Goal: Task Accomplishment & Management: Manage account settings

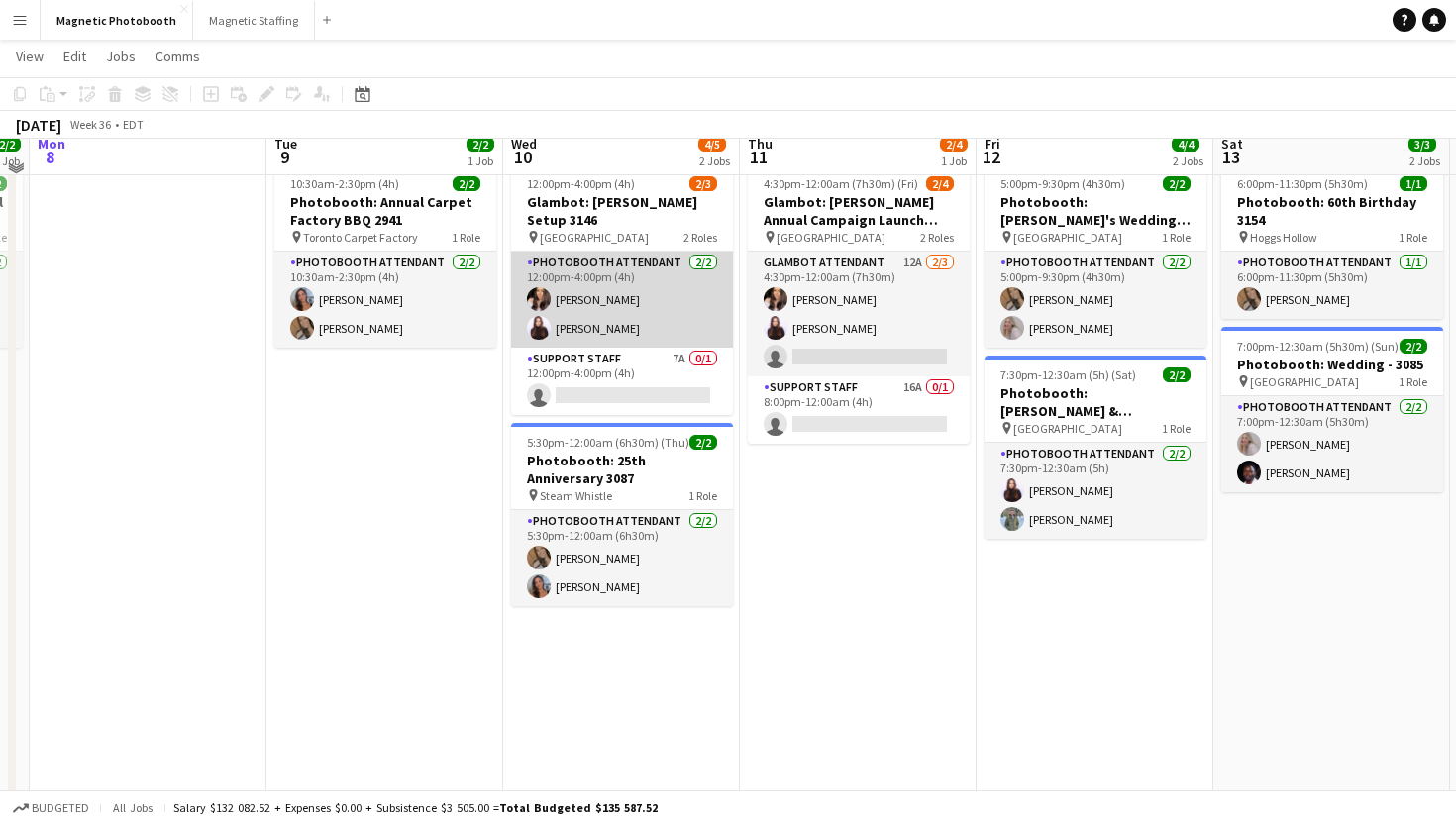
scroll to position [67, 0]
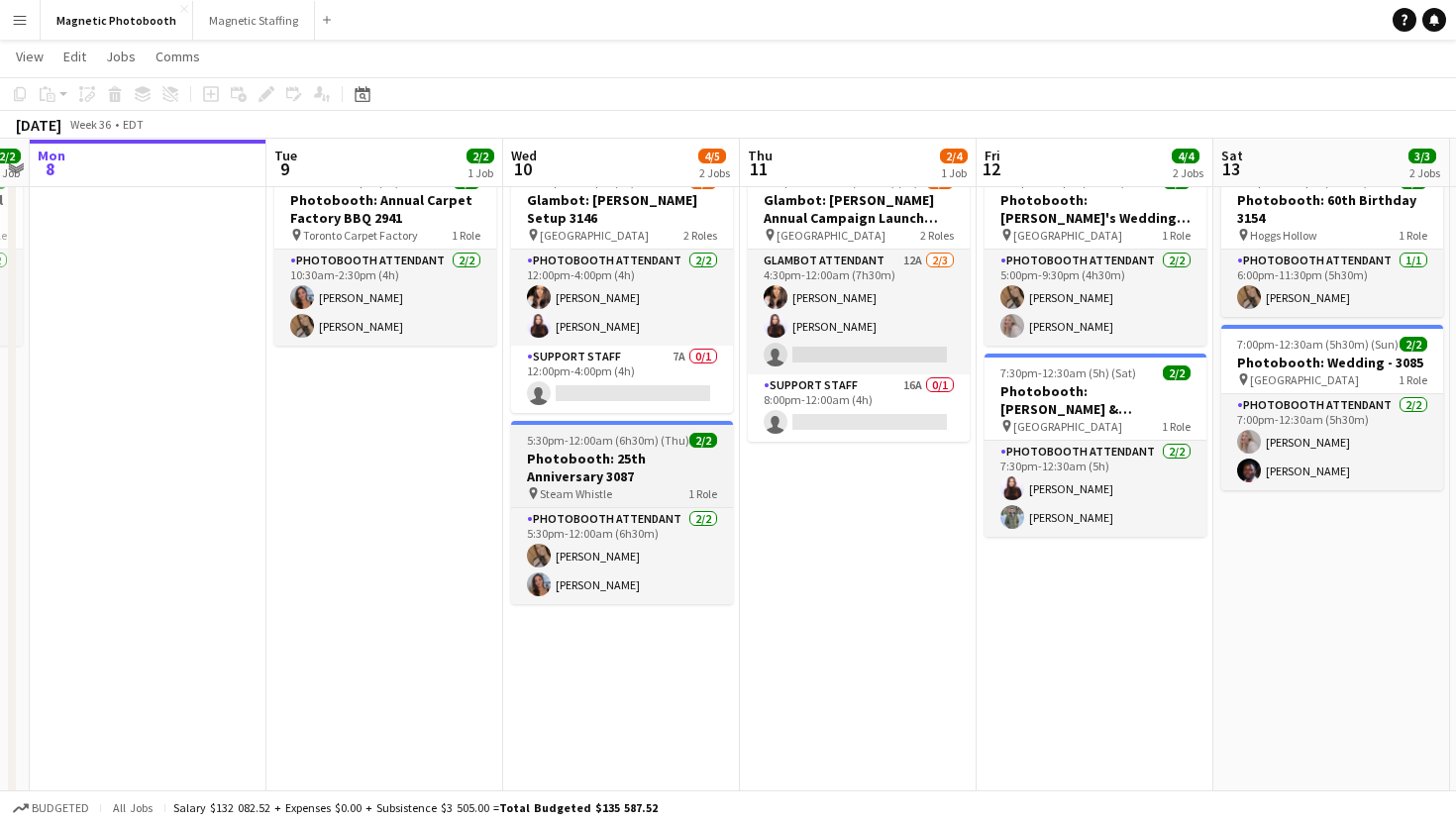
click at [540, 452] on h3 "Photobooth: 25th Anniversary 3087" at bounding box center [622, 467] width 222 height 36
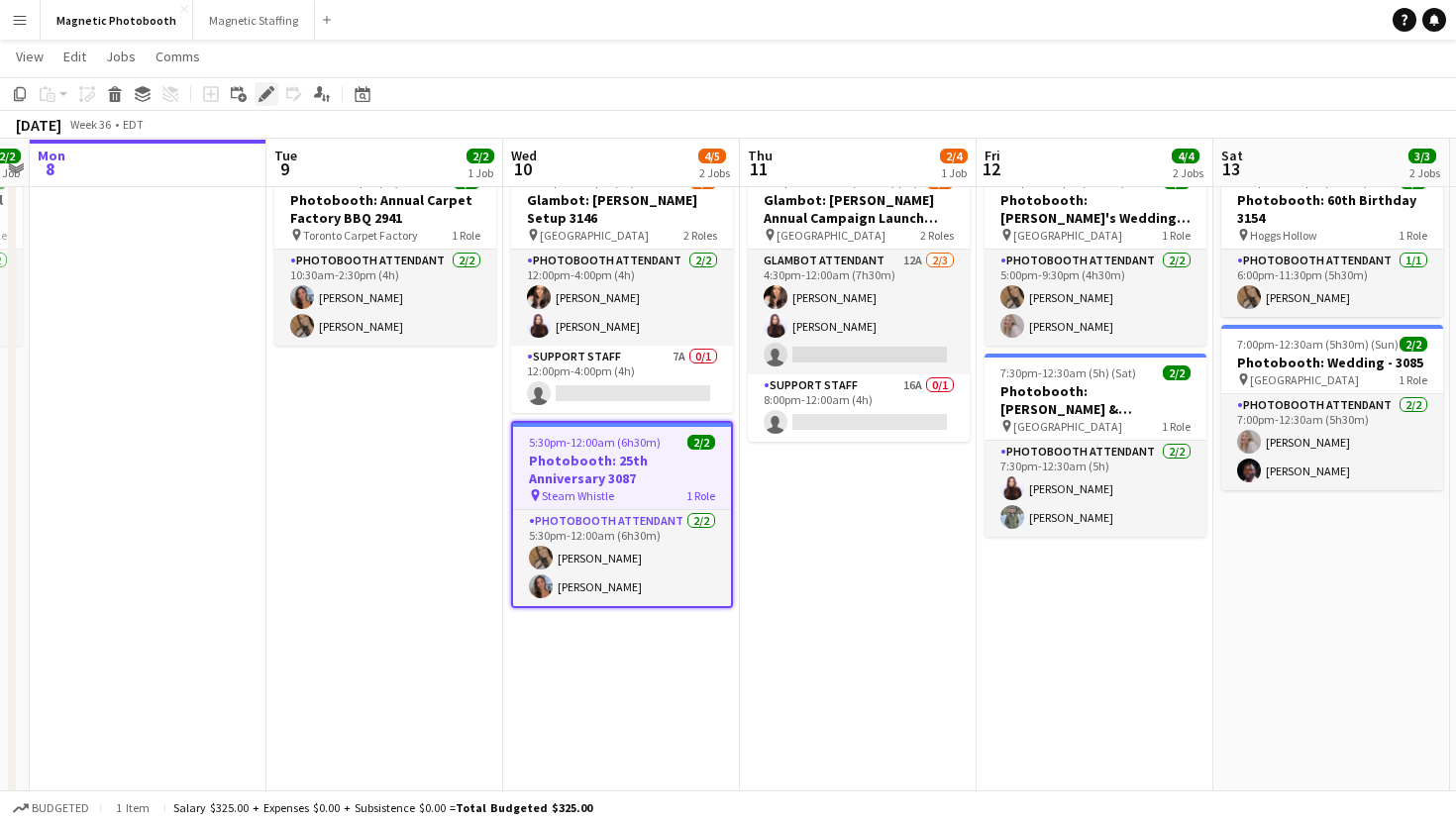
click at [264, 96] on icon at bounding box center [266, 94] width 11 height 11
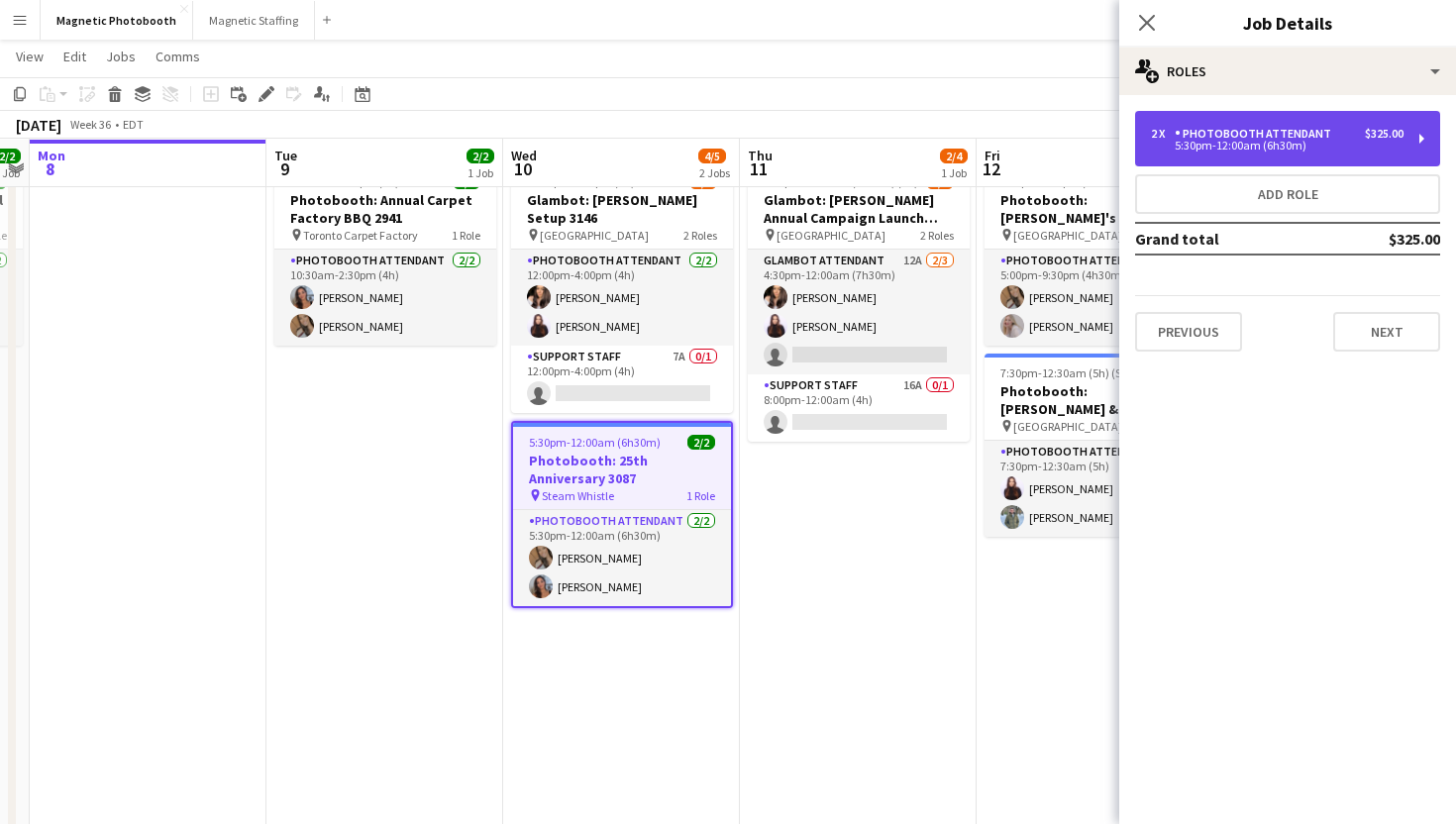
click at [1190, 149] on div "5:30pm-12:00am (6h30m)" at bounding box center [1276, 146] width 253 height 10
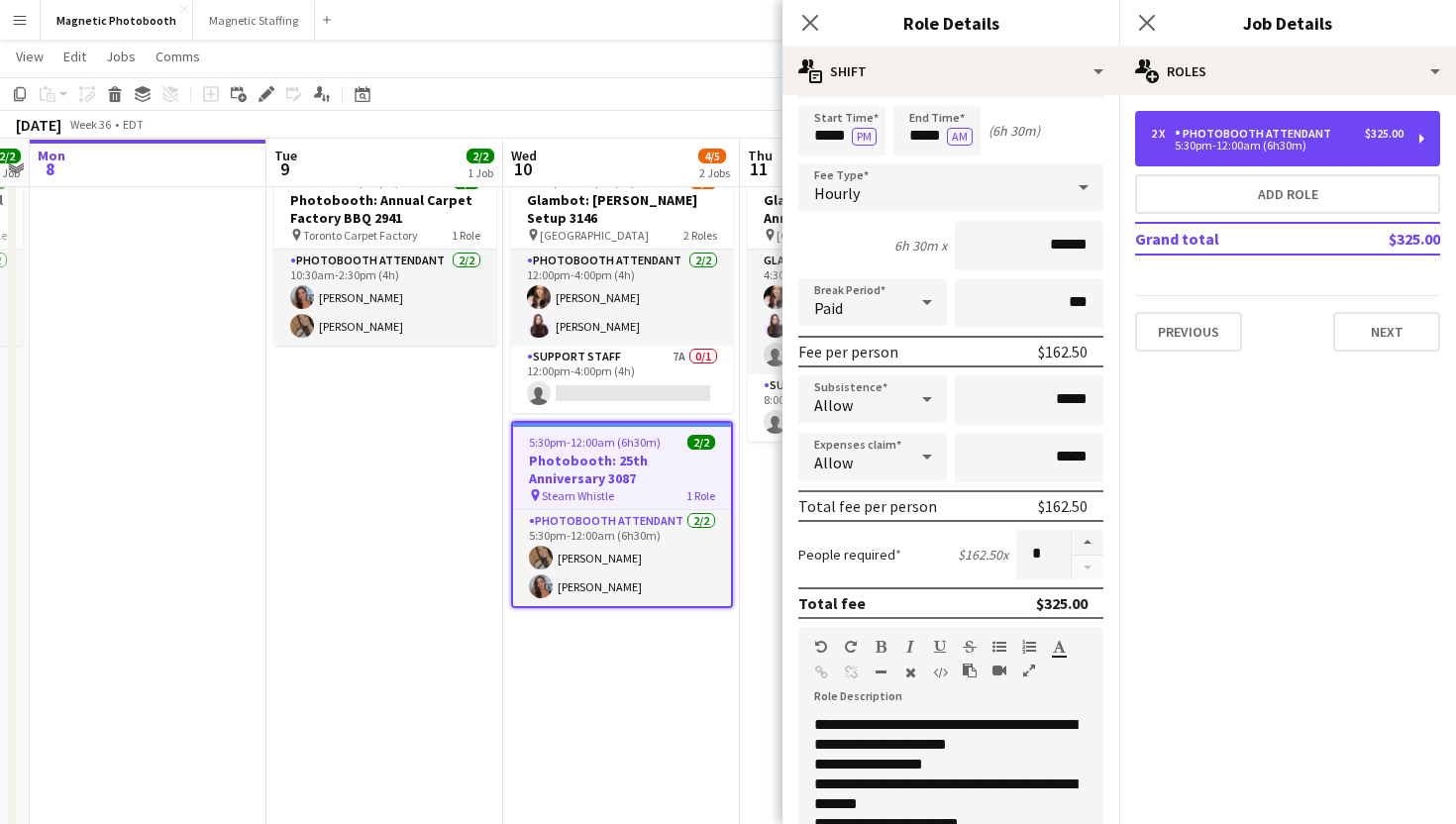
scroll to position [0, 0]
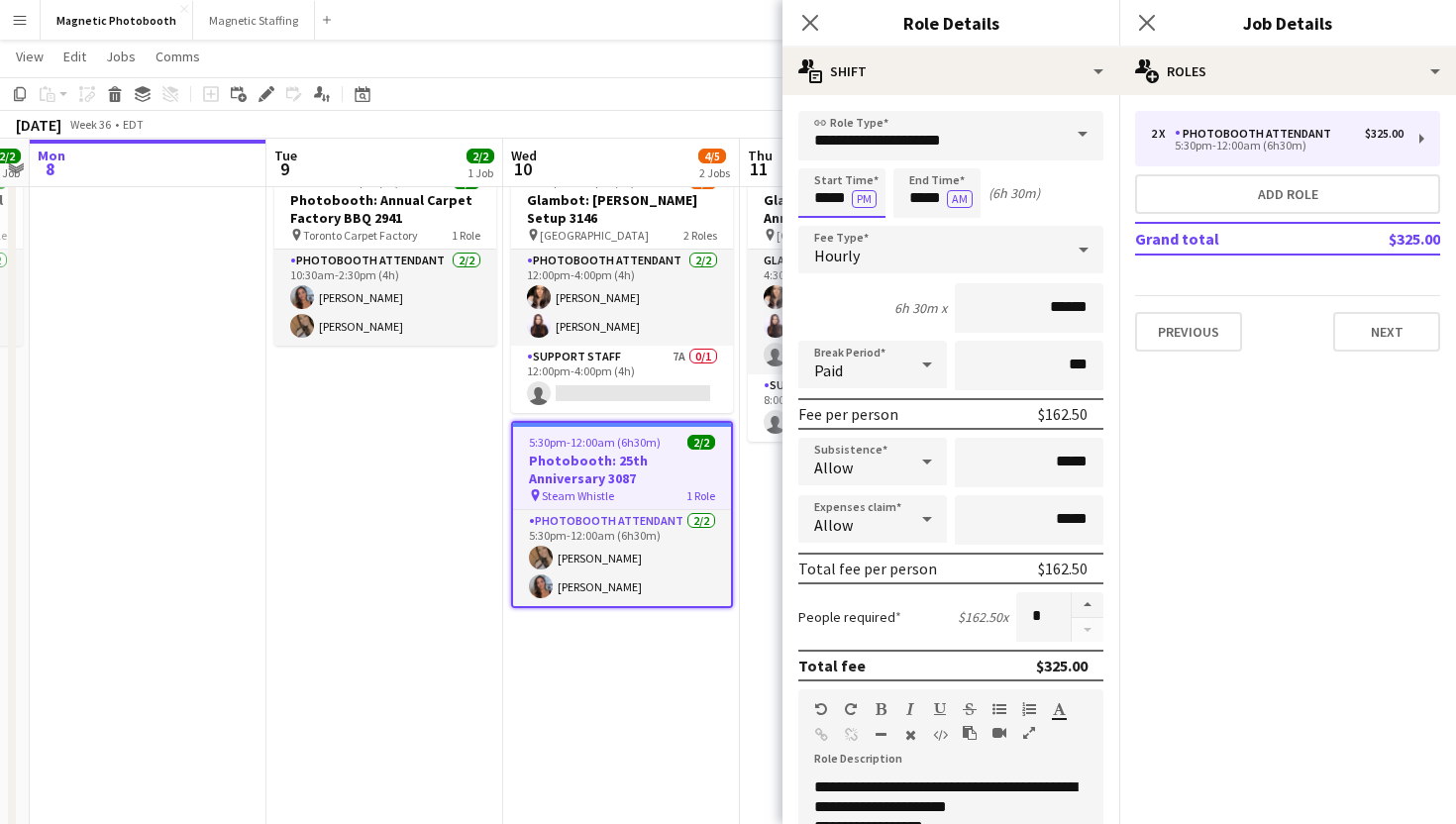
click at [824, 197] on input "*****" at bounding box center [841, 194] width 87 height 50
click at [862, 223] on div at bounding box center [862, 228] width 40 height 20
type input "*****"
click at [862, 223] on div at bounding box center [862, 228] width 40 height 20
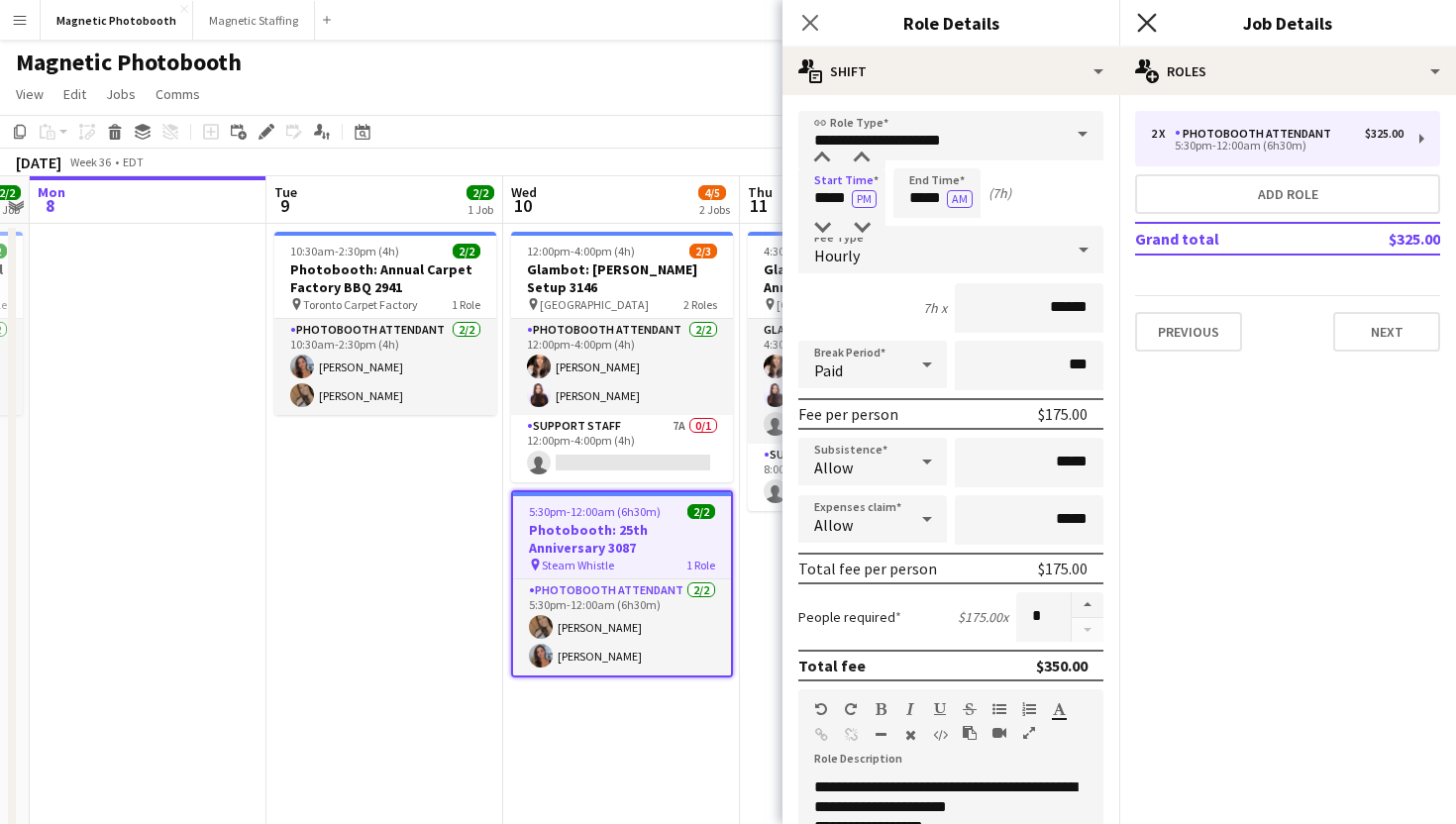
click at [1148, 14] on icon "Close pop-in" at bounding box center [1146, 22] width 19 height 19
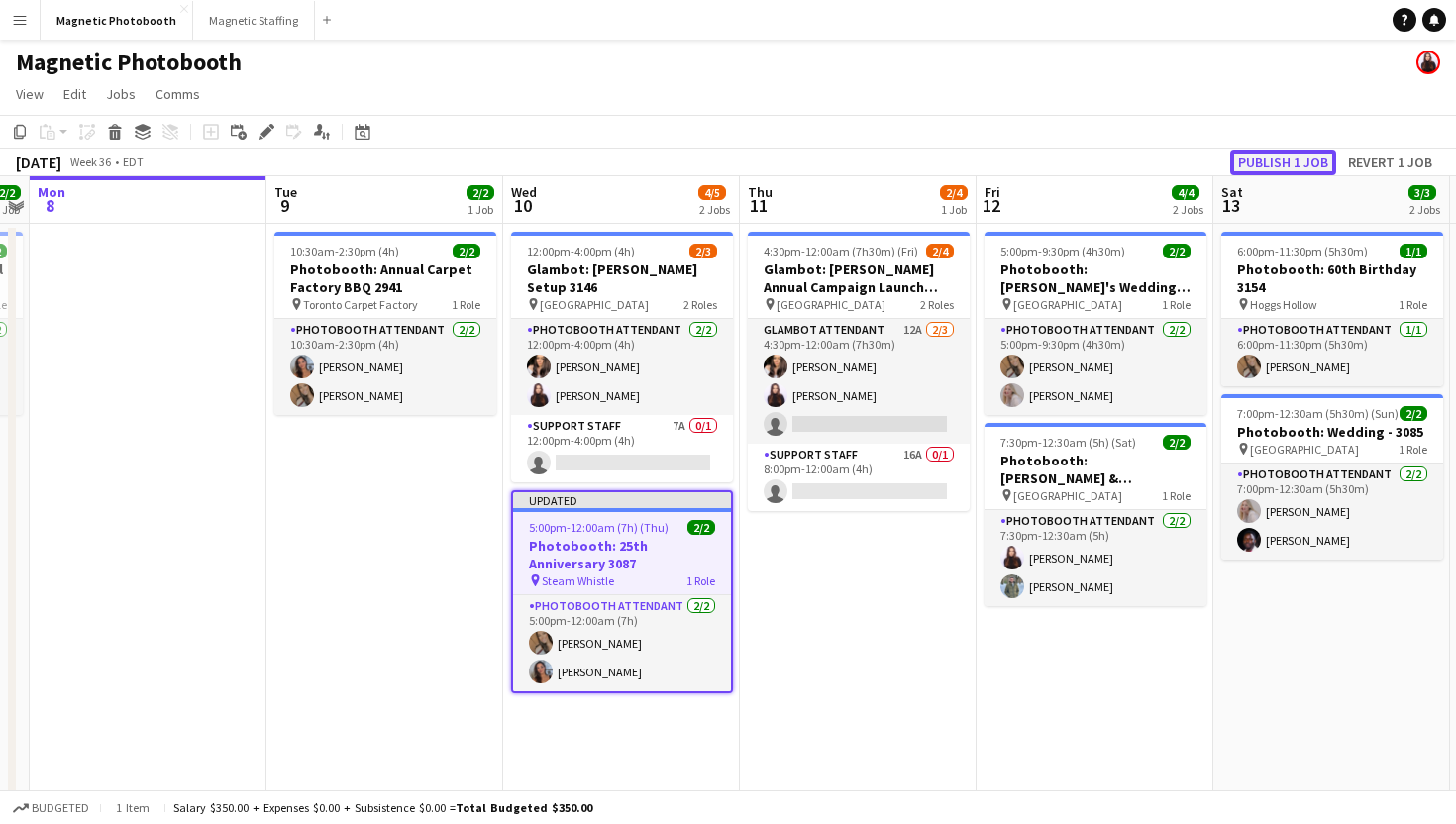
click at [1245, 155] on button "Publish 1 job" at bounding box center [1283, 163] width 106 height 26
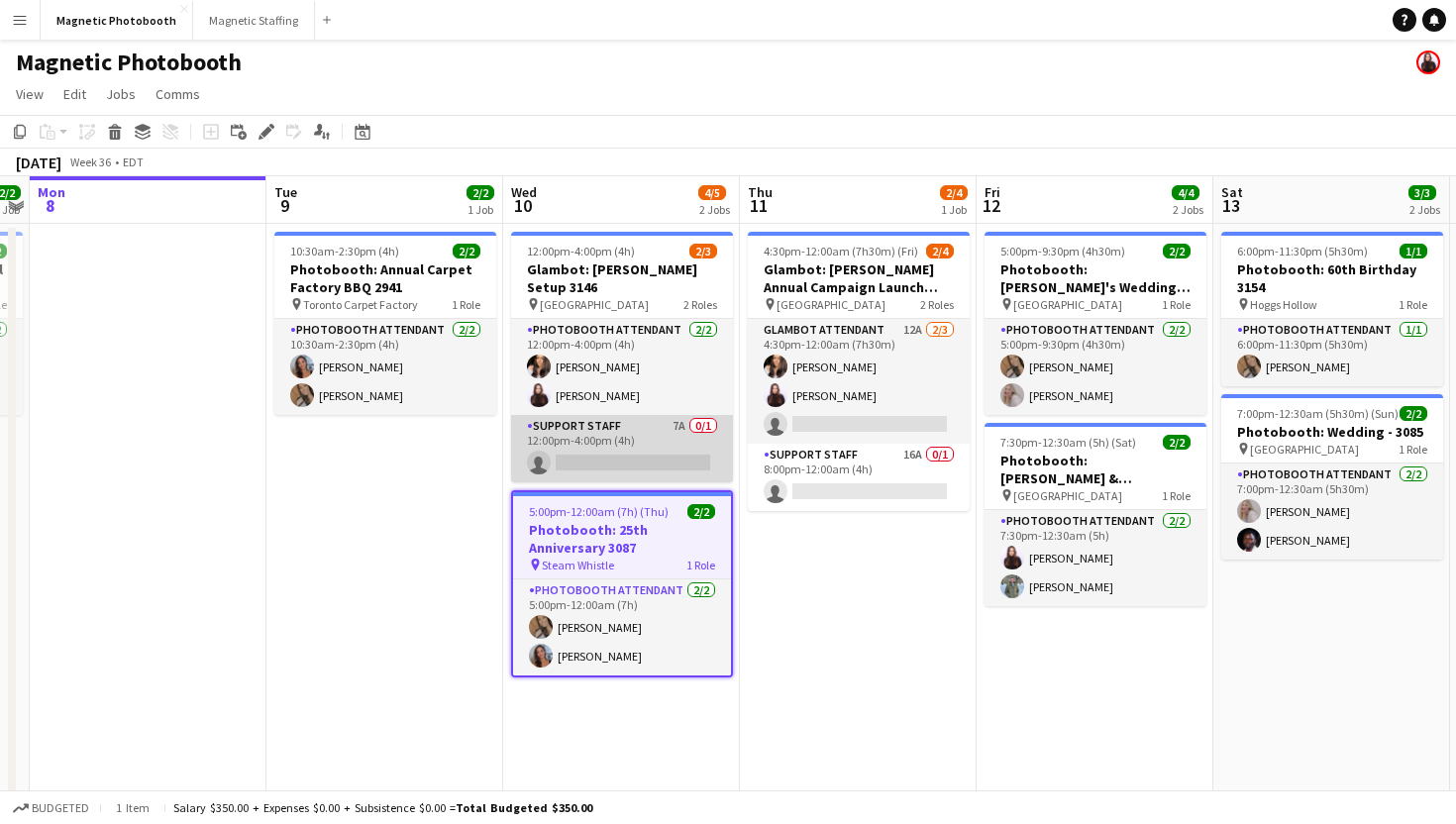
click at [584, 448] on app-card-role "Support Staff 7A 0/1 12:00pm-4:00pm (4h) single-neutral-actions" at bounding box center [622, 448] width 222 height 67
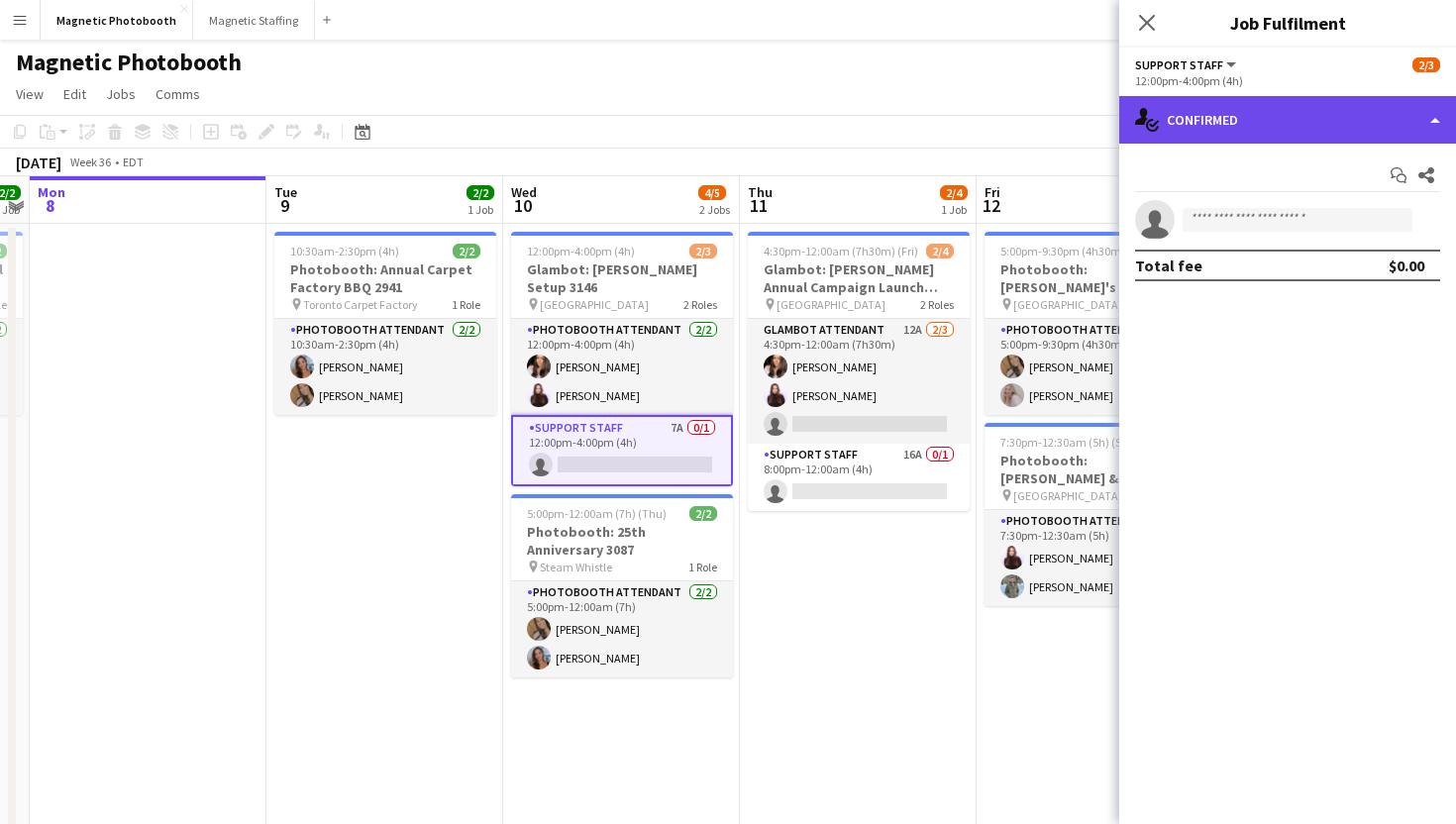
click at [1257, 128] on div "single-neutral-actions-check-2 Confirmed" at bounding box center [1287, 120] width 337 height 48
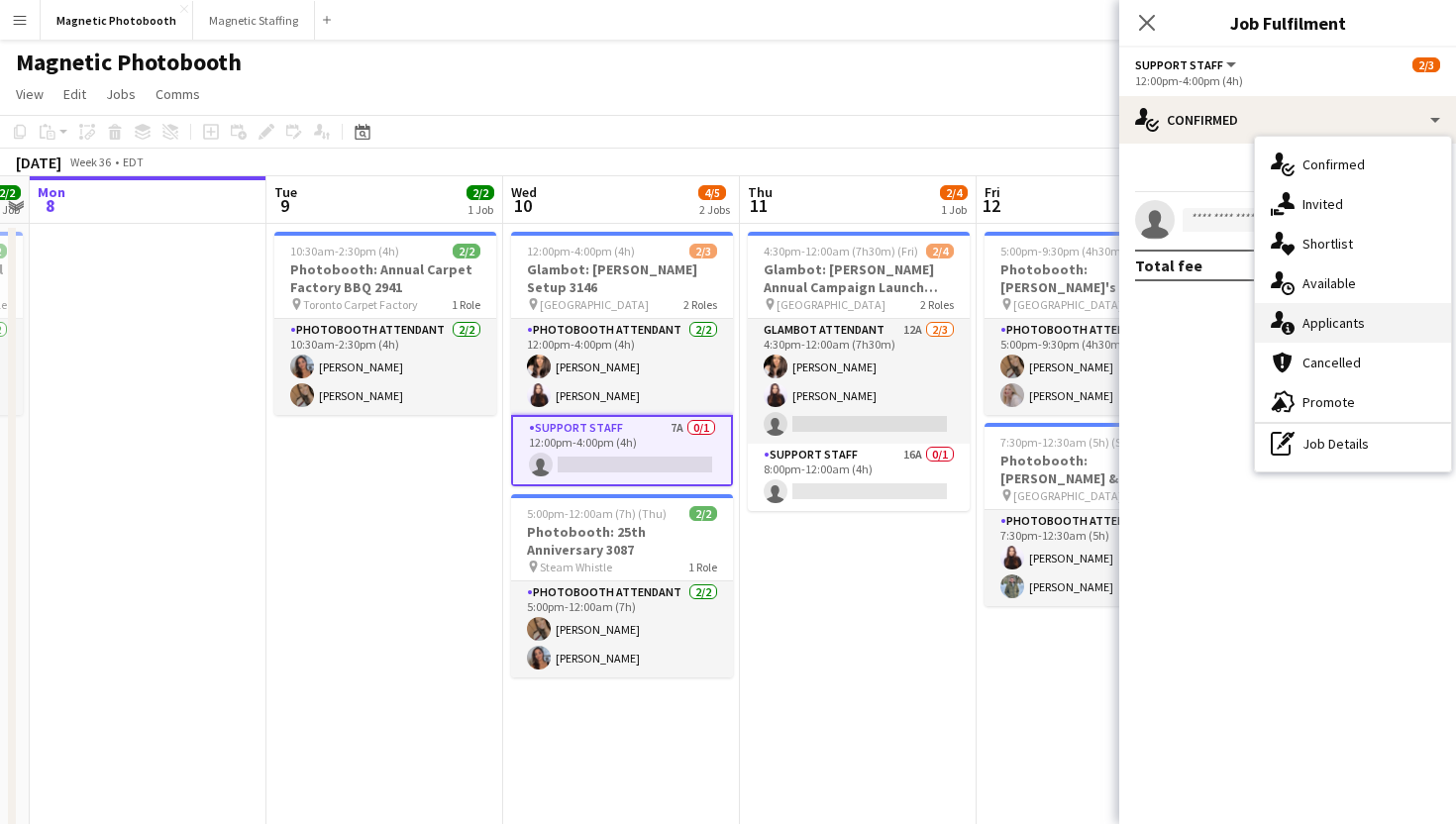
click at [1284, 321] on icon "single-neutral-actions-information" at bounding box center [1282, 323] width 24 height 24
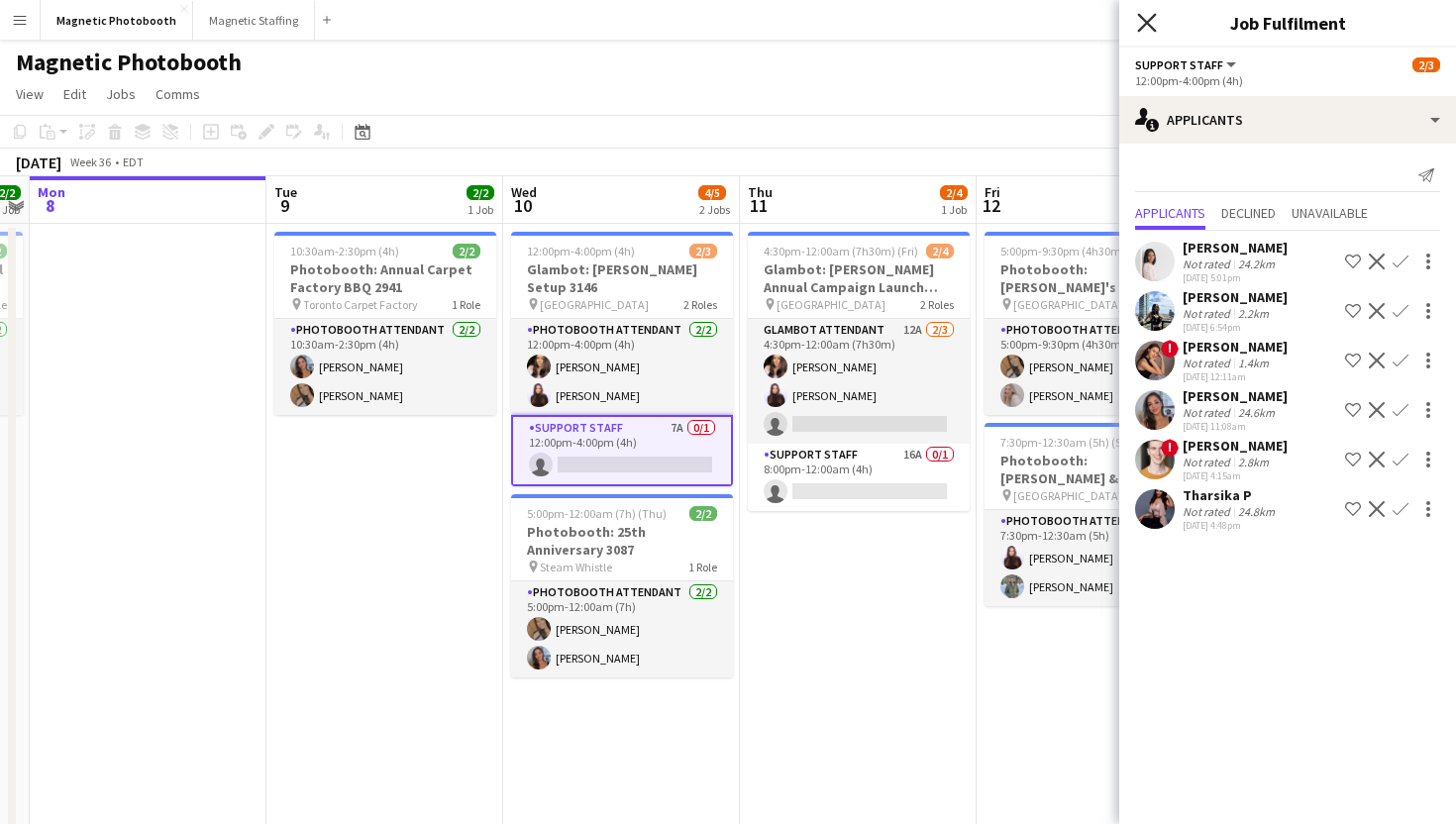
click at [1146, 23] on icon at bounding box center [1146, 22] width 19 height 19
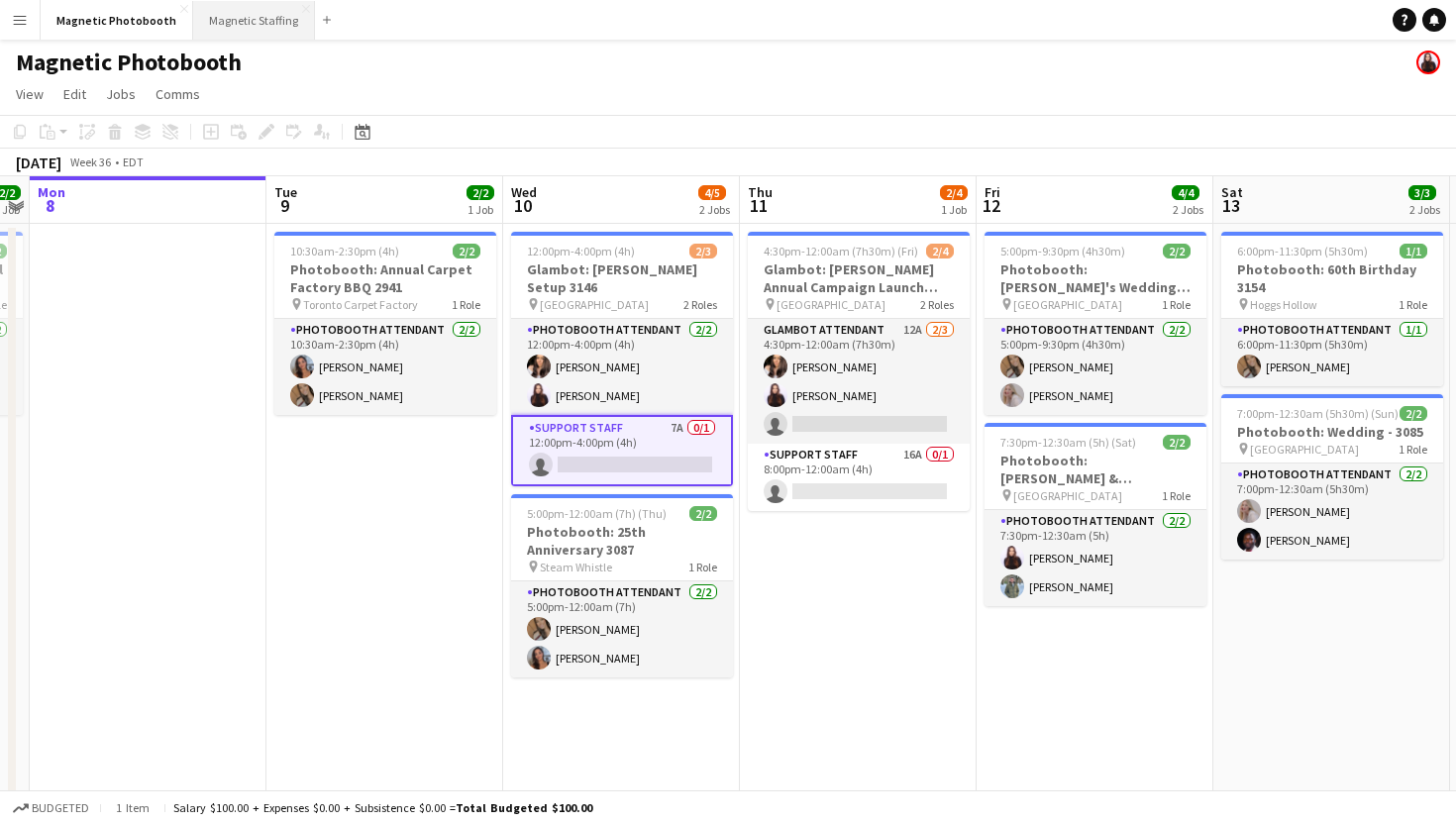
click at [249, 13] on button "Magnetic Staffing Close" at bounding box center [254, 20] width 122 height 39
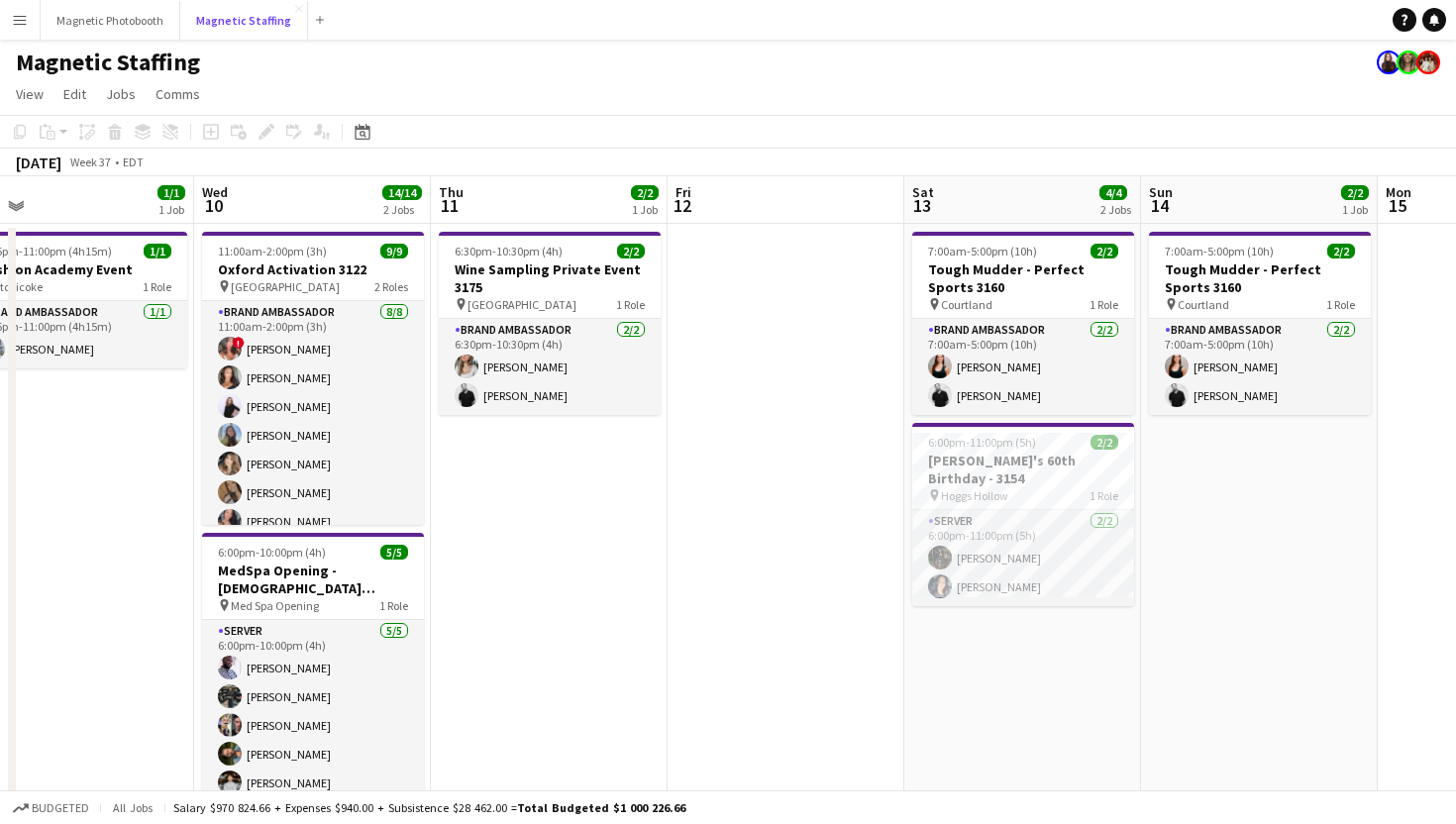
scroll to position [0, 517]
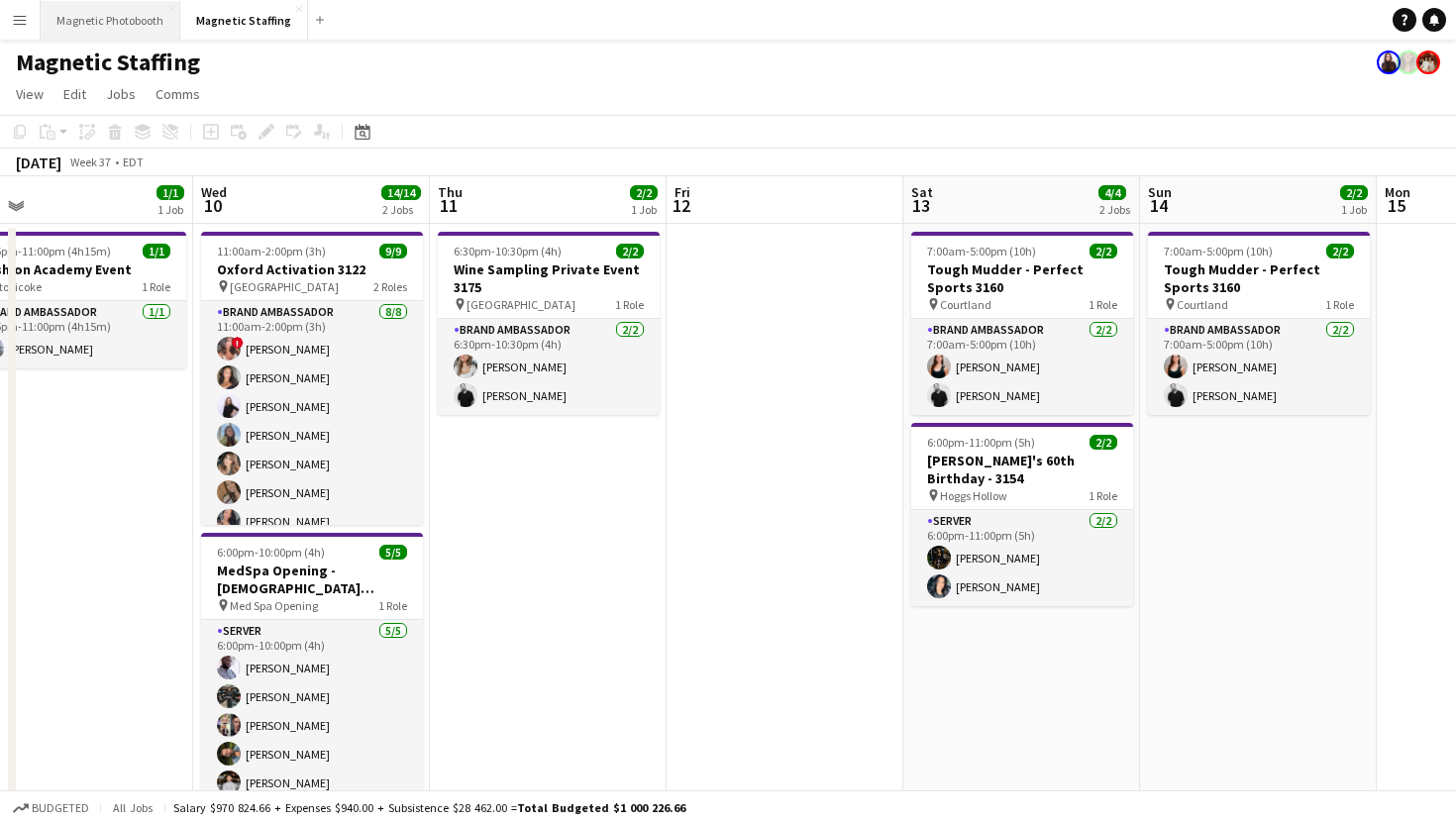
click at [149, 27] on button "Magnetic Photobooth Close" at bounding box center [111, 20] width 140 height 39
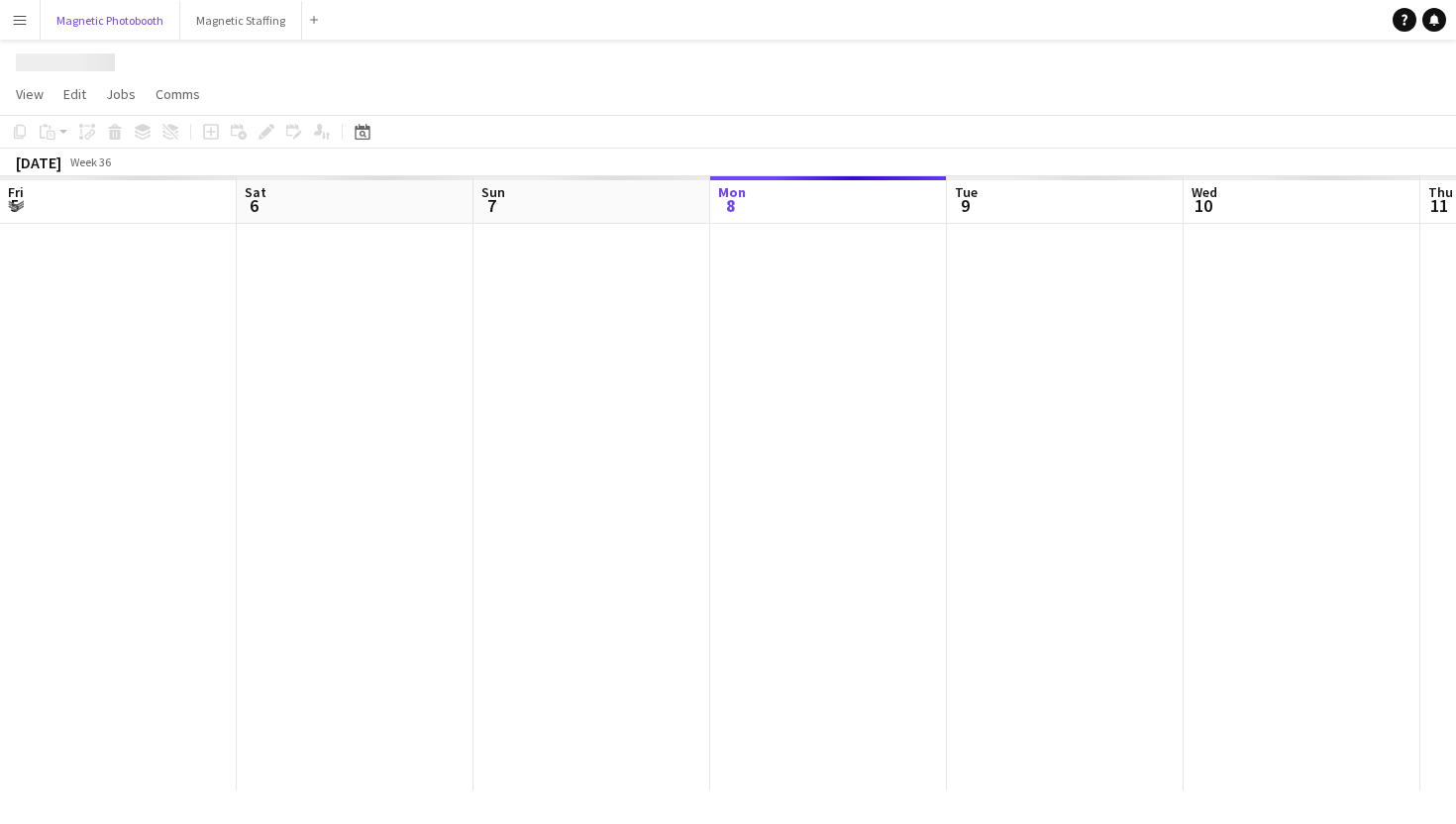
scroll to position [0, 473]
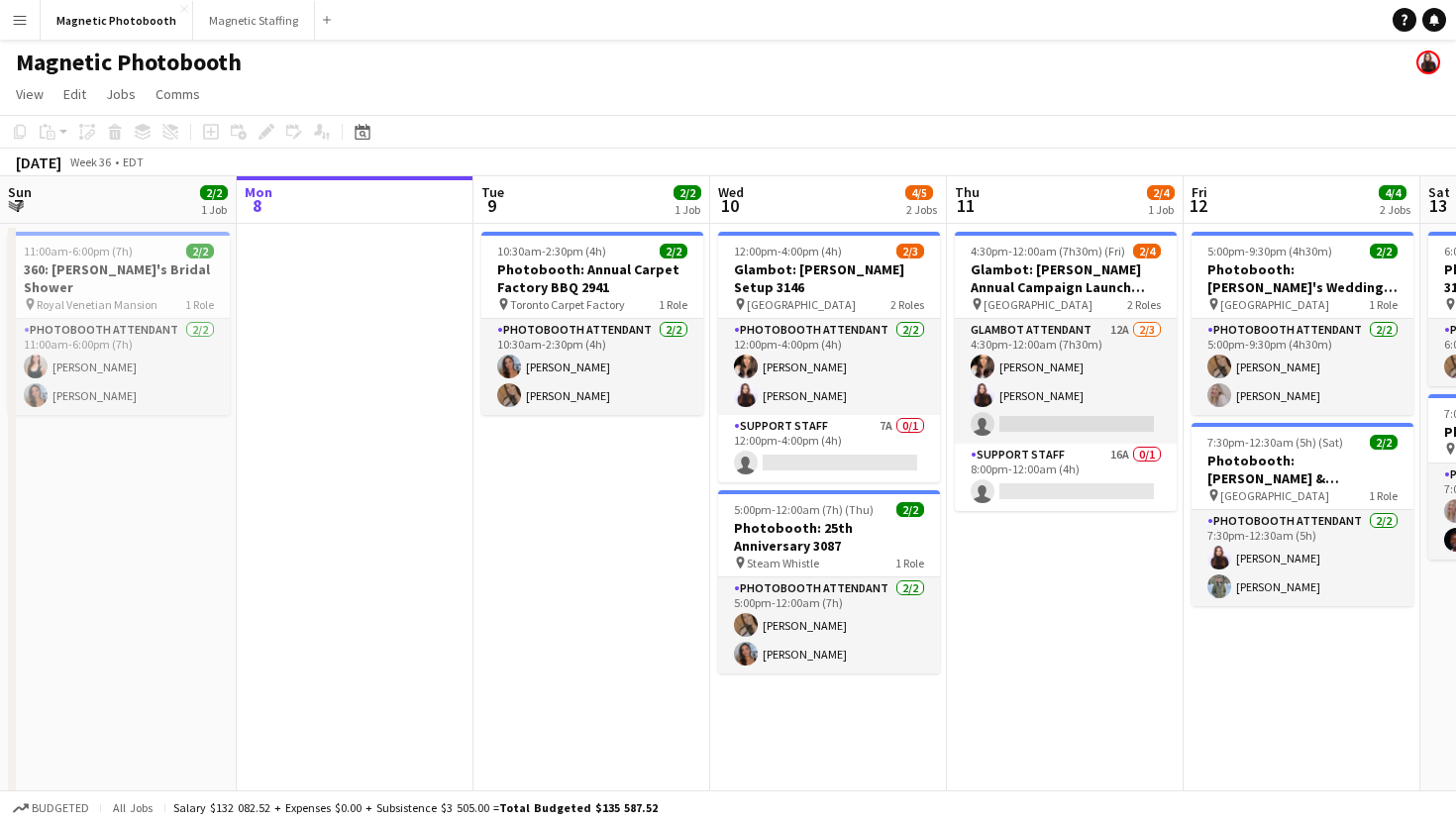
click at [0, 7] on button "Menu" at bounding box center [20, 20] width 40 height 40
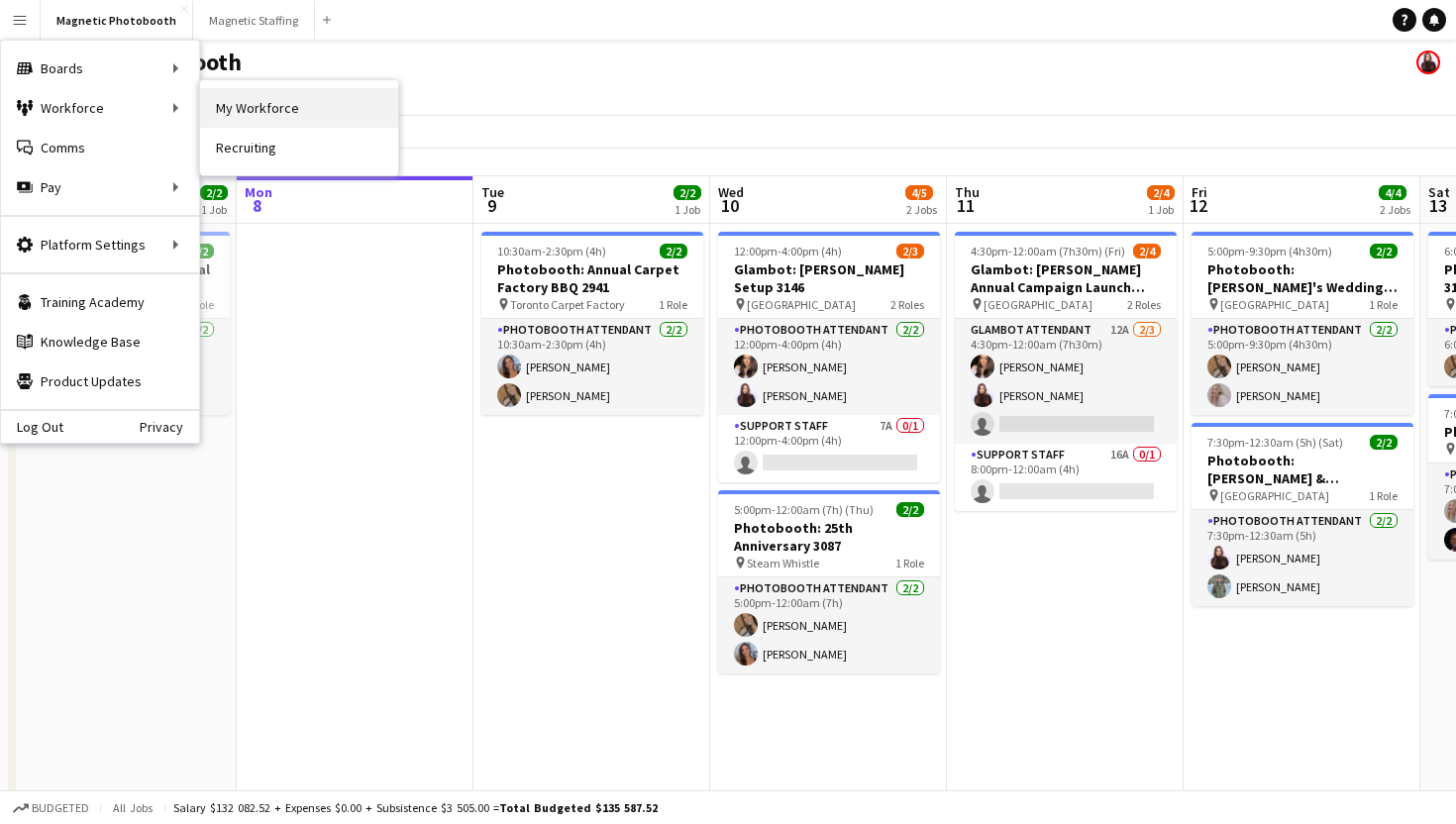
click at [318, 106] on link "My Workforce" at bounding box center [299, 108] width 198 height 40
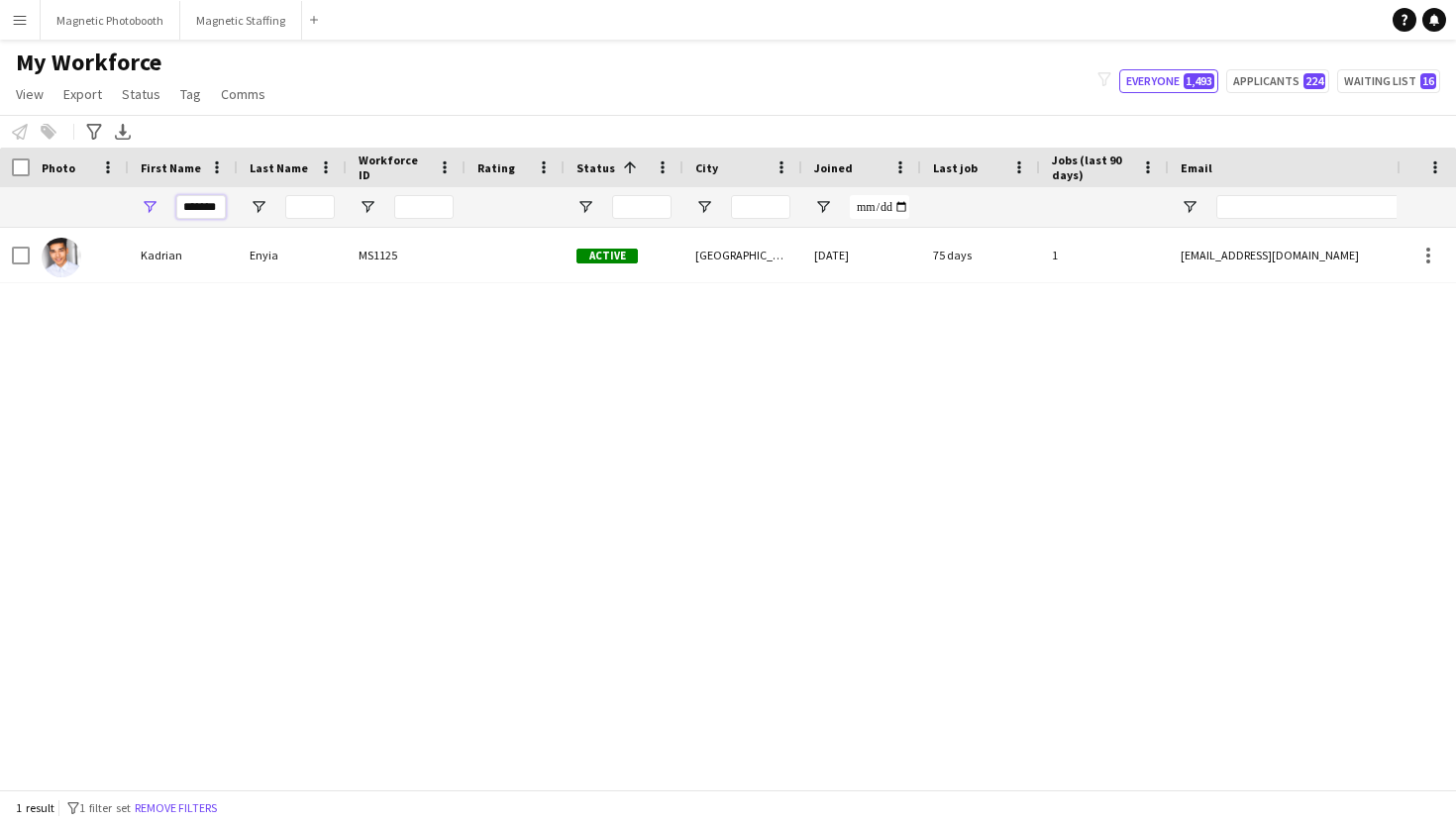
click at [197, 214] on input "*******" at bounding box center [202, 207] width 50 height 24
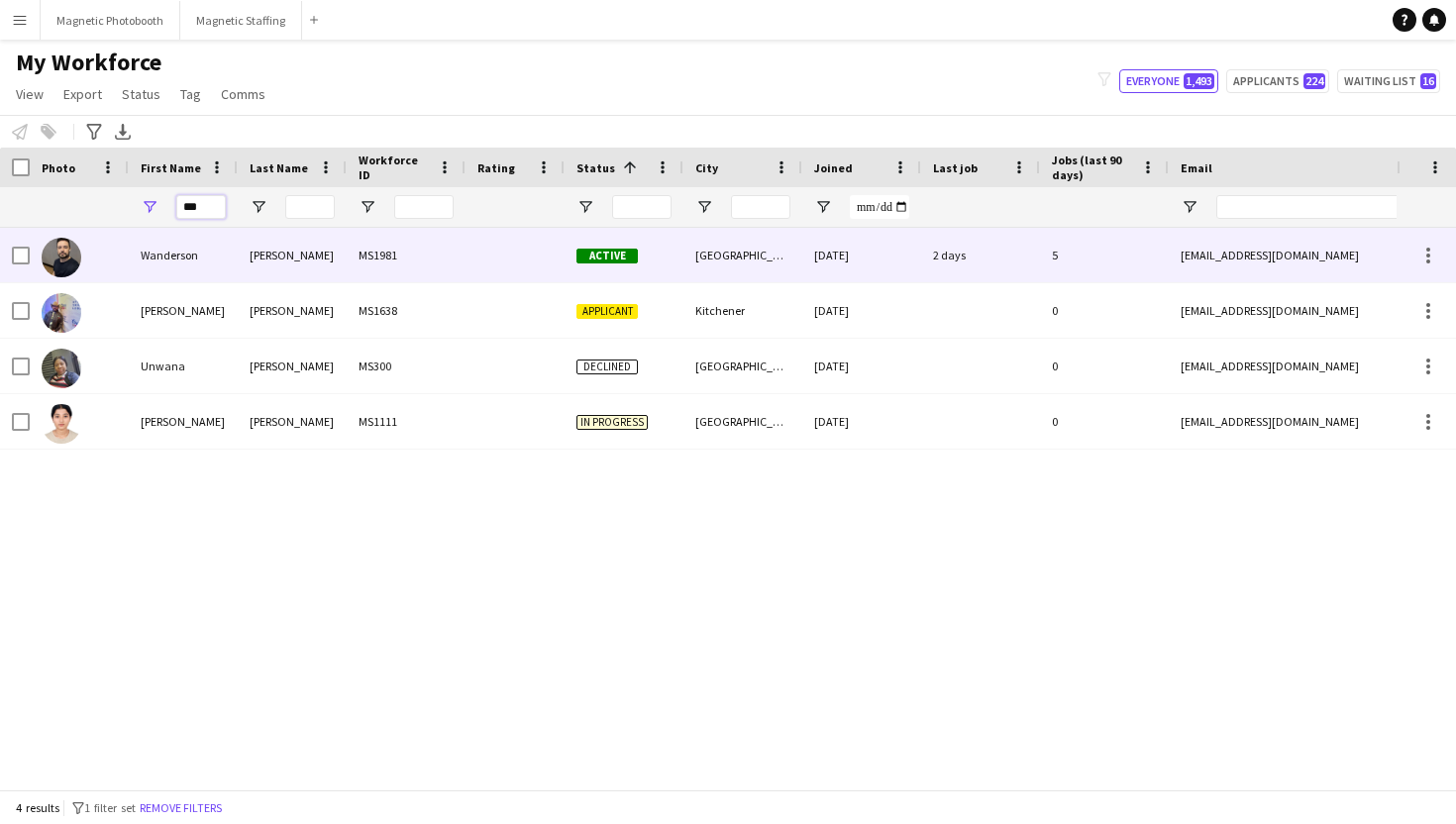
type input "***"
click at [161, 253] on div "Wanderson" at bounding box center [183, 255] width 109 height 55
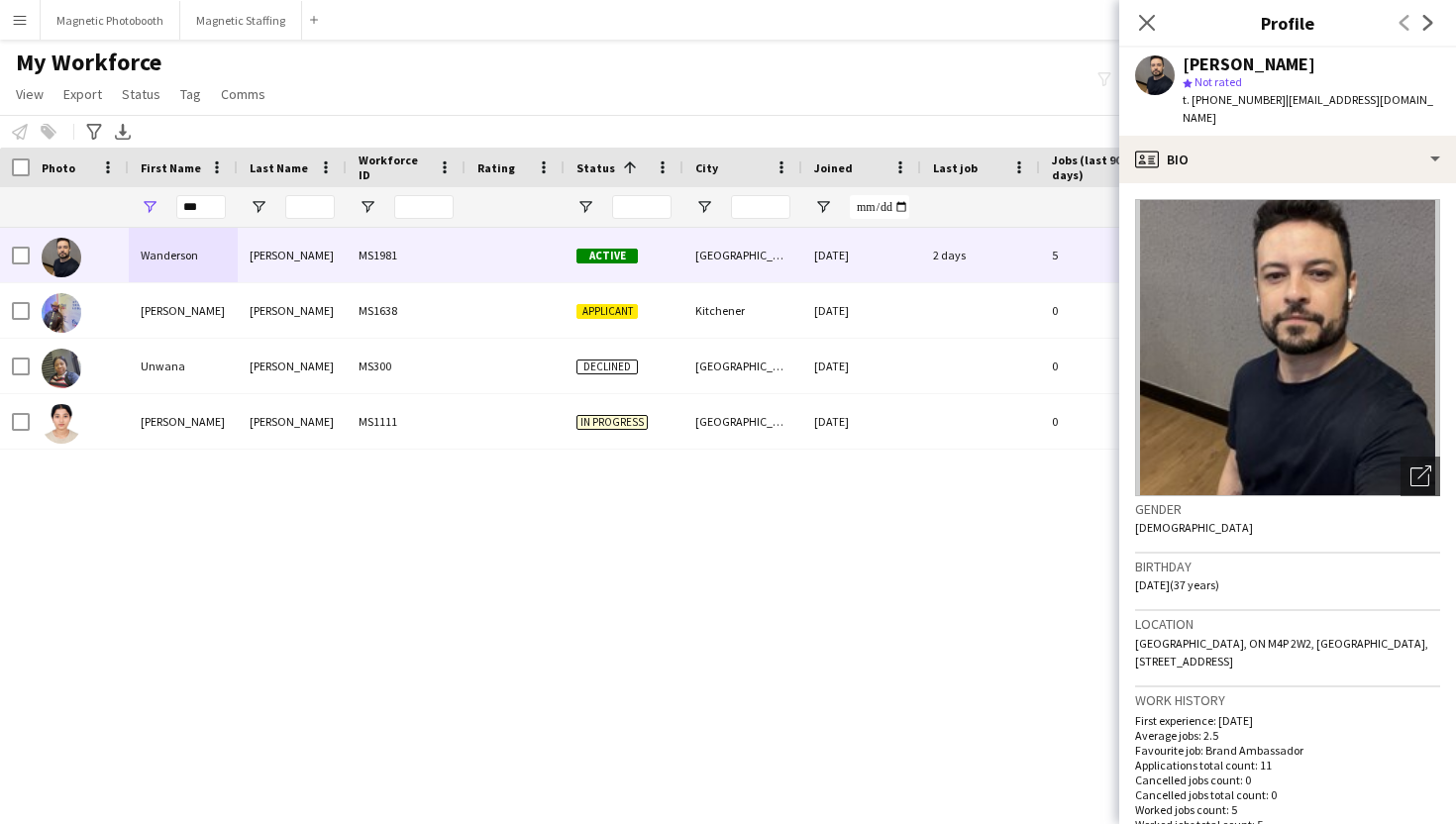
click at [1234, 98] on span "t. [PHONE_NUMBER]" at bounding box center [1233, 99] width 103 height 15
copy span "16472671538"
click at [139, 26] on button "Magnetic Photobooth Close" at bounding box center [111, 20] width 140 height 39
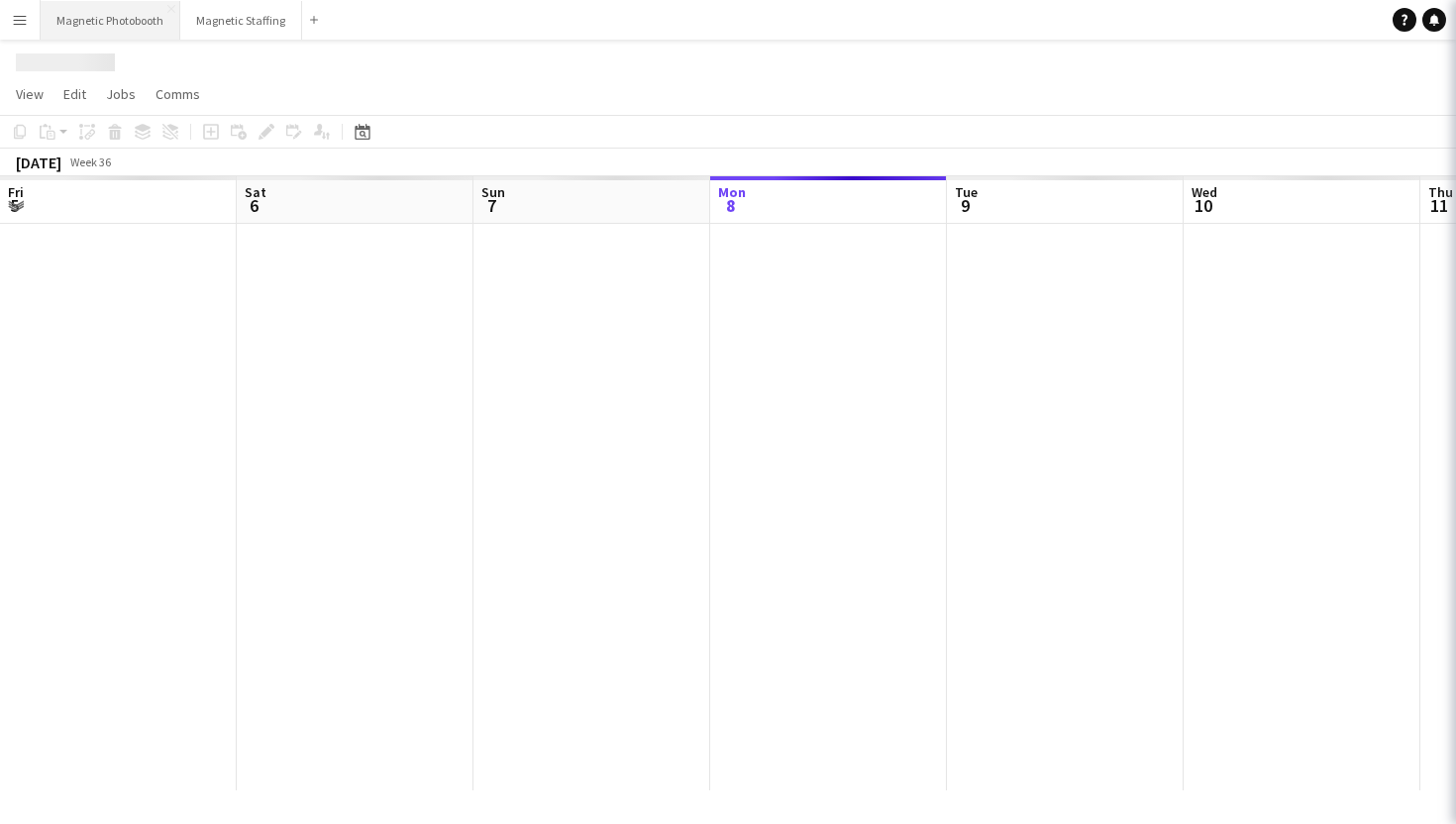
scroll to position [0, 473]
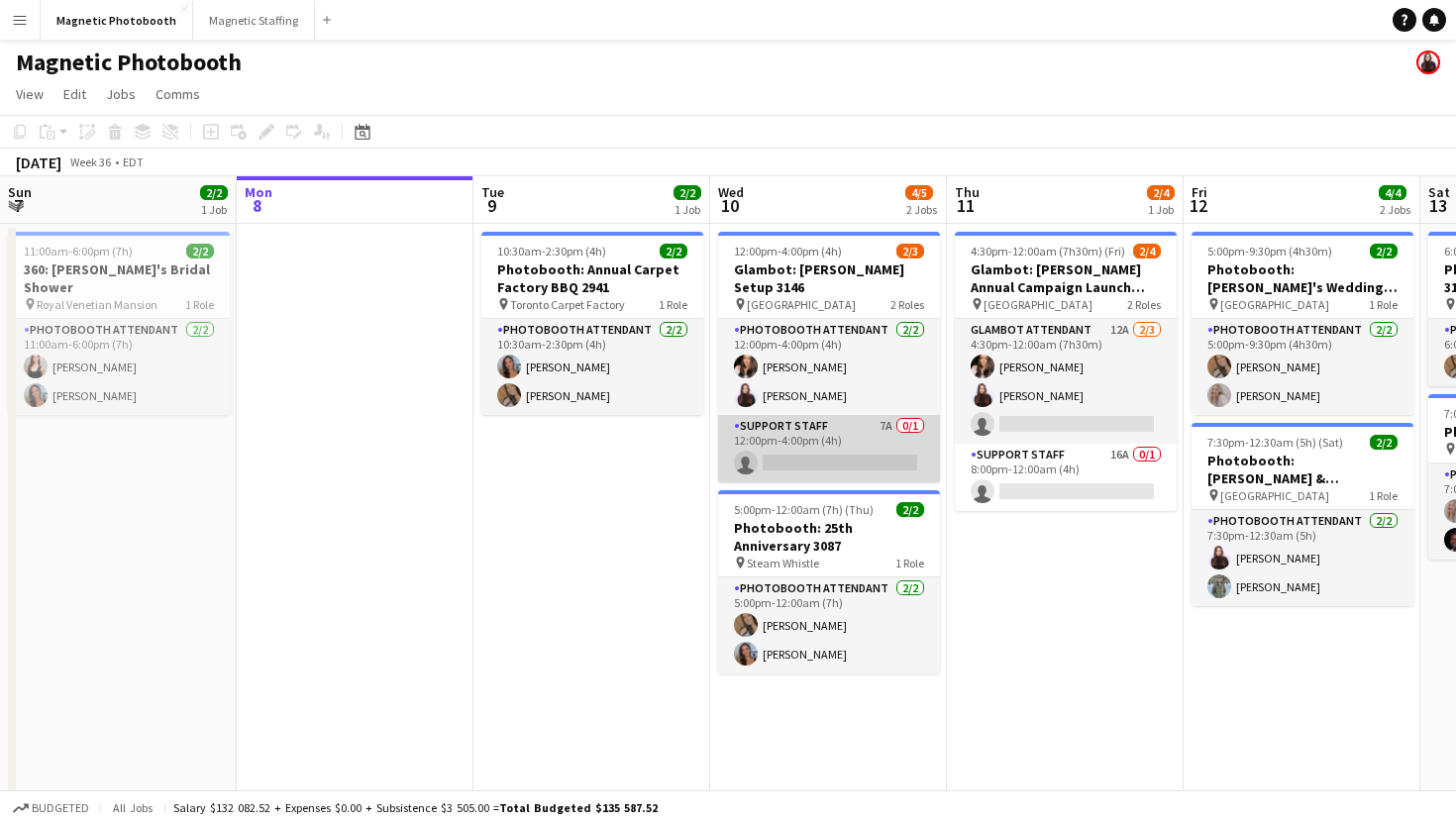
click at [793, 426] on app-card-role "Support Staff 7A 0/1 12:00pm-4:00pm (4h) single-neutral-actions" at bounding box center [829, 448] width 222 height 67
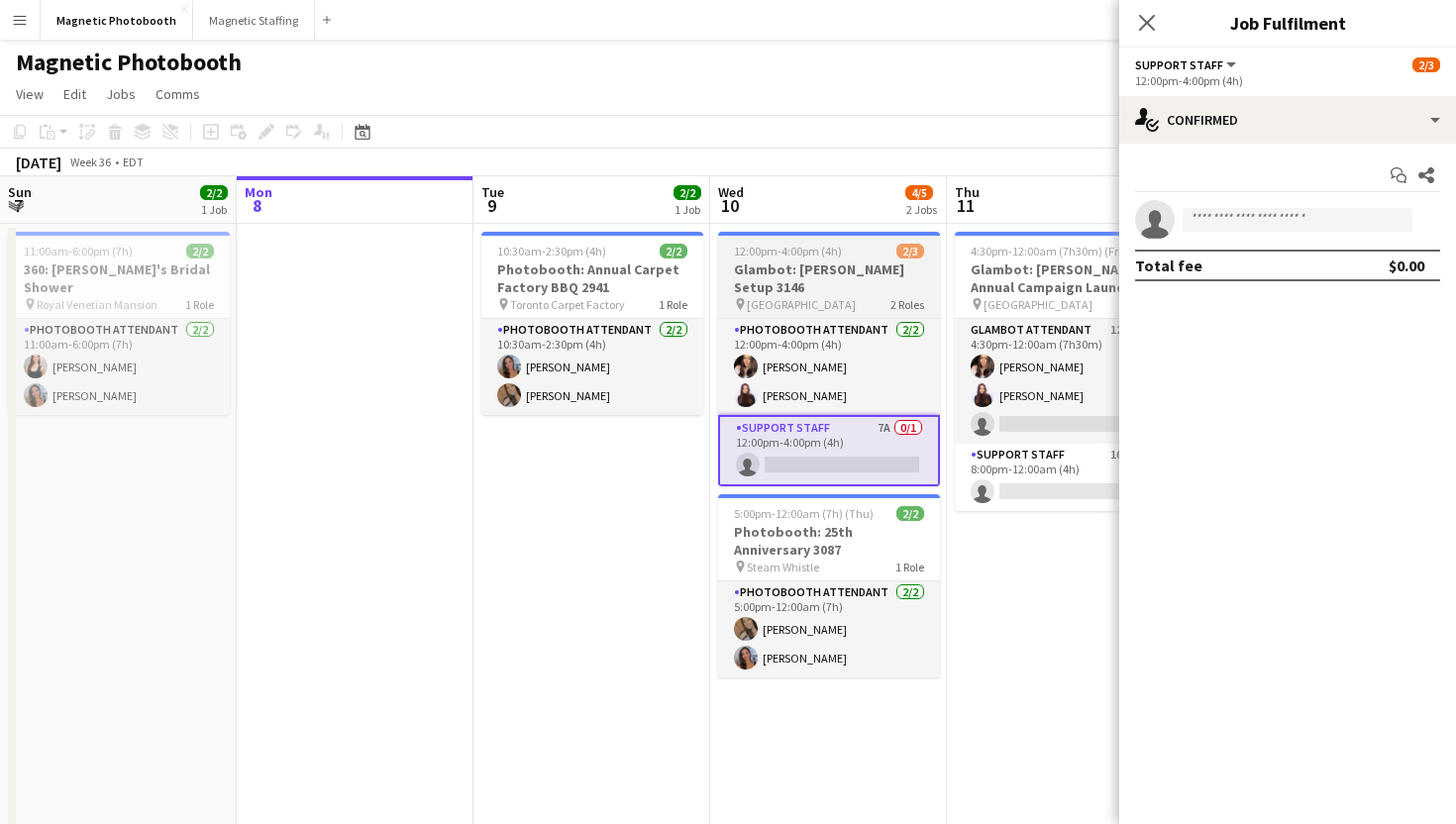
click at [801, 276] on h3 "Glambot: [PERSON_NAME] Setup 3146" at bounding box center [829, 279] width 222 height 36
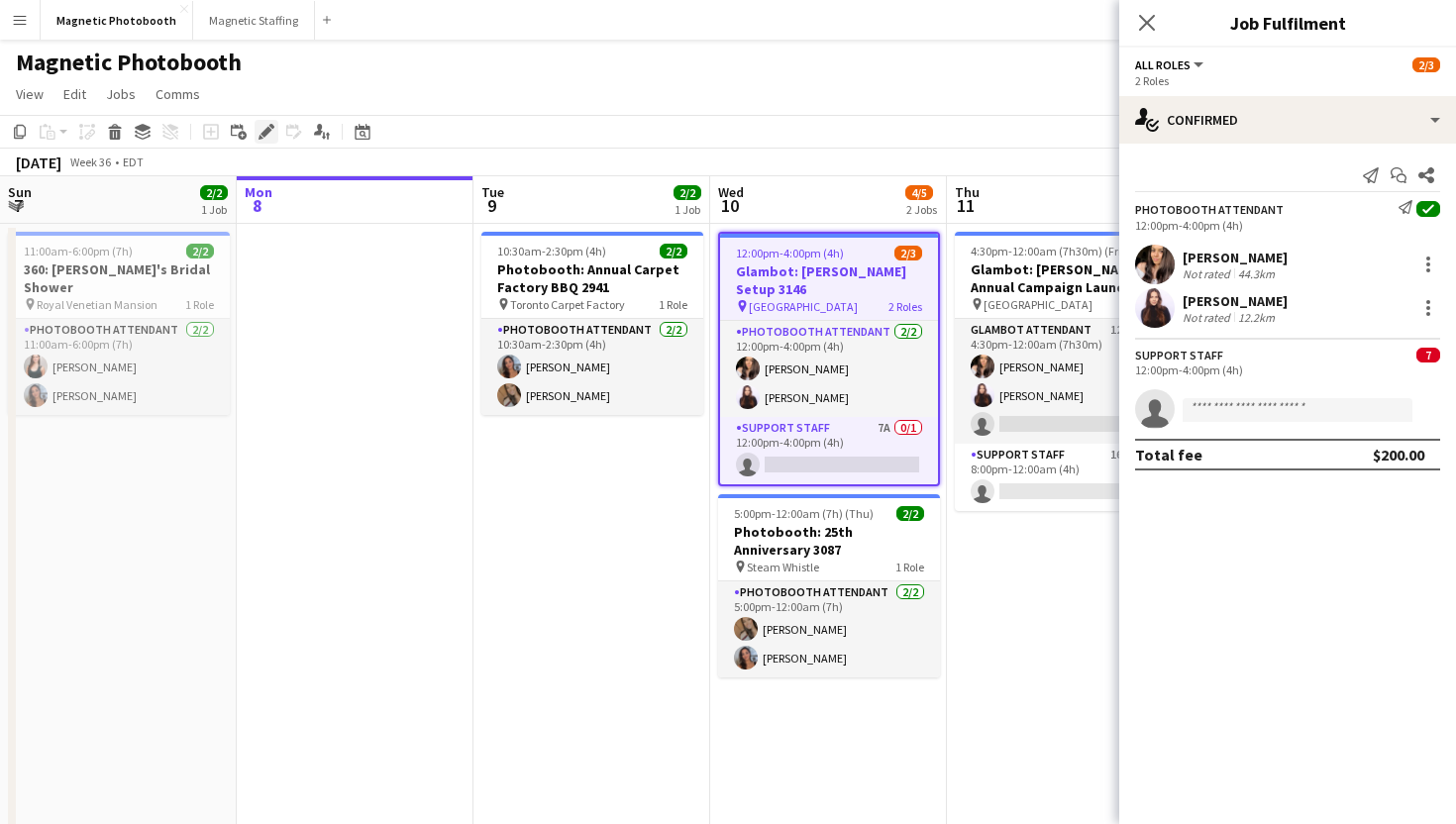
click at [264, 141] on div "Edit" at bounding box center [267, 132] width 24 height 24
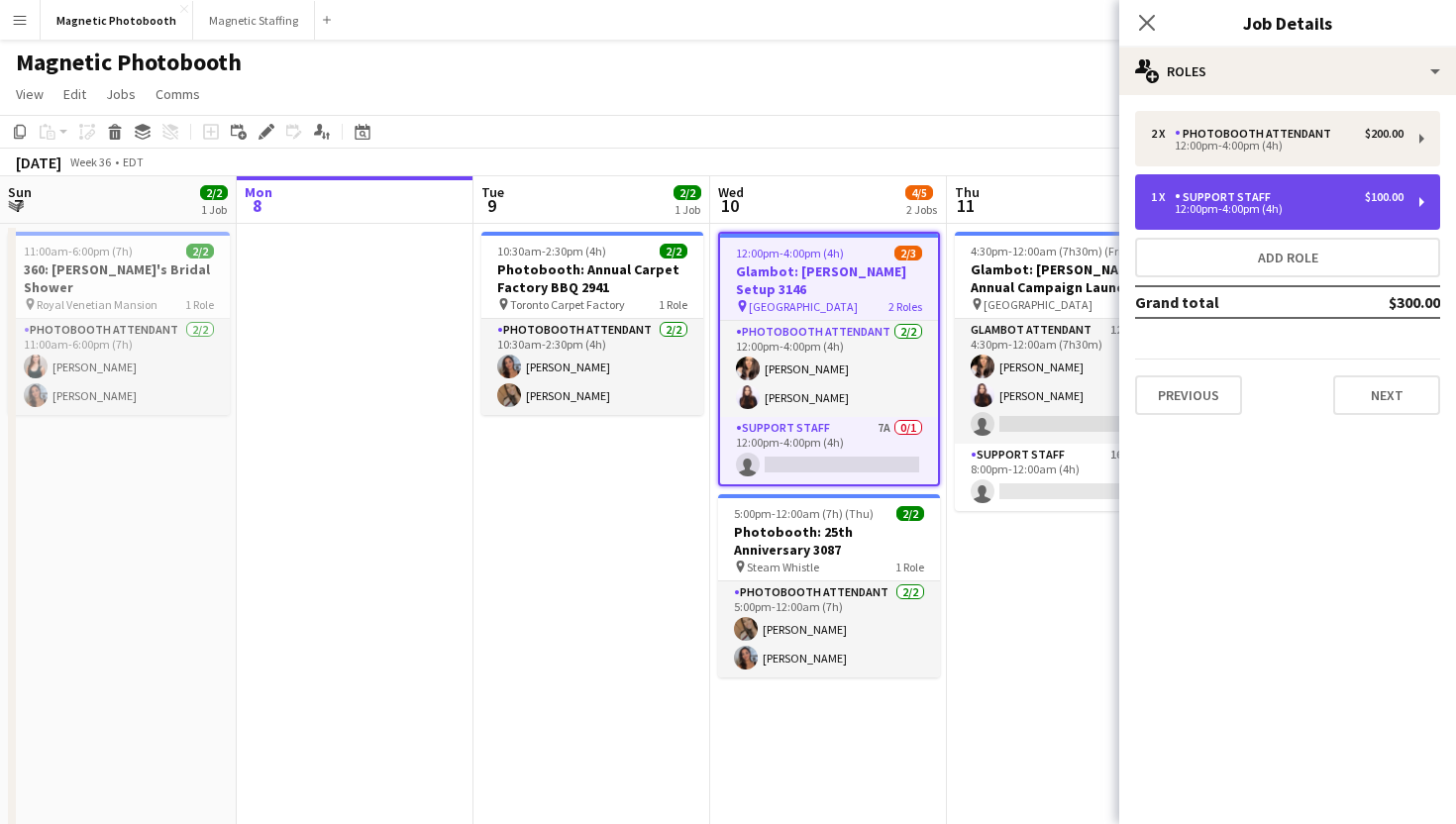
click at [1164, 207] on div "12:00pm-4:00pm (4h)" at bounding box center [1276, 209] width 253 height 10
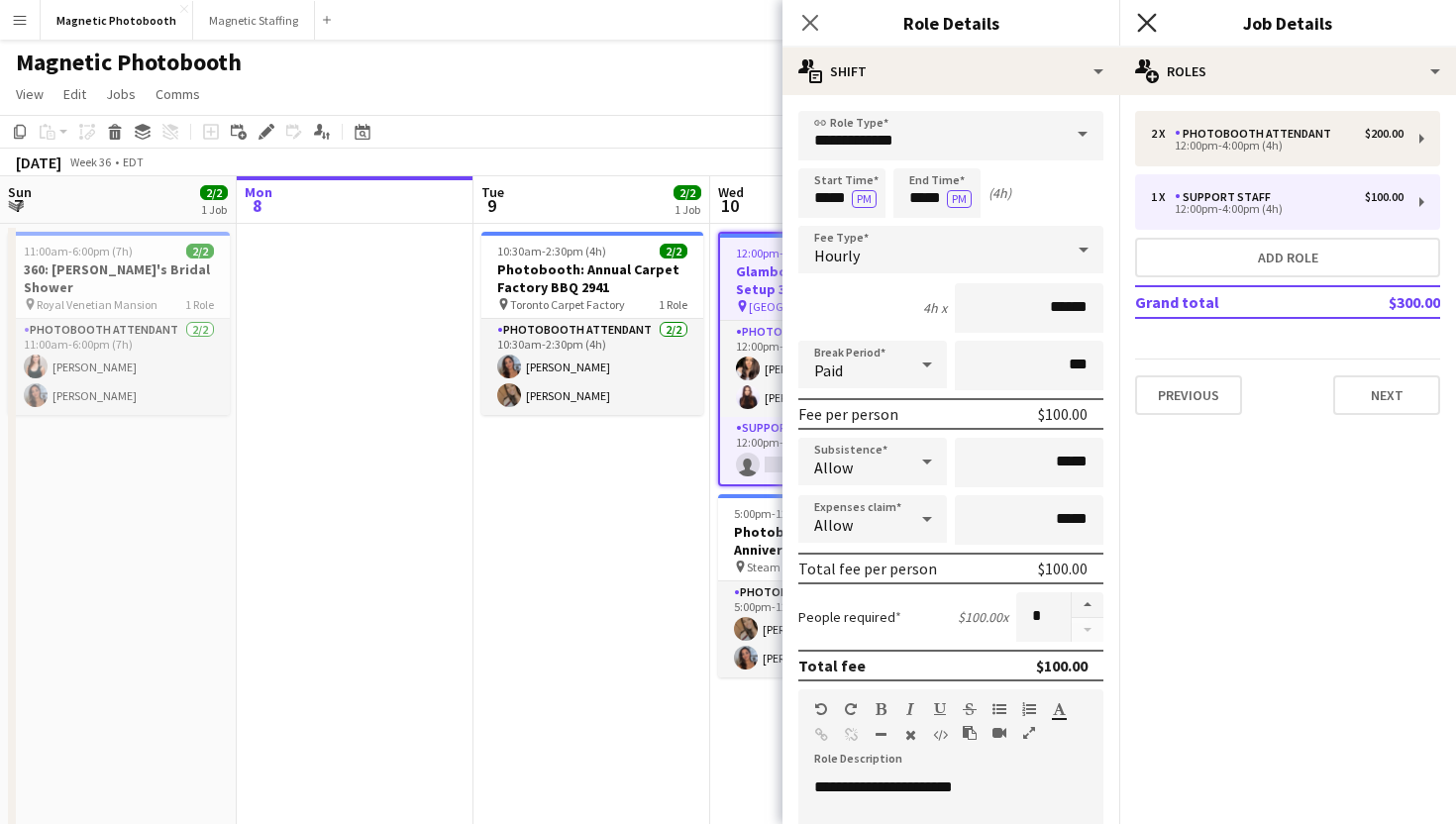
click at [1147, 22] on icon at bounding box center [1146, 22] width 19 height 19
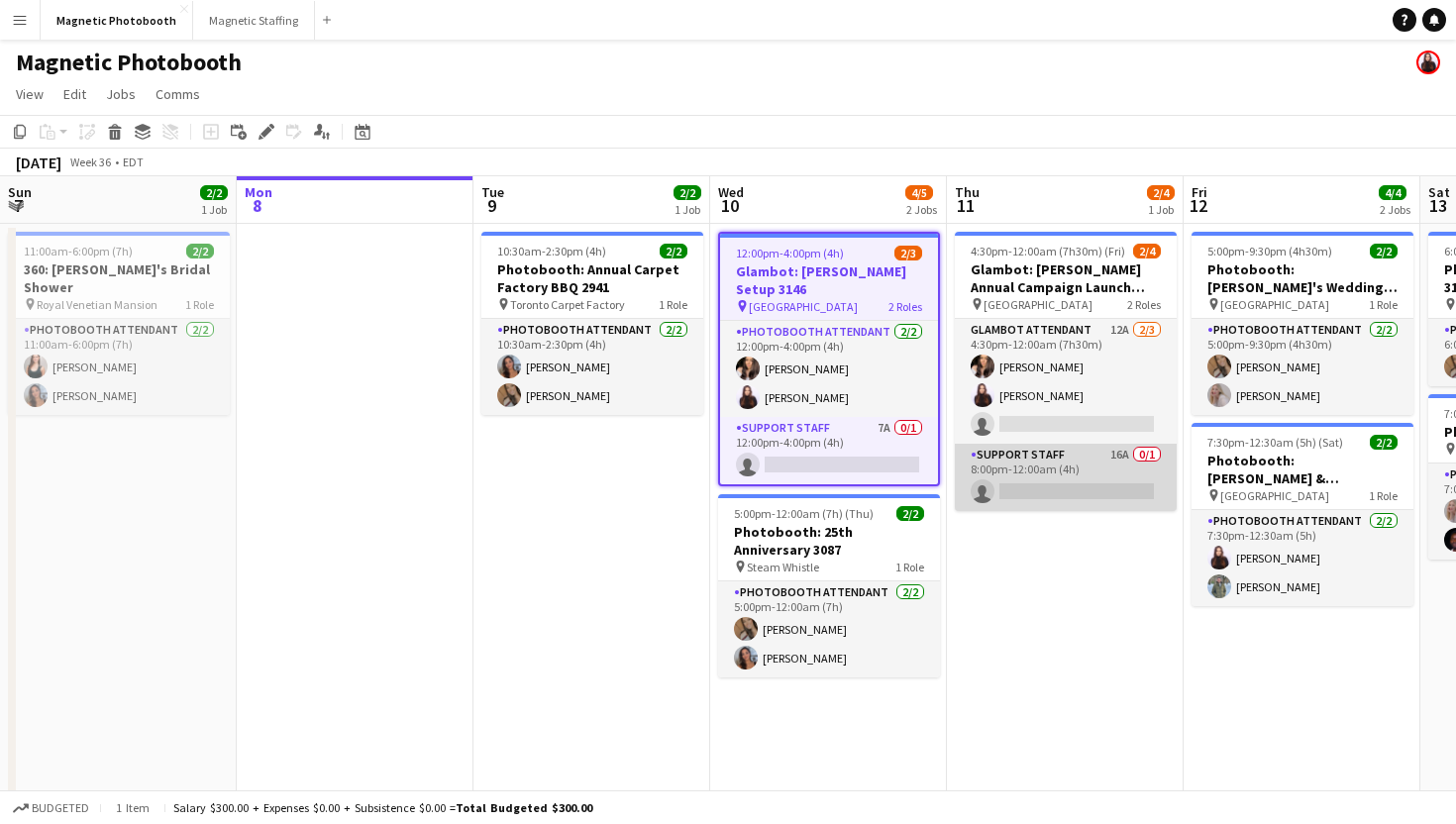
click at [1060, 465] on app-card-role "Support Staff 16A 0/1 8:00pm-12:00am (4h) single-neutral-actions" at bounding box center [1066, 476] width 222 height 67
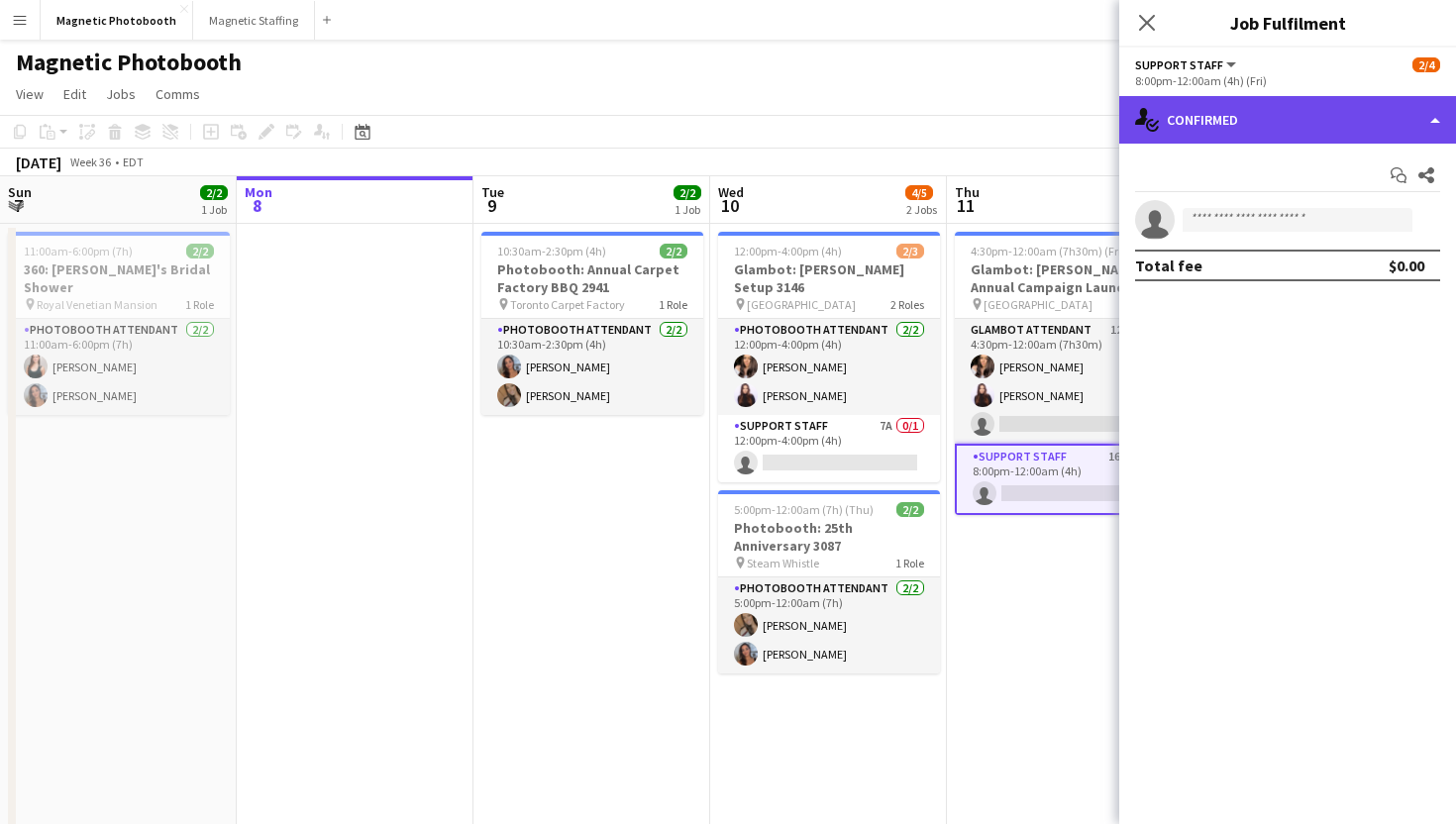
click at [1308, 117] on div "single-neutral-actions-check-2 Confirmed" at bounding box center [1287, 120] width 337 height 48
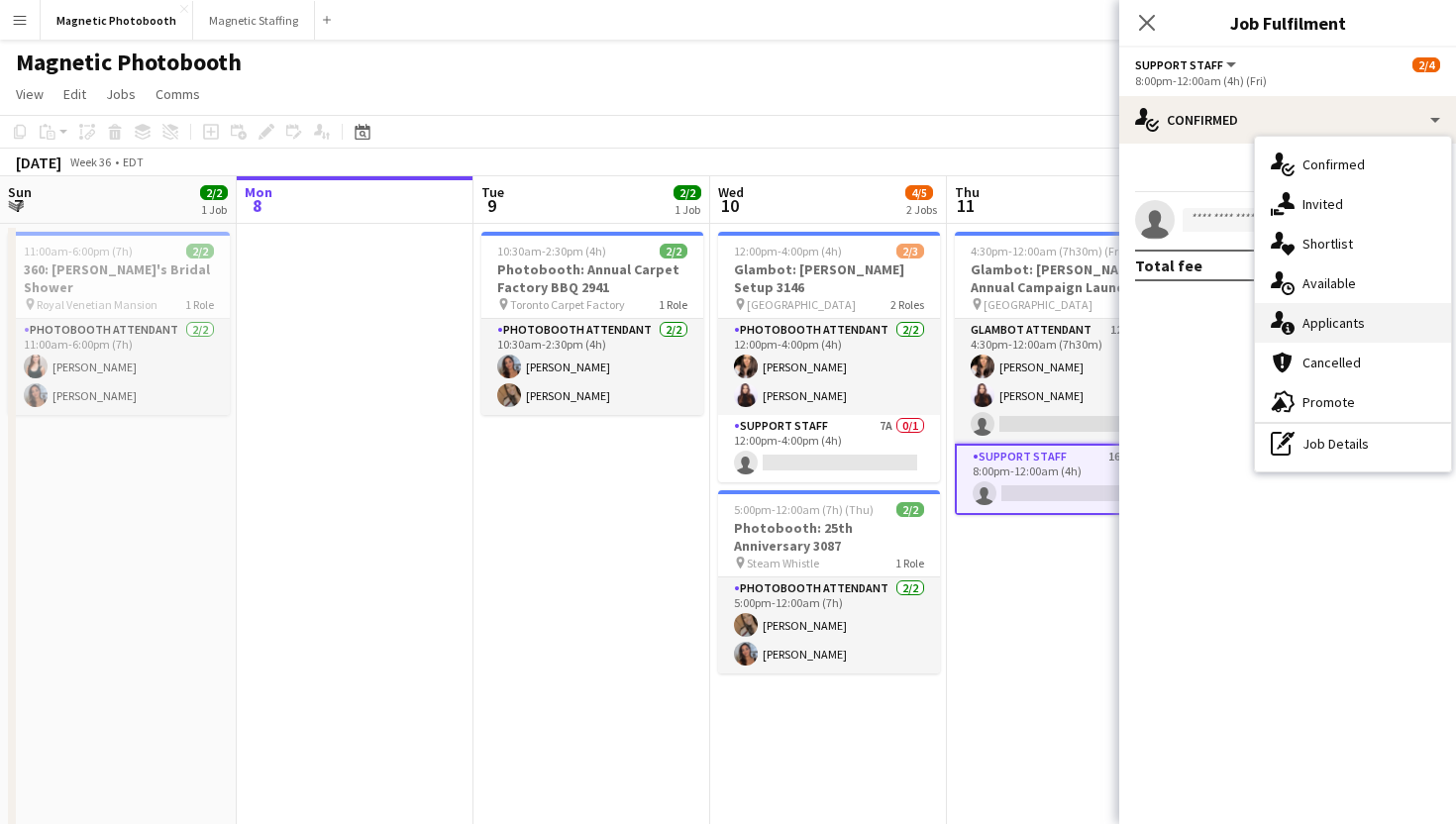
click at [1333, 305] on div "single-neutral-actions-information Applicants" at bounding box center [1353, 323] width 196 height 40
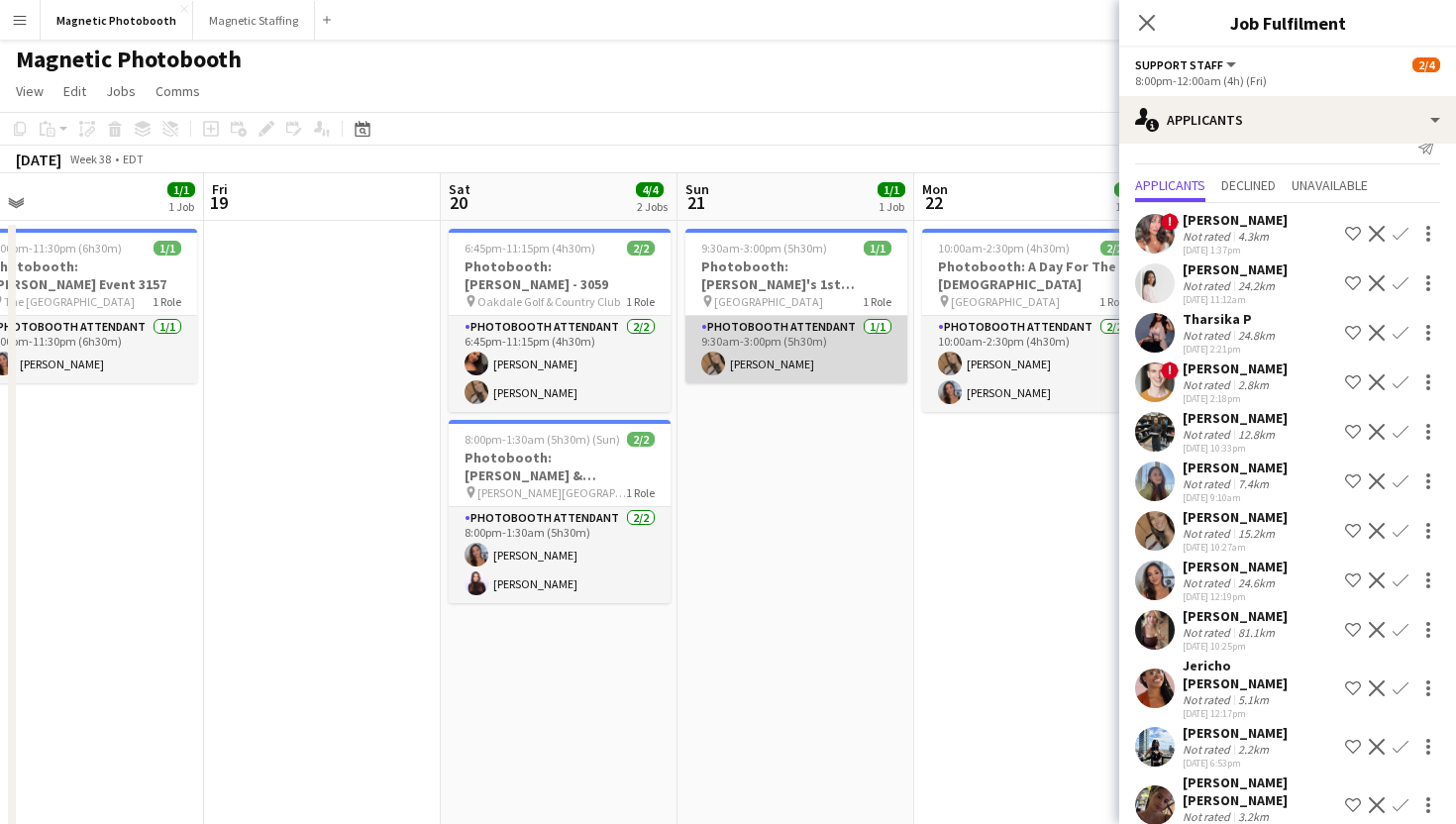
scroll to position [0, 753]
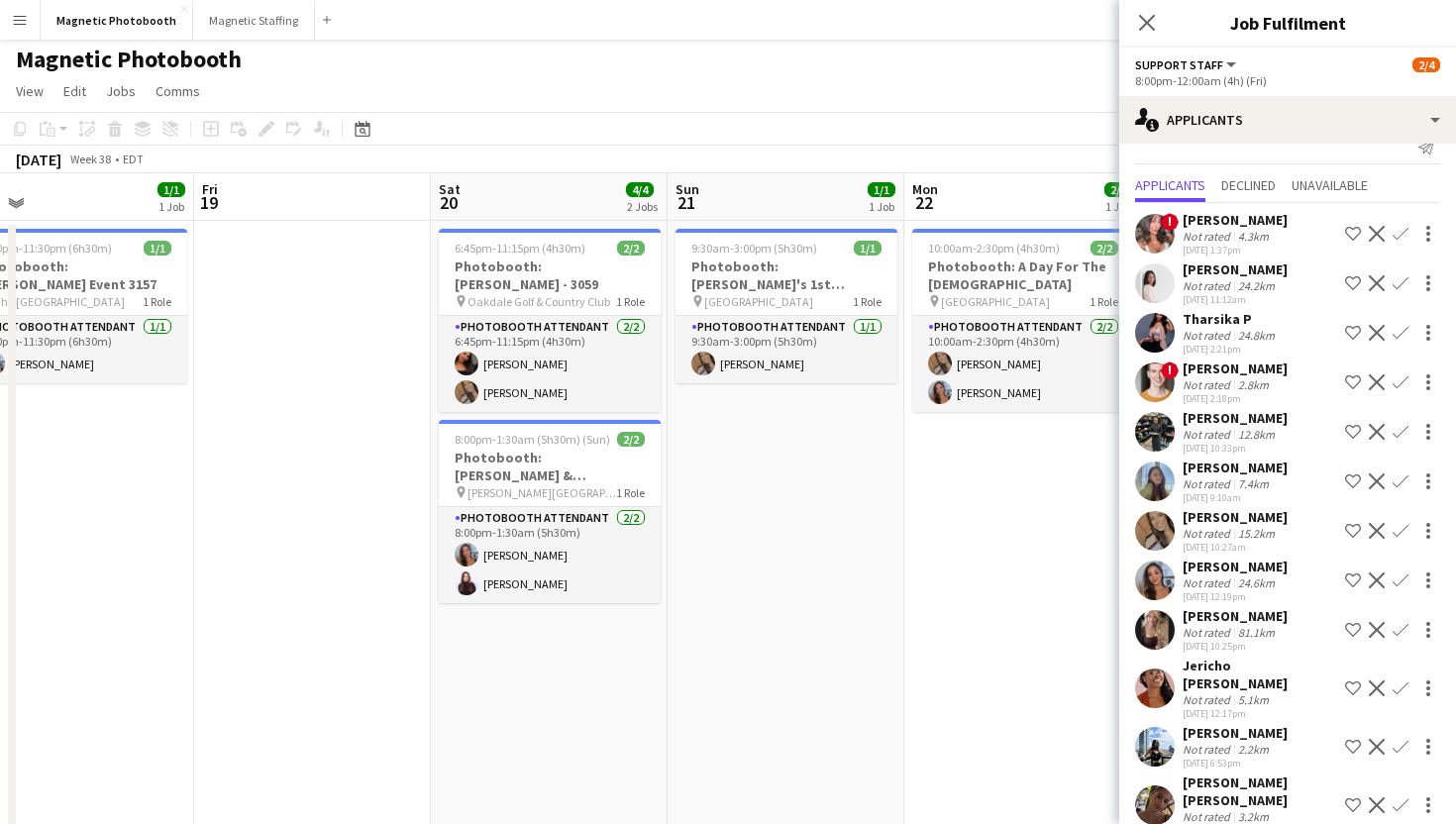
click at [1132, 12] on div "Close pop-in" at bounding box center [1147, 23] width 56 height 46
click at [1153, 12] on app-icon "Close pop-in" at bounding box center [1147, 23] width 29 height 29
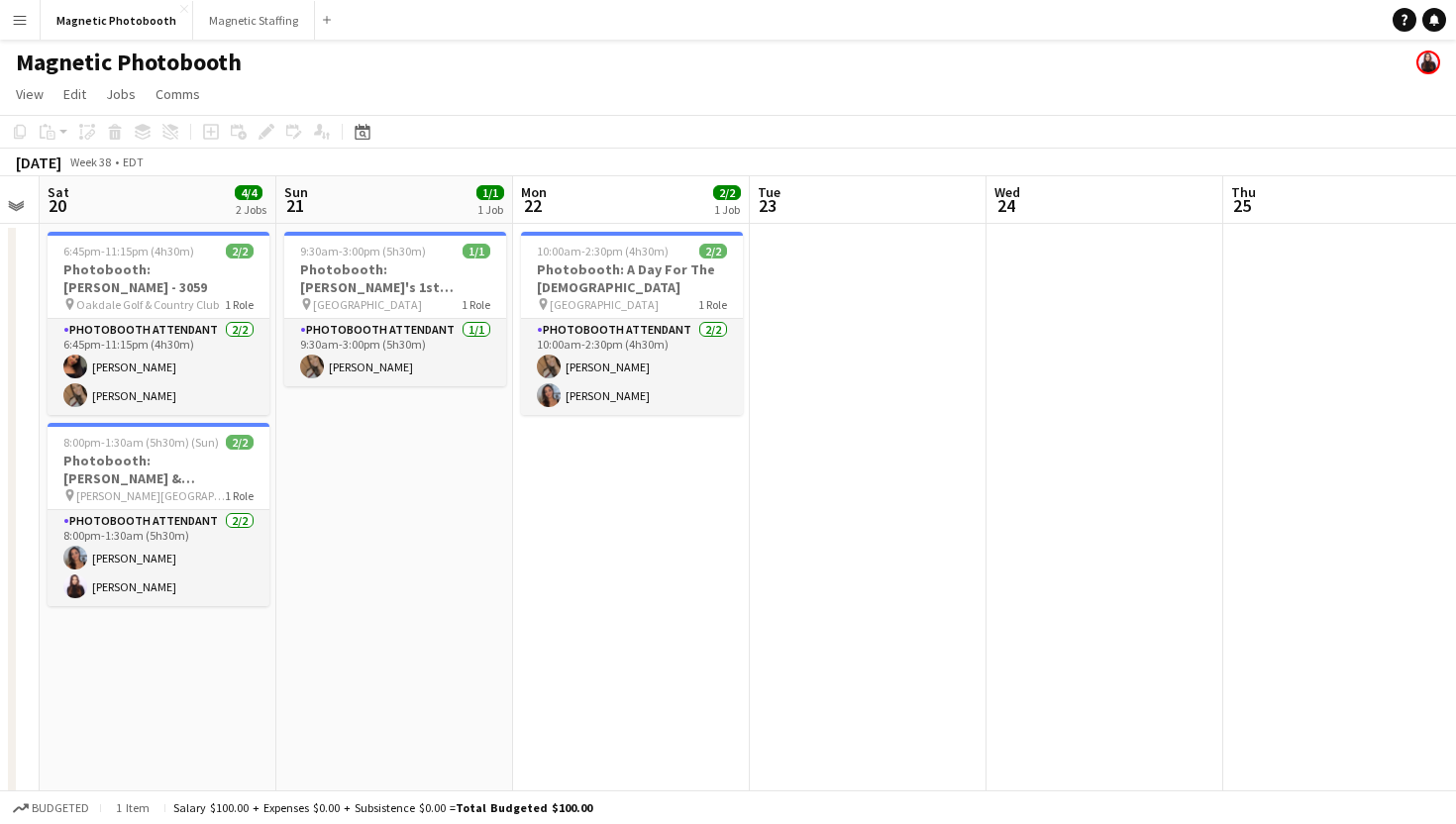
scroll to position [0, 912]
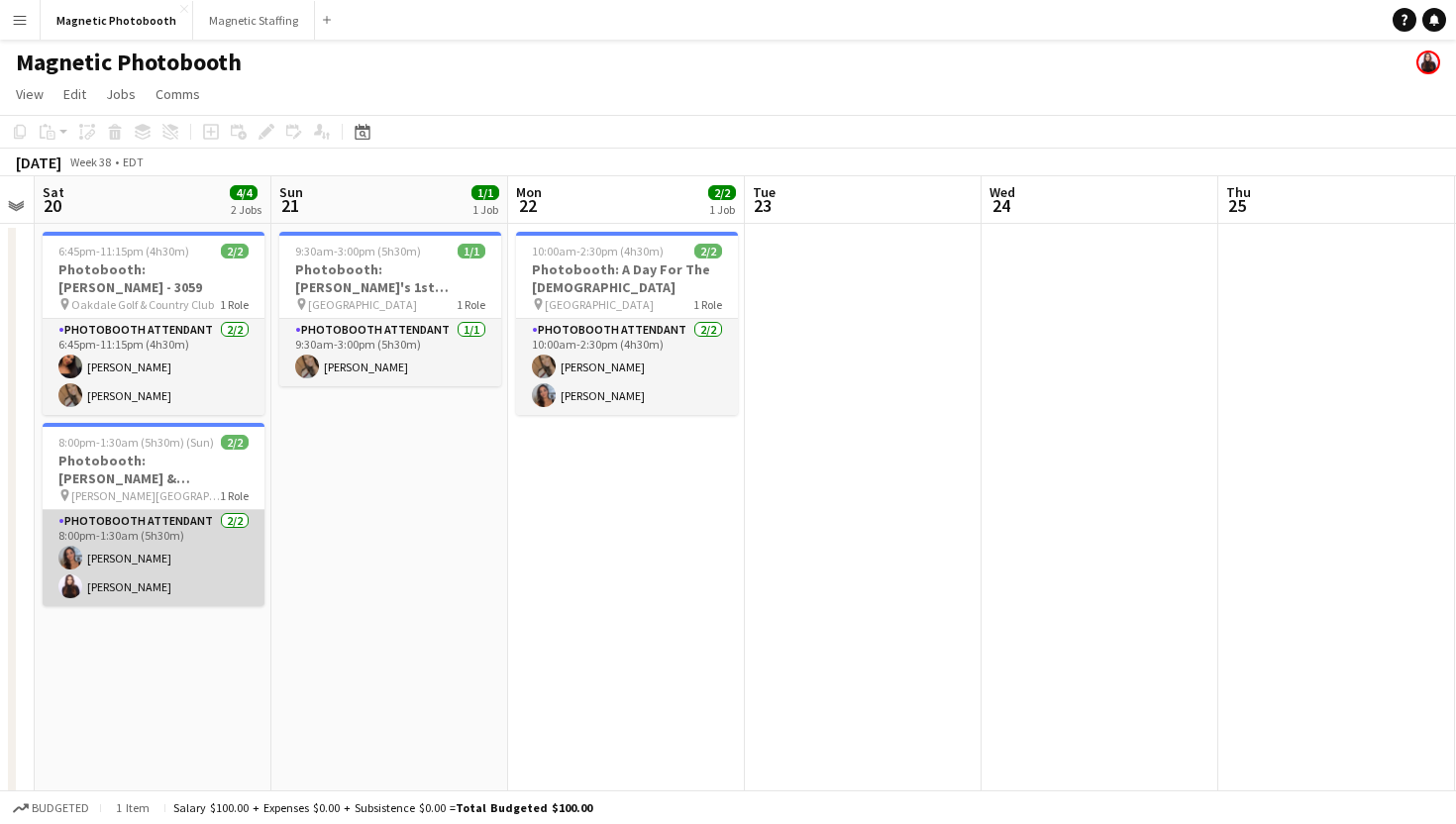
click at [217, 584] on app-card-role "Photobooth Attendant [DATE] 8:00pm-1:30am (5h30m) [PERSON_NAME] [PERSON_NAME]" at bounding box center [154, 558] width 222 height 96
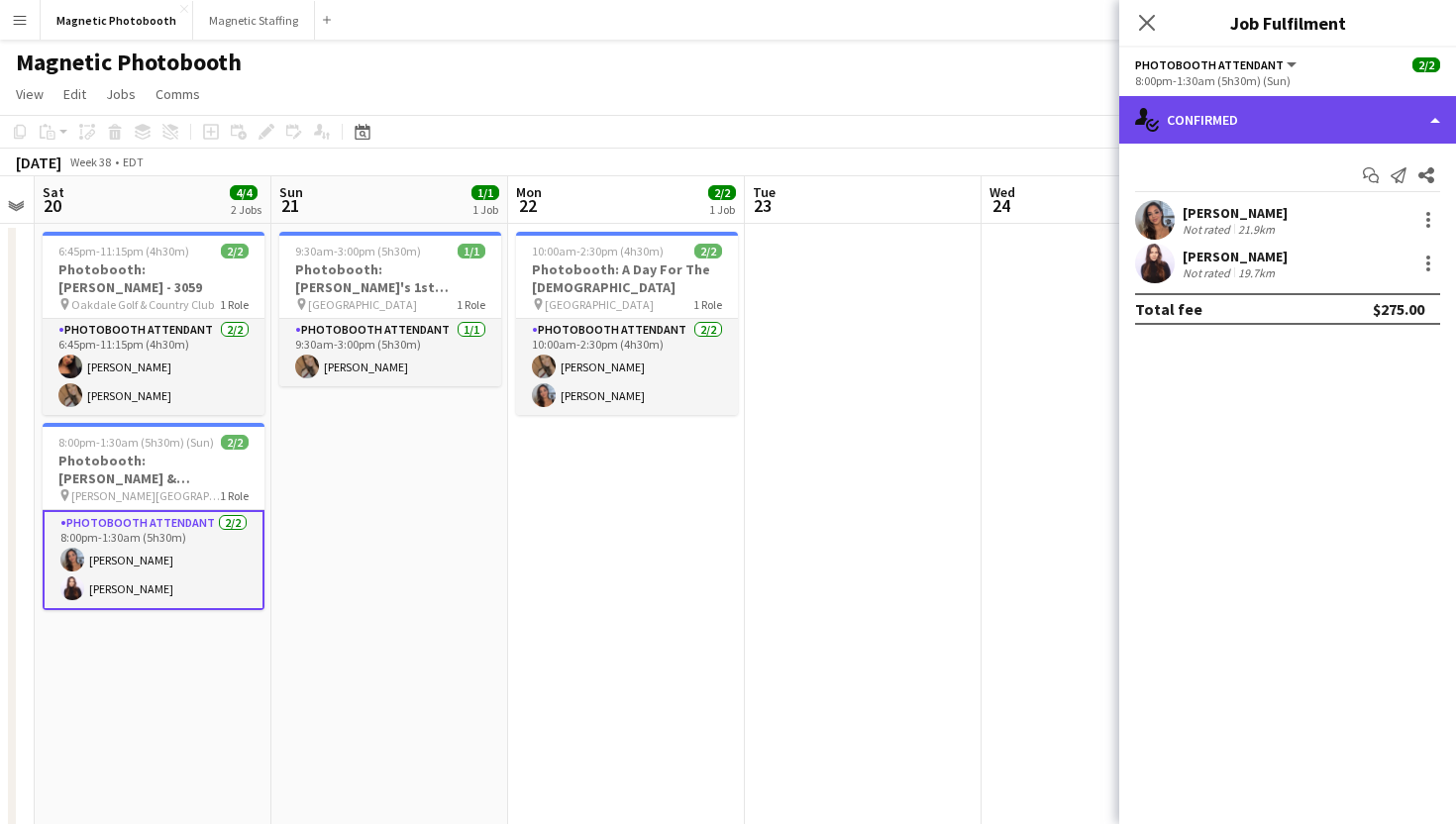
click at [1261, 121] on div "single-neutral-actions-check-2 Confirmed" at bounding box center [1287, 120] width 337 height 48
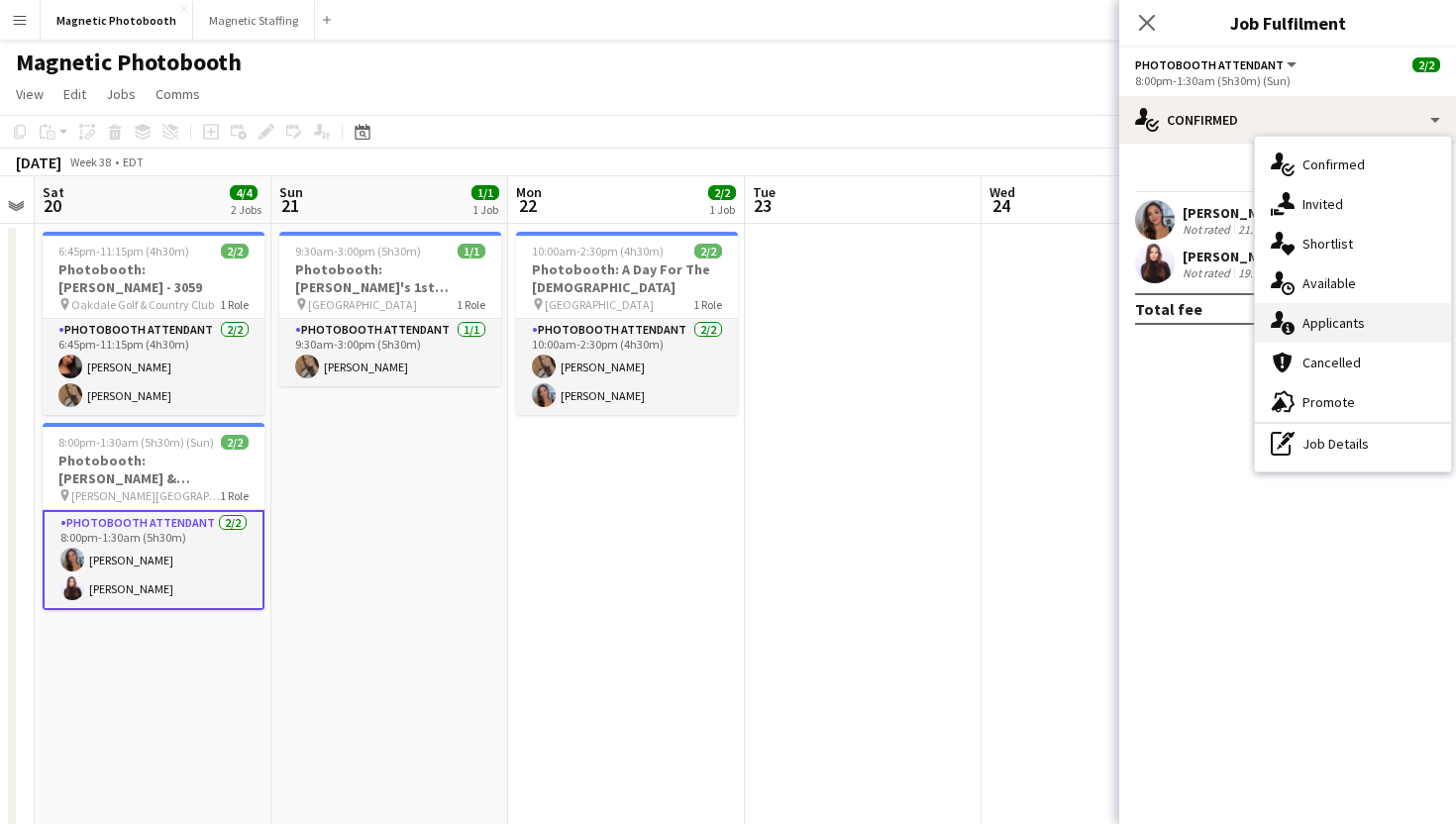
click at [1293, 325] on icon "single-neutral-actions-information" at bounding box center [1282, 323] width 24 height 24
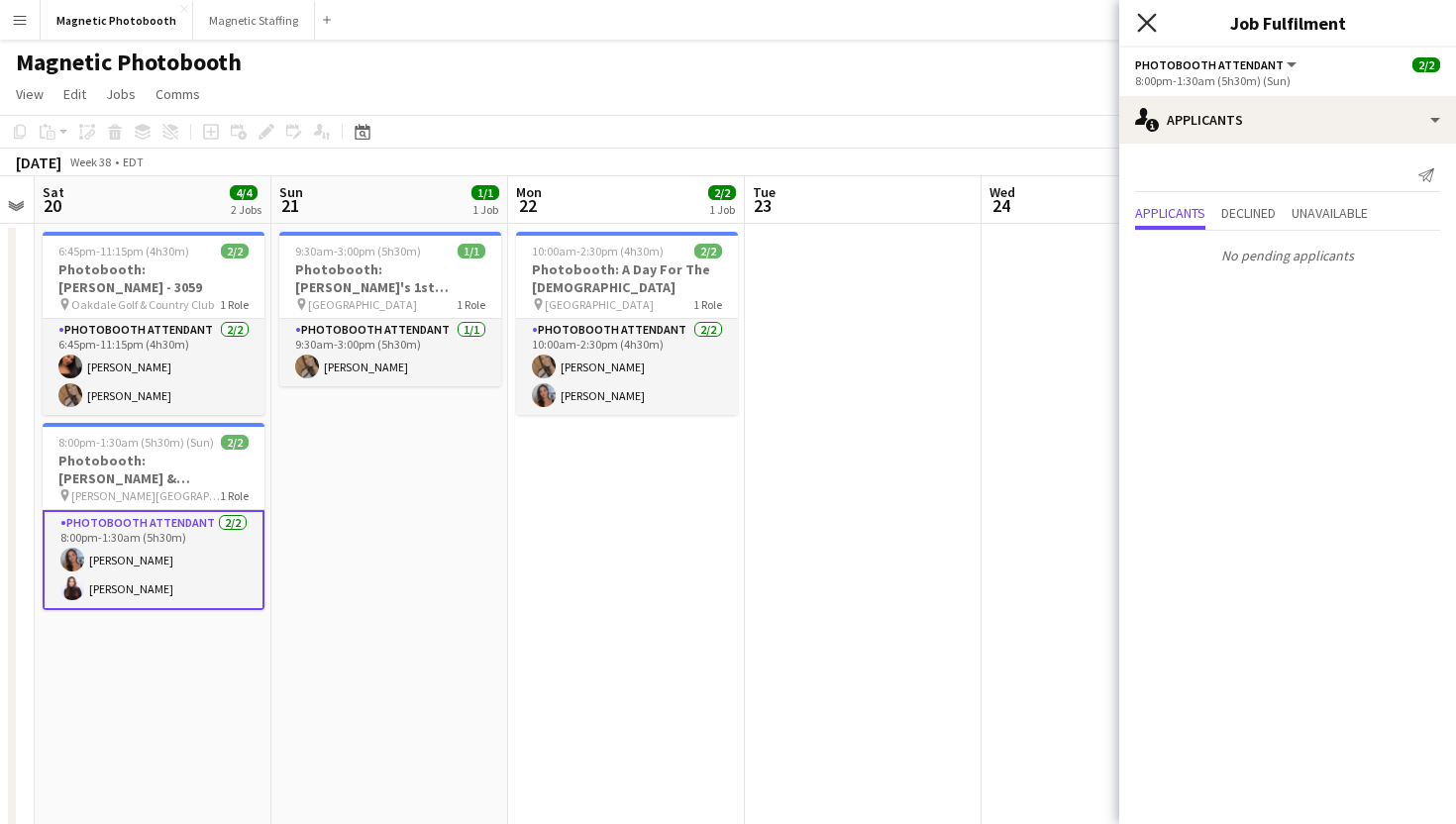
click at [1151, 19] on icon "Close pop-in" at bounding box center [1146, 22] width 19 height 19
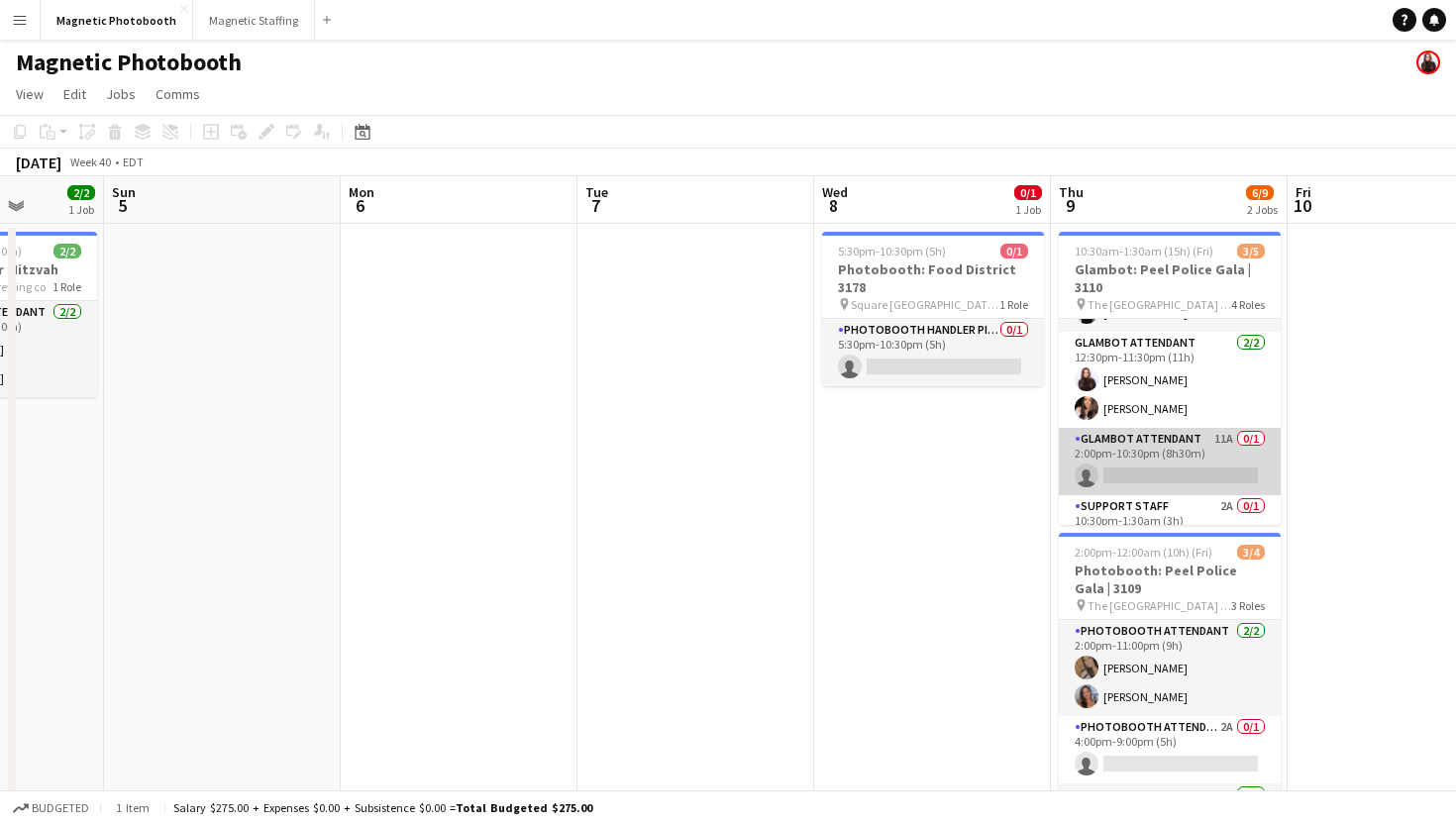
scroll to position [92, 0]
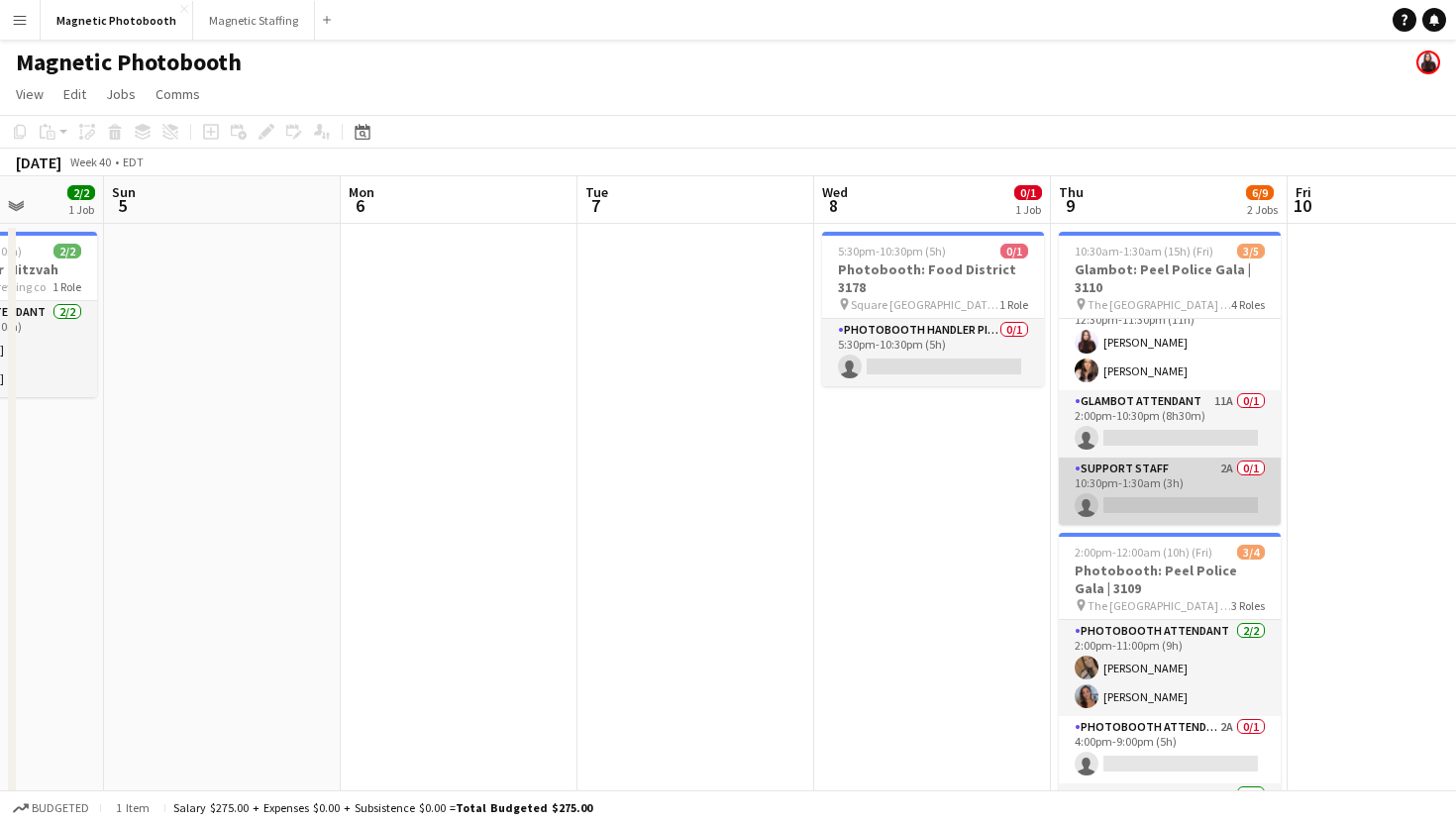
click at [1125, 490] on app-card-role "Support Staff 2A 0/1 10:30pm-1:30am (3h) single-neutral-actions" at bounding box center [1169, 490] width 222 height 67
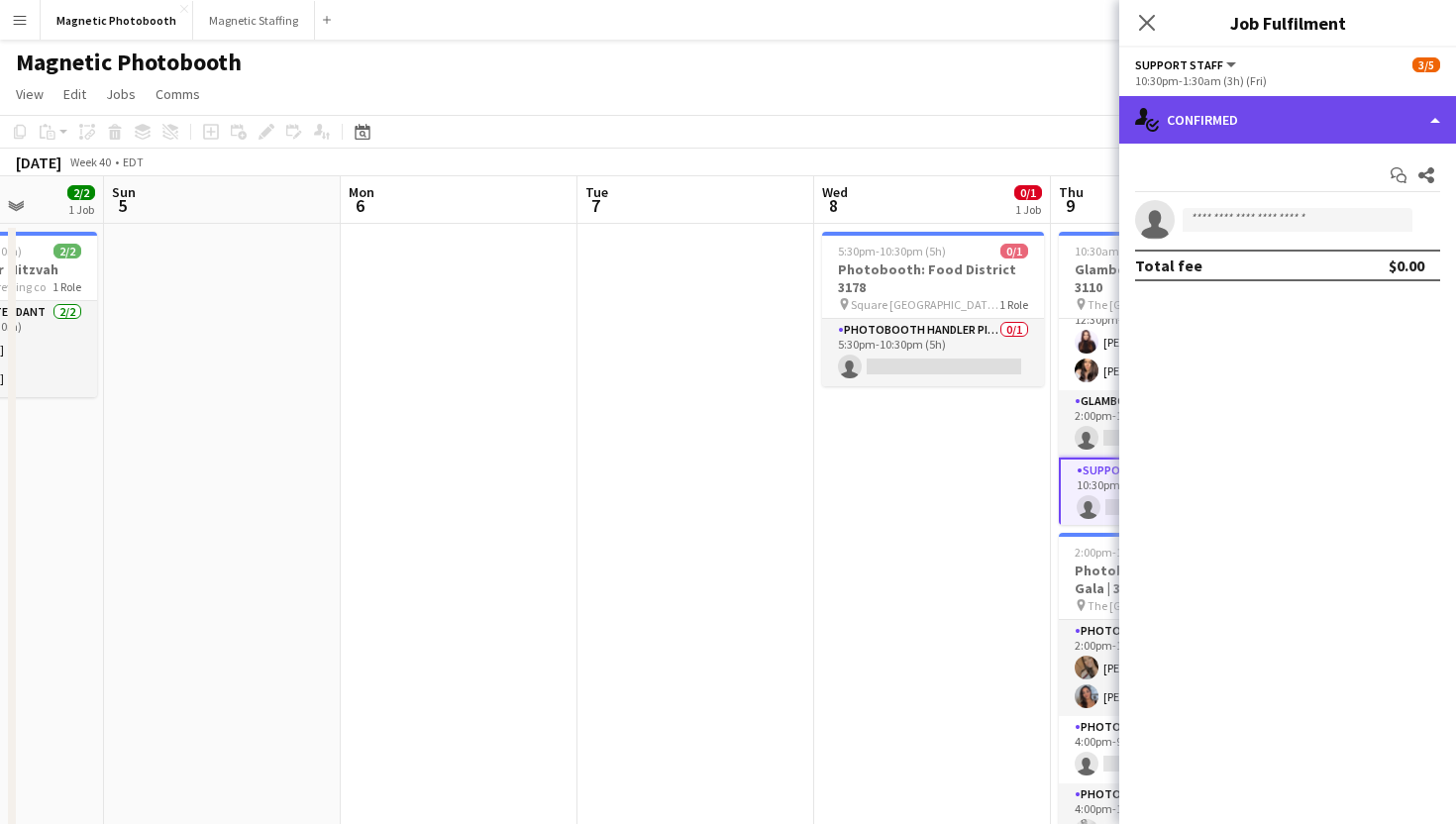
click at [1273, 107] on div "single-neutral-actions-check-2 Confirmed" at bounding box center [1287, 120] width 337 height 48
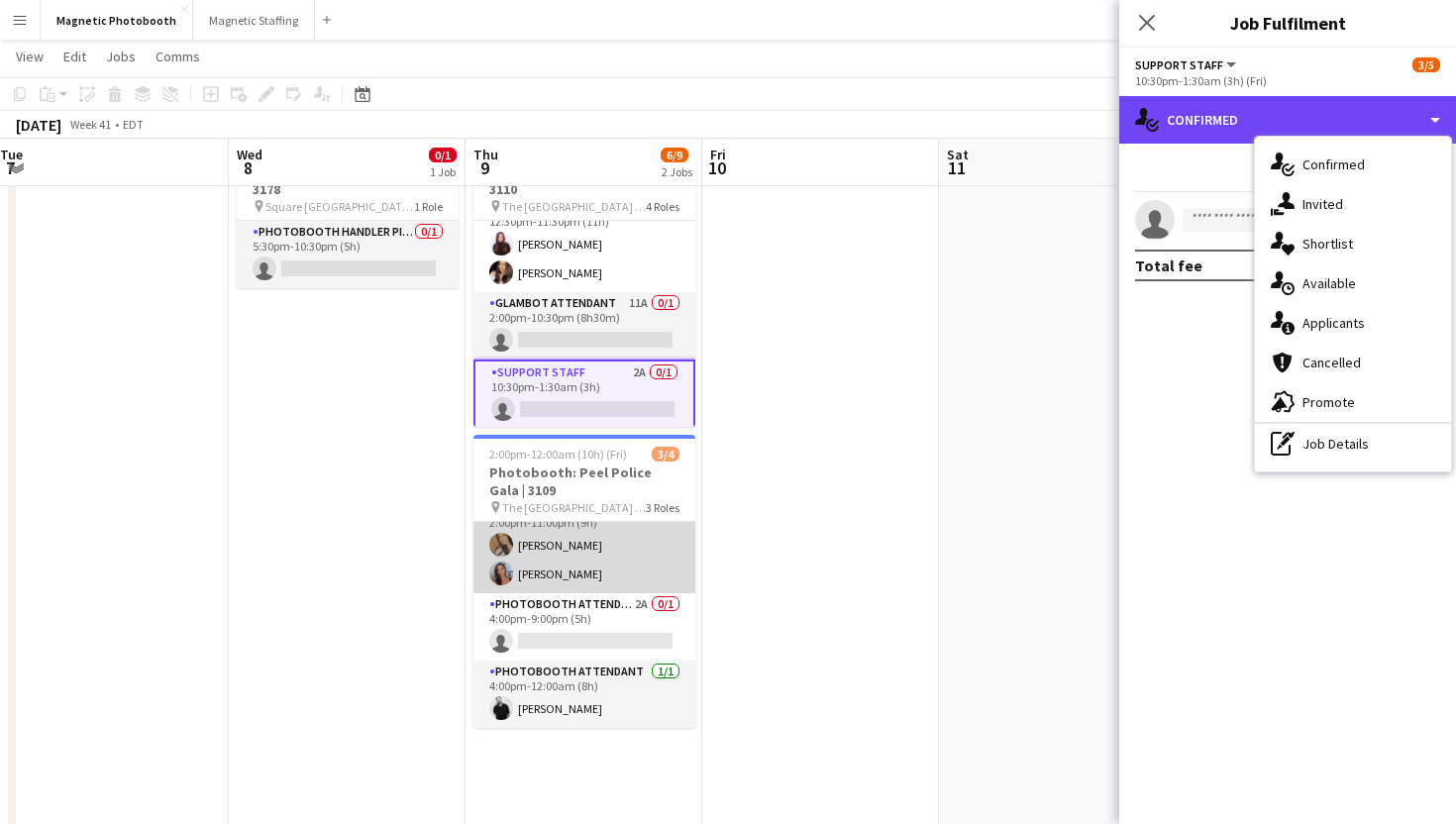
scroll to position [119, 0]
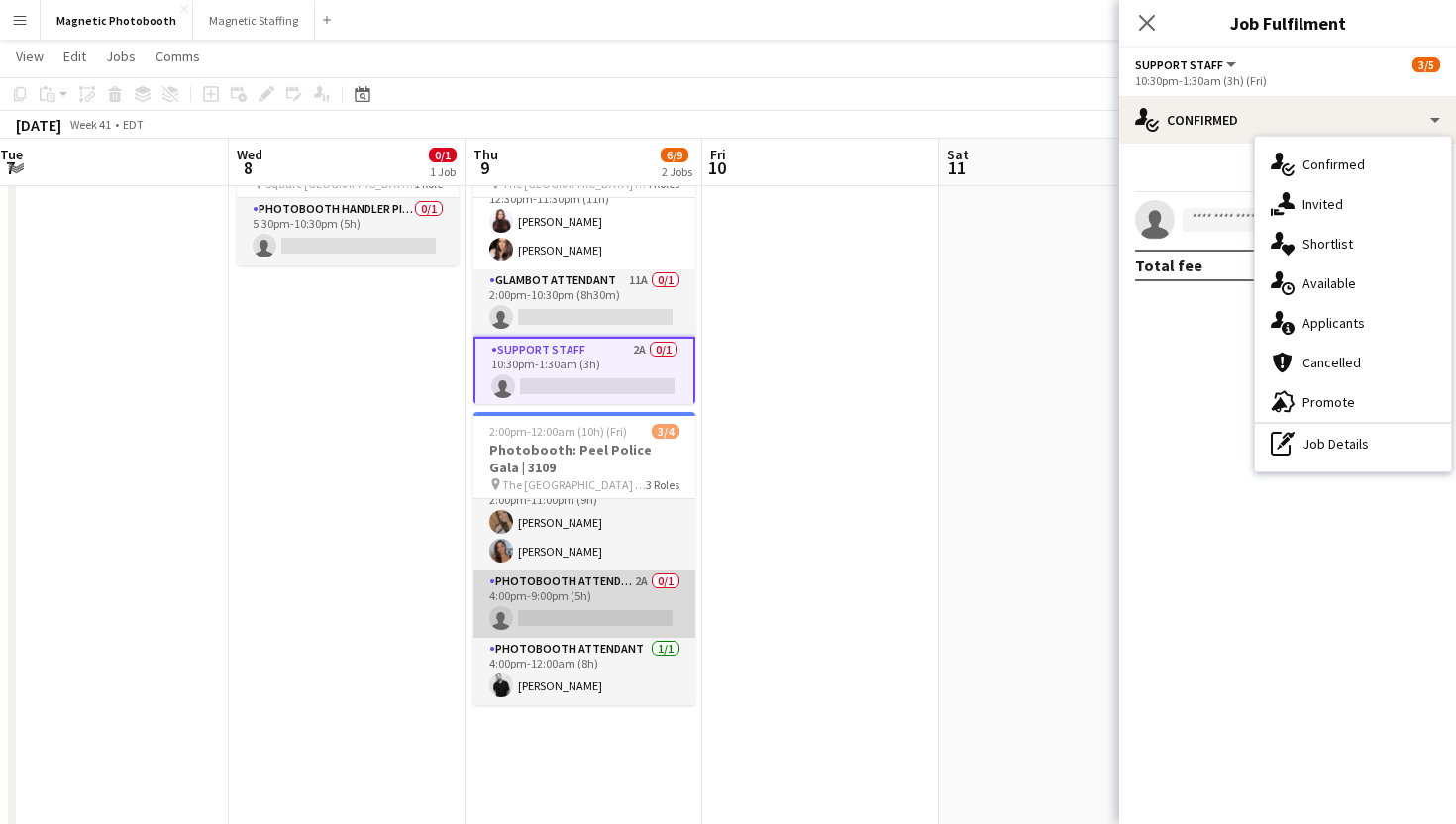
click at [640, 600] on app-card-role "Photobooth Attendant 2A 0/1 4:00pm-9:00pm (5h) single-neutral-actions" at bounding box center [584, 603] width 222 height 67
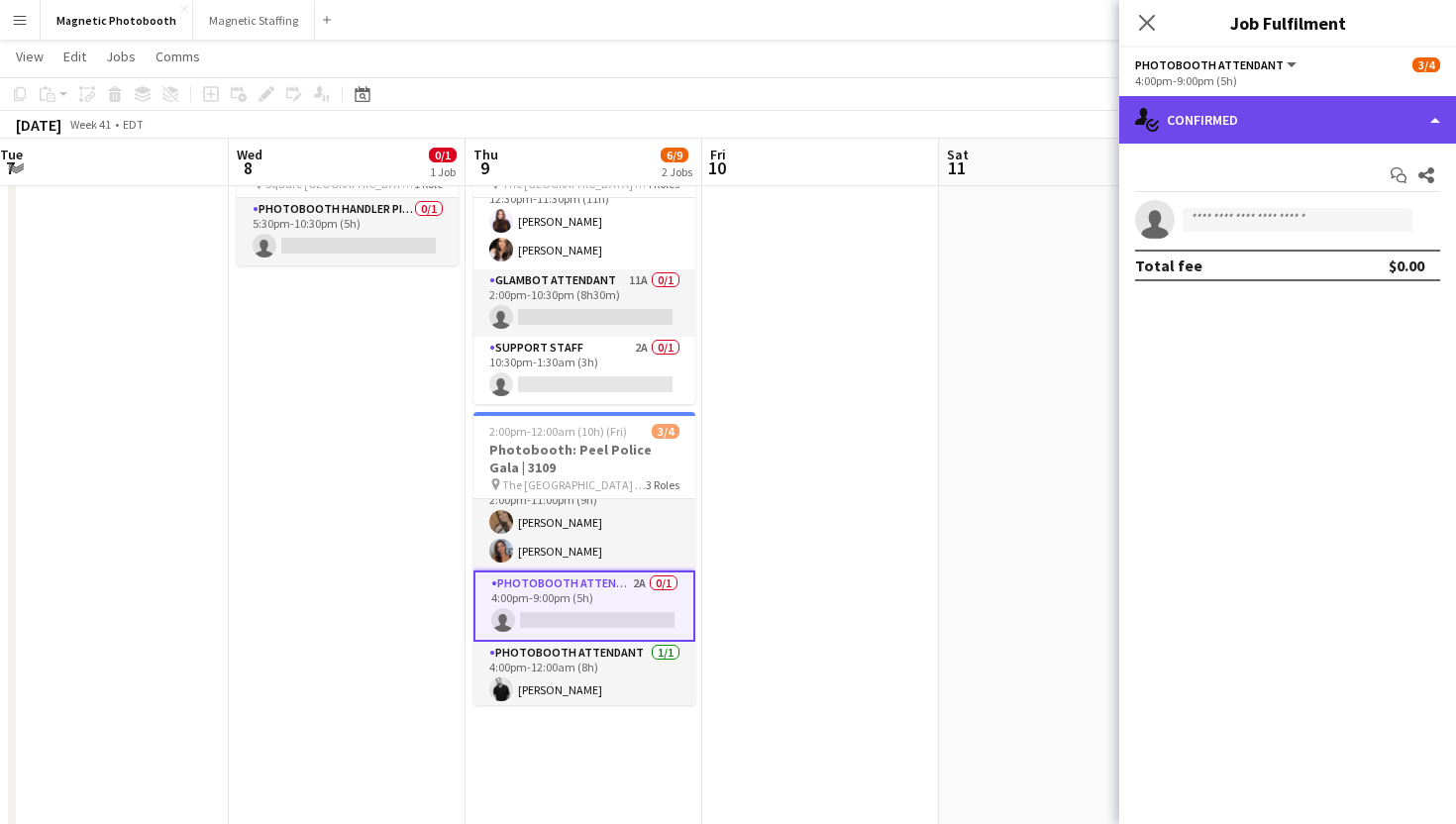
click at [1216, 139] on div "single-neutral-actions-check-2 Confirmed" at bounding box center [1287, 120] width 337 height 48
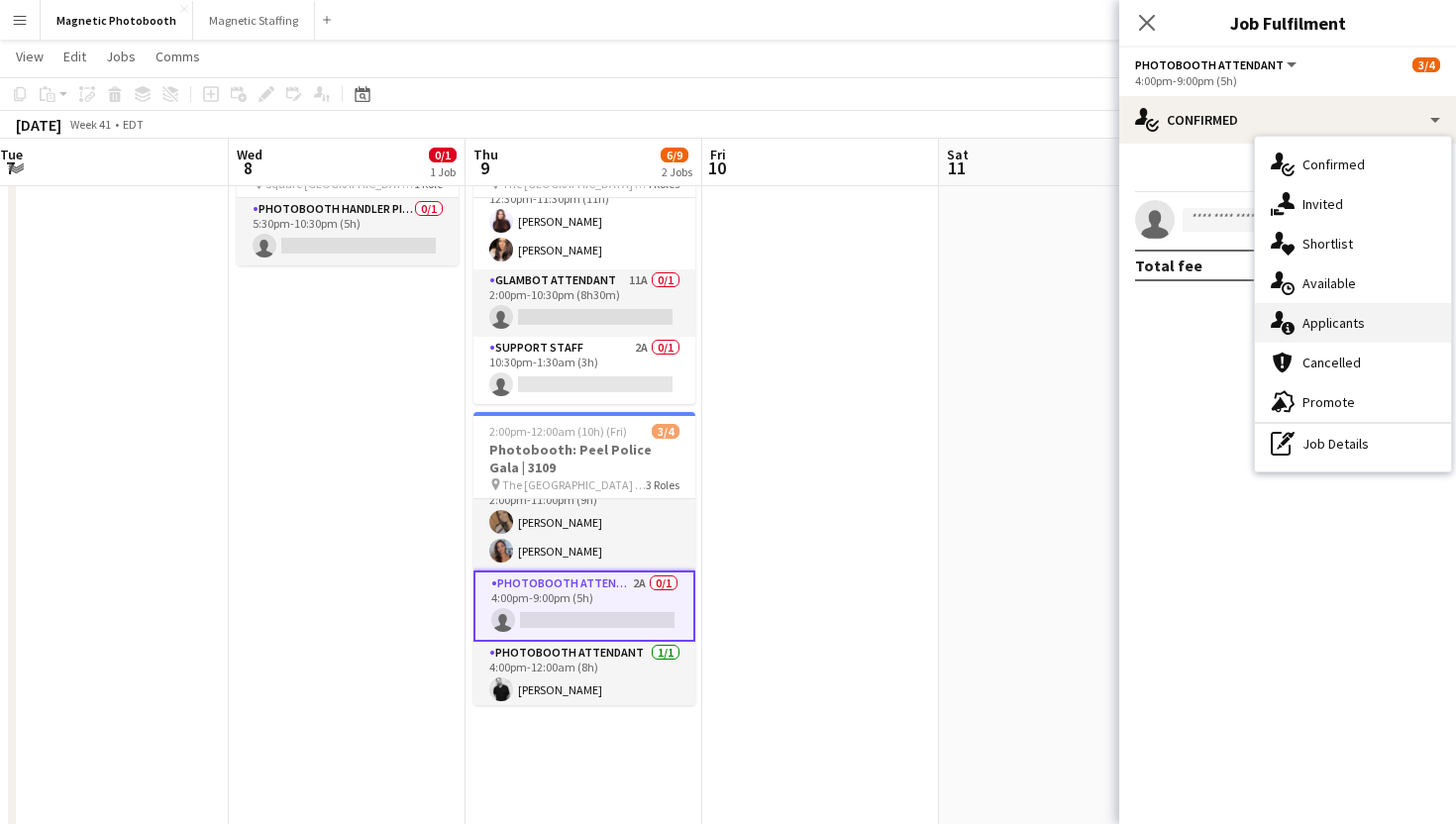
click at [1296, 320] on div "single-neutral-actions-information Applicants" at bounding box center [1353, 323] width 196 height 40
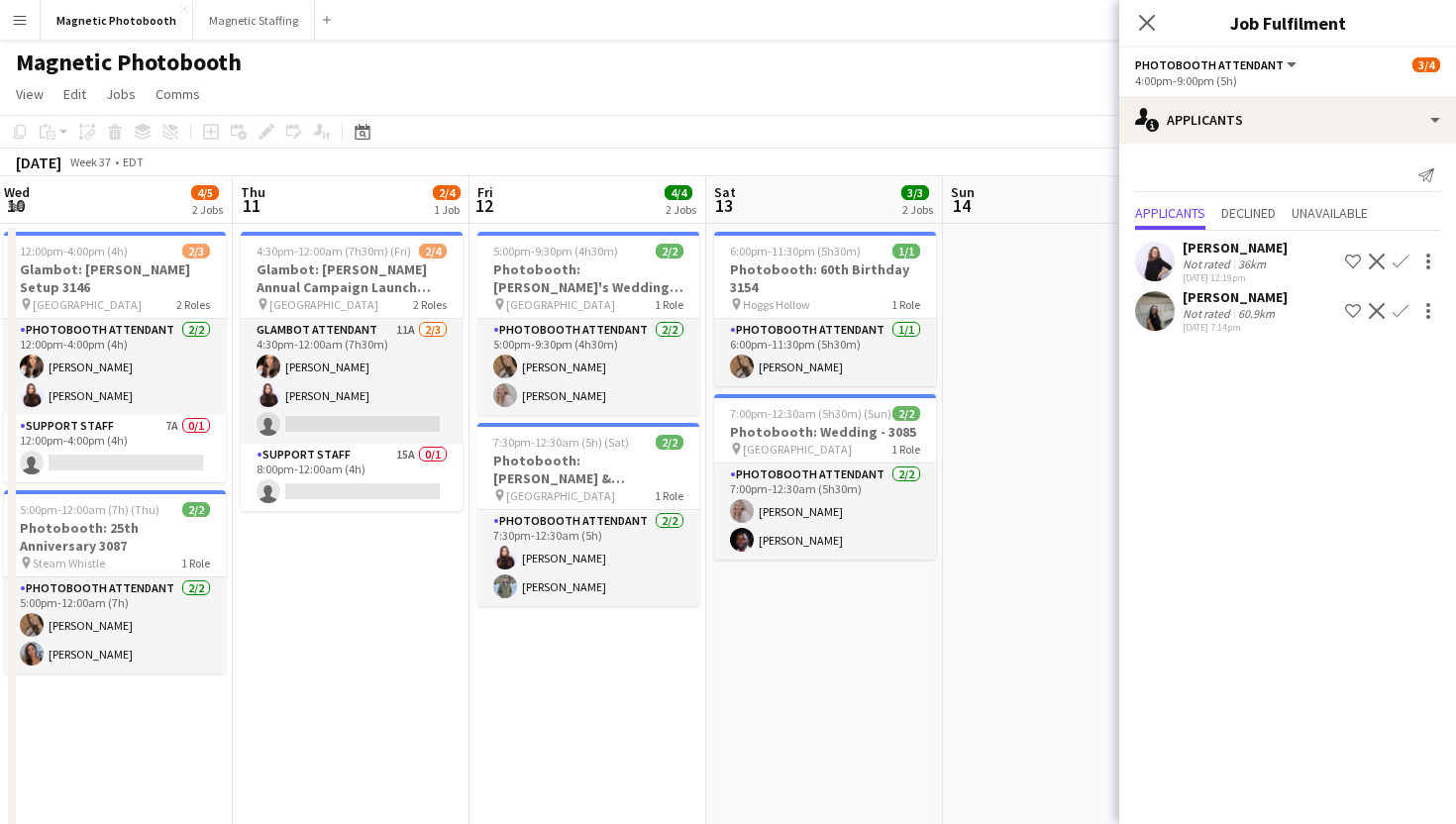
scroll to position [0, 518]
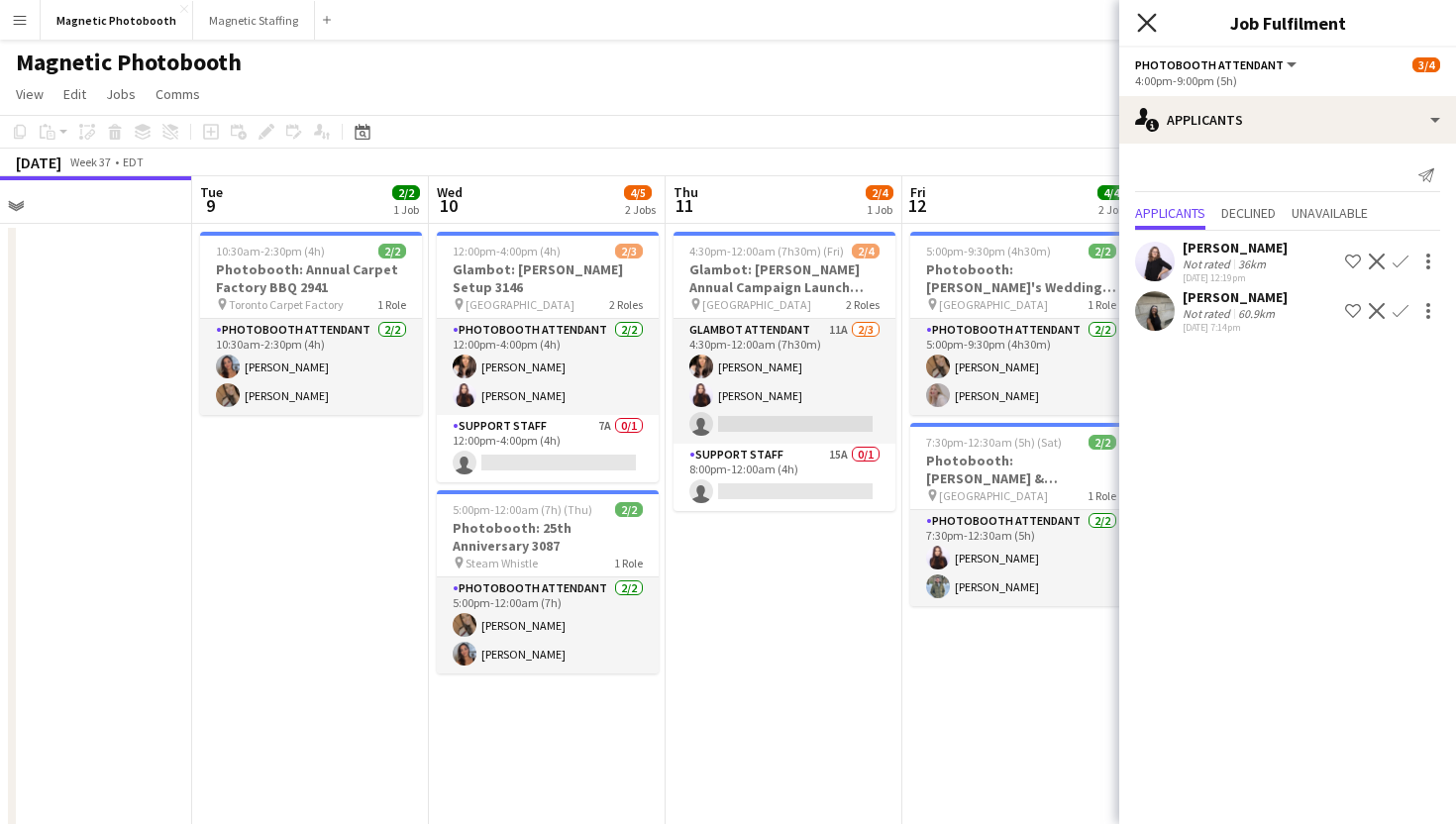
click at [1146, 27] on icon "Close pop-in" at bounding box center [1146, 22] width 19 height 19
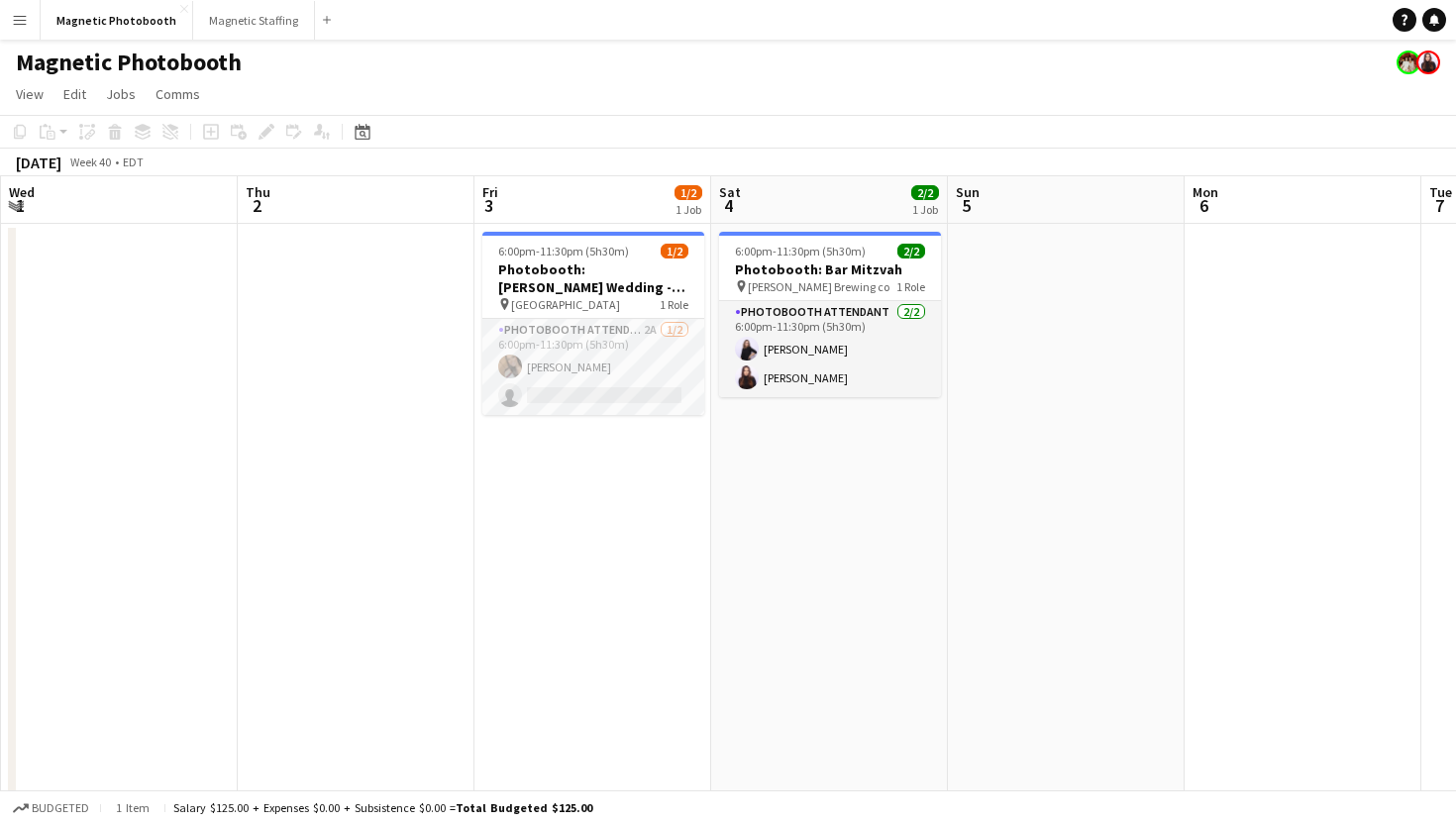
scroll to position [0, 737]
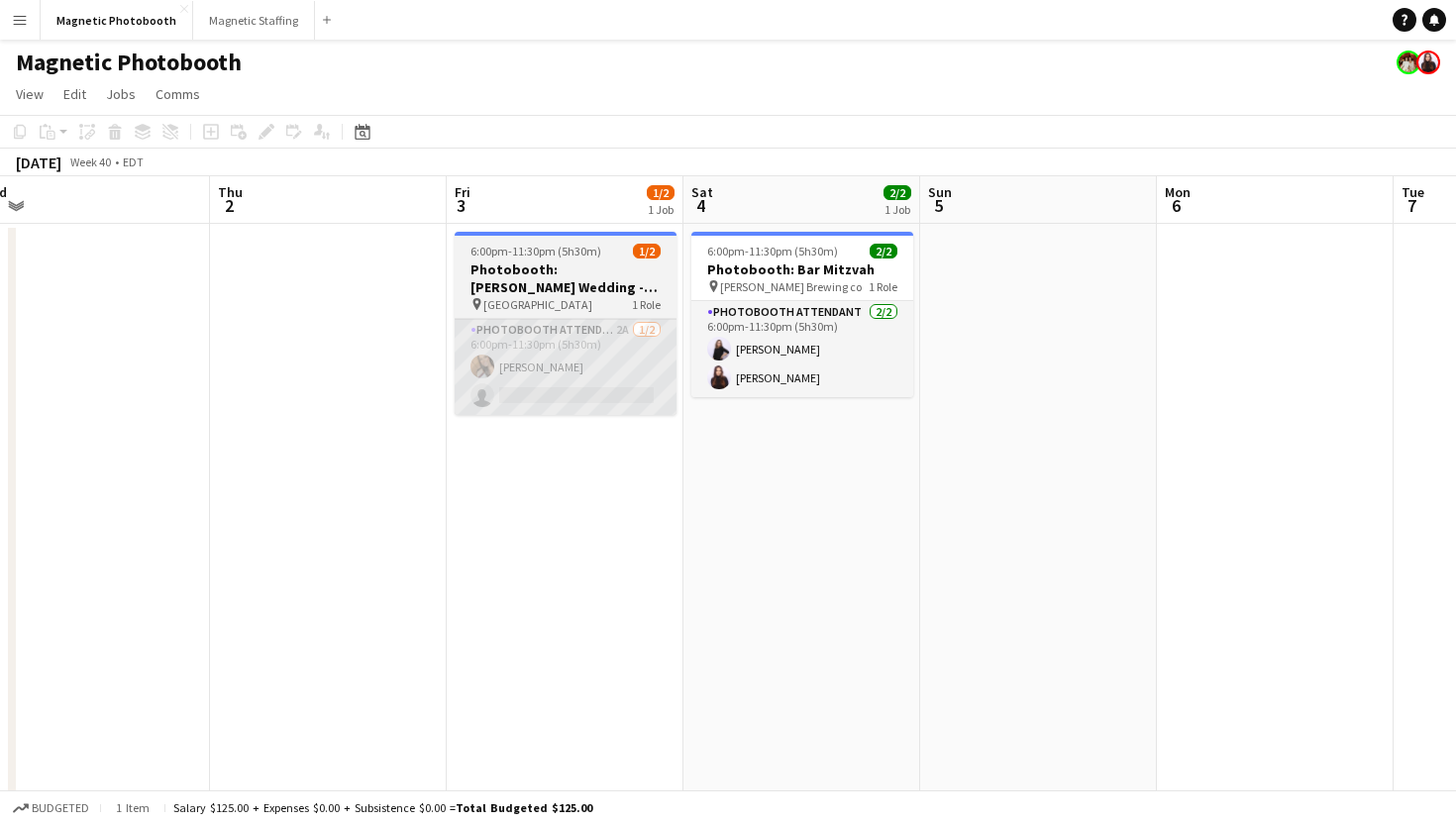
click at [596, 357] on app-card-role "Photobooth Attendant 2A [DATE] 6:00pm-11:30pm (5h30m) [PERSON_NAME] single-neut…" at bounding box center [565, 367] width 222 height 96
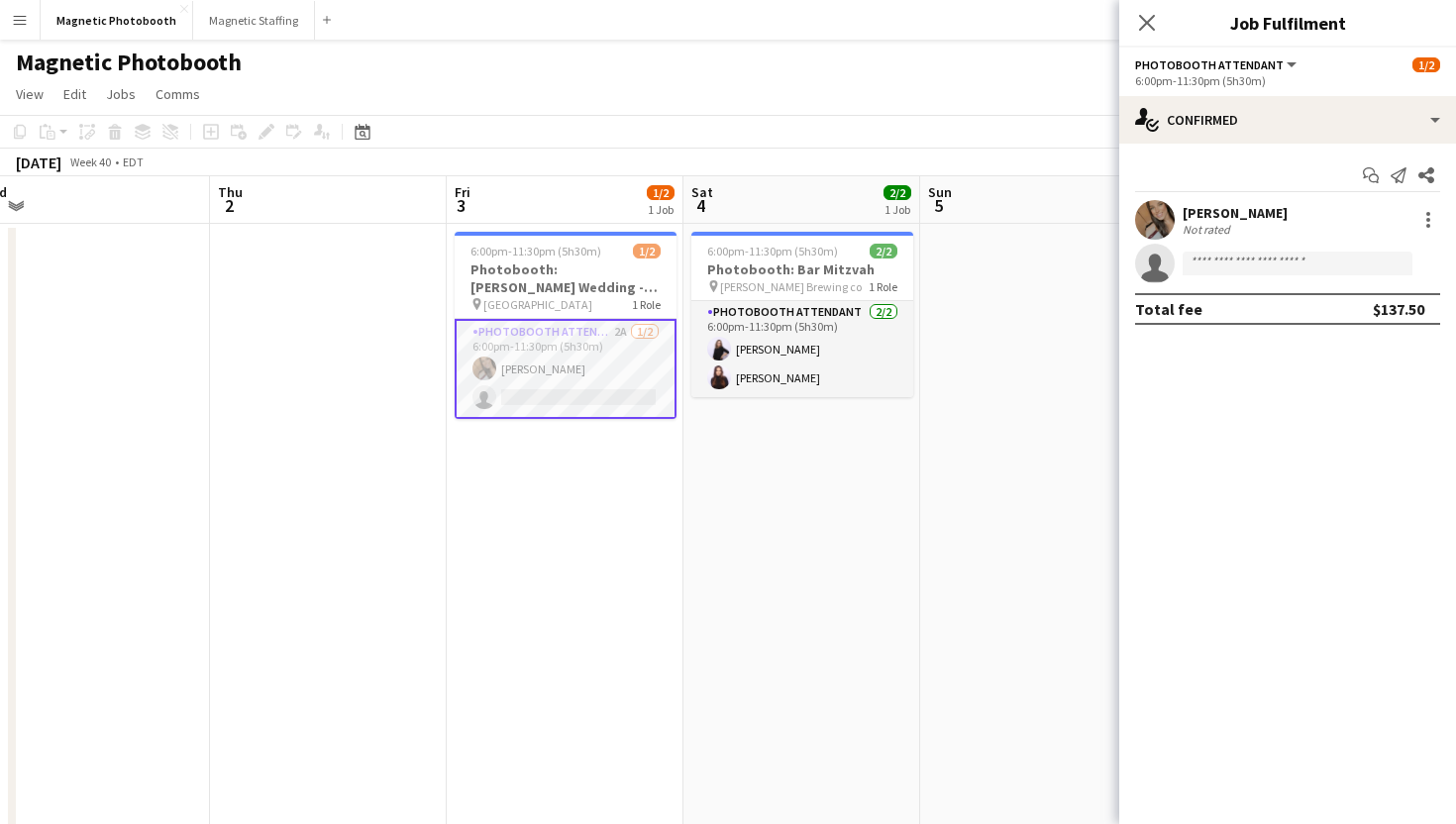
click at [596, 357] on app-card-role "Photobooth Attendant 2A [DATE] 6:00pm-11:30pm (5h30m) [PERSON_NAME] single-neut…" at bounding box center [565, 369] width 222 height 100
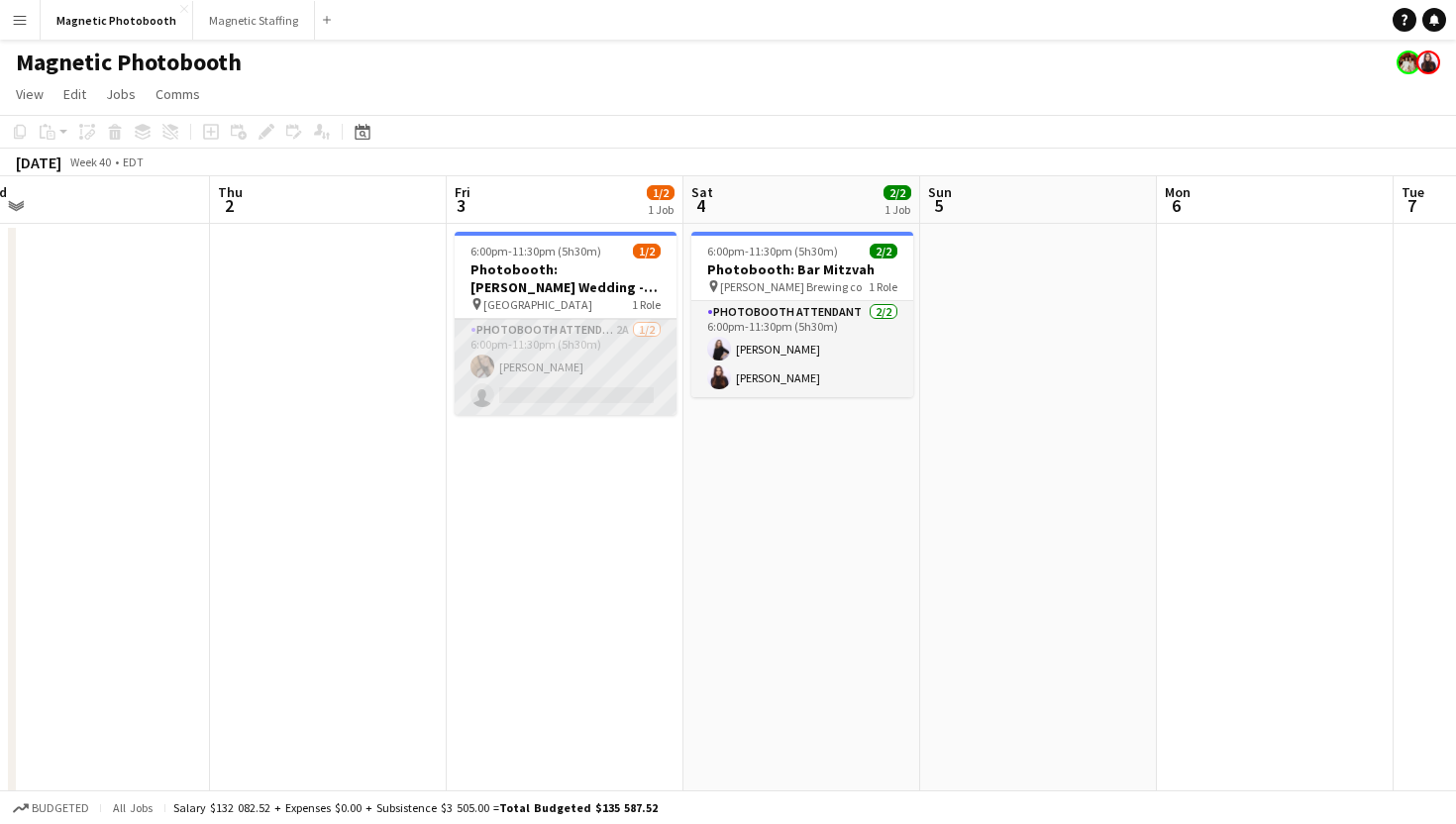
click at [575, 349] on app-card-role "Photobooth Attendant 2A [DATE] 6:00pm-11:30pm (5h30m) [PERSON_NAME] single-neut…" at bounding box center [565, 367] width 222 height 96
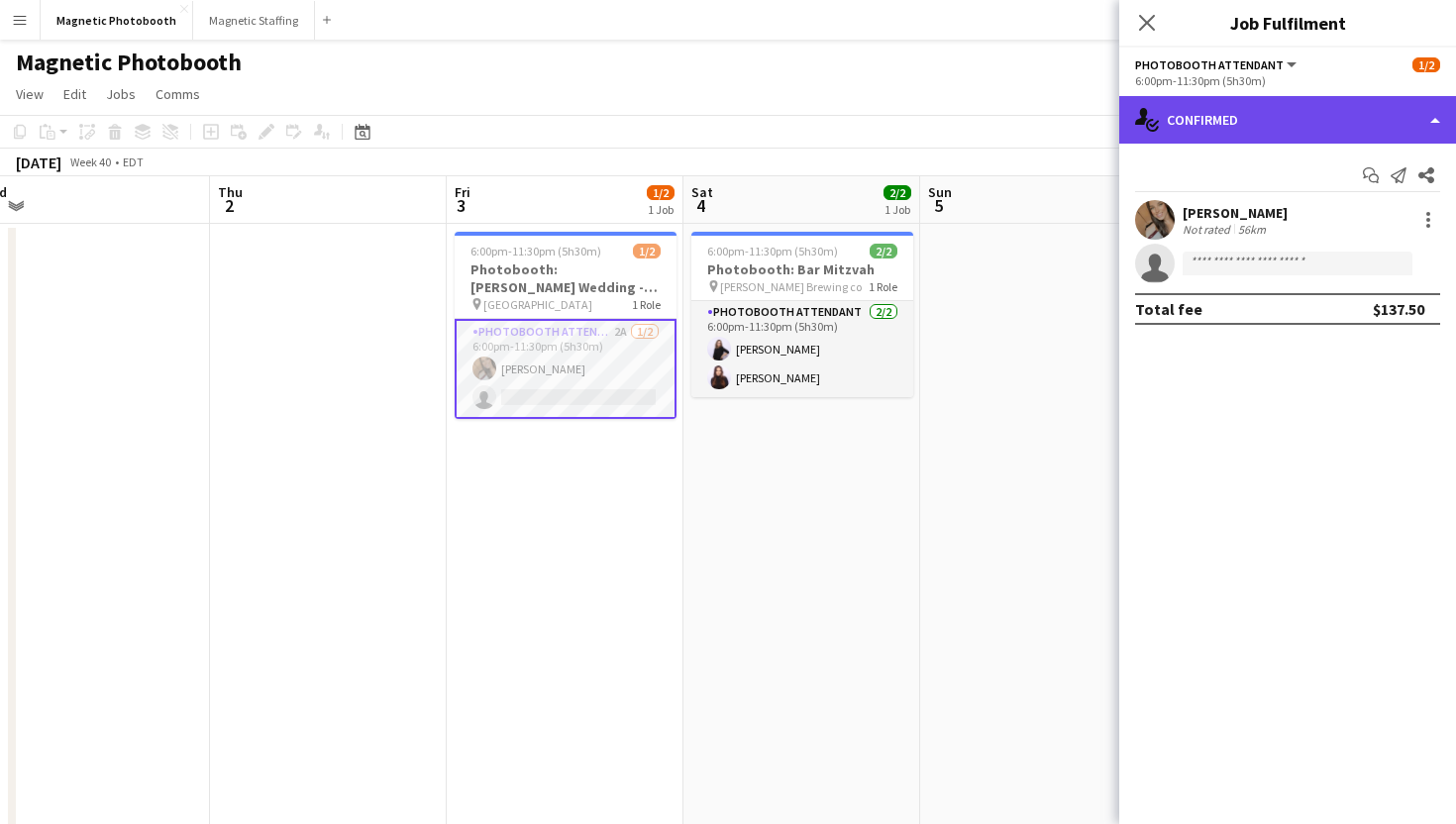
click at [1271, 121] on div "single-neutral-actions-check-2 Confirmed" at bounding box center [1287, 120] width 337 height 48
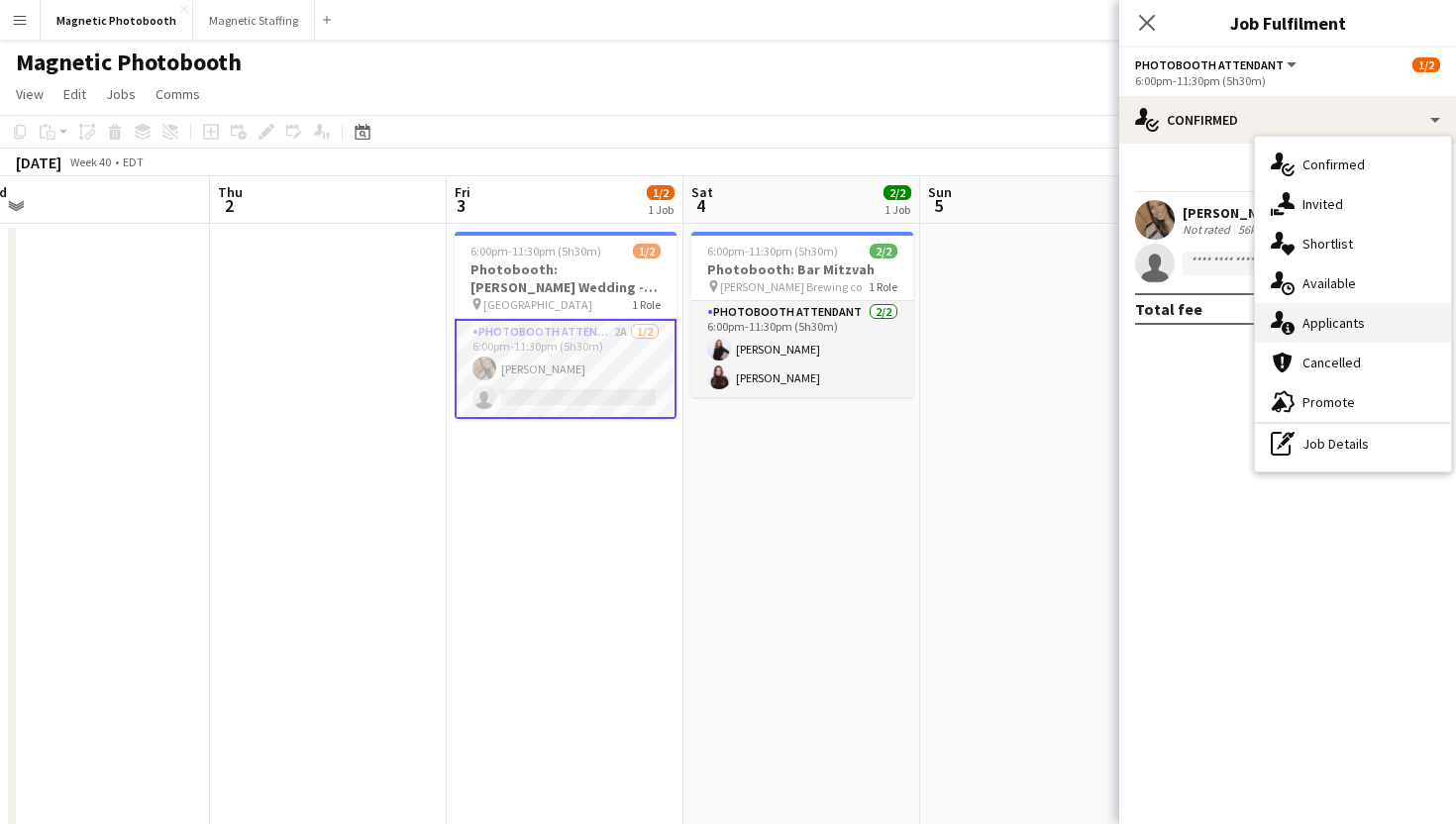
click at [1304, 328] on span "Applicants" at bounding box center [1333, 323] width 62 height 18
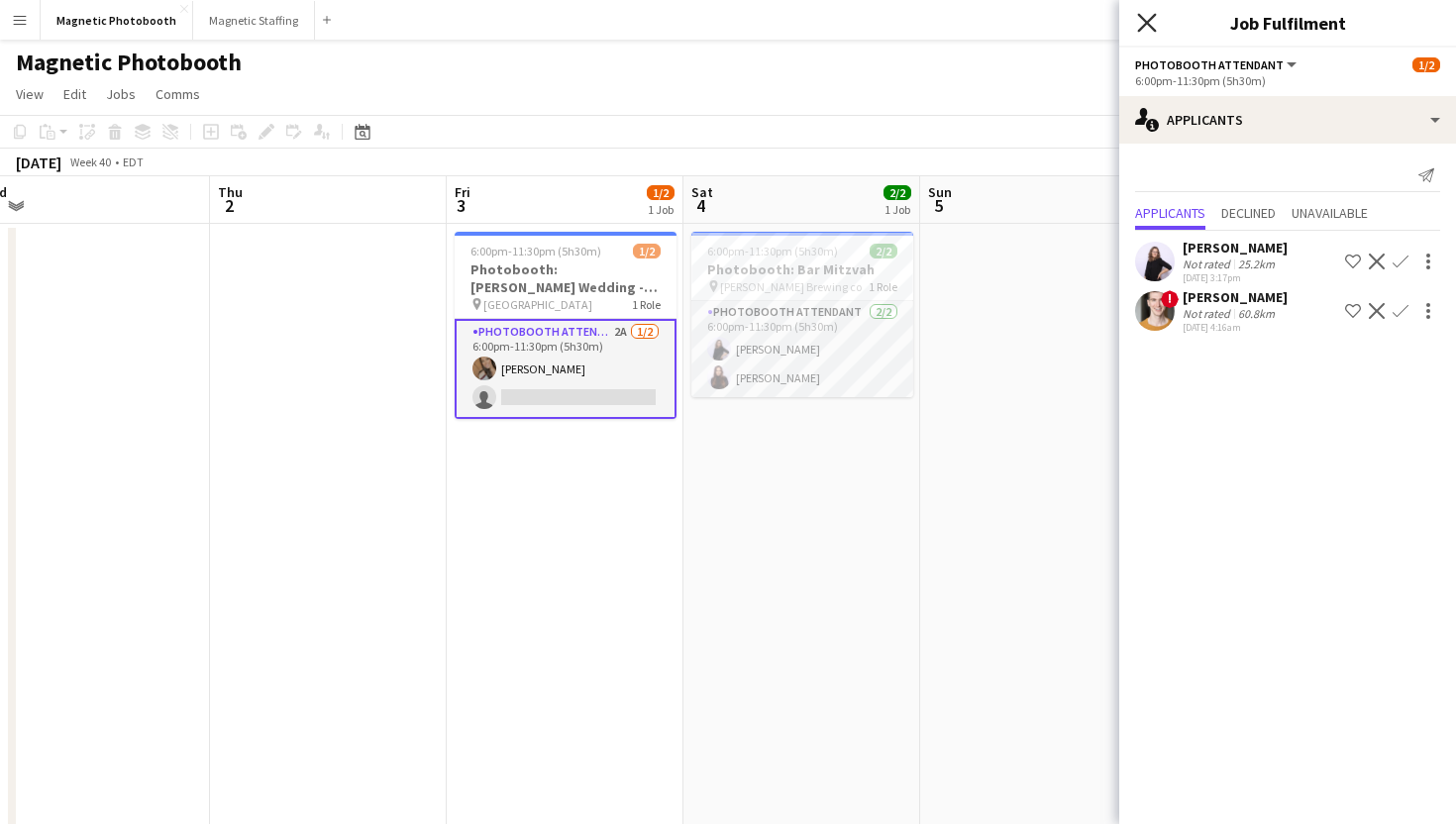
click at [1148, 21] on icon at bounding box center [1146, 22] width 19 height 19
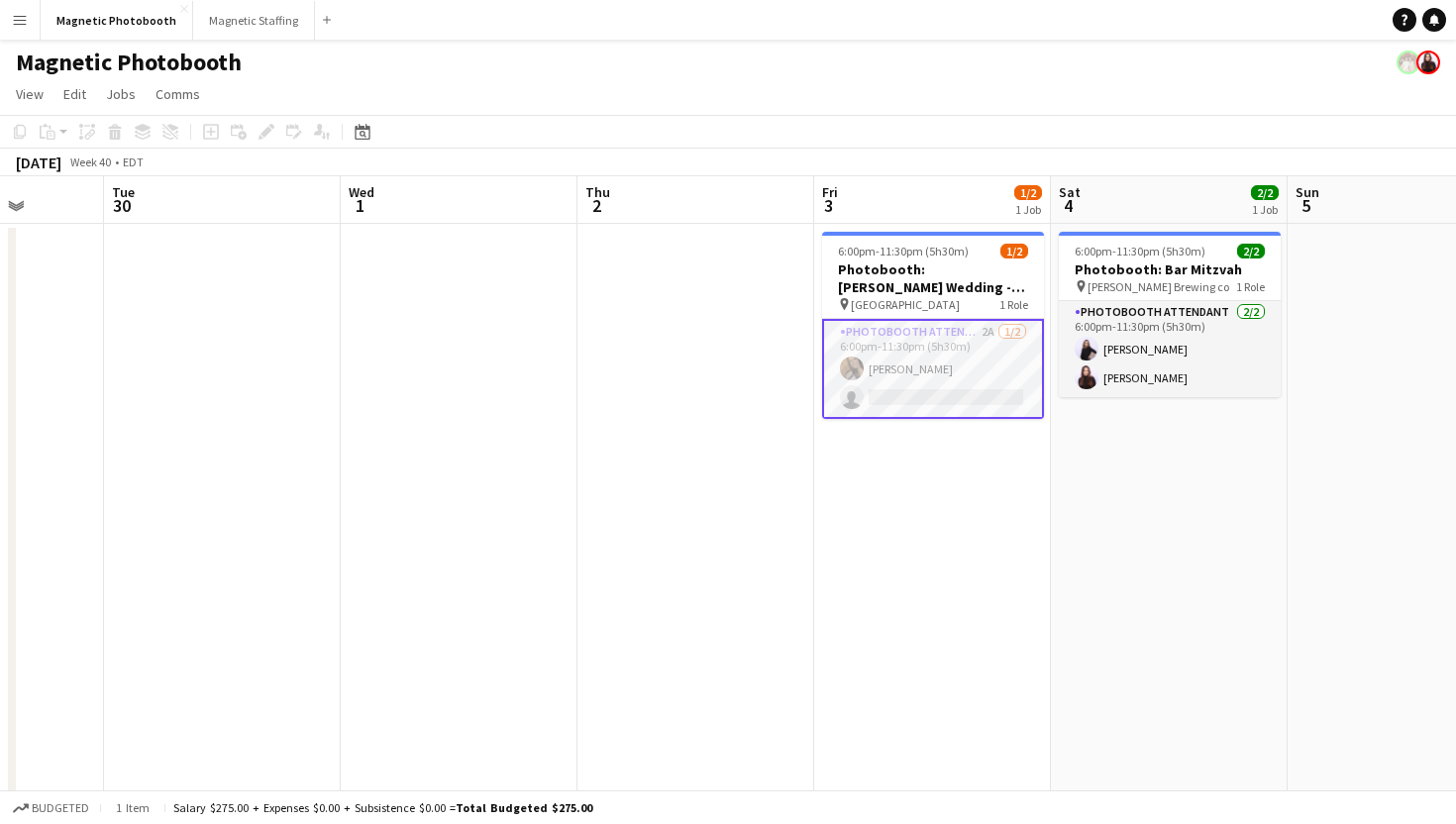
scroll to position [0, 861]
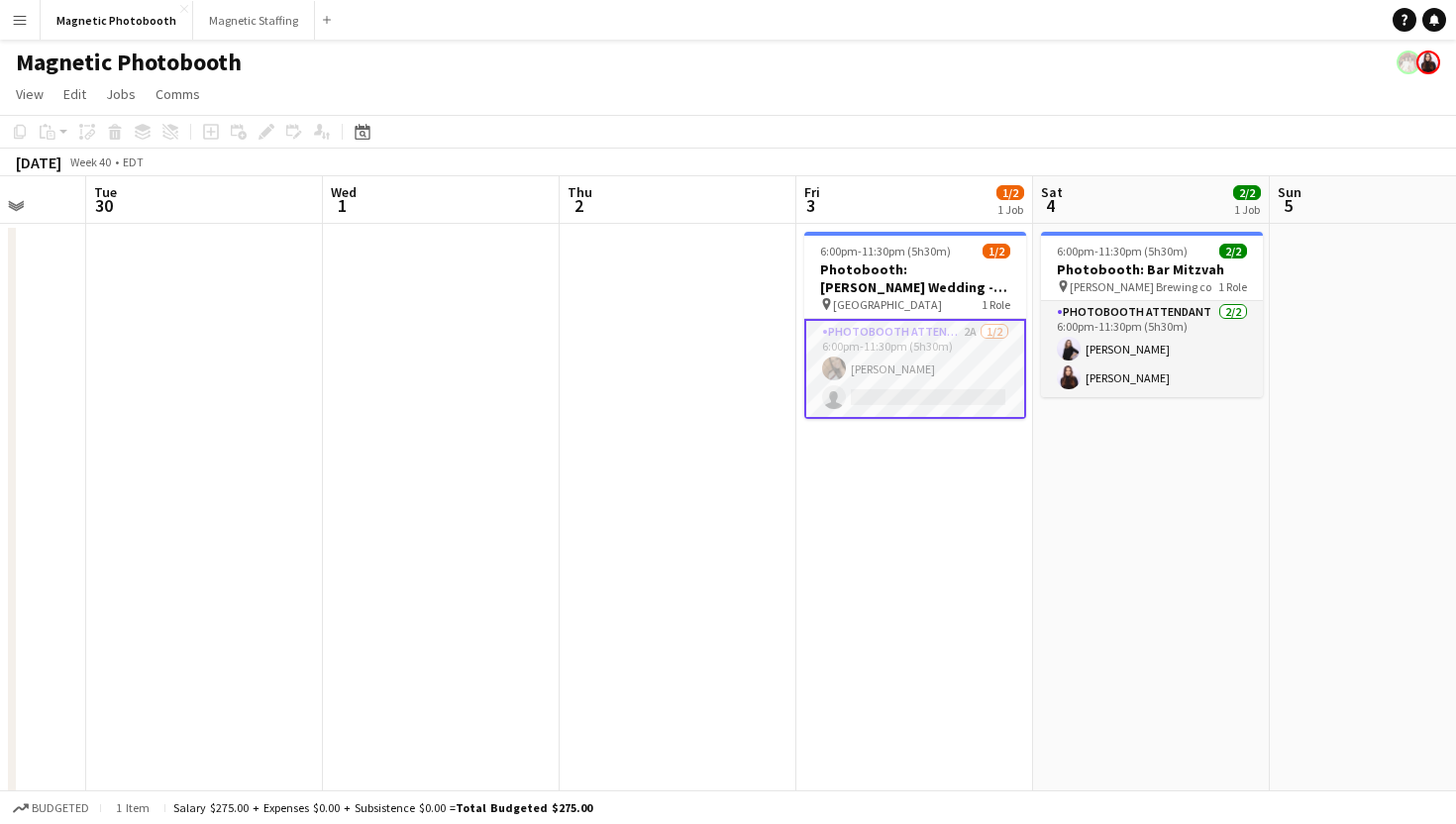
click at [869, 400] on app-card-role "Photobooth Attendant 2A [DATE] 6:00pm-11:30pm (5h30m) [PERSON_NAME] single-neut…" at bounding box center [915, 369] width 222 height 100
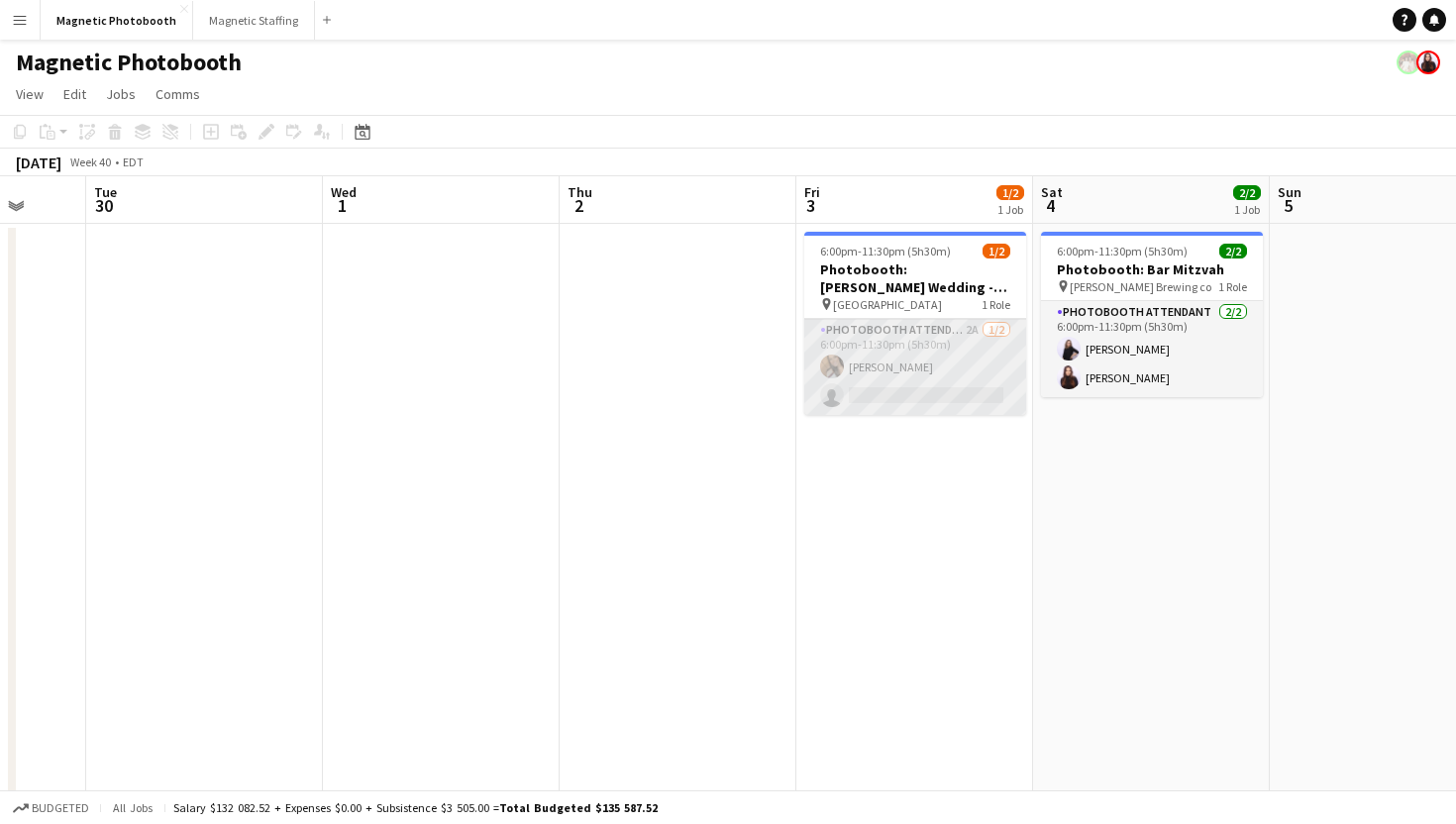
click at [869, 400] on app-card-role "Photobooth Attendant 2A [DATE] 6:00pm-11:30pm (5h30m) [PERSON_NAME] single-neut…" at bounding box center [915, 367] width 222 height 96
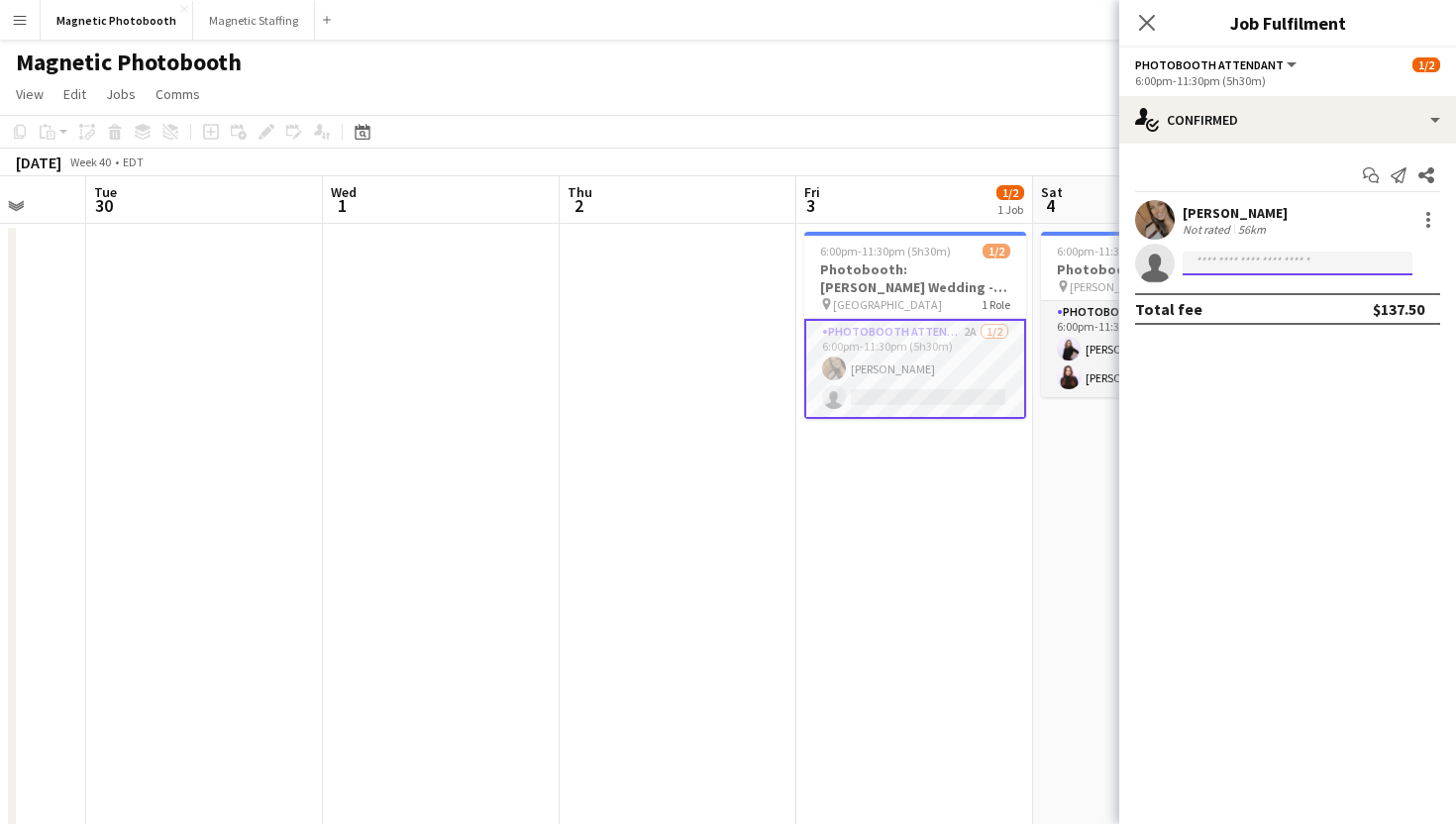
click at [1259, 255] on input at bounding box center [1297, 264] width 230 height 24
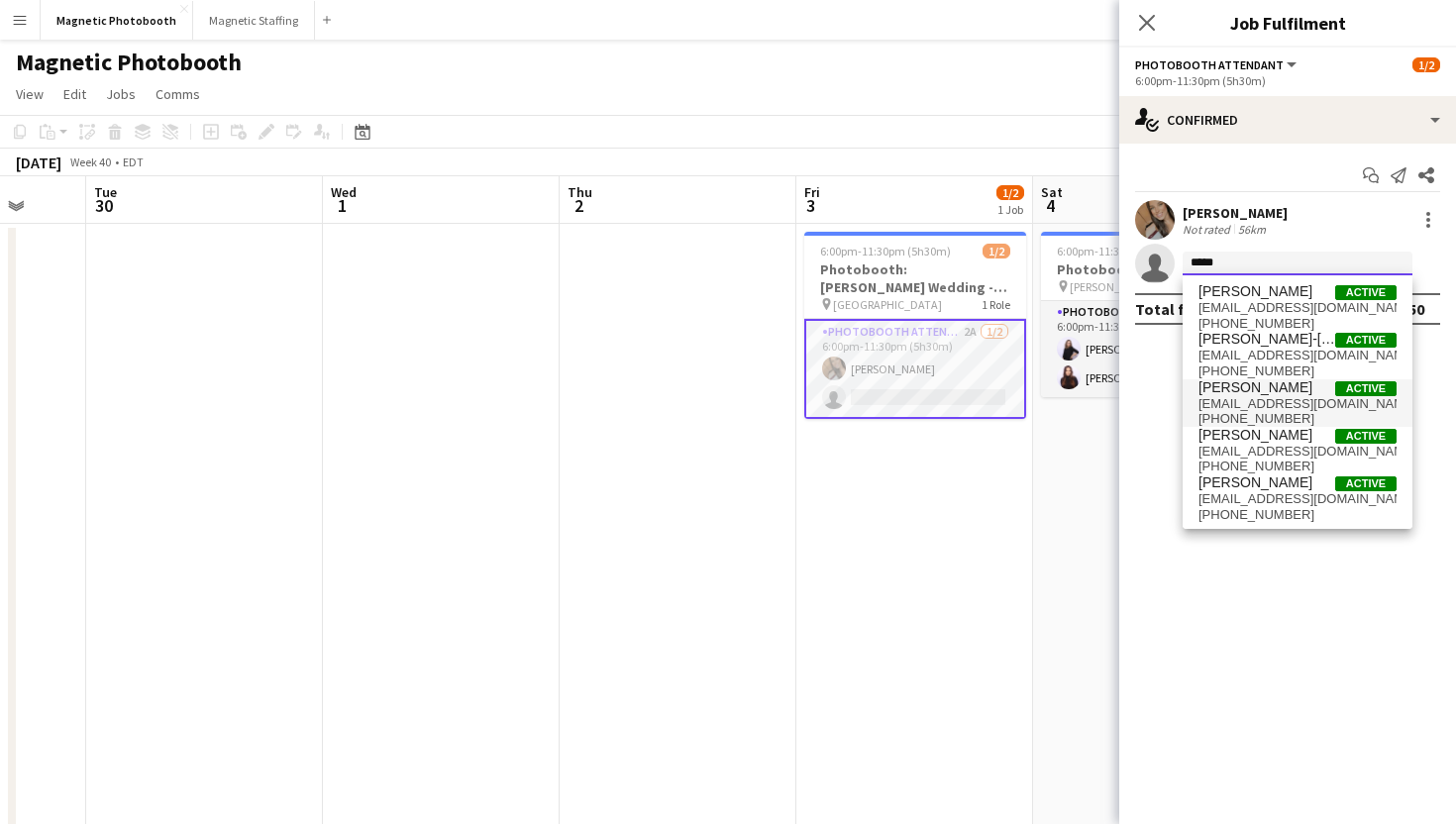
type input "*****"
click at [1267, 406] on span "[EMAIL_ADDRESS][DOMAIN_NAME]" at bounding box center [1297, 405] width 198 height 16
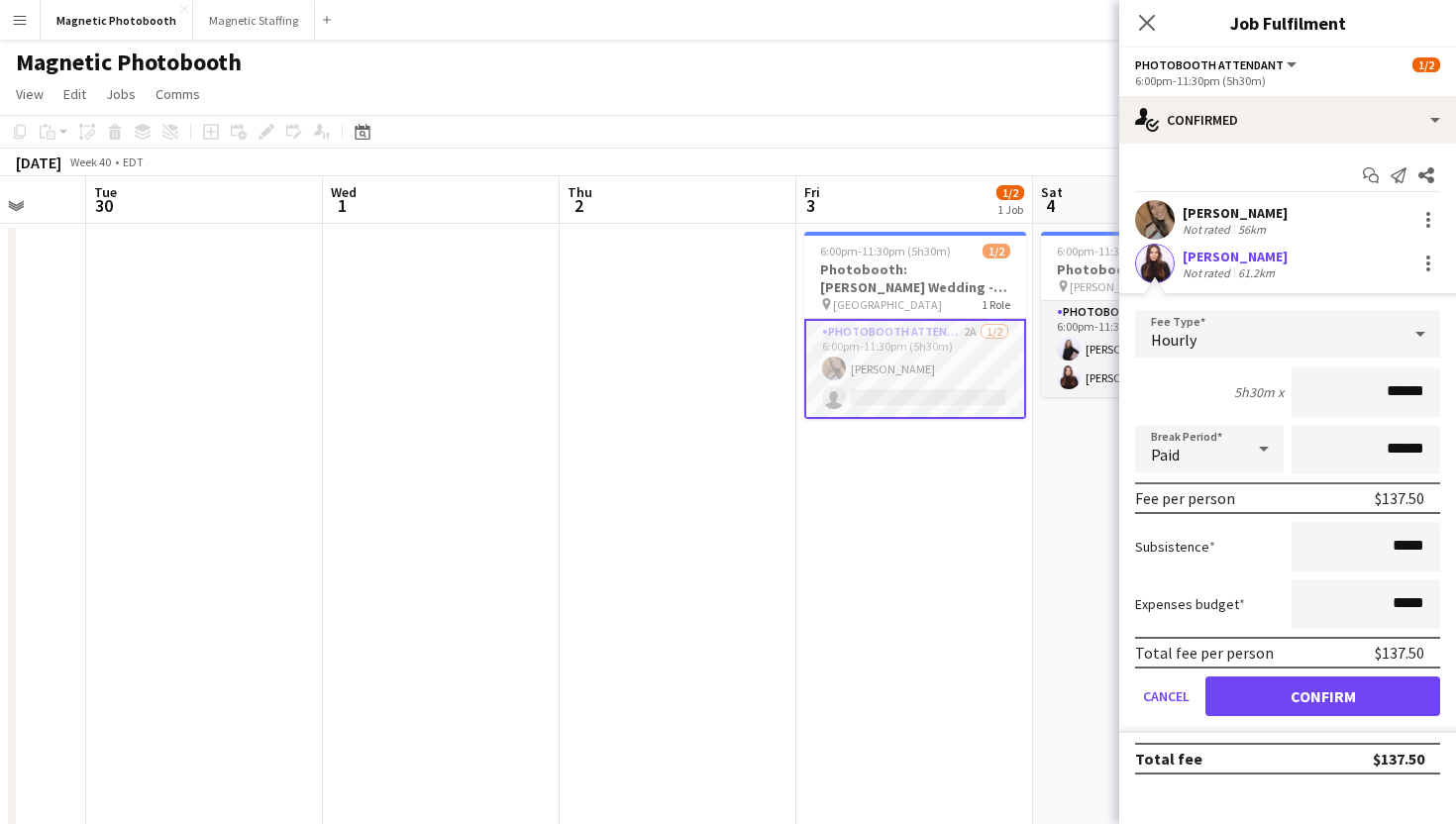
click at [1405, 391] on input "******" at bounding box center [1365, 393] width 149 height 50
click at [1267, 702] on button "Confirm" at bounding box center [1322, 696] width 235 height 40
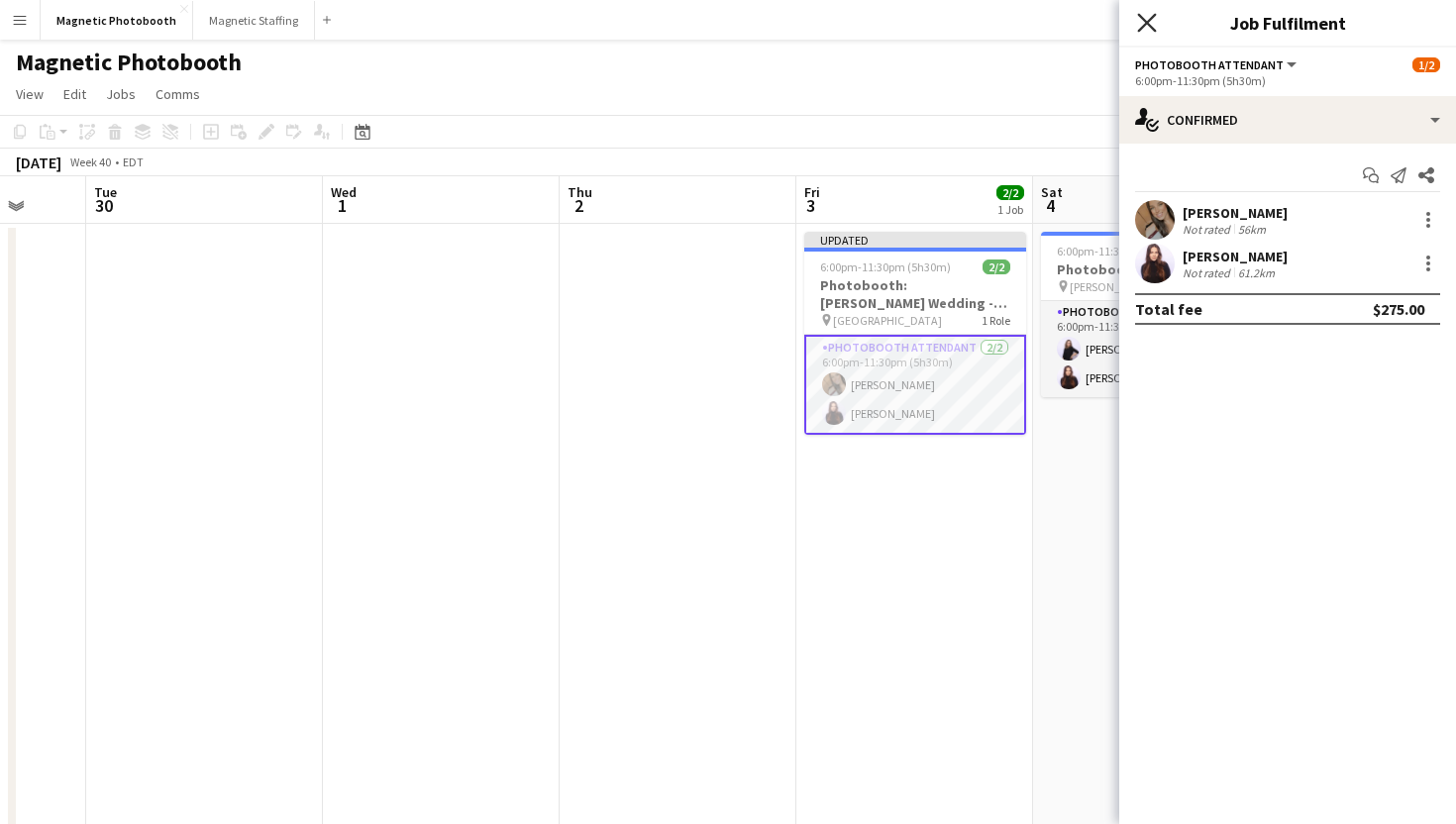
click at [1143, 28] on icon "Close pop-in" at bounding box center [1146, 22] width 19 height 19
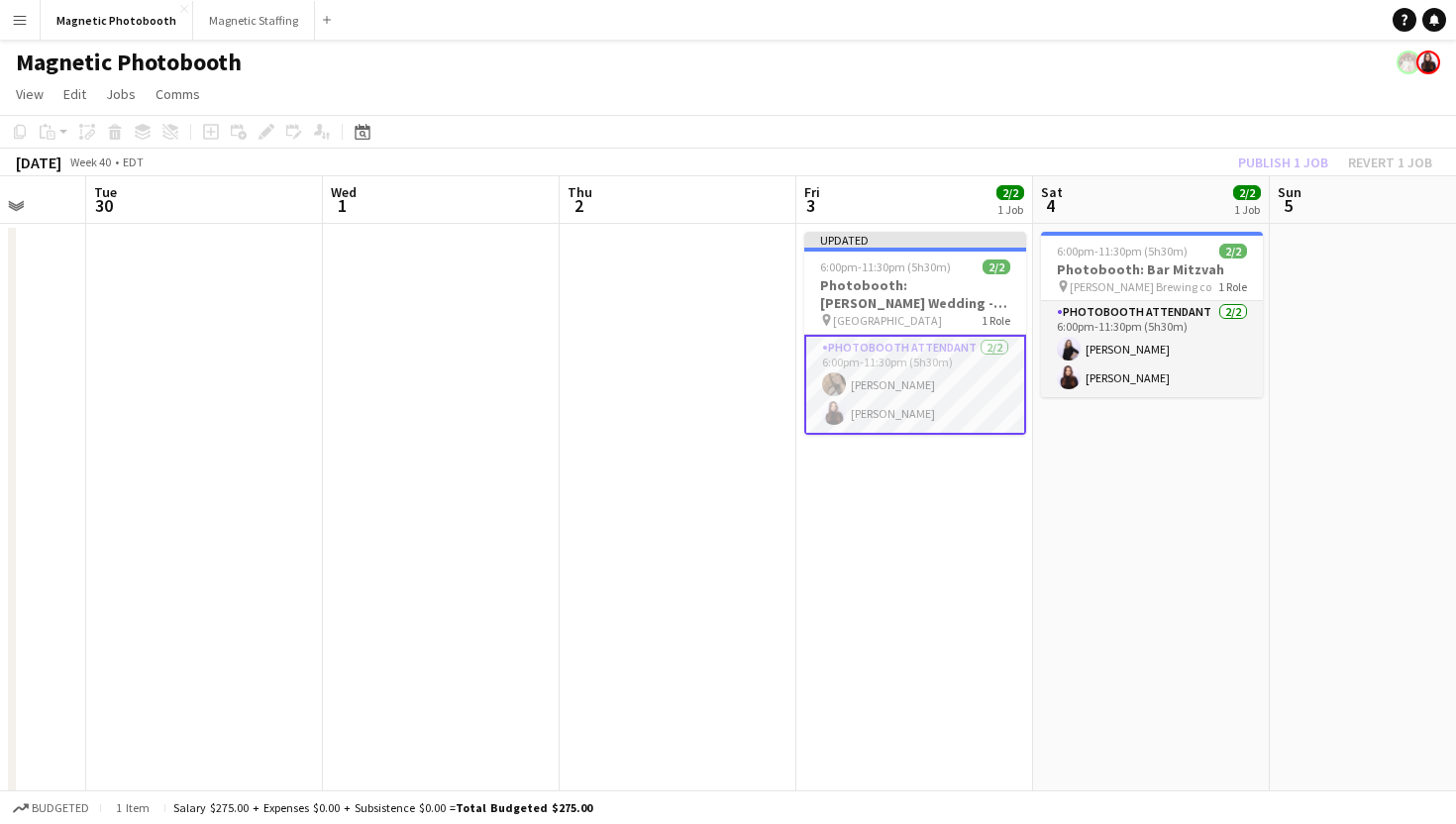
click at [1143, 28] on app-navbar "Menu Boards Boards Boards All jobs Status Workforce Workforce My Workforce Recr…" at bounding box center [728, 20] width 1456 height 40
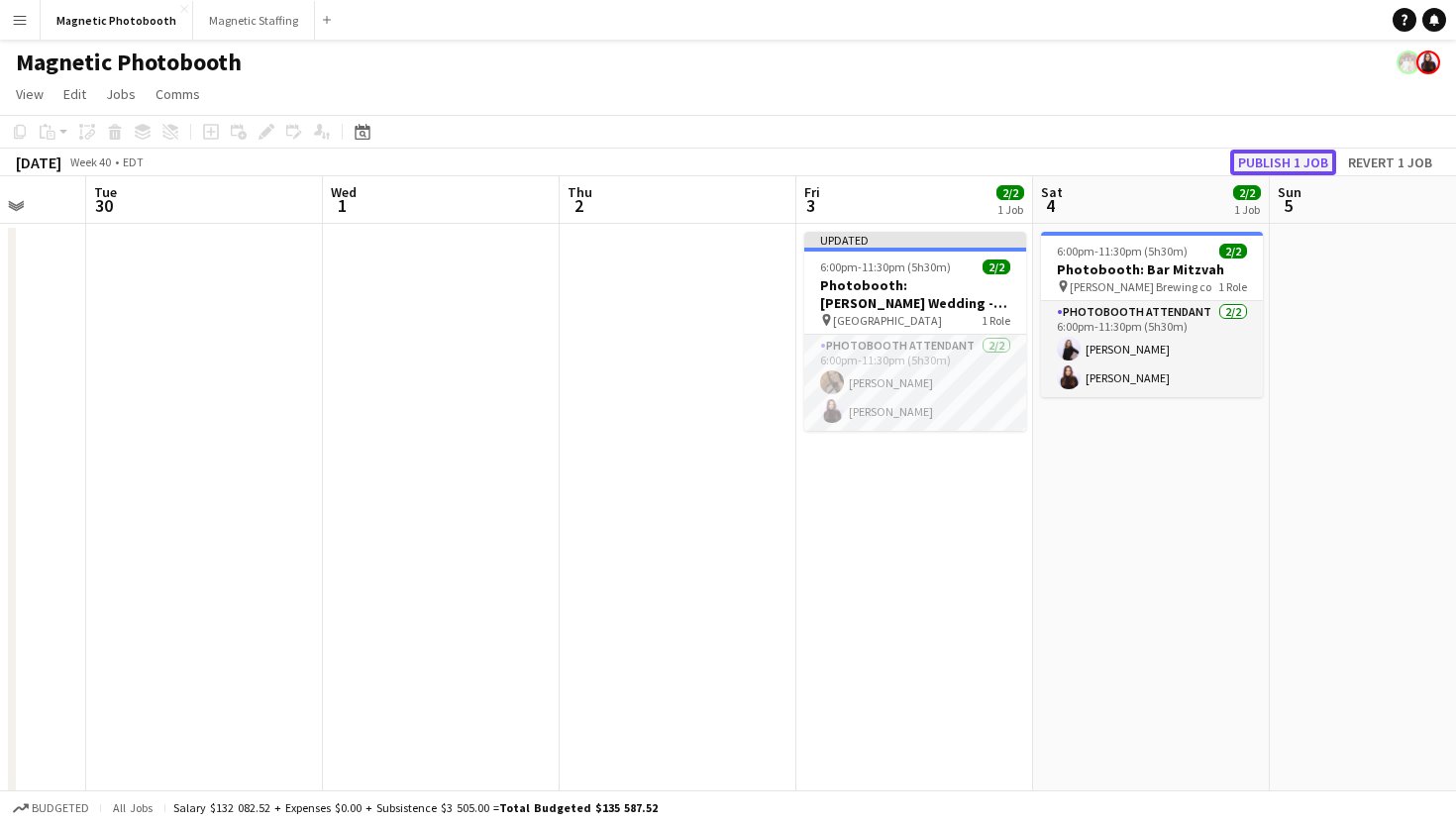
click at [1307, 162] on button "Publish 1 job" at bounding box center [1283, 163] width 106 height 26
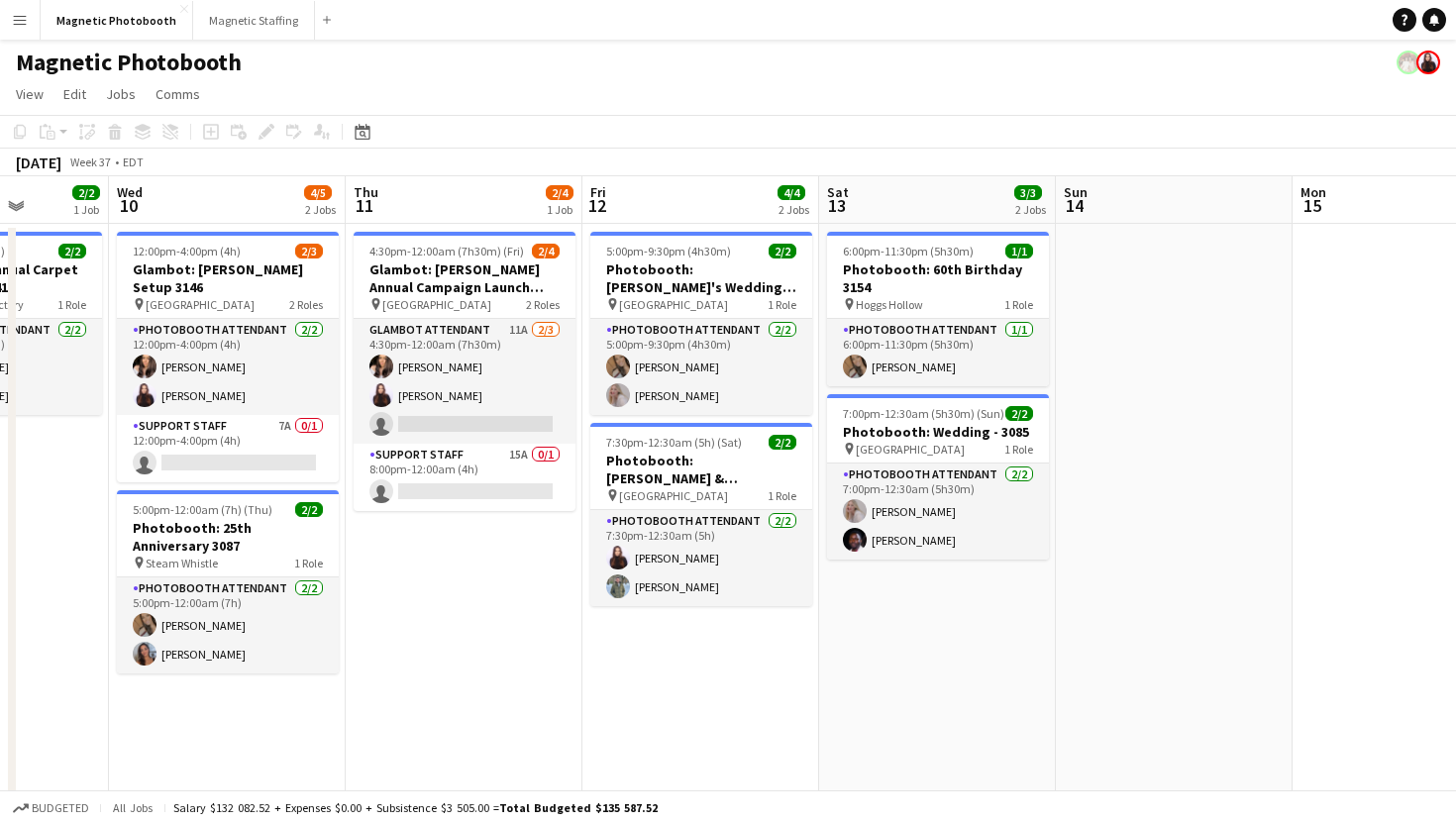
scroll to position [0, 617]
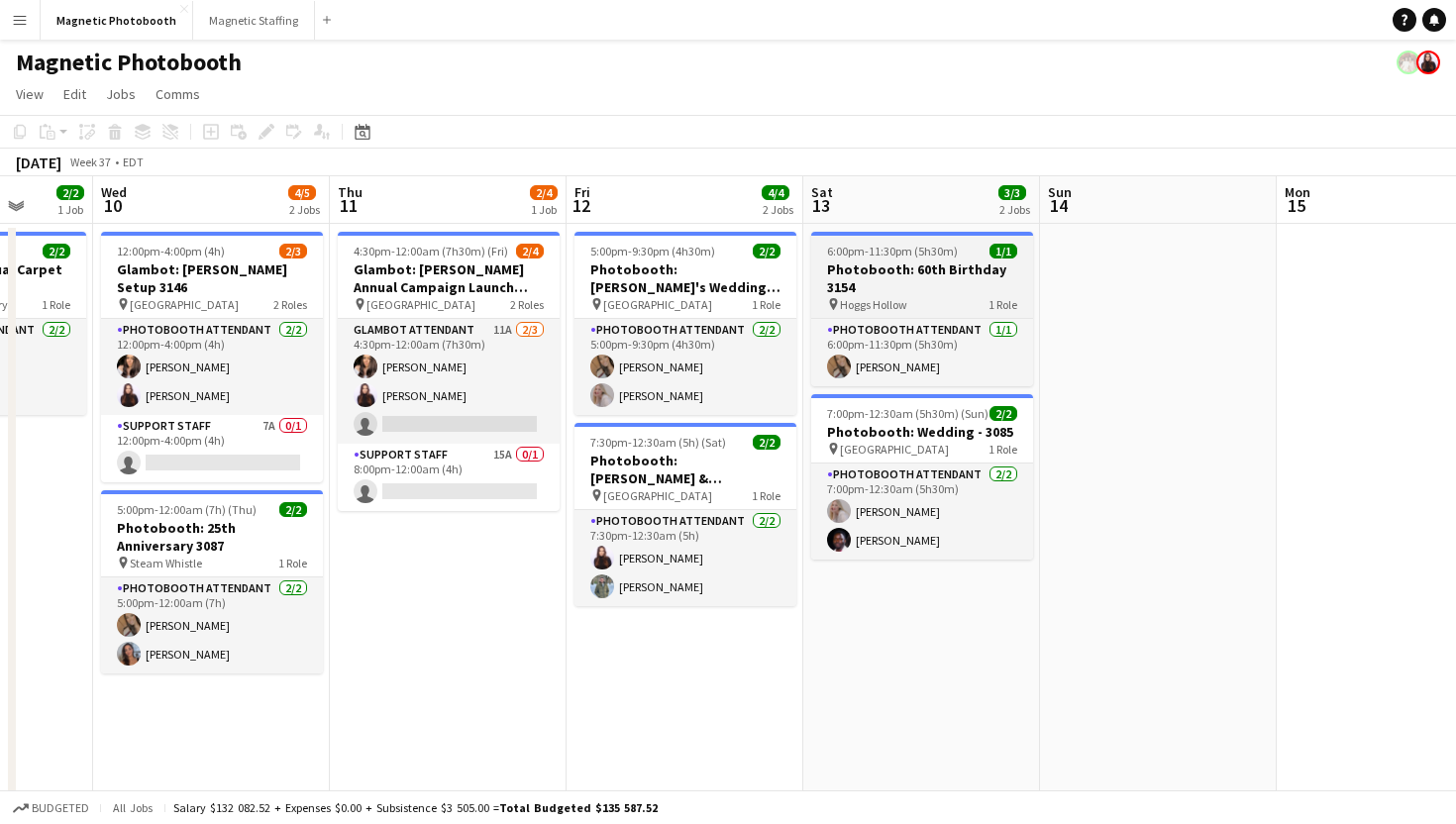
click at [883, 304] on span "Hoggs Hollow" at bounding box center [873, 305] width 67 height 15
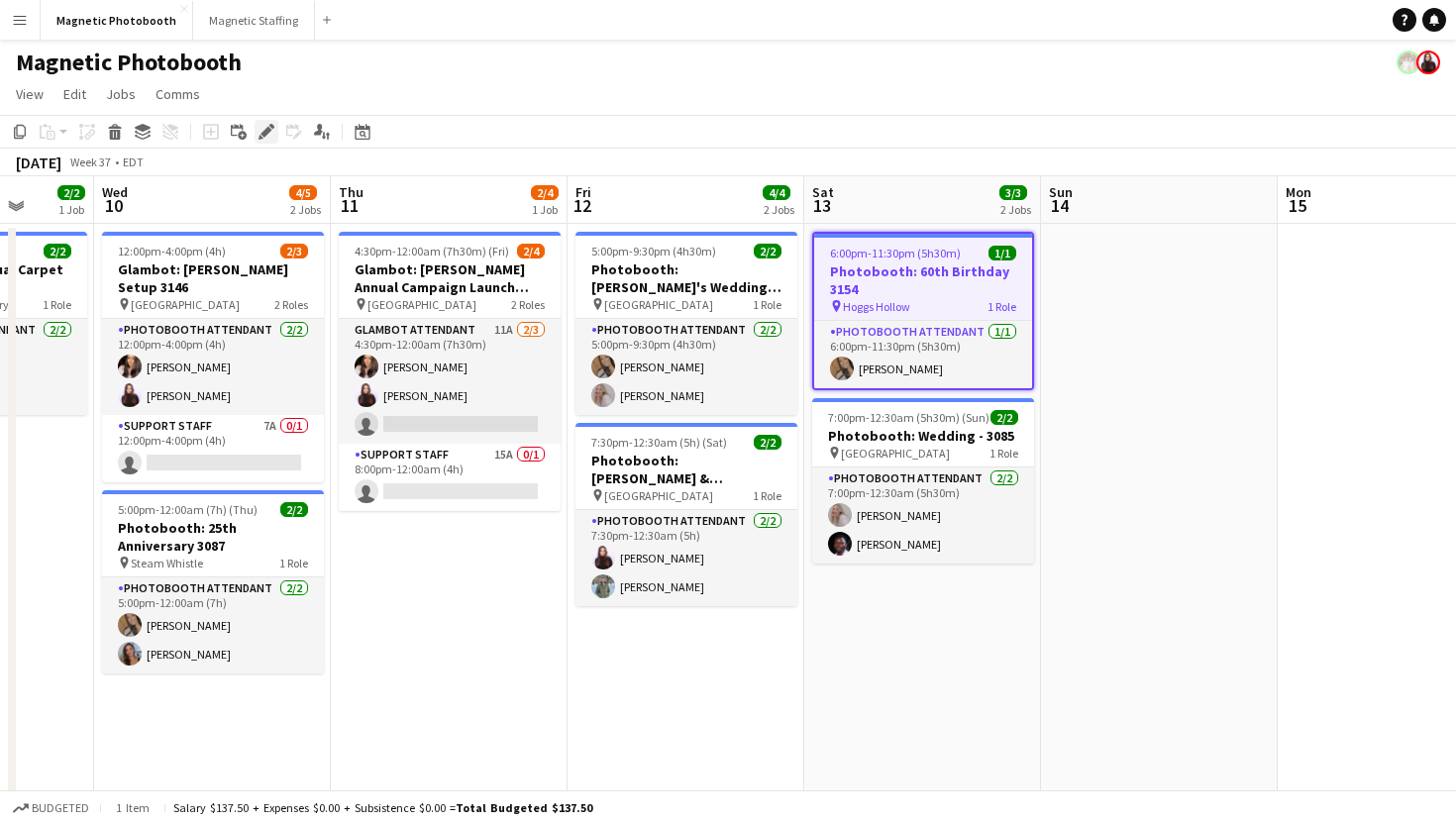
click at [272, 135] on icon "Edit" at bounding box center [267, 132] width 16 height 16
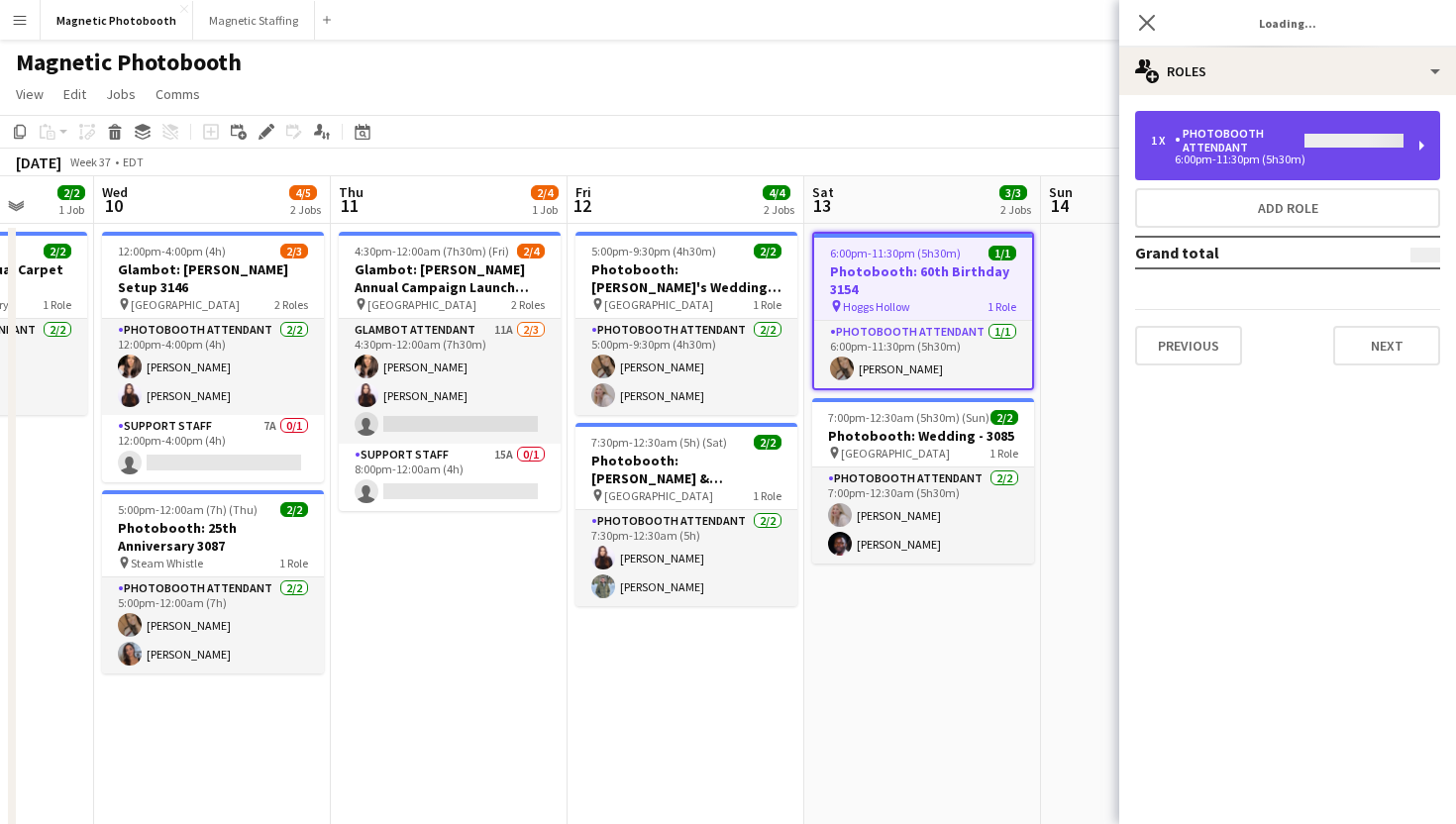
click at [1197, 155] on div "1 x Photobooth Attendant 6:00pm-11:30pm (5h30m)" at bounding box center [1287, 145] width 305 height 69
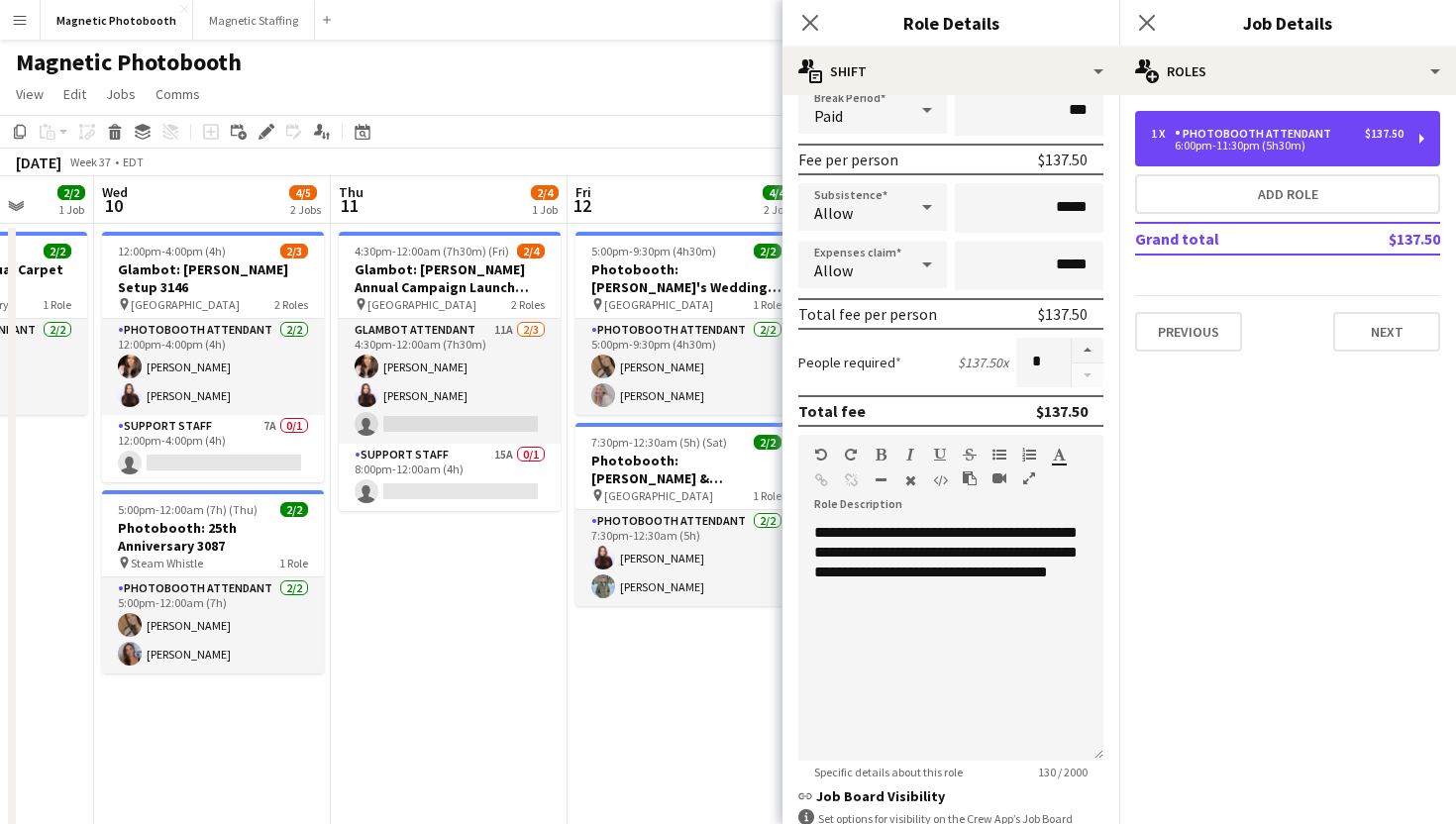
scroll to position [282, 0]
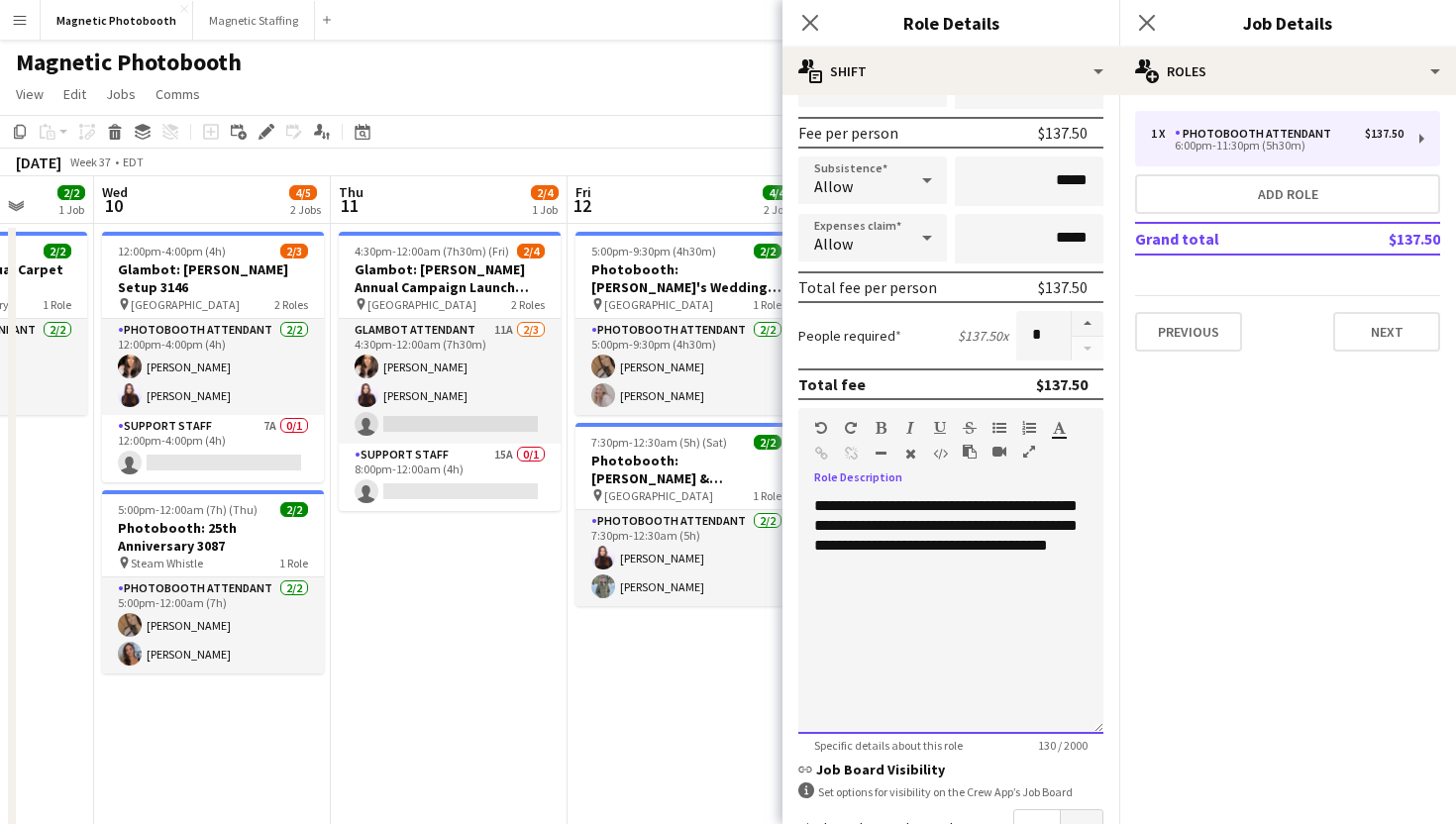
click at [920, 558] on div "**********" at bounding box center [950, 615] width 305 height 238
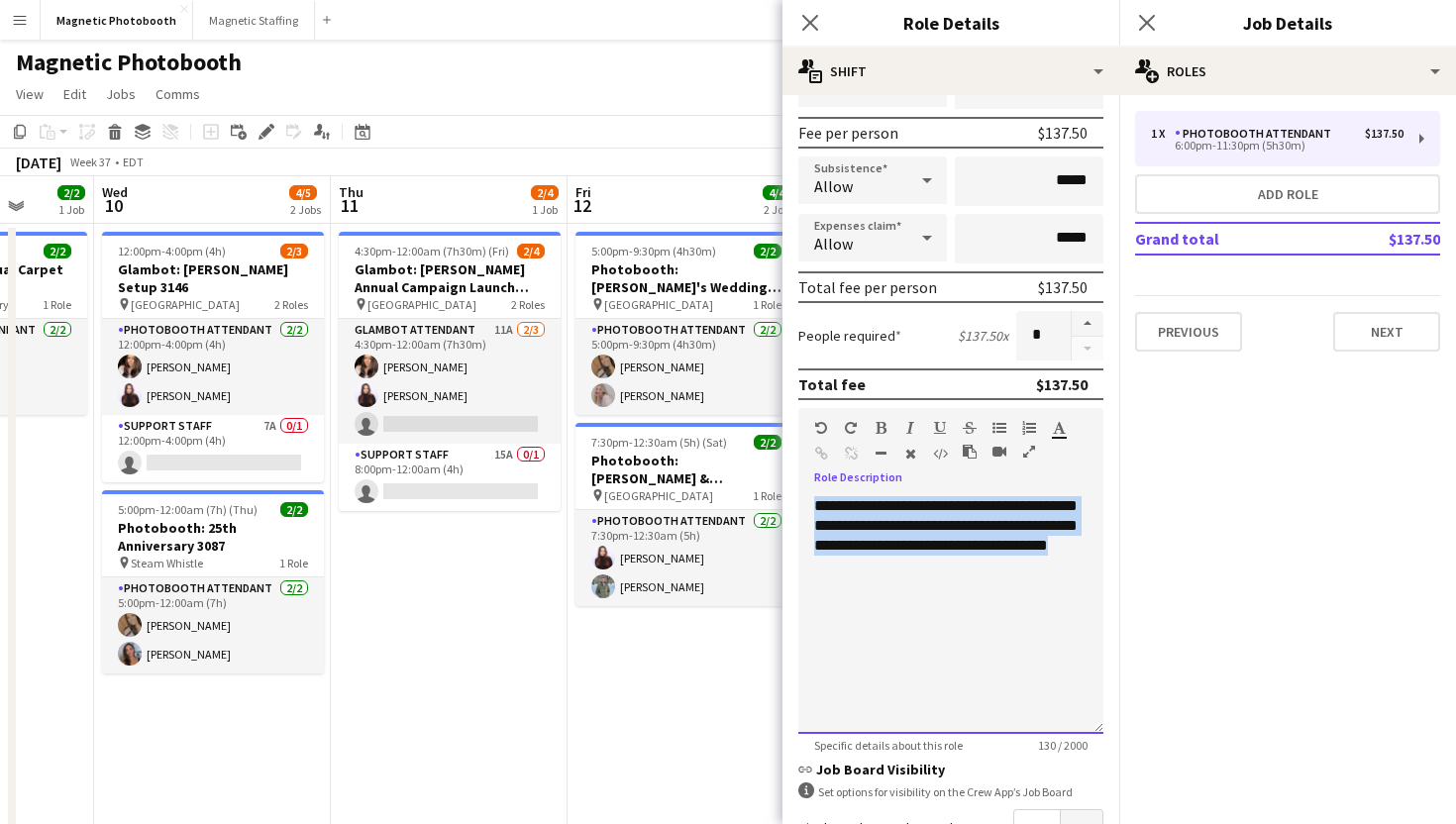
drag, startPoint x: 917, startPoint y: 571, endPoint x: 810, endPoint y: 505, distance: 125.7
click at [810, 506] on div "**********" at bounding box center [950, 615] width 305 height 238
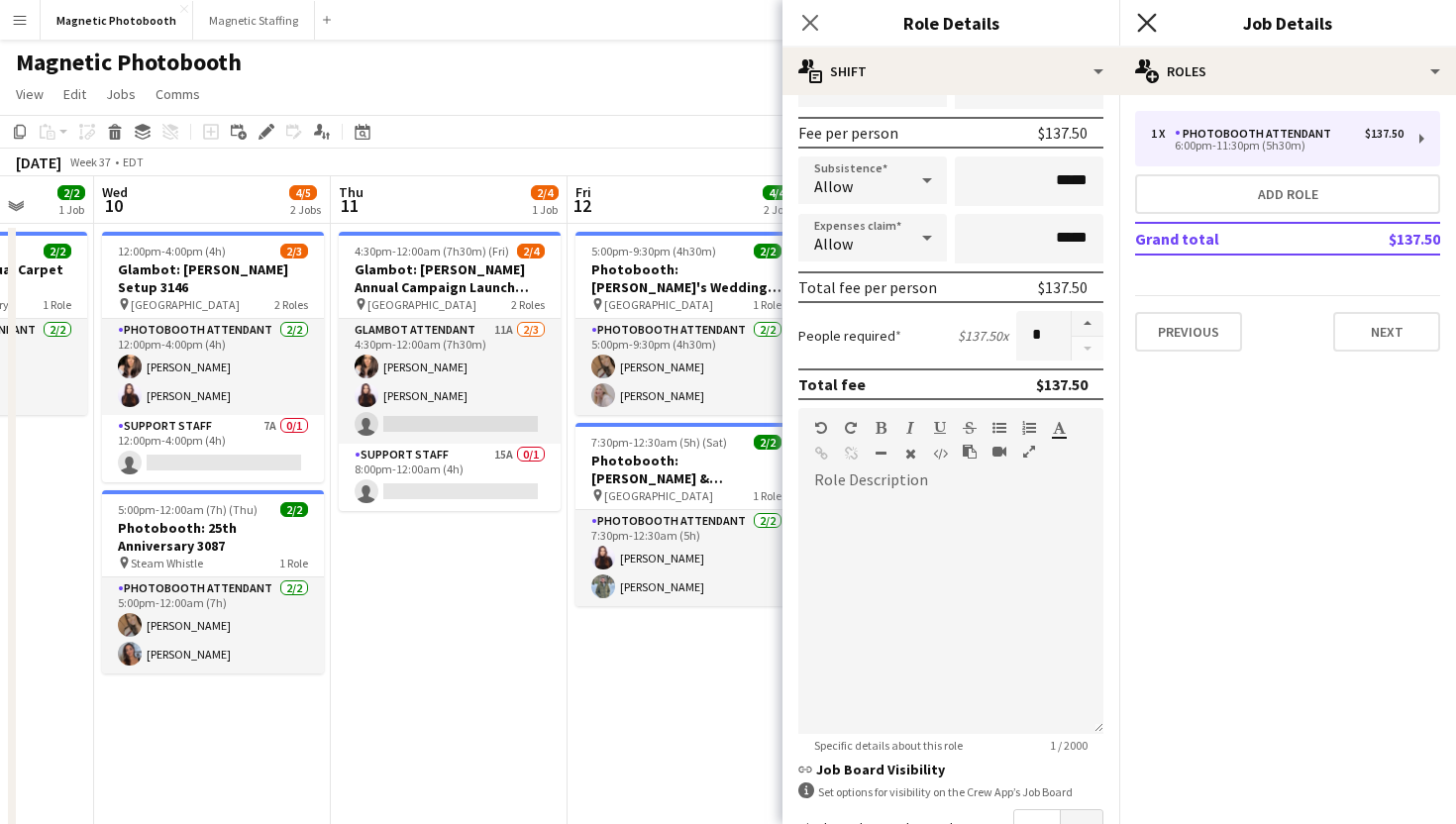
click at [1144, 19] on icon at bounding box center [1146, 22] width 19 height 19
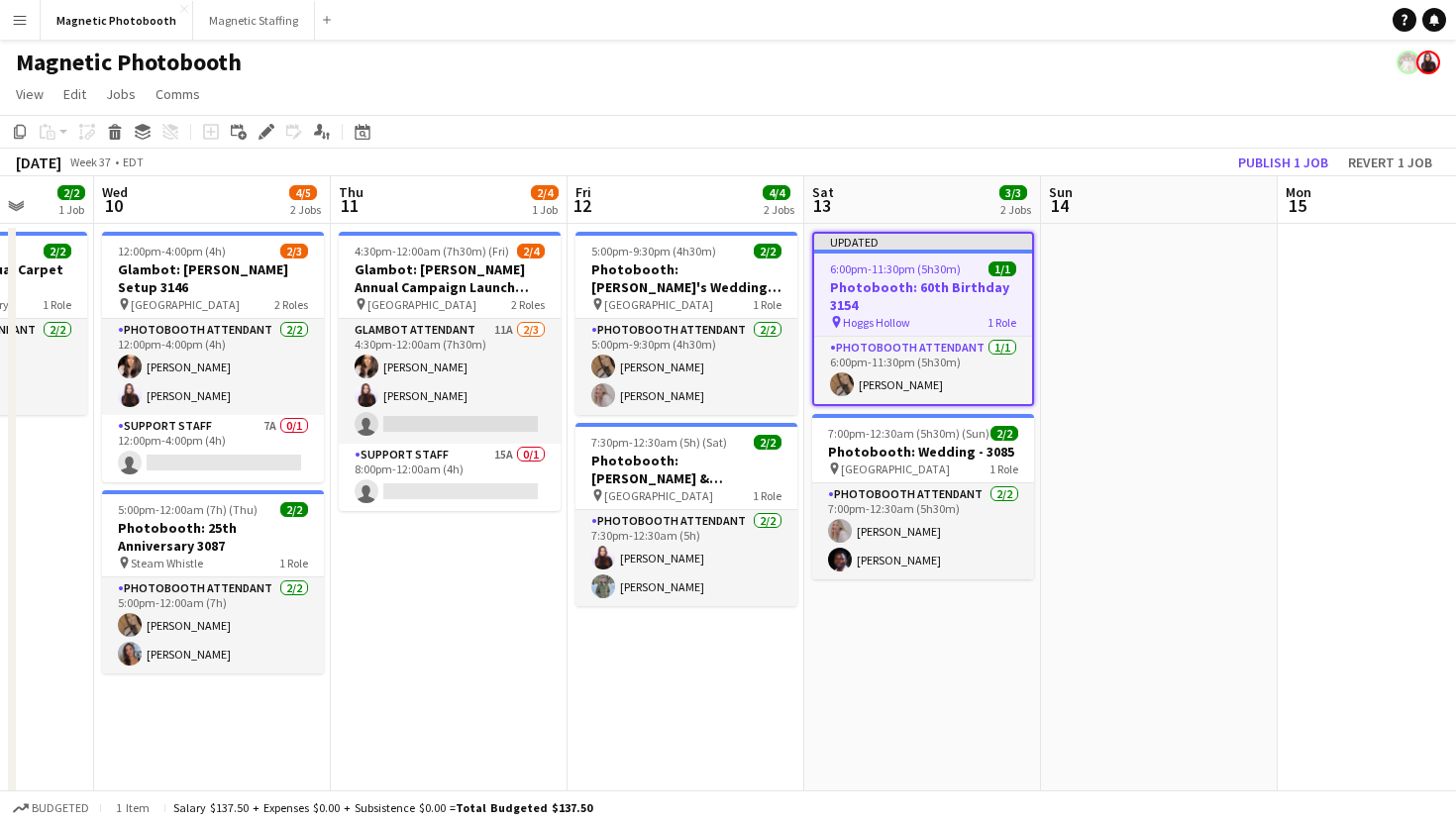
click at [1144, 19] on app-navbar "Menu Boards Boards Boards All jobs Status Workforce Workforce My Workforce Recr…" at bounding box center [728, 20] width 1456 height 40
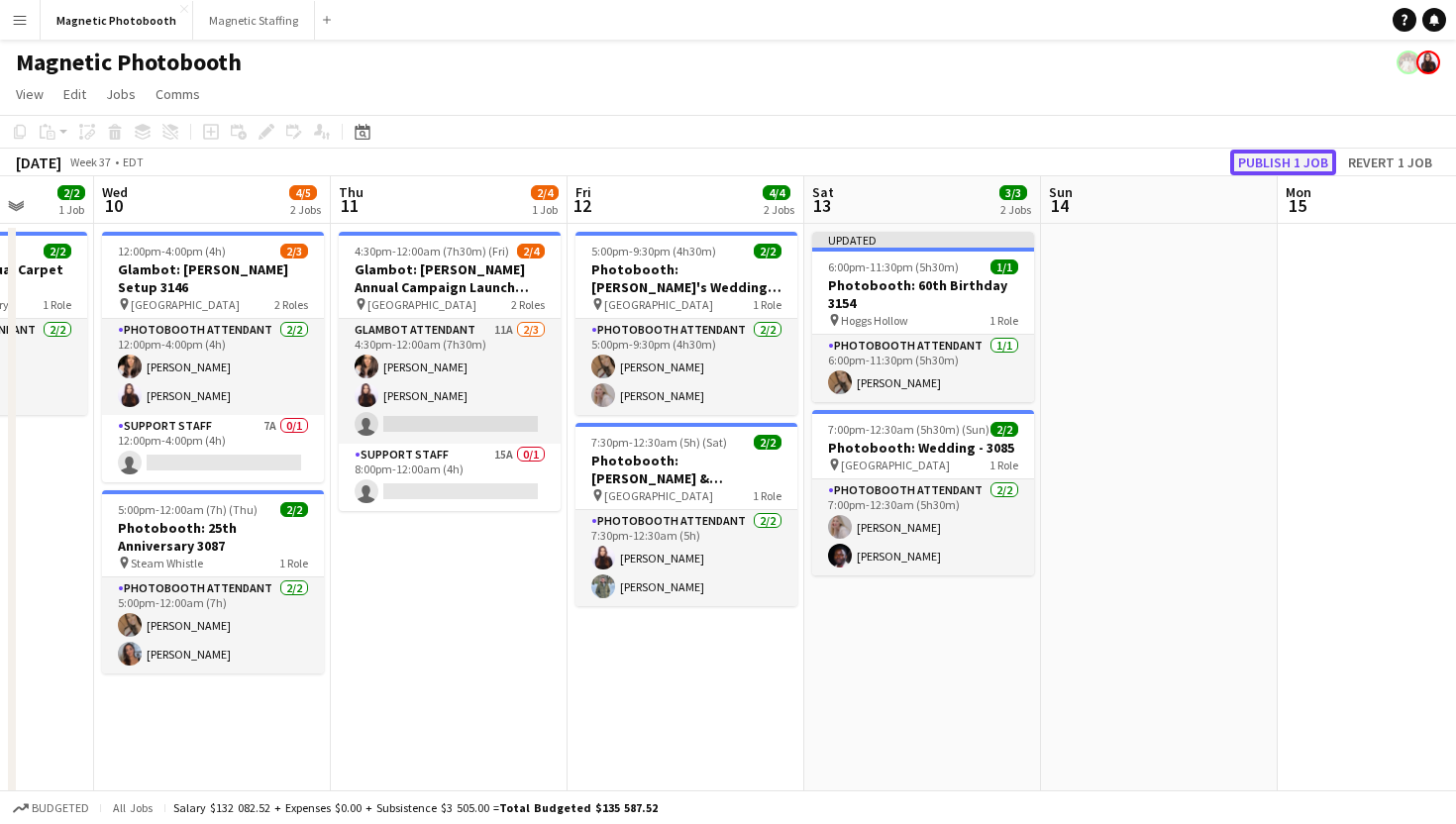
click at [1265, 159] on button "Publish 1 job" at bounding box center [1283, 163] width 106 height 26
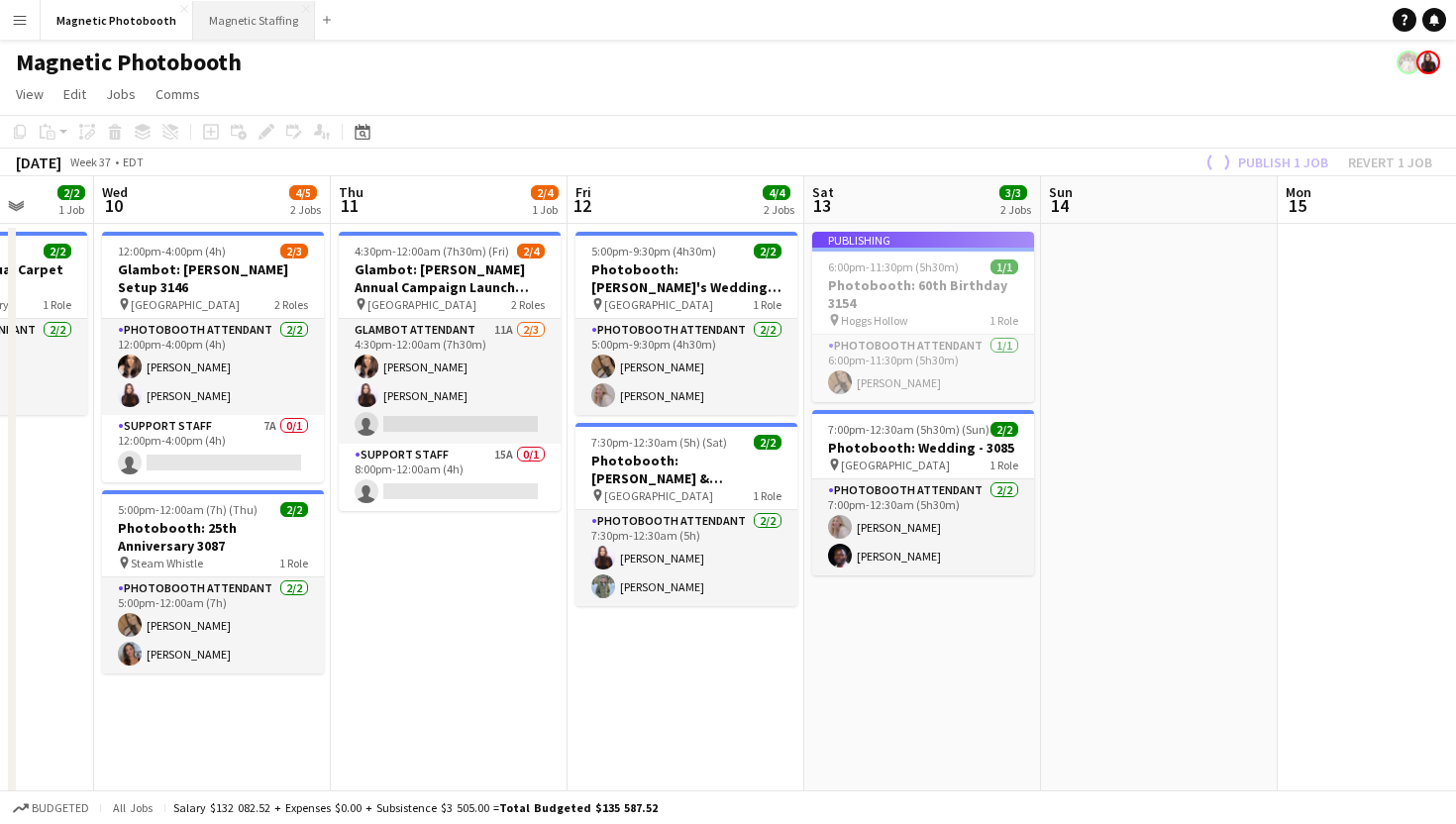
click at [252, 29] on button "Magnetic Staffing Close" at bounding box center [254, 20] width 122 height 39
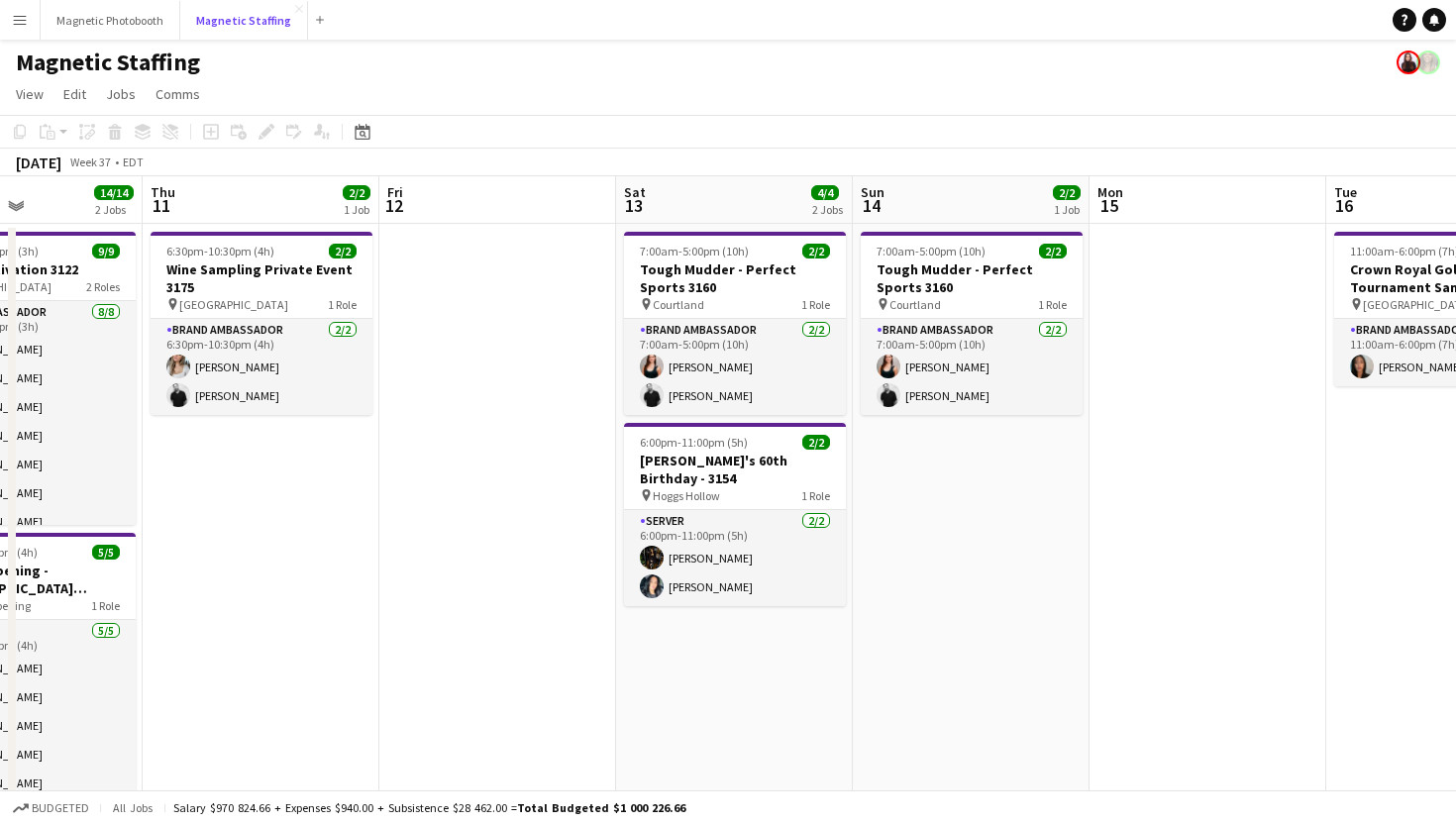
scroll to position [0, 803]
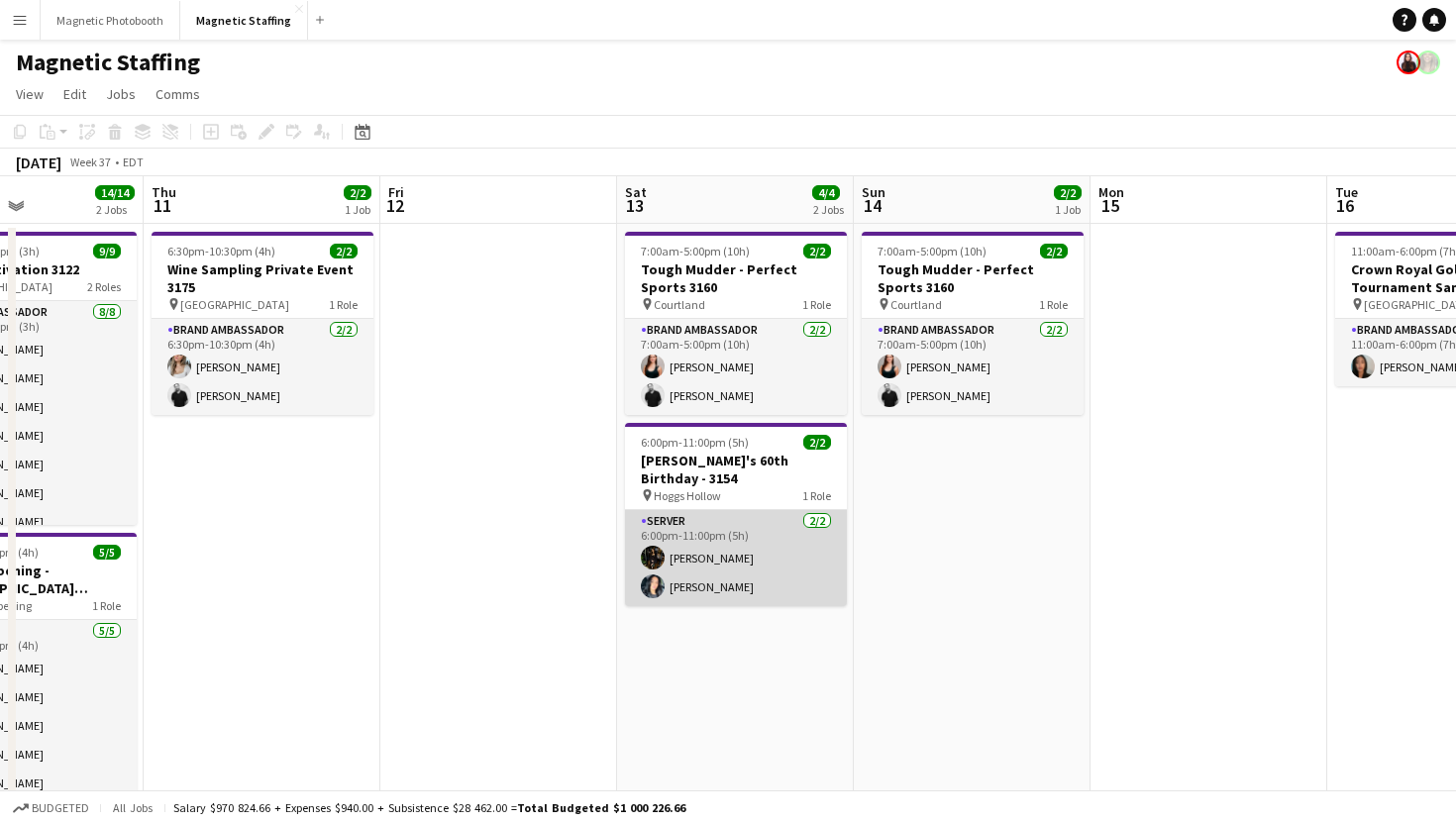
click at [662, 579] on app-card-role "Server [DATE] 6:00pm-11:00pm (5h) [PERSON_NAME] [PERSON_NAME]" at bounding box center [736, 558] width 222 height 96
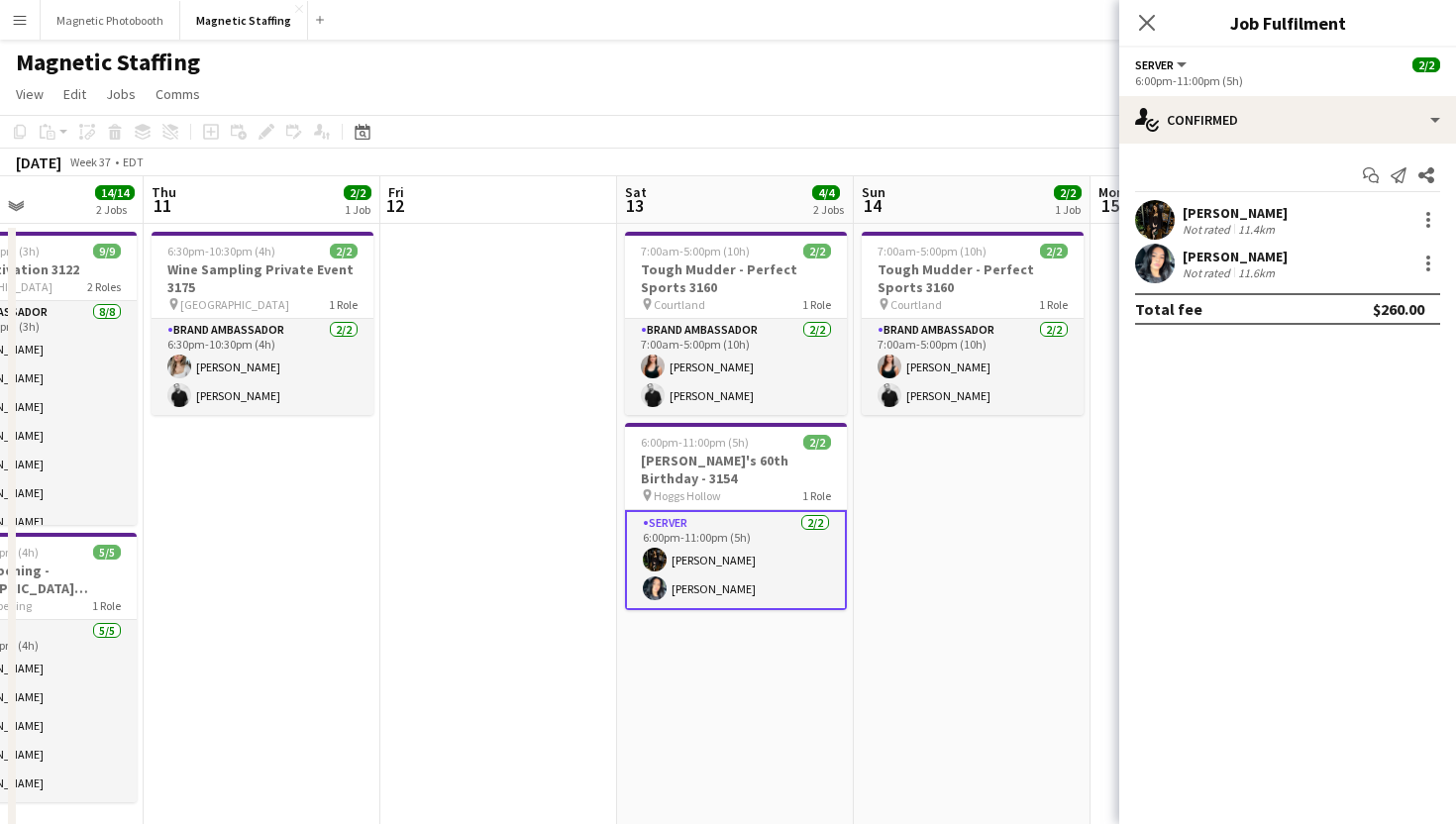
click at [1148, 270] on app-user-avatar at bounding box center [1155, 264] width 40 height 40
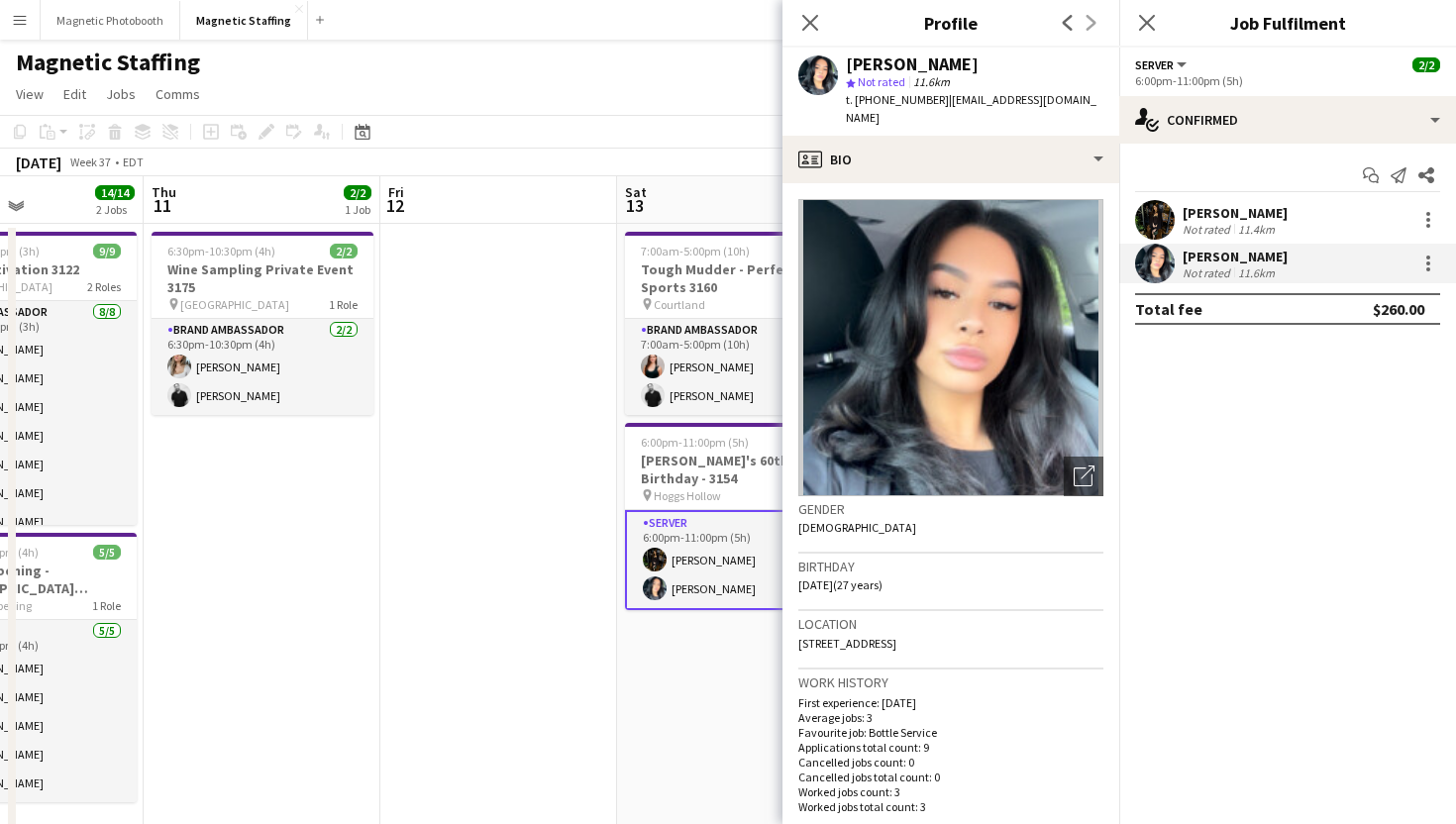
click at [1147, 37] on div "Close pop-in" at bounding box center [1147, 23] width 56 height 46
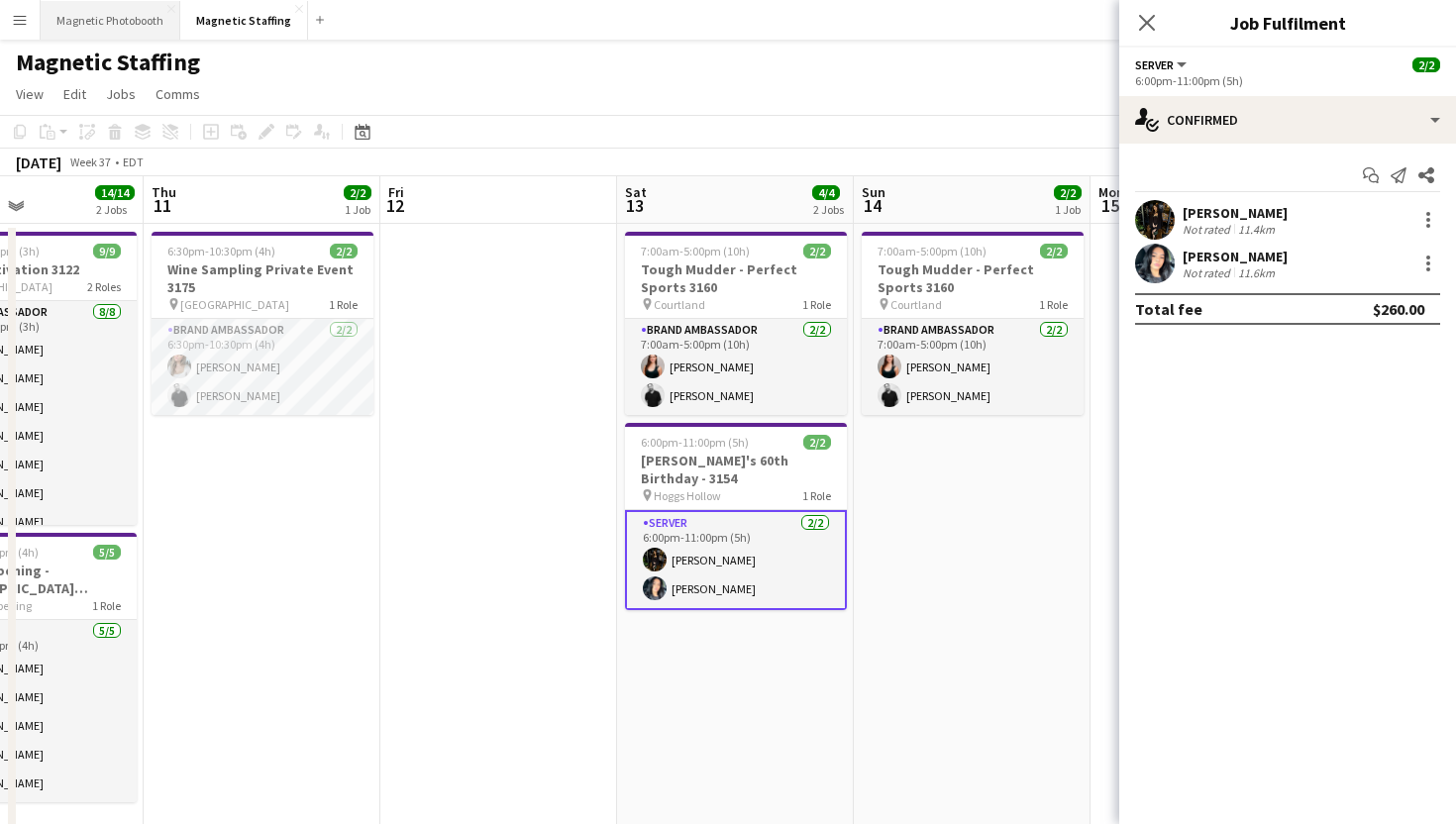
click at [111, 21] on button "Magnetic Photobooth Close" at bounding box center [111, 20] width 140 height 39
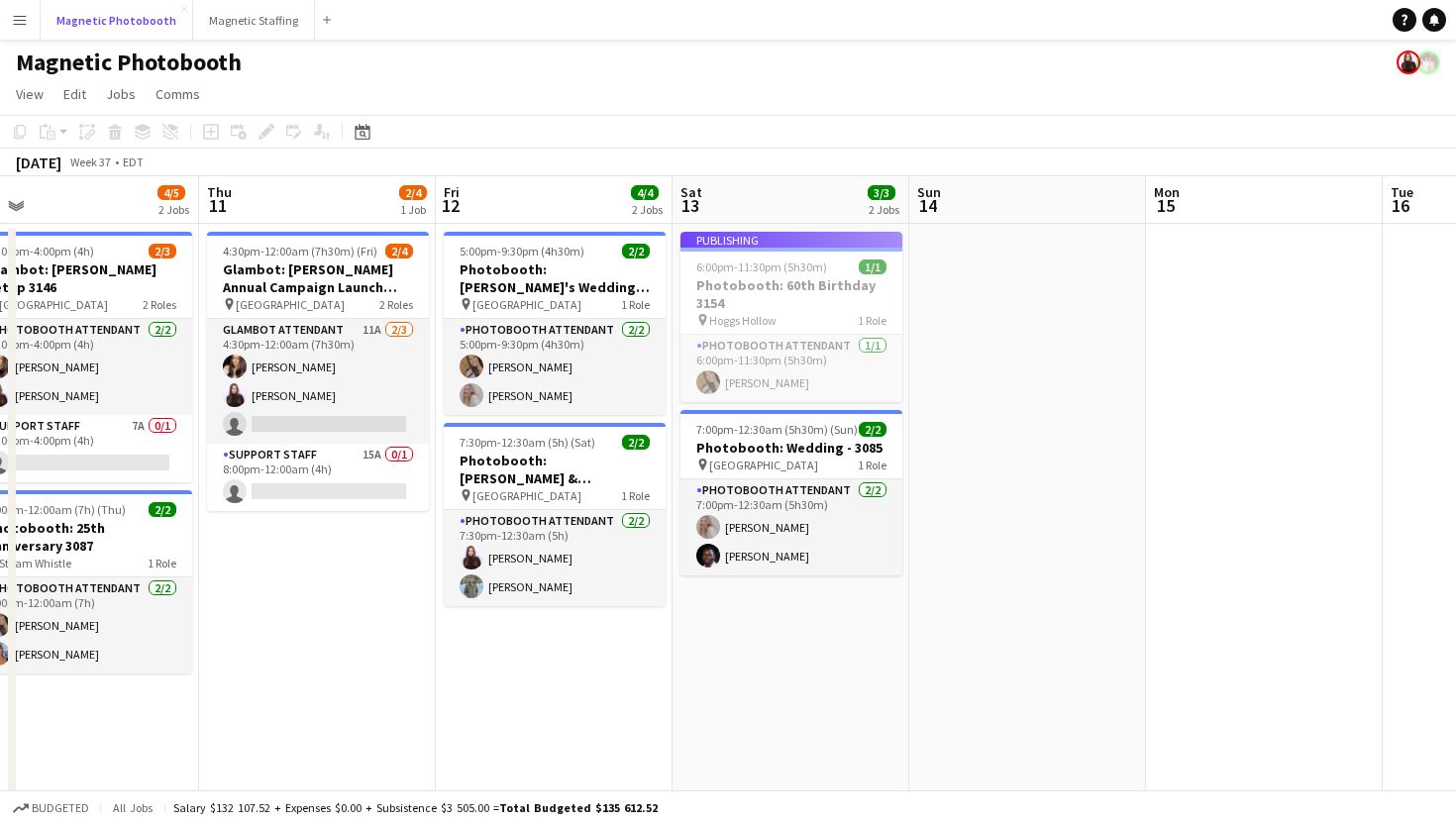
scroll to position [0, 764]
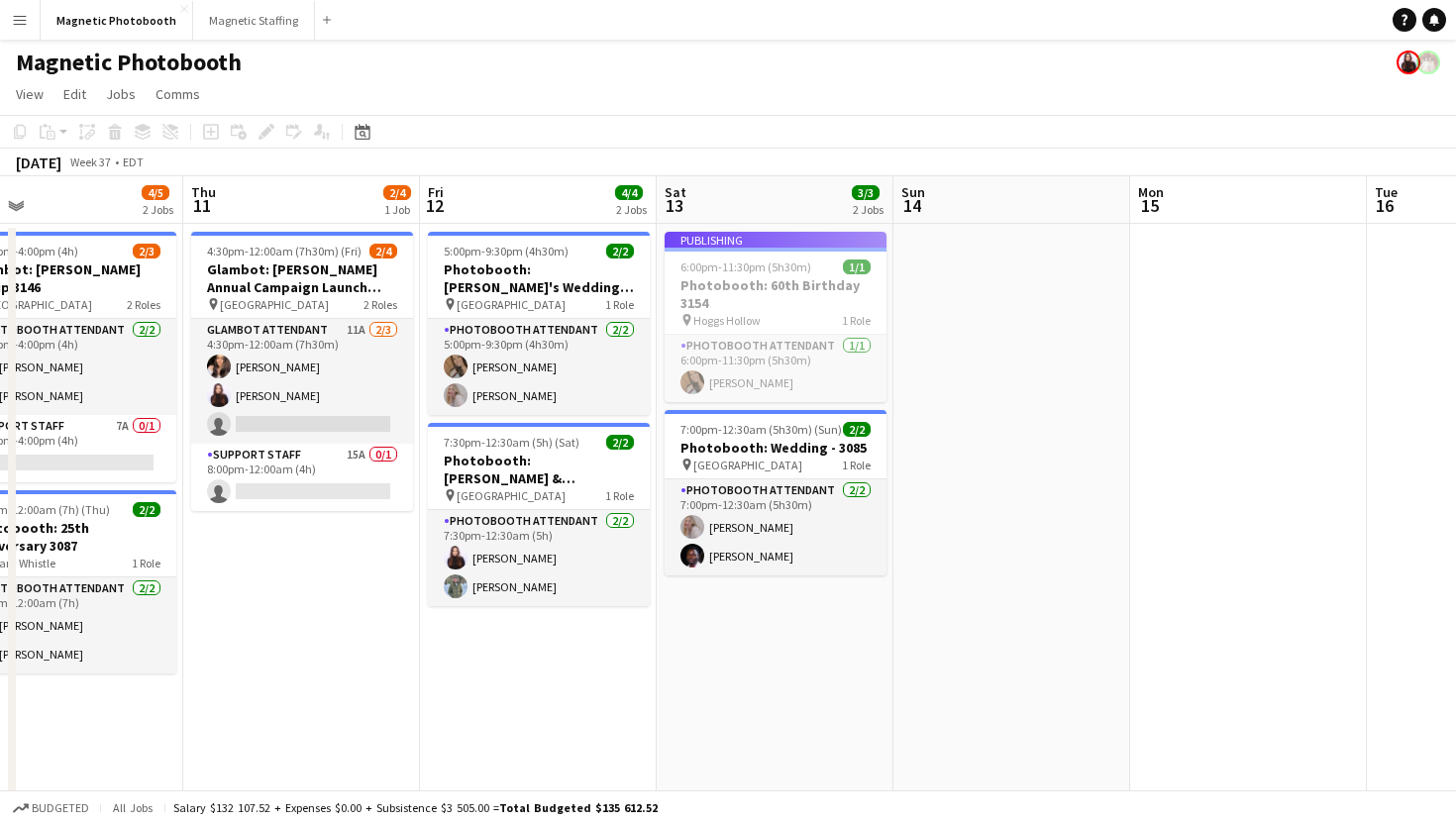
click at [741, 288] on app-job-card "Publishing 6:00pm-11:30pm (5h30m) 1/1 Photobooth: 60th Birthday 3154 pin Hoggs …" at bounding box center [775, 317] width 222 height 171
click at [755, 241] on div "Publishing" at bounding box center [775, 240] width 222 height 16
click at [763, 63] on div "Magnetic Photobooth" at bounding box center [728, 59] width 1456 height 38
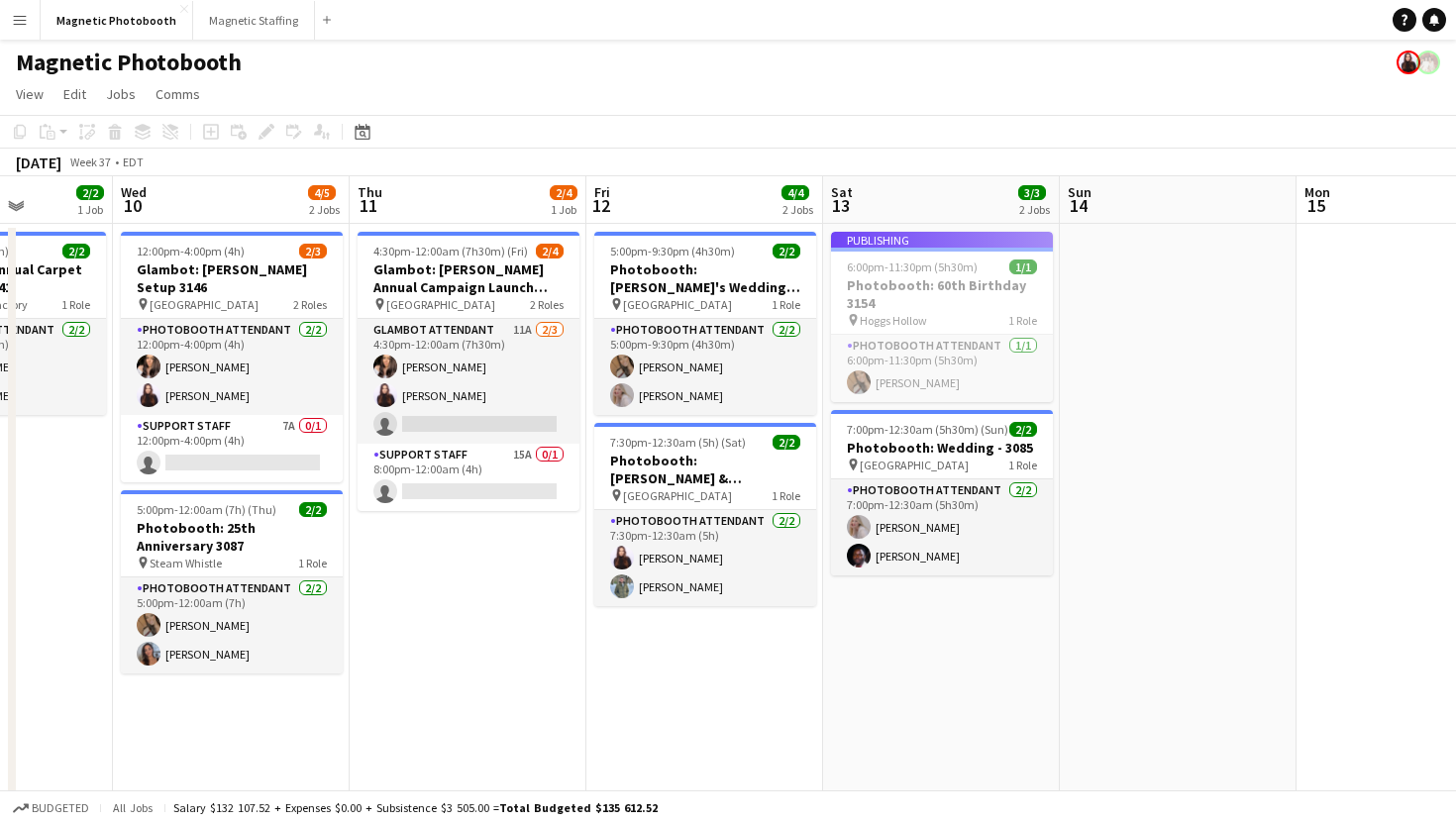
scroll to position [0, 607]
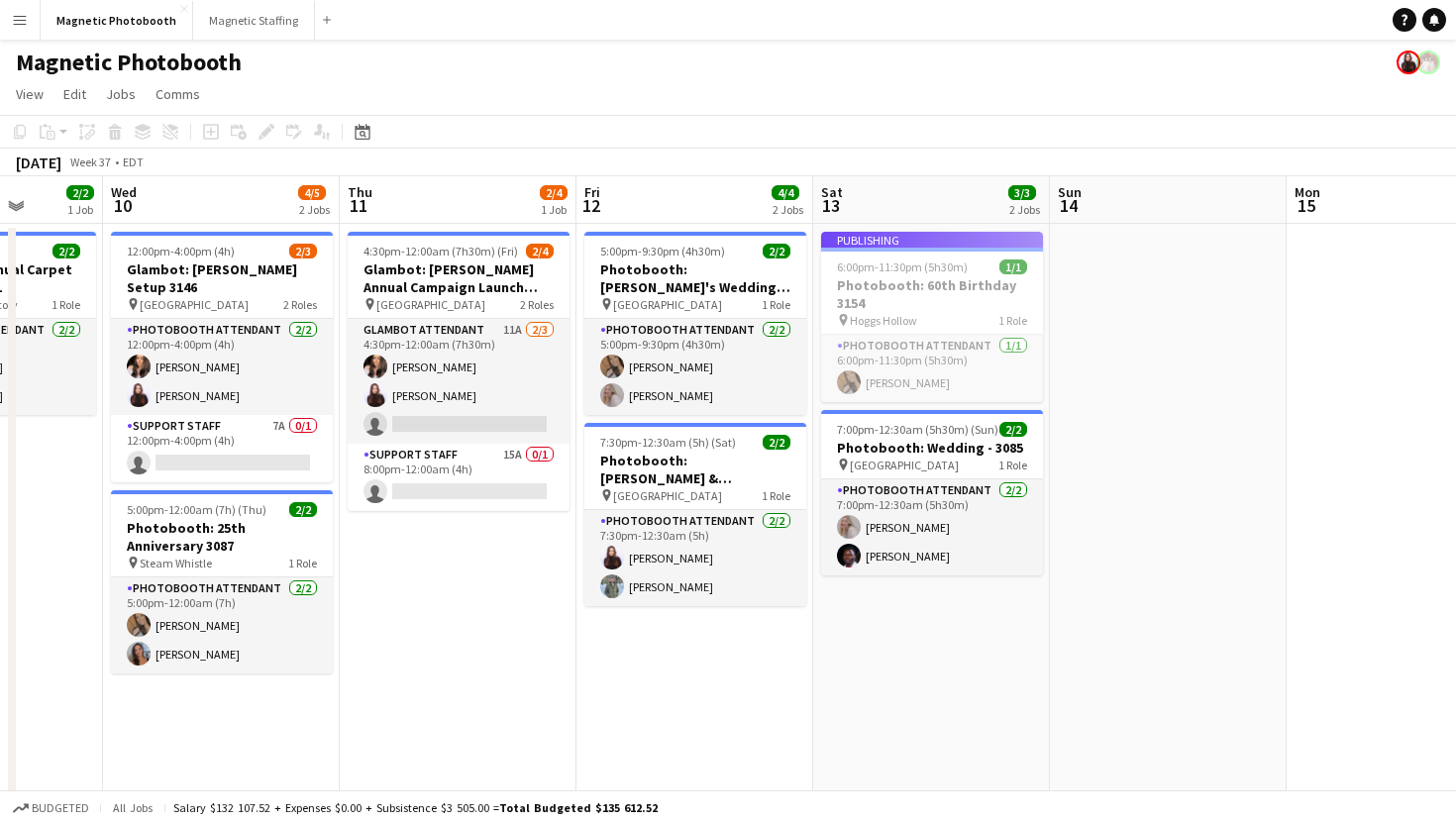
click at [979, 318] on app-job-card "Publishing 6:00pm-11:30pm (5h30m) 1/1 Photobooth: 60th Birthday 3154 pin Hoggs …" at bounding box center [932, 317] width 222 height 171
click at [959, 394] on app-job-card "Publishing 6:00pm-11:30pm (5h30m) 1/1 Photobooth: 60th Birthday 3154 pin Hoggs …" at bounding box center [932, 317] width 222 height 171
click at [999, 247] on div "Publishing" at bounding box center [932, 240] width 222 height 16
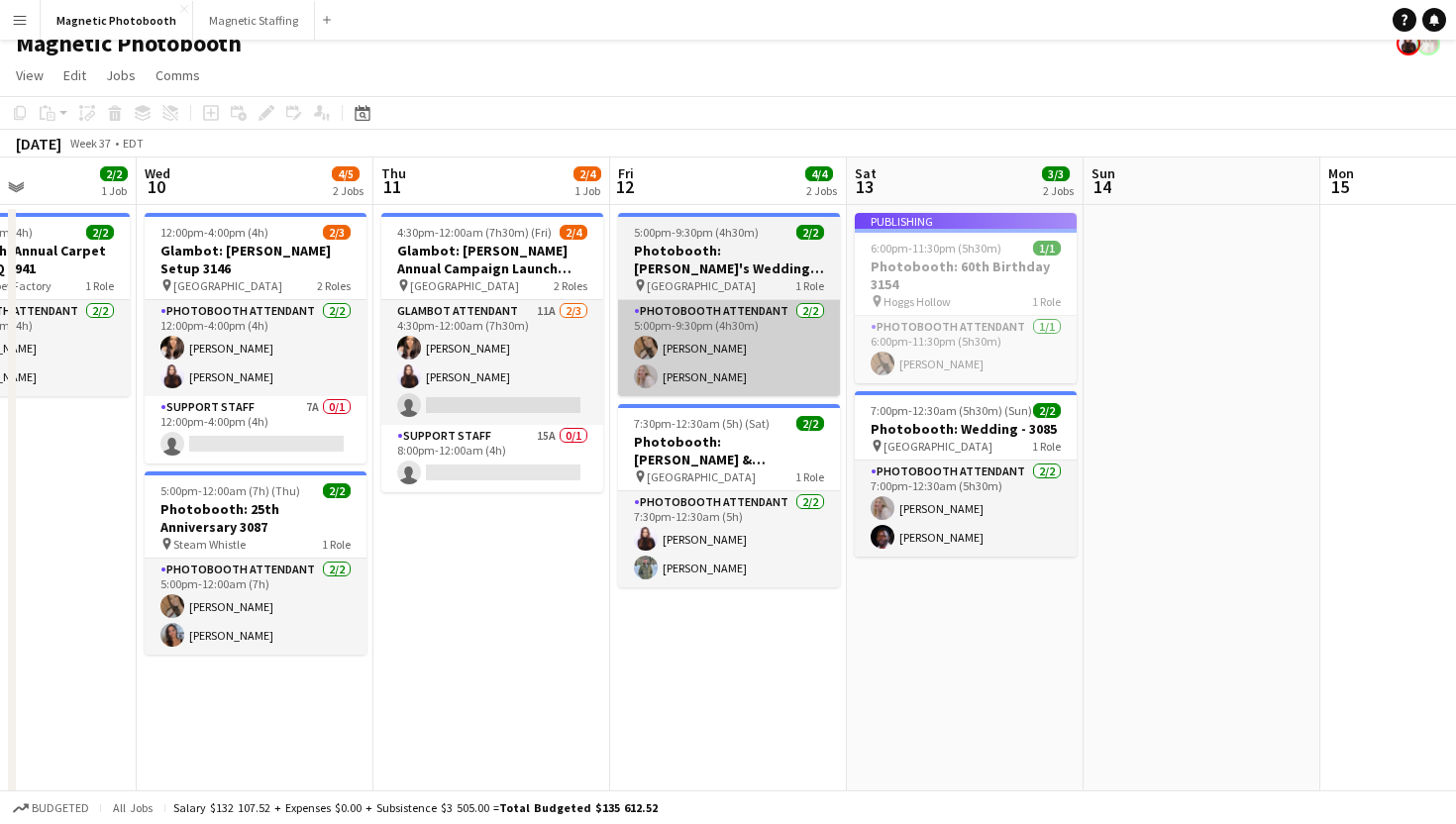
scroll to position [0, 572]
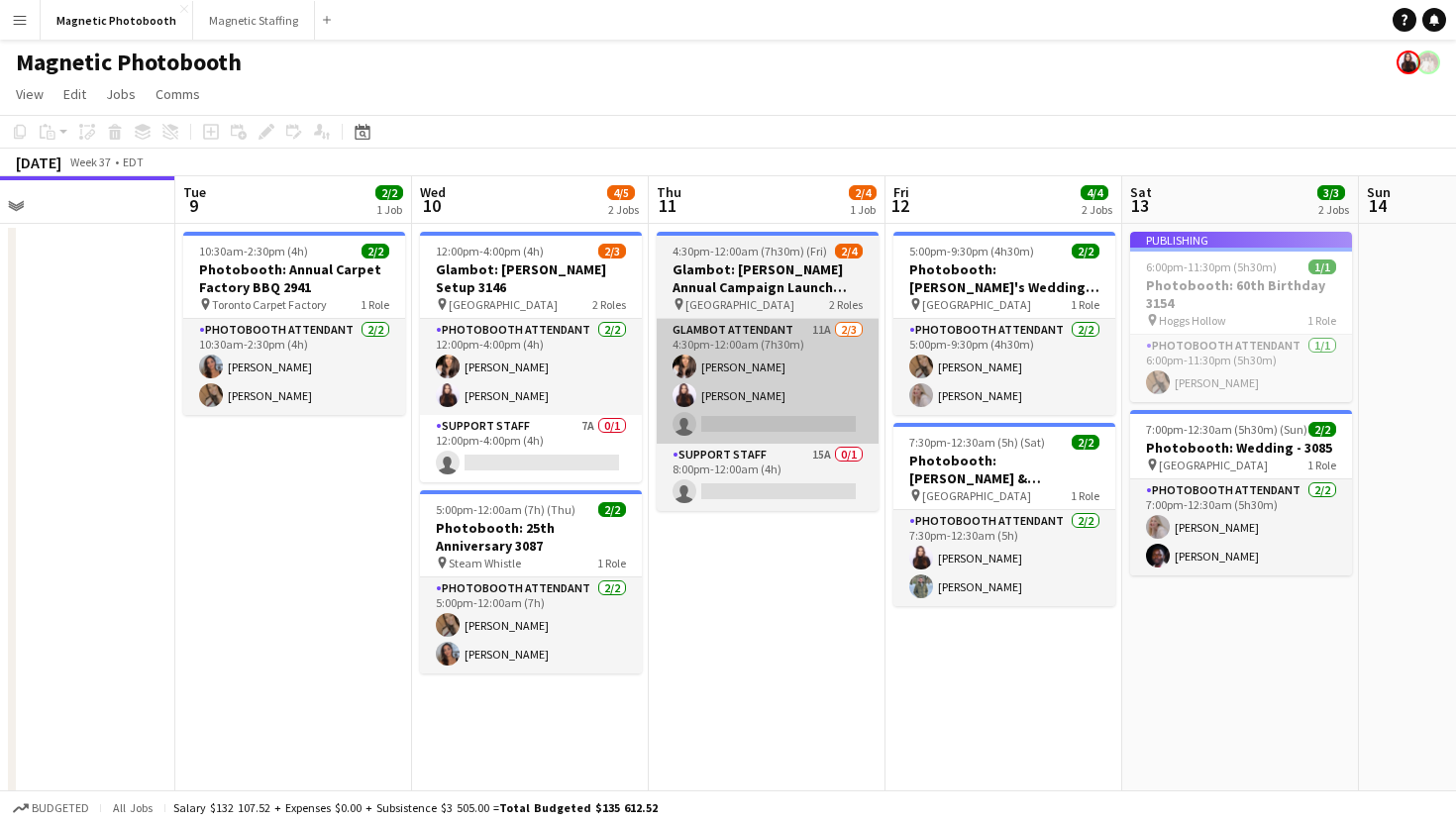
scroll to position [0, 775]
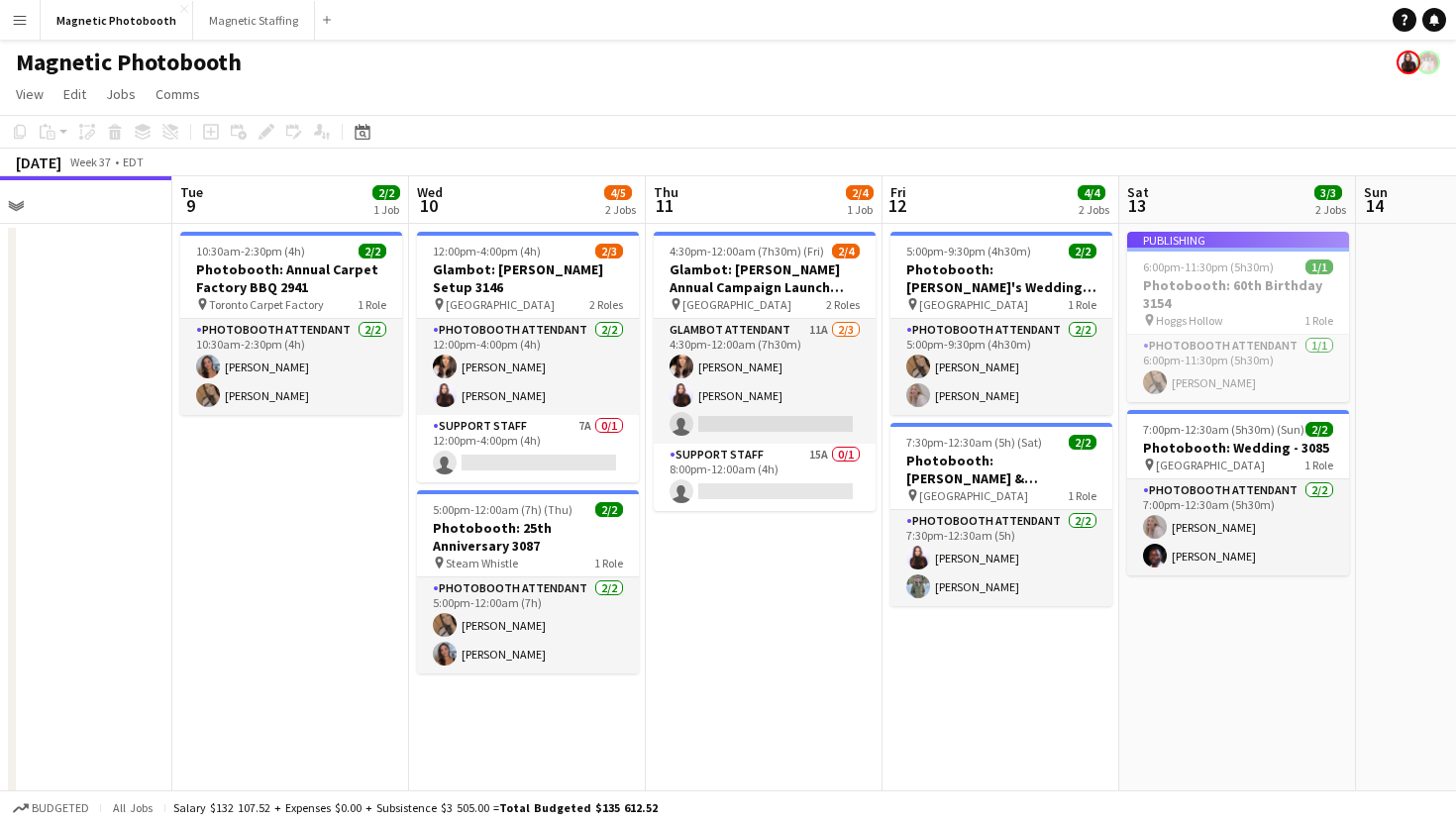
click at [1186, 377] on app-job-card "Publishing 6:00pm-11:30pm (5h30m) 1/1 Photobooth: 60th Birthday 3154 pin Hoggs …" at bounding box center [1238, 317] width 222 height 171
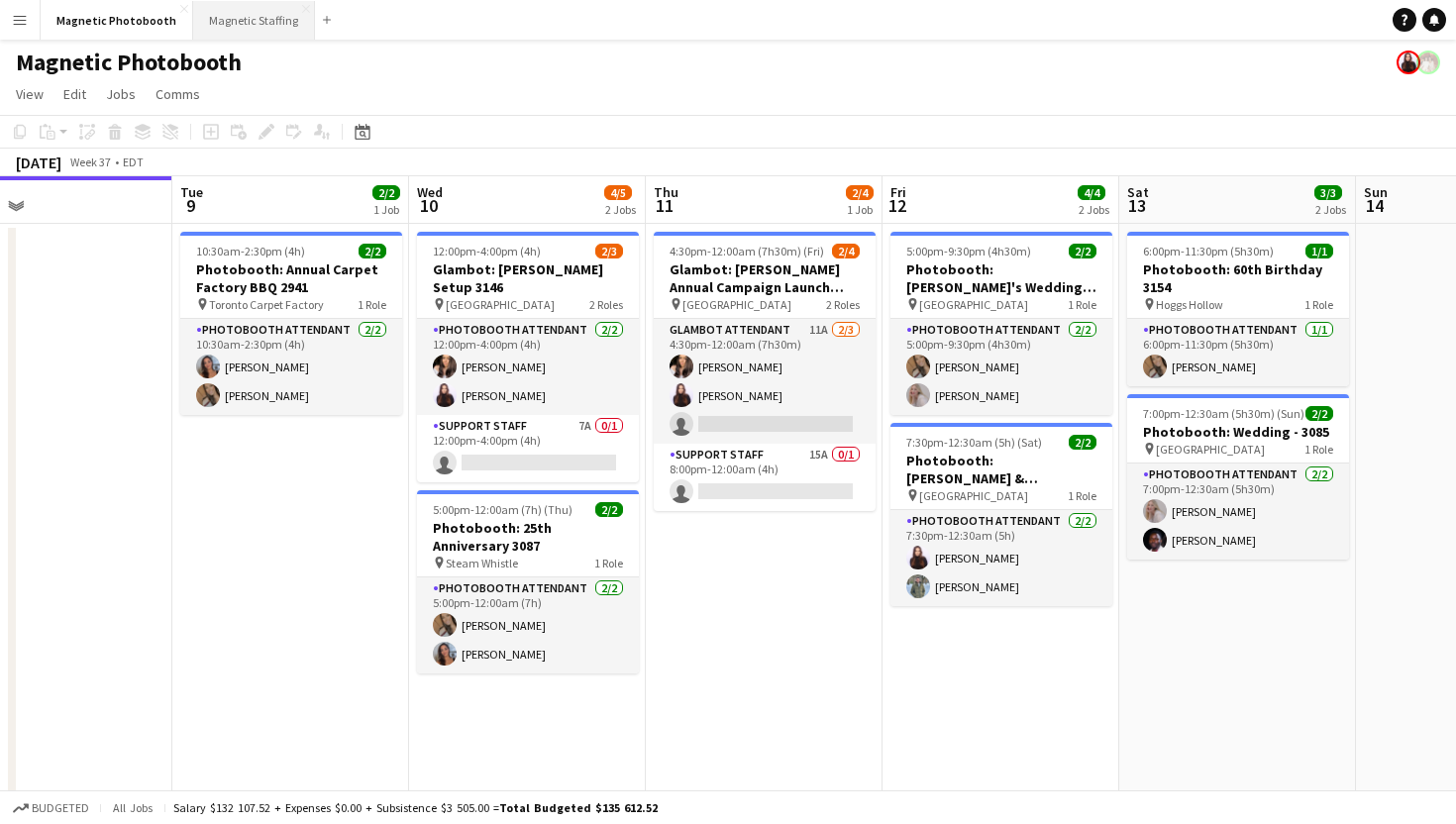
click at [246, 19] on button "Magnetic Staffing Close" at bounding box center [254, 20] width 122 height 39
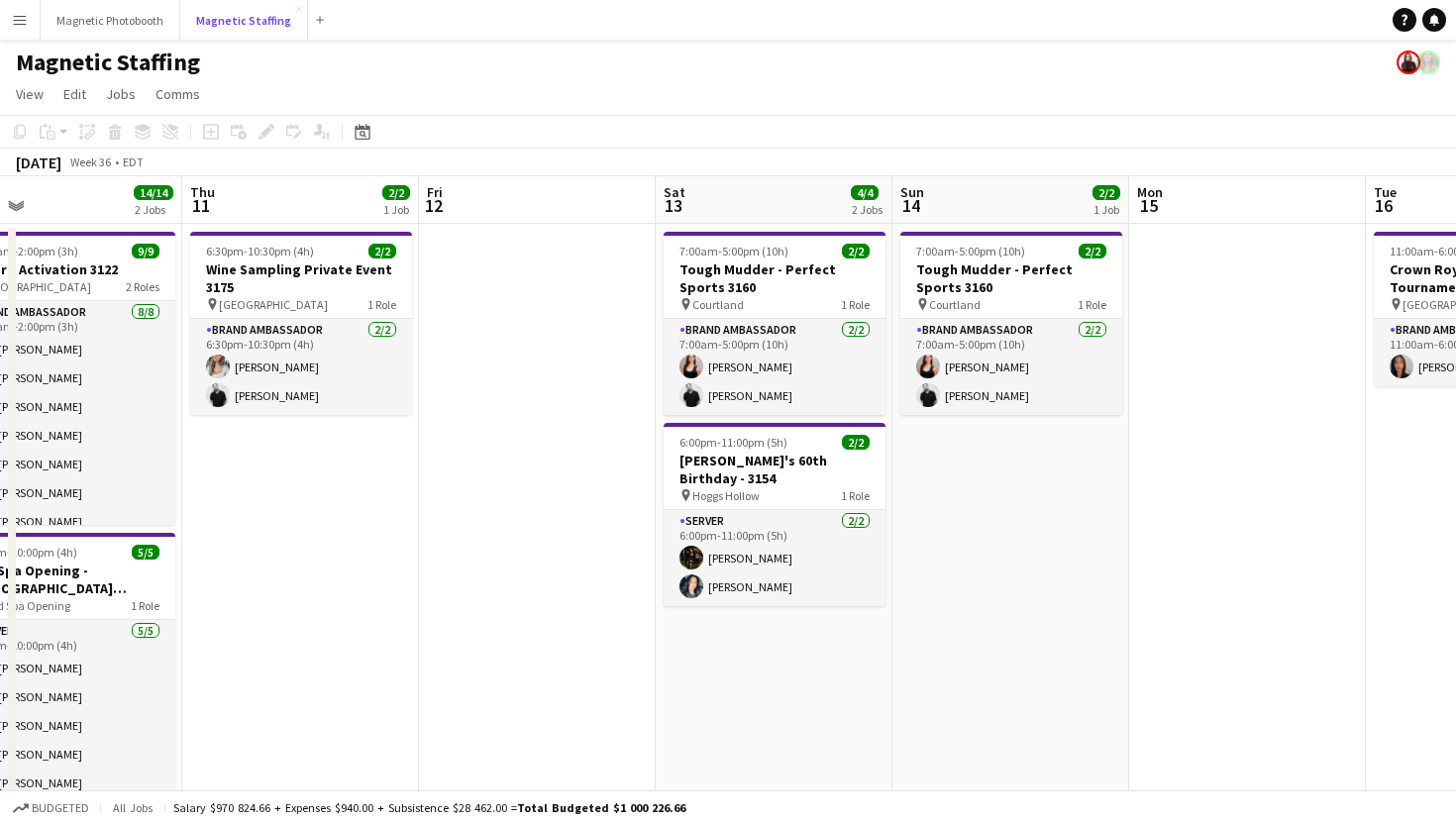
scroll to position [0, 769]
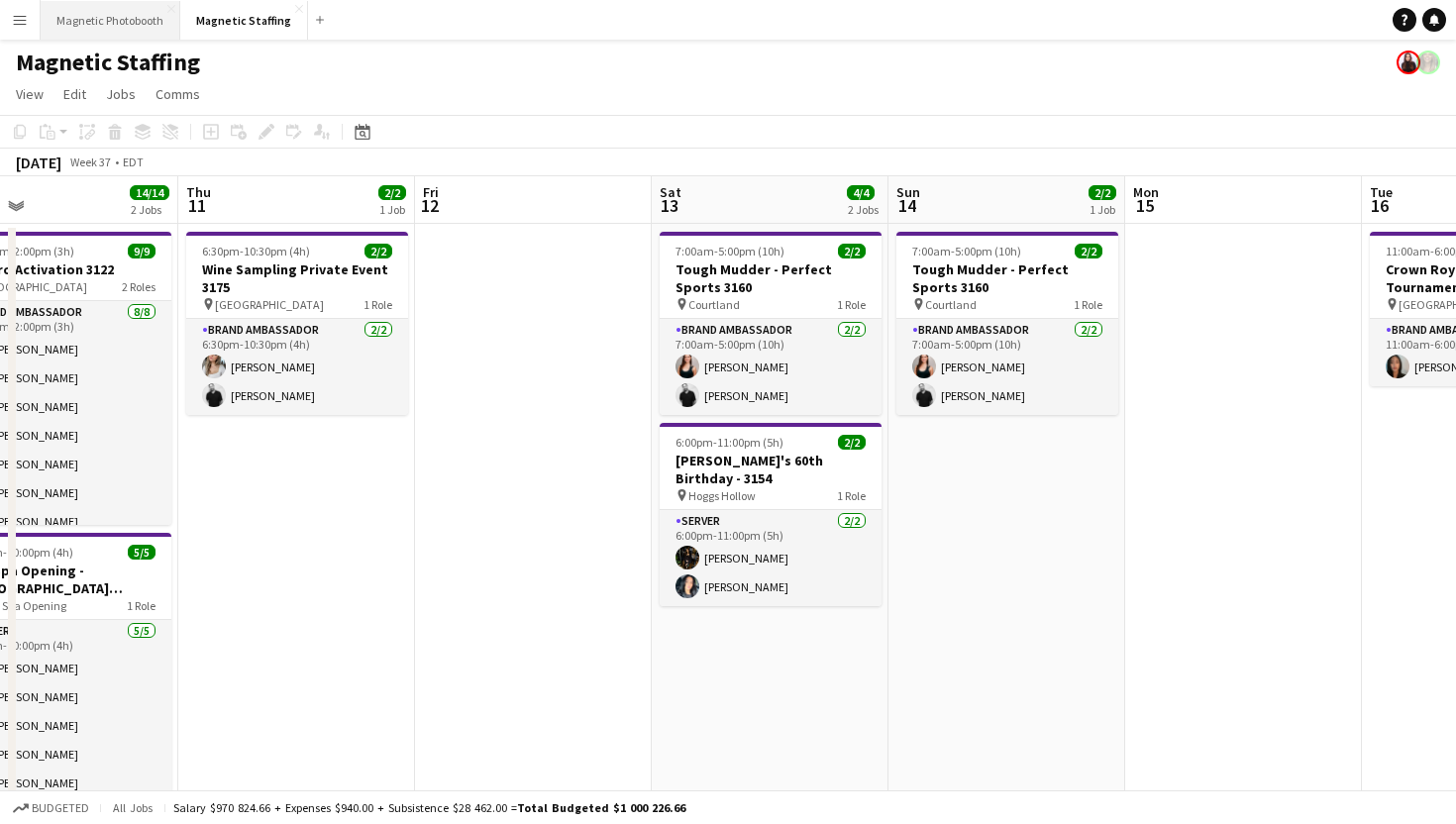
click at [148, 20] on button "Magnetic Photobooth Close" at bounding box center [111, 20] width 140 height 39
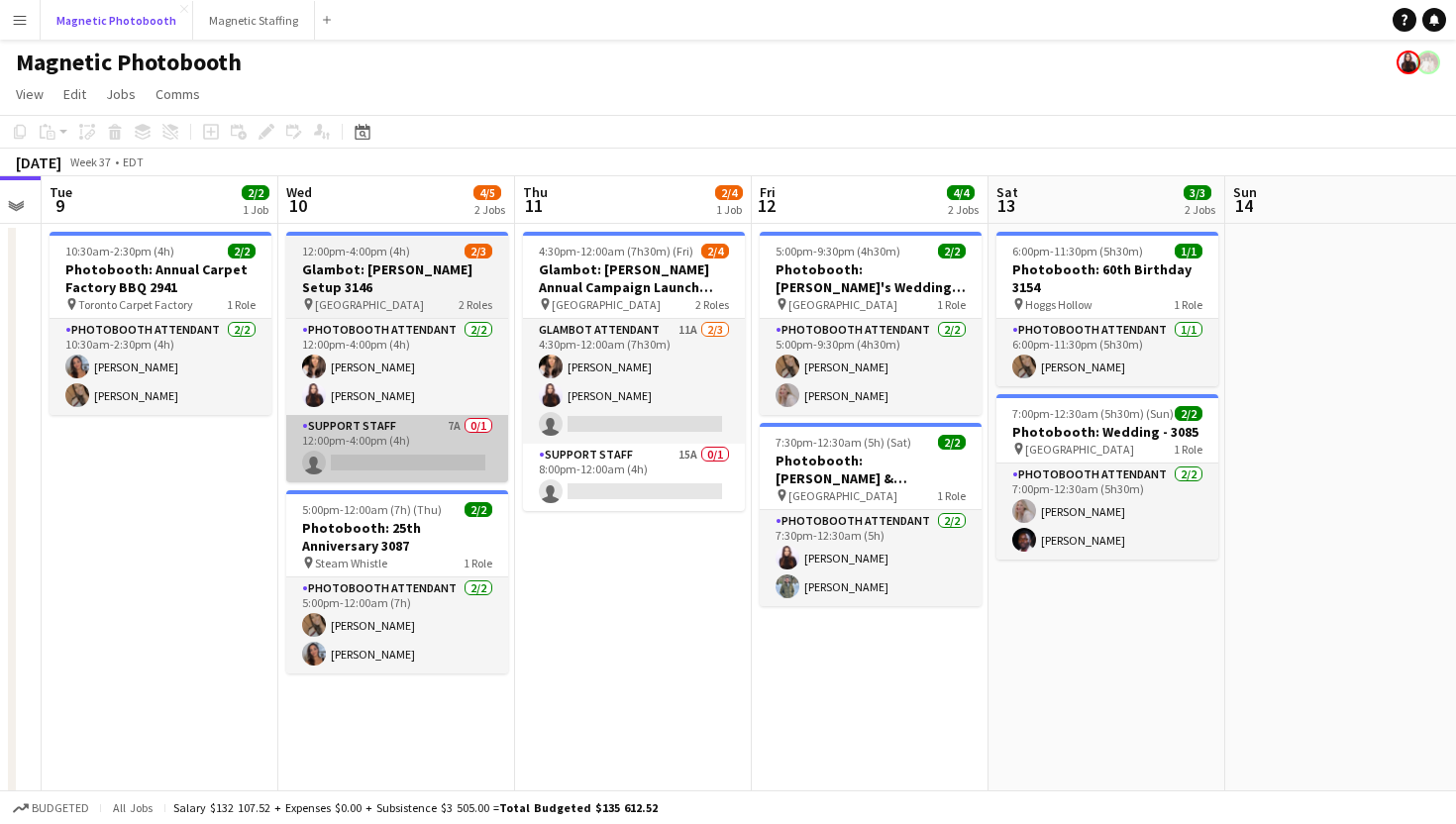
scroll to position [0, 958]
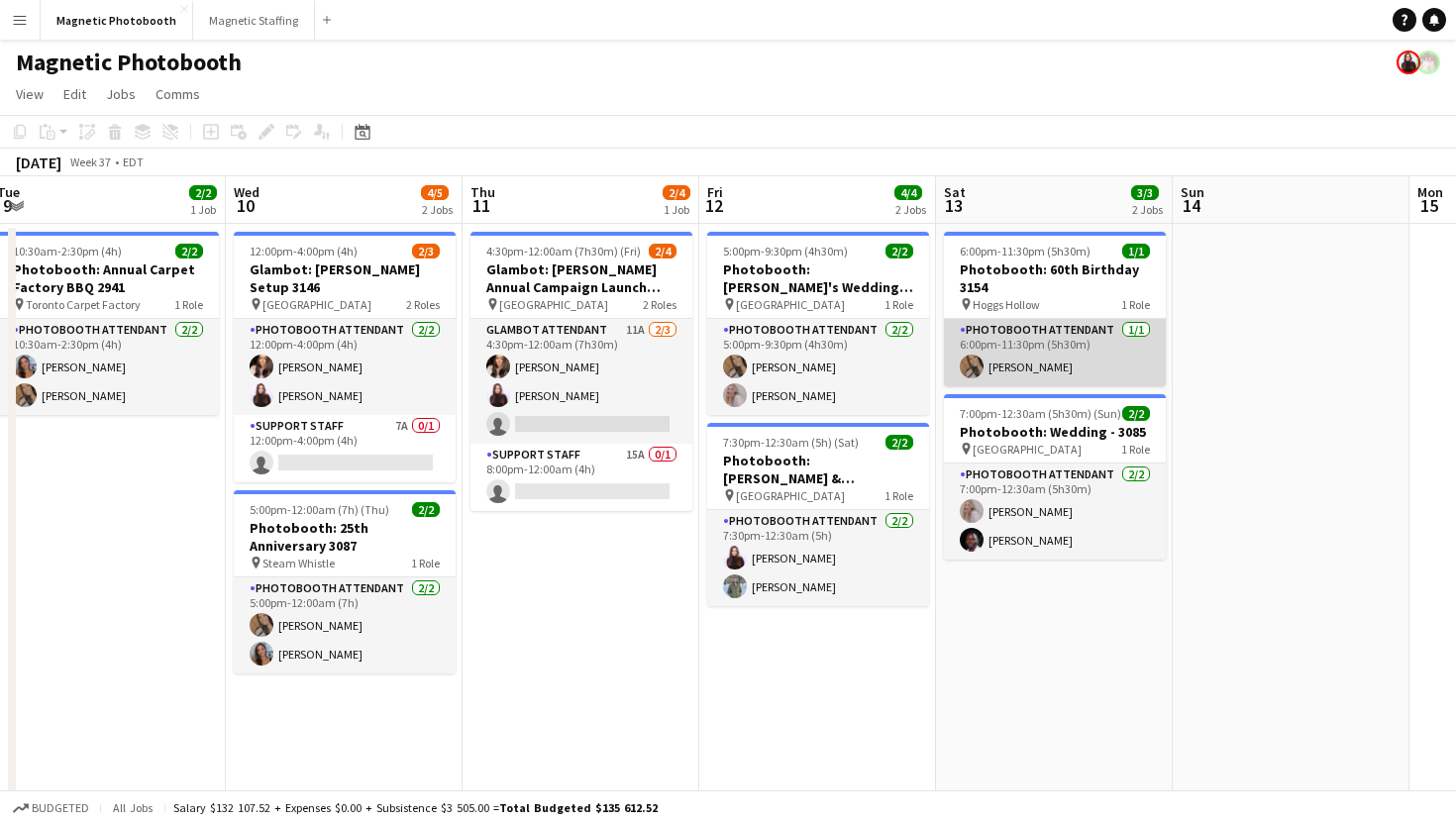
click at [1058, 343] on app-card-role "Photobooth Attendant 1/1 6:00pm-11:30pm (5h30m) erica Musso" at bounding box center [1055, 352] width 222 height 67
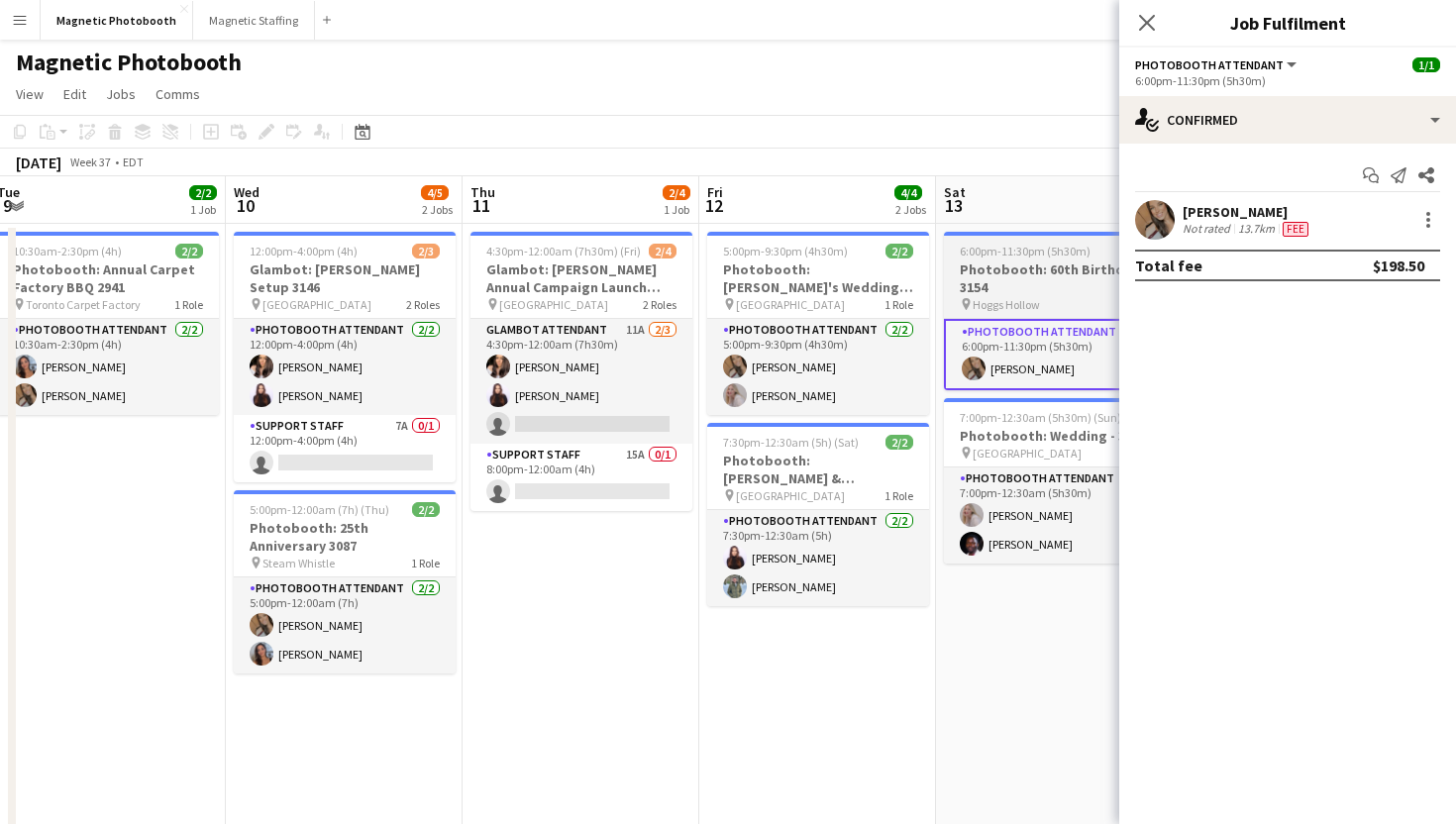
click at [1038, 243] on app-job-card "6:00pm-11:30pm (5h30m) 1/1 Photobooth: 60th Birthday 3154 pin Hoggs Hollow 1 Ro…" at bounding box center [1055, 311] width 222 height 159
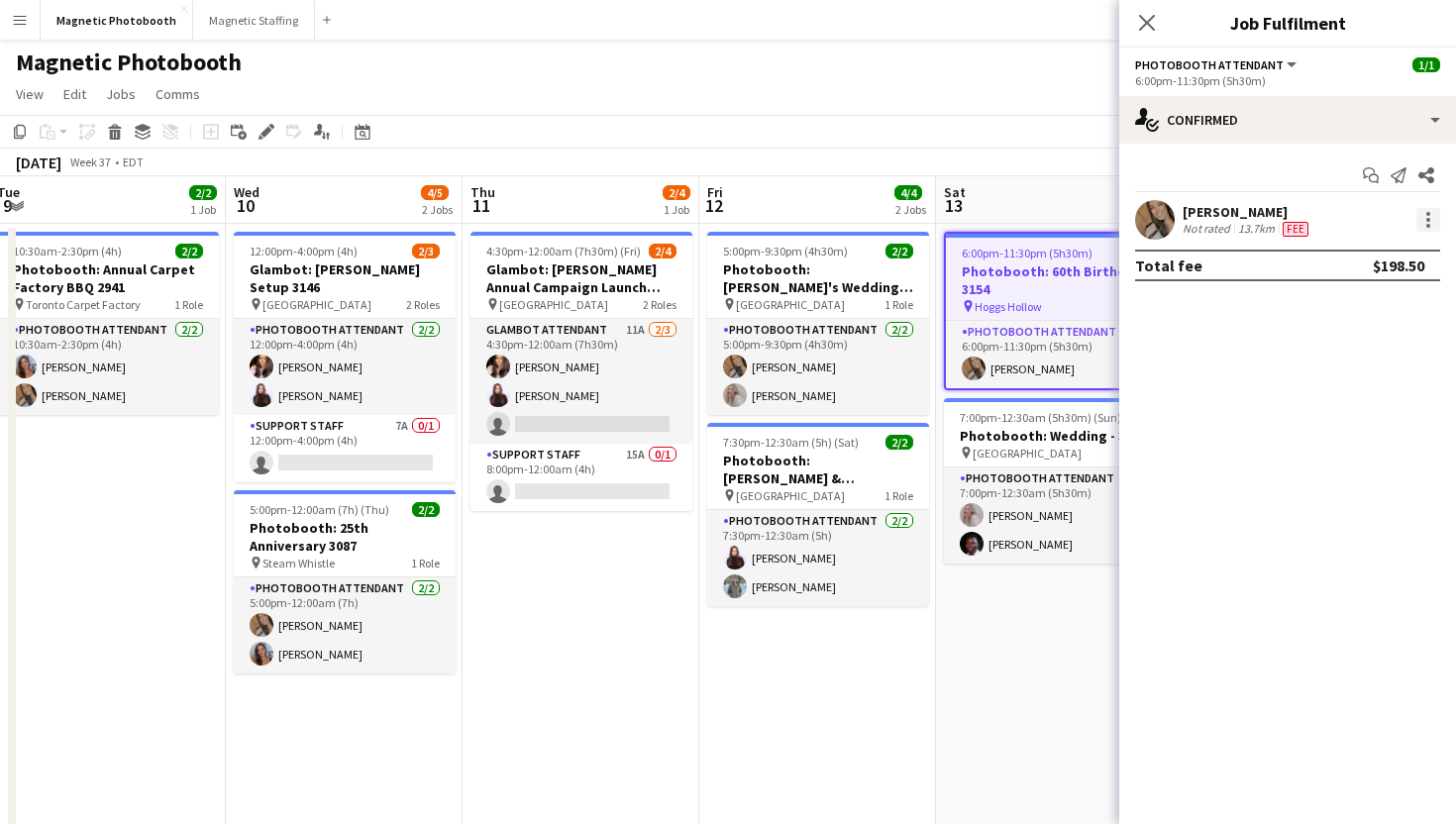
click at [1425, 222] on div at bounding box center [1428, 220] width 24 height 24
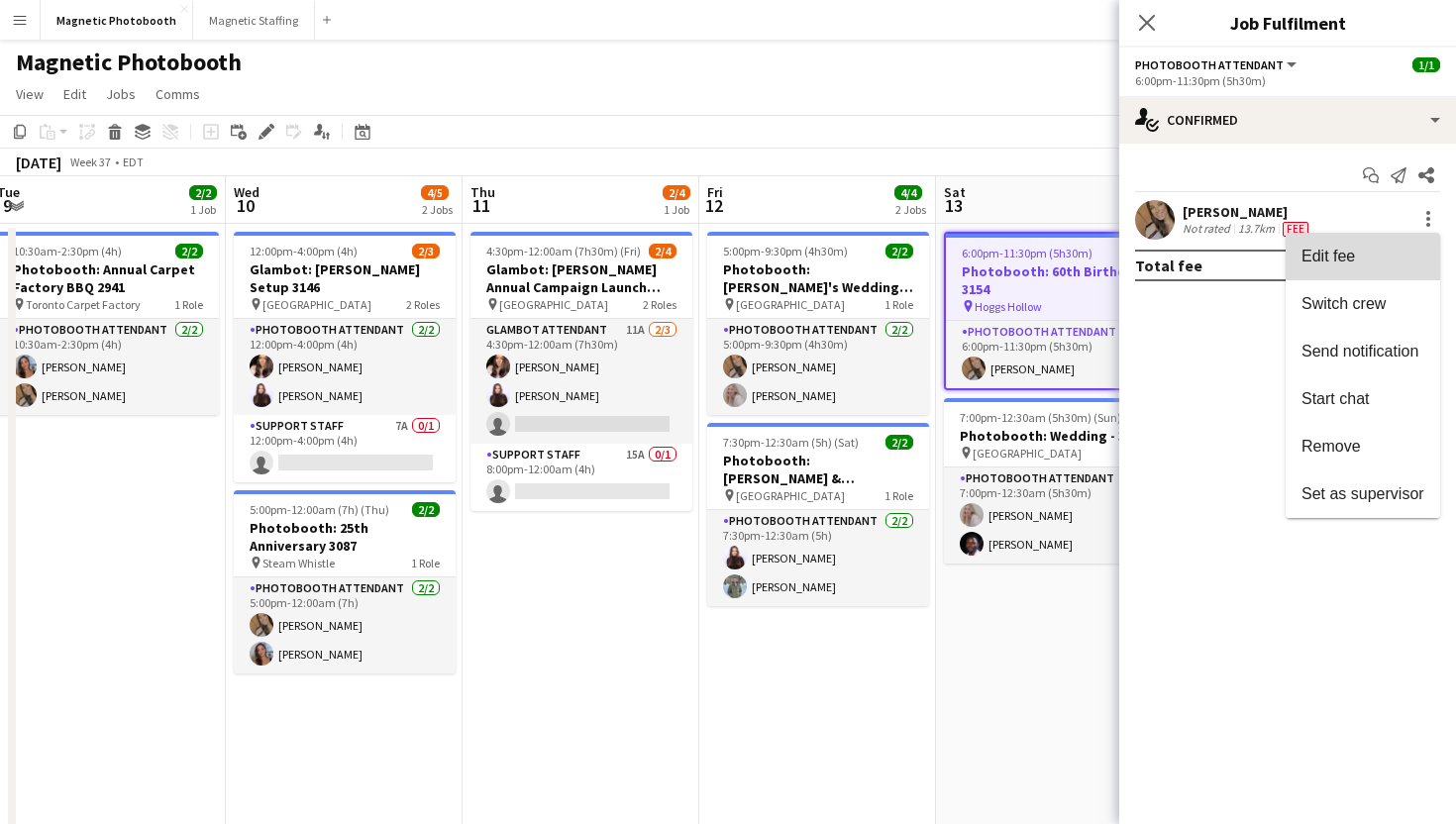
click at [1375, 252] on span "Edit fee" at bounding box center [1362, 257] width 123 height 18
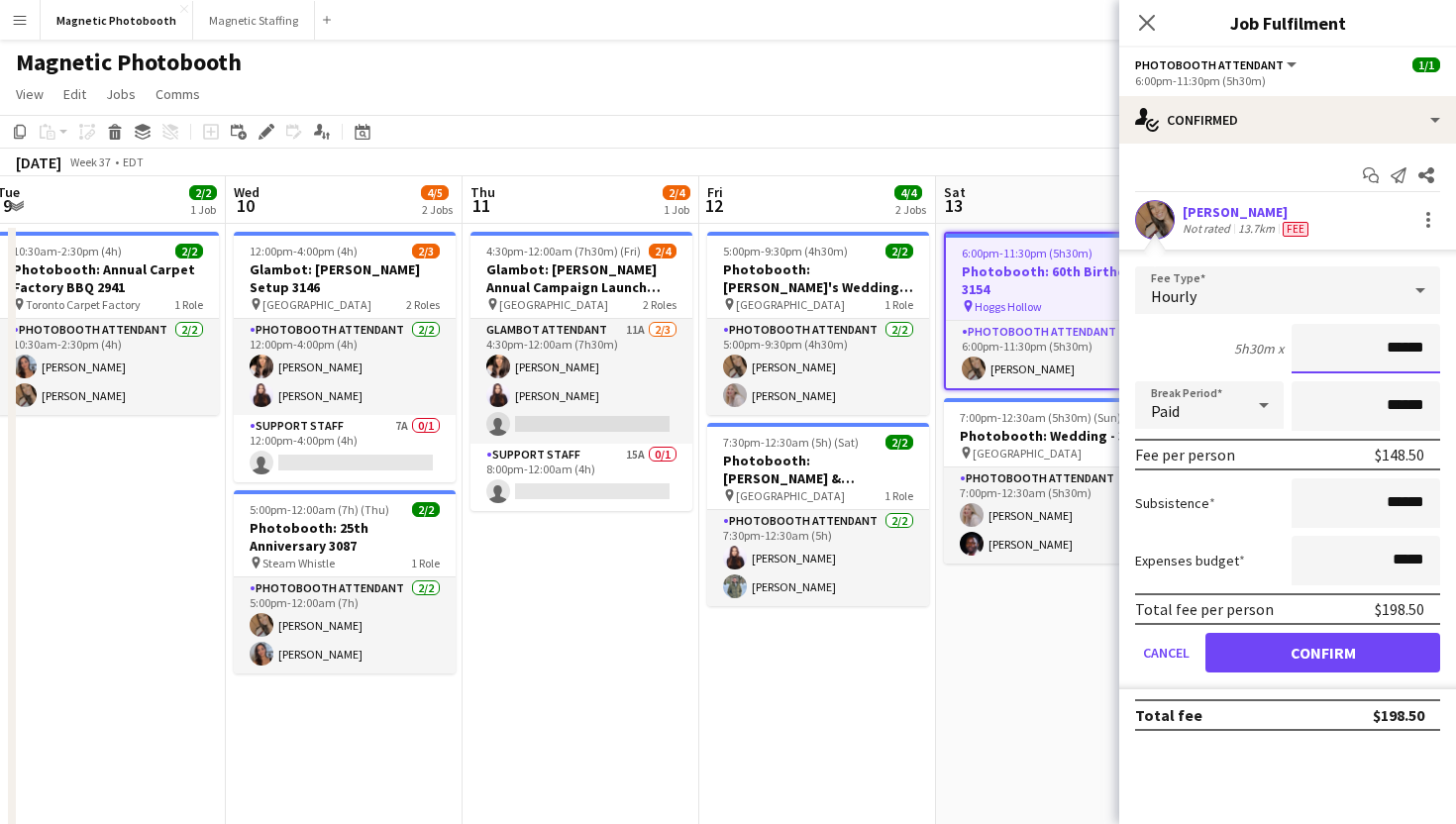
click at [1391, 340] on input "******" at bounding box center [1365, 349] width 149 height 50
type input "***"
click at [1349, 645] on button "Confirm" at bounding box center [1322, 653] width 235 height 40
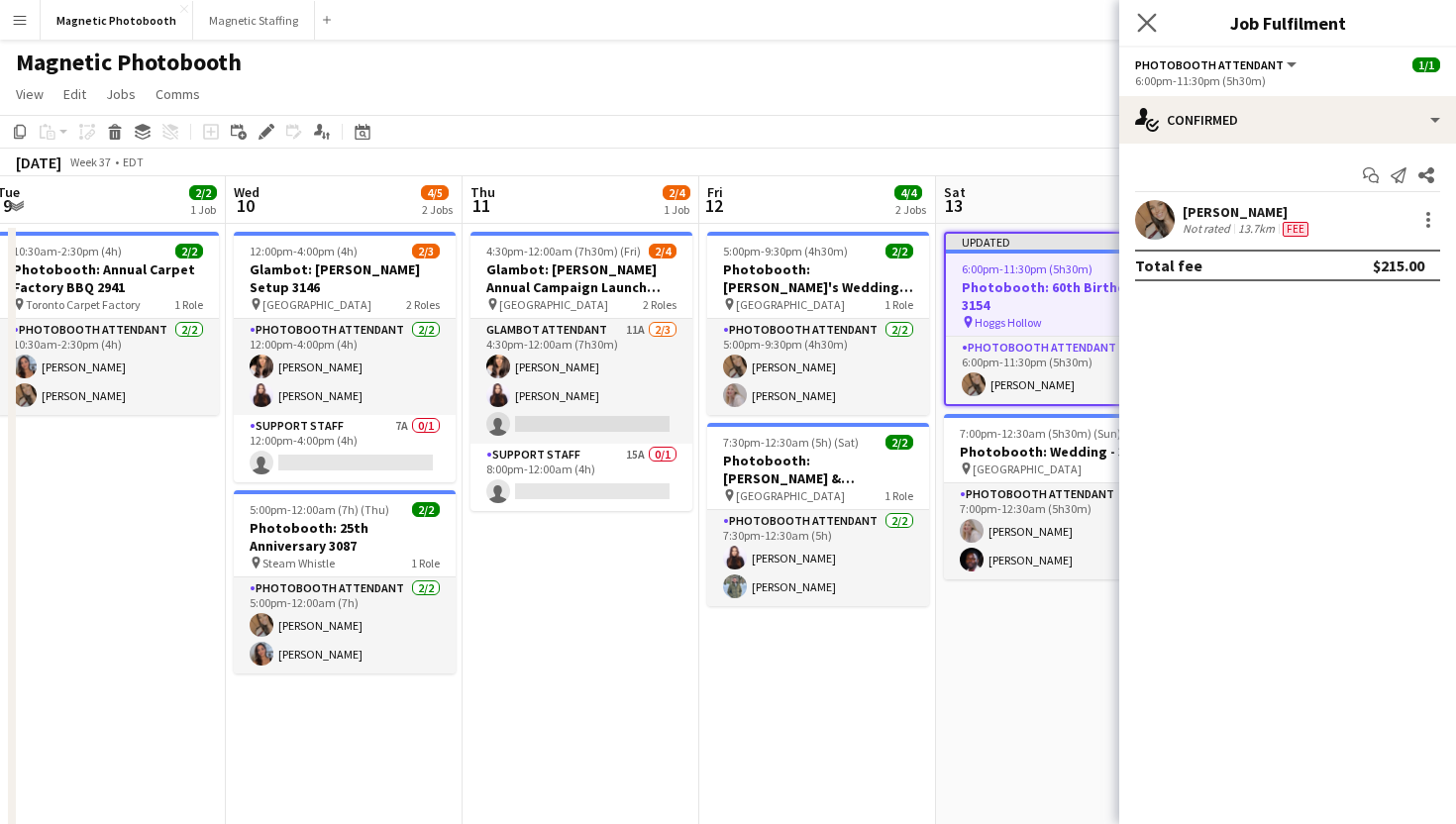
click at [1156, 26] on app-icon "Close pop-in" at bounding box center [1147, 23] width 29 height 29
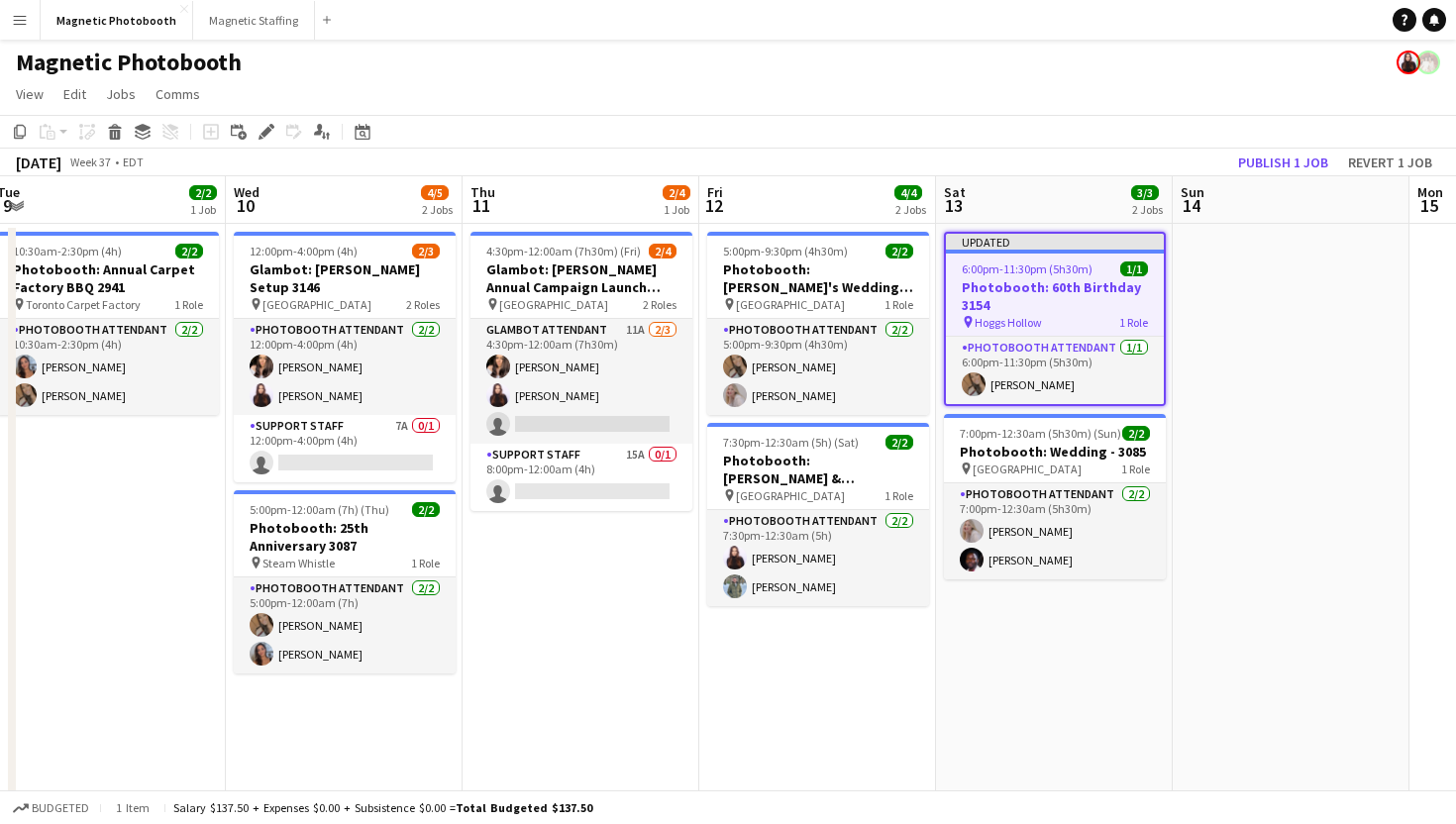
click at [1156, 266] on div "6:00pm-11:30pm (5h30m) 1/1" at bounding box center [1055, 269] width 218 height 15
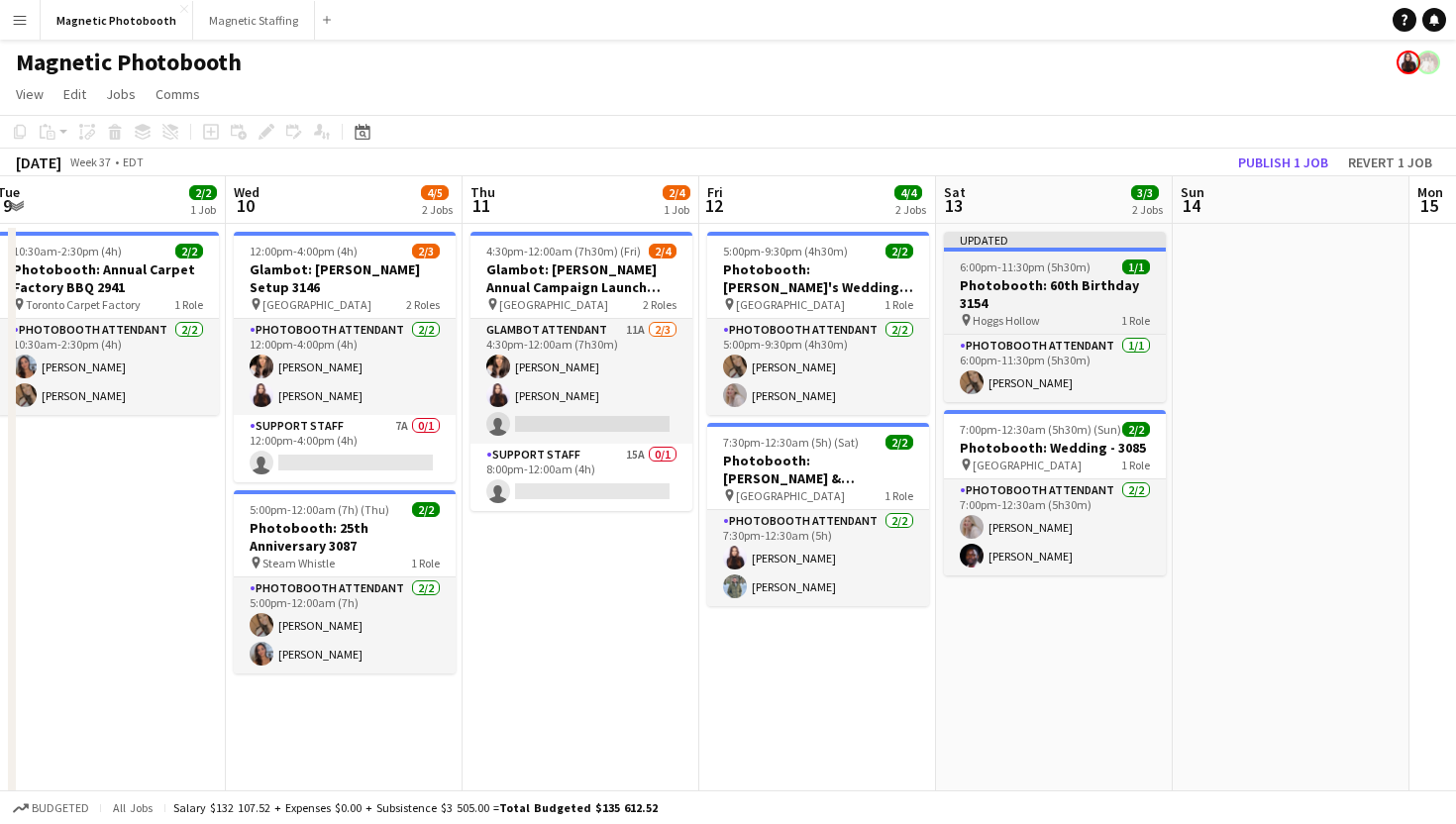
click at [1145, 275] on app-job-card "Updated 6:00pm-11:30pm (5h30m) 1/1 Photobooth: 60th Birthday 3154 pin Hoggs Hol…" at bounding box center [1055, 317] width 222 height 171
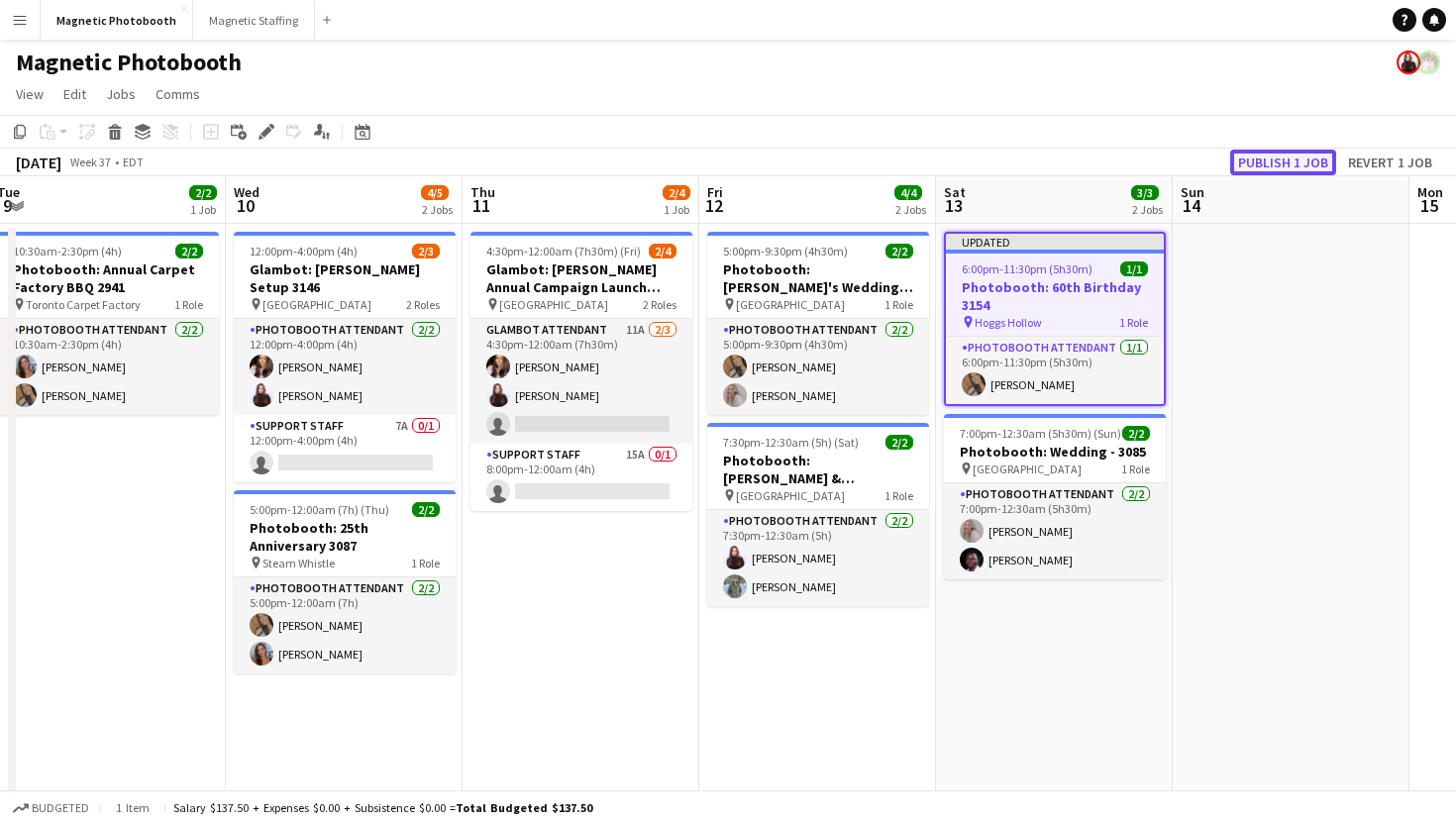
click at [1286, 162] on button "Publish 1 job" at bounding box center [1283, 163] width 106 height 26
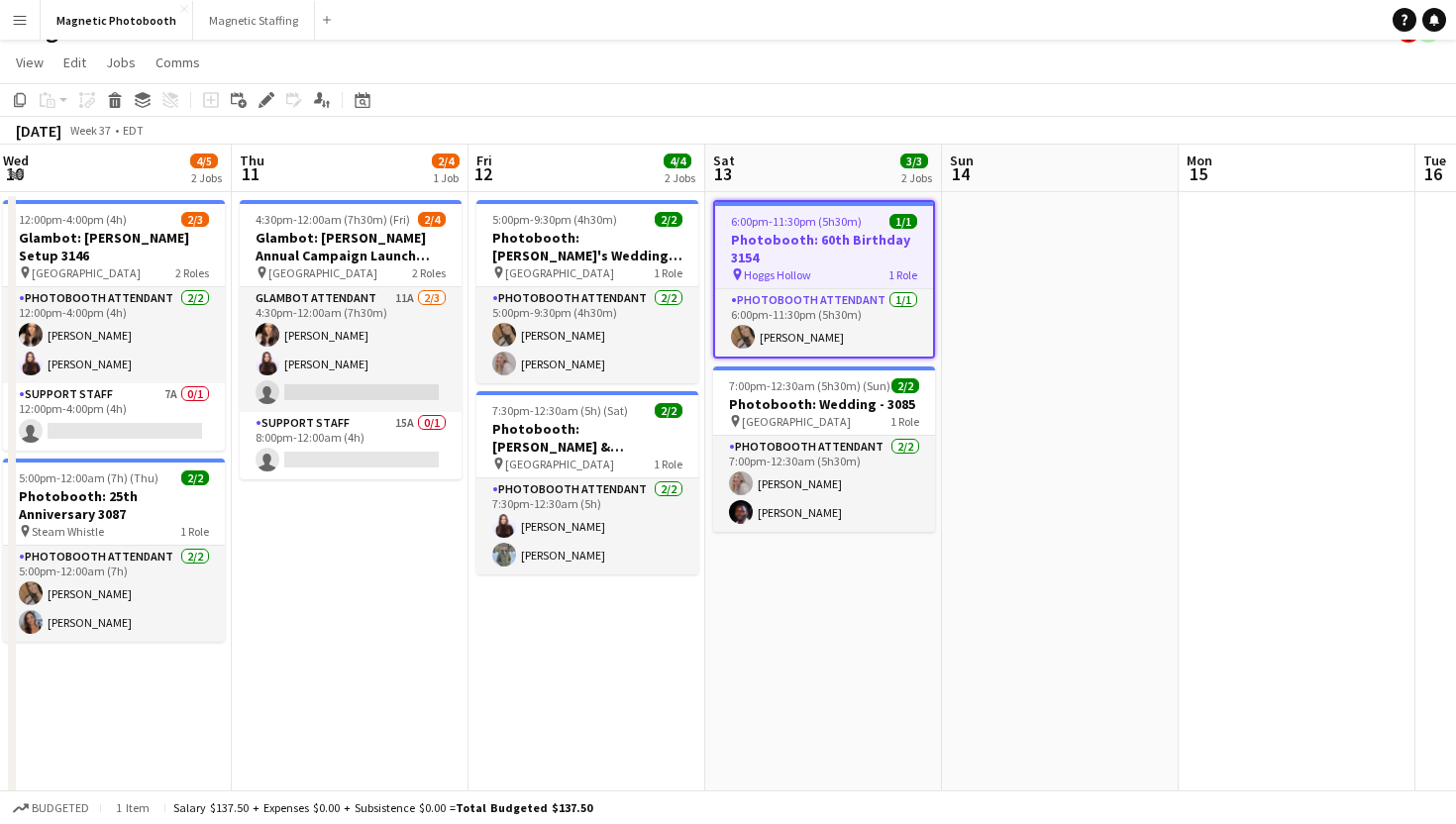
scroll to position [0, 0]
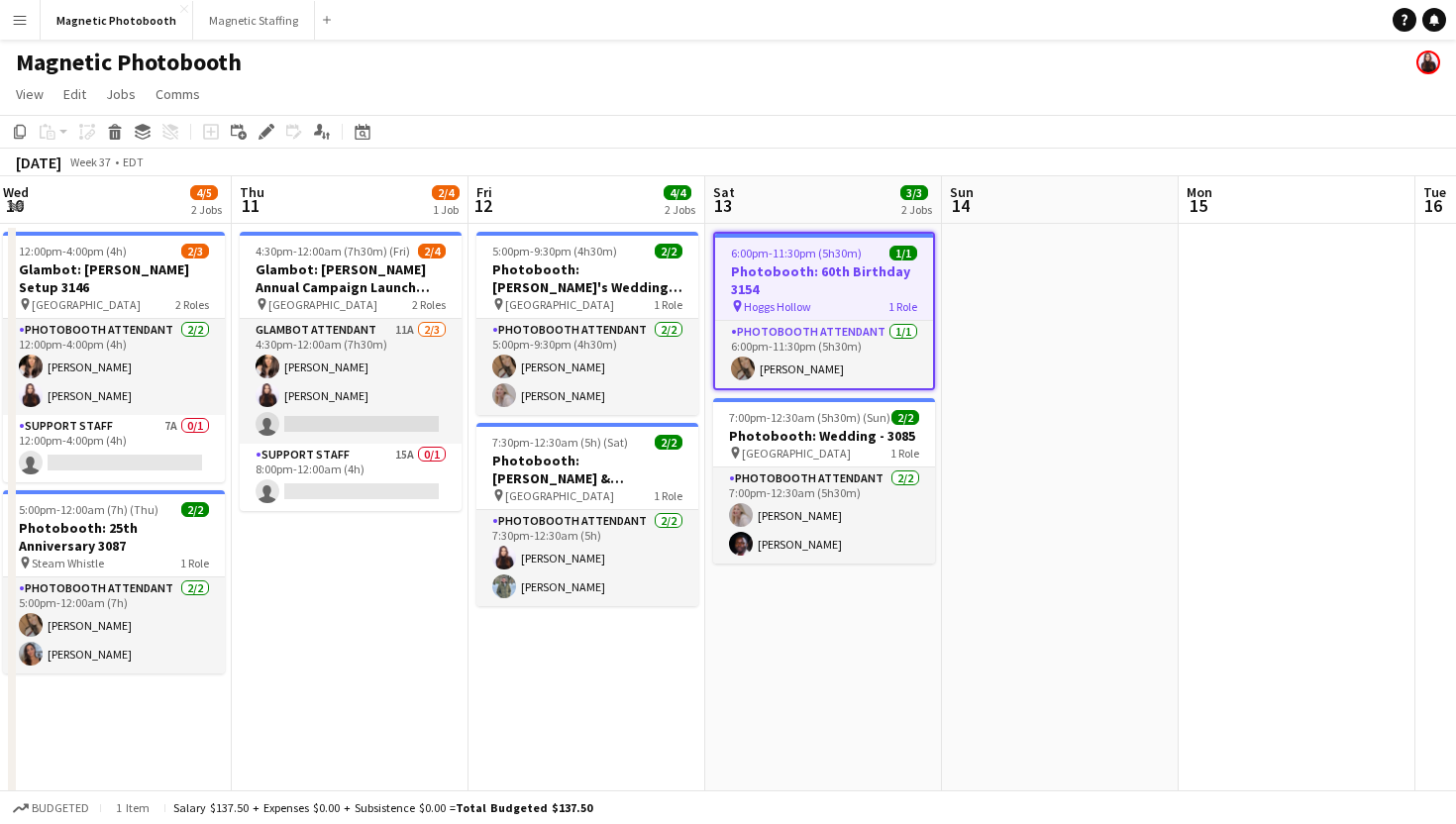
click at [850, 284] on h3 "Photobooth: 60th Birthday 3154" at bounding box center [824, 281] width 218 height 36
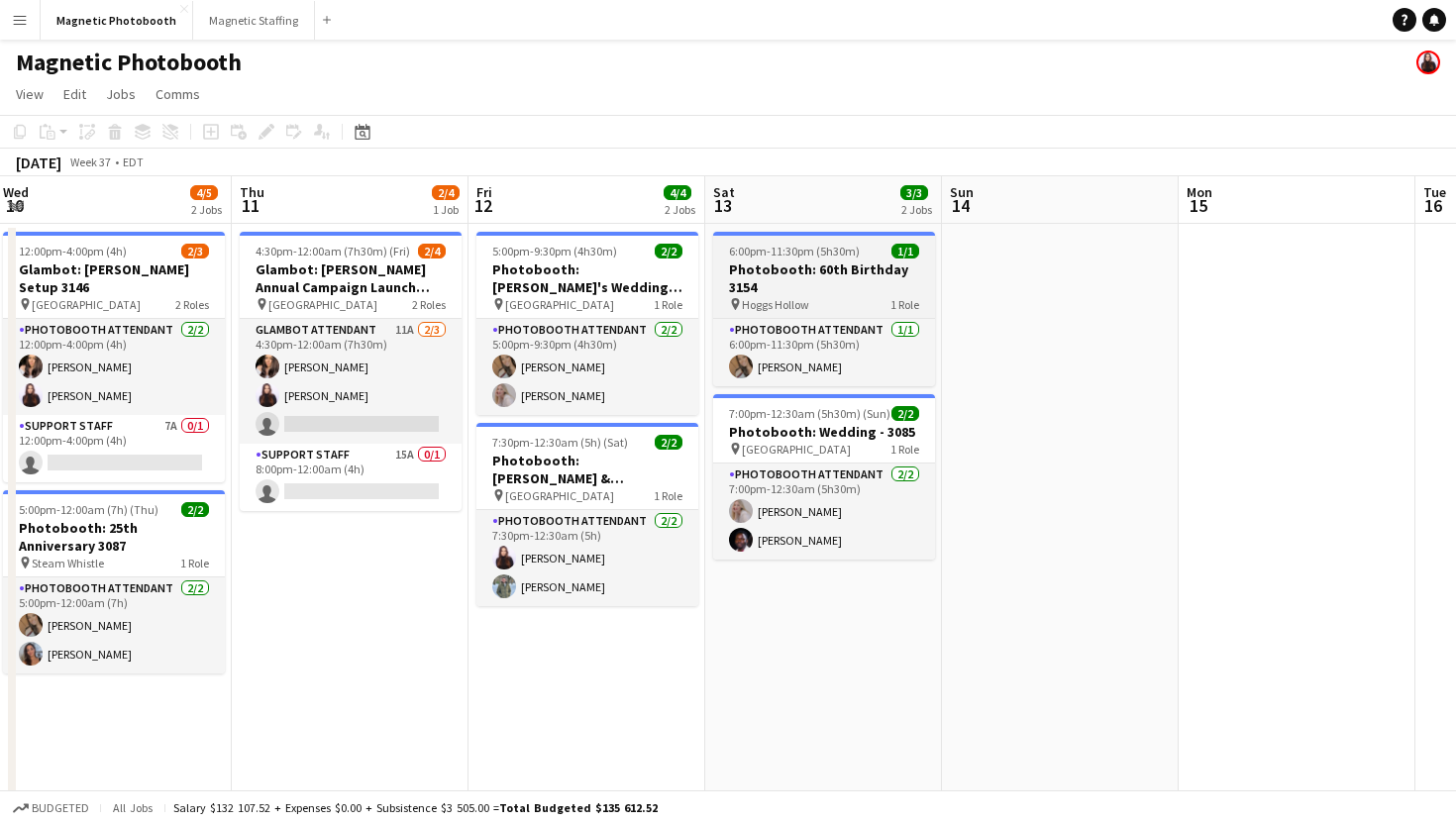
click at [850, 284] on h3 "Photobooth: 60th Birthday 3154" at bounding box center [824, 279] width 222 height 36
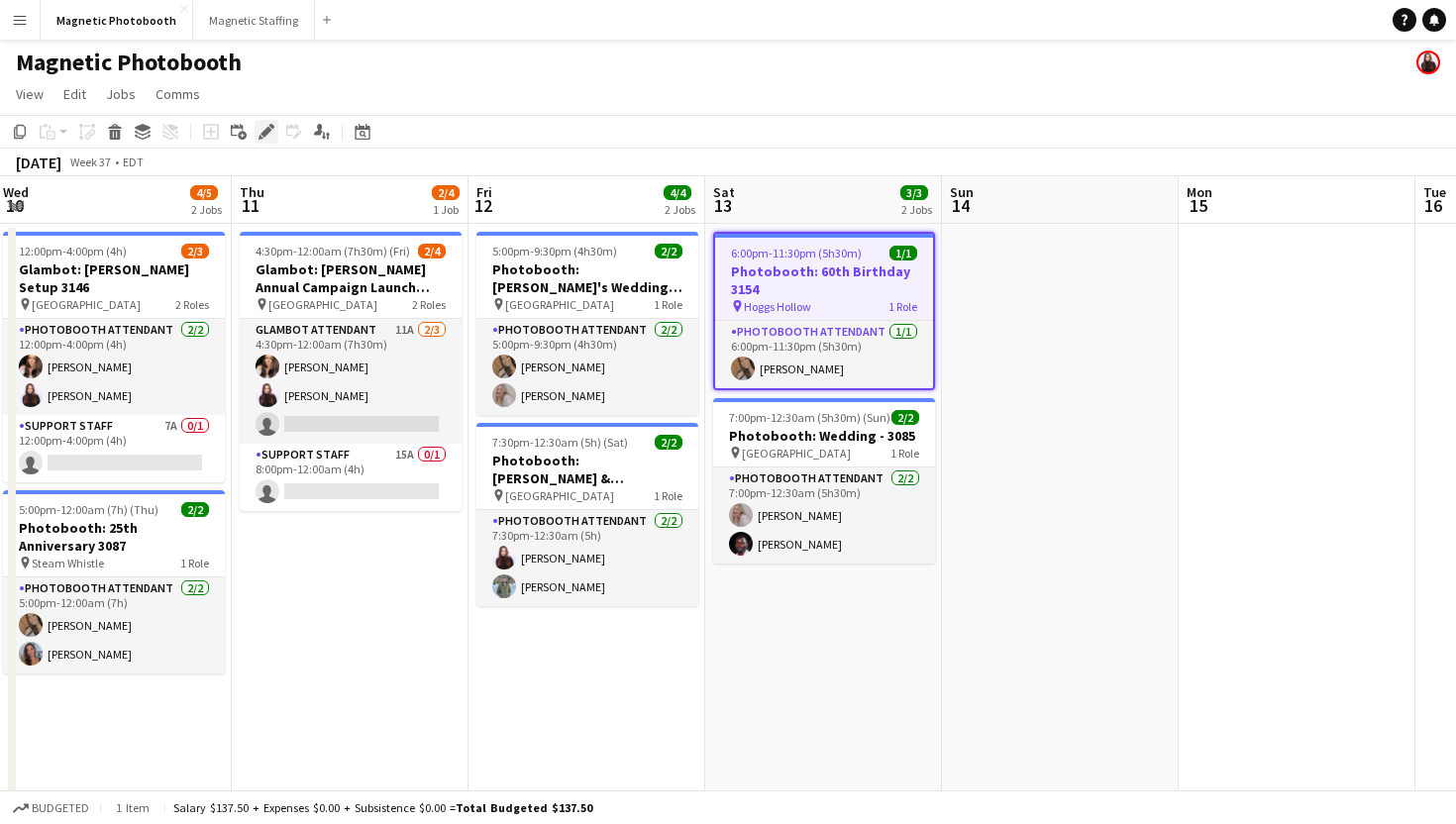
click at [267, 123] on div "Edit" at bounding box center [267, 132] width 24 height 24
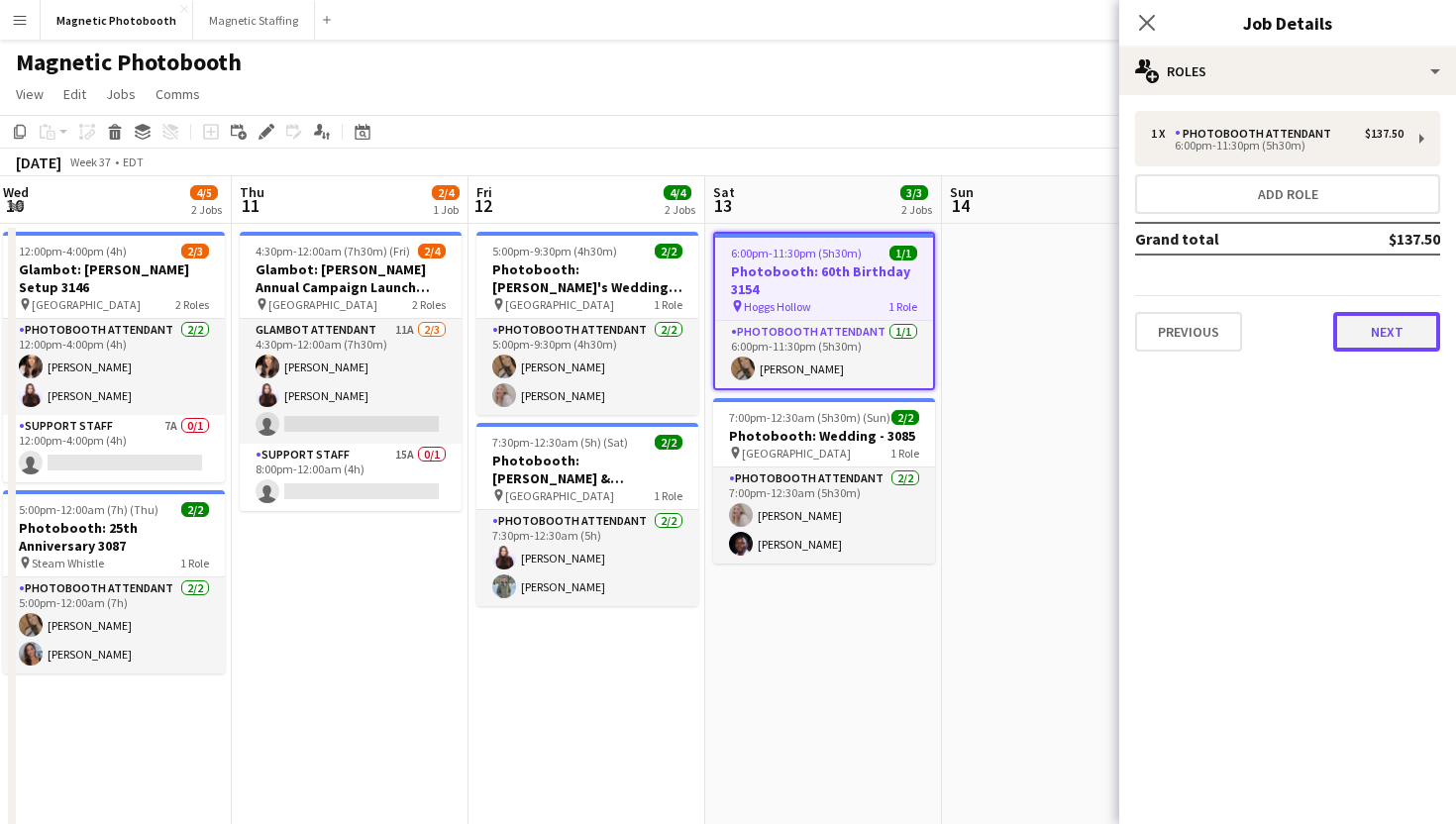
click at [1367, 321] on button "Next" at bounding box center [1386, 332] width 107 height 40
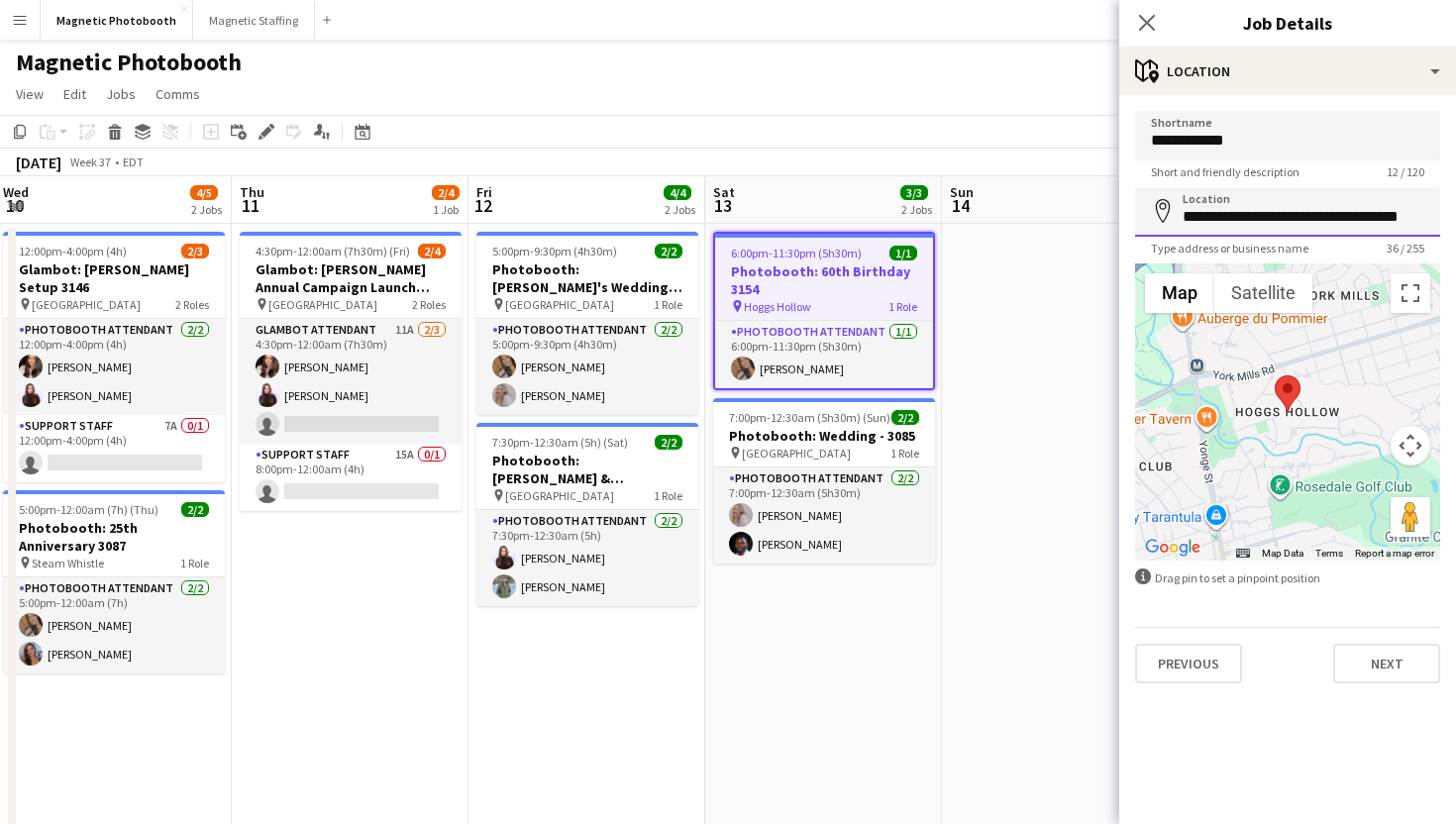
click at [1333, 202] on input "**********" at bounding box center [1287, 212] width 305 height 50
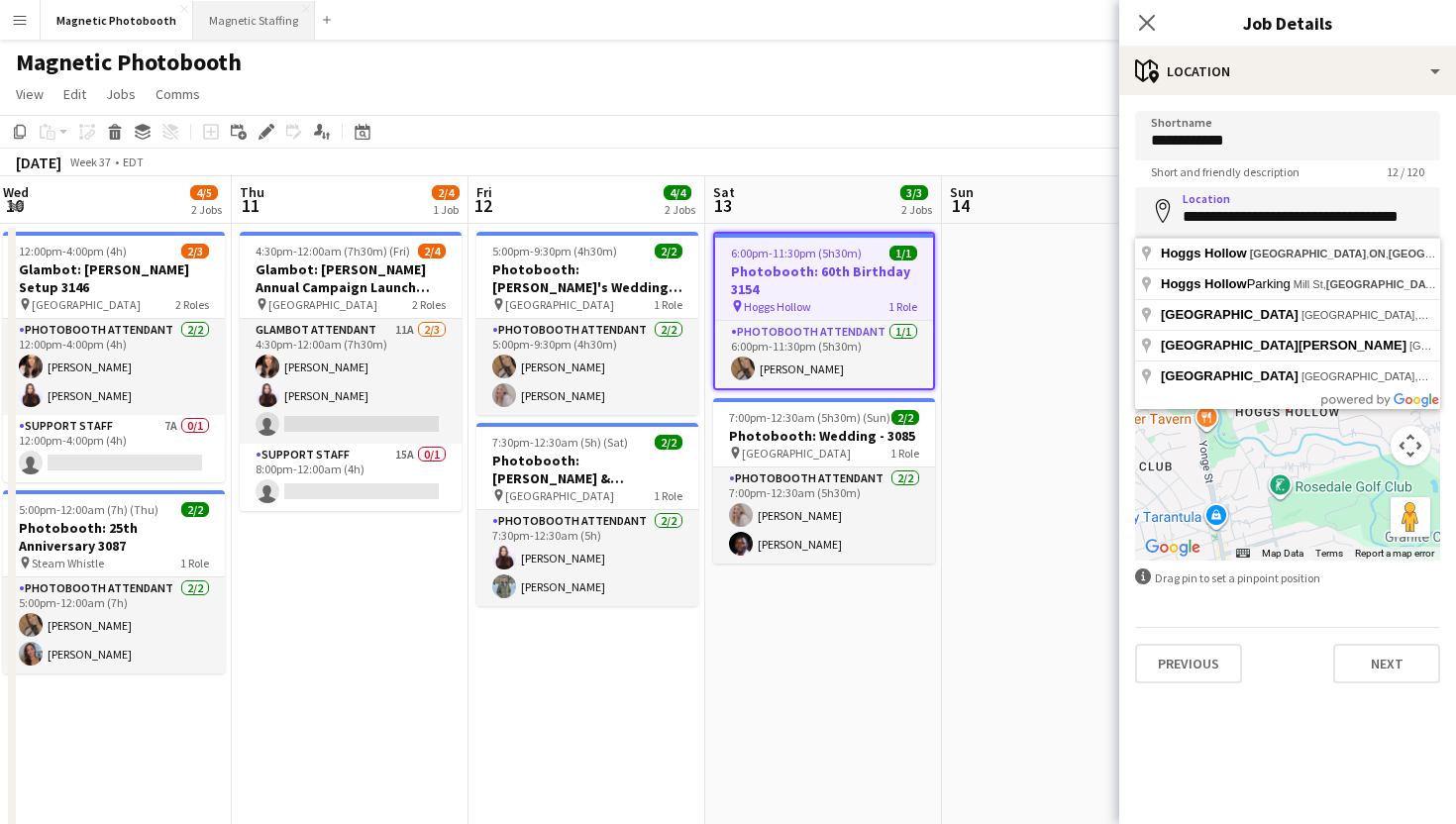
click at [240, 7] on button "Magnetic Staffing Close" at bounding box center [254, 20] width 122 height 39
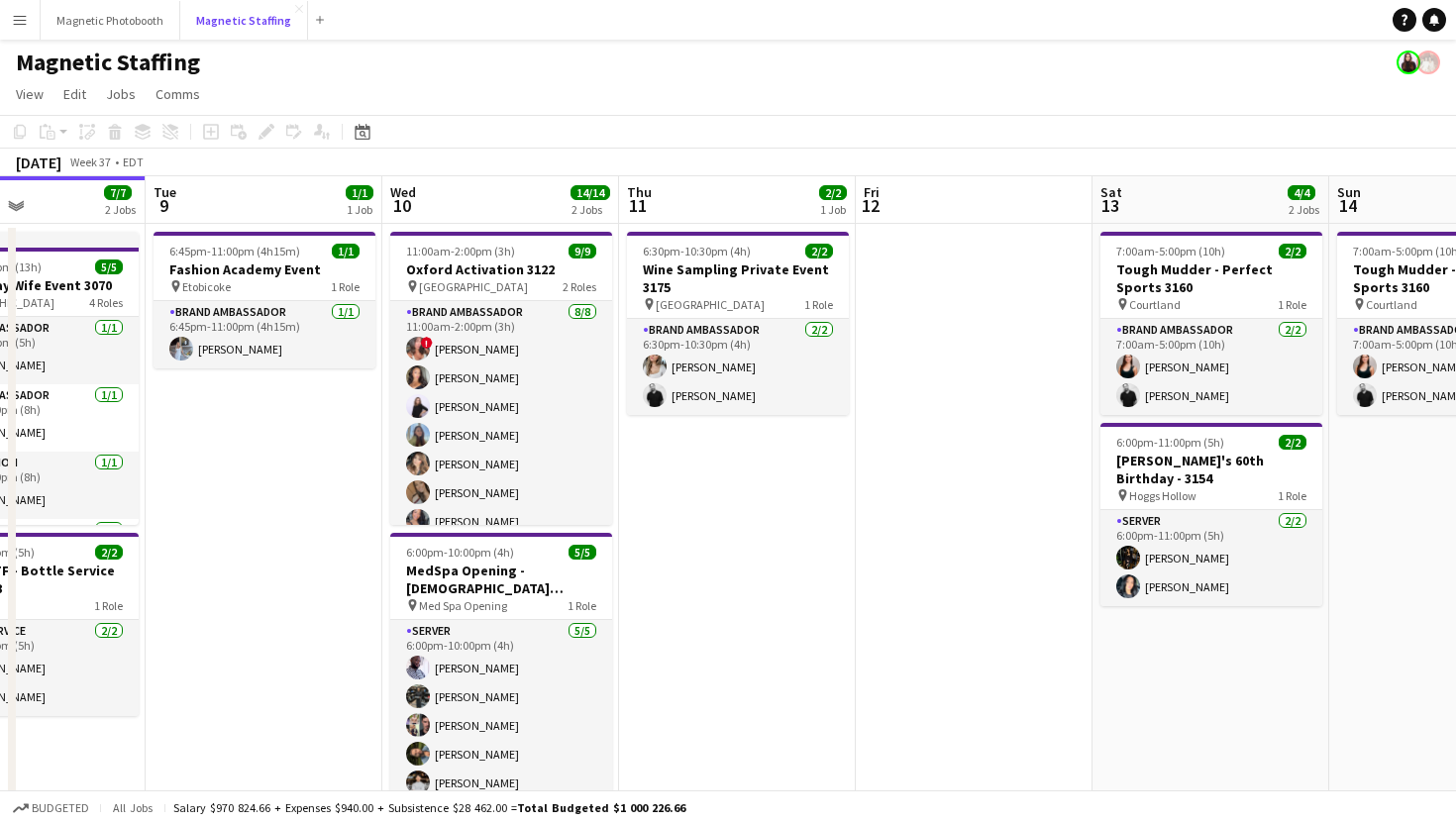
scroll to position [0, 921]
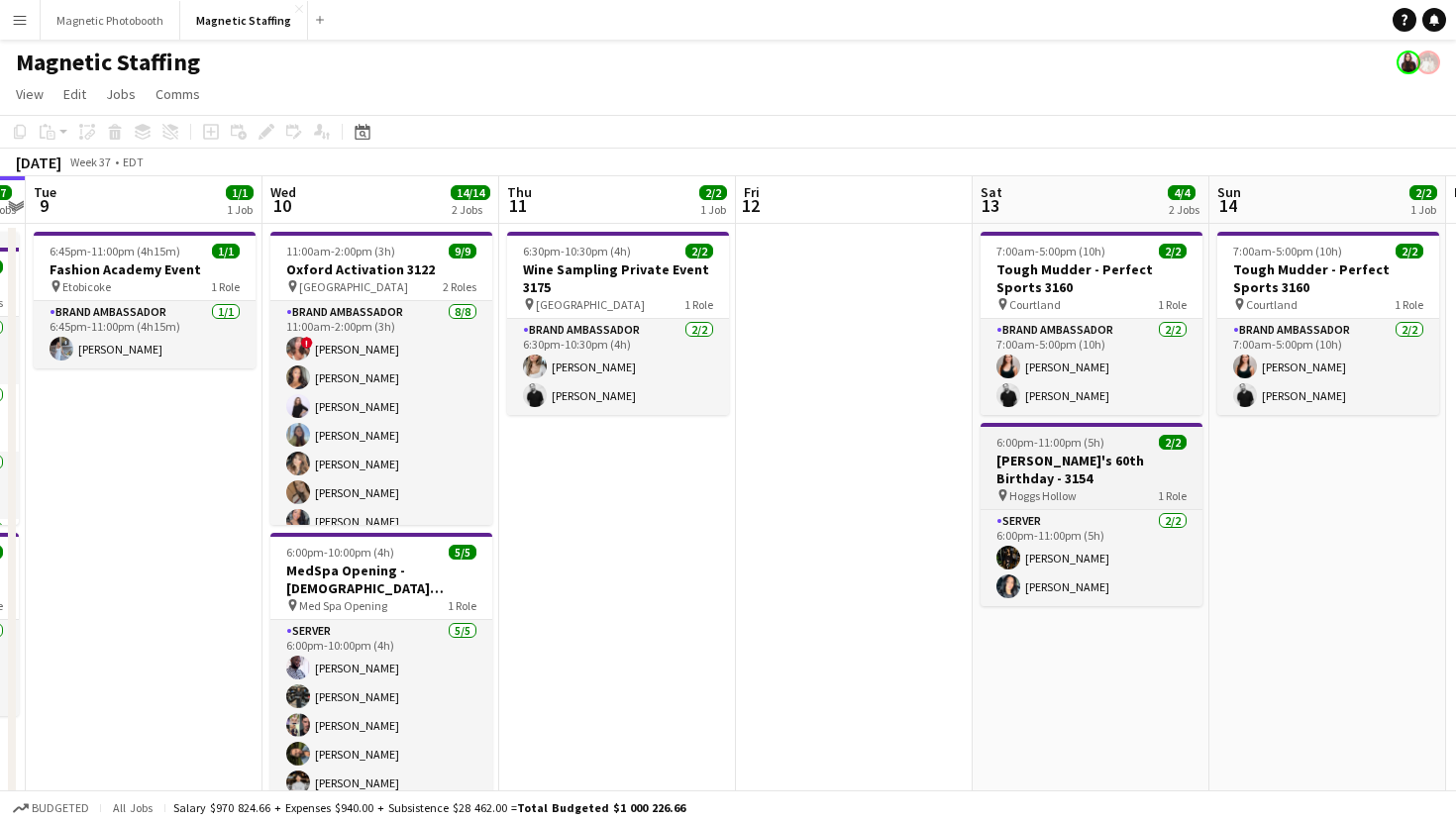
click at [1136, 487] on div "pin Hoggs Hollow 1 Role" at bounding box center [1092, 495] width 222 height 16
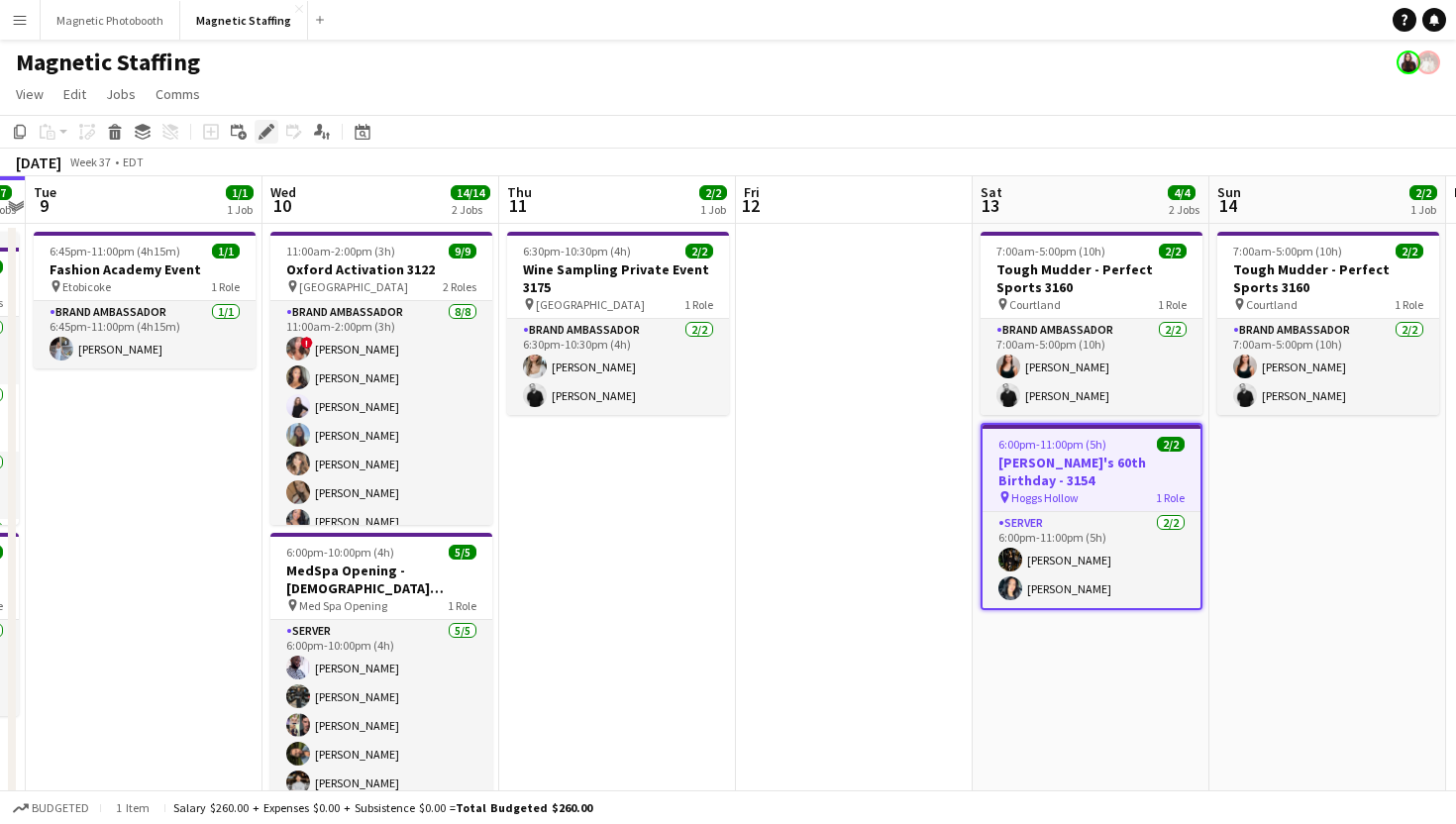
click at [260, 133] on icon "Edit" at bounding box center [267, 132] width 16 height 16
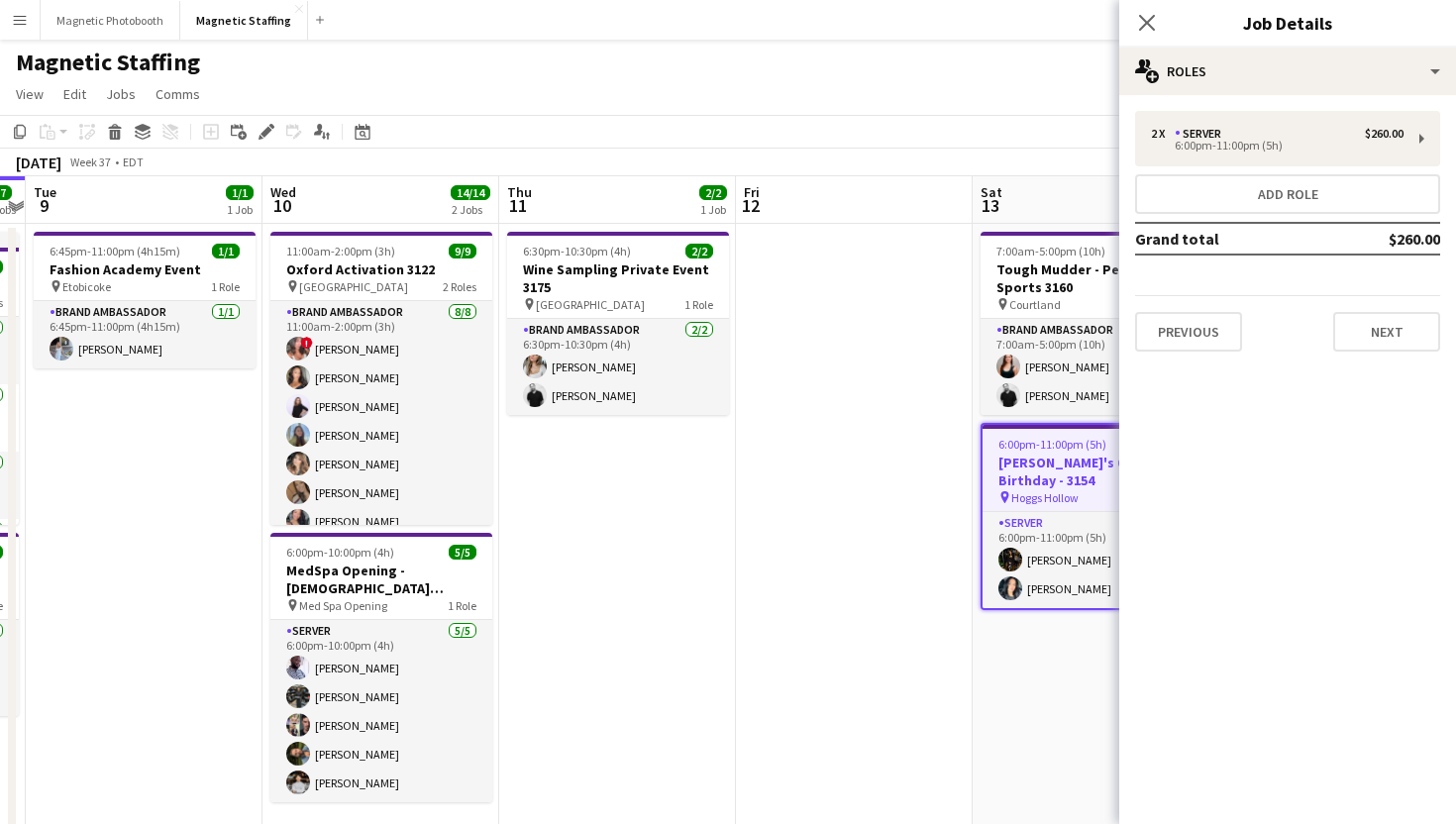
click at [1352, 309] on div "Previous Next" at bounding box center [1287, 324] width 305 height 57
click at [1352, 326] on button "Next" at bounding box center [1386, 332] width 107 height 40
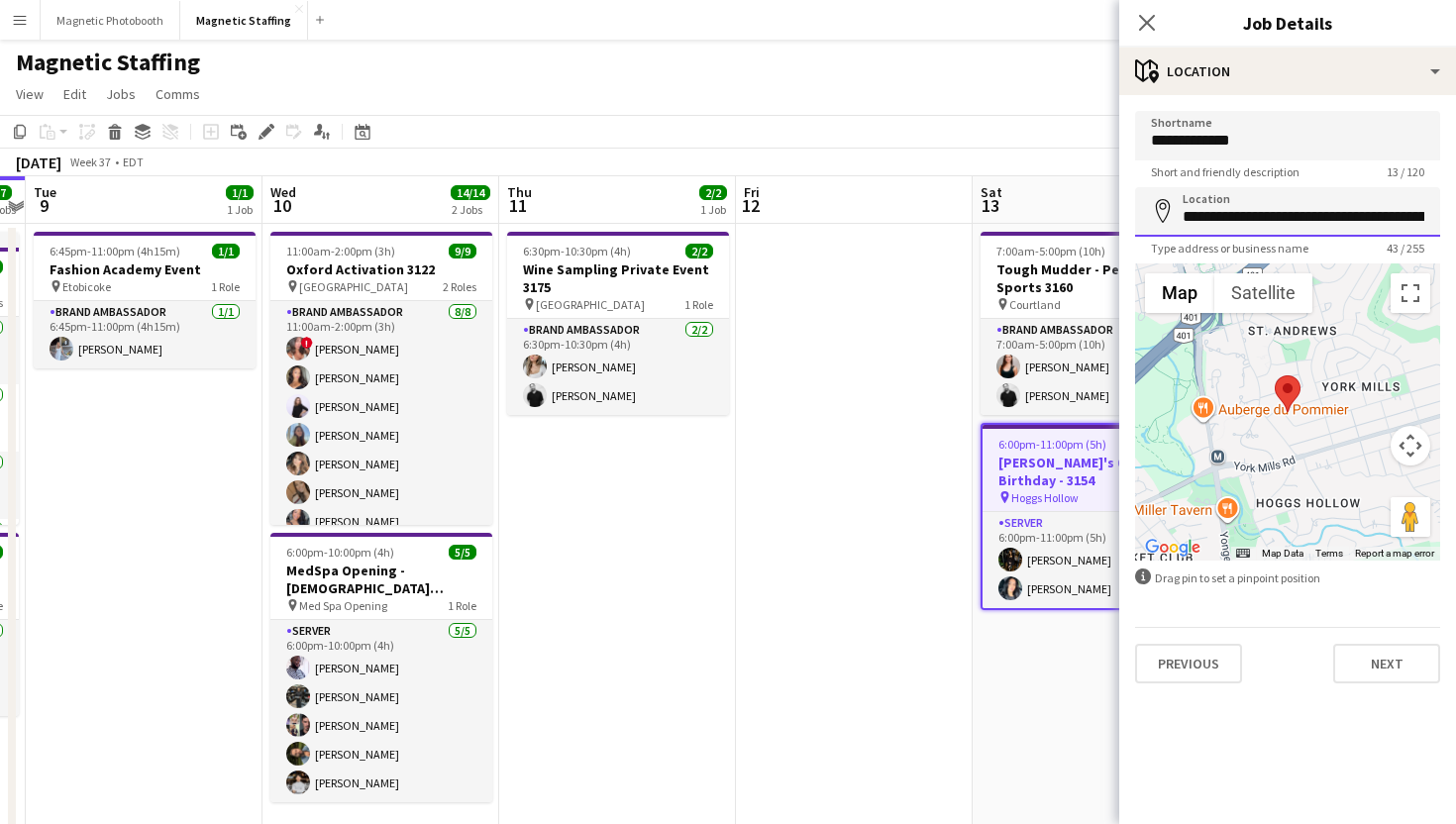
click at [1302, 213] on input "**********" at bounding box center [1287, 212] width 305 height 50
click at [126, 29] on button "Magnetic Photobooth Close" at bounding box center [111, 20] width 140 height 39
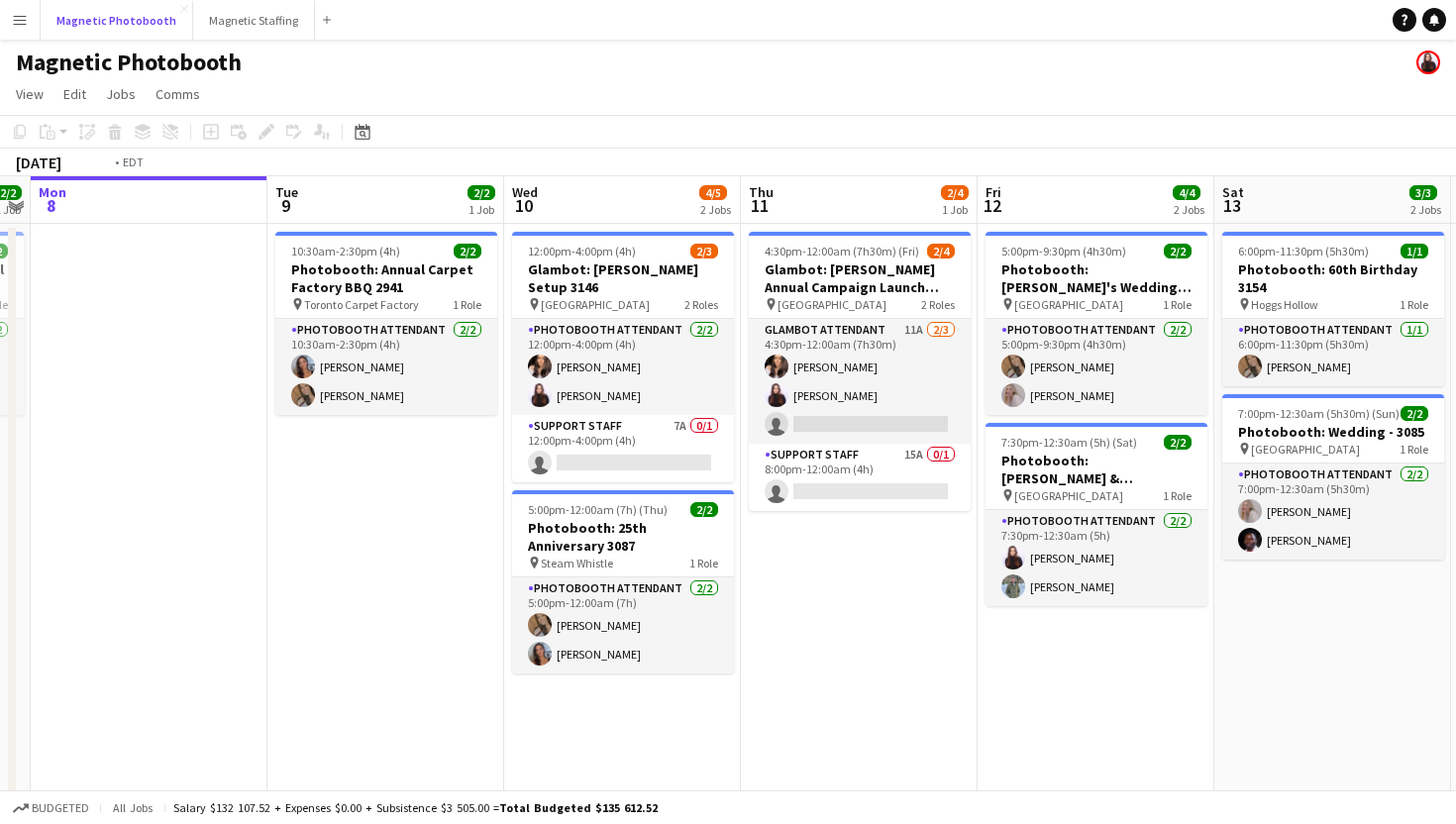
scroll to position [0, 727]
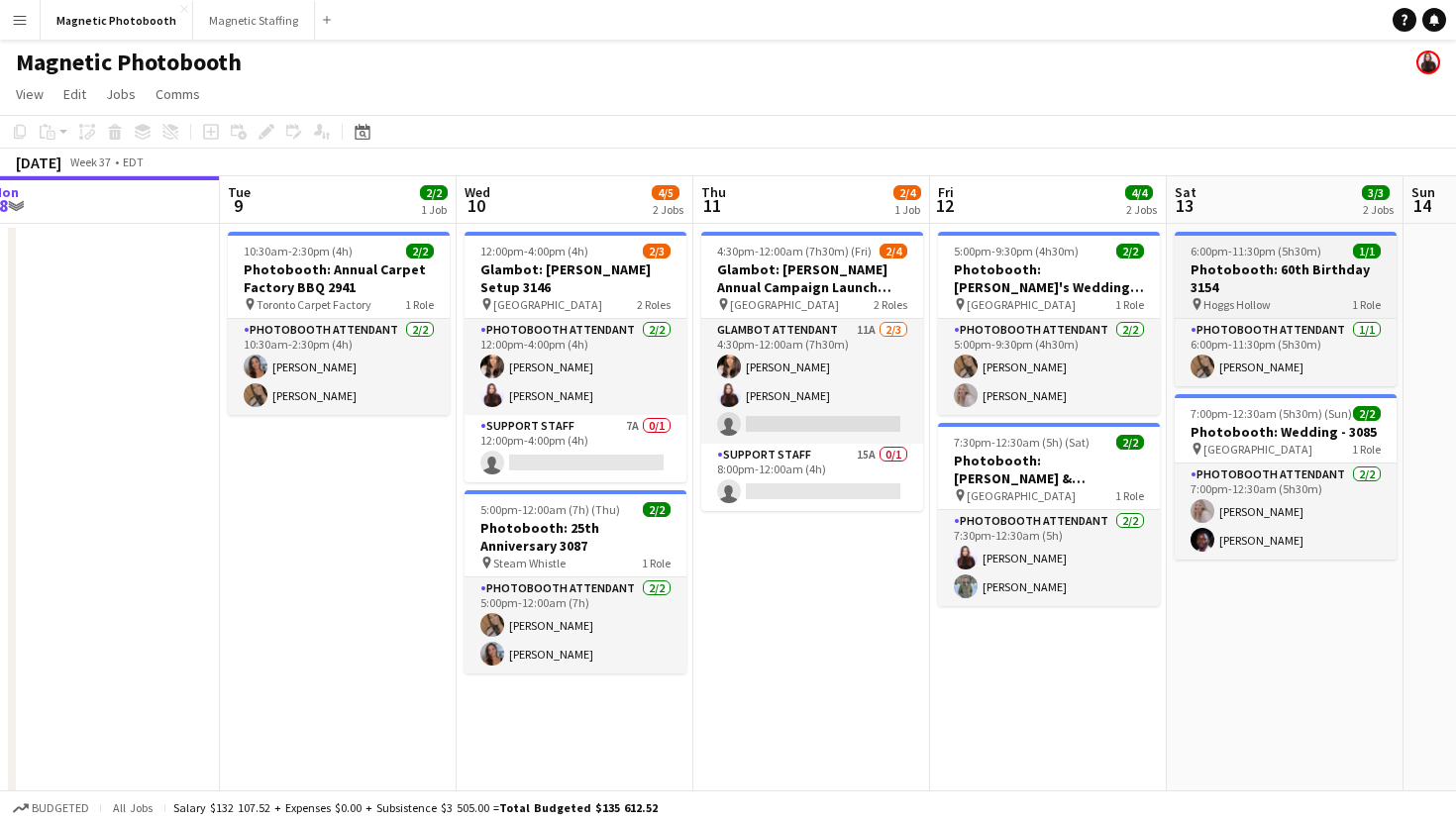
click at [1268, 288] on h3 "Photobooth: 60th Birthday 3154" at bounding box center [1285, 279] width 222 height 36
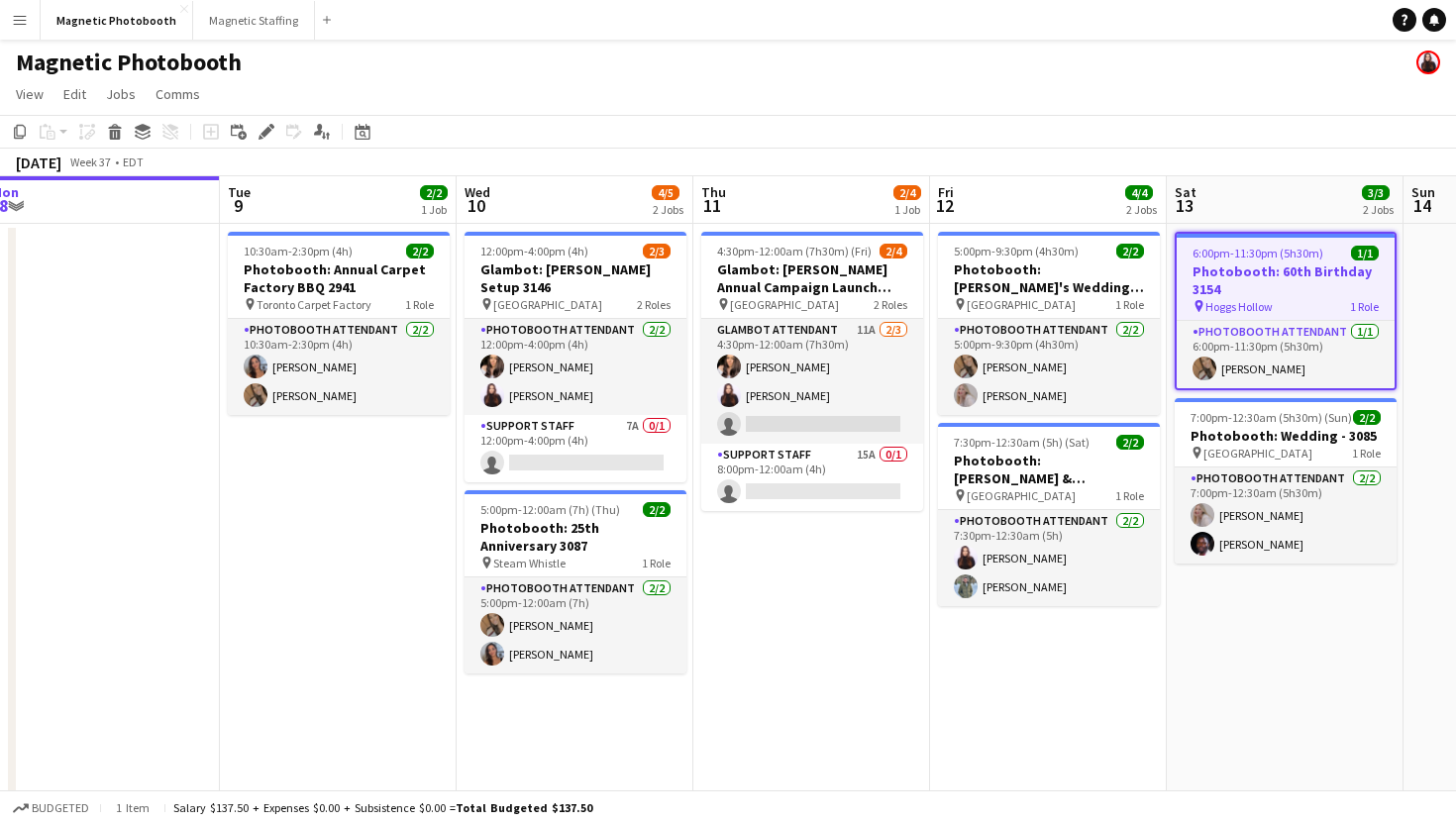
click at [263, 146] on app-toolbar "Copy Paste Paste Command V Paste with crew Command Shift V Paste linked Job Del…" at bounding box center [728, 132] width 1456 height 34
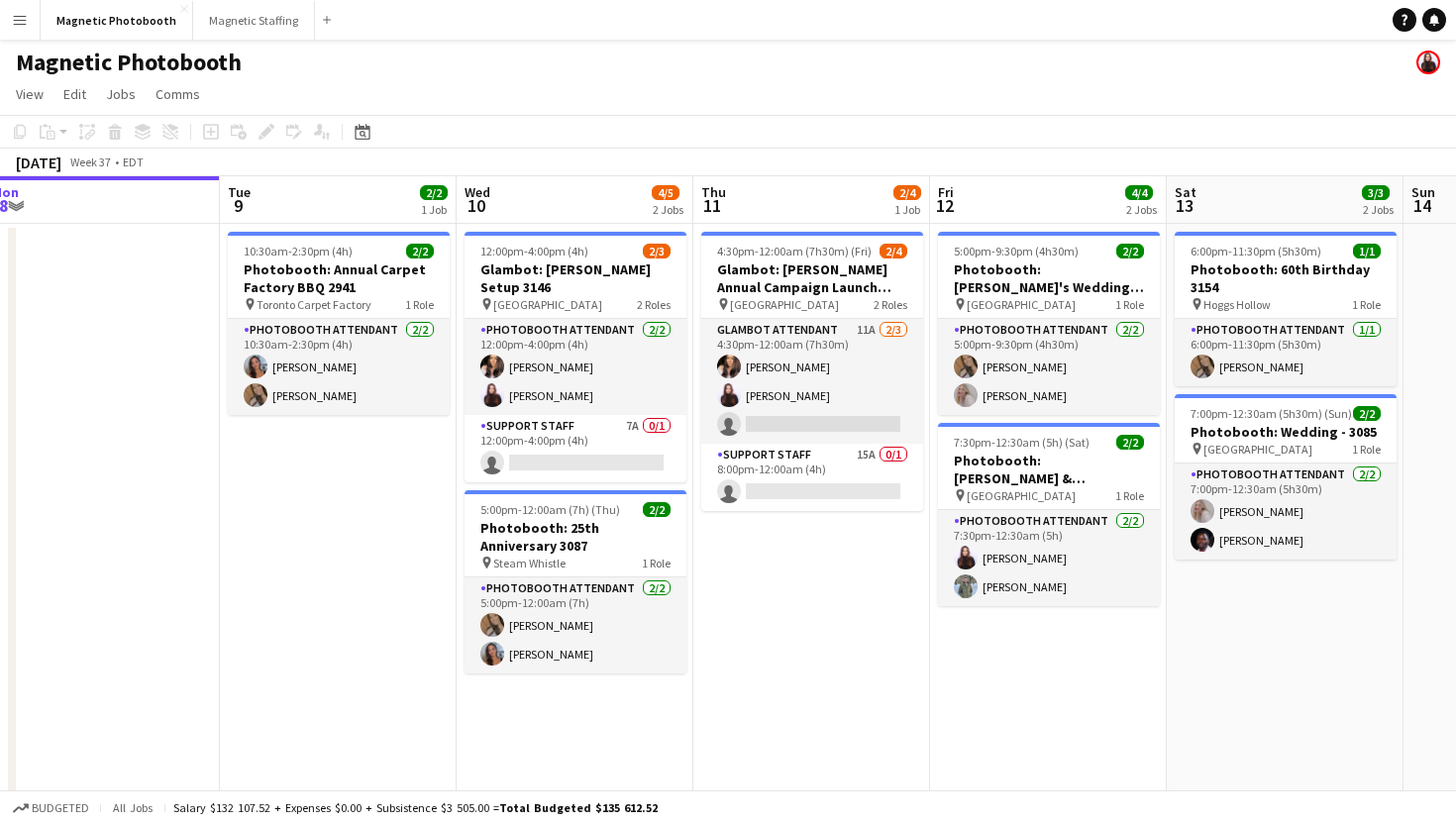
click at [1296, 289] on h3 "Photobooth: 60th Birthday 3154" at bounding box center [1285, 279] width 222 height 36
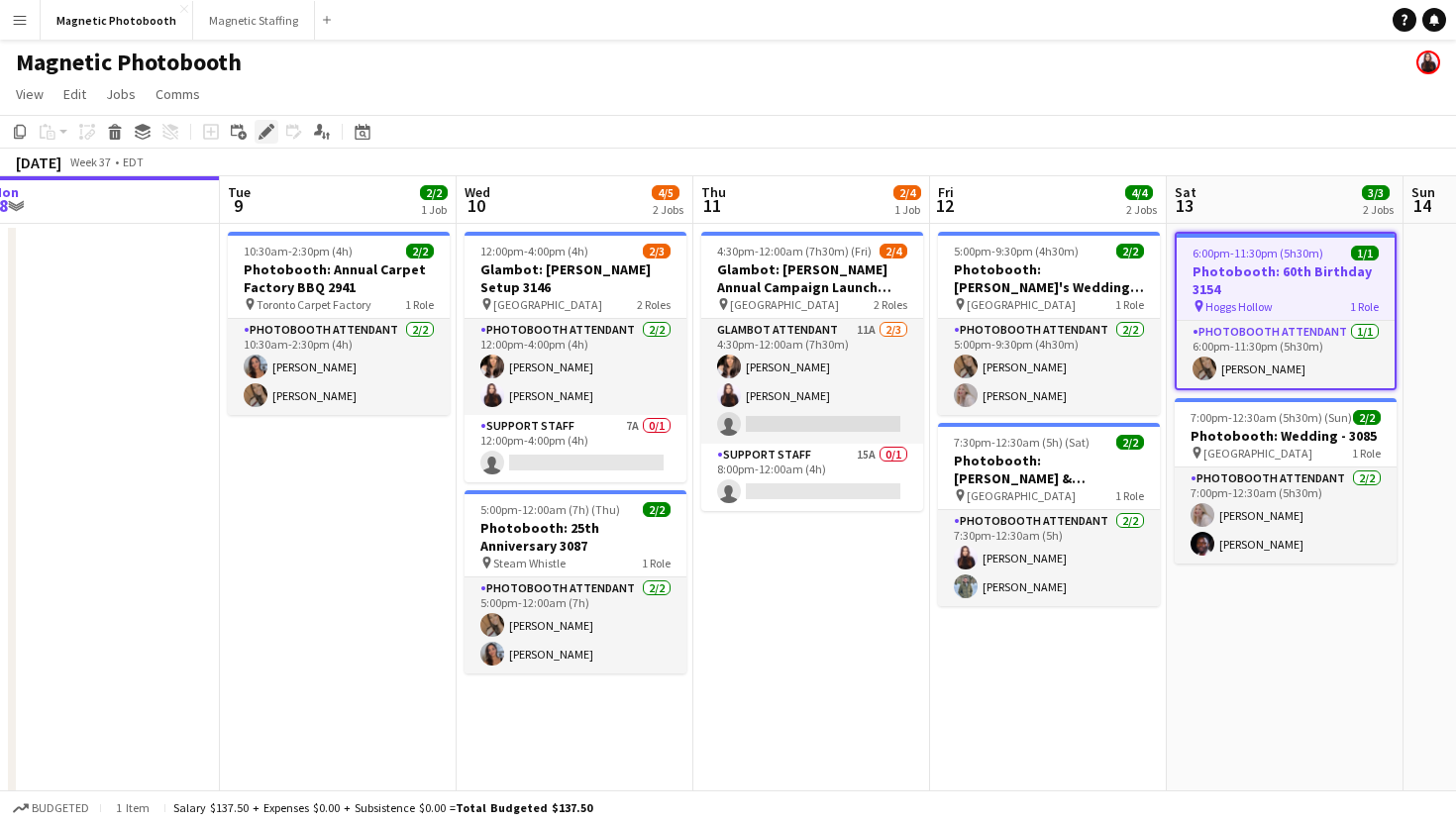
click at [267, 135] on icon "Edit" at bounding box center [267, 132] width 16 height 16
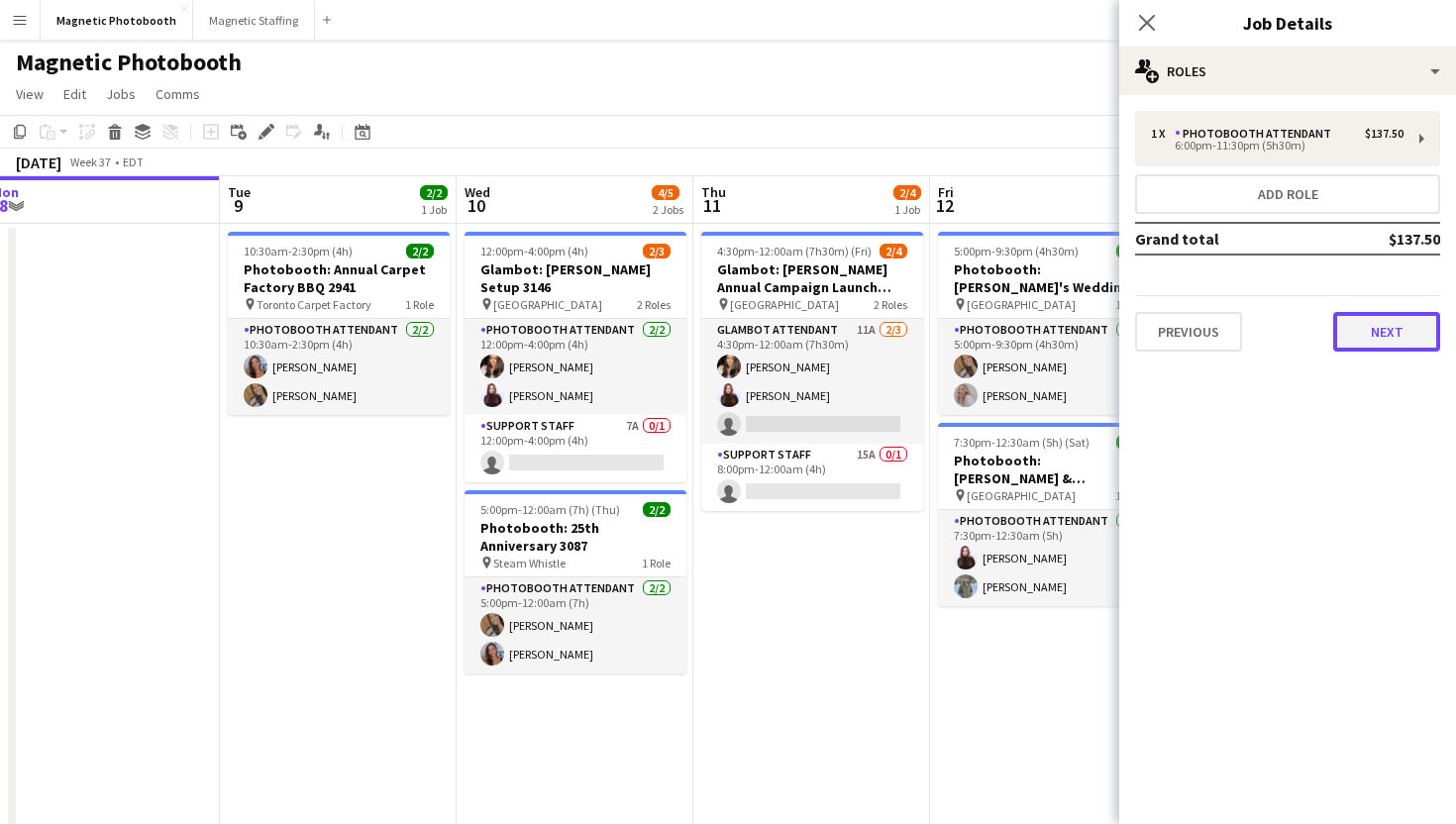
click at [1370, 334] on button "Next" at bounding box center [1386, 332] width 107 height 40
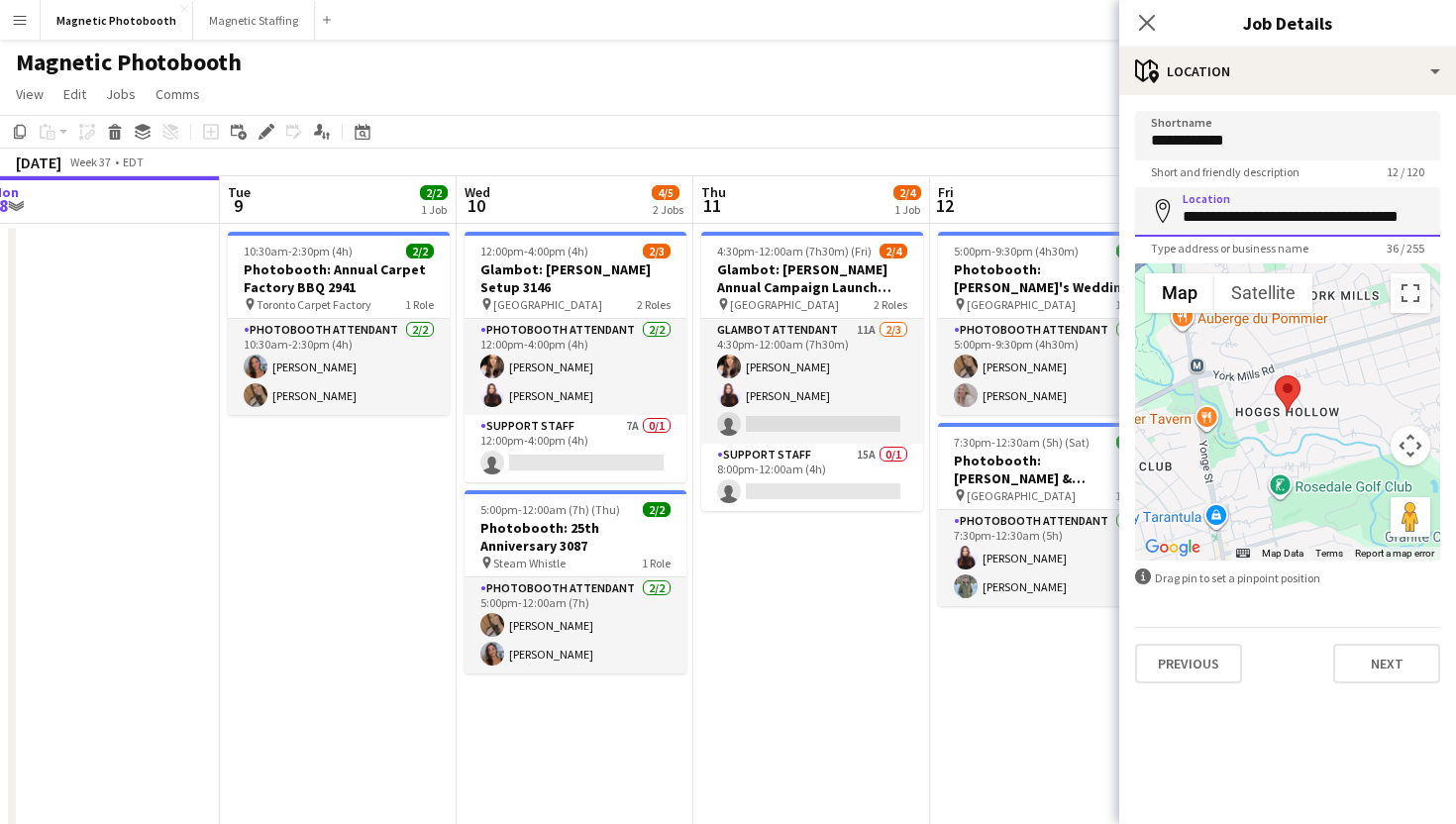
click at [1318, 217] on input "**********" at bounding box center [1287, 212] width 305 height 50
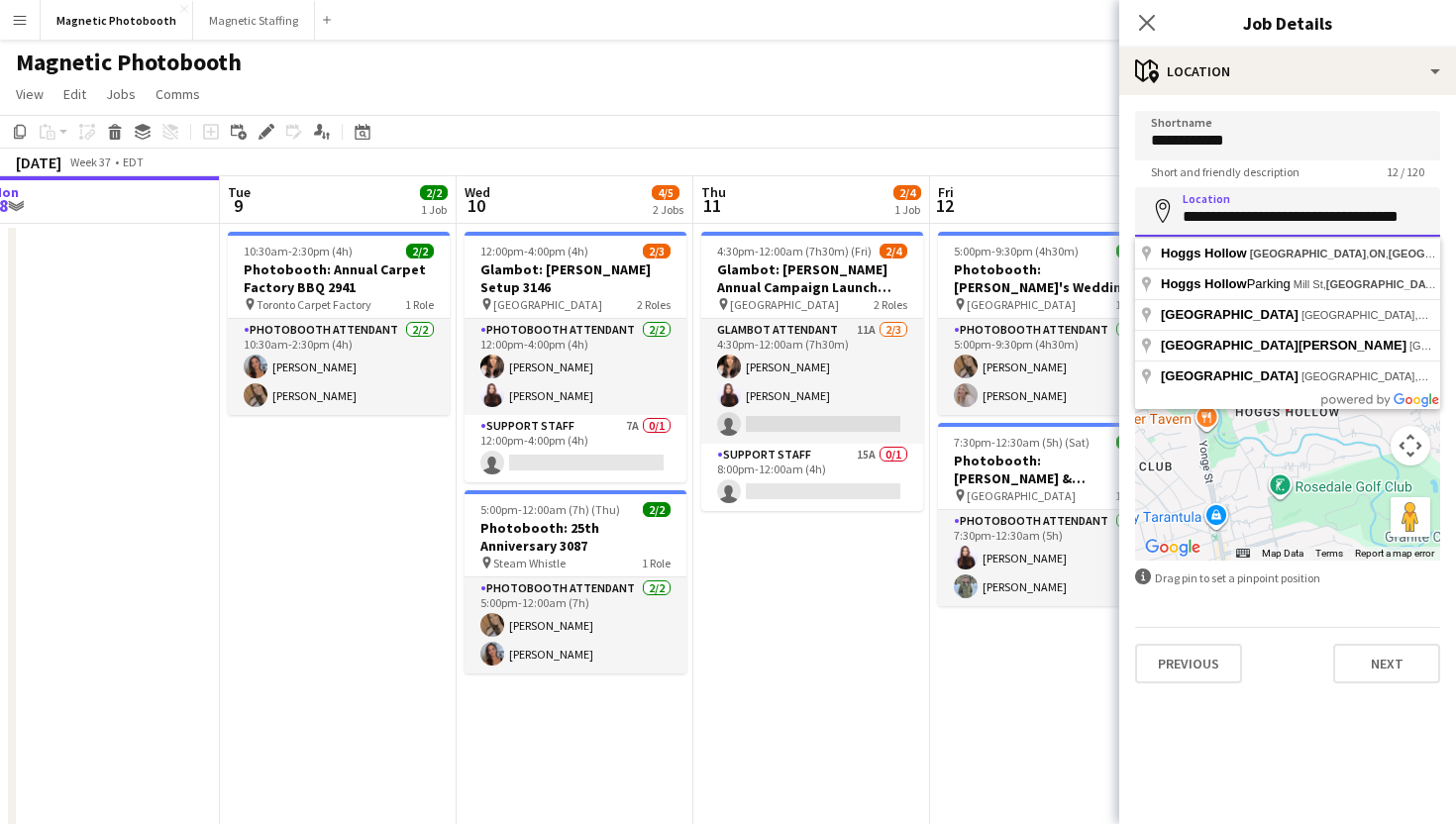
click at [1318, 217] on input "**********" at bounding box center [1287, 212] width 305 height 50
paste input "*******"
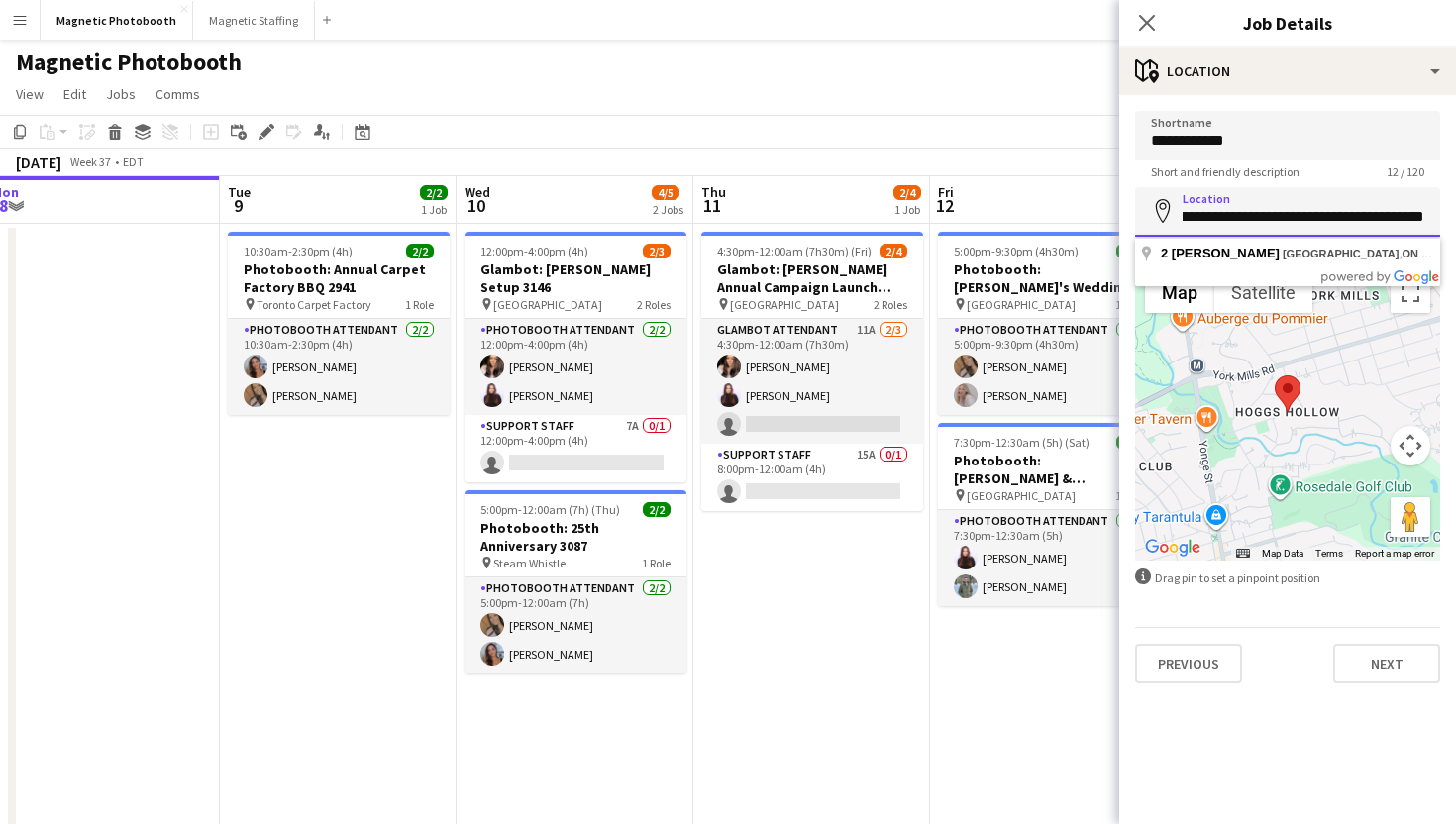
type input "**********"
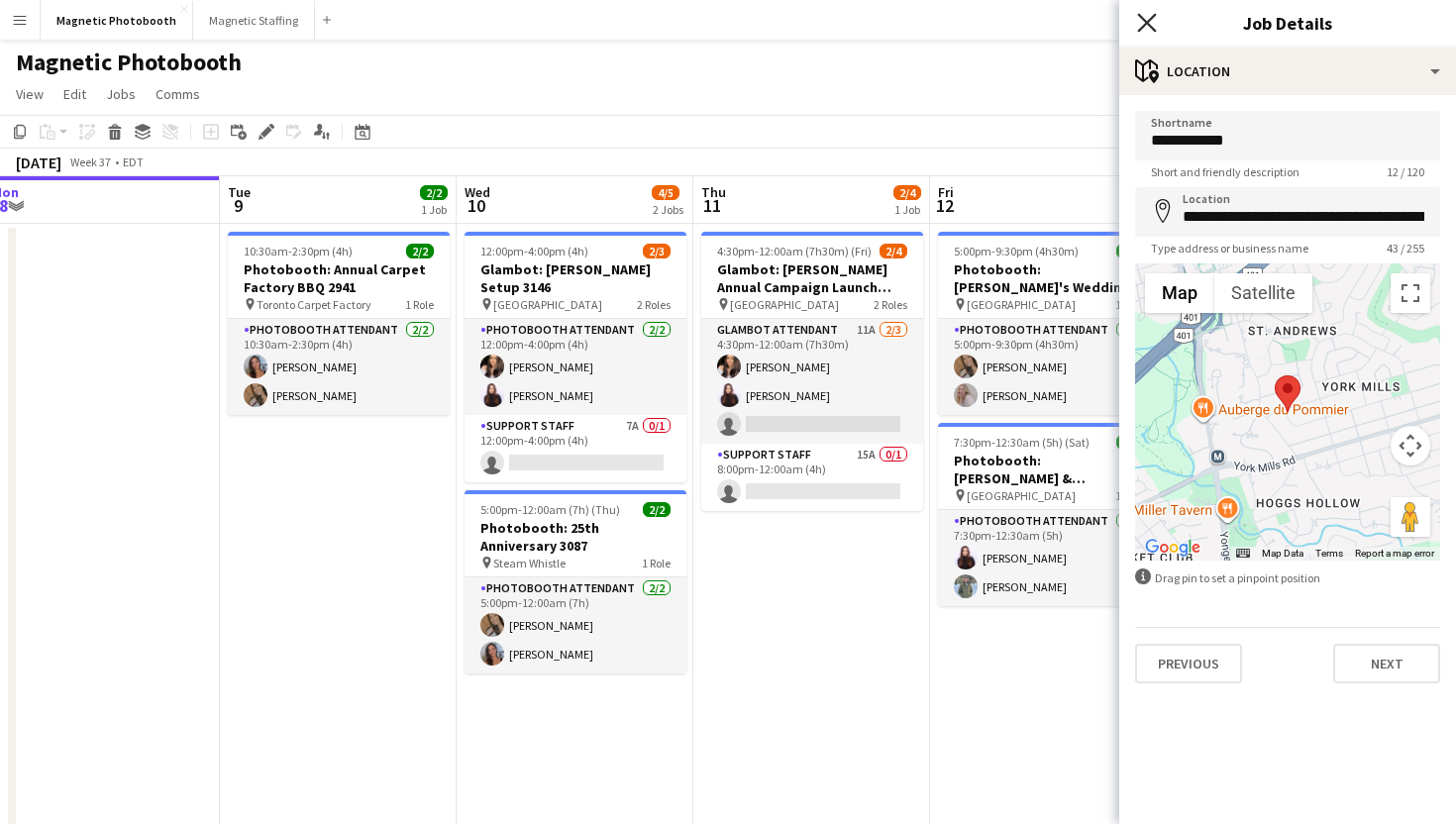
click at [1145, 18] on icon "Close pop-in" at bounding box center [1146, 22] width 19 height 19
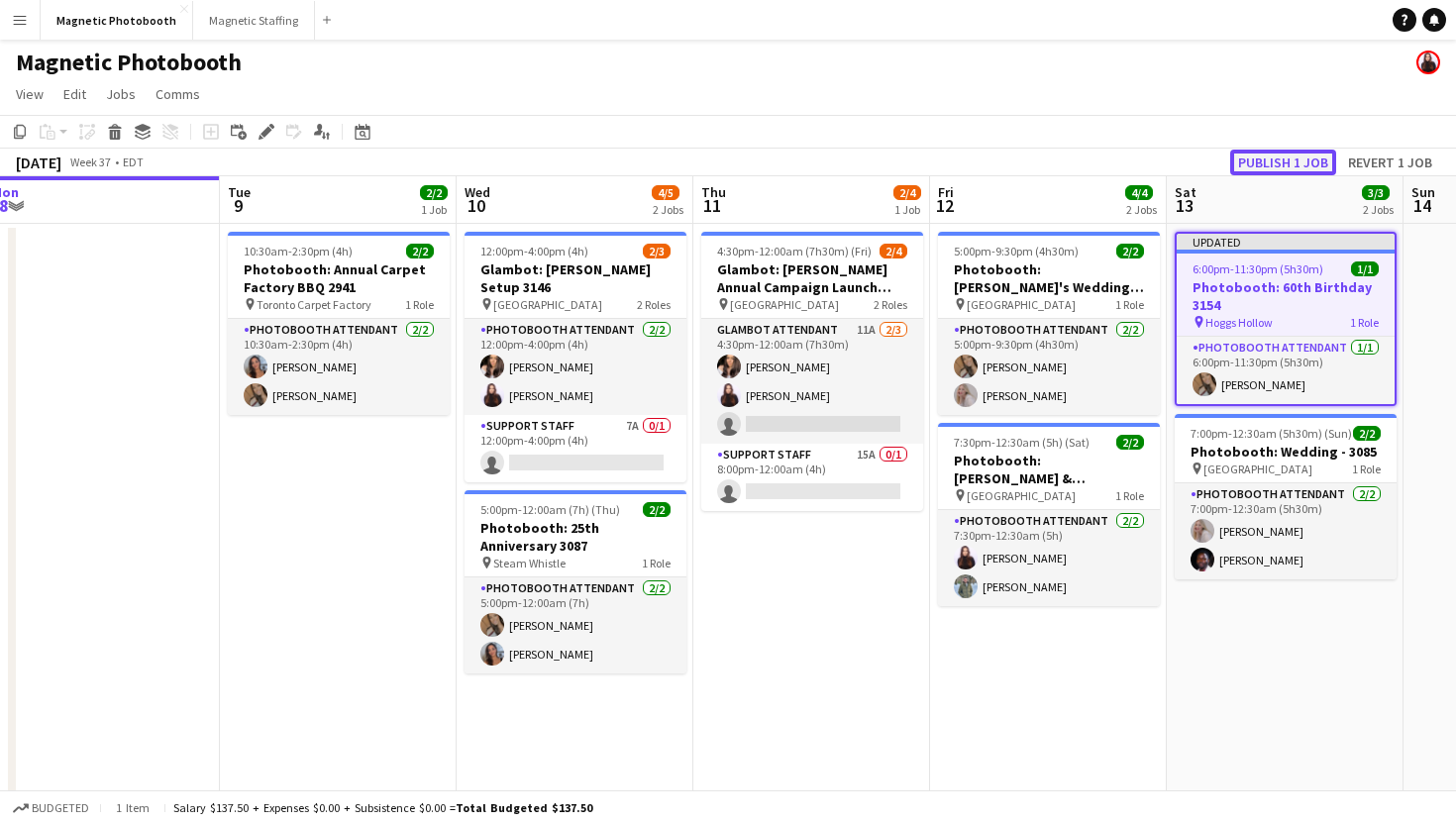
click at [1284, 156] on button "Publish 1 job" at bounding box center [1283, 163] width 106 height 26
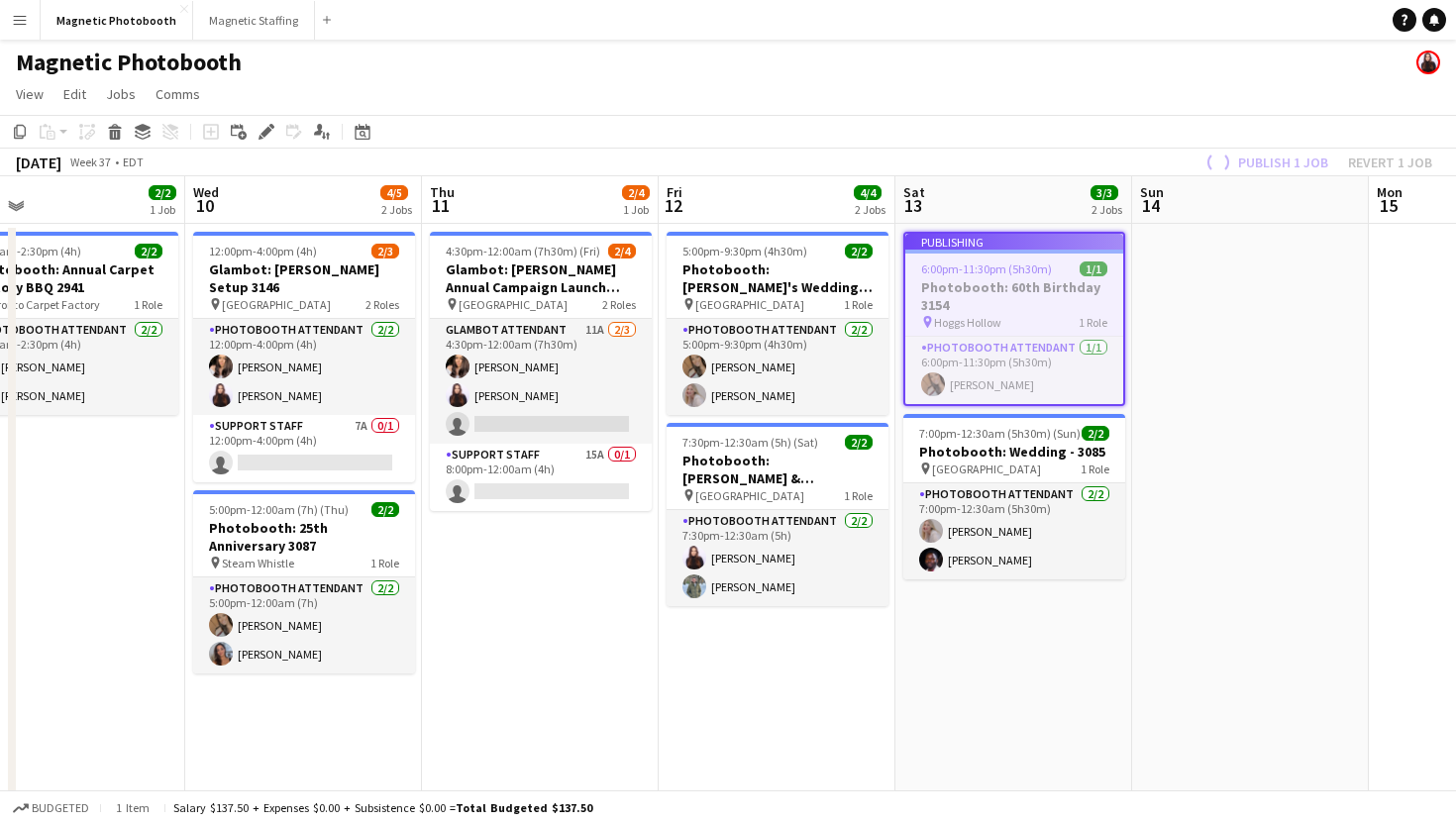
scroll to position [0, 545]
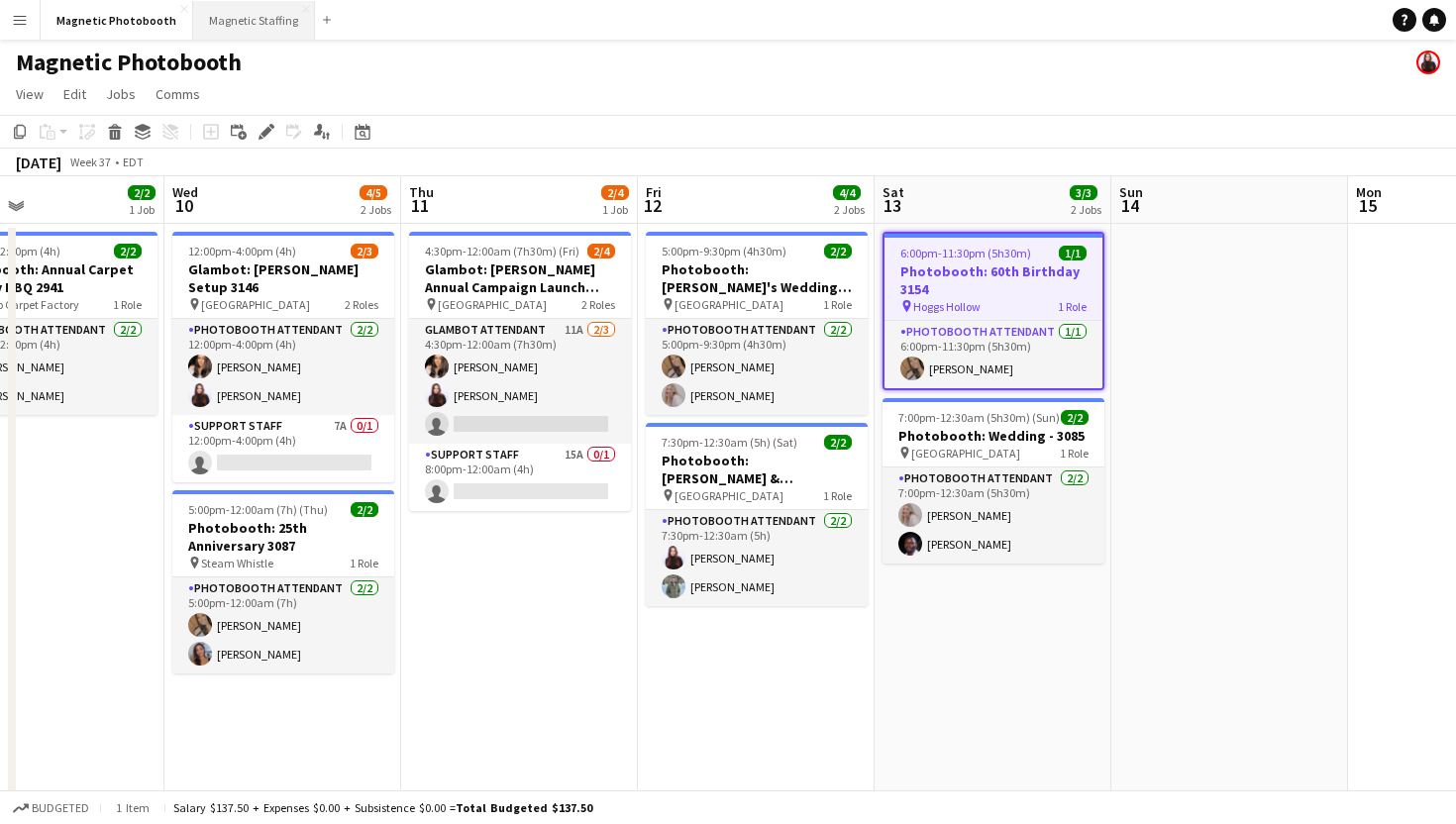
click at [246, 10] on button "Magnetic Staffing Close" at bounding box center [254, 20] width 122 height 39
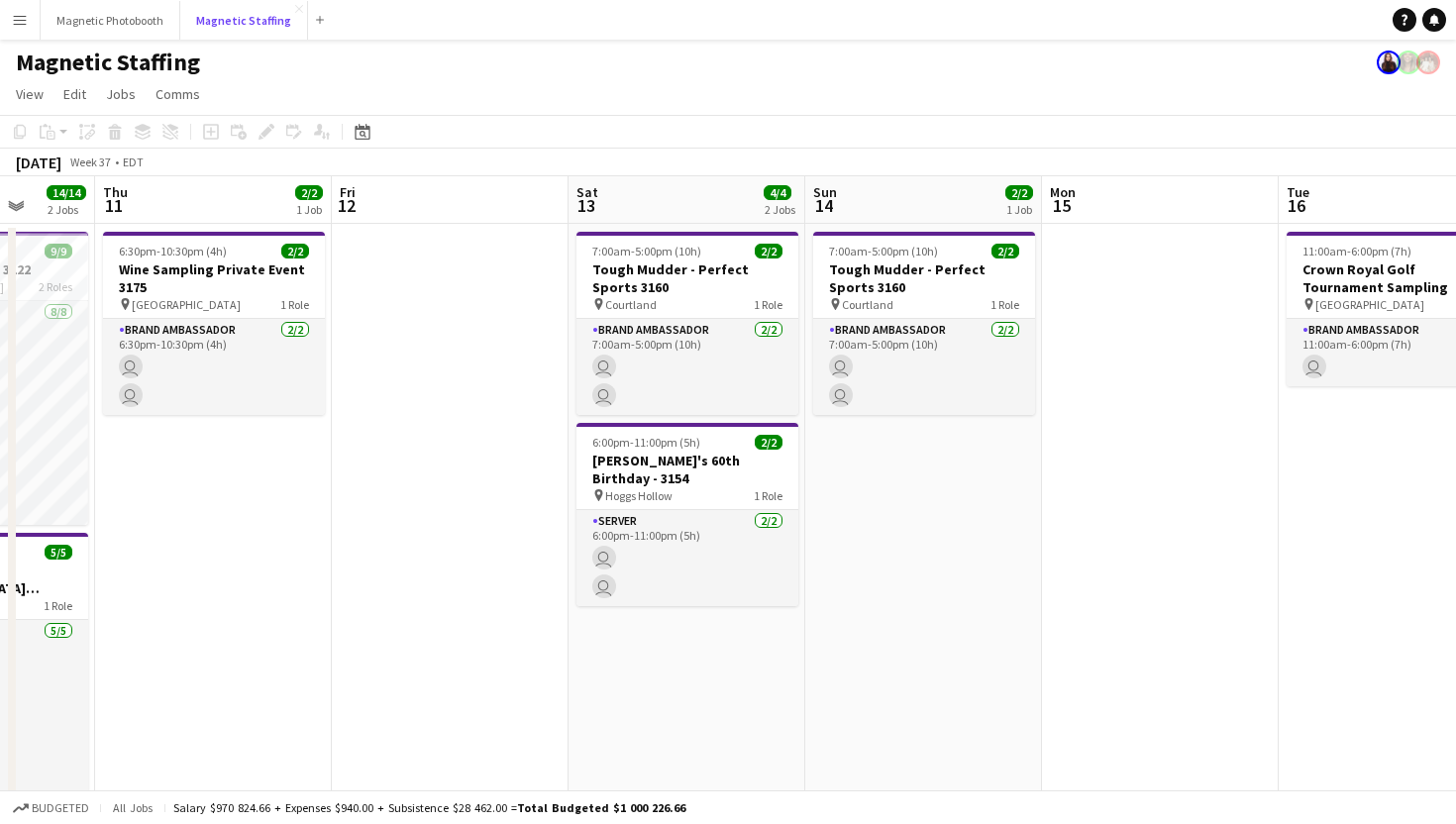
scroll to position [0, 923]
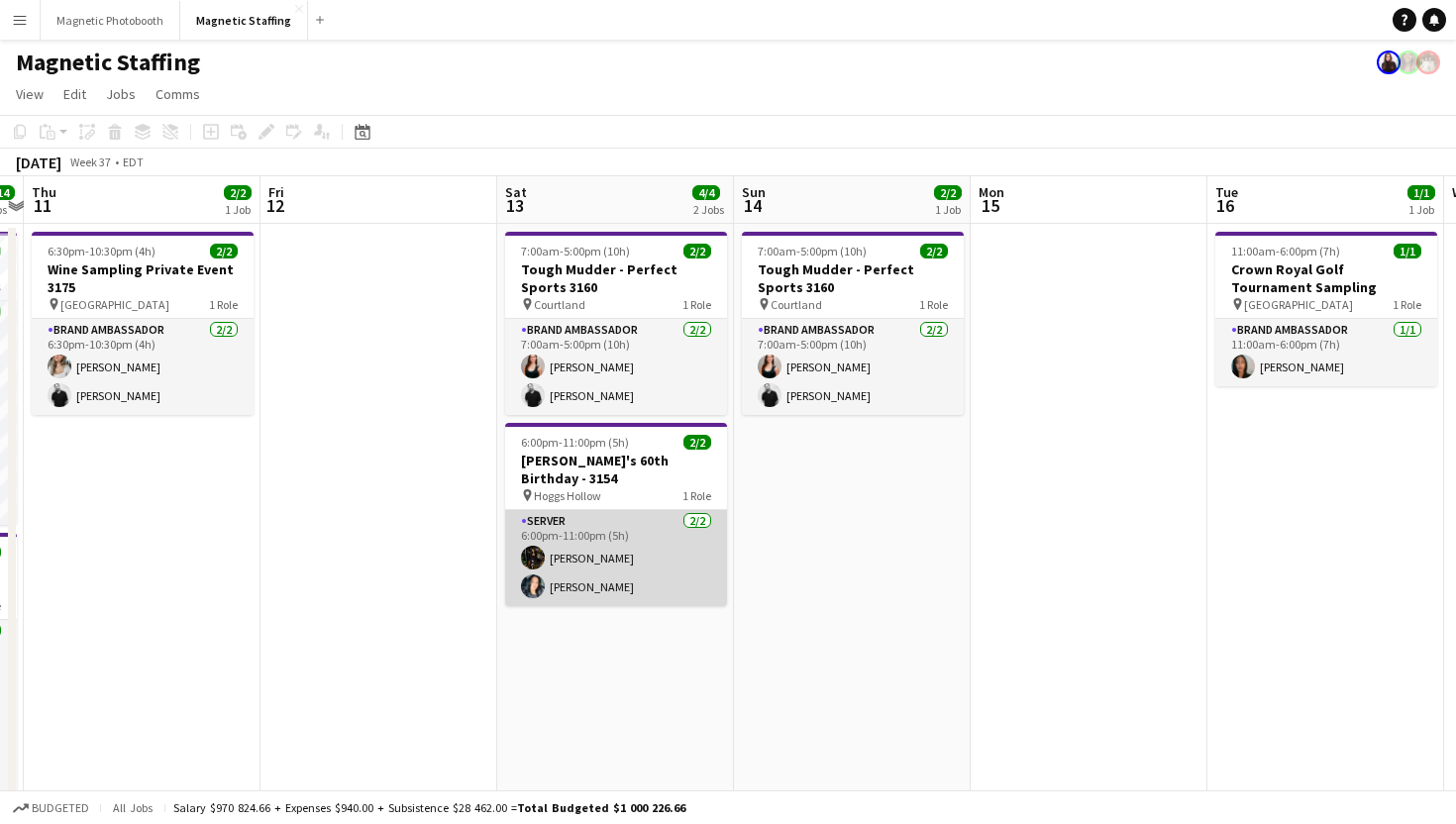
click at [663, 525] on app-card-role "Server [DATE] 6:00pm-11:00pm (5h) [PERSON_NAME] [PERSON_NAME]" at bounding box center [616, 558] width 222 height 96
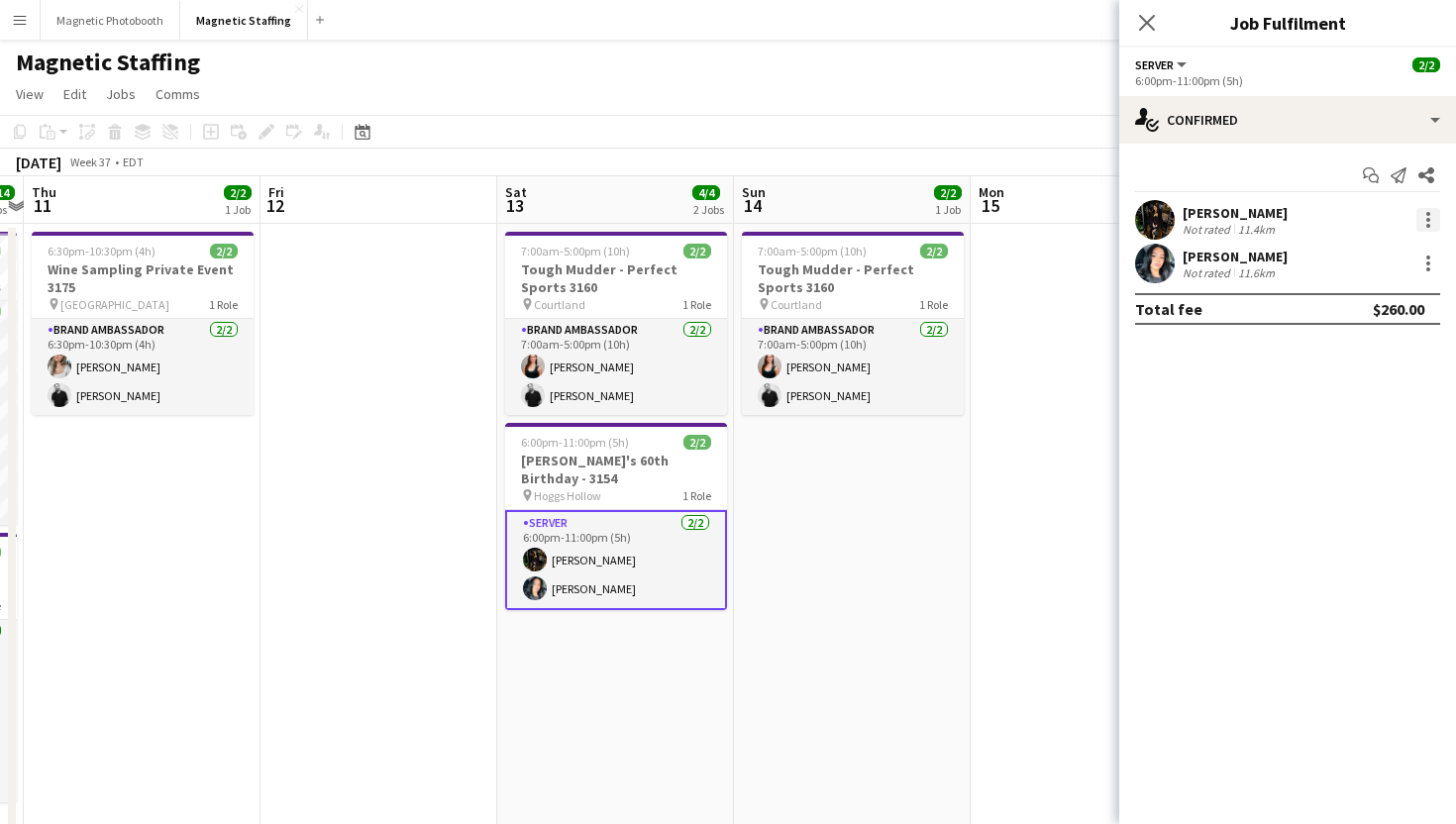
click at [1417, 230] on div at bounding box center [1428, 220] width 24 height 24
click at [1146, 220] on div at bounding box center [728, 412] width 1456 height 824
click at [1146, 220] on app-user-avatar at bounding box center [1155, 220] width 40 height 40
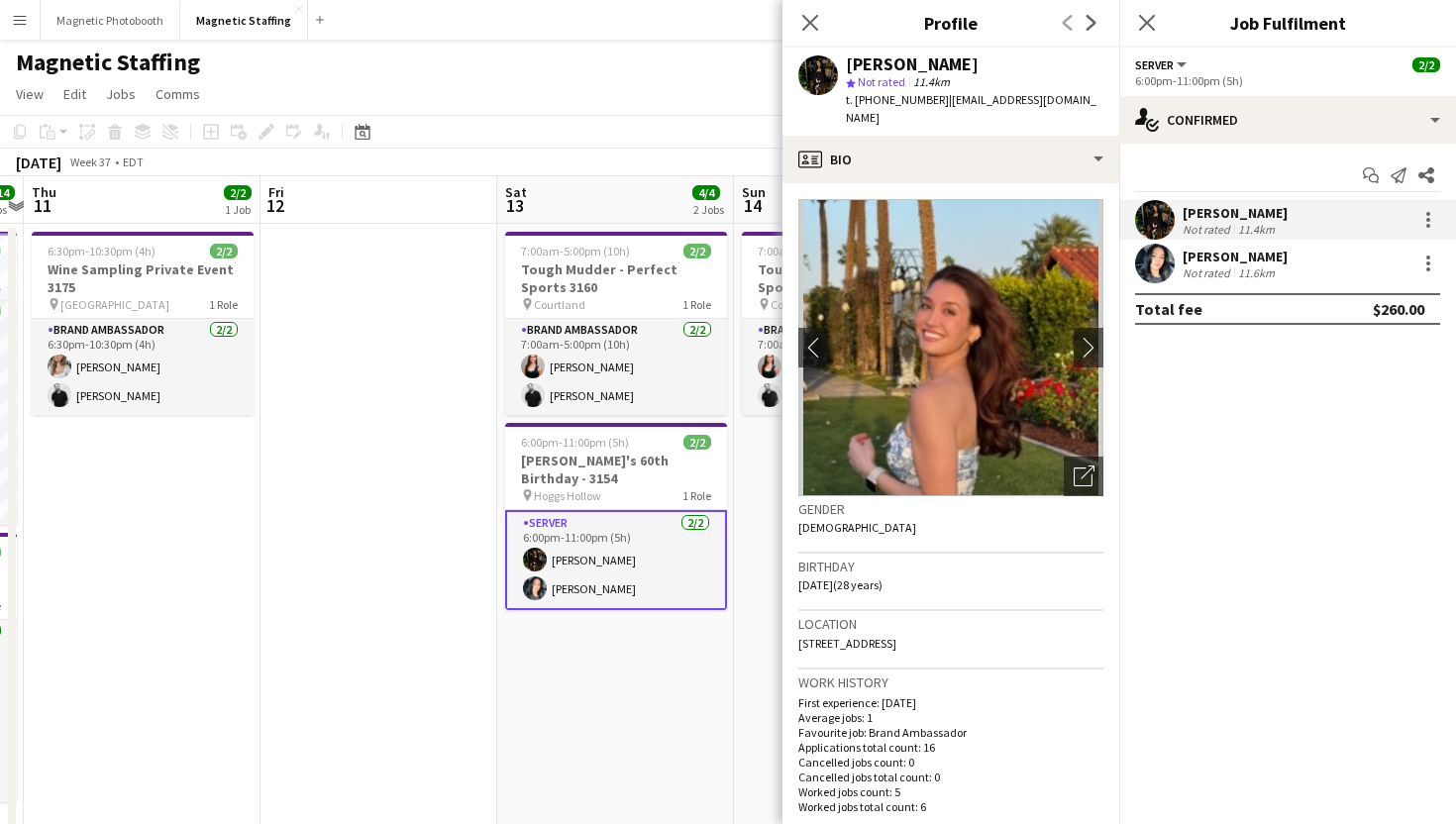
click at [889, 101] on span "t. +16138541335" at bounding box center [897, 99] width 103 height 15
copy span "16138541335"
click at [1164, 256] on app-user-avatar at bounding box center [1155, 264] width 40 height 40
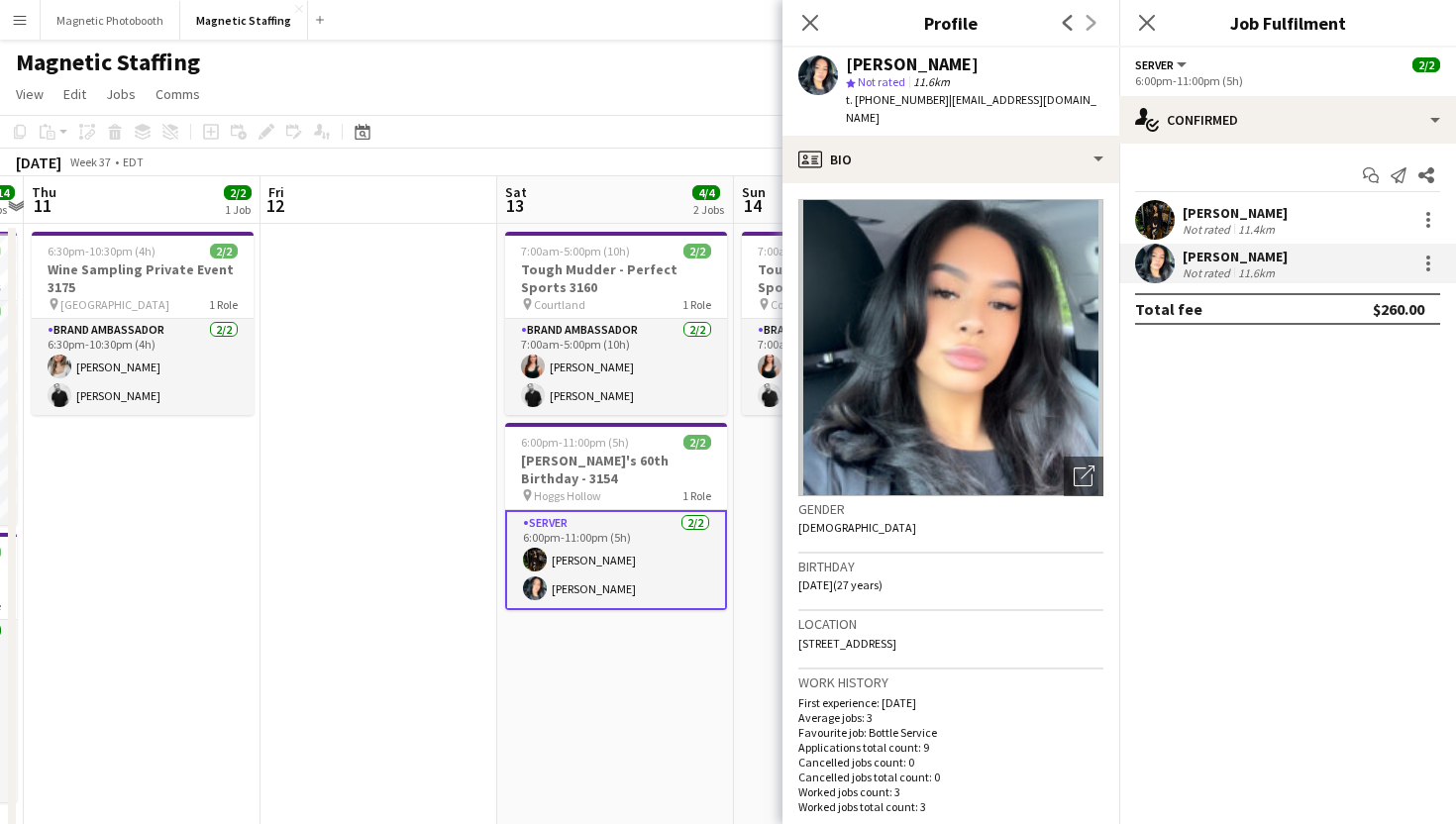
click at [878, 102] on span "t. [PHONE_NUMBER]" at bounding box center [897, 99] width 103 height 15
copy span "16475731369"
click at [823, 24] on app-icon "Close pop-in" at bounding box center [810, 23] width 29 height 29
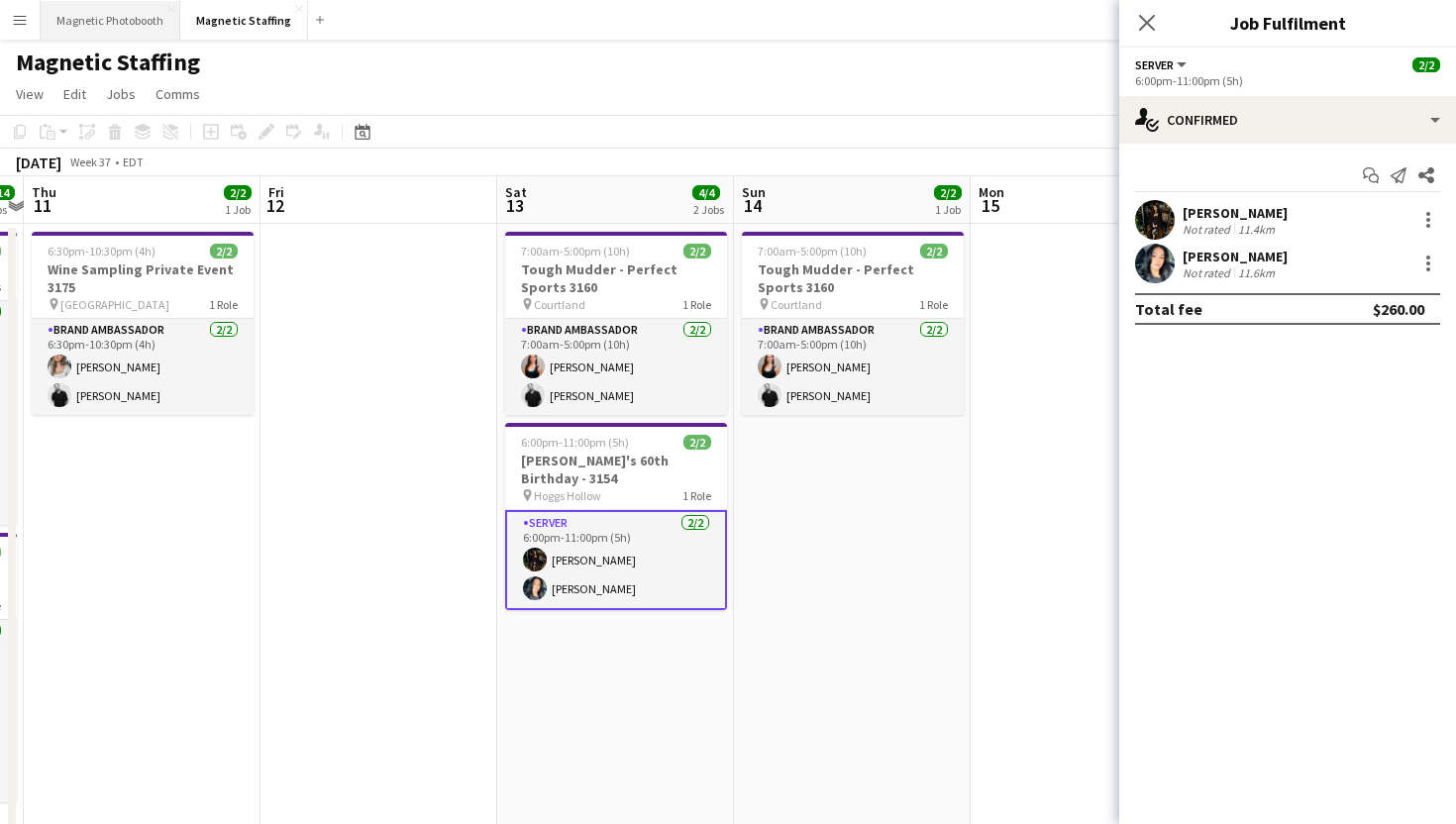
click at [144, 26] on button "Magnetic Photobooth Close" at bounding box center [111, 20] width 140 height 39
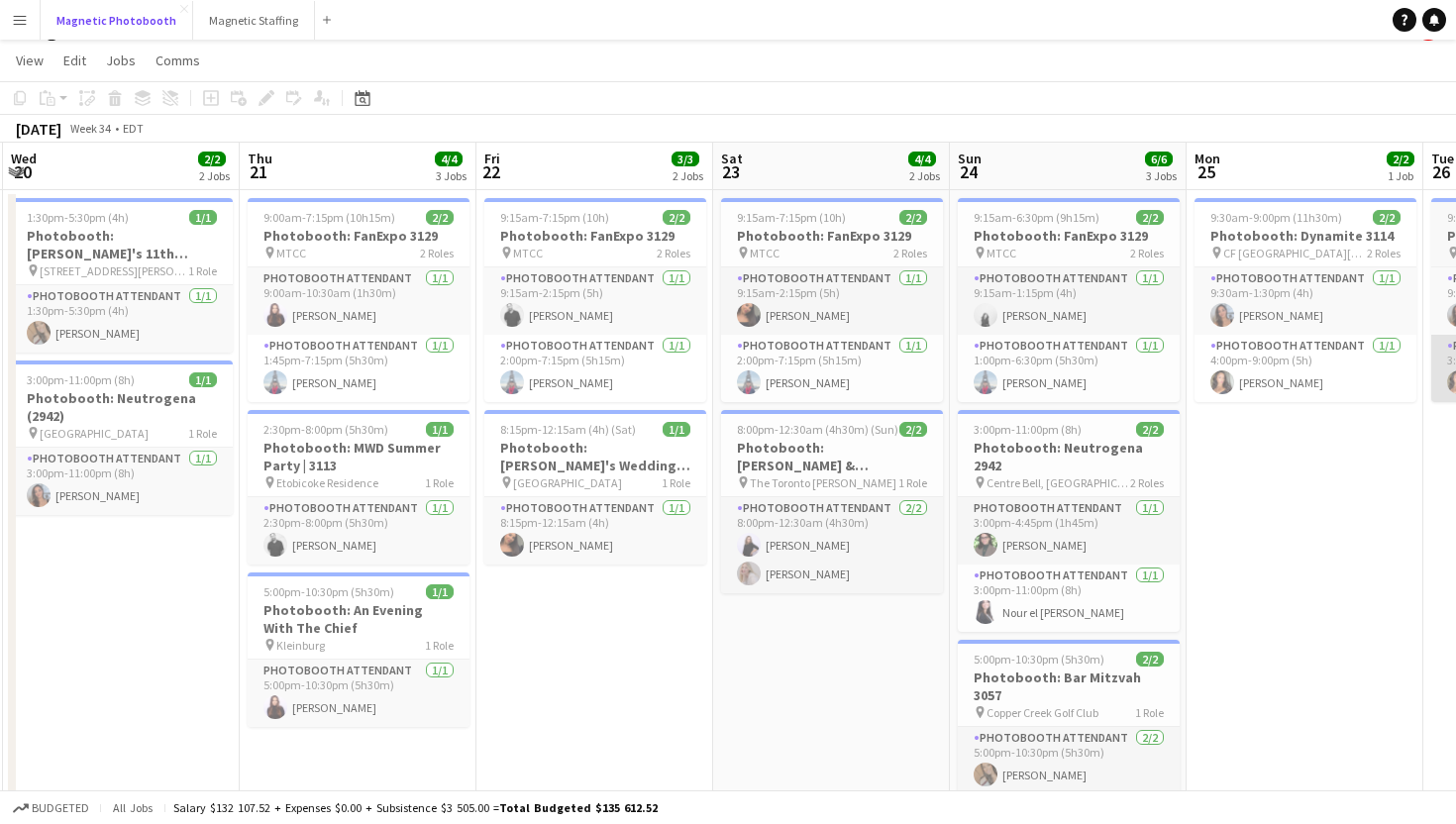
scroll to position [0, 433]
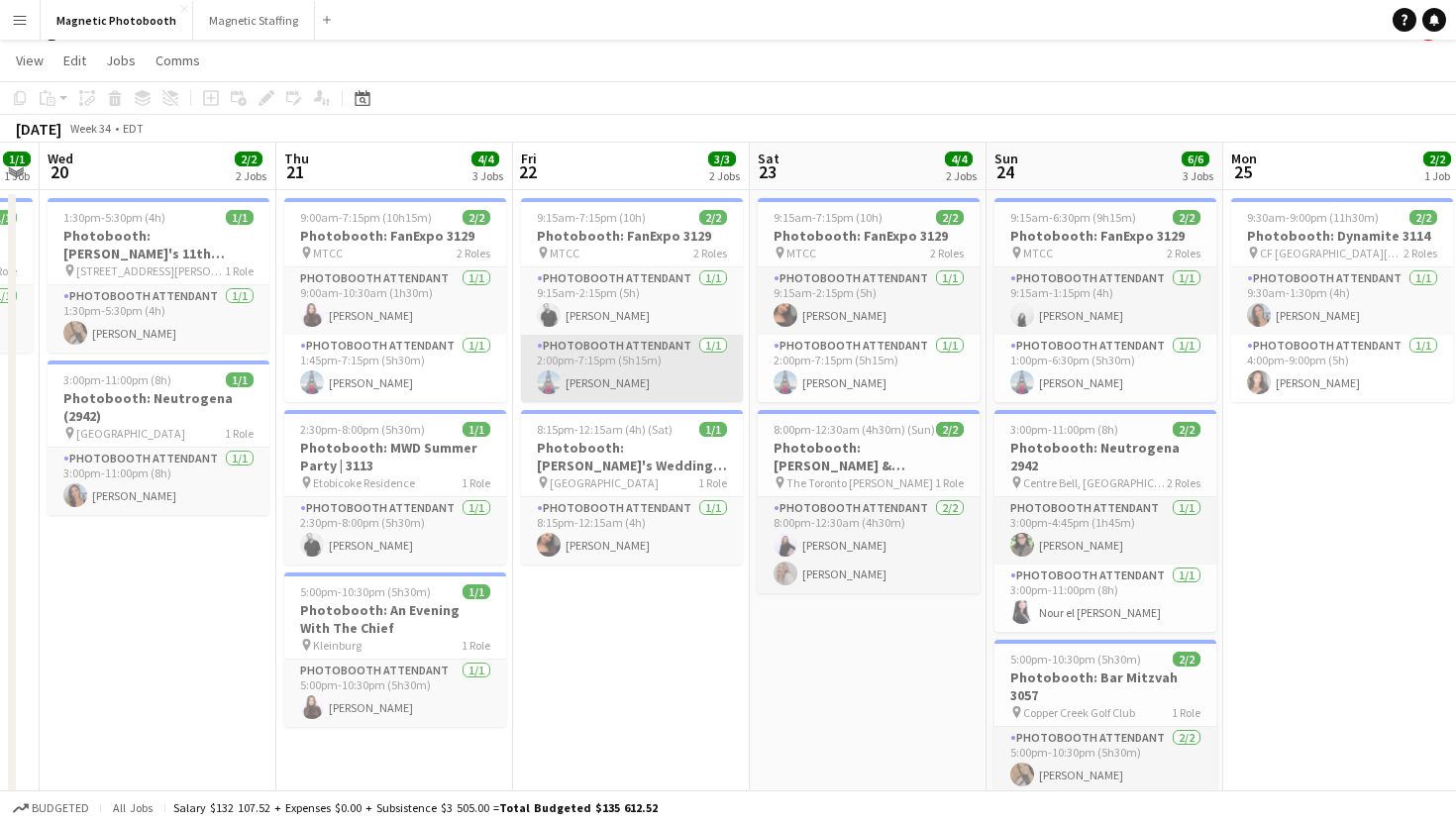
click at [640, 389] on app-card-role "Photobooth Attendant 1/1 2:00pm-7:15pm (5h15m) Luccas Correia" at bounding box center [632, 368] width 222 height 67
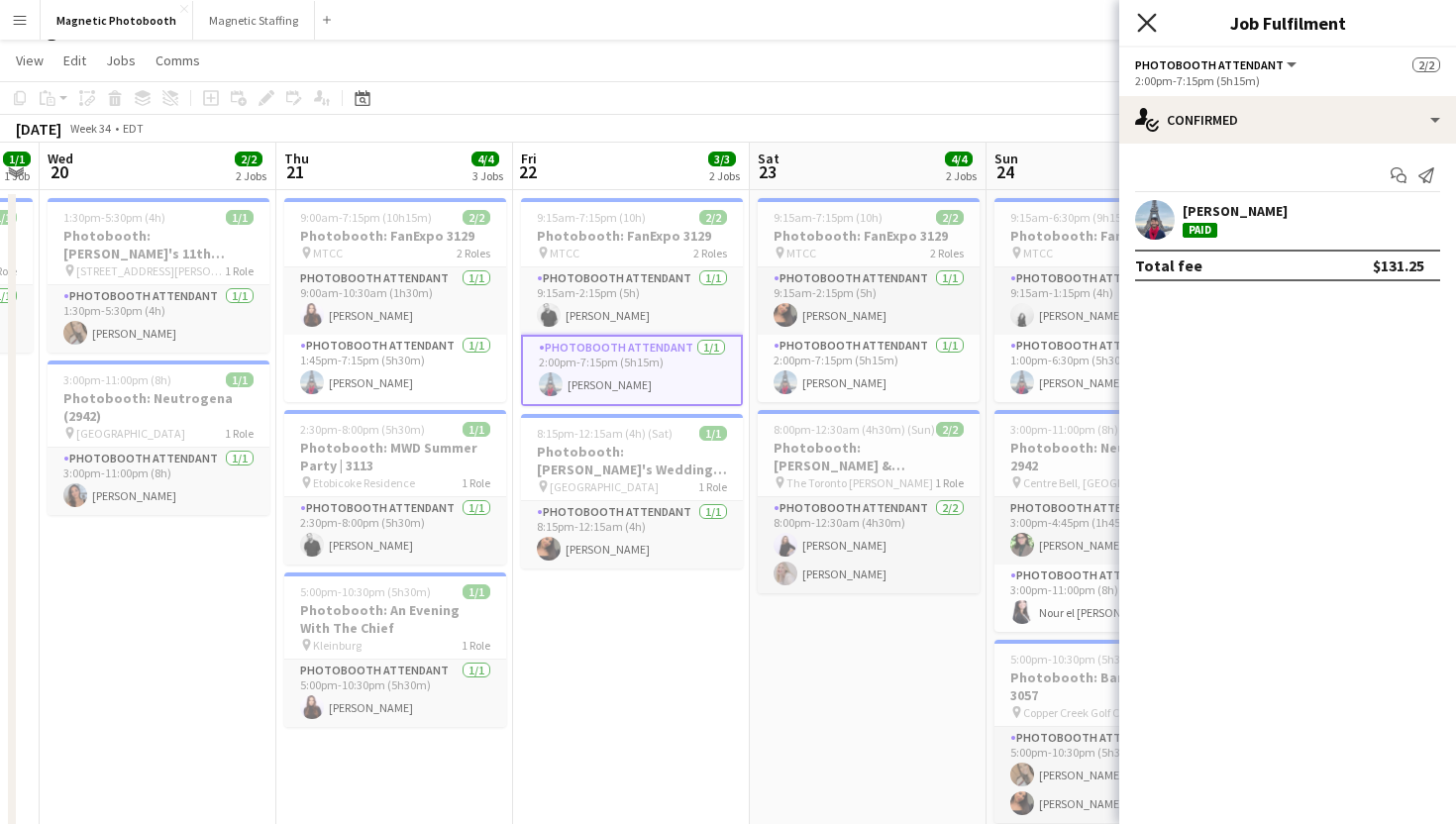
click at [1149, 19] on icon at bounding box center [1146, 22] width 19 height 19
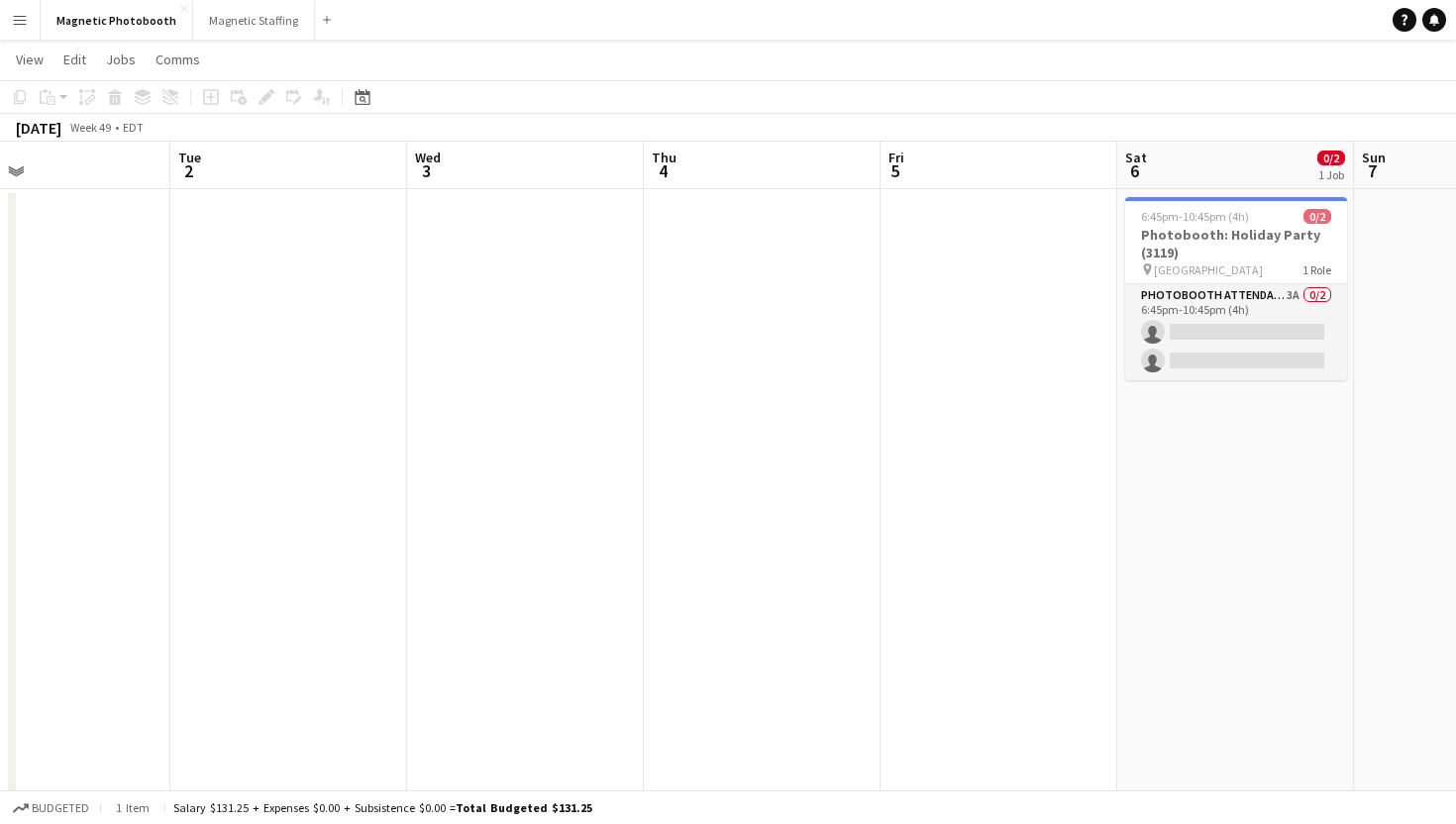
scroll to position [0, 809]
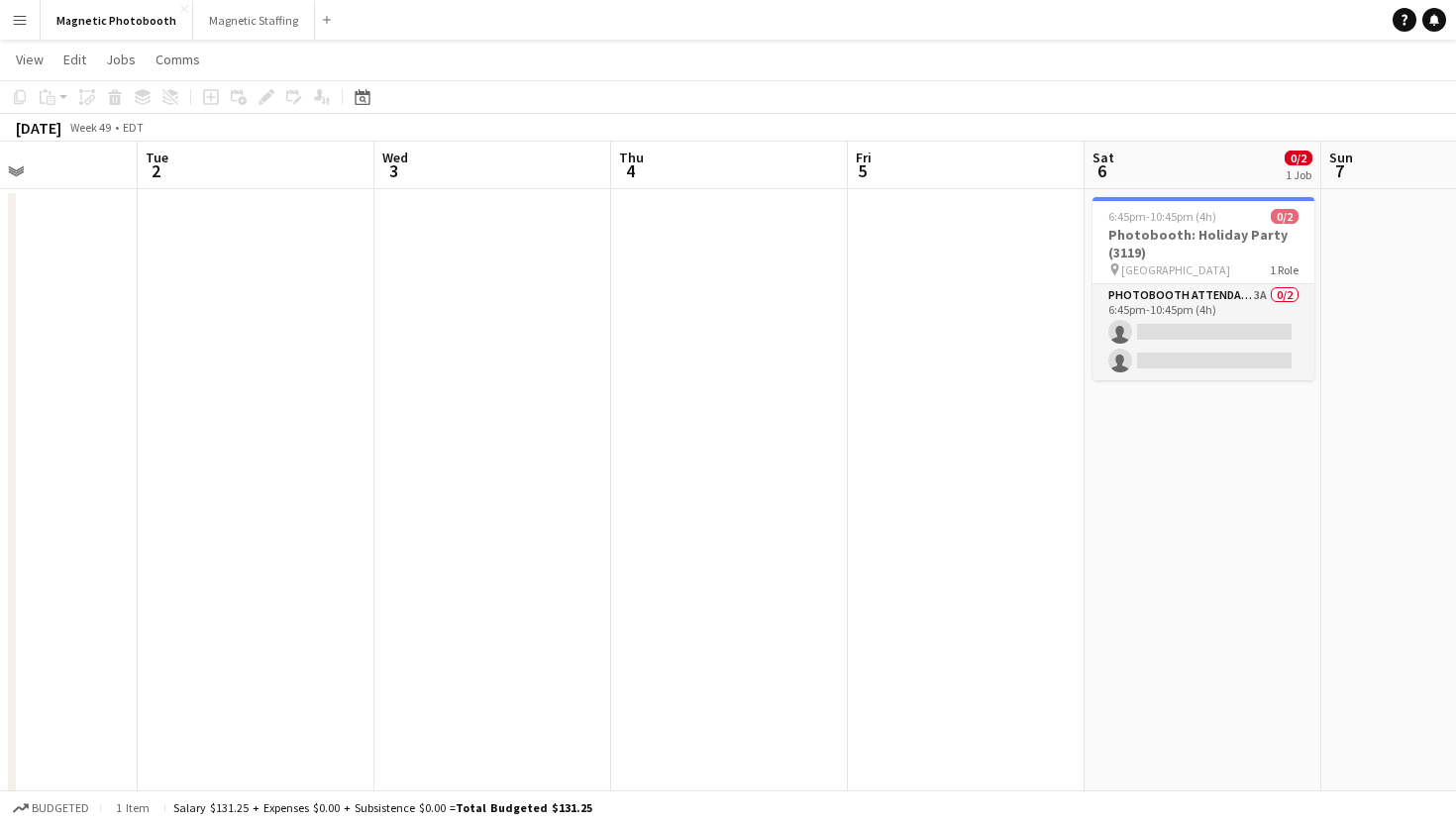
click at [920, 349] on app-date-cell at bounding box center [966, 613] width 237 height 849
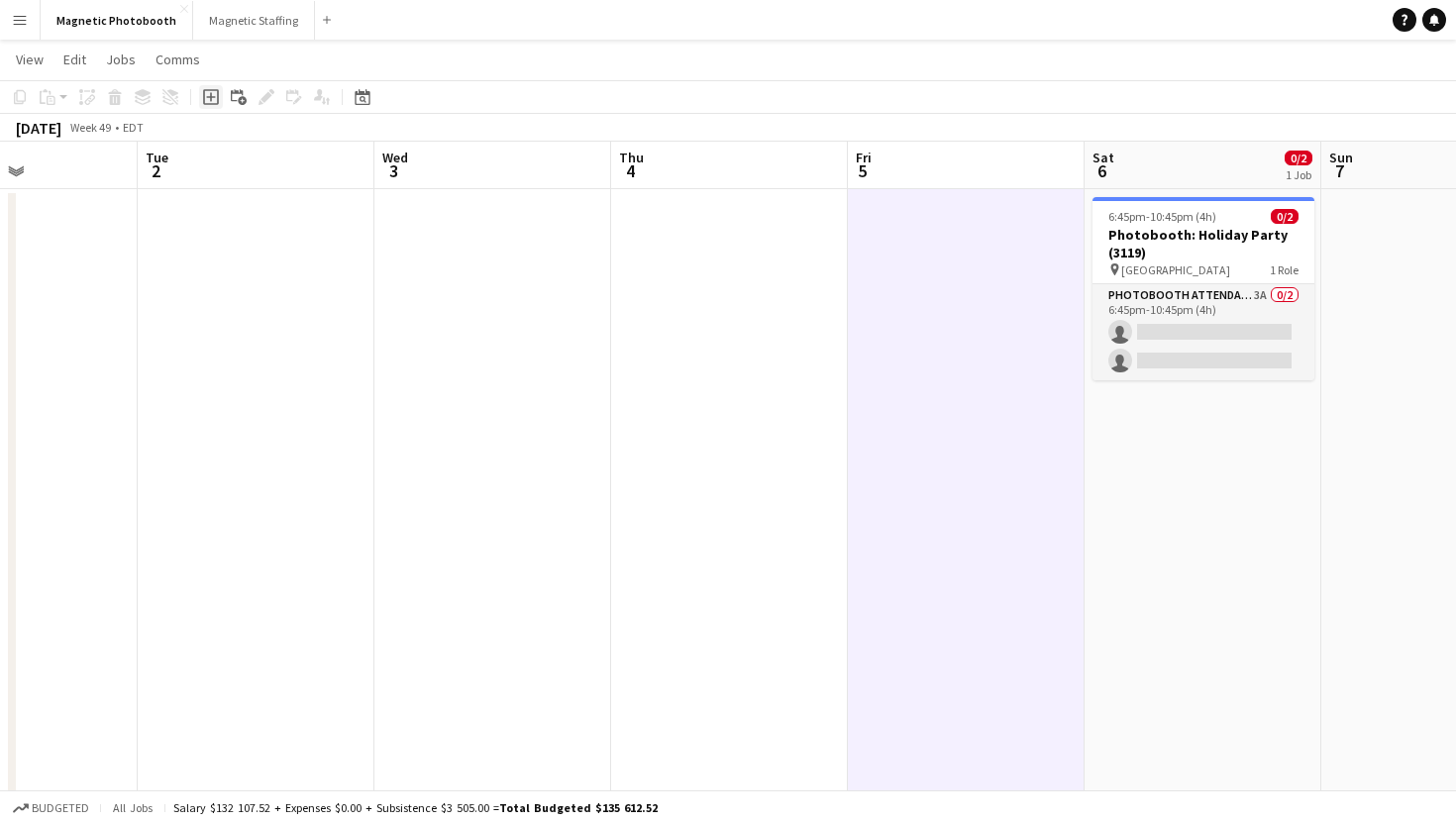
click at [213, 97] on icon at bounding box center [210, 97] width 9 height 9
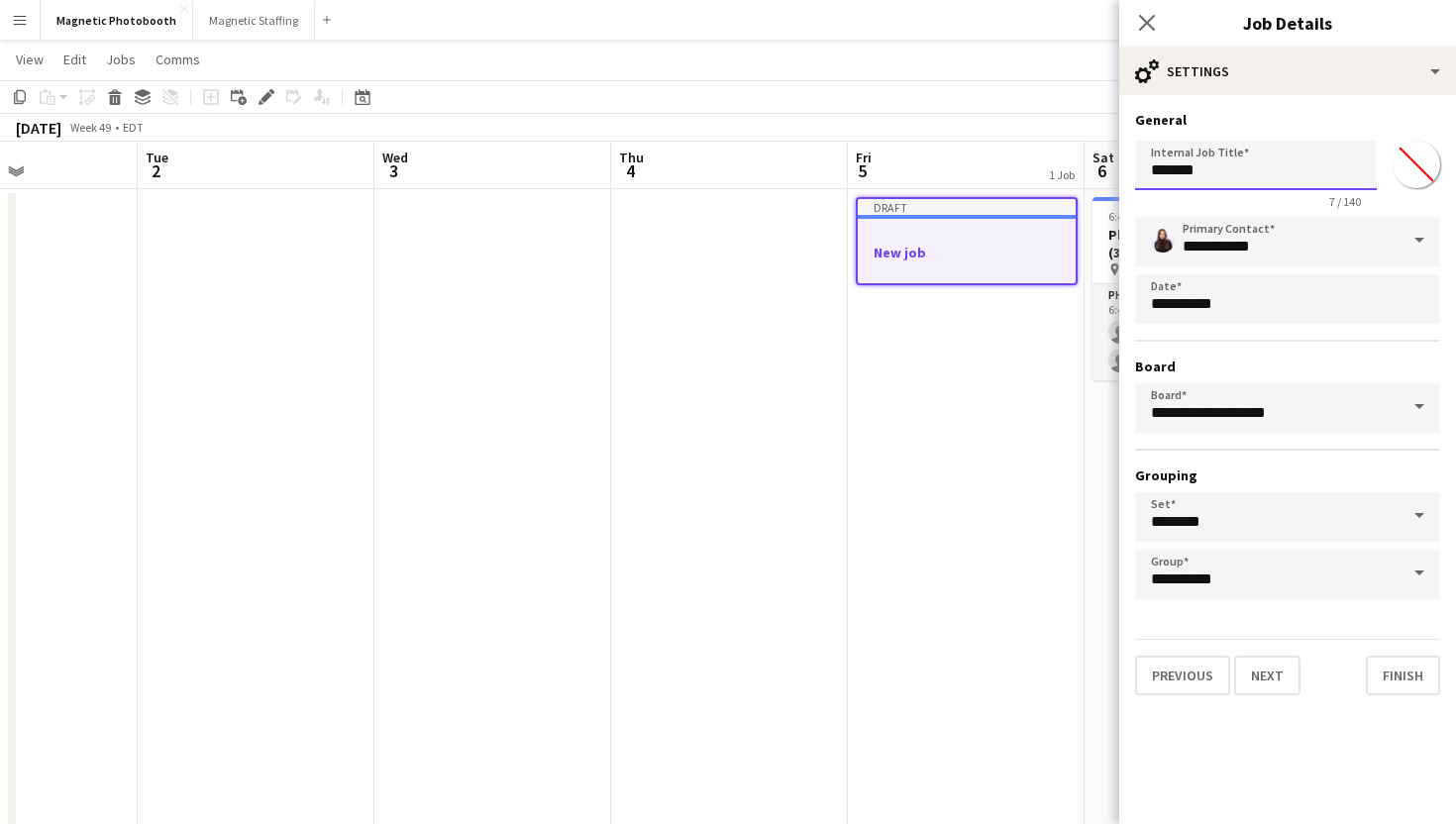
click at [1191, 180] on input "*******" at bounding box center [1256, 166] width 242 height 50
paste input "**********"
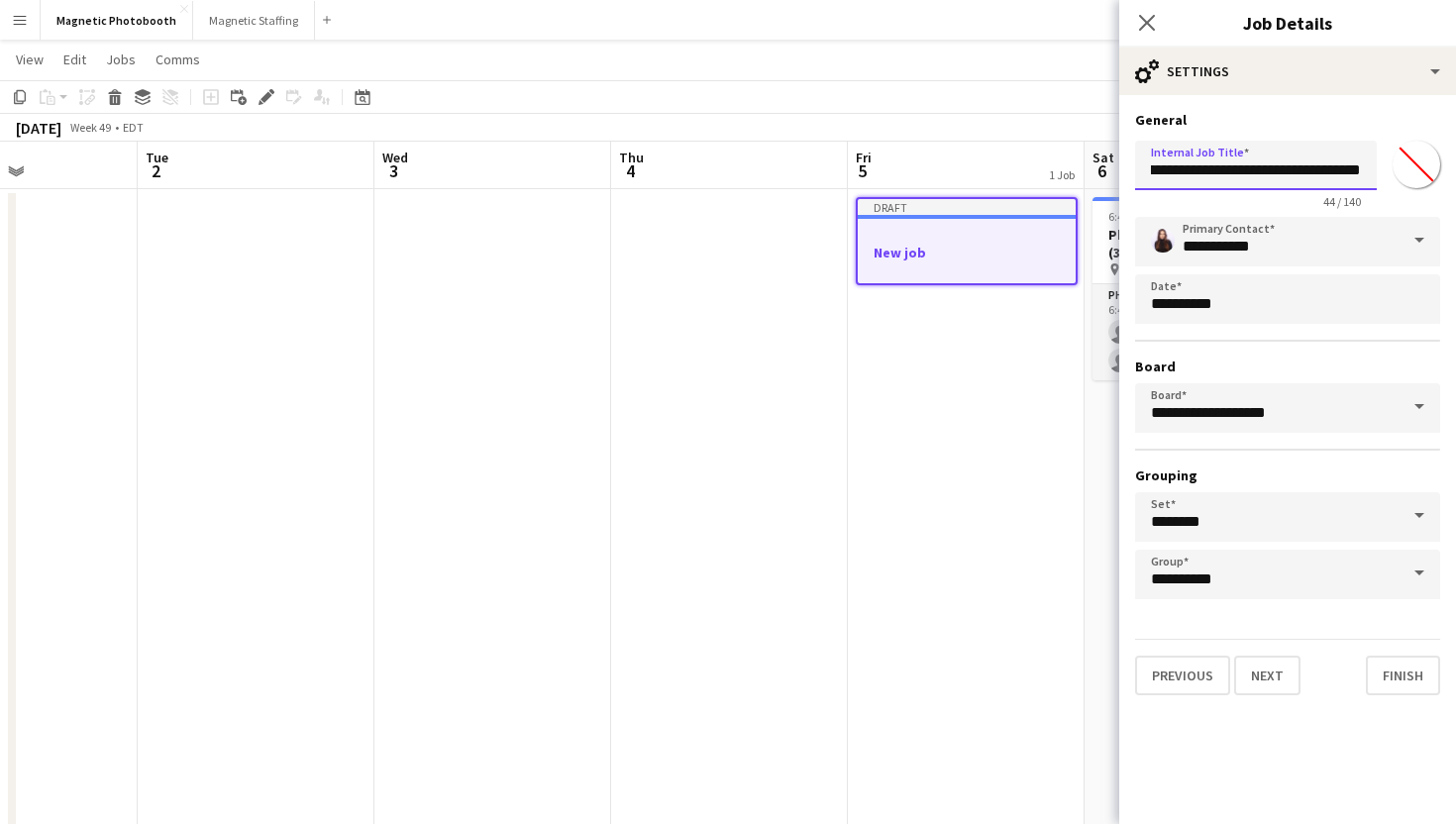
drag, startPoint x: 1224, startPoint y: 181, endPoint x: 1059, endPoint y: 183, distance: 165.0
click at [1059, 183] on body "Menu Boards Boards Boards All jobs Status Workforce Workforce My Workforce Recr…" at bounding box center [728, 518] width 1456 height 1107
drag, startPoint x: 1181, startPoint y: 174, endPoint x: 1016, endPoint y: 173, distance: 165.0
click at [1016, 173] on body "Menu Boards Boards Boards All jobs Status Workforce Workforce My Workforce Recr…" at bounding box center [728, 518] width 1456 height 1107
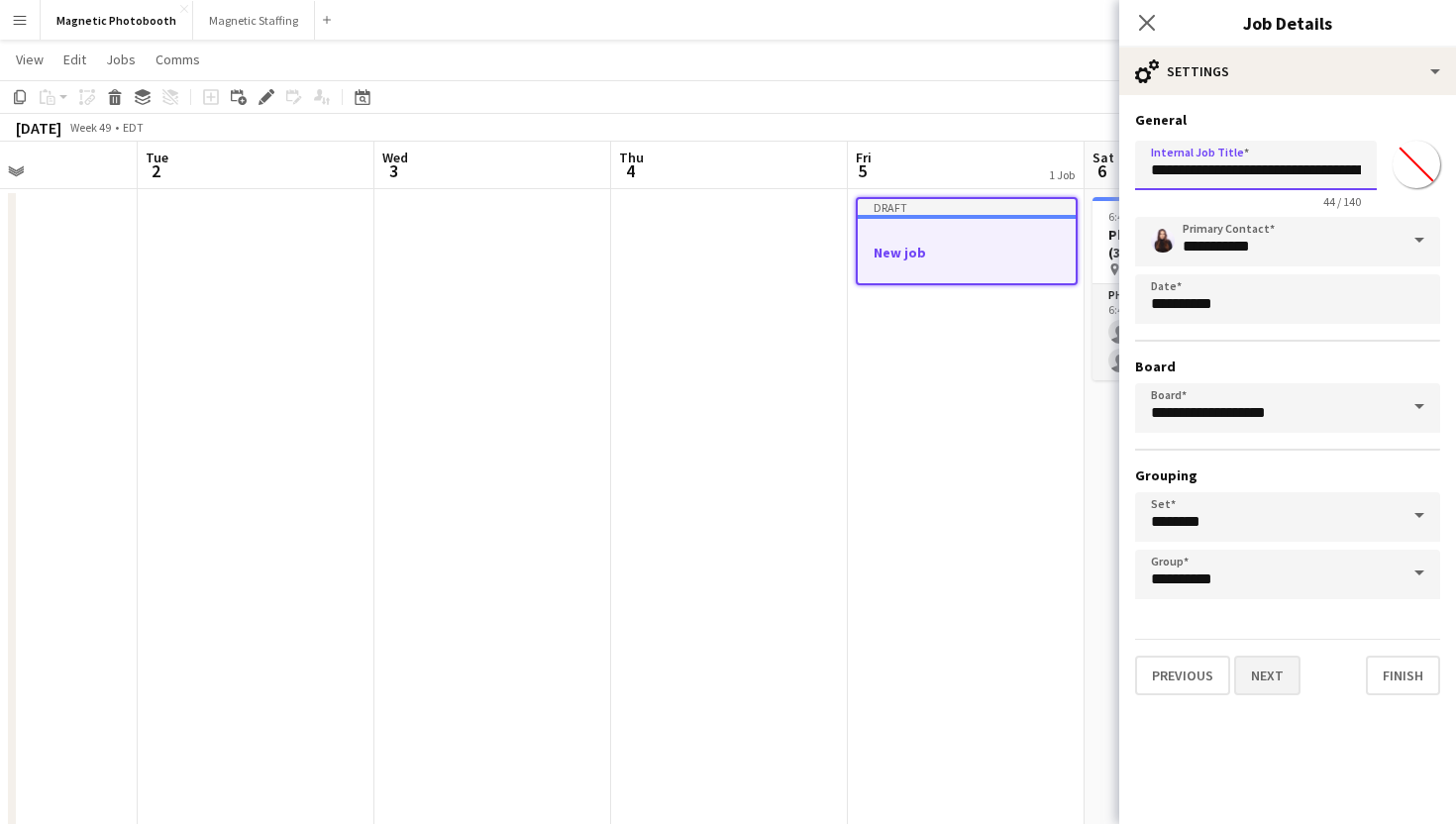
type input "**********"
click at [1269, 664] on button "Next" at bounding box center [1267, 676] width 66 height 40
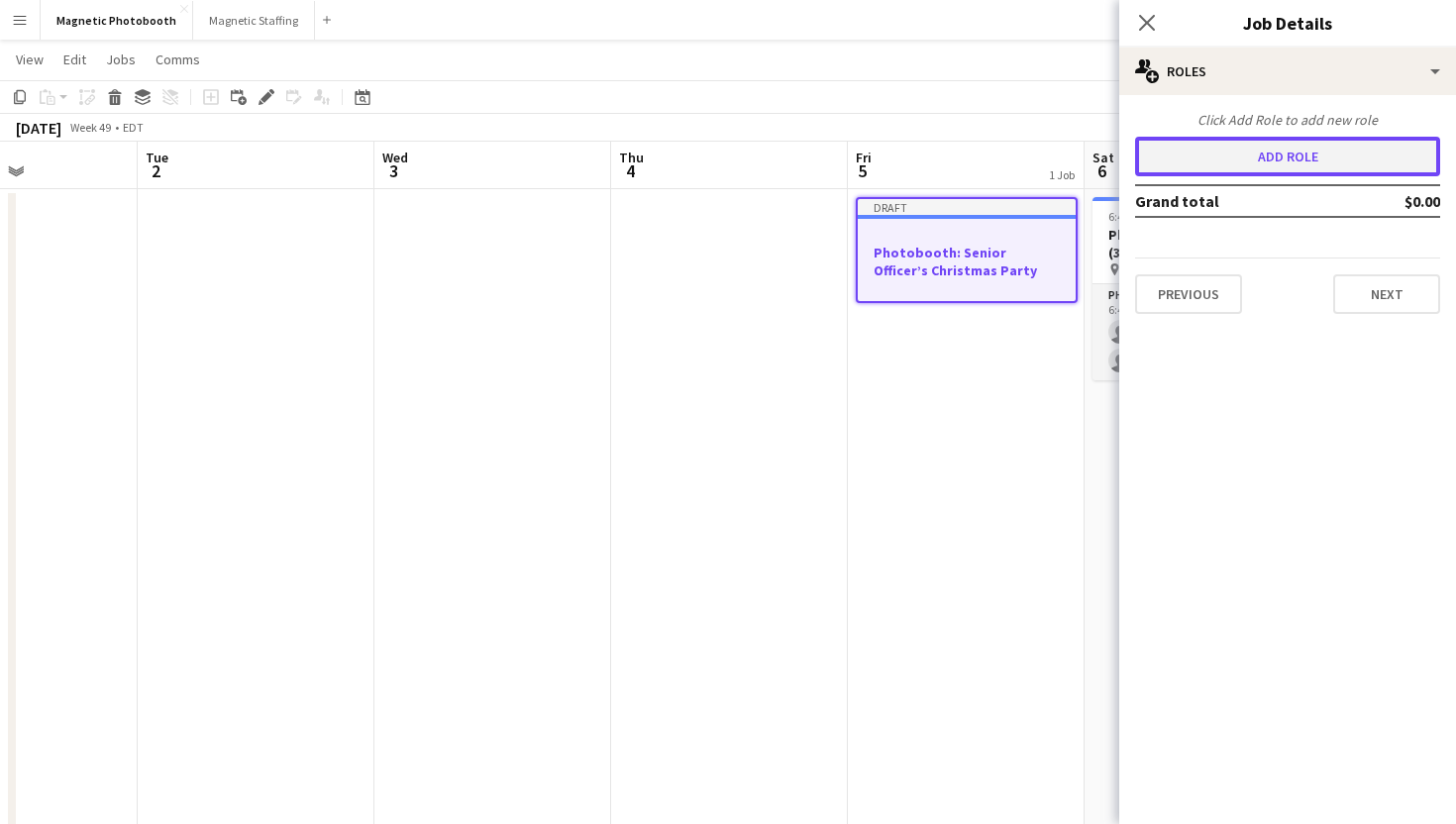
click at [1278, 164] on button "Add role" at bounding box center [1287, 157] width 305 height 40
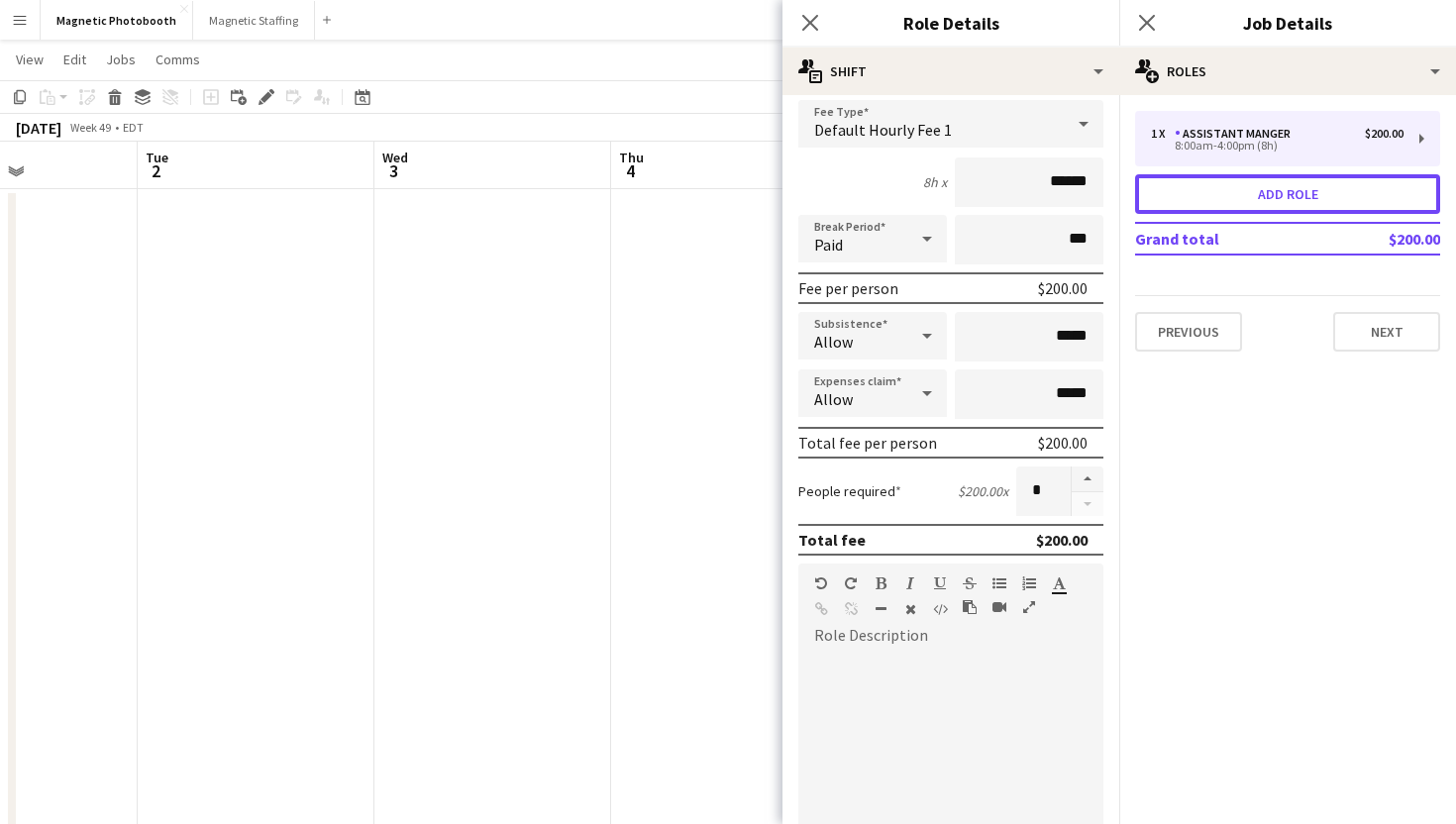
scroll to position [136, 0]
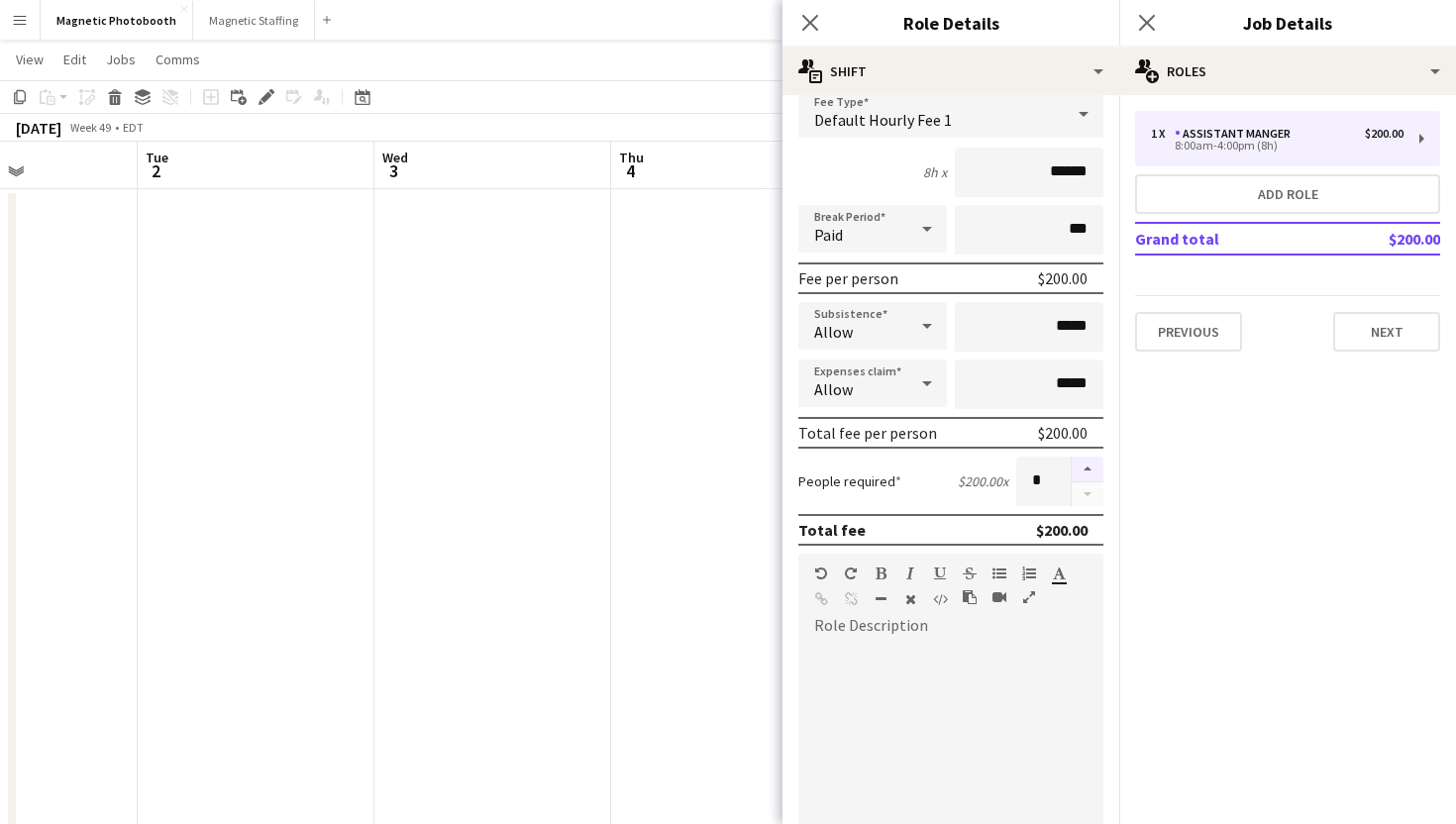
click at [1094, 474] on button "button" at bounding box center [1088, 469] width 32 height 26
type input "*"
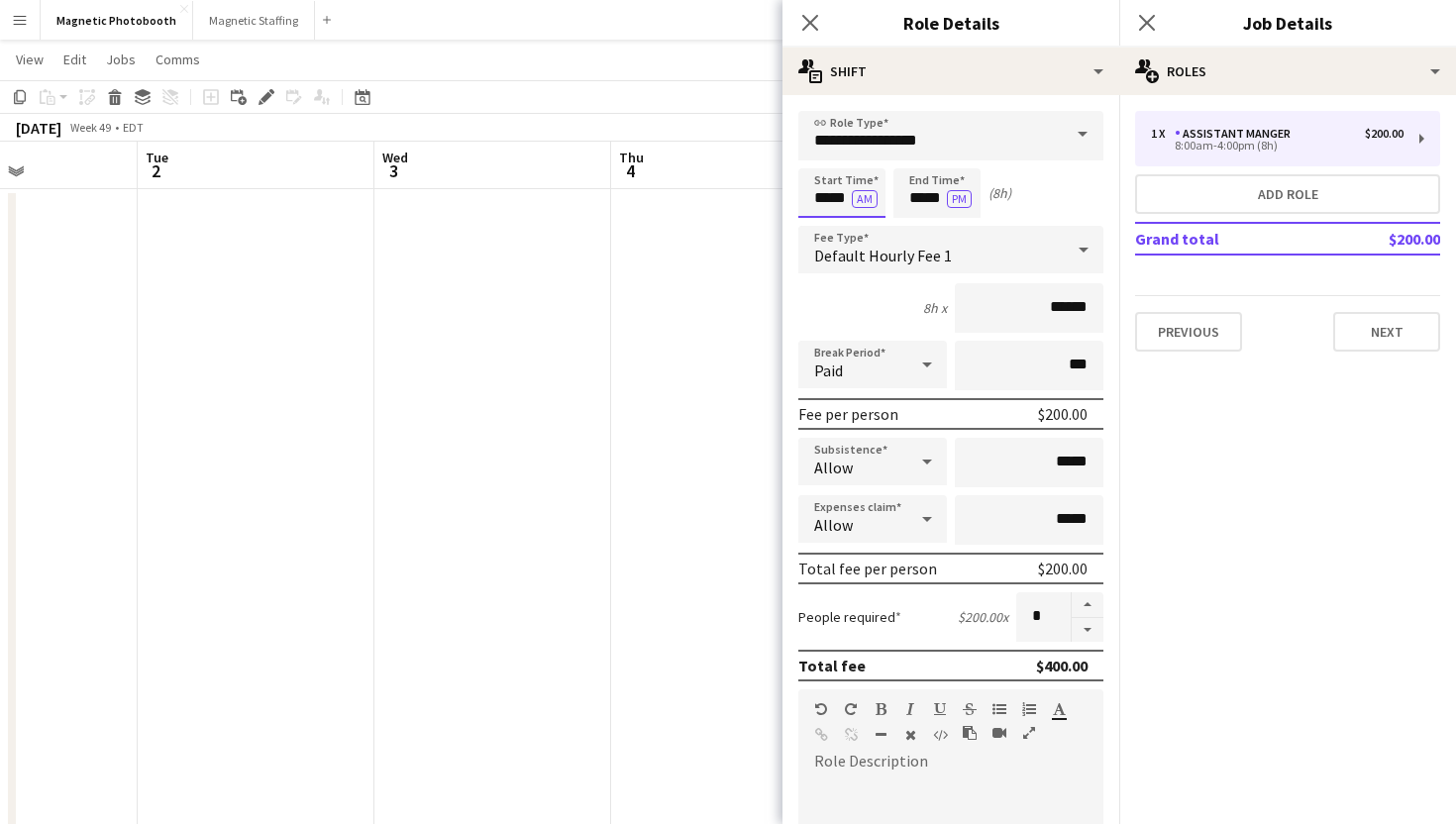
click at [830, 194] on input "*****" at bounding box center [841, 194] width 87 height 50
click at [824, 164] on div at bounding box center [822, 159] width 40 height 20
click at [833, 226] on div at bounding box center [822, 228] width 40 height 20
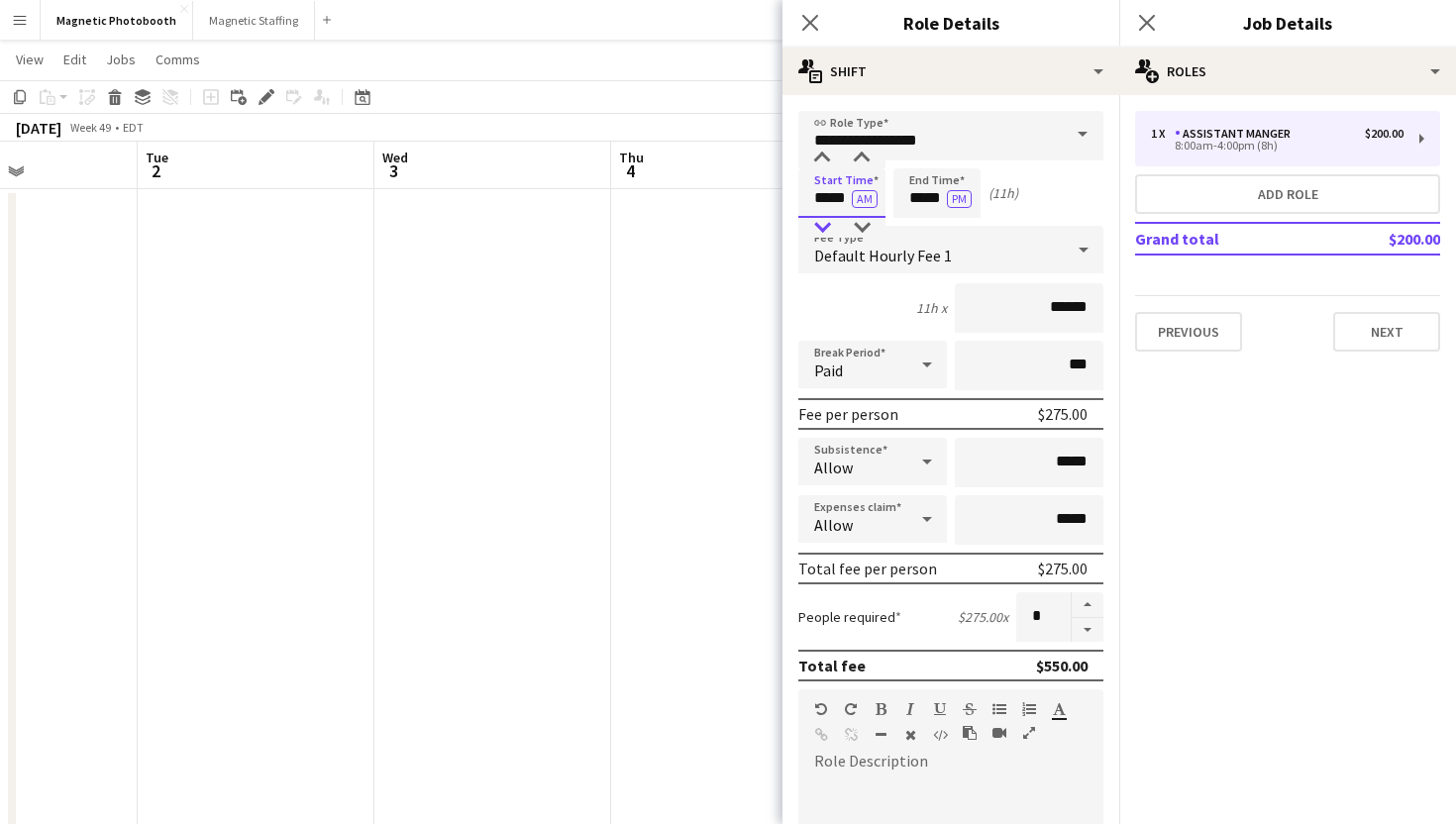
click at [833, 226] on div at bounding box center [822, 228] width 40 height 20
type input "*****"
drag, startPoint x: 820, startPoint y: 155, endPoint x: 864, endPoint y: 204, distance: 65.9
click at [820, 156] on div at bounding box center [822, 159] width 40 height 20
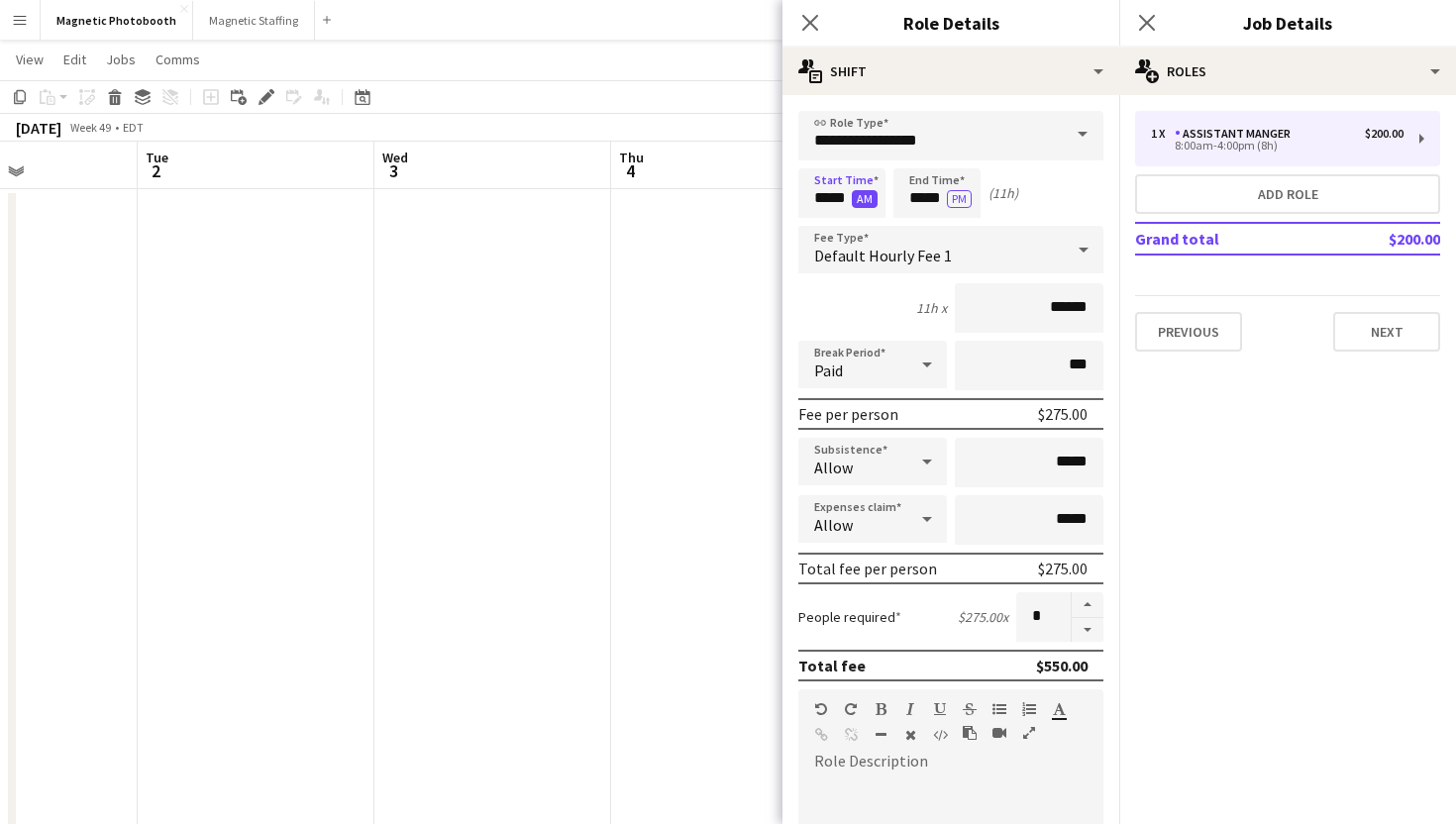
click at [866, 207] on button "AM" at bounding box center [865, 199] width 26 height 18
click at [925, 192] on input "*****" at bounding box center [937, 194] width 87 height 50
click at [915, 158] on div at bounding box center [918, 159] width 40 height 20
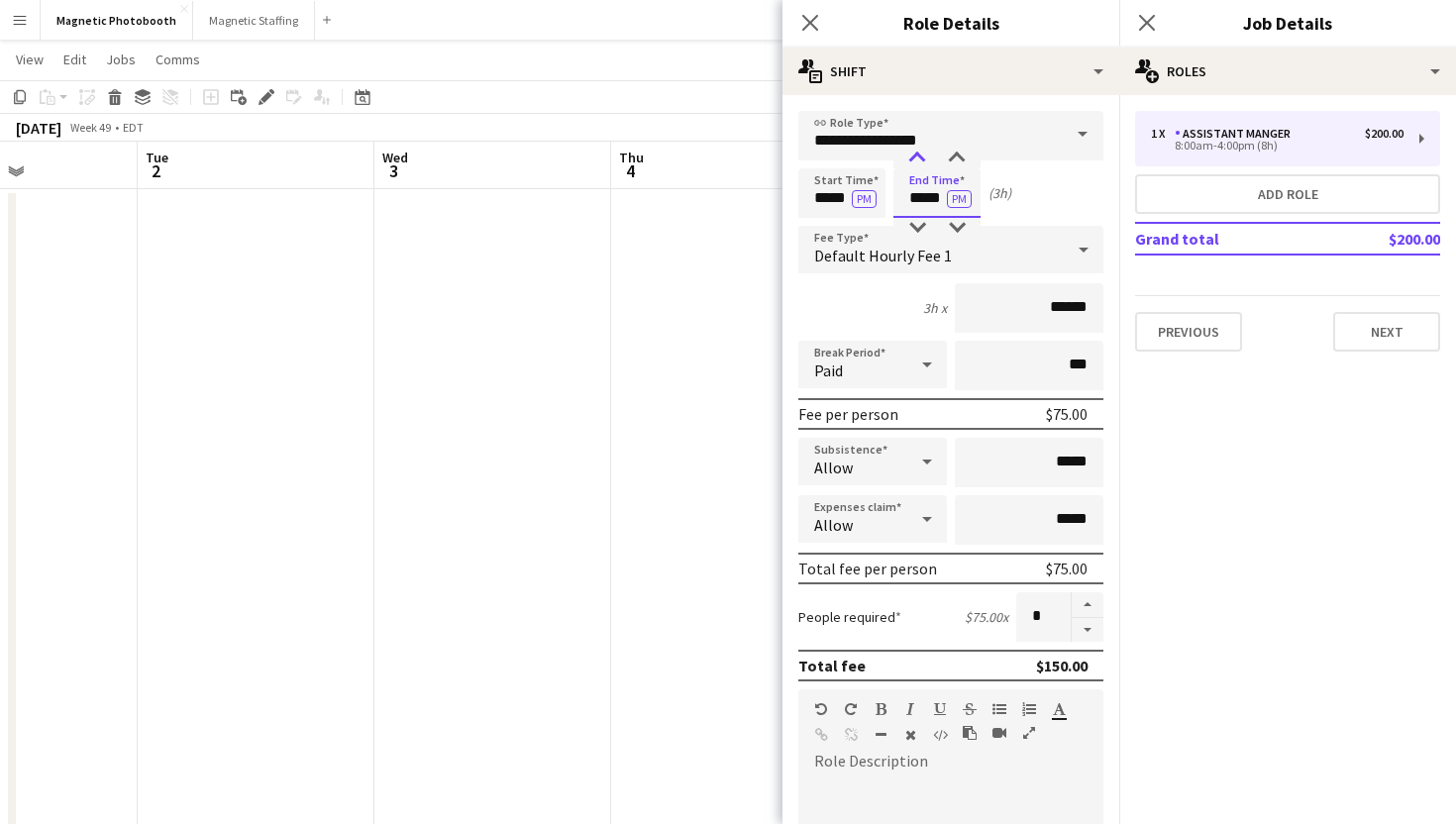
click at [915, 158] on div at bounding box center [918, 159] width 40 height 20
click at [921, 221] on div at bounding box center [918, 228] width 40 height 20
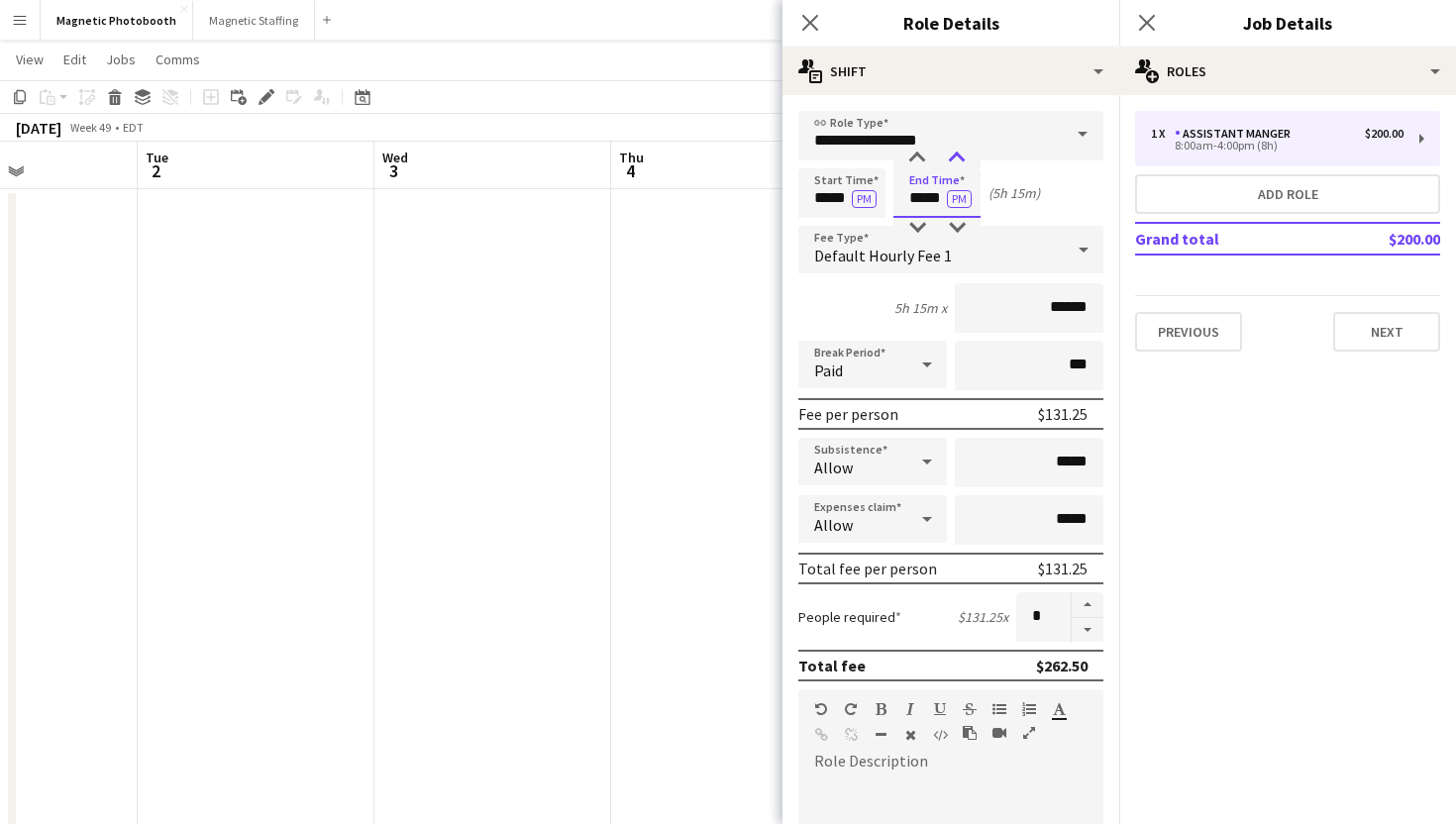
click at [954, 158] on div at bounding box center [957, 159] width 40 height 20
type input "*****"
click at [960, 164] on div at bounding box center [957, 159] width 40 height 20
click at [969, 202] on button "PM" at bounding box center [959, 199] width 25 height 18
click at [969, 202] on button "AM" at bounding box center [960, 199] width 26 height 18
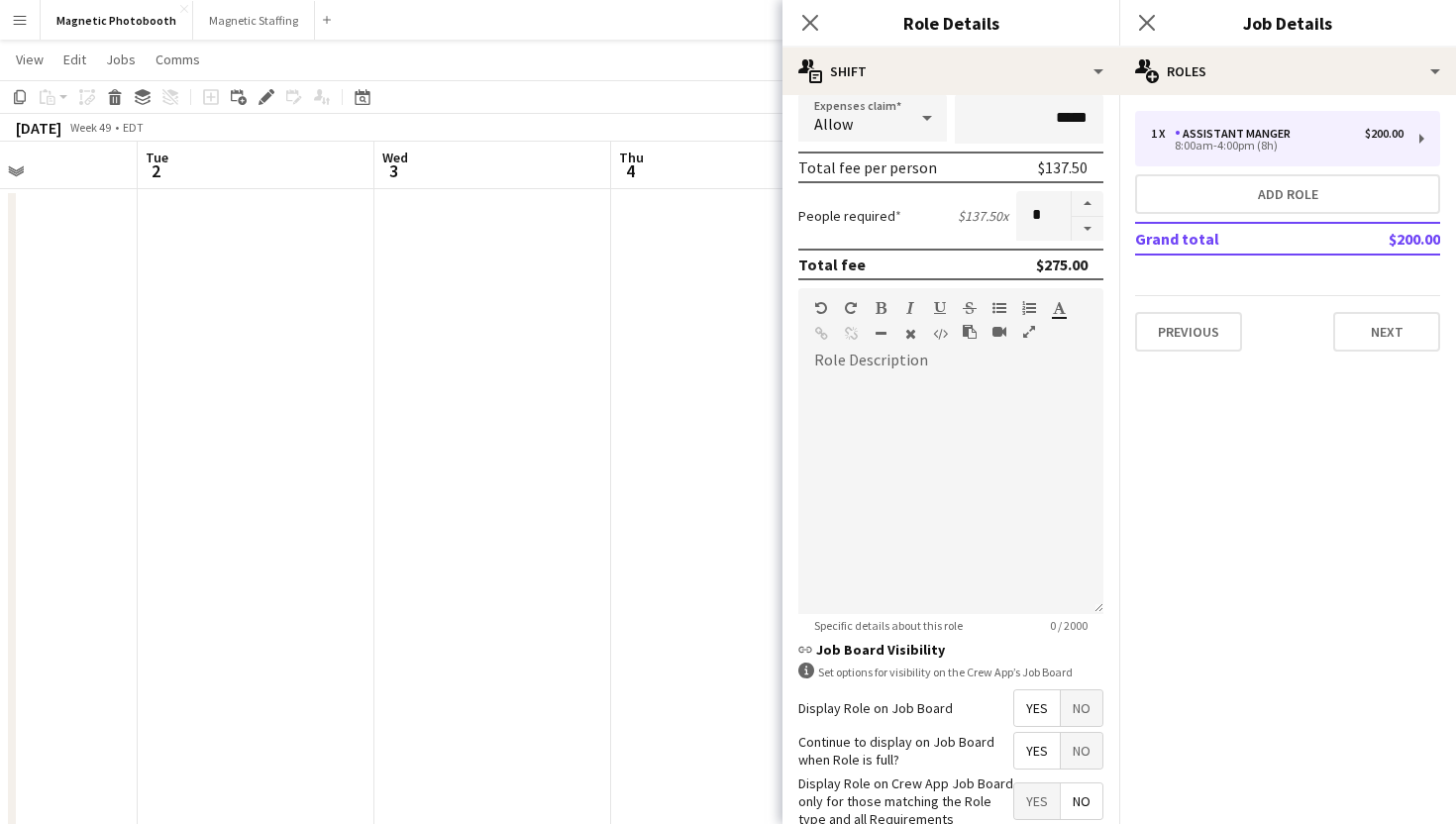
scroll to position [406, 0]
click at [1063, 702] on span "No" at bounding box center [1082, 704] width 42 height 36
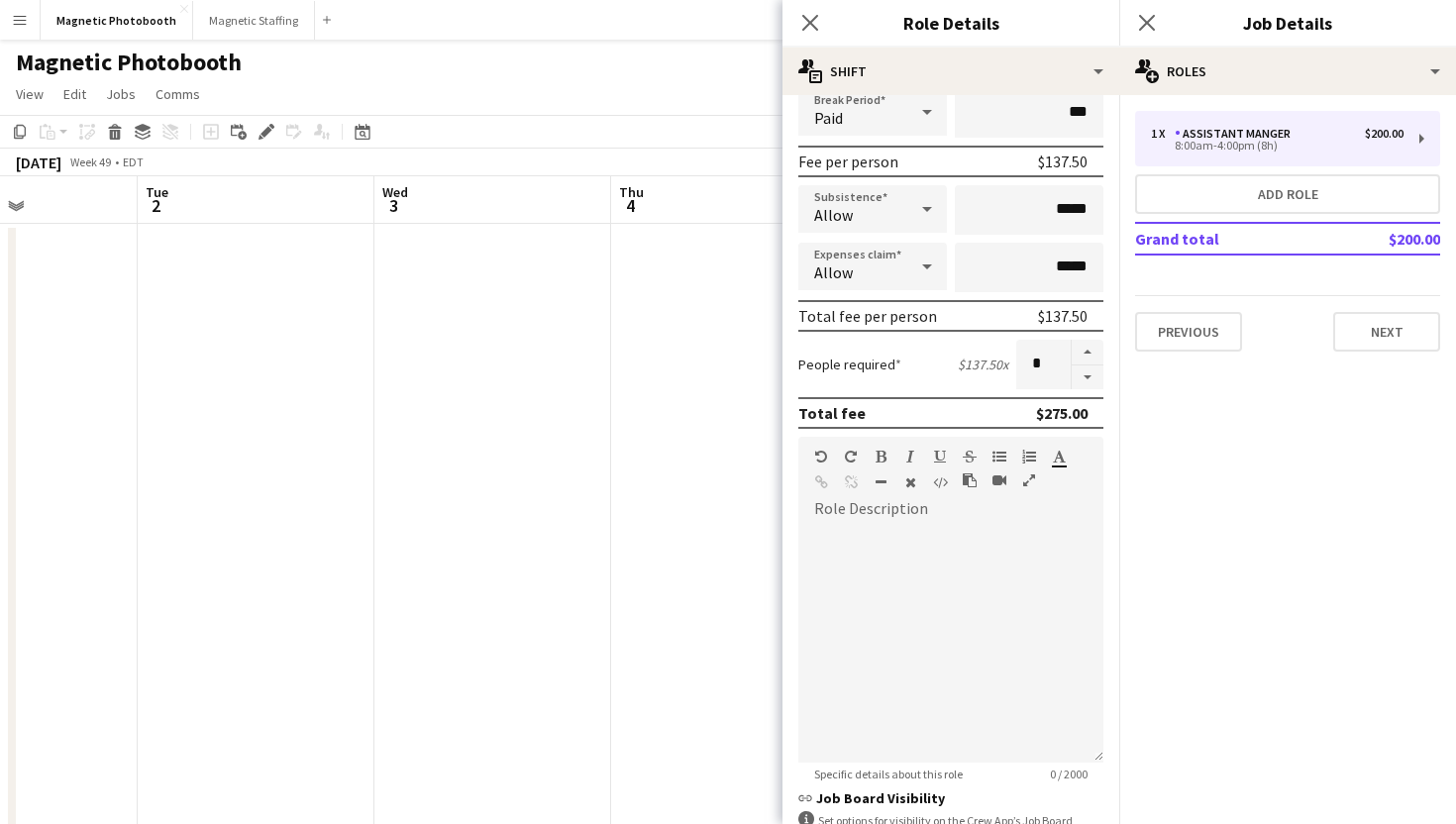
scroll to position [0, 0]
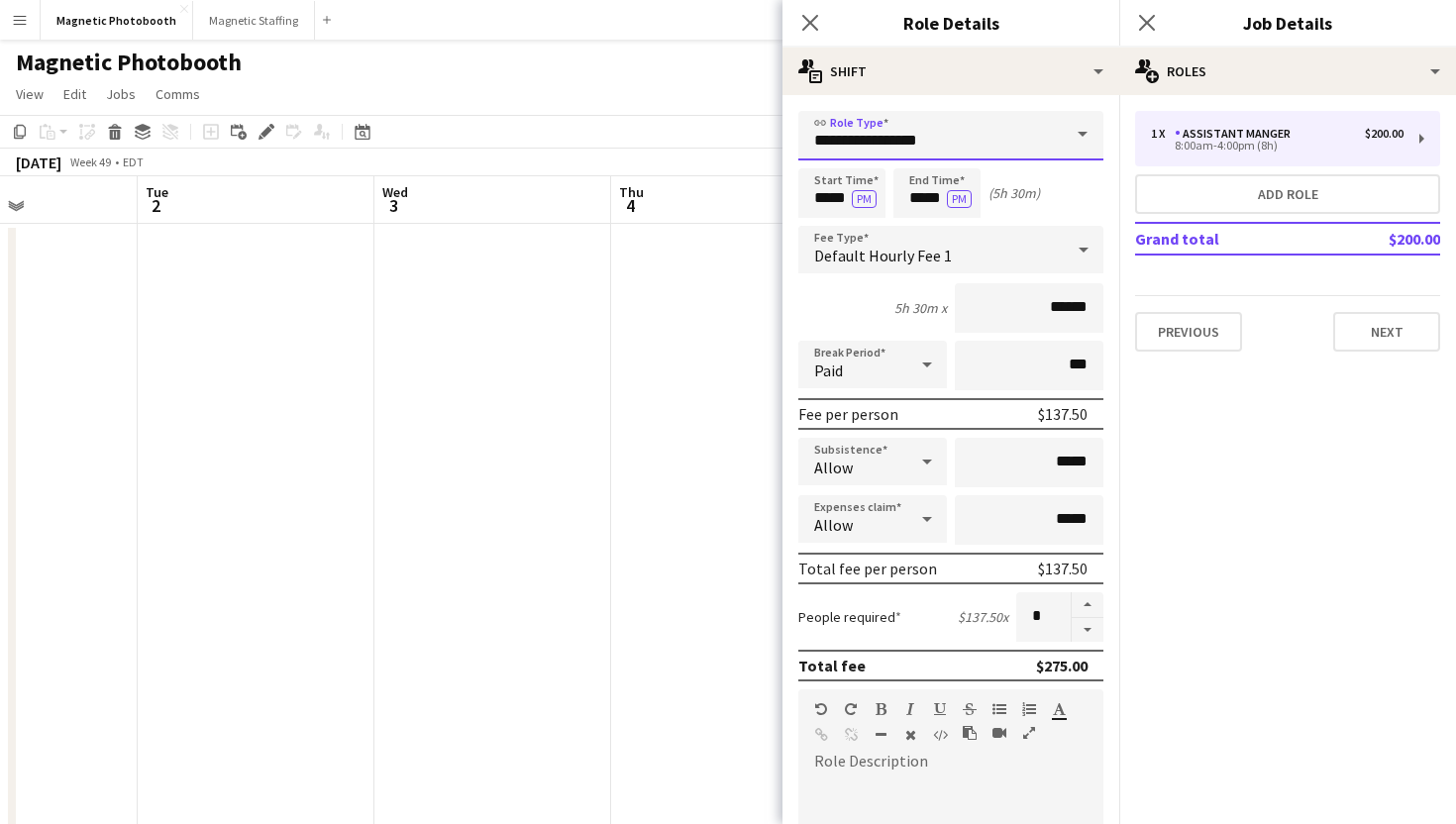
click at [959, 147] on input "**********" at bounding box center [950, 136] width 305 height 50
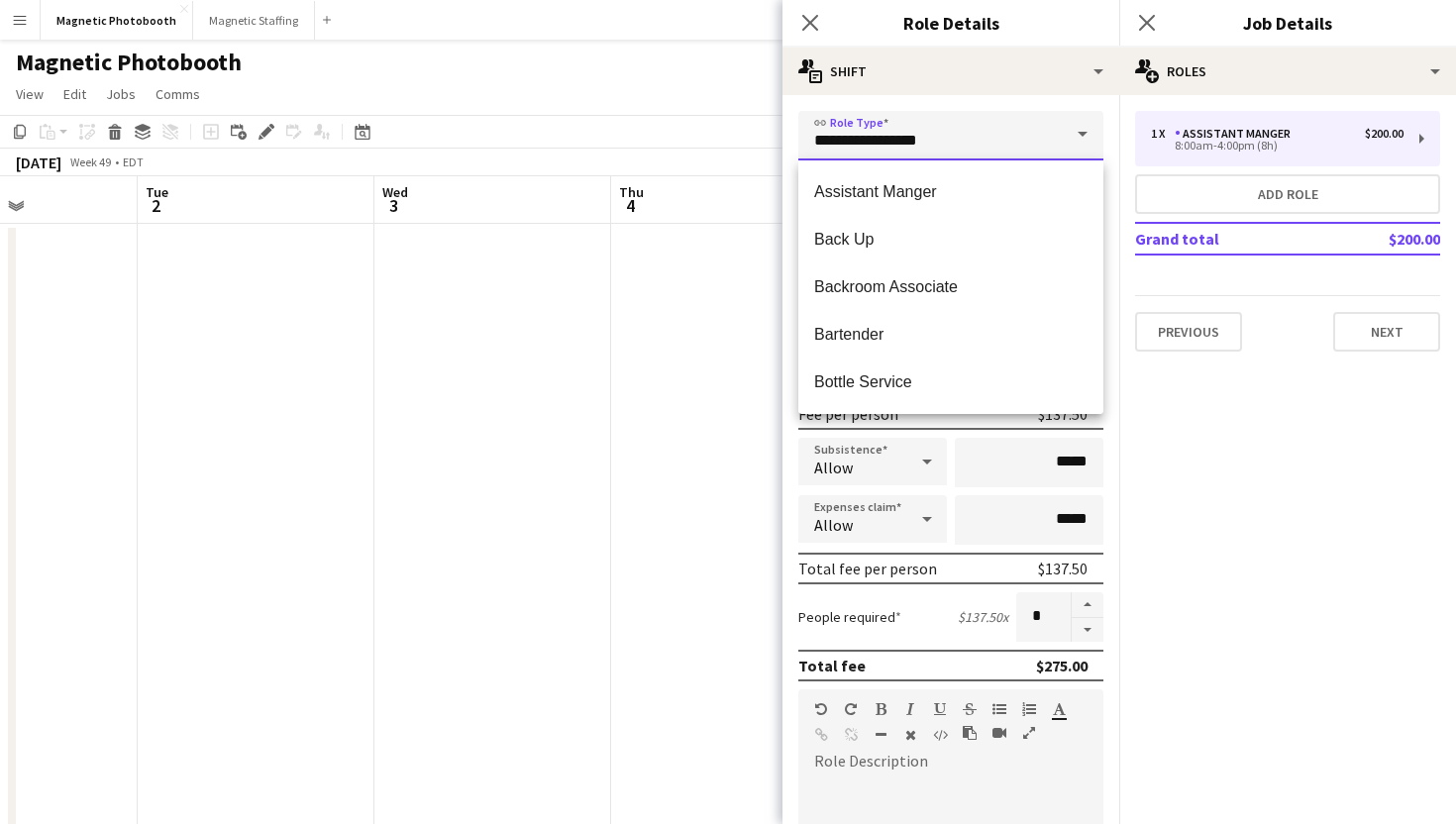
click at [959, 147] on input "**********" at bounding box center [950, 136] width 305 height 50
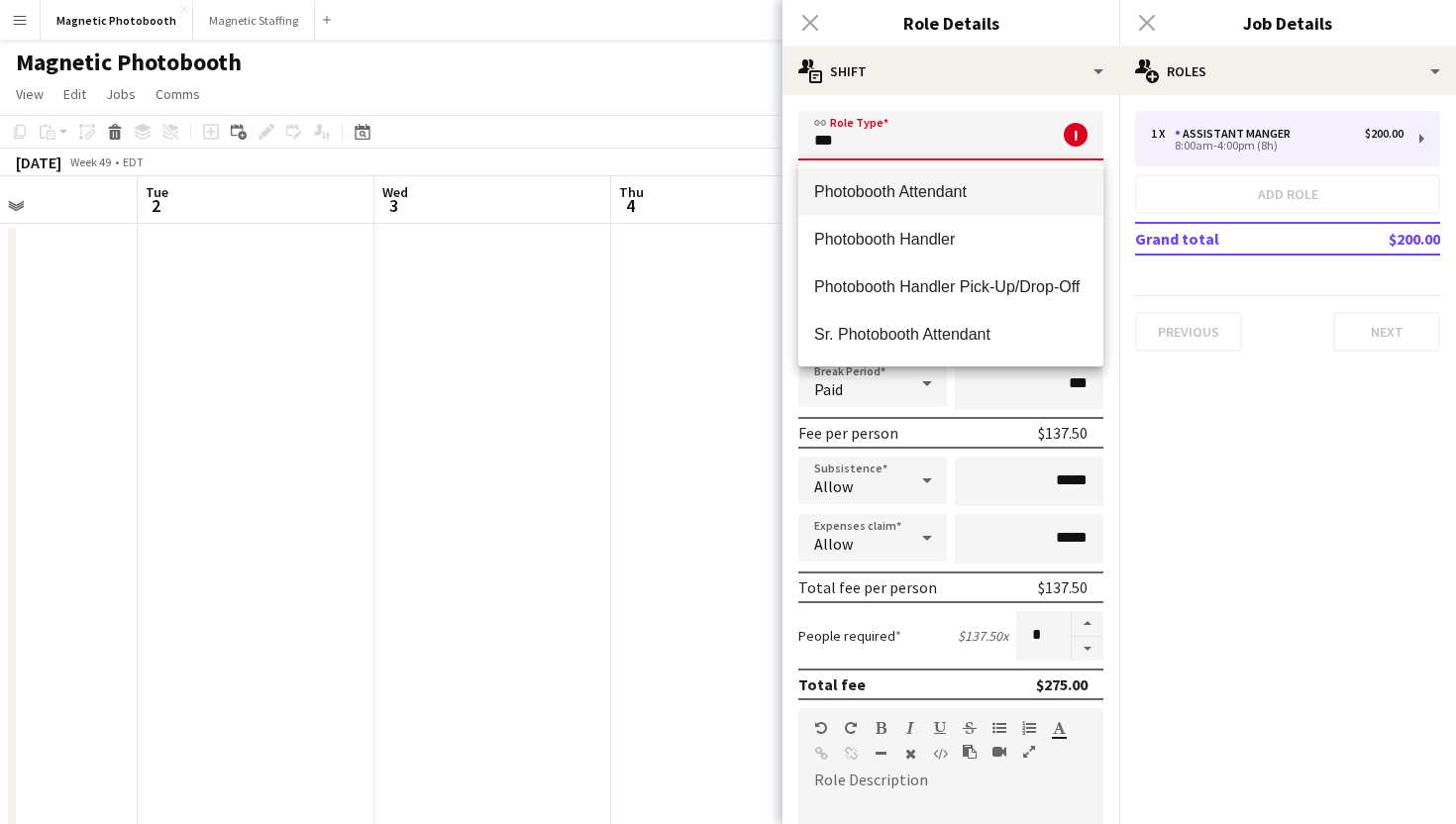
click at [961, 198] on span "Photobooth Attendant" at bounding box center [951, 191] width 274 height 19
type input "**********"
type input "******"
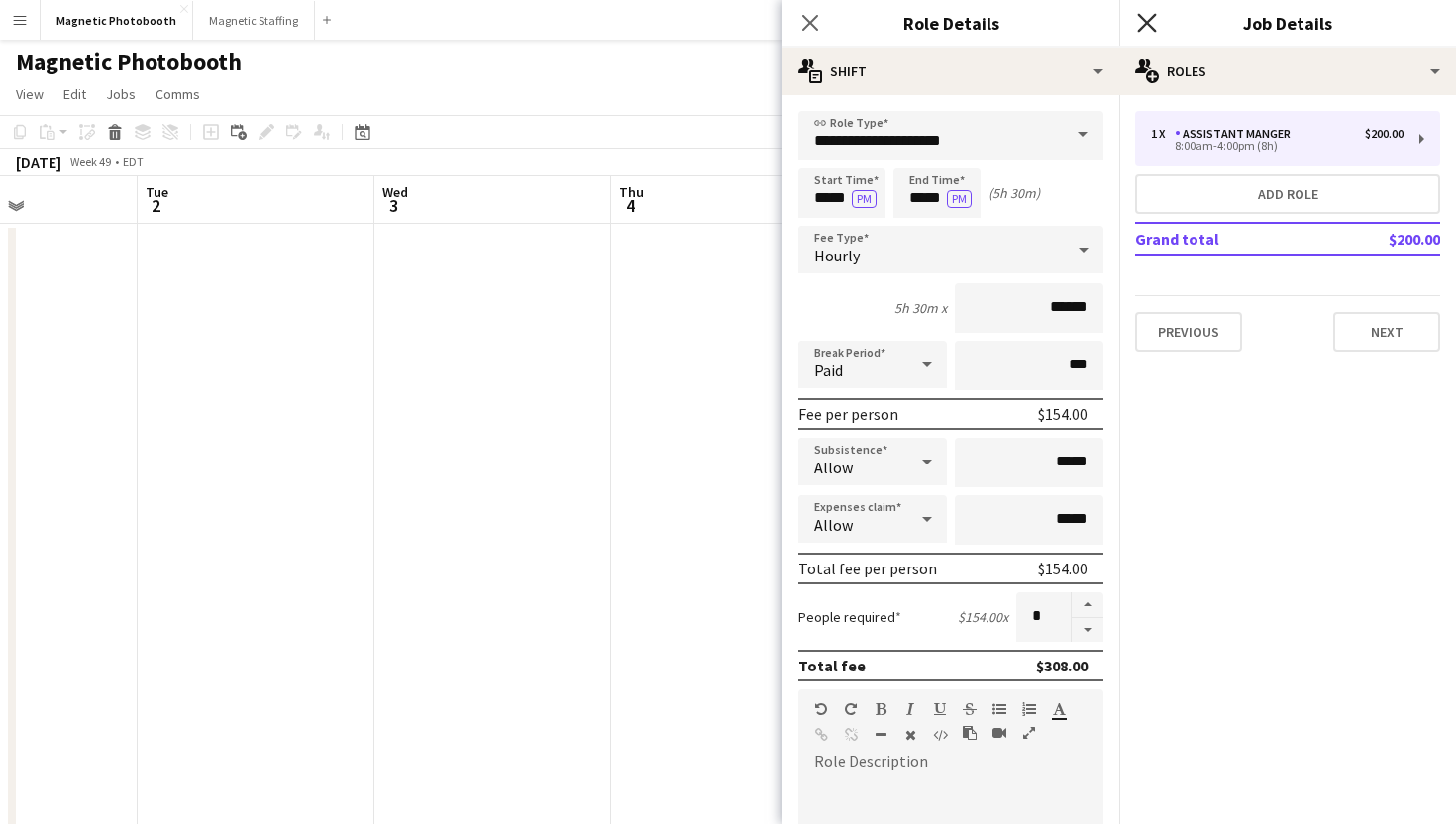
click at [1146, 16] on icon "Close pop-in" at bounding box center [1146, 22] width 19 height 19
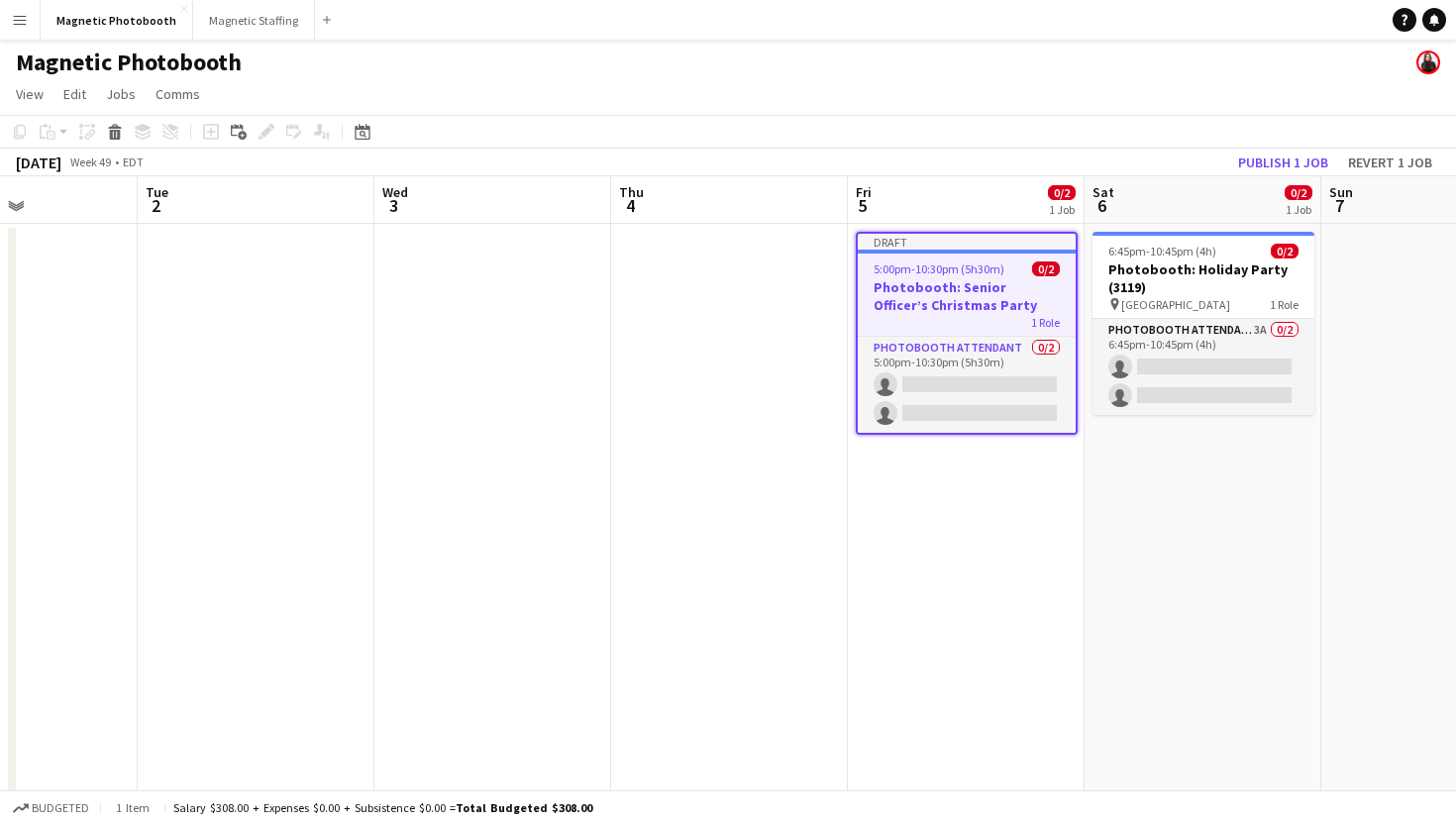
click at [932, 262] on span "5:00pm-10:30pm (5h30m)" at bounding box center [939, 269] width 131 height 15
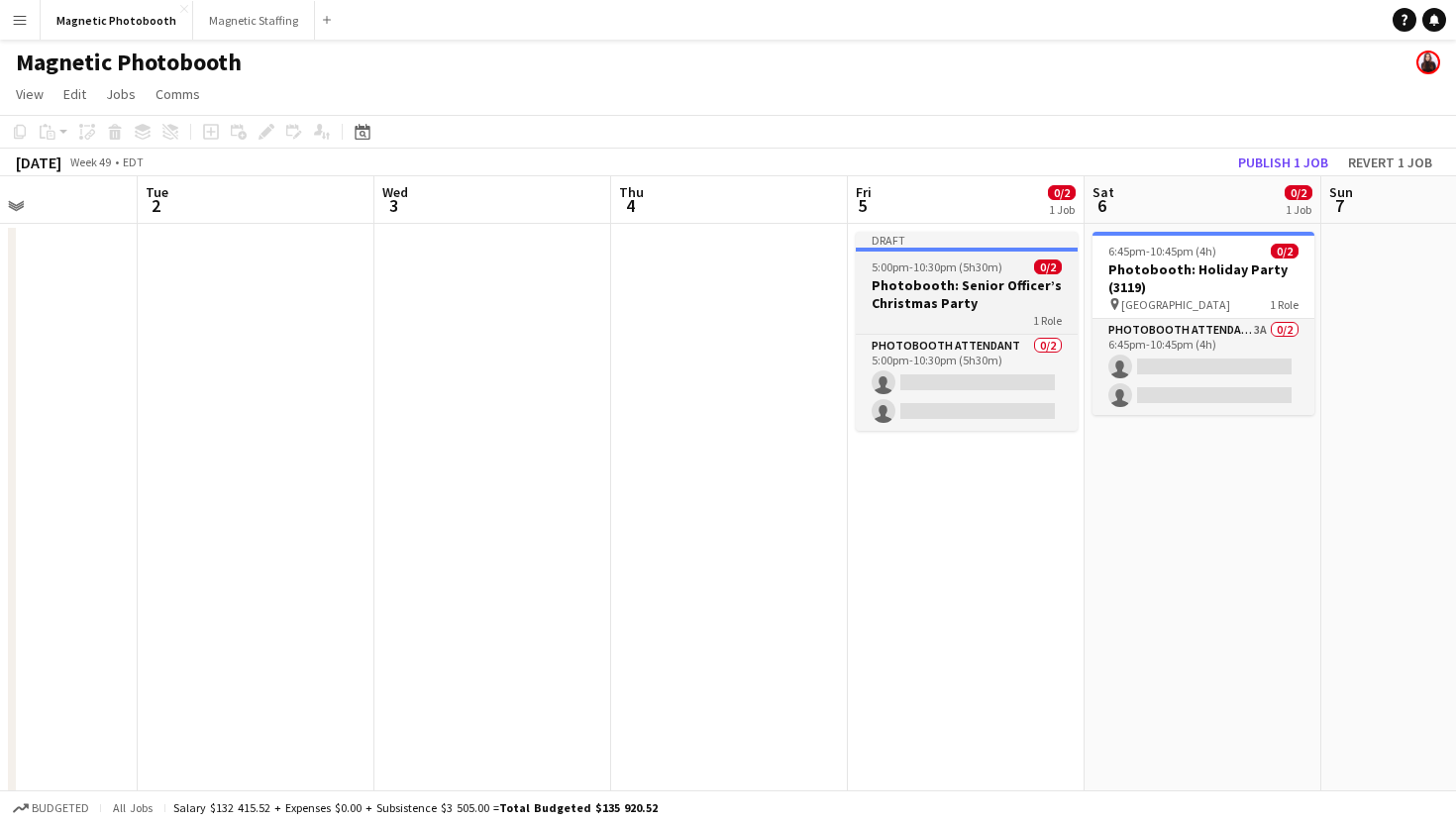
click at [1030, 277] on h3 "Photobooth: Senior Officer’s Christmas Party" at bounding box center [967, 295] width 222 height 36
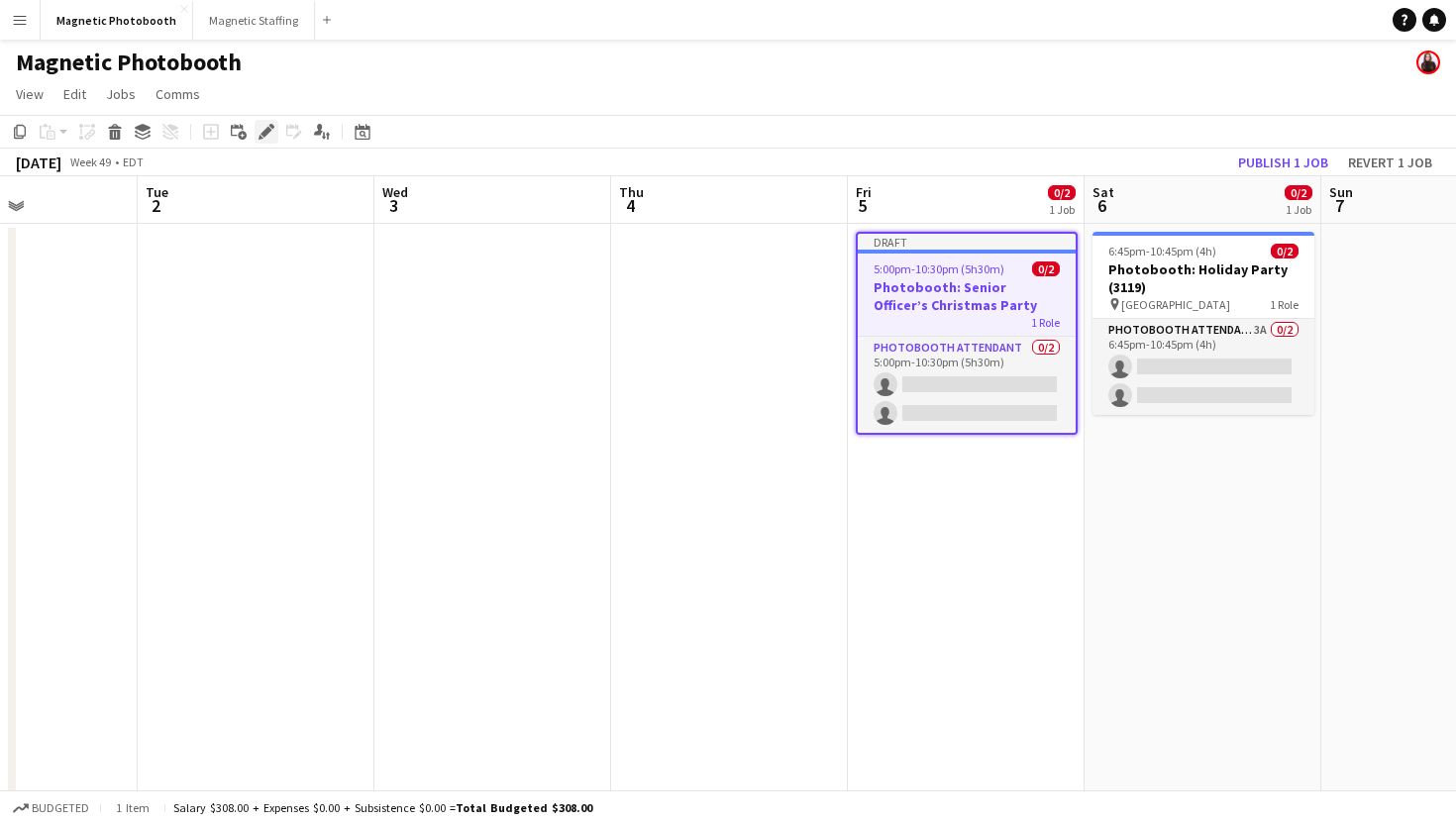
click at [263, 142] on div "Edit" at bounding box center [267, 132] width 24 height 24
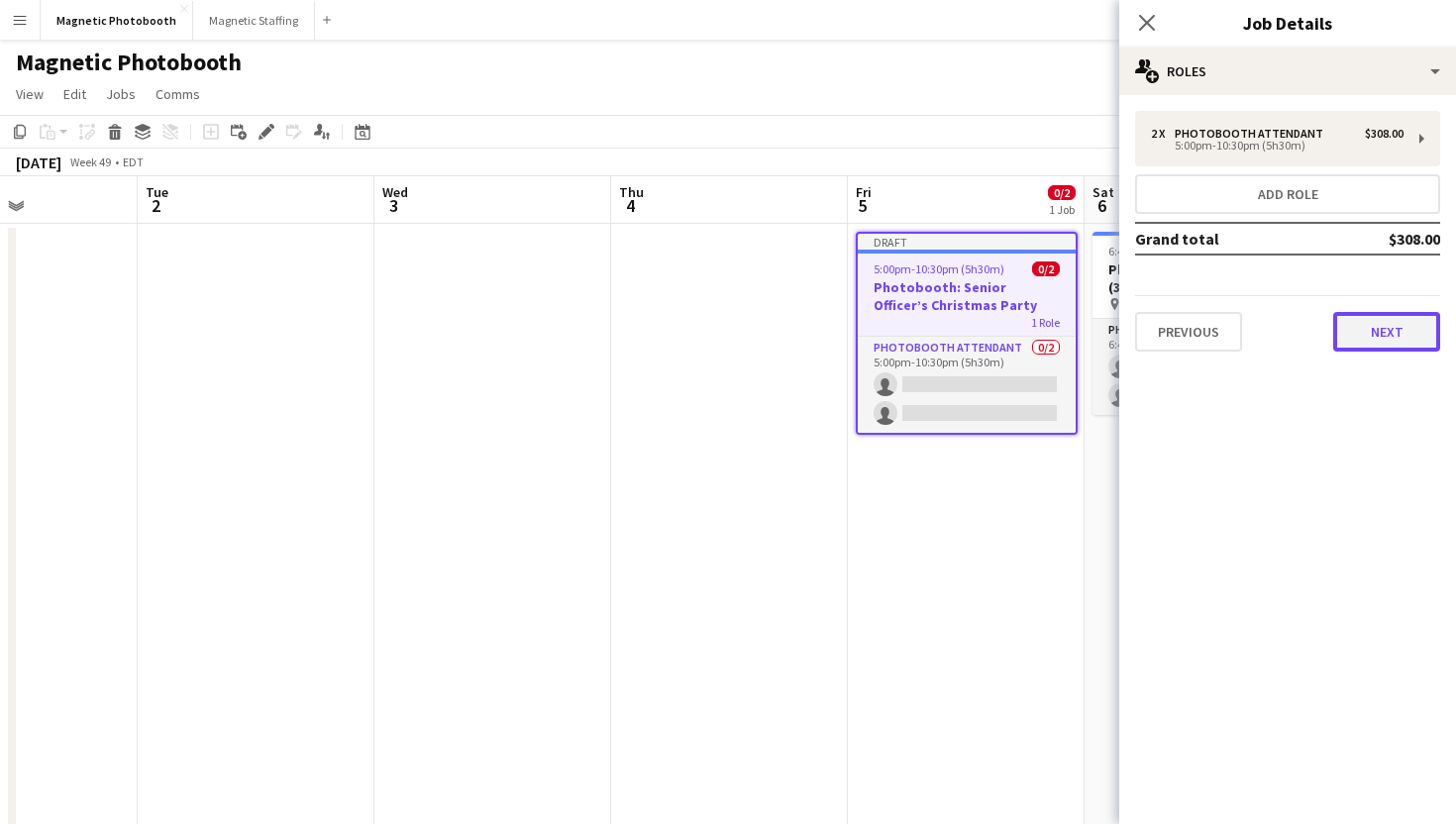
click at [1396, 324] on button "Next" at bounding box center [1386, 332] width 107 height 40
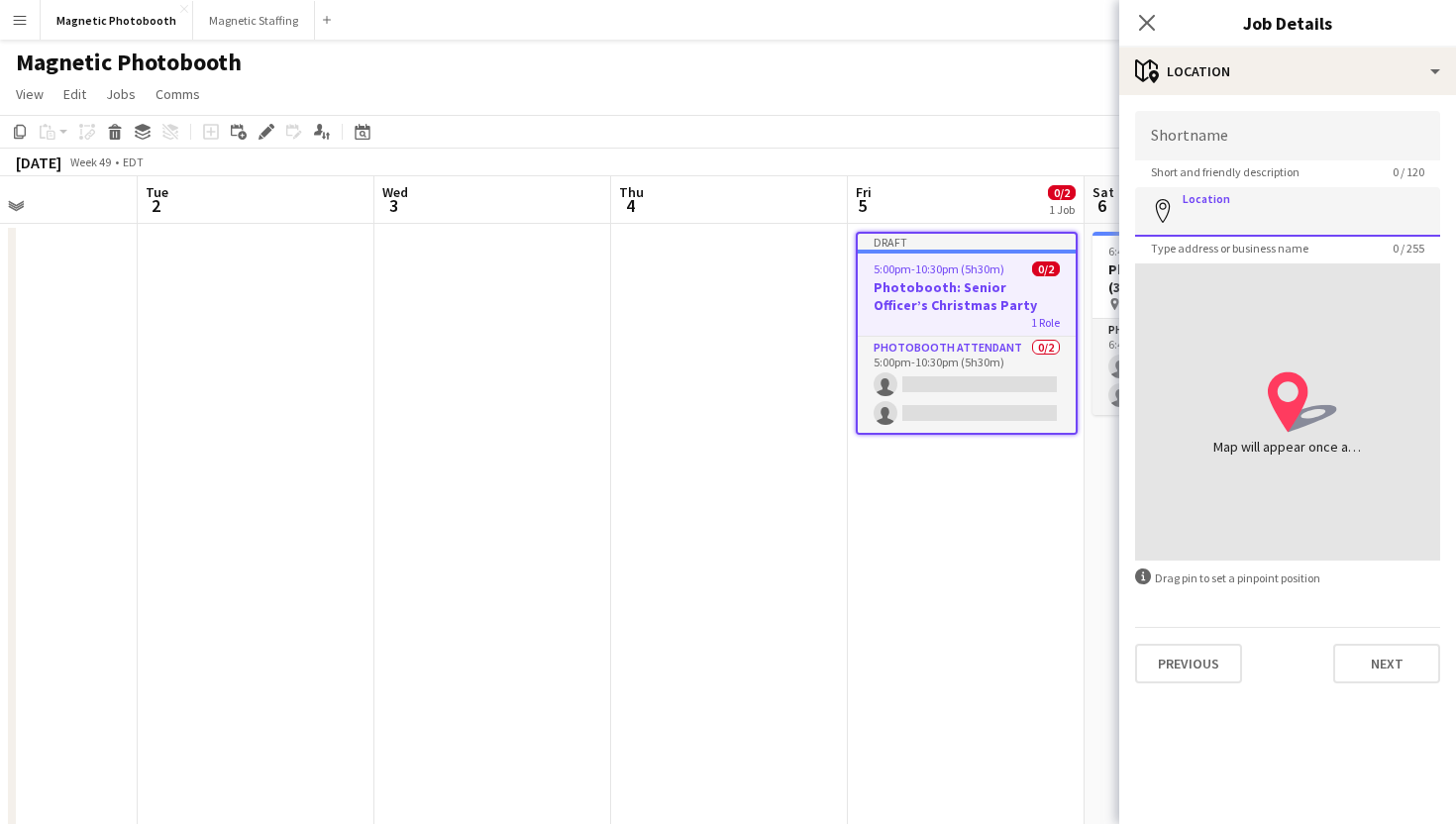
click at [1255, 205] on input "Location" at bounding box center [1287, 212] width 305 height 50
paste input "**********"
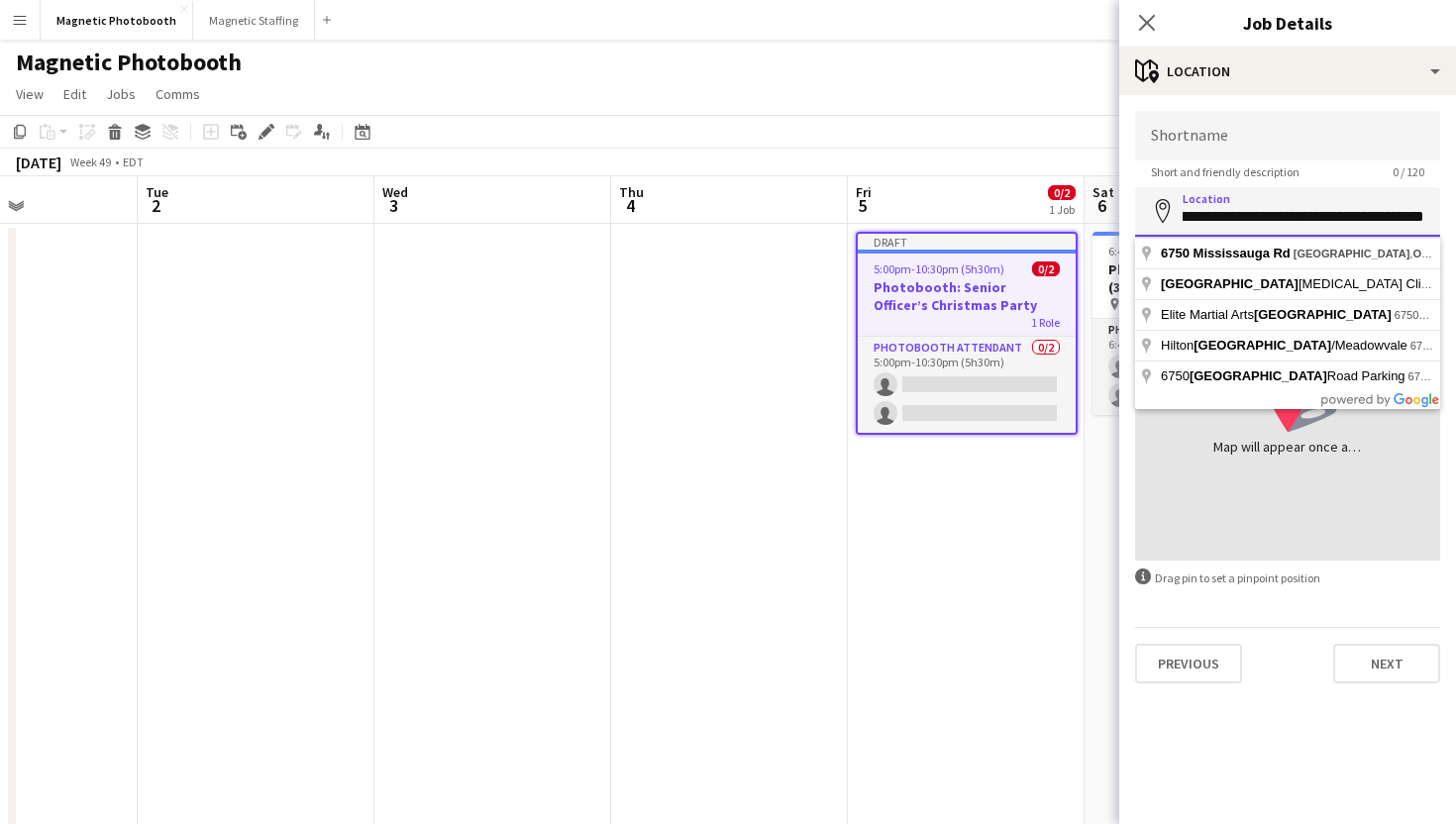
type input "**********"
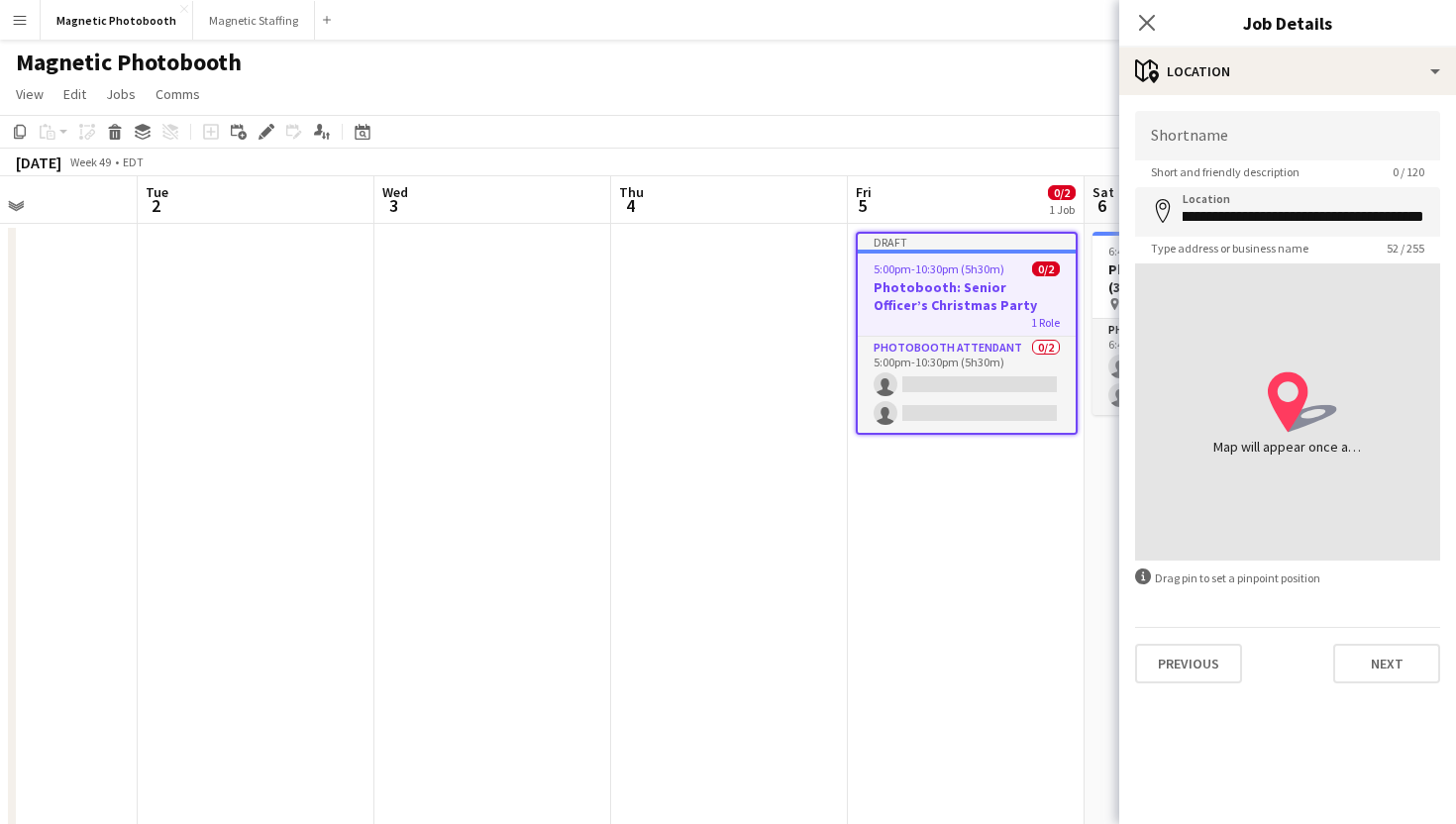
scroll to position [0, 0]
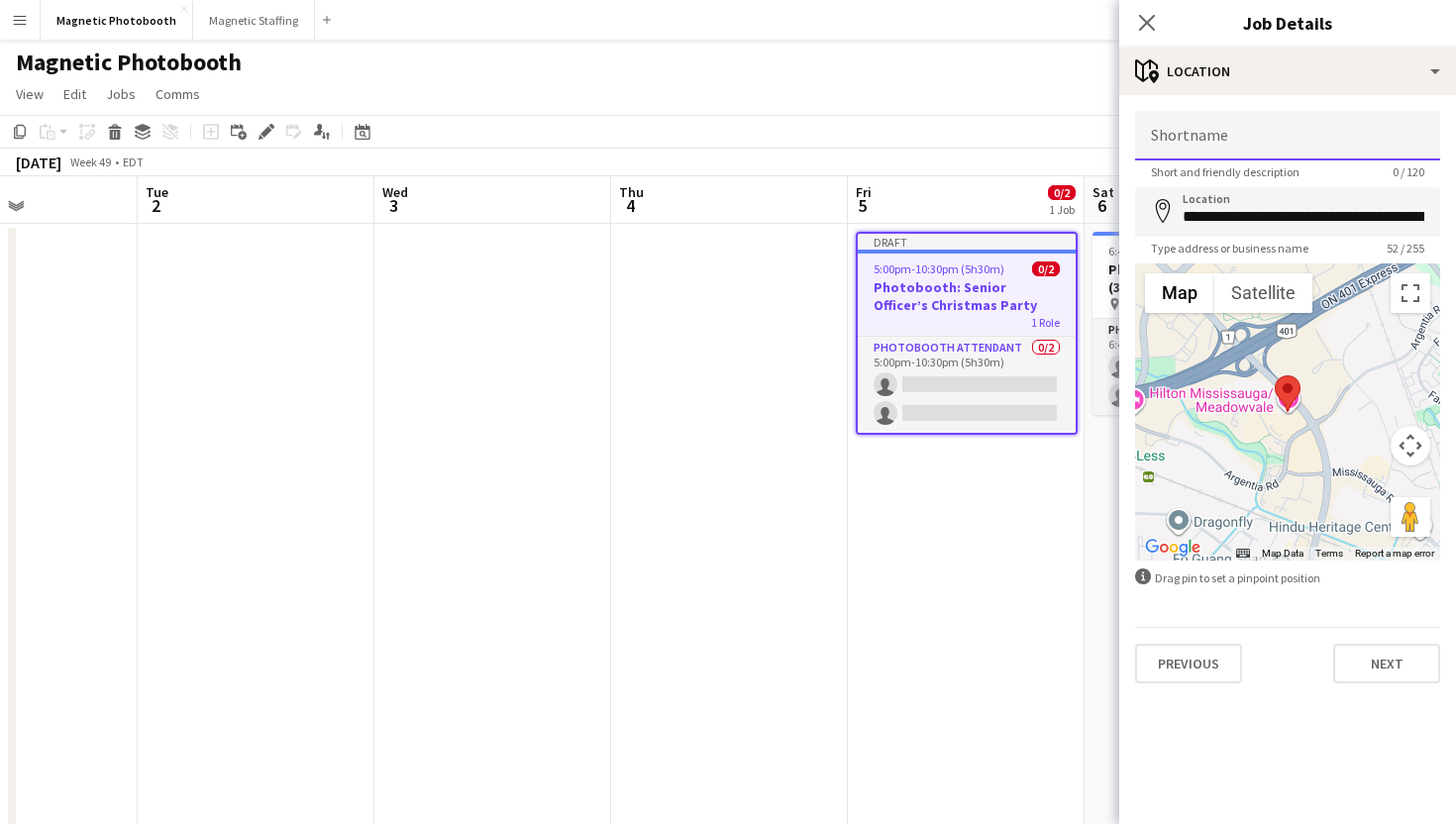
click at [1292, 134] on input "Shortname" at bounding box center [1287, 136] width 305 height 50
paste input "**********"
type input "**********"
click at [1141, 11] on app-icon "Close pop-in" at bounding box center [1147, 23] width 29 height 29
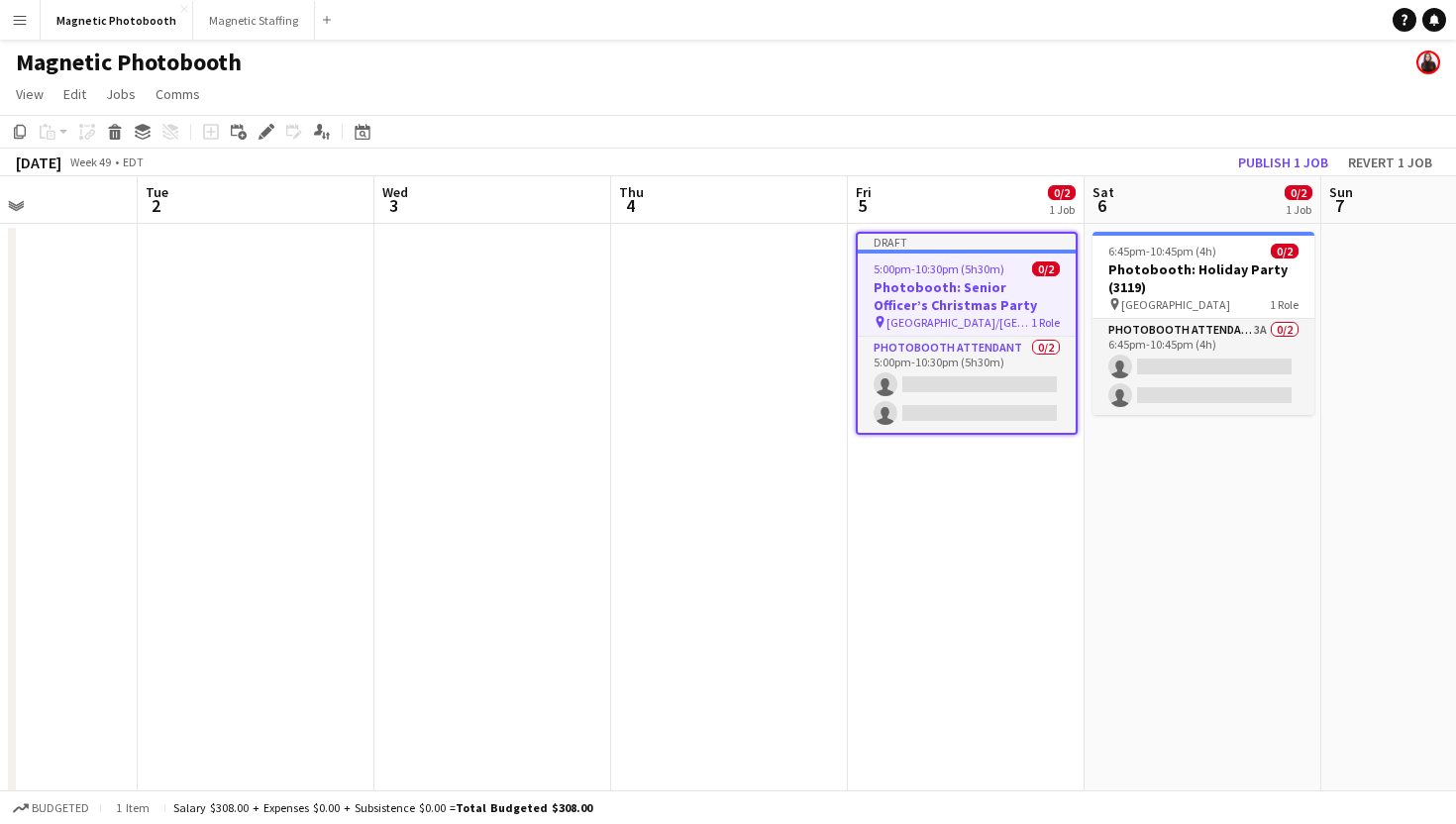
click at [1129, 41] on div "Magnetic Photobooth" at bounding box center [728, 59] width 1456 height 38
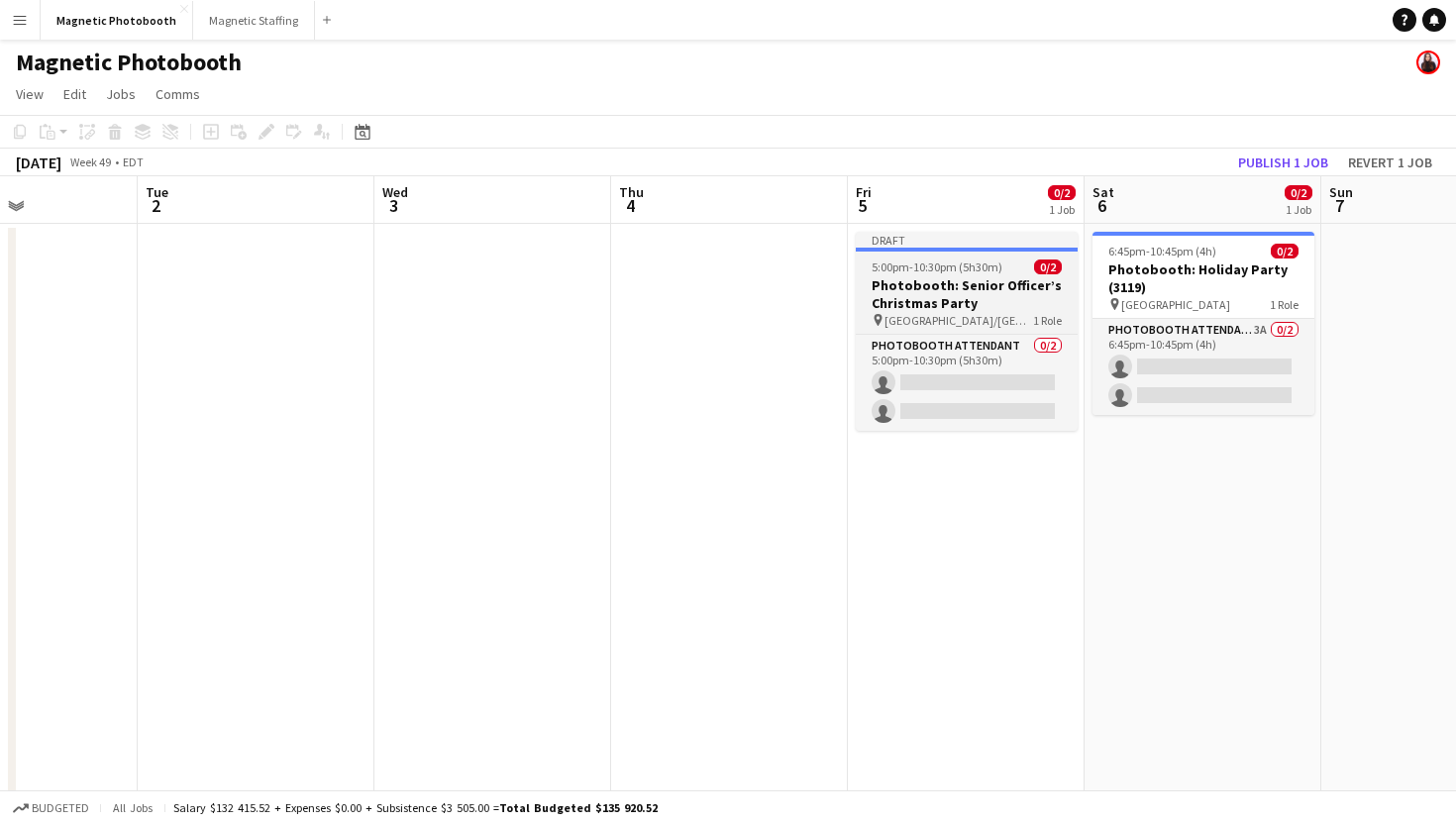
click at [1029, 246] on div "Draft" at bounding box center [967, 240] width 222 height 16
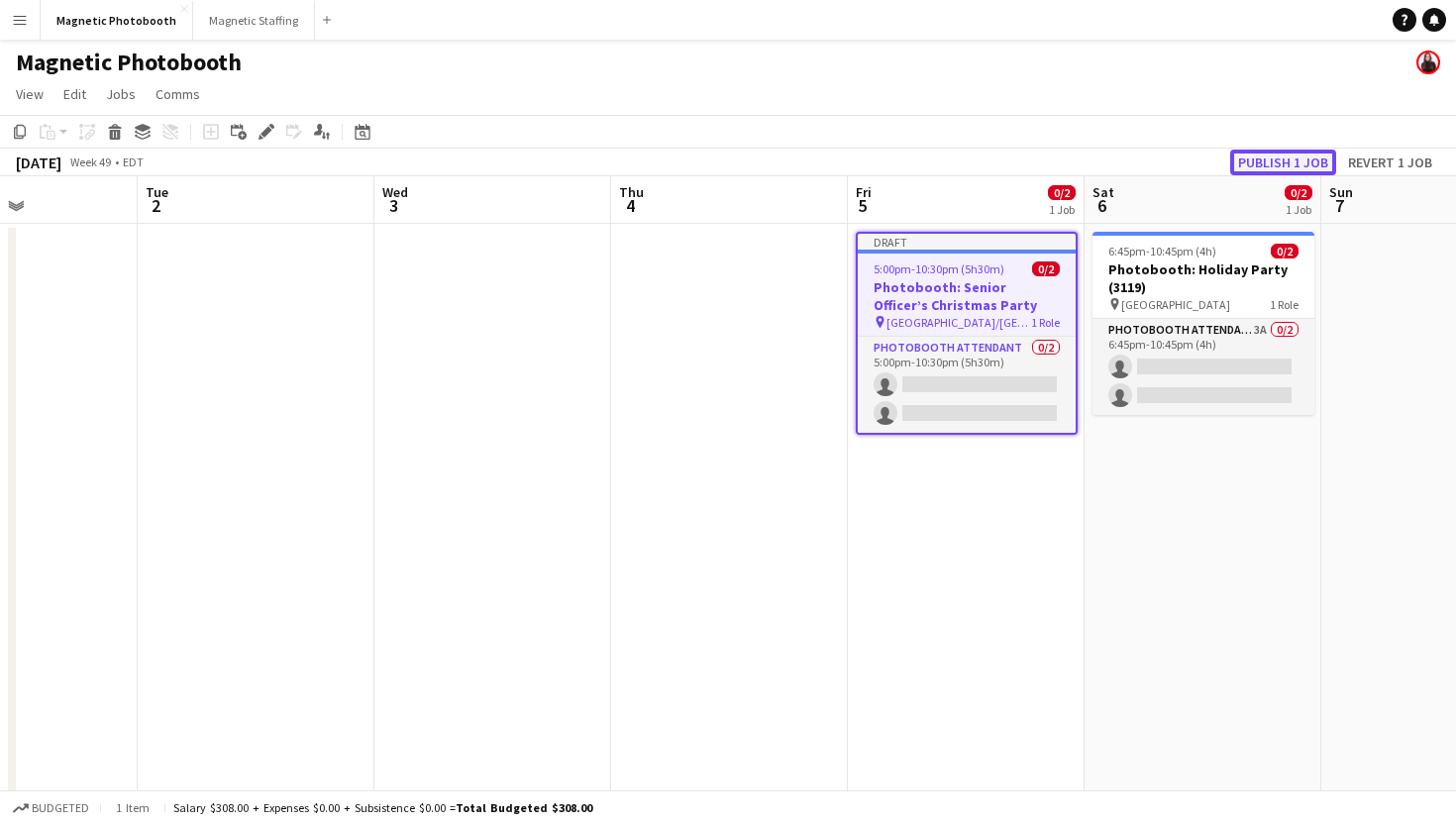
click at [1272, 165] on button "Publish 1 job" at bounding box center [1283, 163] width 106 height 26
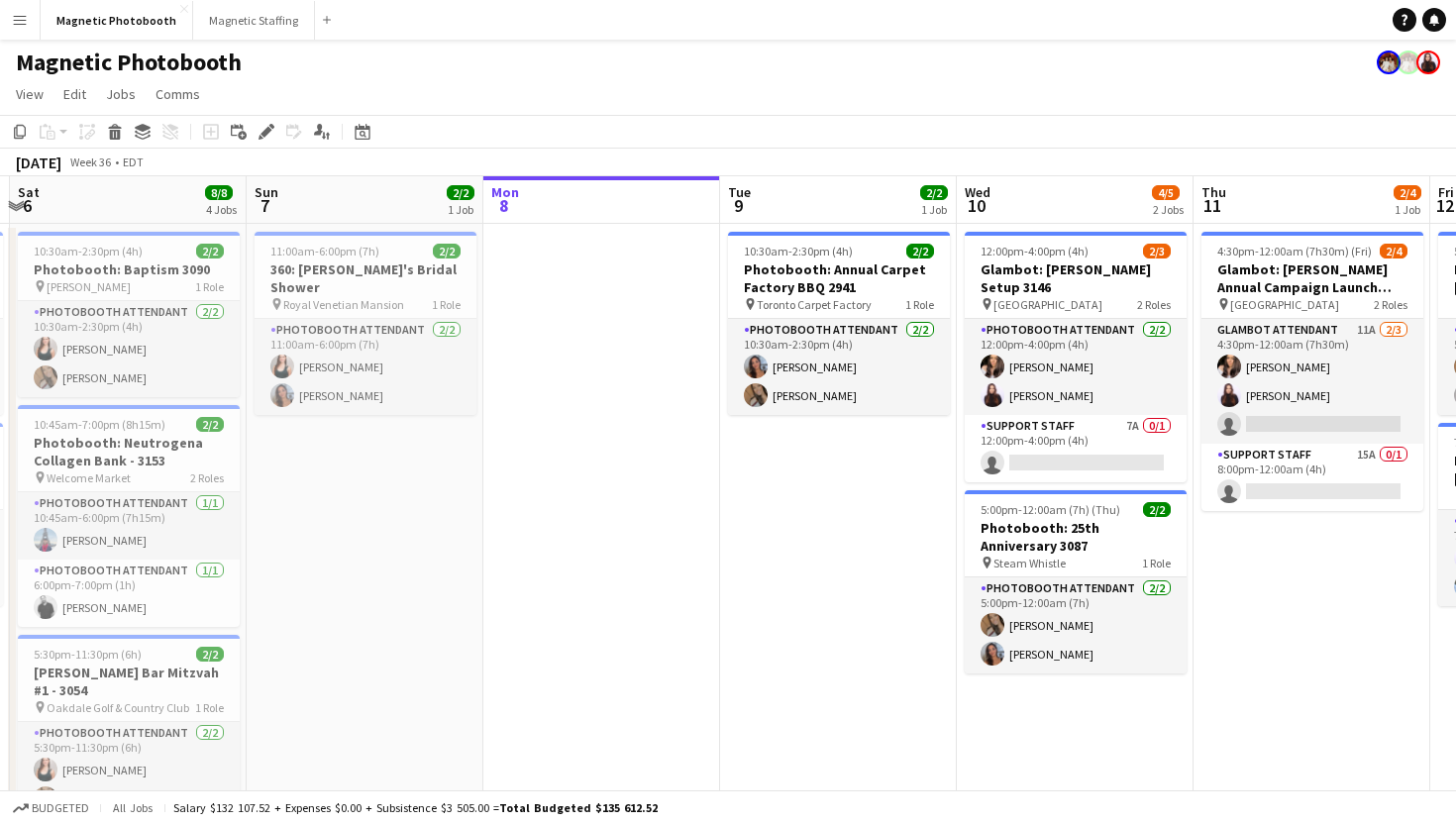
scroll to position [0, 467]
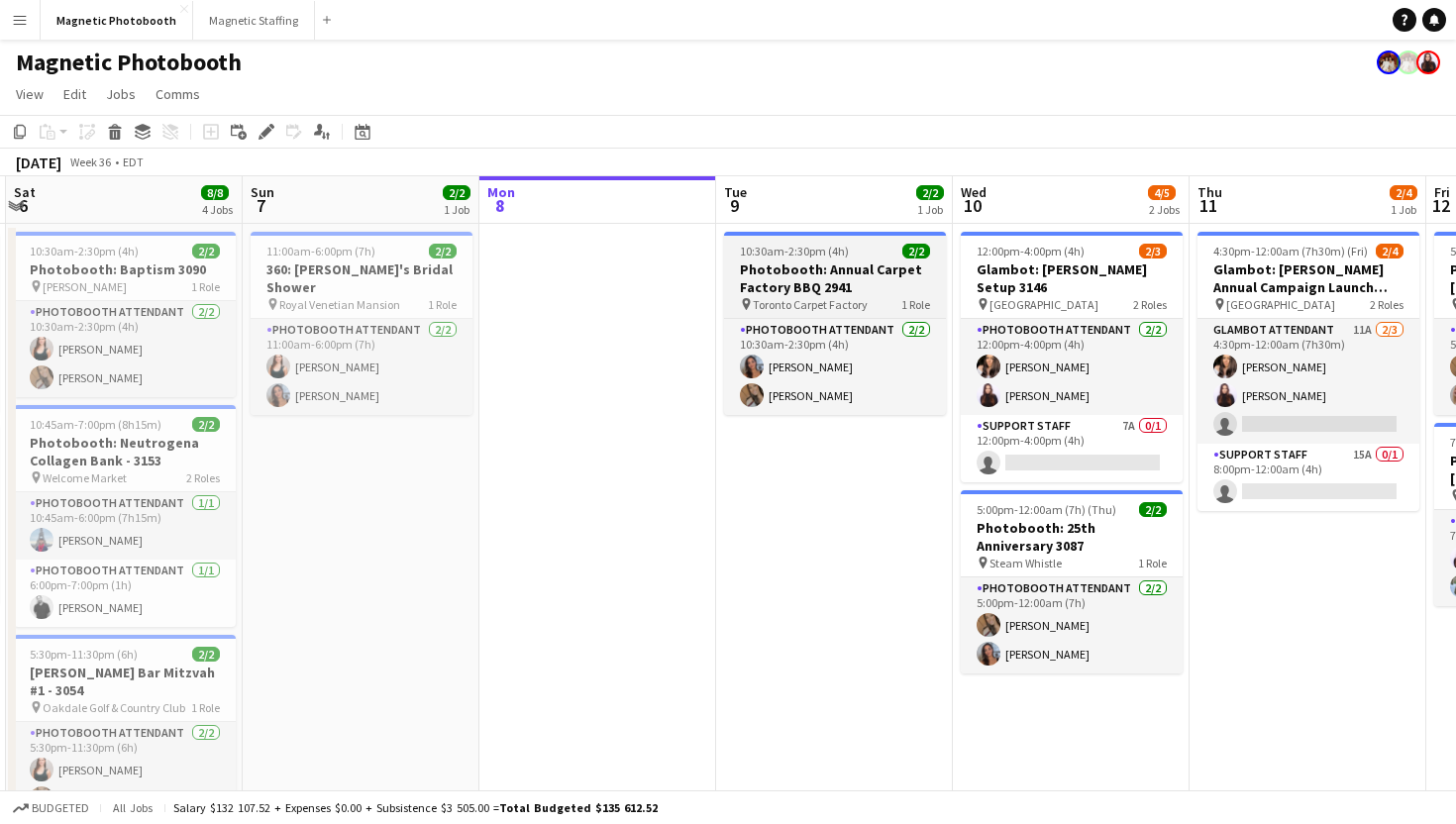
click at [800, 277] on h3 "Photobooth: Annual Carpet Factory BBQ 2941" at bounding box center [835, 279] width 222 height 36
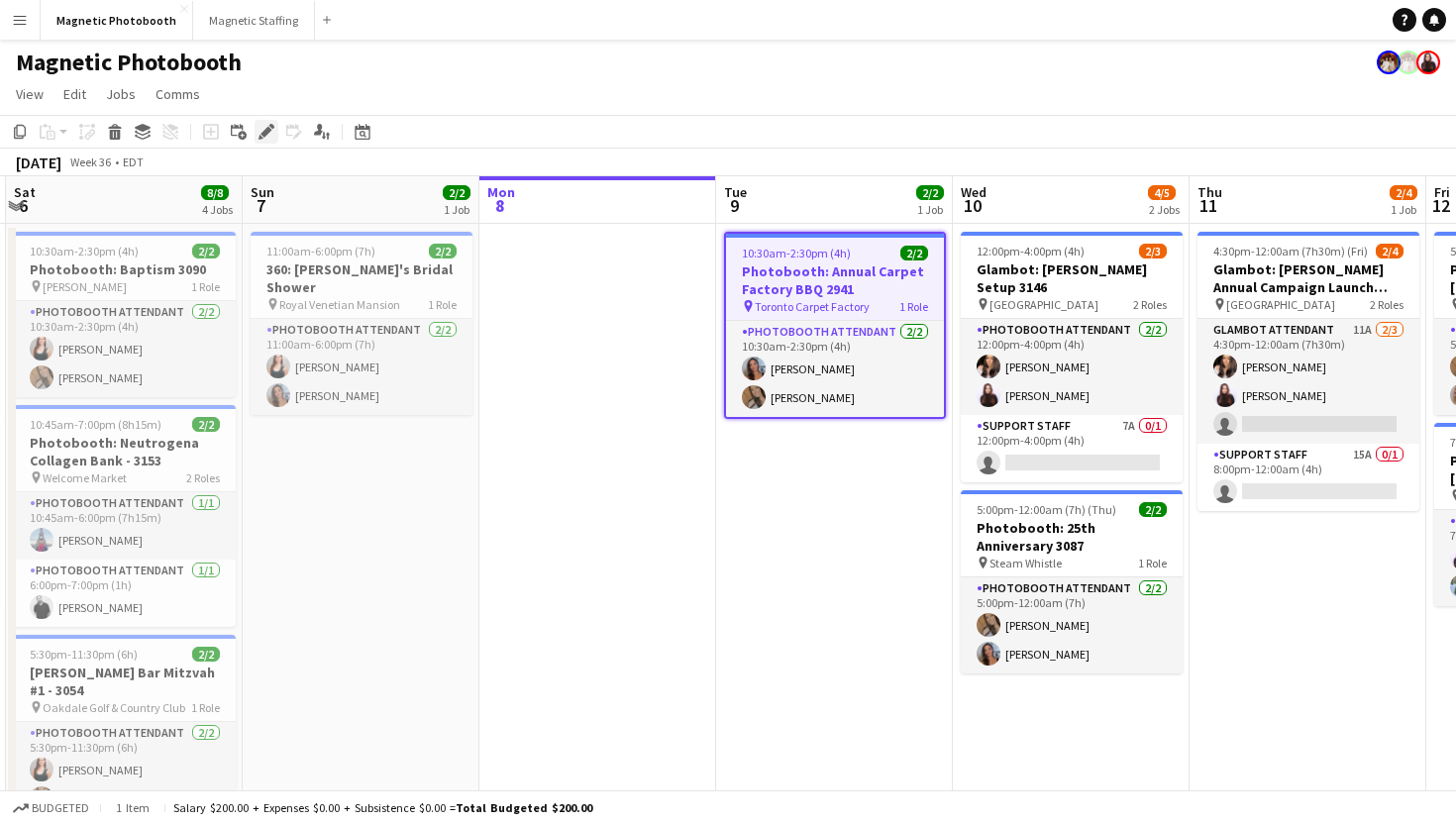
click at [260, 132] on icon "Edit" at bounding box center [267, 132] width 16 height 16
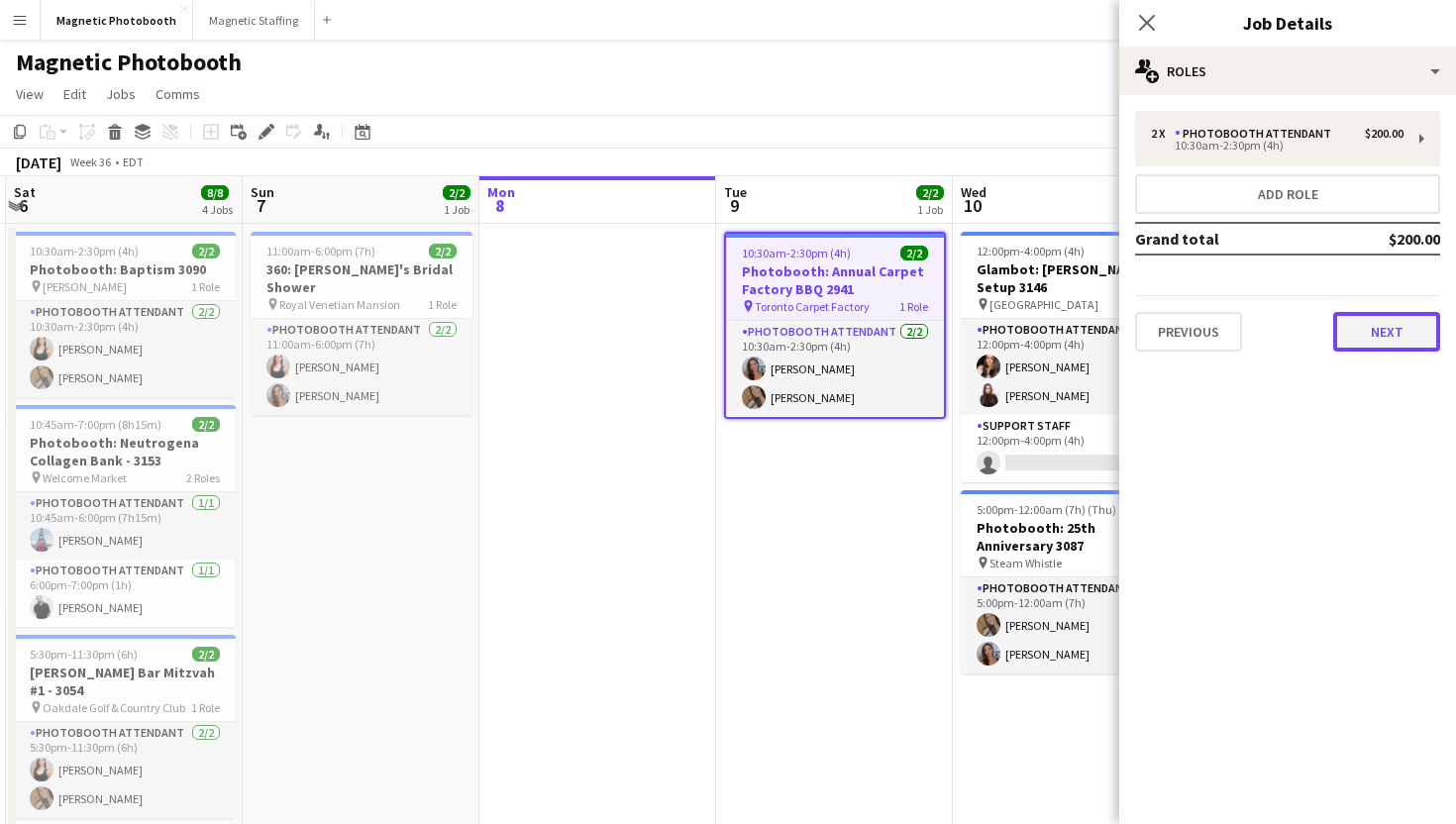
click at [1352, 333] on button "Next" at bounding box center [1386, 332] width 107 height 40
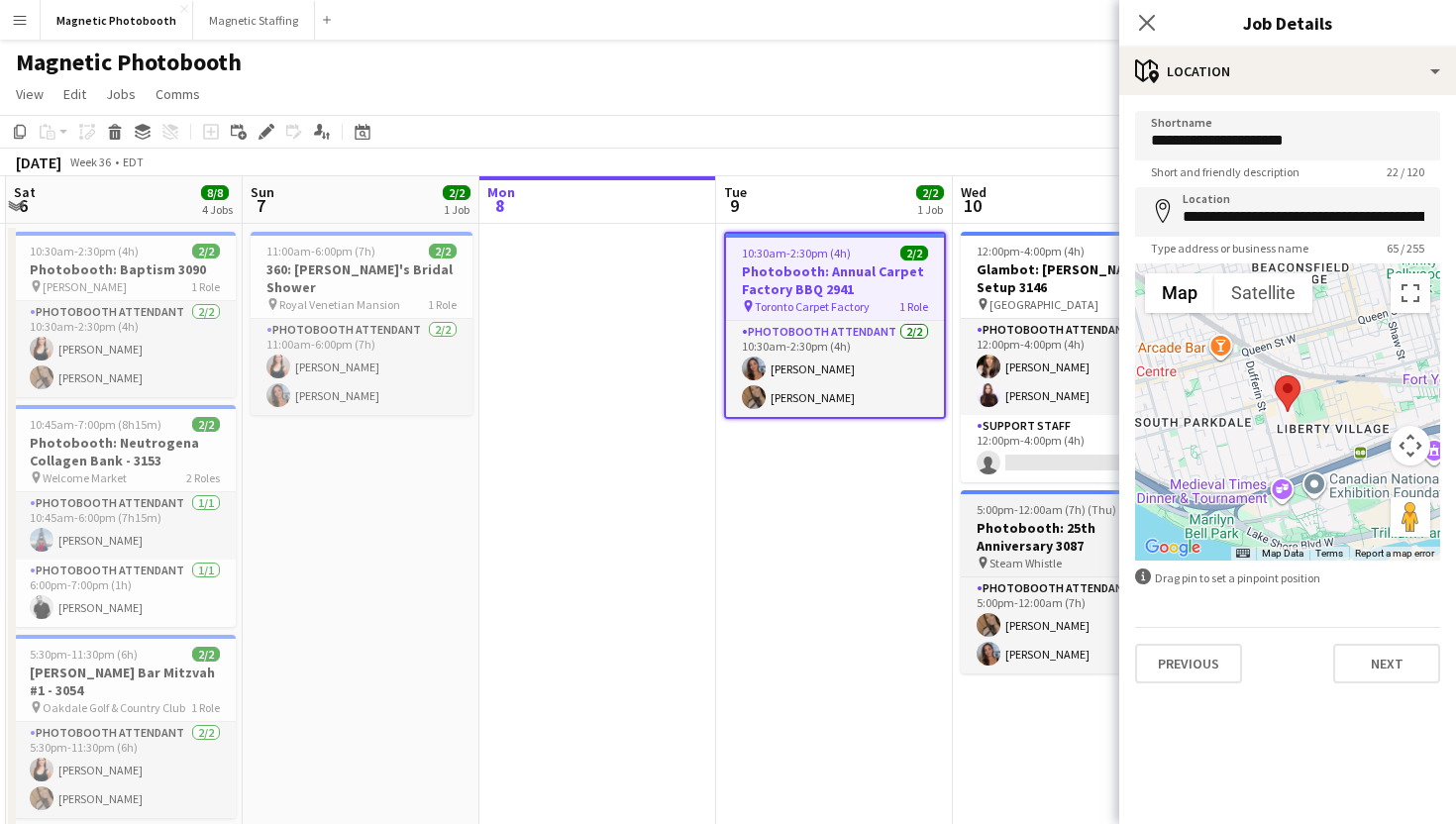
click at [1069, 519] on h3 "Photobooth: 25th Anniversary 3087" at bounding box center [1072, 537] width 222 height 36
type input "**********"
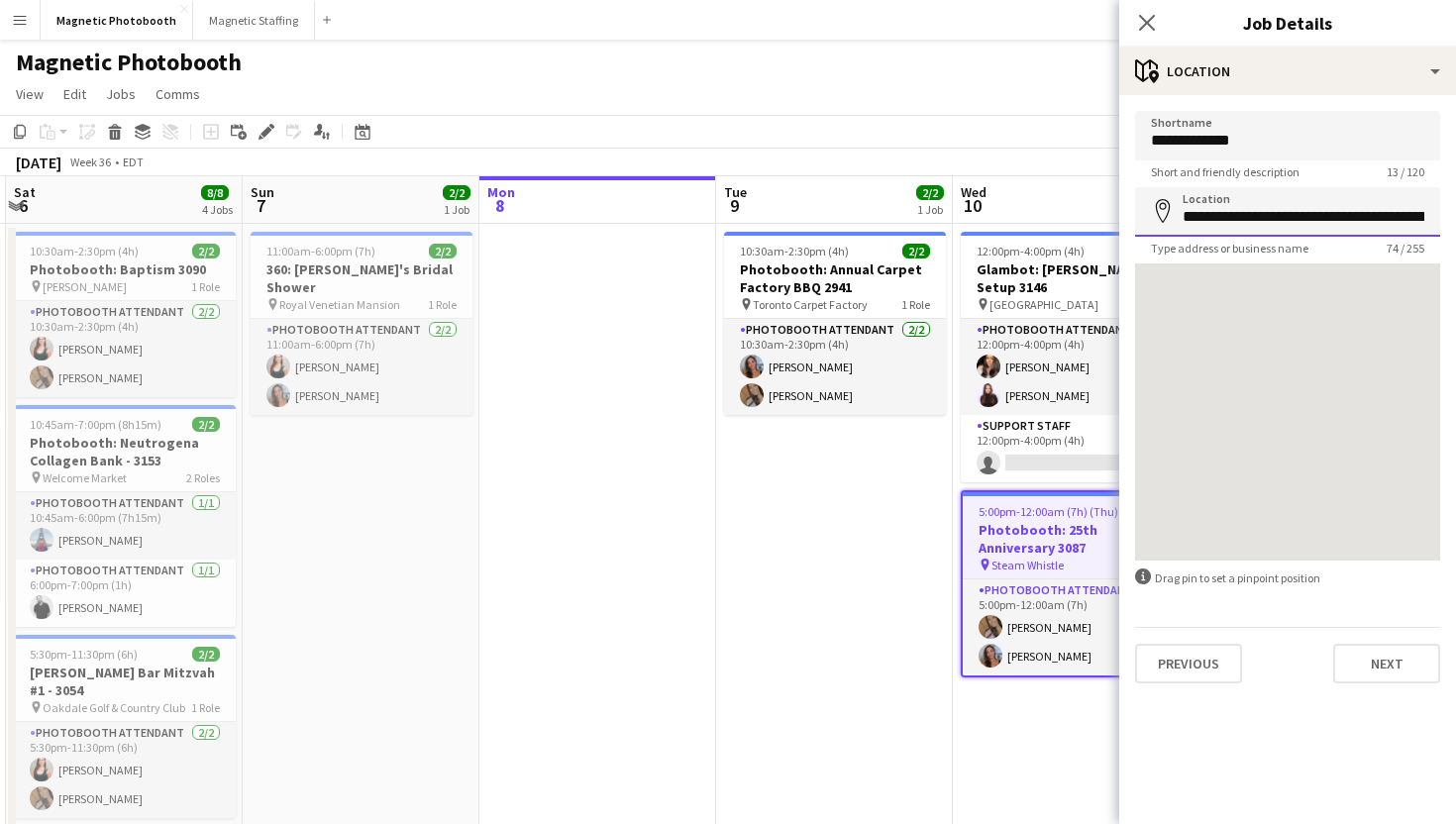
click at [1209, 215] on input "**********" at bounding box center [1287, 212] width 305 height 50
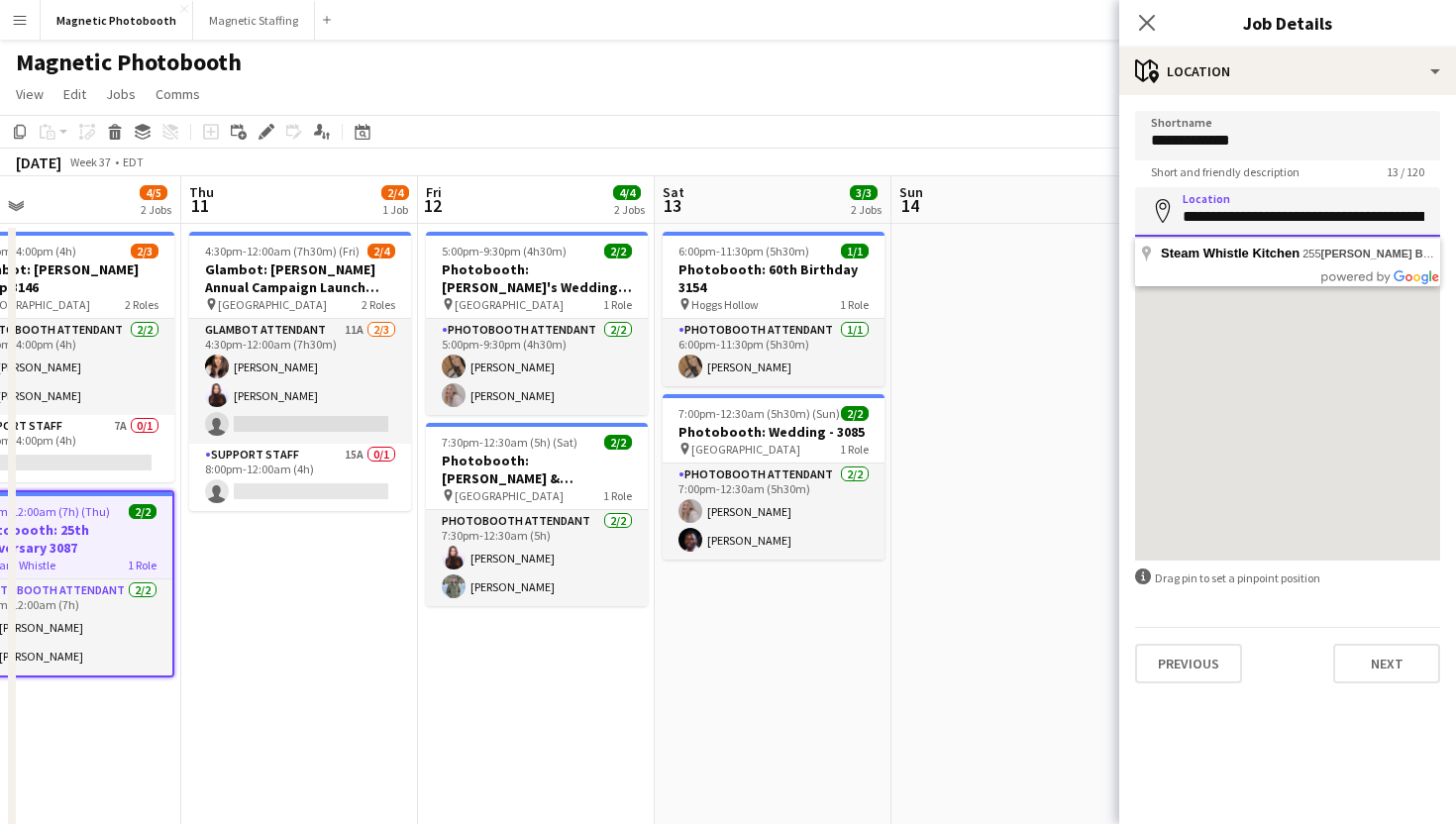
scroll to position [0, 527]
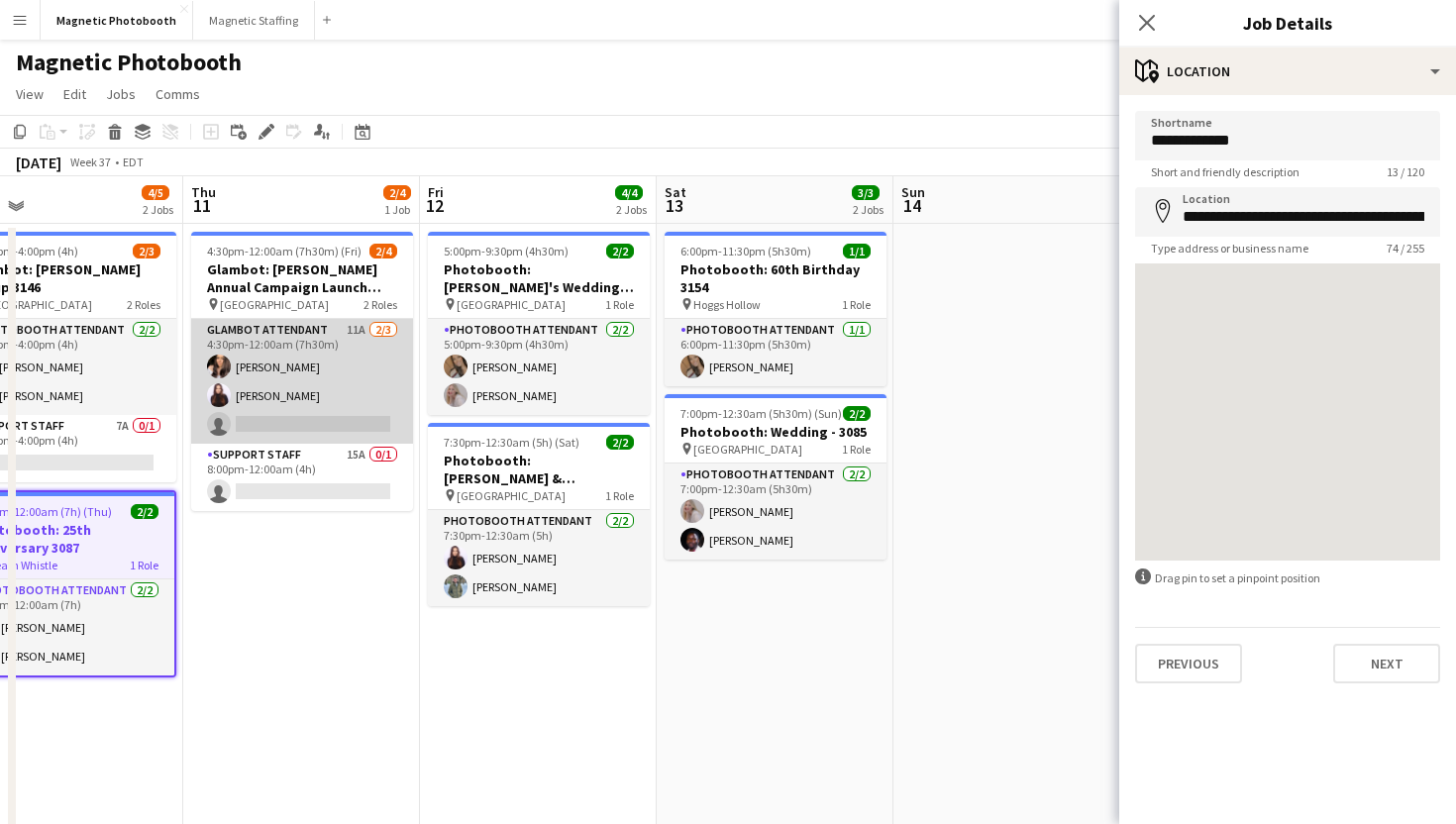
click at [322, 427] on app-card-role "Glambot Attendant 11A 2/3 4:30pm-12:00am (7h30m) Melissa Romualdi Maria Lopes s…" at bounding box center [302, 381] width 222 height 125
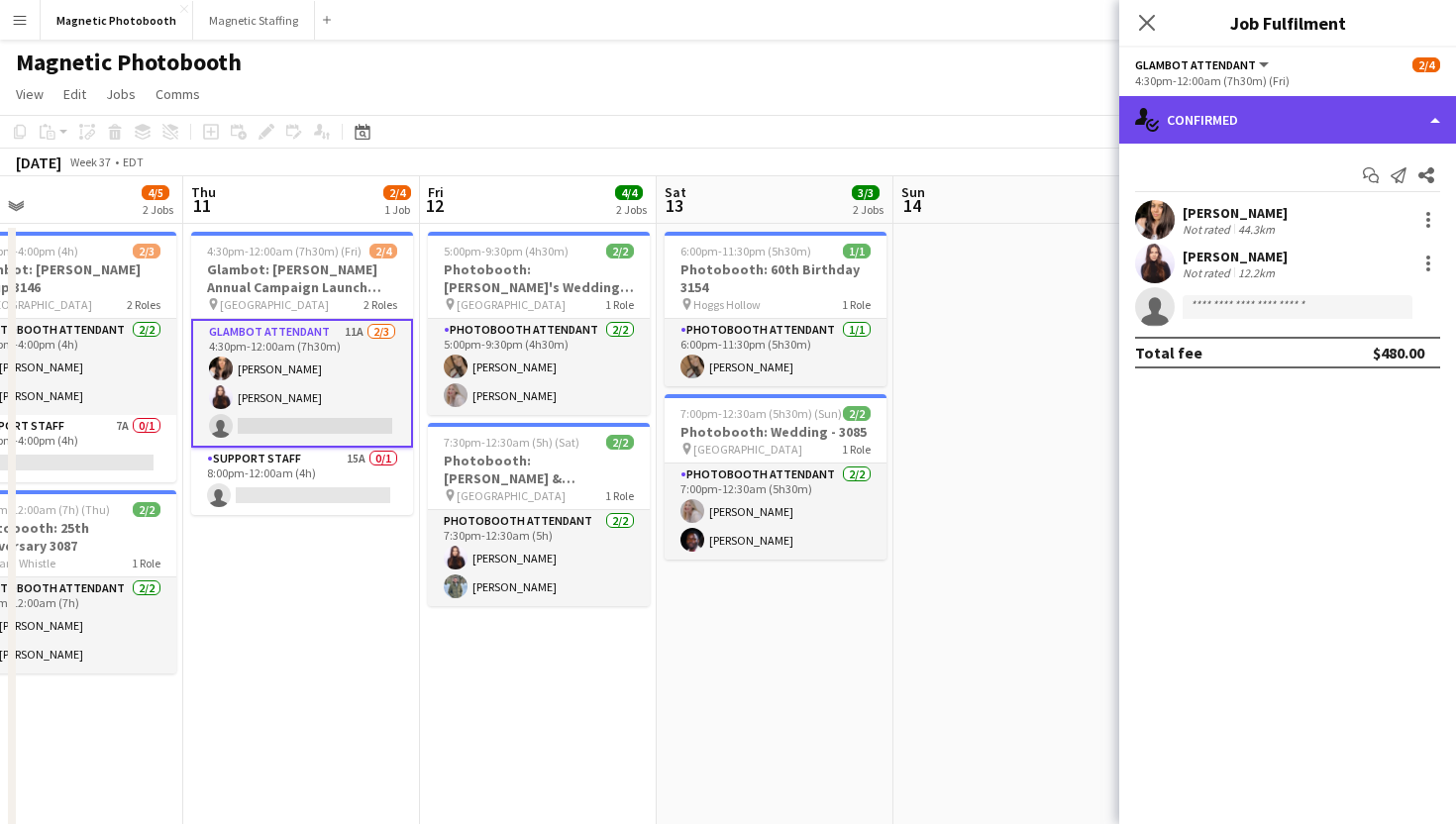
click at [1289, 130] on div "single-neutral-actions-check-2 Confirmed" at bounding box center [1287, 120] width 337 height 48
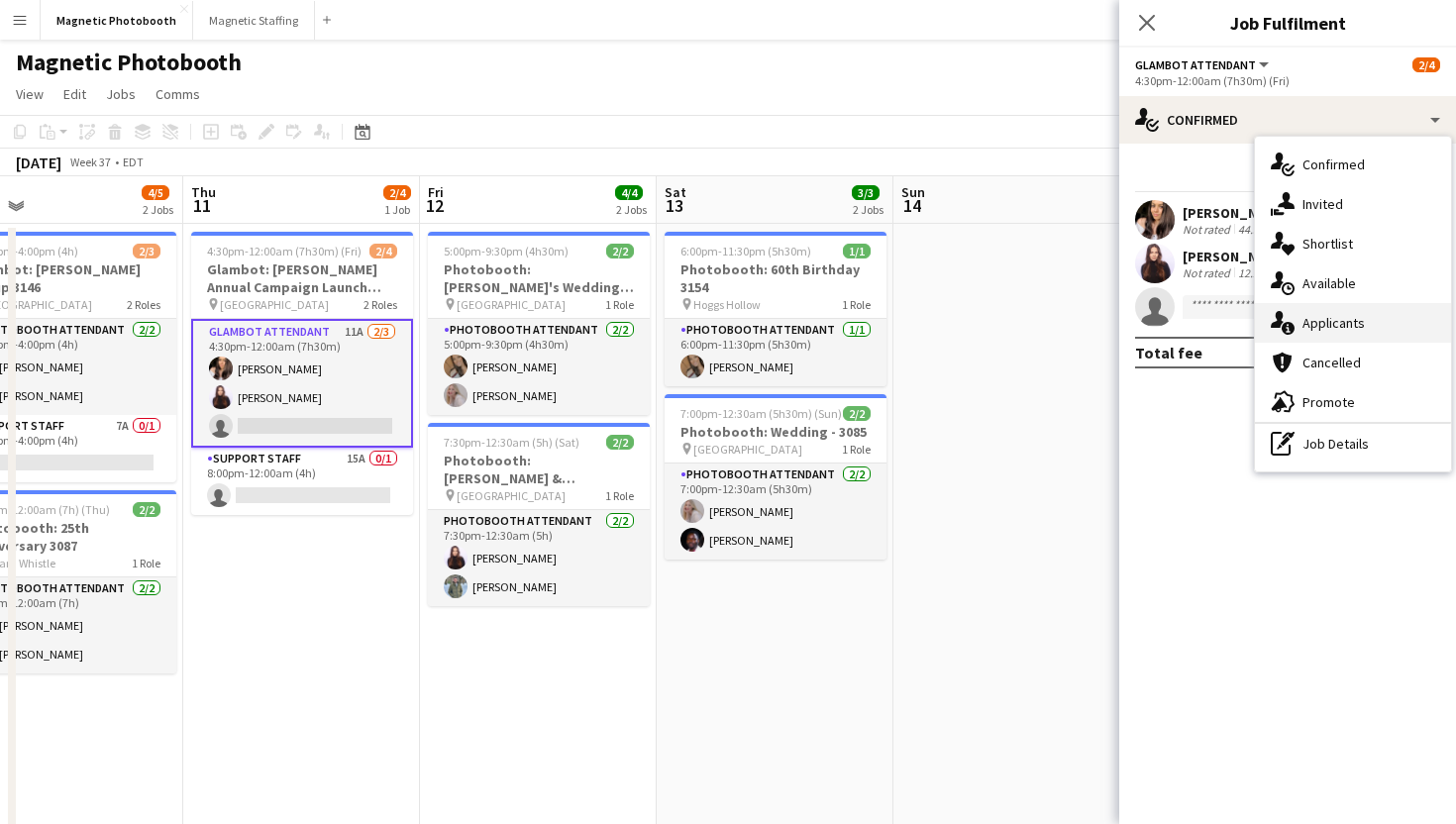
click at [1301, 338] on div "single-neutral-actions-information Applicants" at bounding box center [1353, 323] width 196 height 40
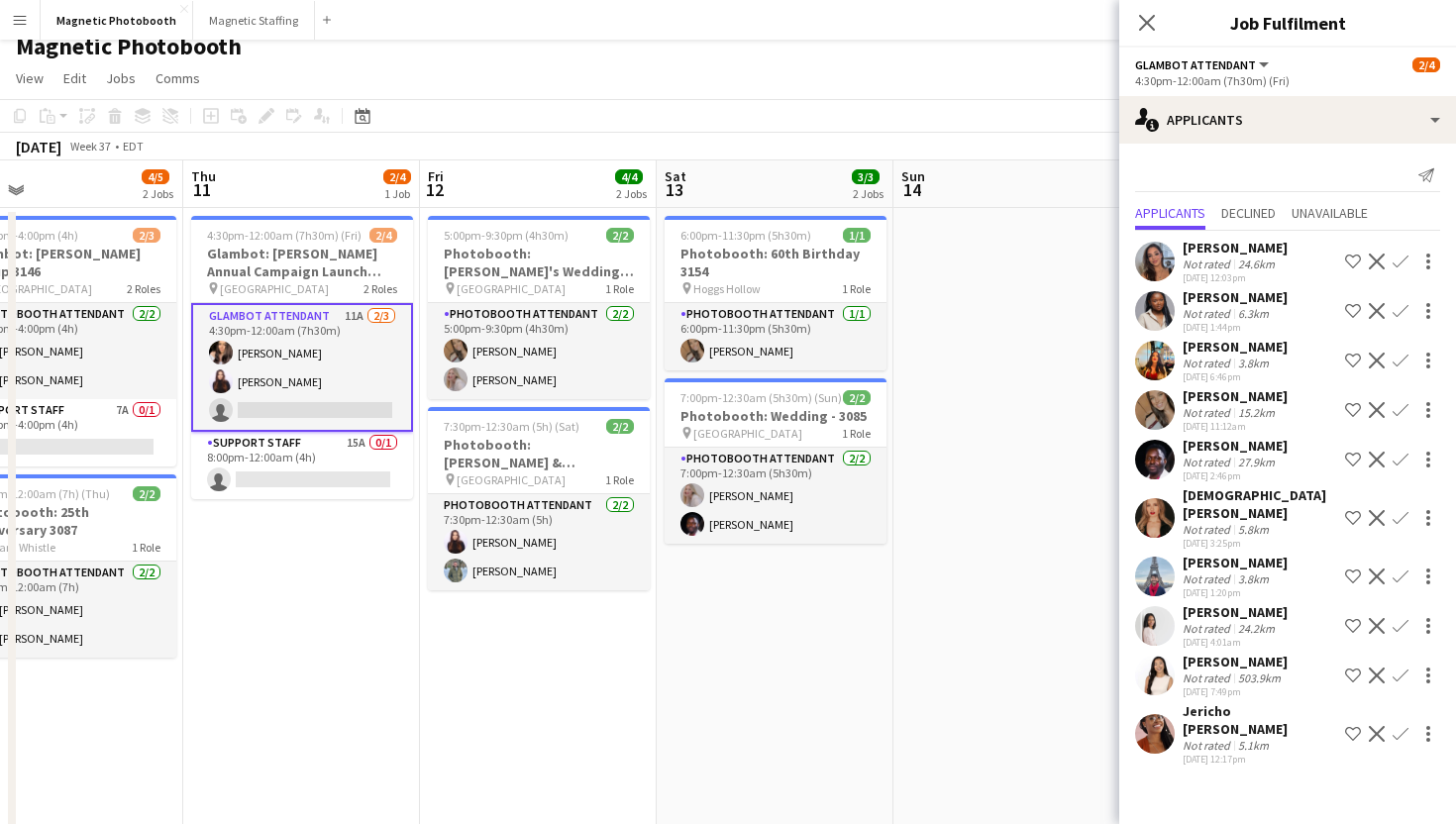
scroll to position [0, 0]
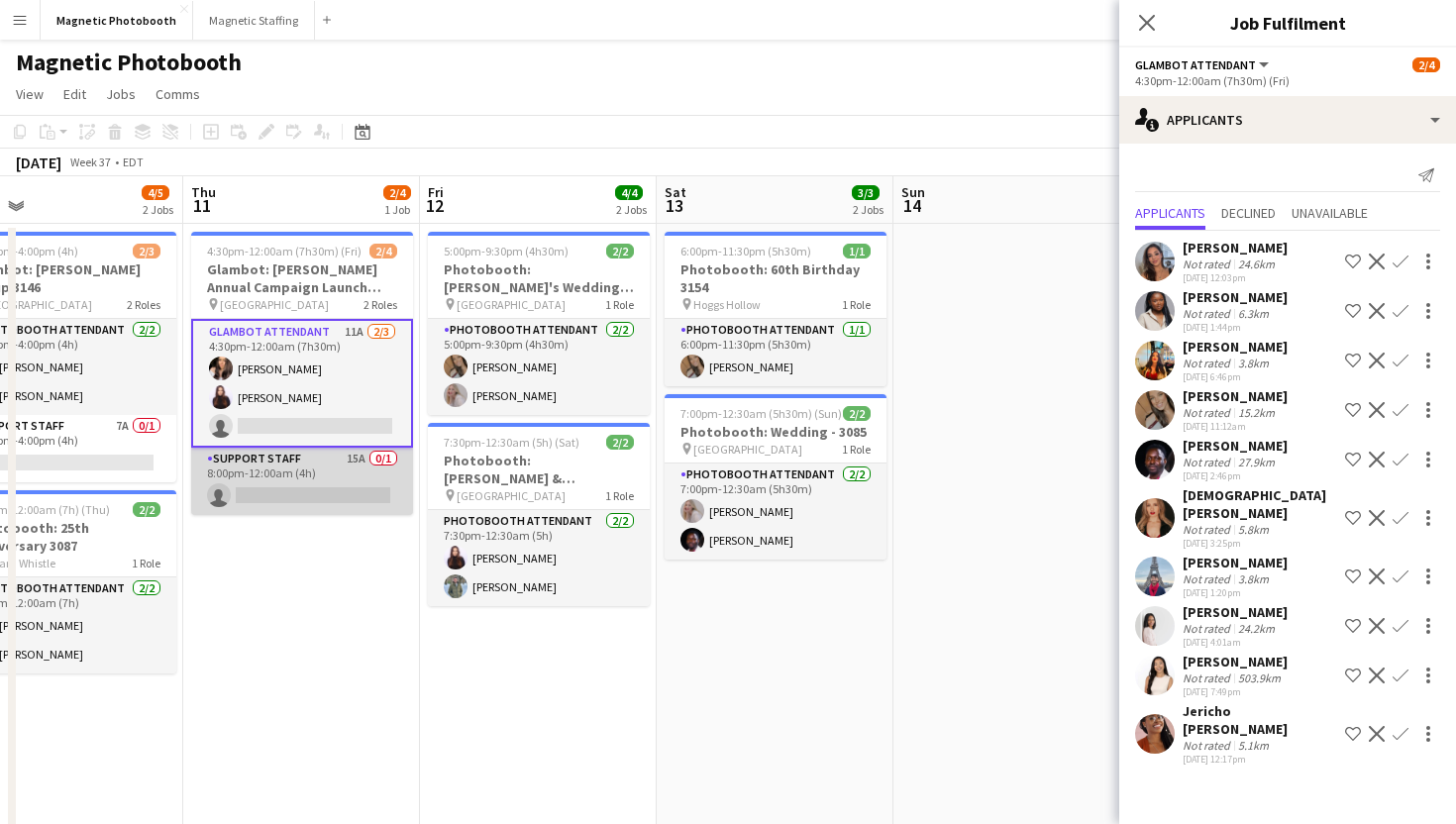
click at [367, 475] on app-card-role "Support Staff 15A 0/1 8:00pm-12:00am (4h) single-neutral-actions" at bounding box center [302, 480] width 222 height 67
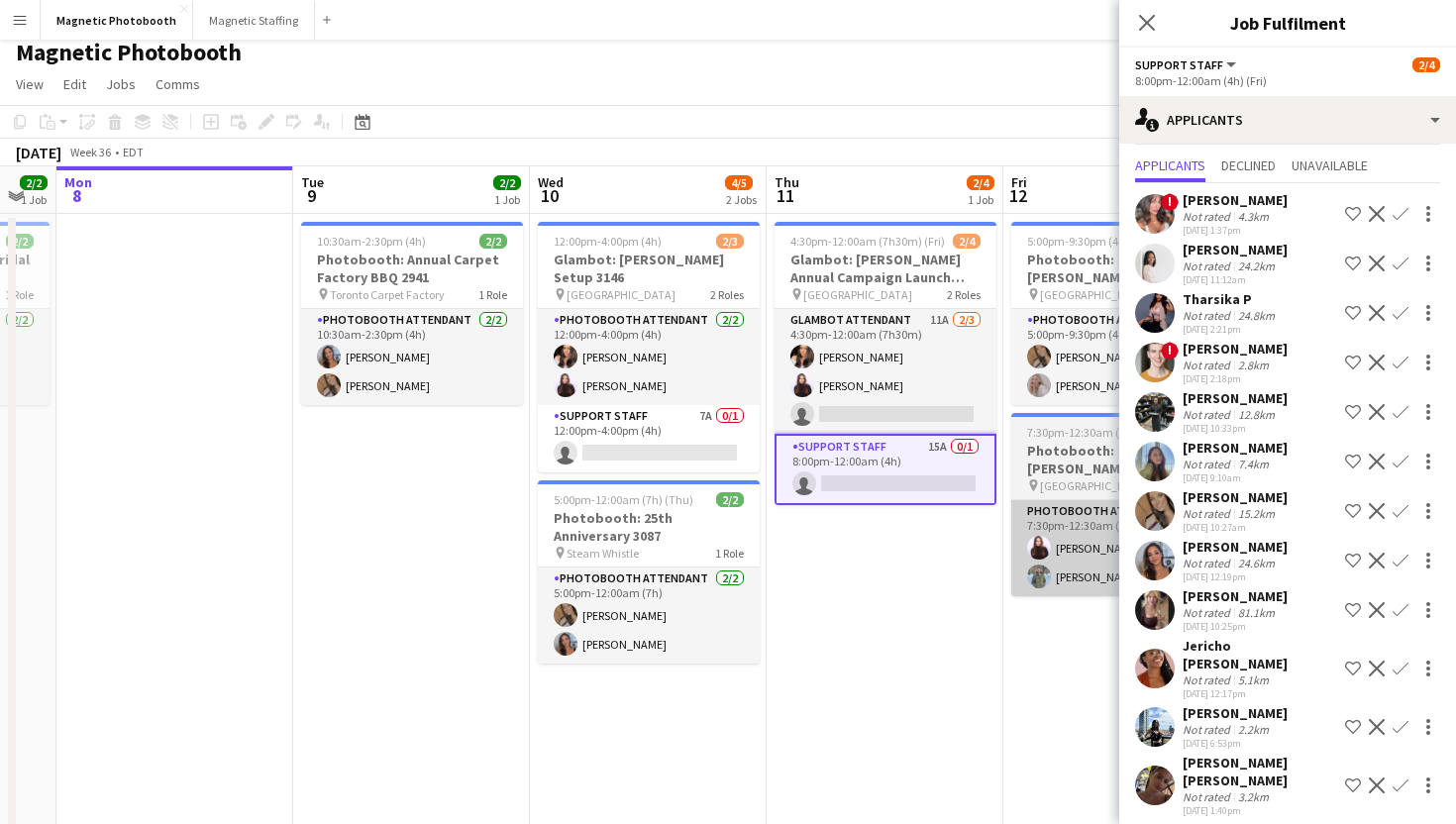
scroll to position [0, 656]
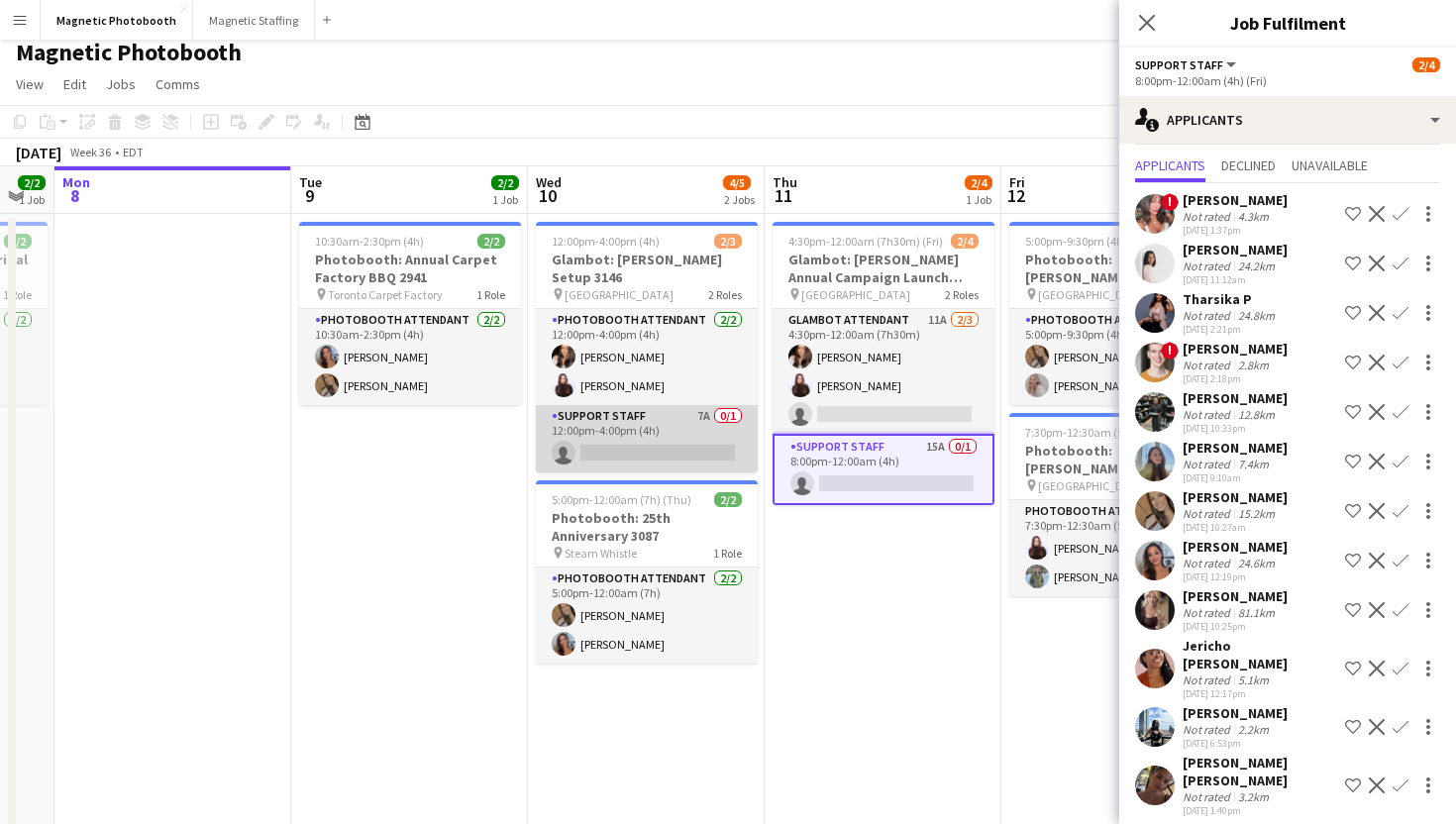
click at [667, 412] on app-card-role "Support Staff 7A 0/1 12:00pm-4:00pm (4h) single-neutral-actions" at bounding box center [647, 438] width 222 height 67
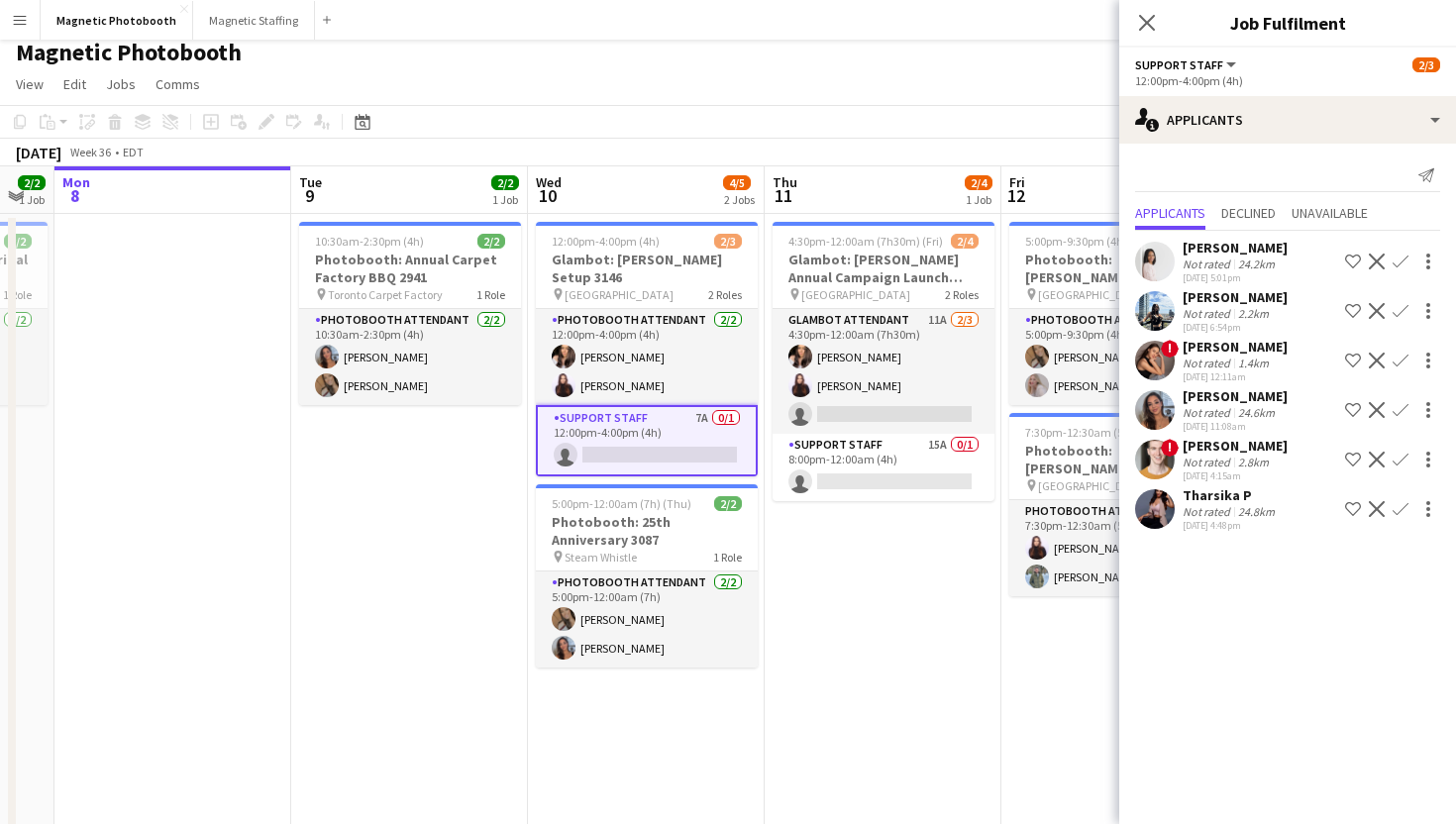
click at [1408, 413] on button "Confirm" at bounding box center [1400, 411] width 24 height 24
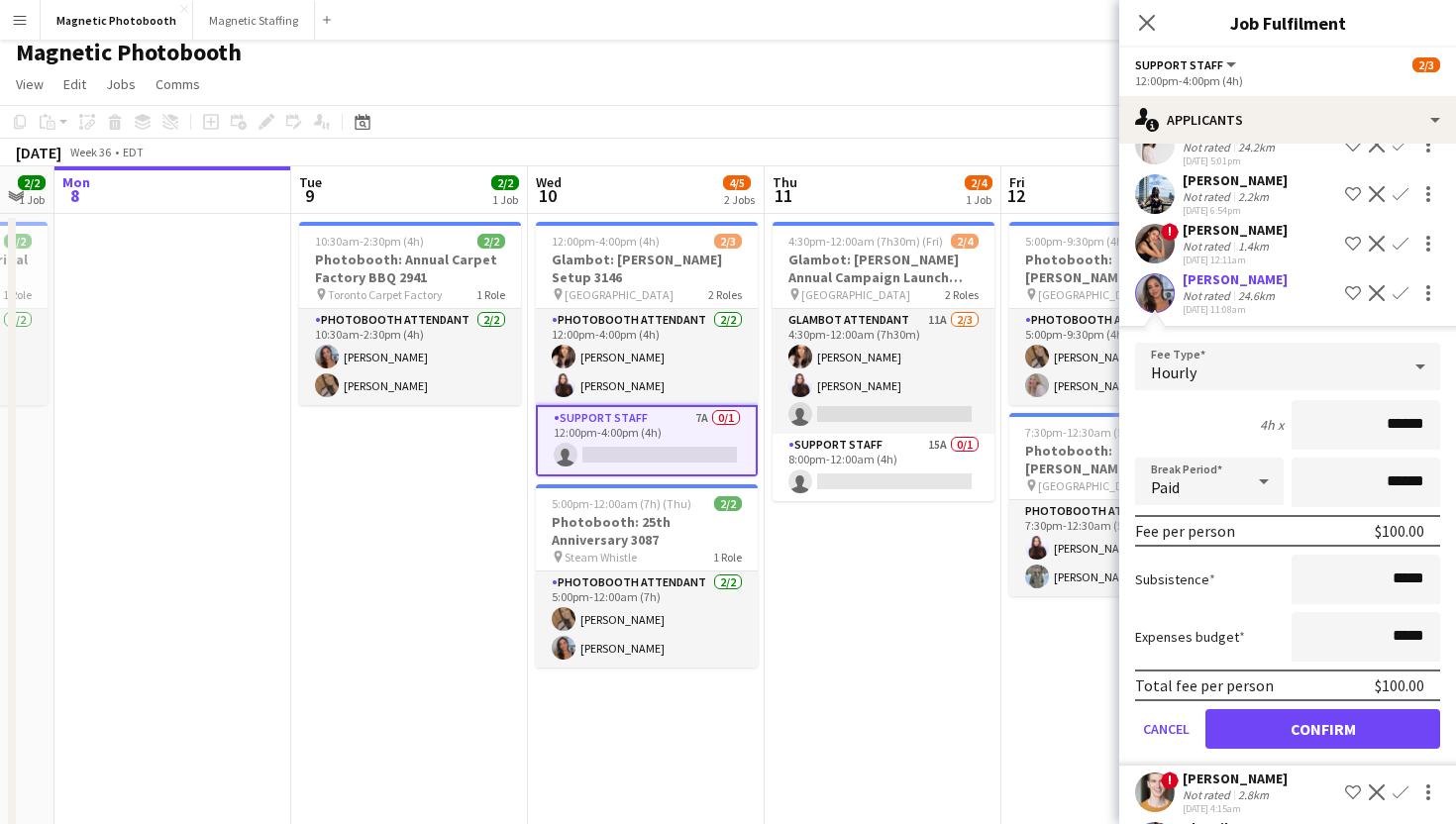
scroll to position [178, 0]
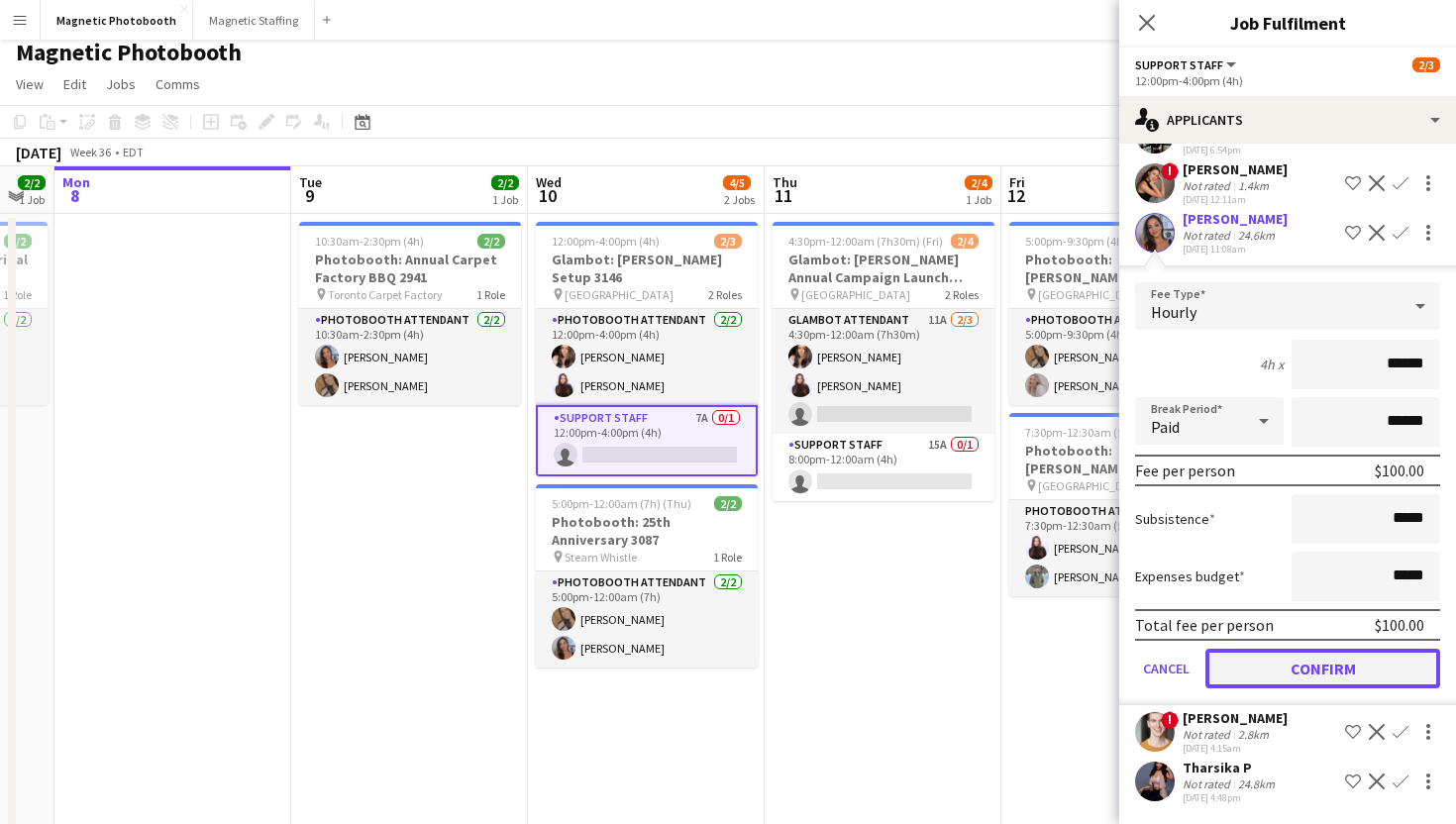
click at [1232, 666] on button "Confirm" at bounding box center [1322, 669] width 235 height 40
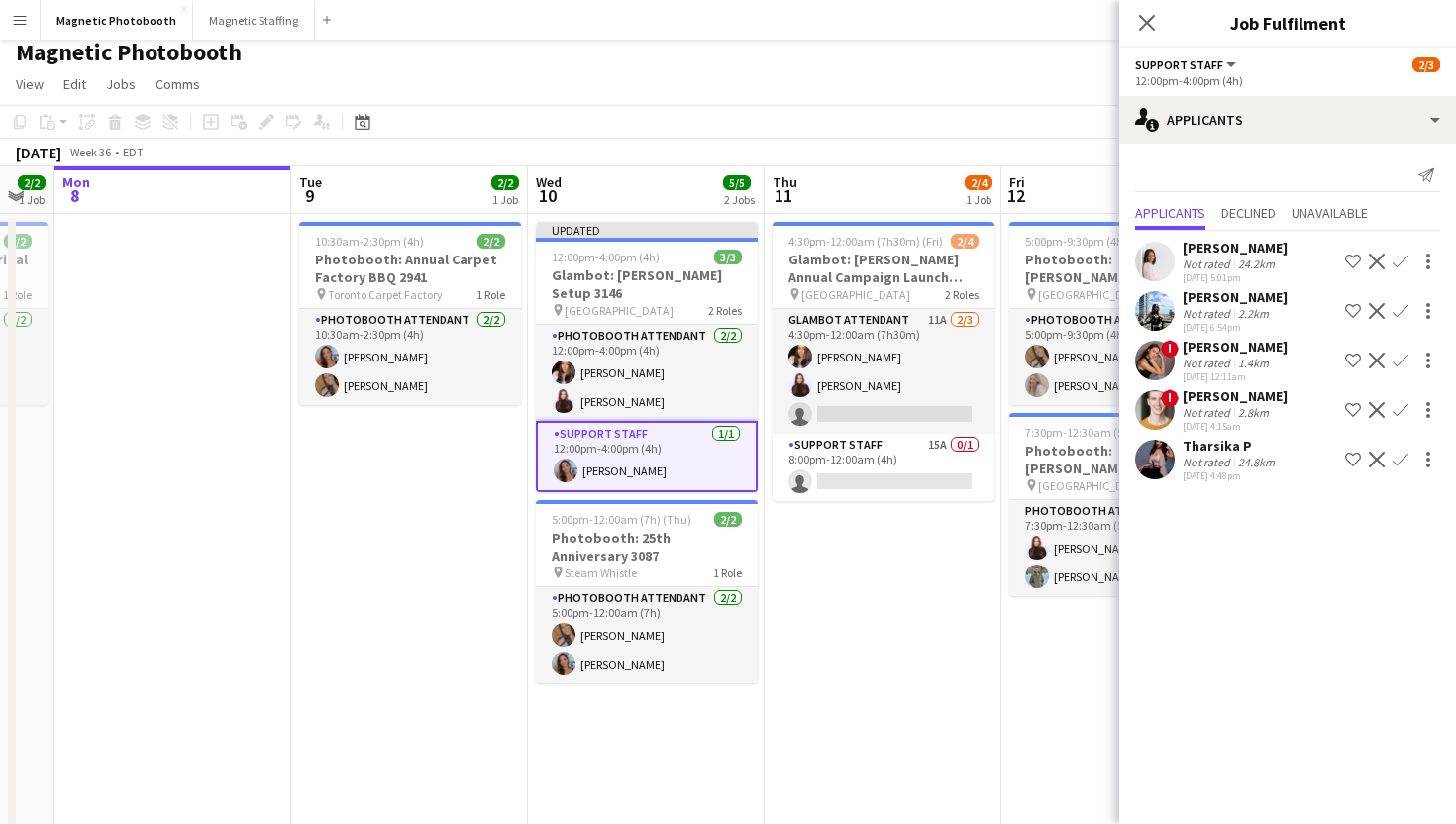
scroll to position [0, 0]
click at [925, 483] on app-card-role "Support Staff 15A 0/1 8:00pm-12:00am (4h) single-neutral-actions" at bounding box center [884, 466] width 222 height 67
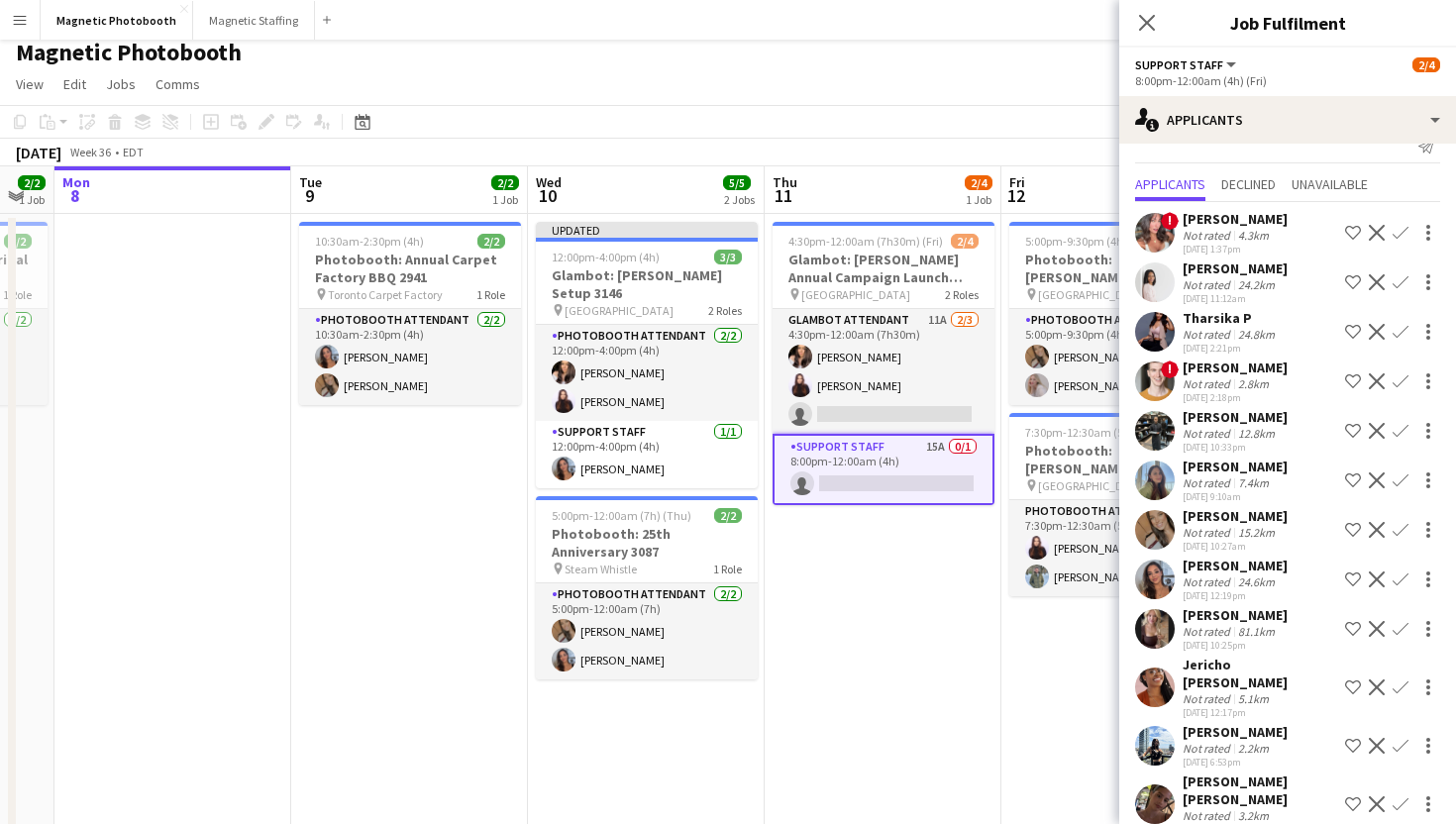
scroll to position [30, 0]
click at [1393, 573] on app-icon "Confirm" at bounding box center [1400, 578] width 16 height 16
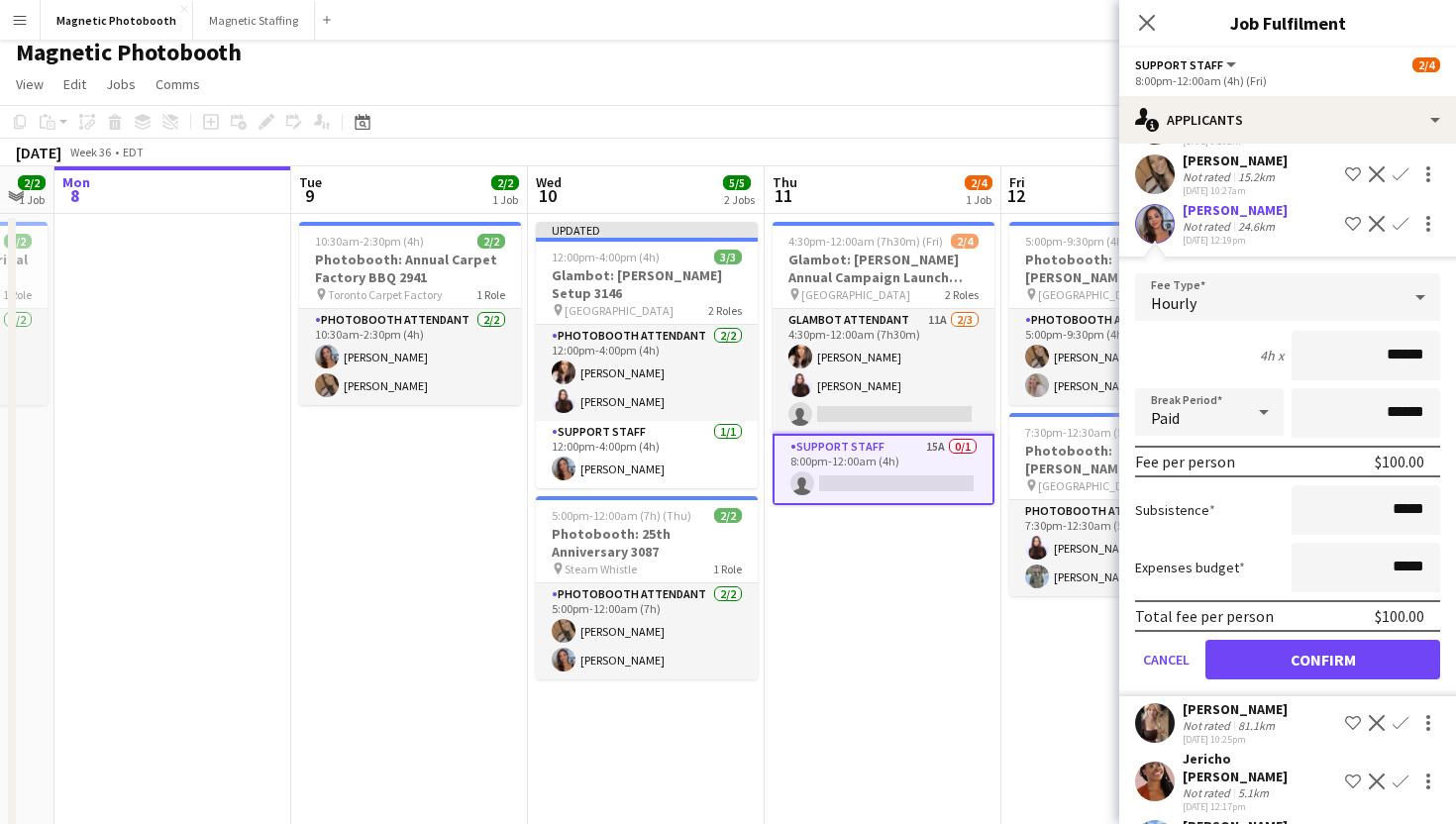
scroll to position [526, 0]
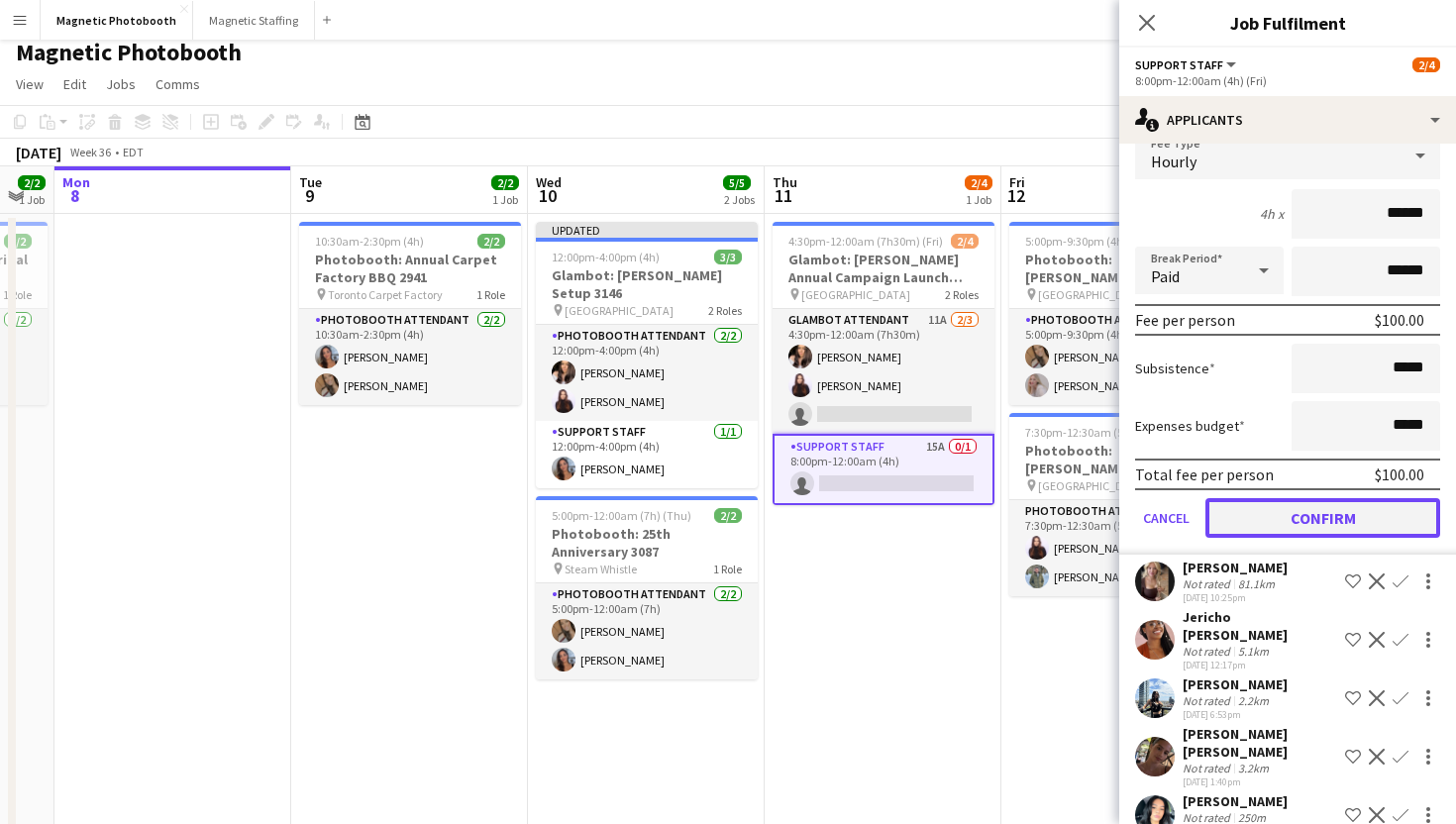
click at [1335, 516] on button "Confirm" at bounding box center [1322, 518] width 235 height 40
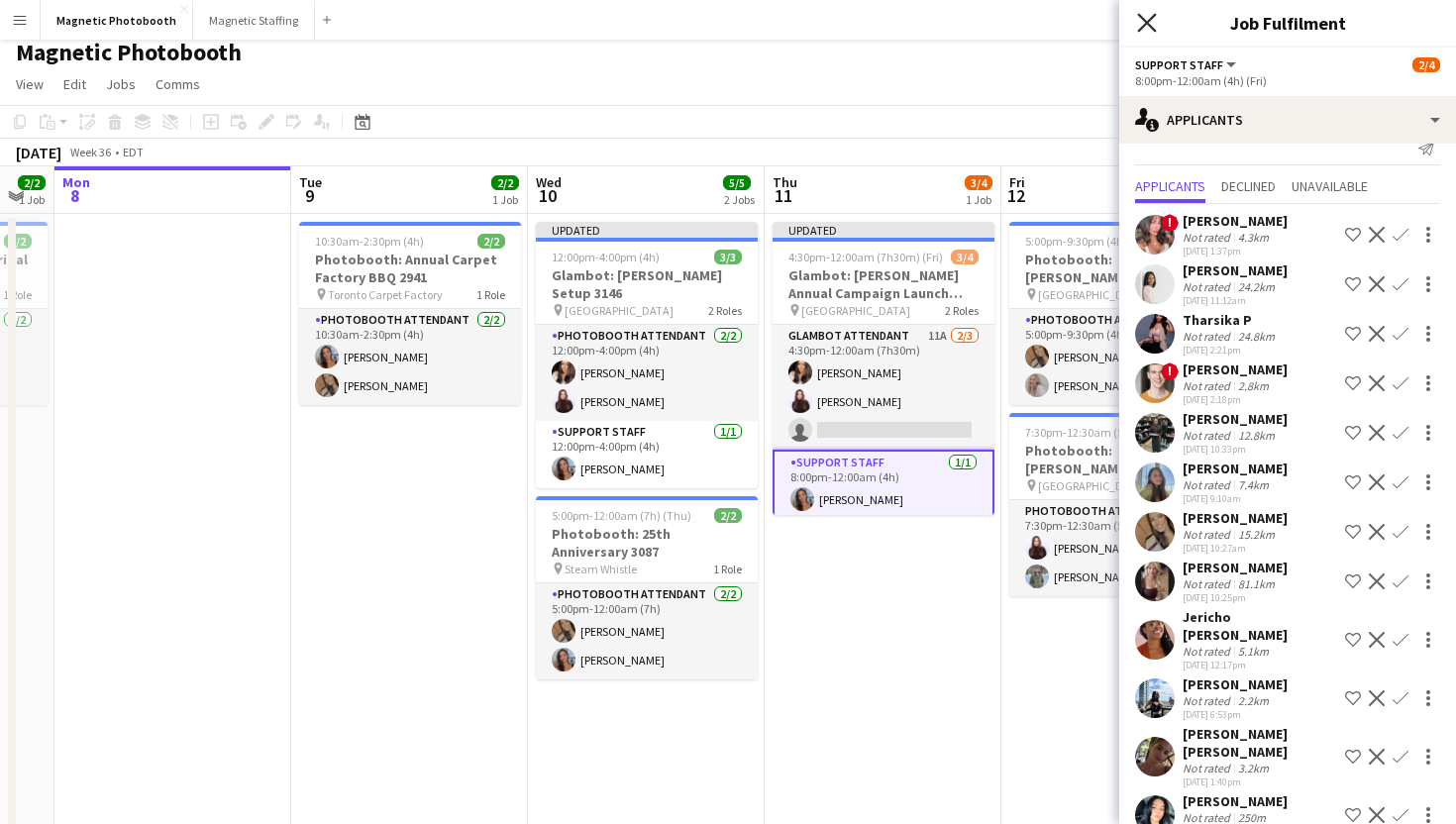
click at [1154, 18] on icon "Close pop-in" at bounding box center [1146, 22] width 19 height 19
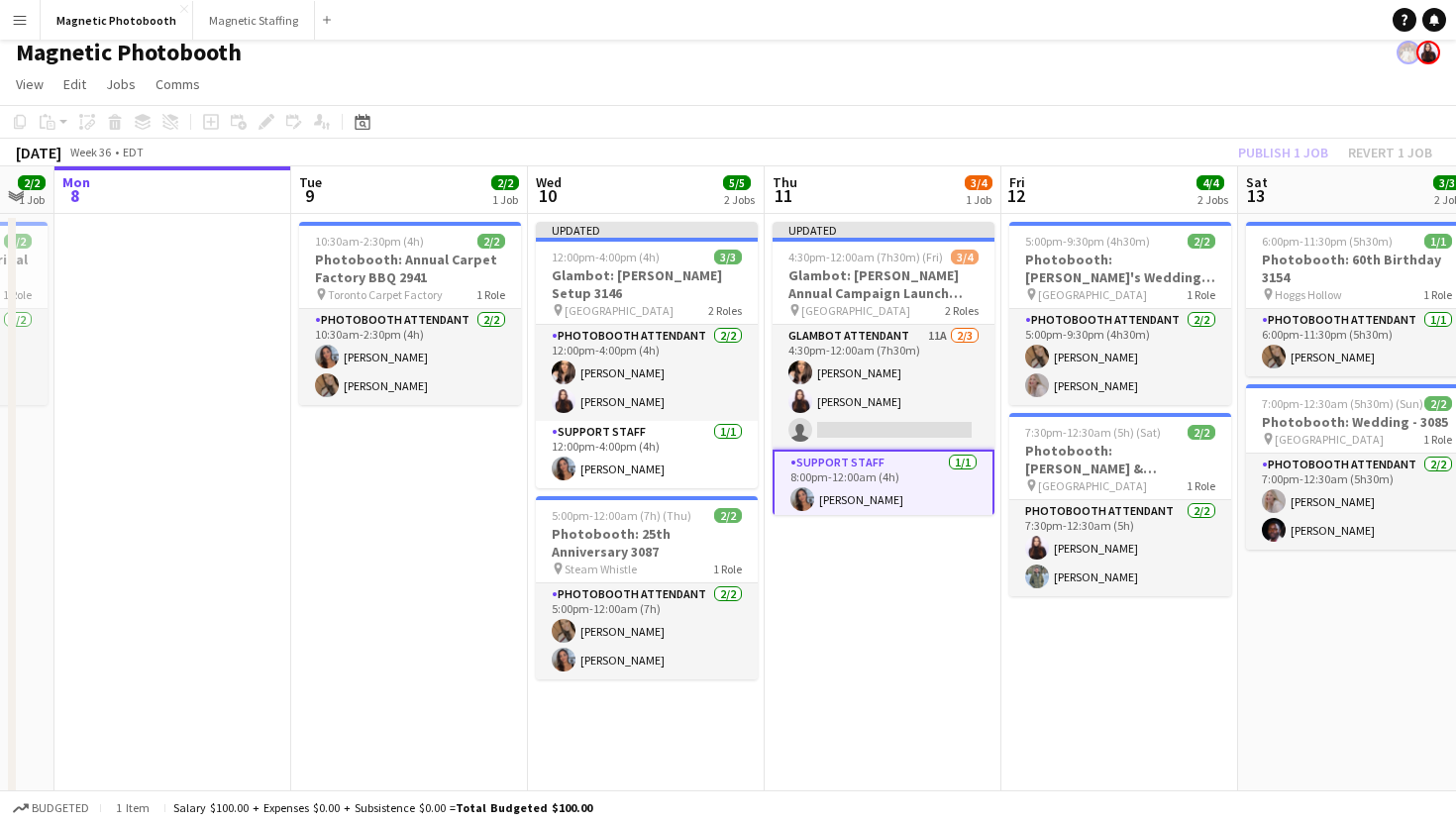
click at [1154, 18] on app-navbar "Menu Boards Boards Boards All jobs Status Workforce Workforce My Workforce Recr…" at bounding box center [728, 20] width 1456 height 40
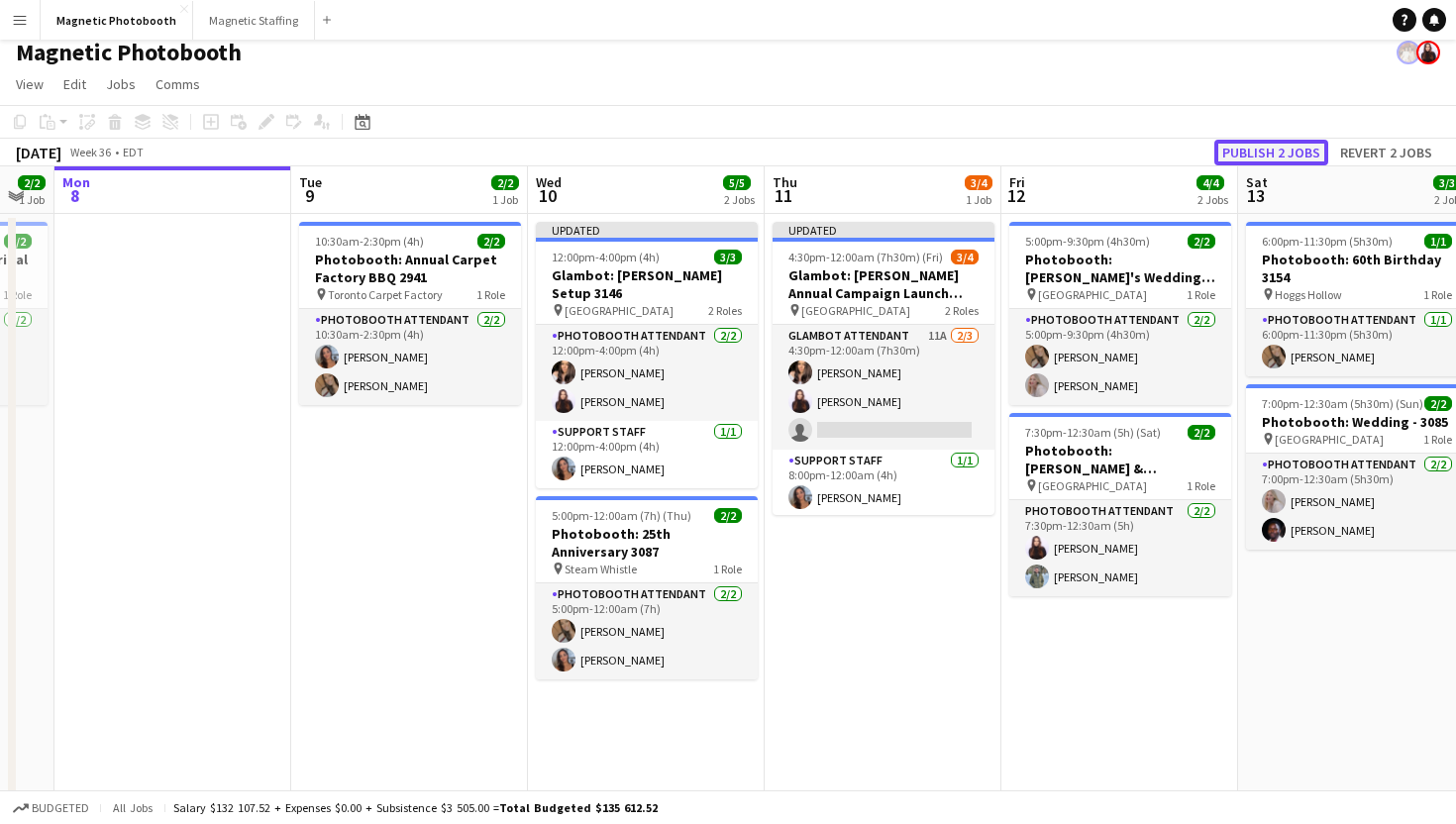
click at [1293, 143] on button "Publish 2 jobs" at bounding box center [1271, 153] width 114 height 26
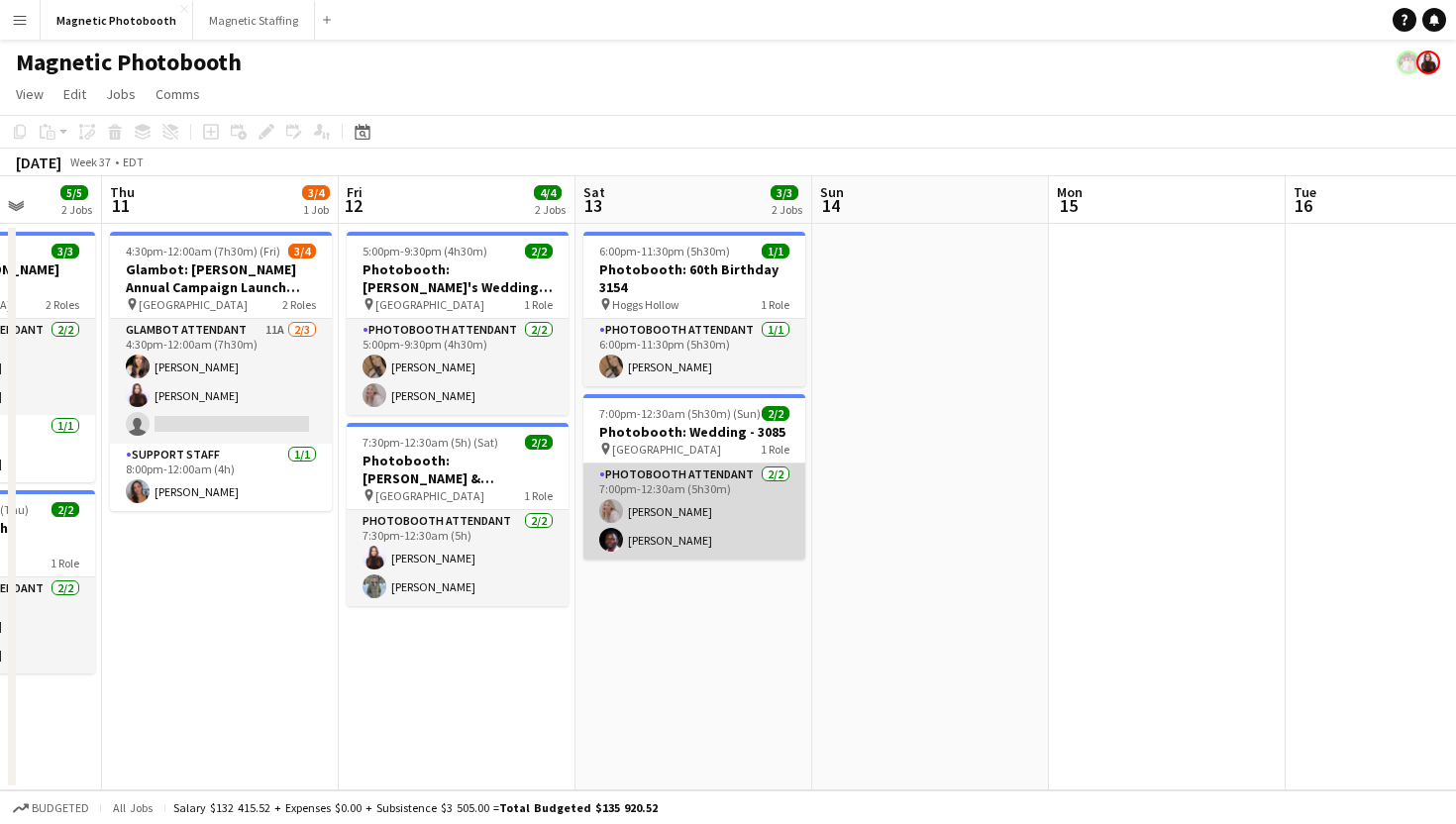
scroll to position [0, 580]
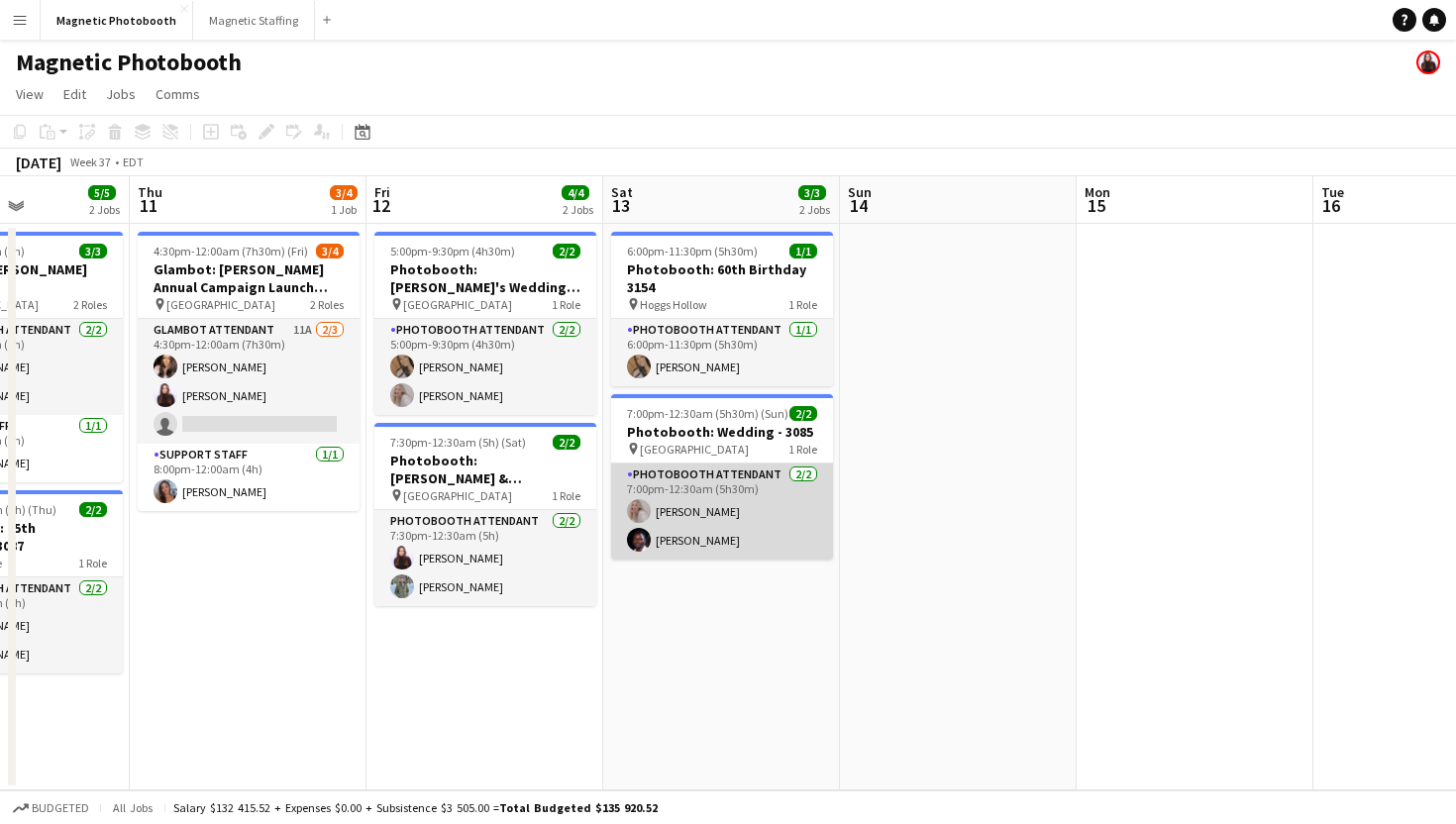
click at [749, 505] on app-card-role "Photobooth Attendant 2/2 7:00pm-12:30am (5h30m) Roxanna Cyganek Anthony Kerr" at bounding box center [722, 511] width 222 height 96
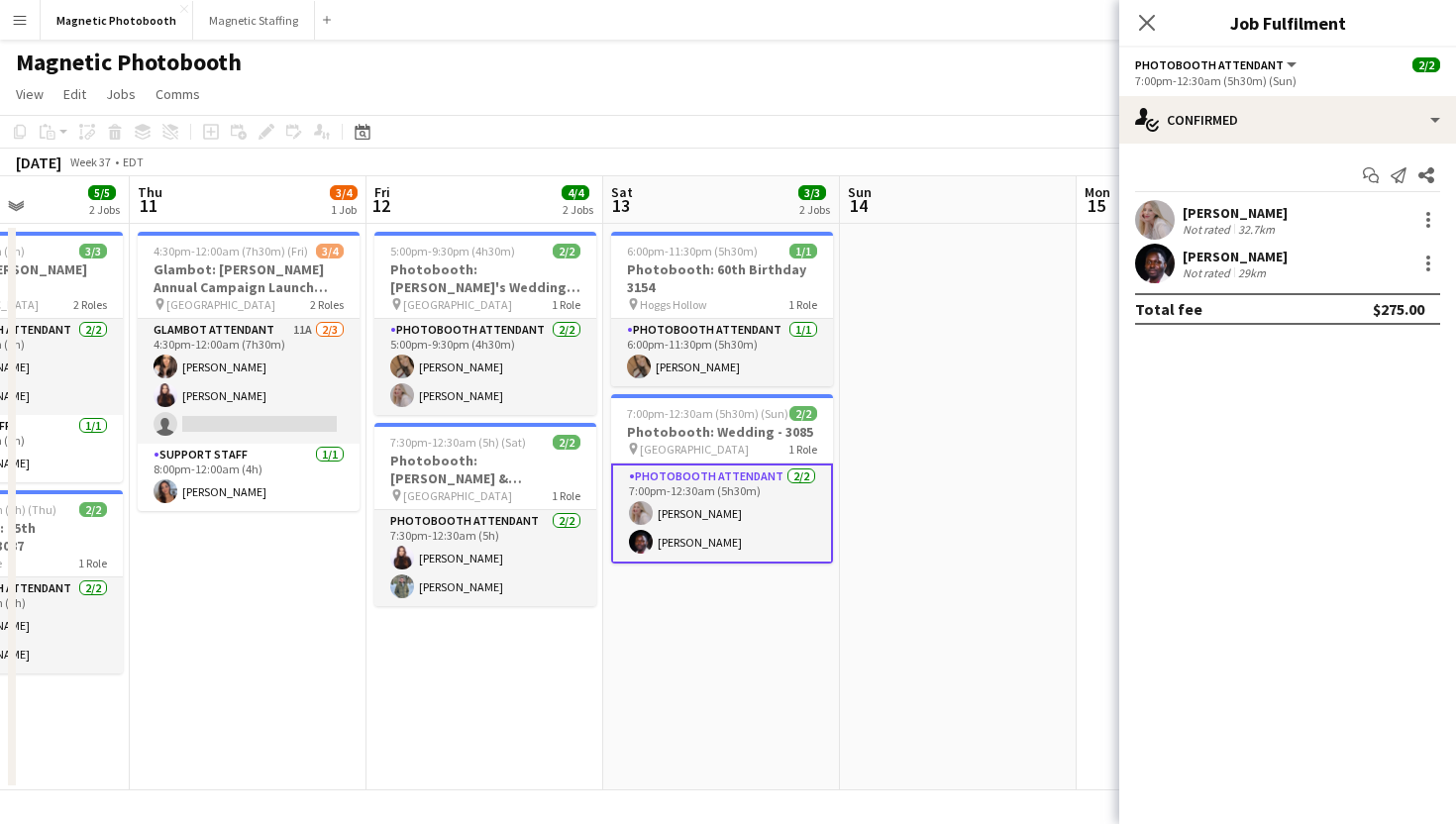
click at [1227, 79] on div "7:00pm-12:30am (5h30m) (Sun)" at bounding box center [1287, 80] width 305 height 15
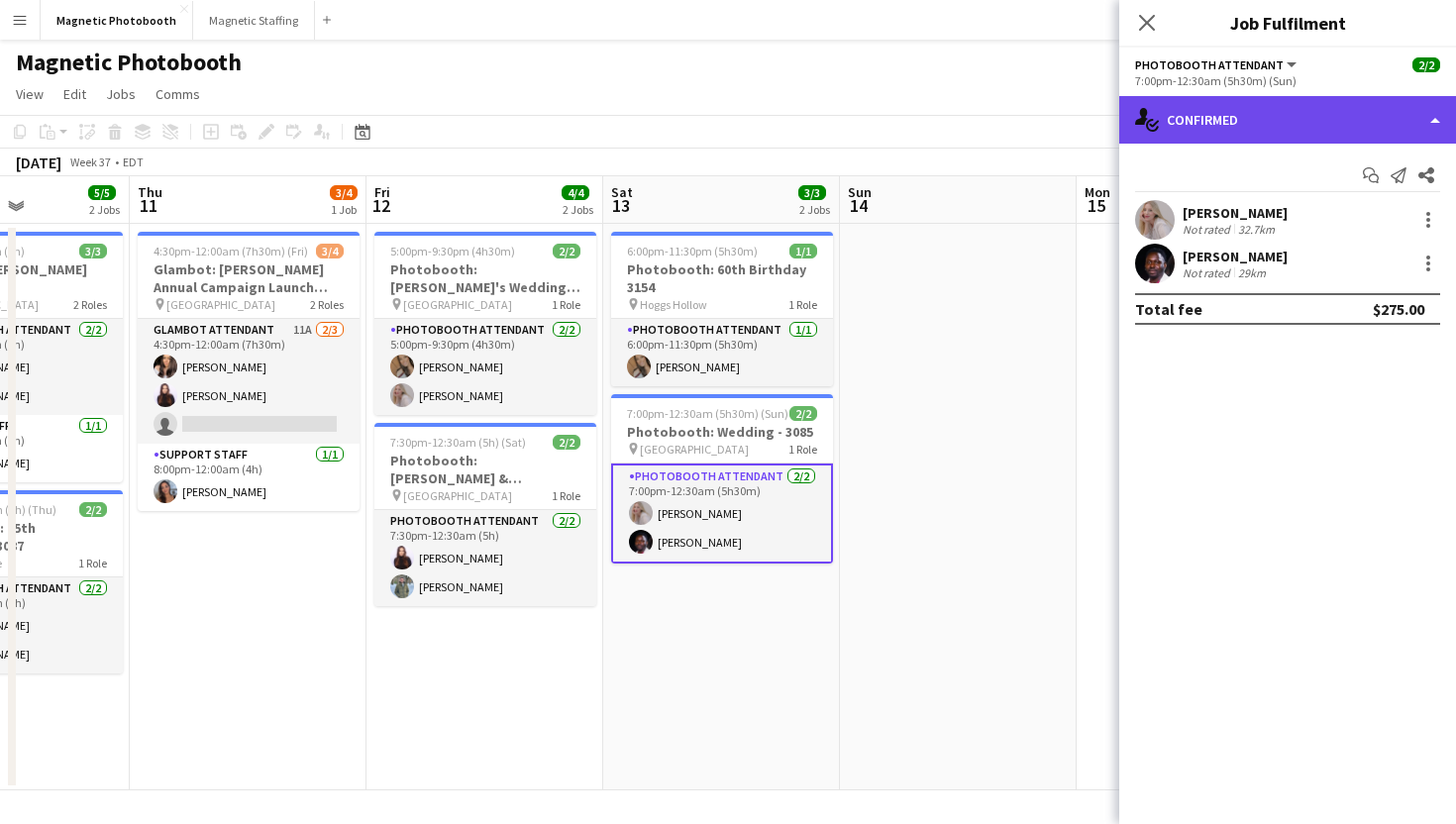
click at [1221, 119] on div "single-neutral-actions-check-2 Confirmed" at bounding box center [1287, 120] width 337 height 48
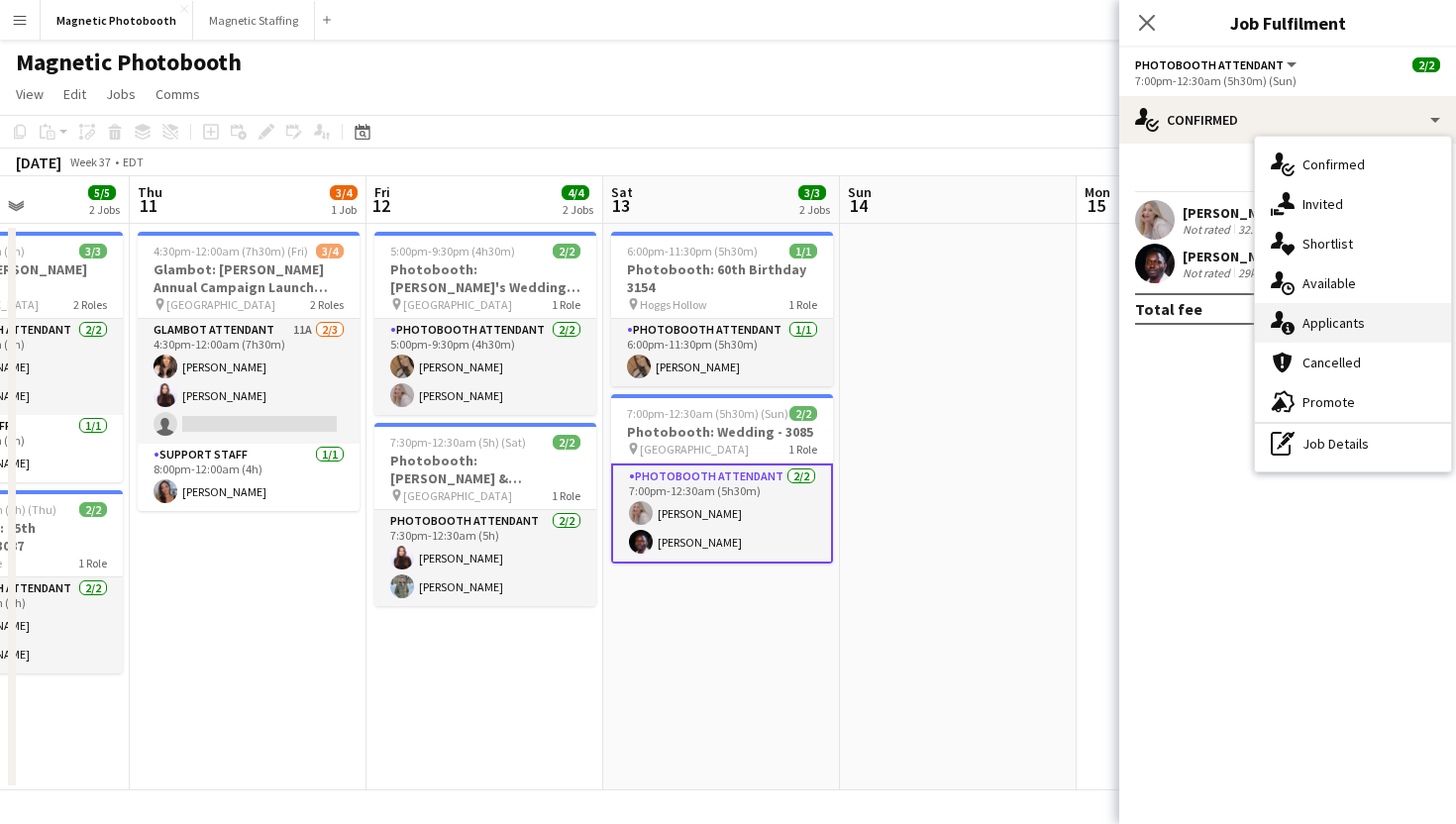
click at [1291, 330] on icon at bounding box center [1287, 328] width 13 height 13
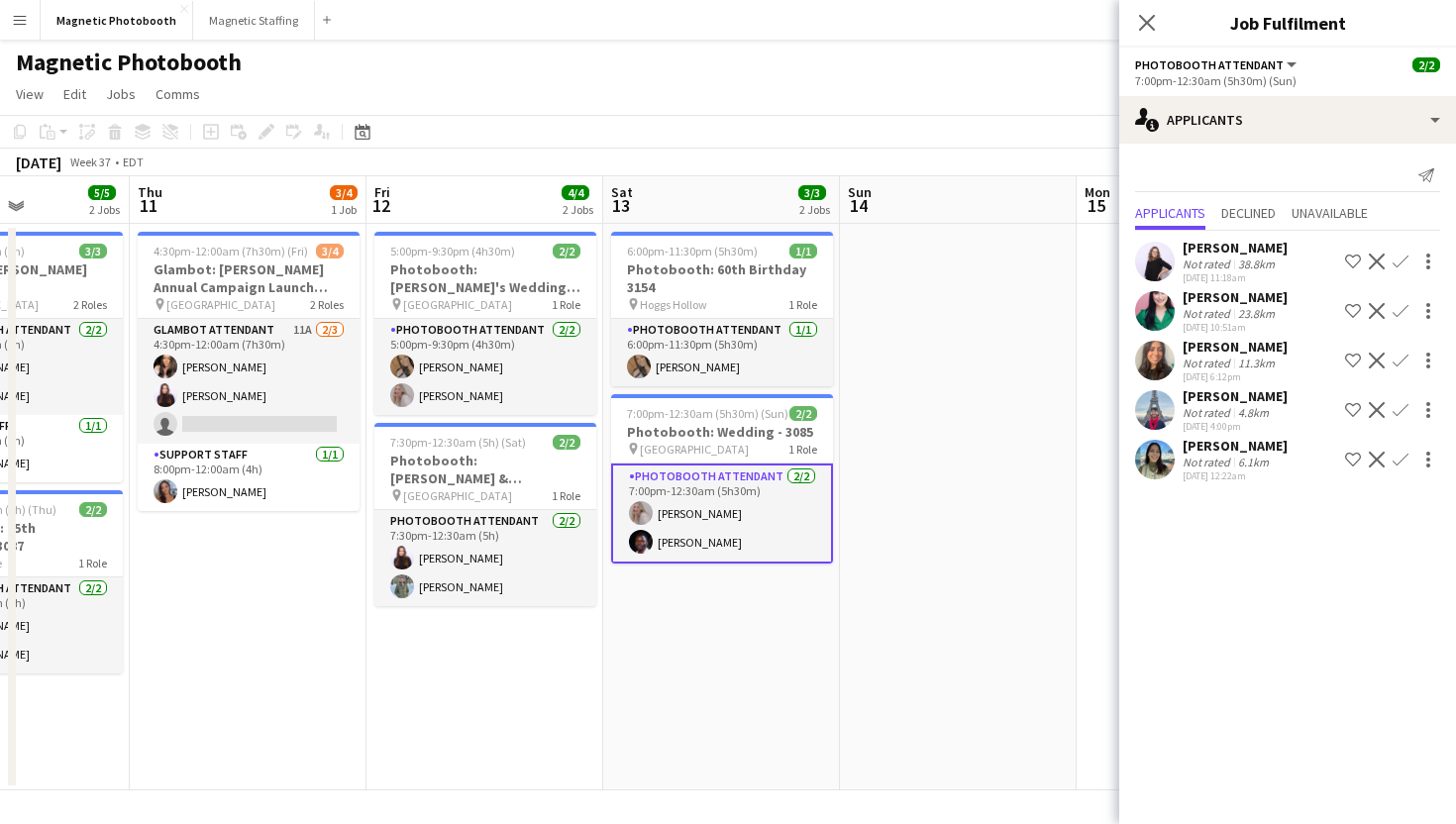
click at [1145, 352] on app-user-avatar at bounding box center [1155, 361] width 40 height 40
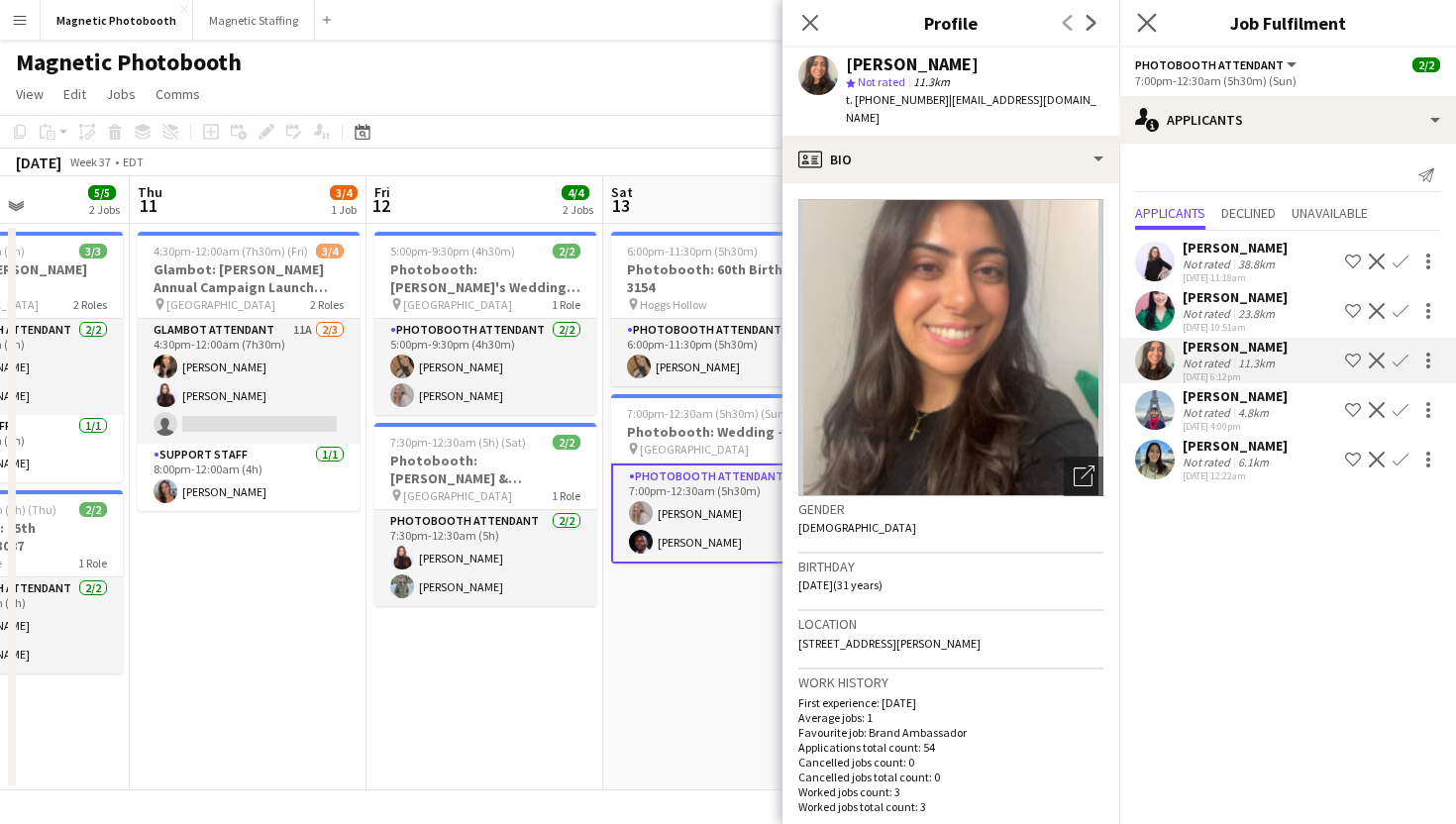
click at [1156, 28] on app-icon "Close pop-in" at bounding box center [1147, 23] width 29 height 29
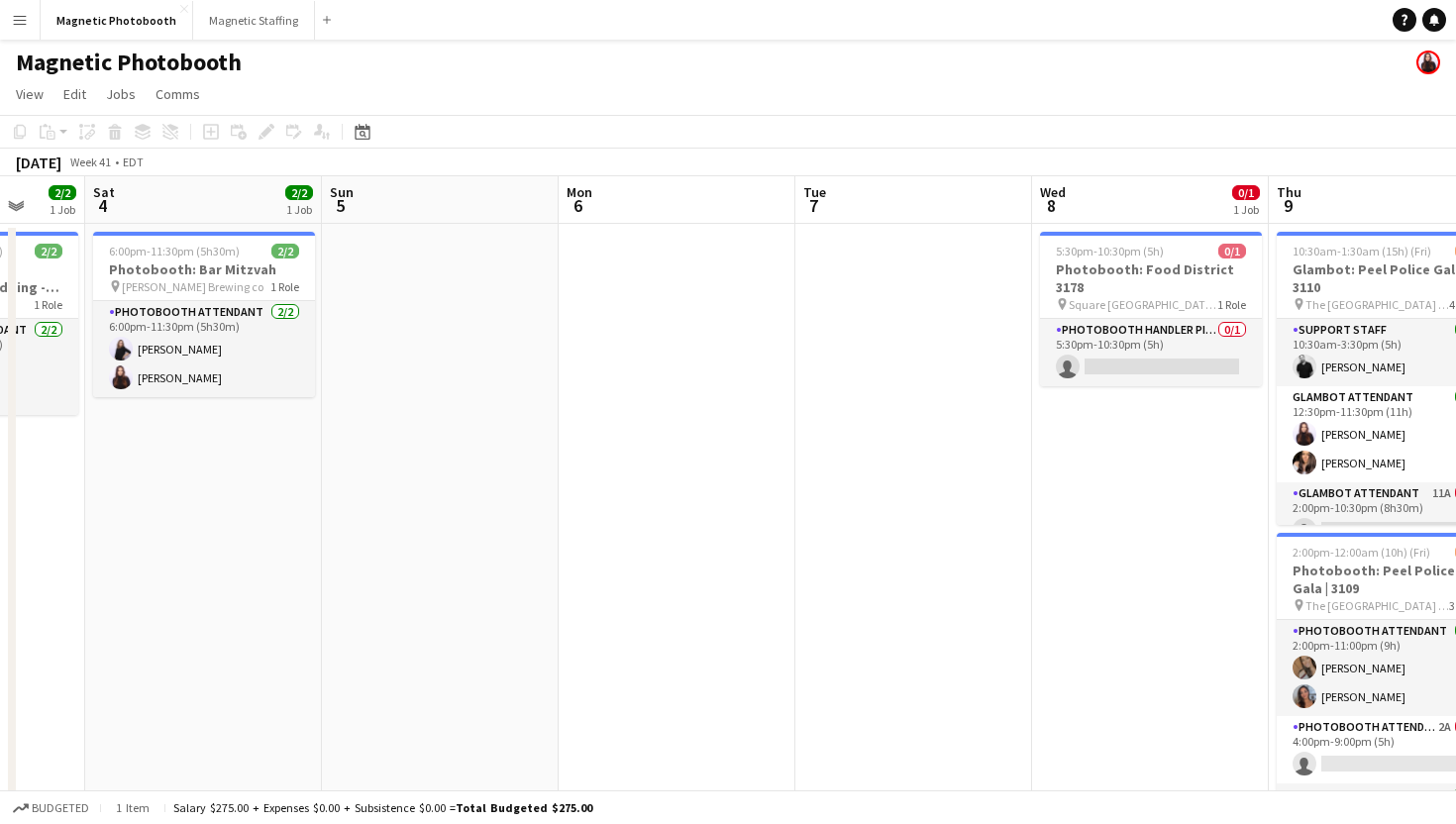
scroll to position [0, 589]
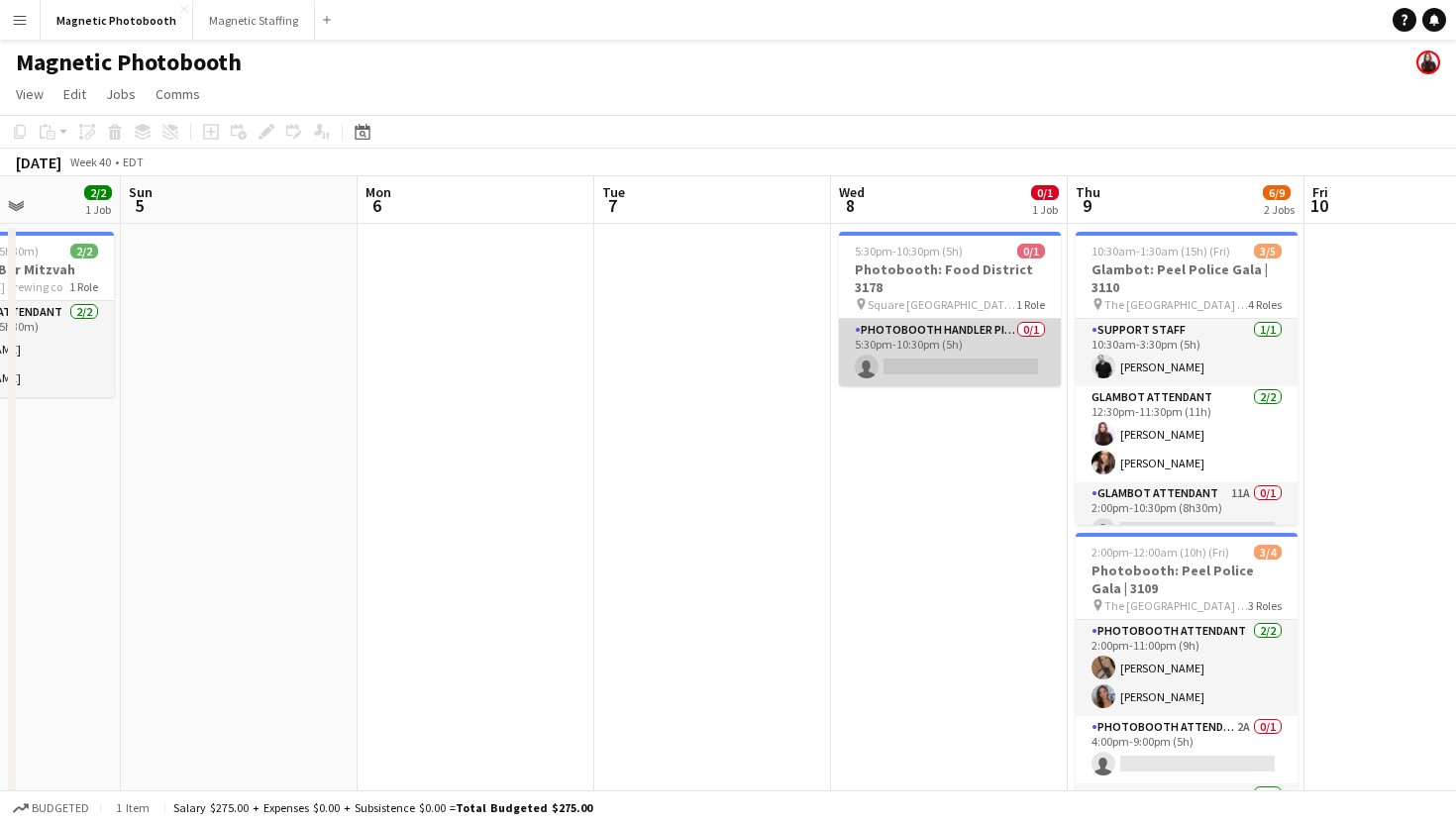
click at [945, 365] on app-card-role "Photobooth Handler Pick-Up/Drop-Off 0/1 5:30pm-10:30pm (5h) single-neutral-acti…" at bounding box center [950, 352] width 222 height 67
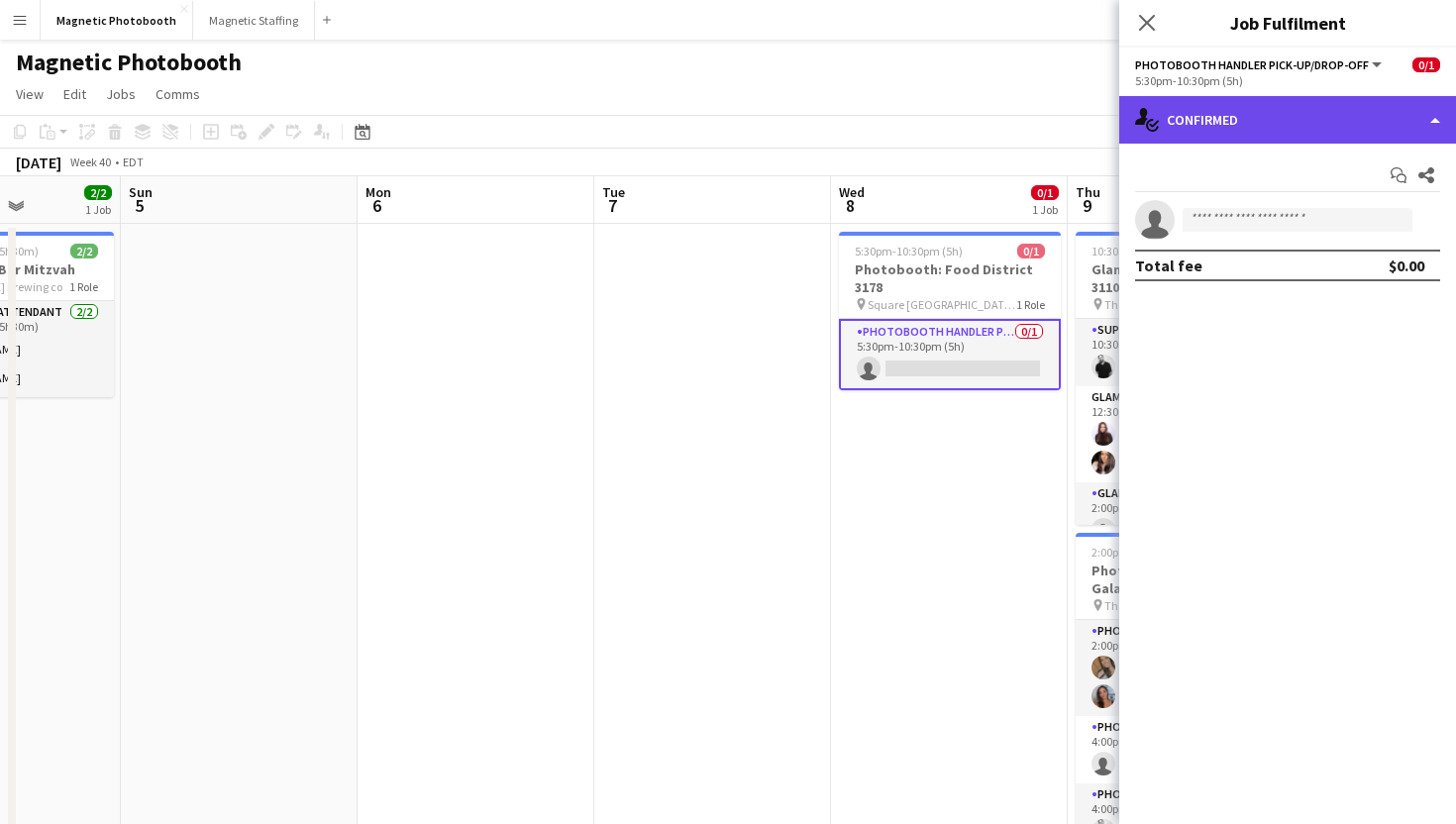
click at [1205, 138] on div "single-neutral-actions-check-2 Confirmed" at bounding box center [1287, 120] width 337 height 48
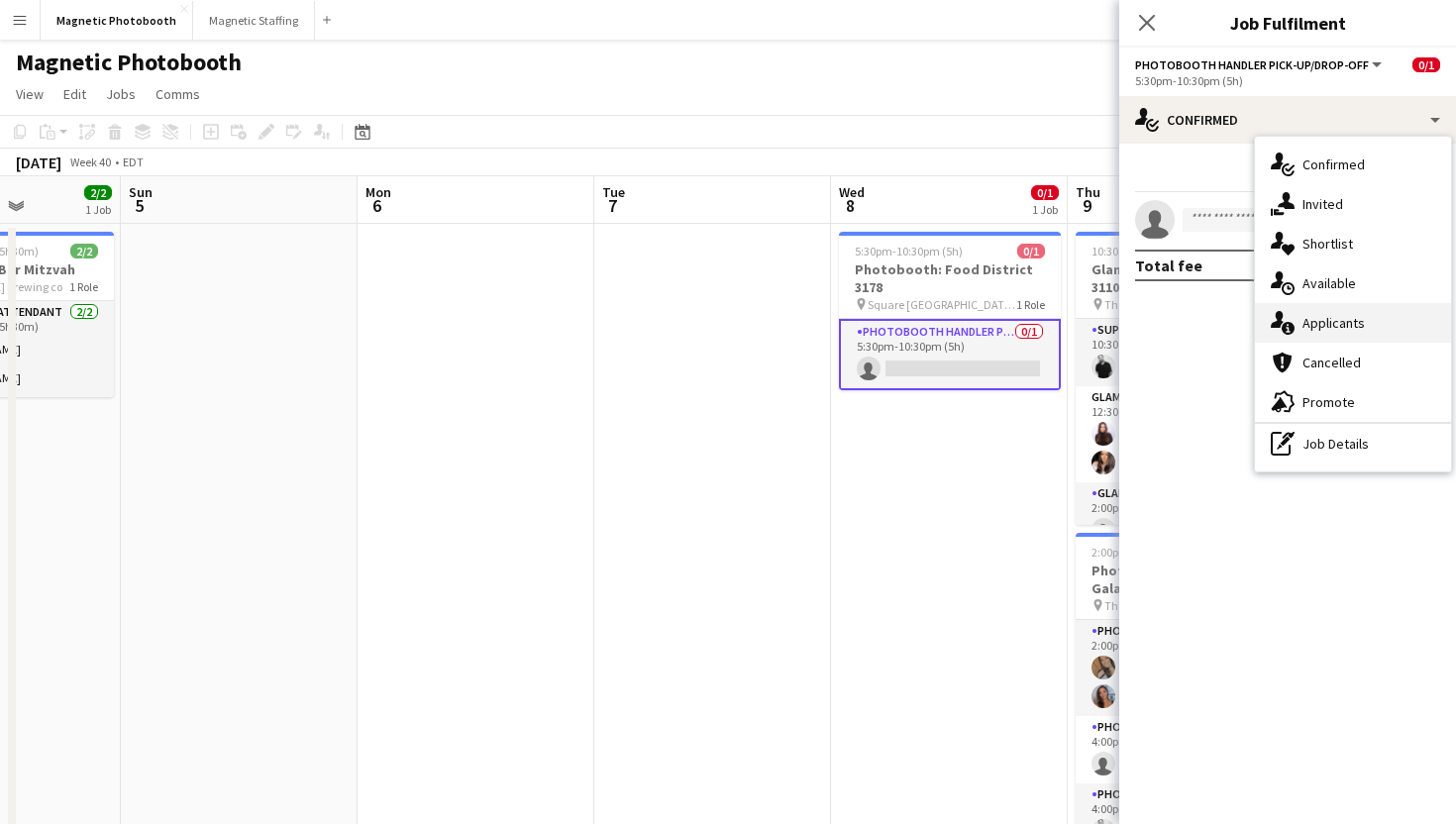
click at [1287, 324] on icon at bounding box center [1287, 328] width 13 height 13
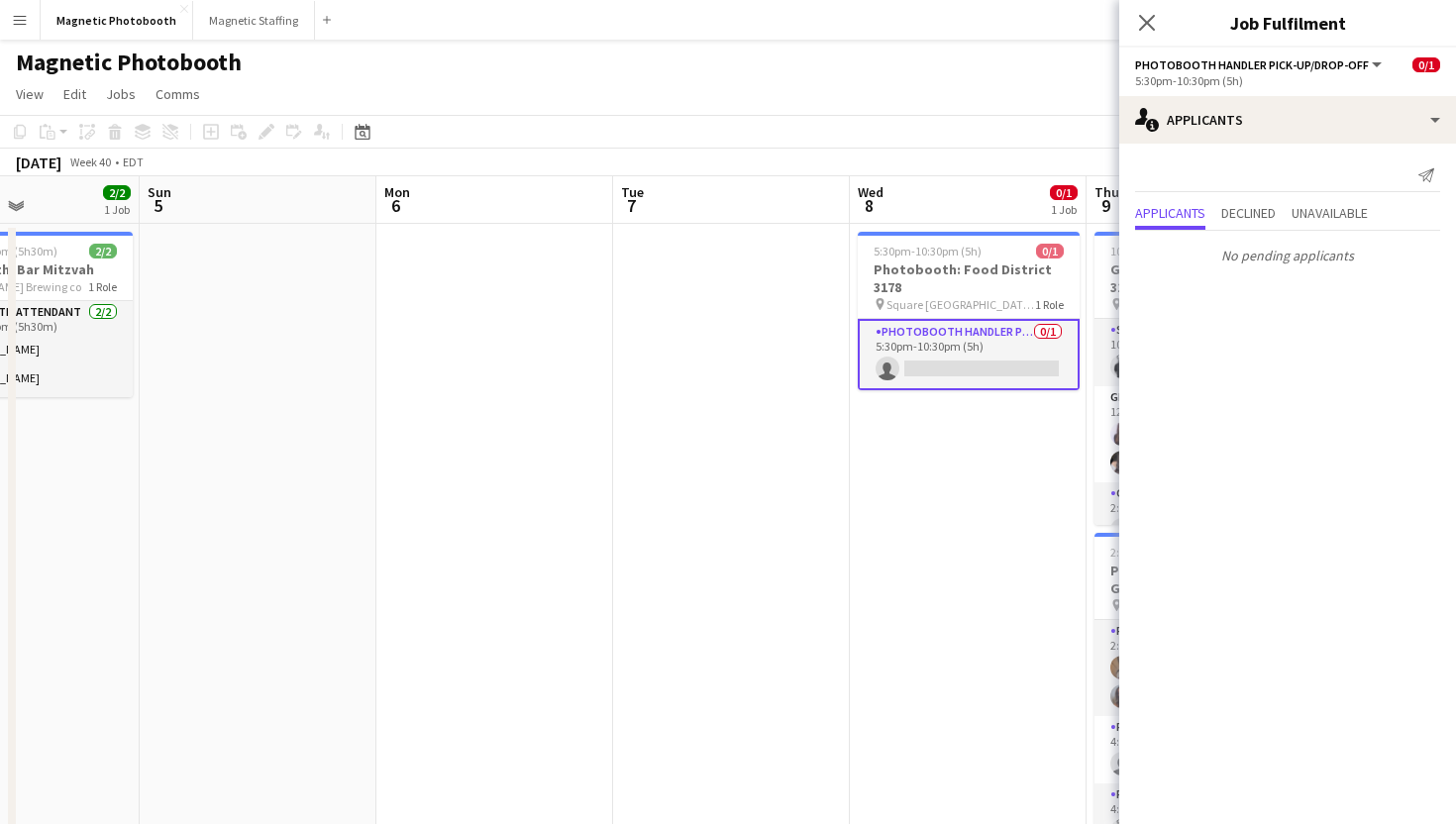
scroll to position [0, 964]
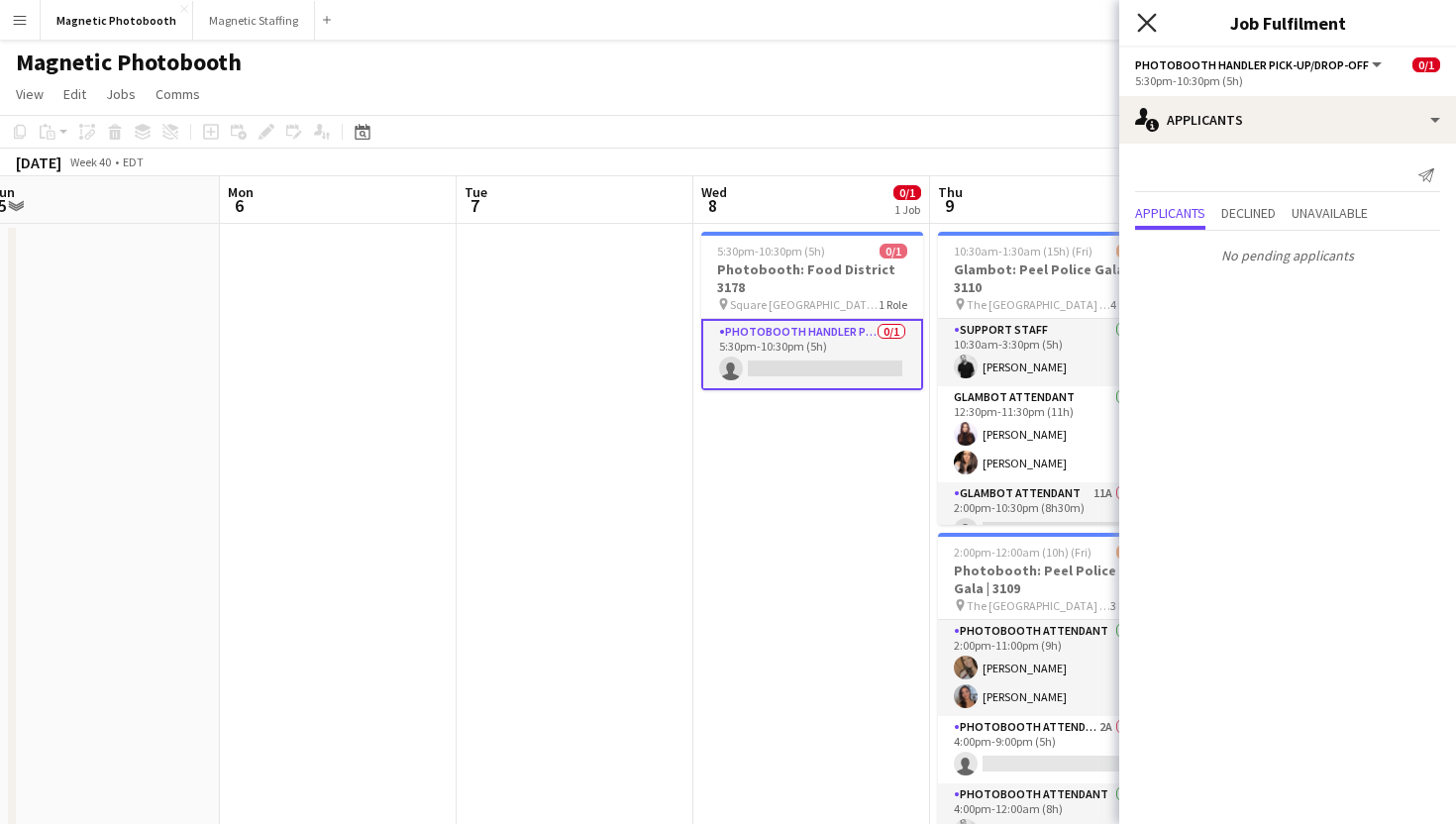
click at [1147, 25] on icon at bounding box center [1146, 22] width 19 height 19
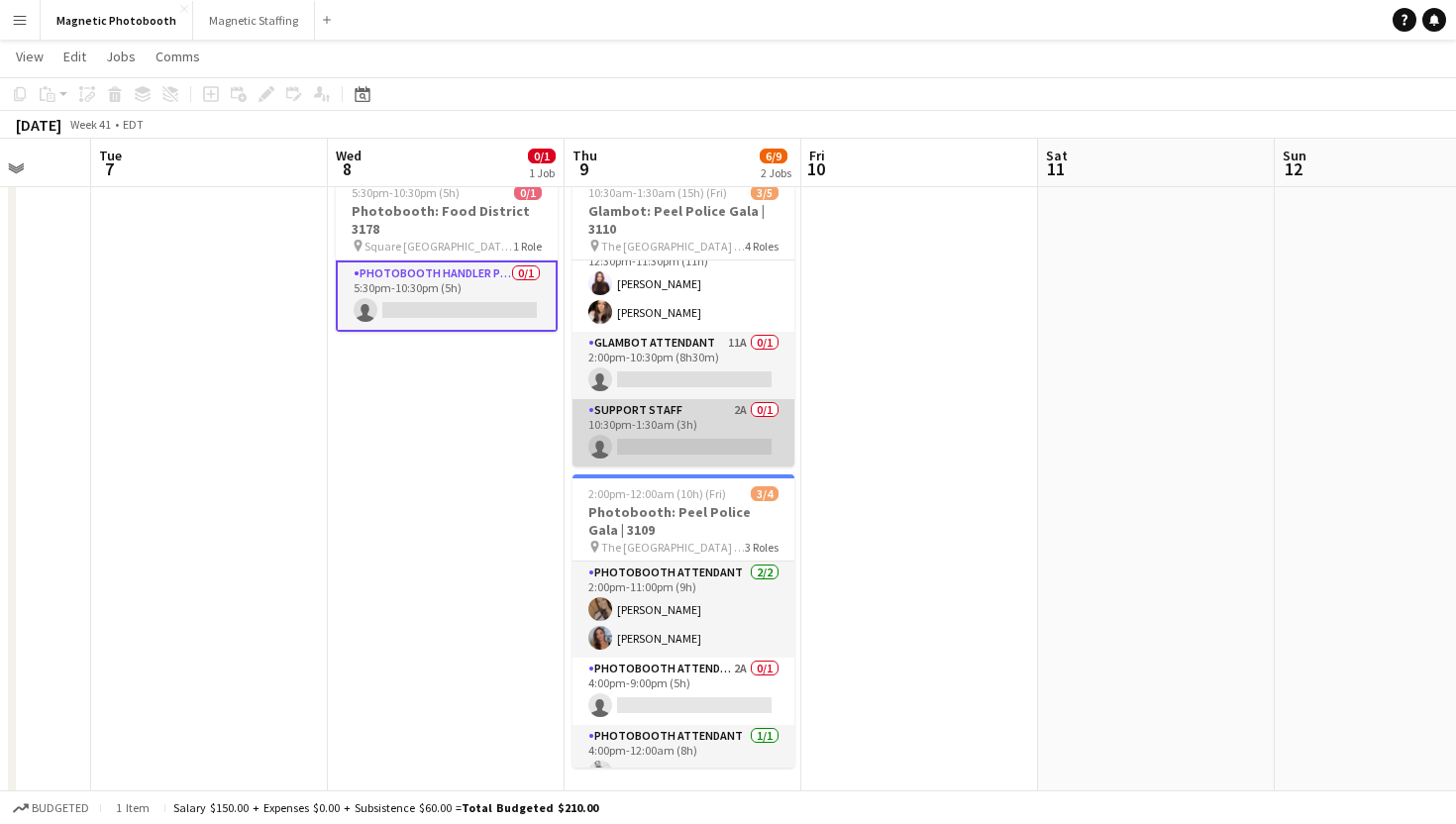
scroll to position [58, 0]
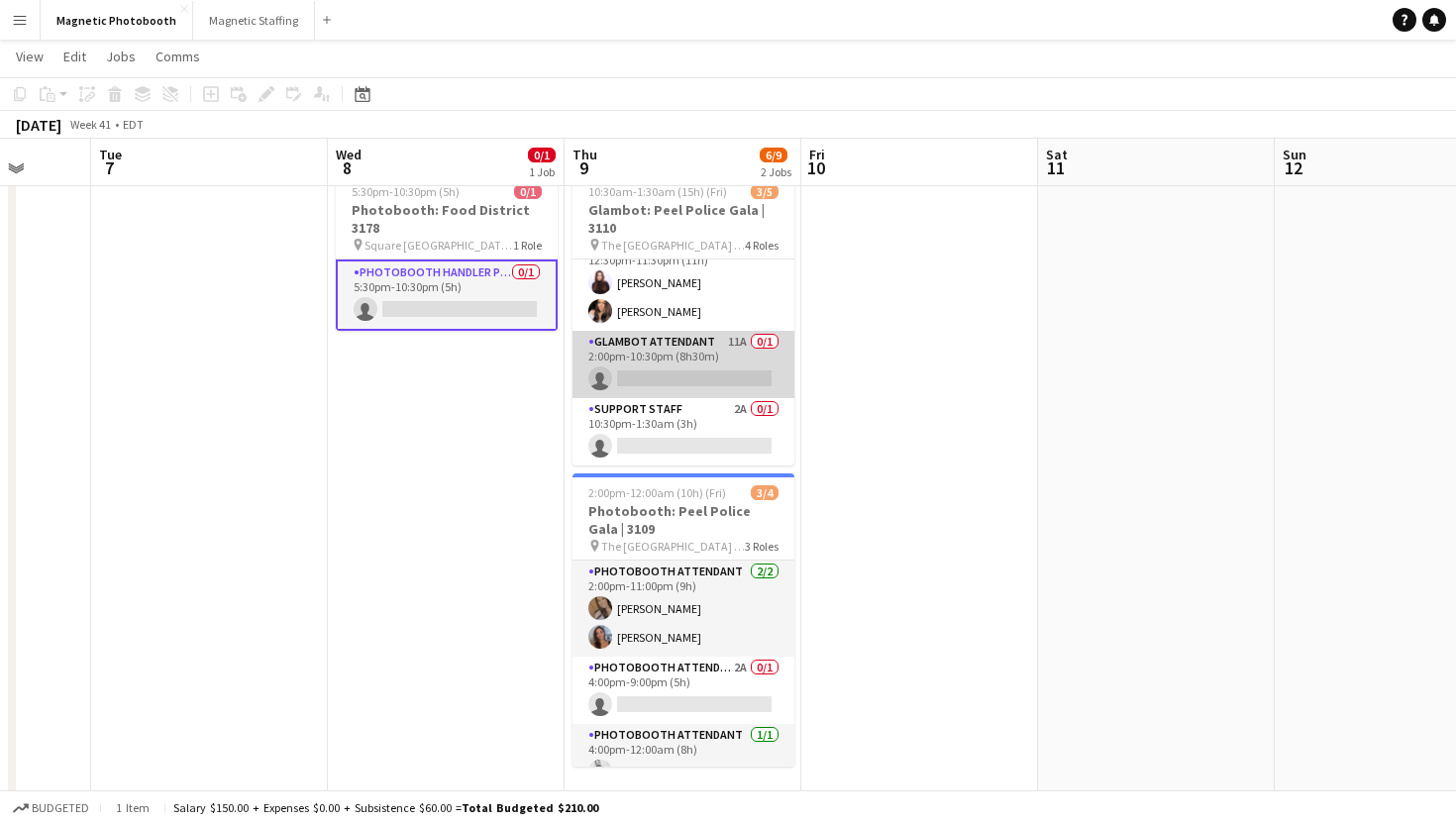
click at [704, 363] on app-card-role "Glambot Attendant 11A 0/1 2:00pm-10:30pm (8h30m) single-neutral-actions" at bounding box center [683, 364] width 222 height 67
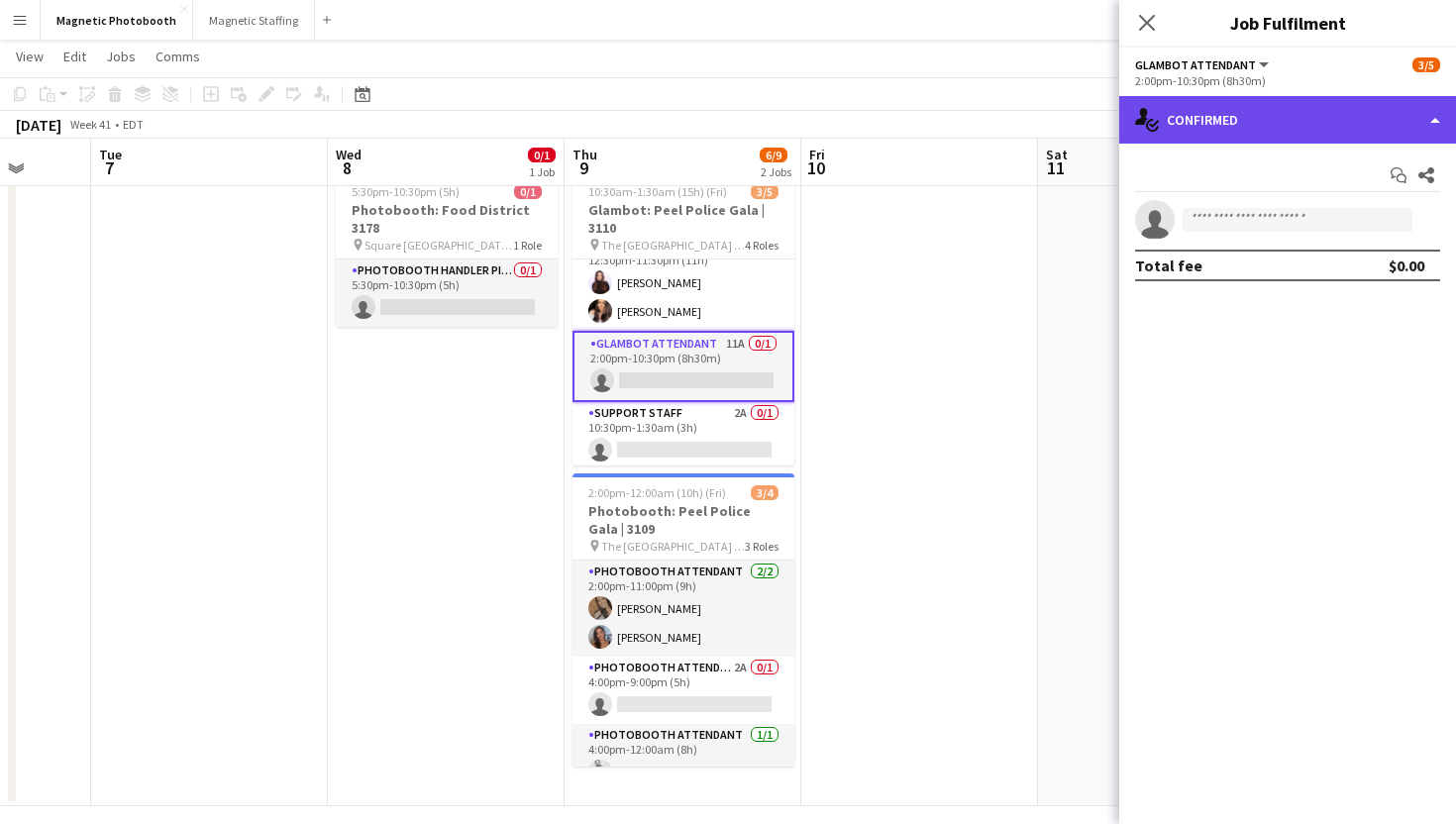
click at [1246, 127] on div "single-neutral-actions-check-2 Confirmed" at bounding box center [1287, 120] width 337 height 48
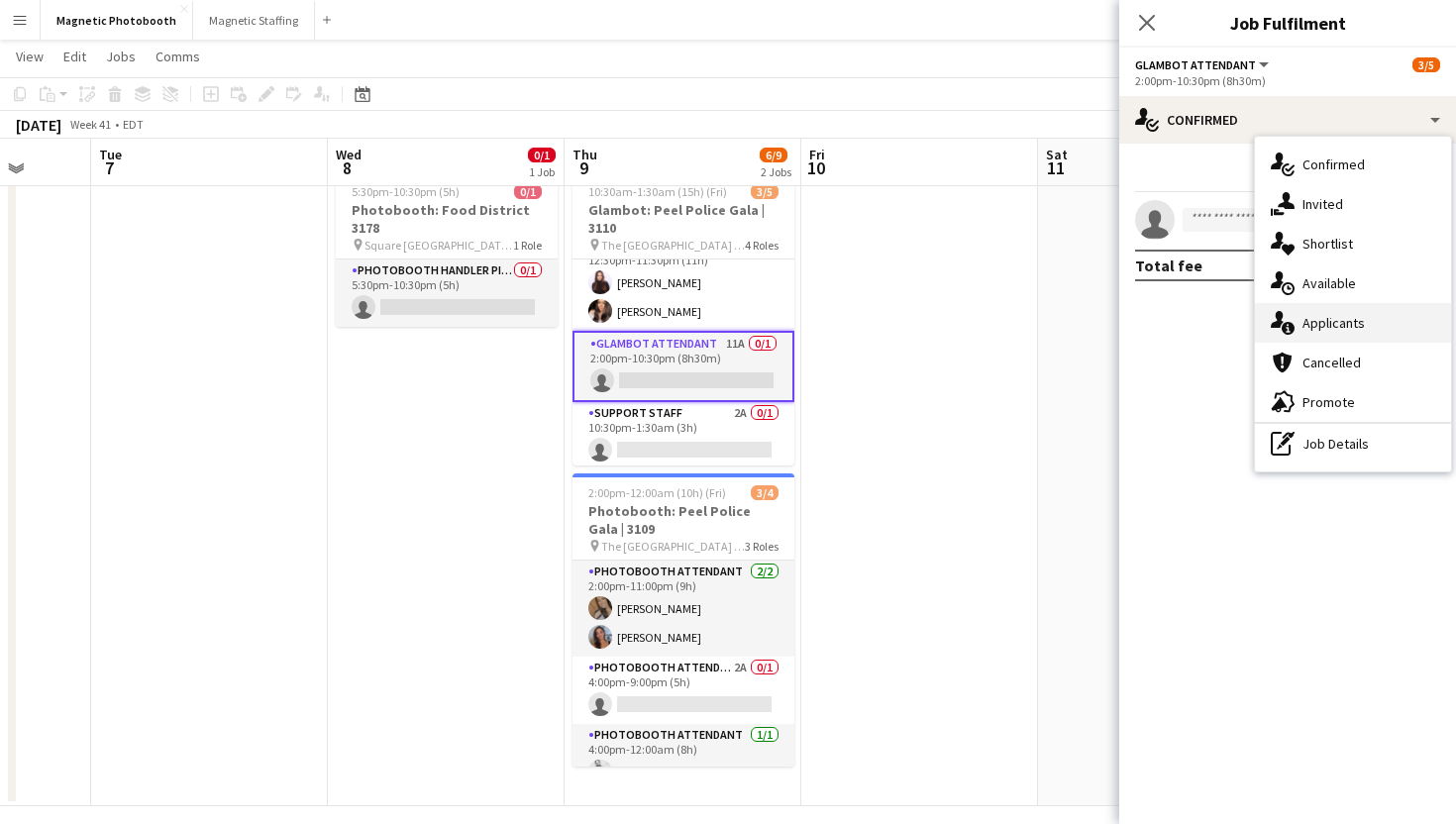
click at [1321, 314] on span "Applicants" at bounding box center [1333, 323] width 62 height 18
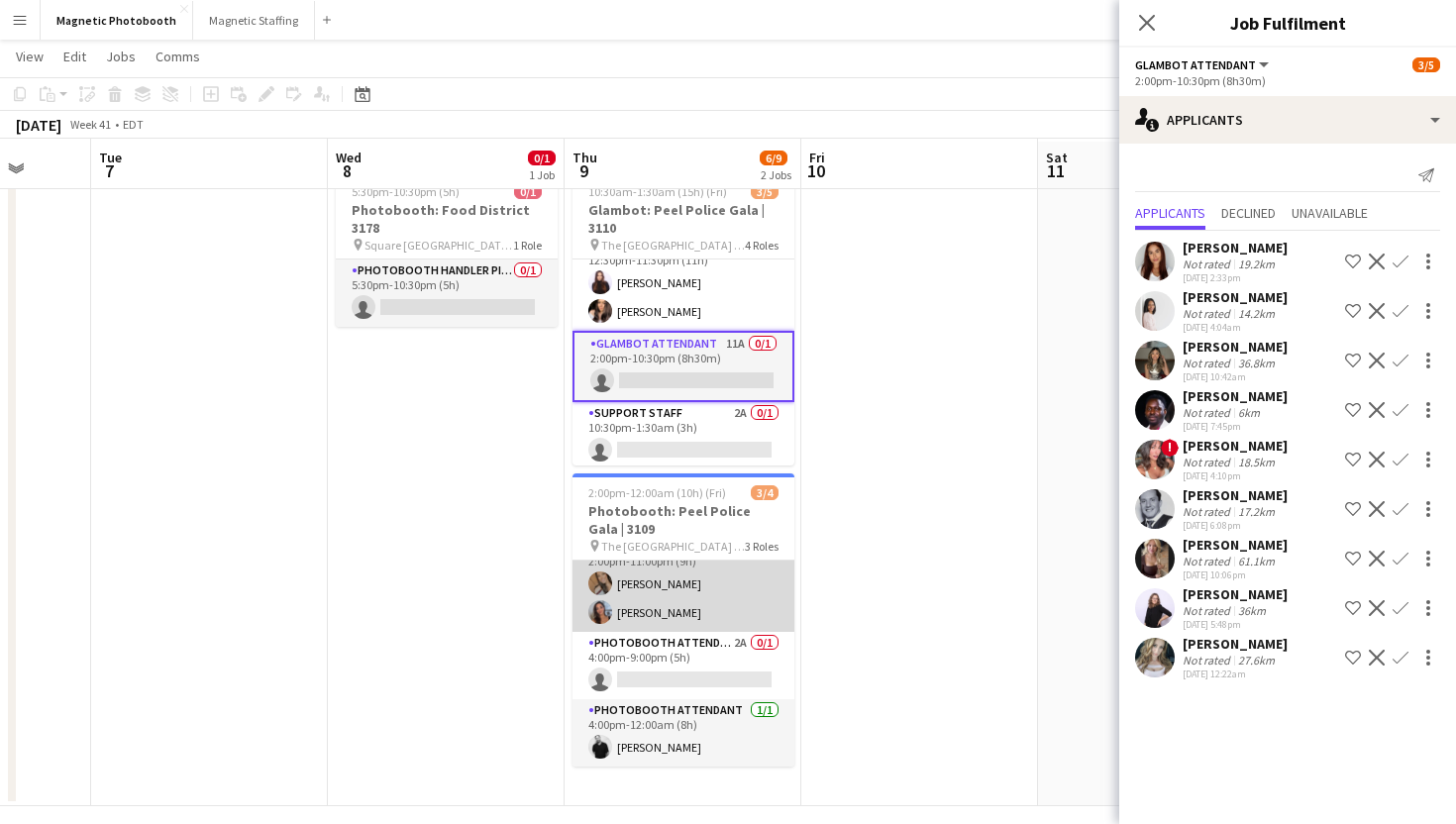
scroll to position [73, 0]
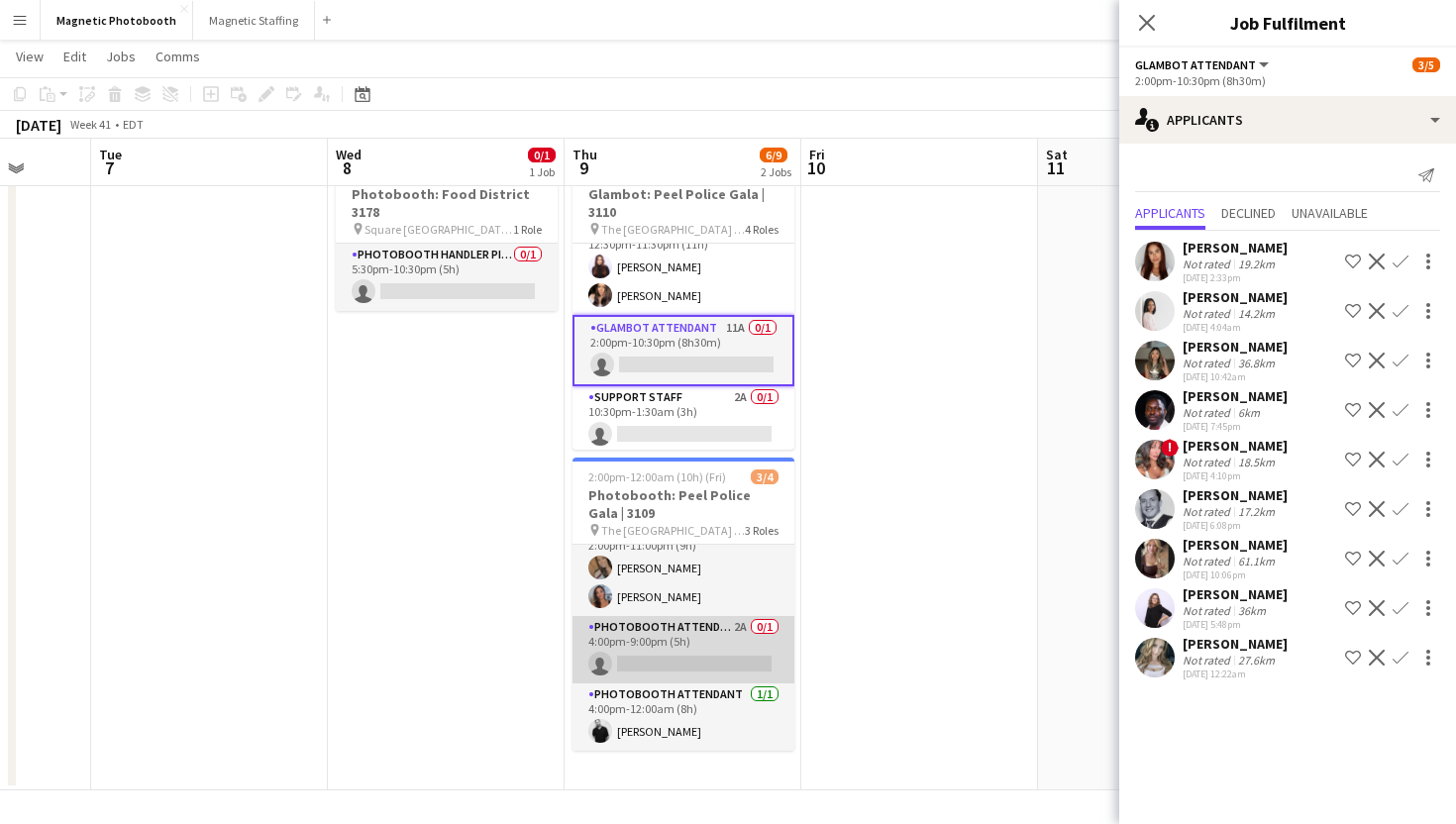
click at [665, 637] on app-card-role "Photobooth Attendant 2A 0/1 4:00pm-9:00pm (5h) single-neutral-actions" at bounding box center [683, 649] width 222 height 67
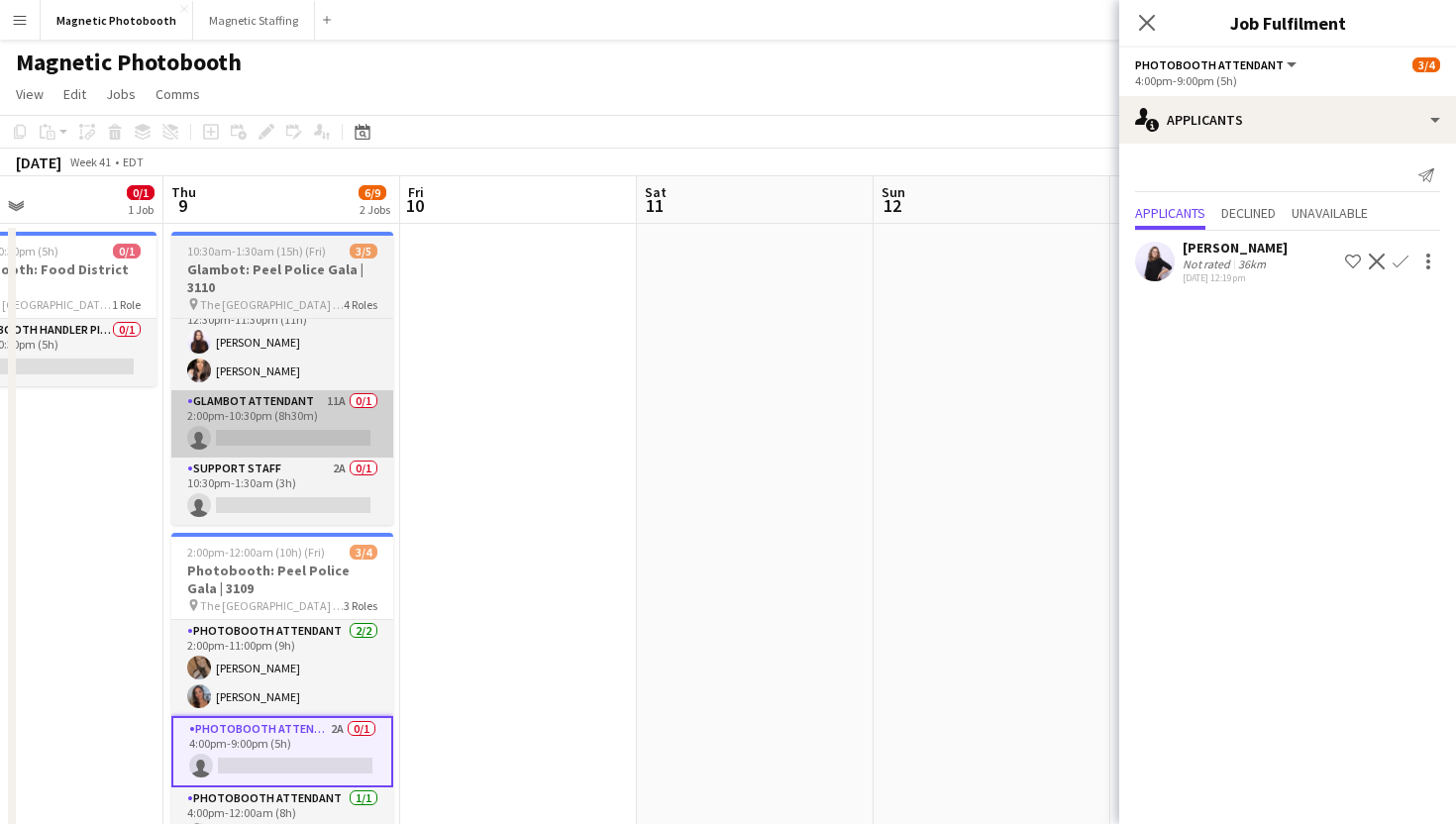
scroll to position [0, 405]
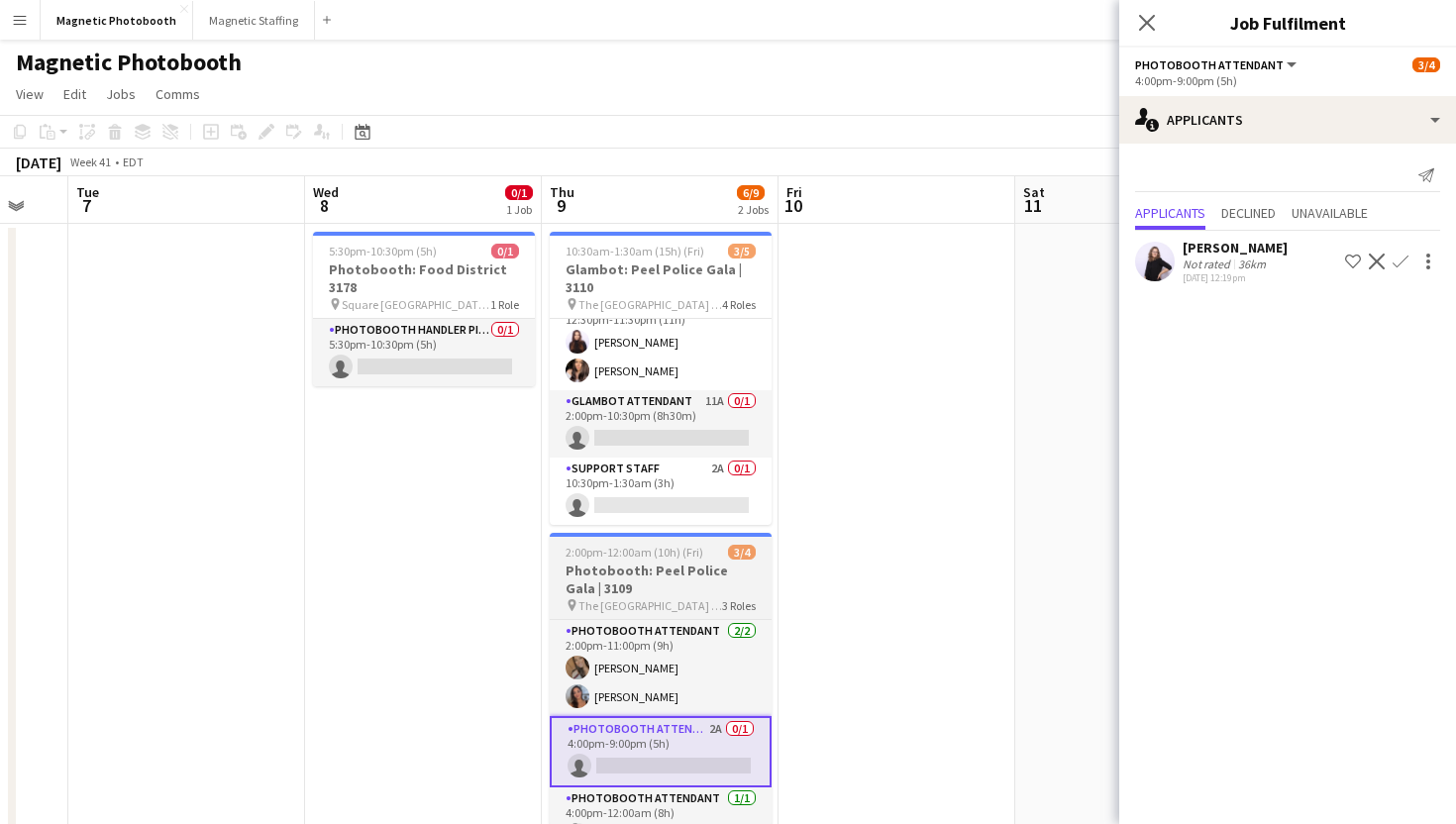
click at [576, 557] on span "2:00pm-12:00am (10h) (Fri)" at bounding box center [634, 551] width 138 height 15
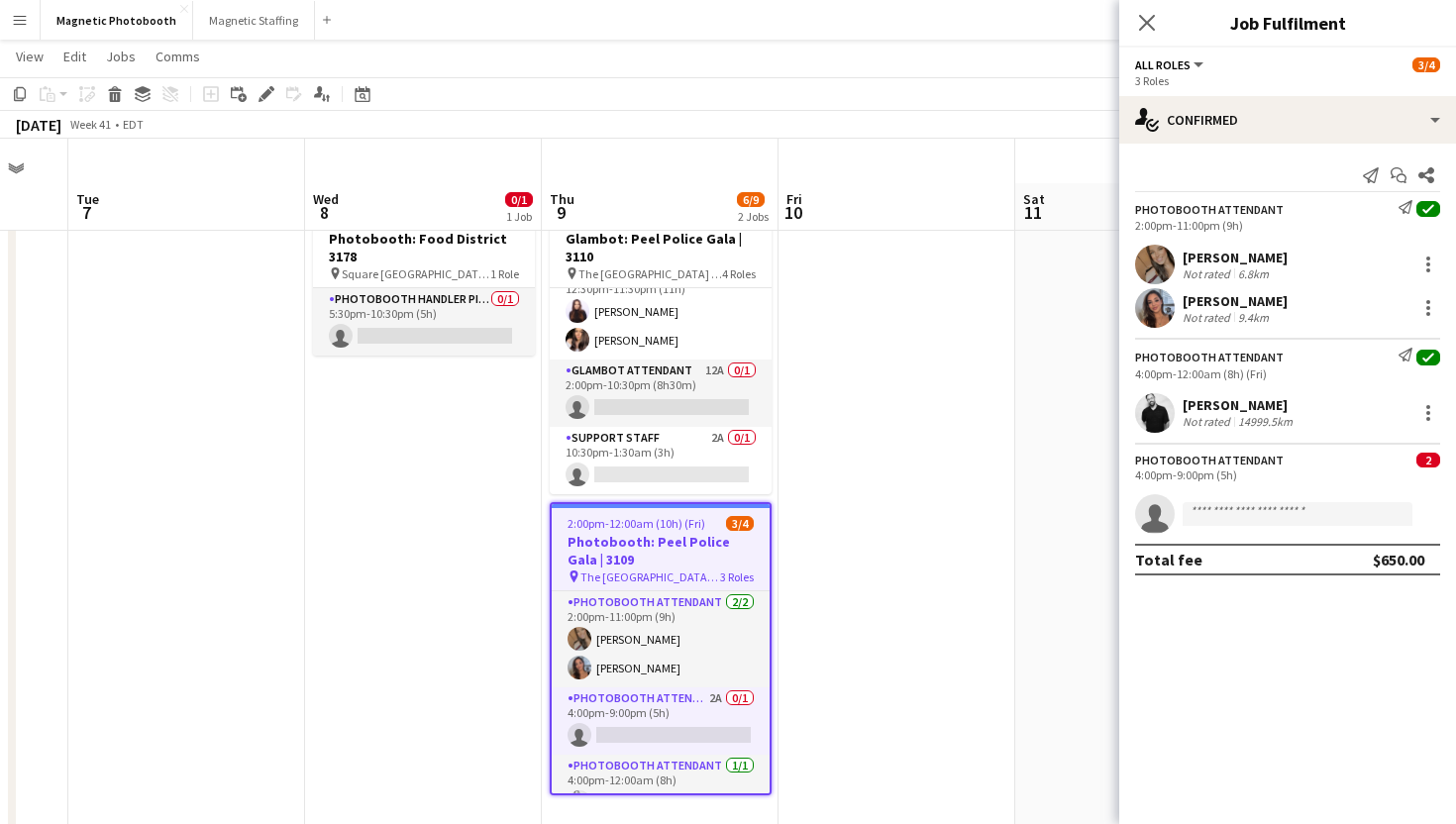
scroll to position [73, 0]
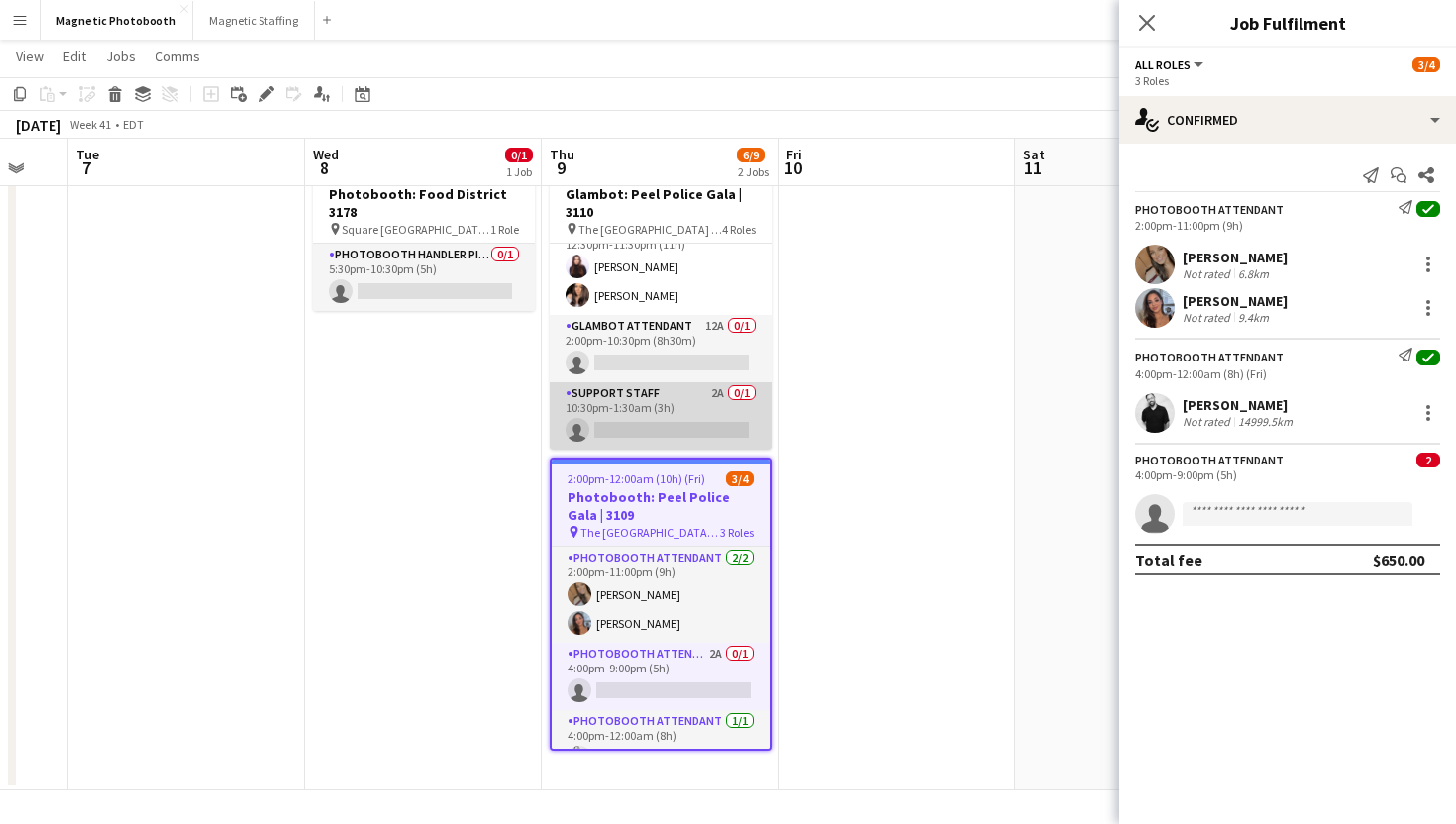
click at [646, 427] on app-card-role "Support Staff 2A 0/1 10:30pm-1:30am (3h) single-neutral-actions" at bounding box center [660, 415] width 222 height 67
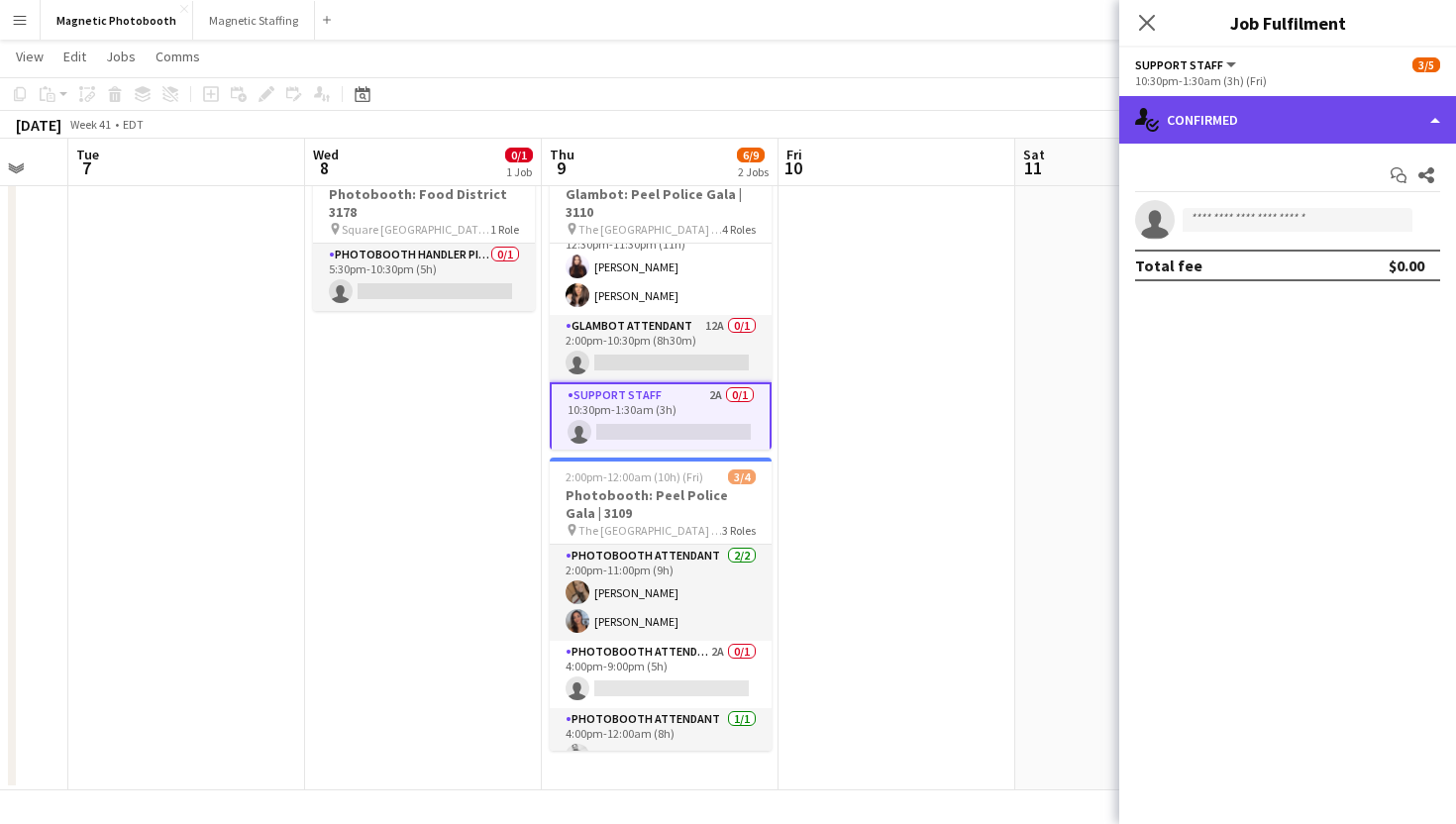
click at [1207, 126] on div "single-neutral-actions-check-2 Confirmed" at bounding box center [1287, 120] width 337 height 48
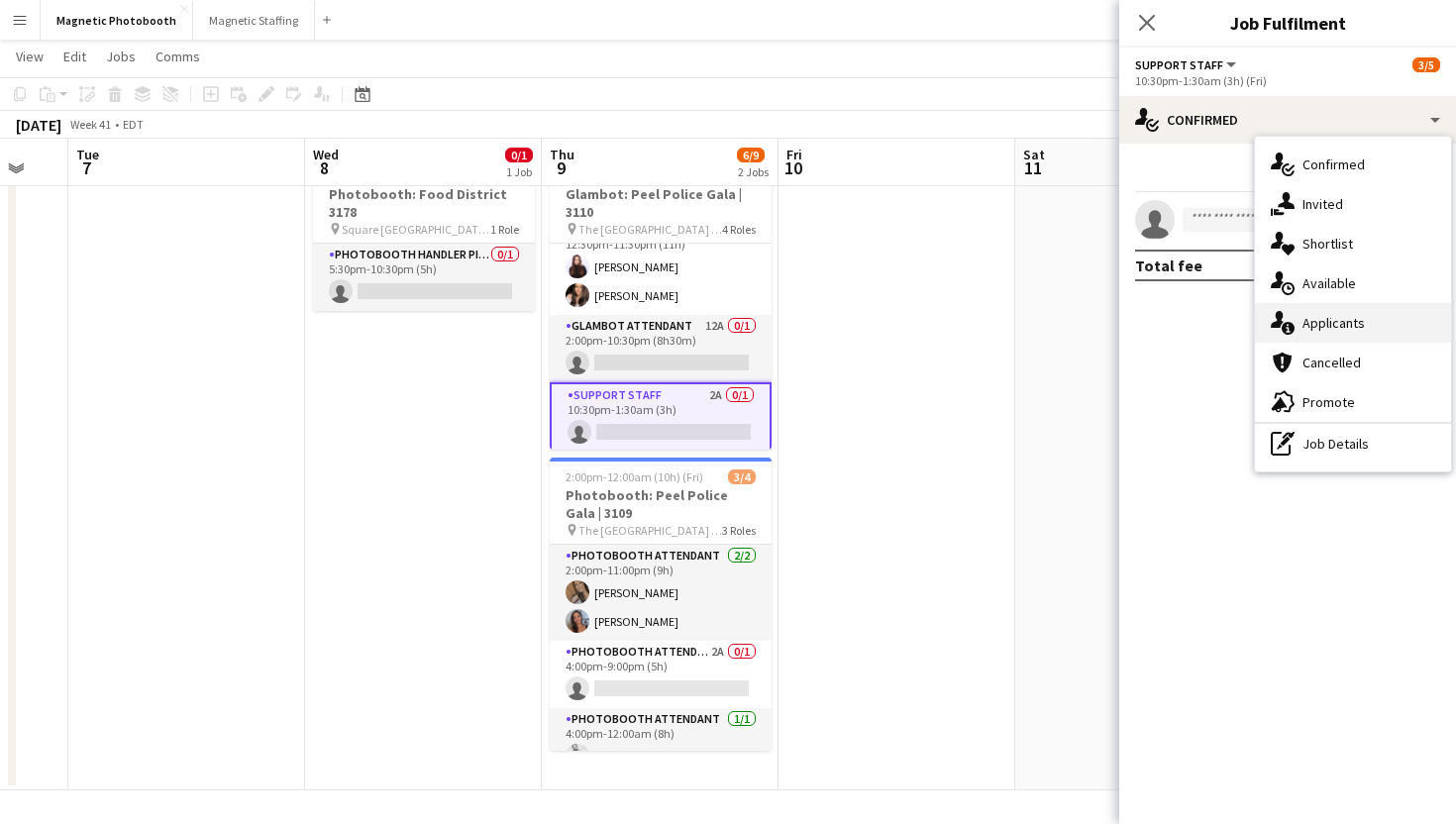
click at [1275, 331] on icon "single-neutral-actions-information" at bounding box center [1282, 323] width 24 height 24
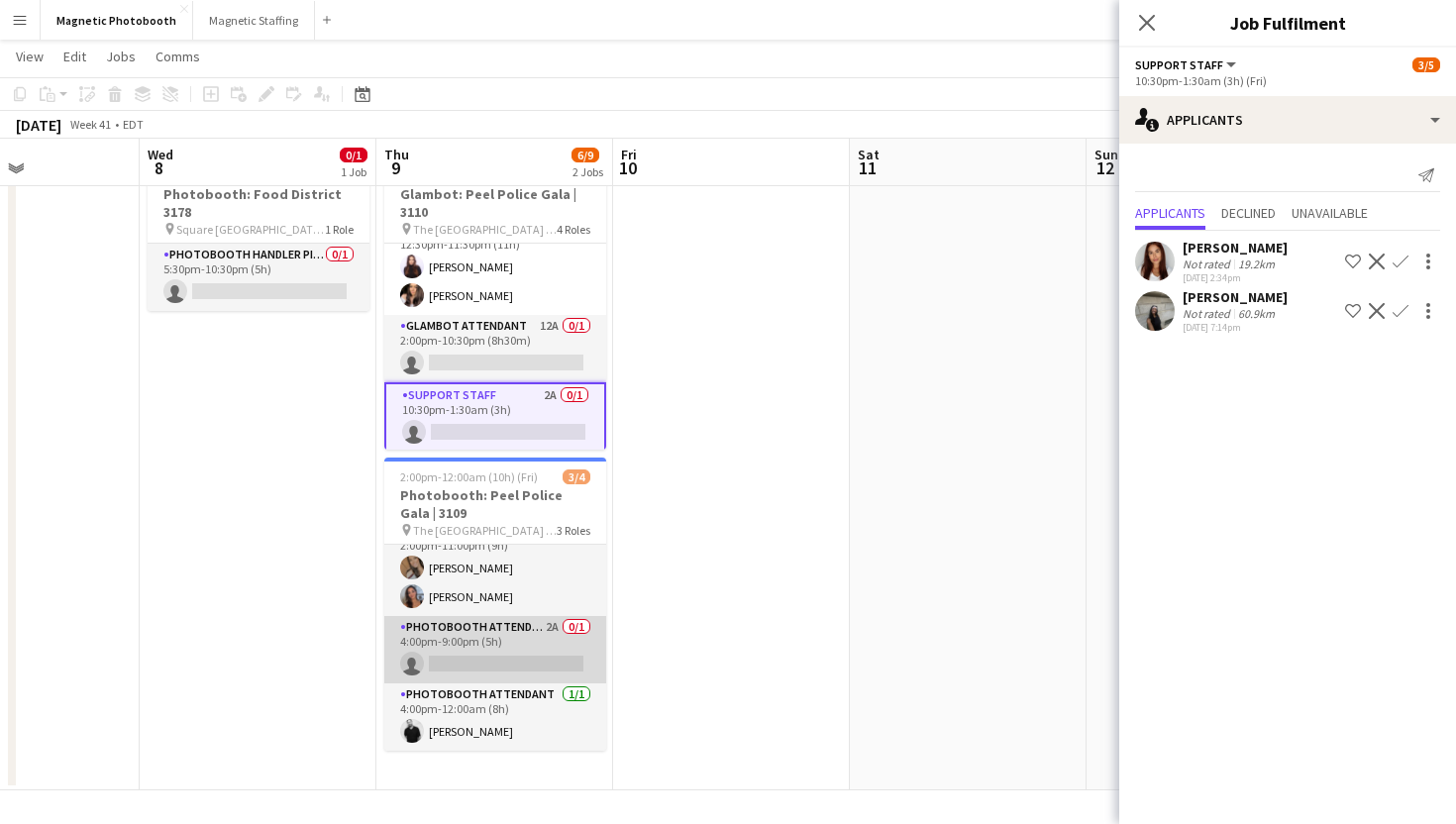
click at [519, 668] on app-card-role "Photobooth Attendant 2A 0/1 4:00pm-9:00pm (5h) single-neutral-actions" at bounding box center [495, 649] width 222 height 67
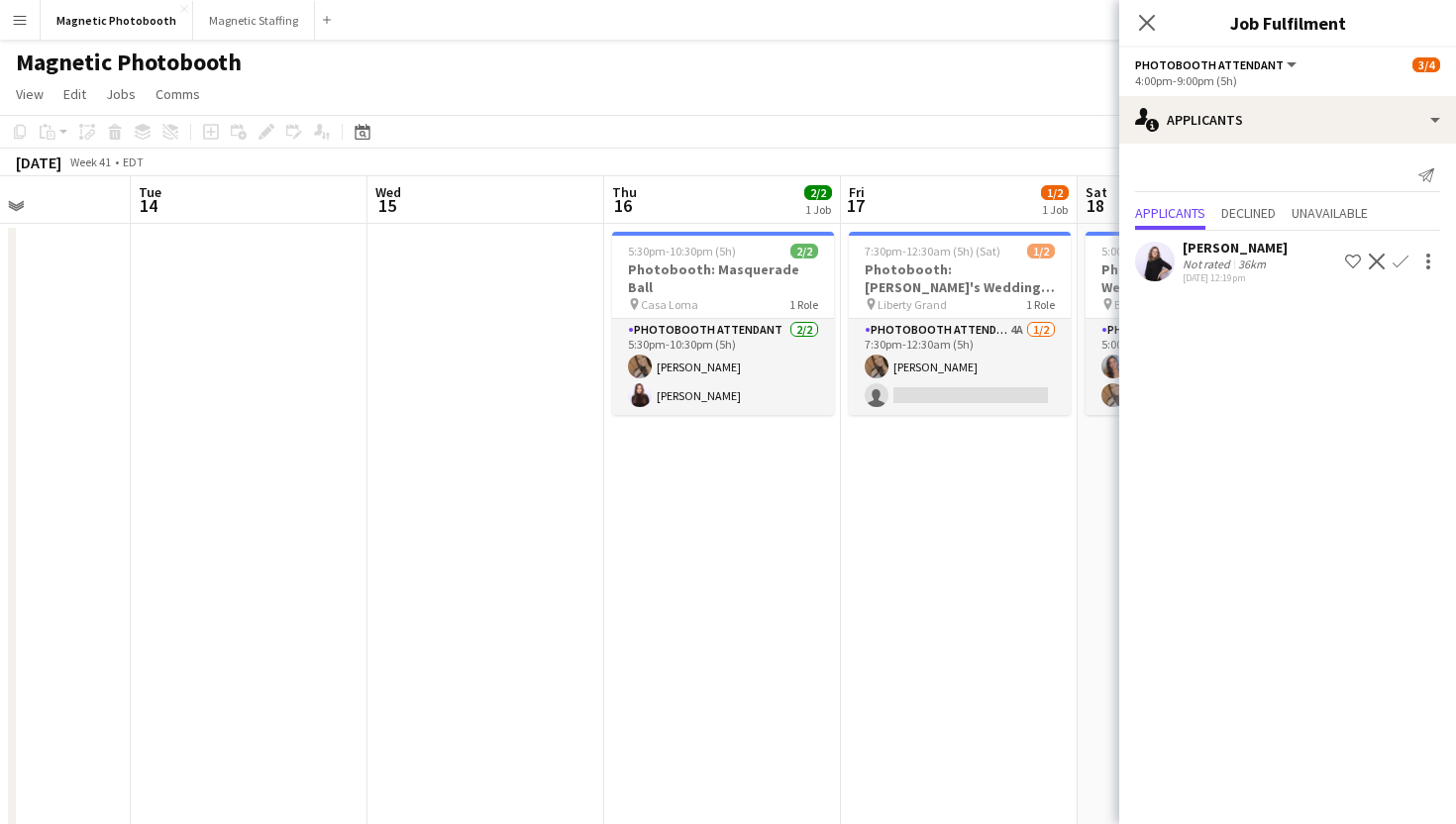
scroll to position [0, 619]
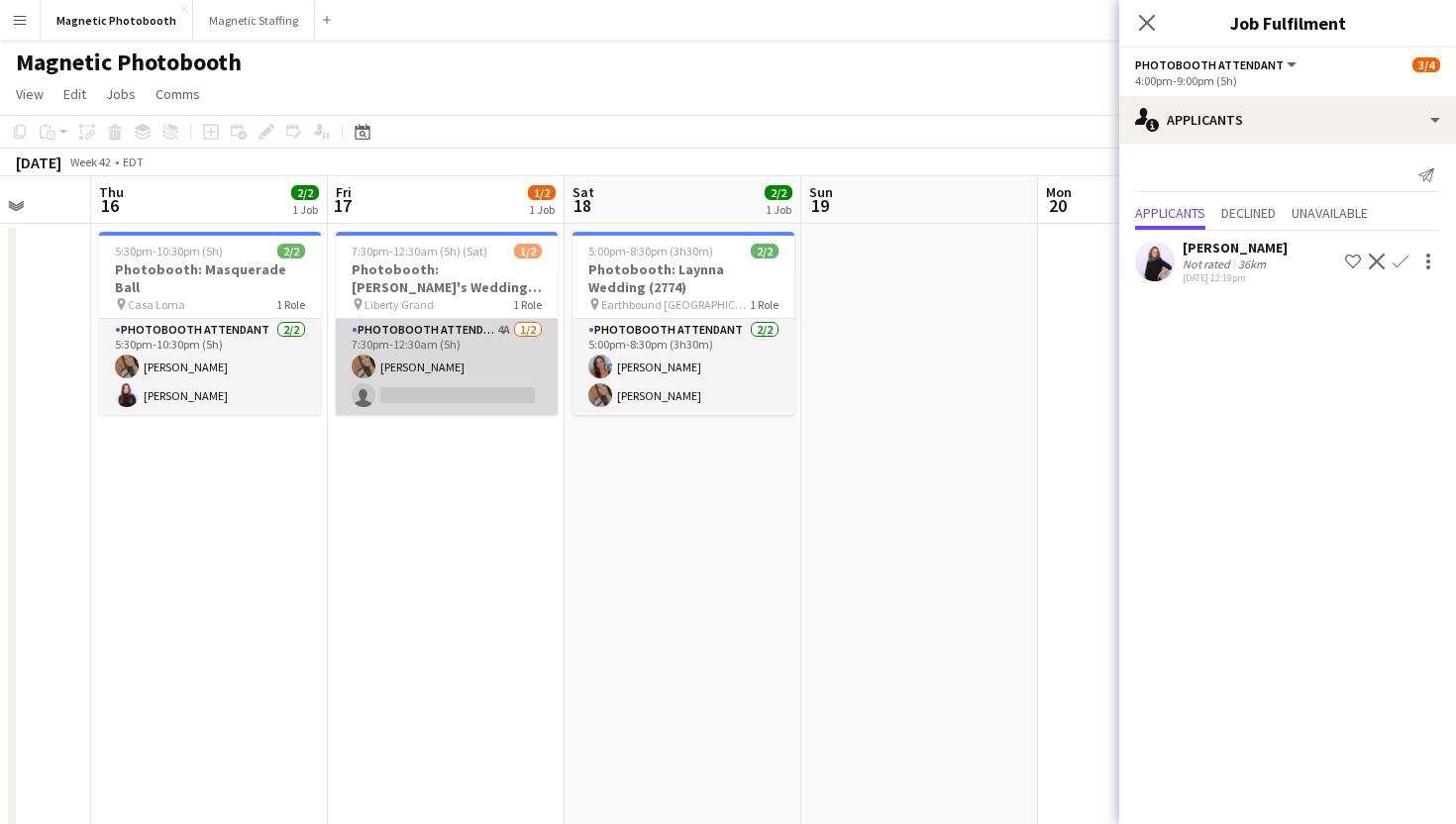
click at [418, 397] on app-card-role "Photobooth Attendant 4A 1/2 7:30pm-12:30am (5h) erica Musso single-neutral-acti…" at bounding box center [446, 367] width 222 height 96
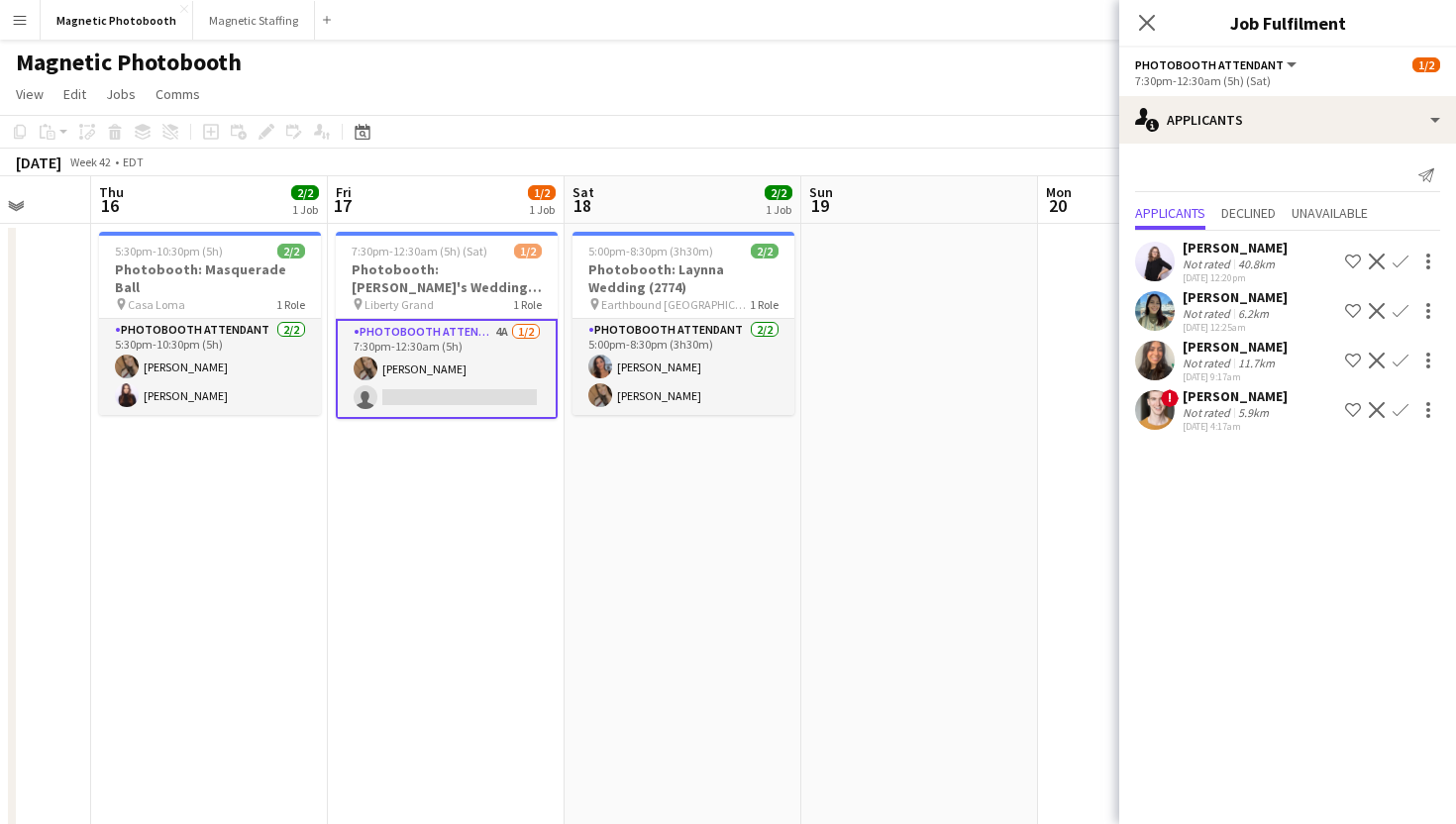
click at [1193, 350] on div "jessica halteh" at bounding box center [1234, 347] width 105 height 18
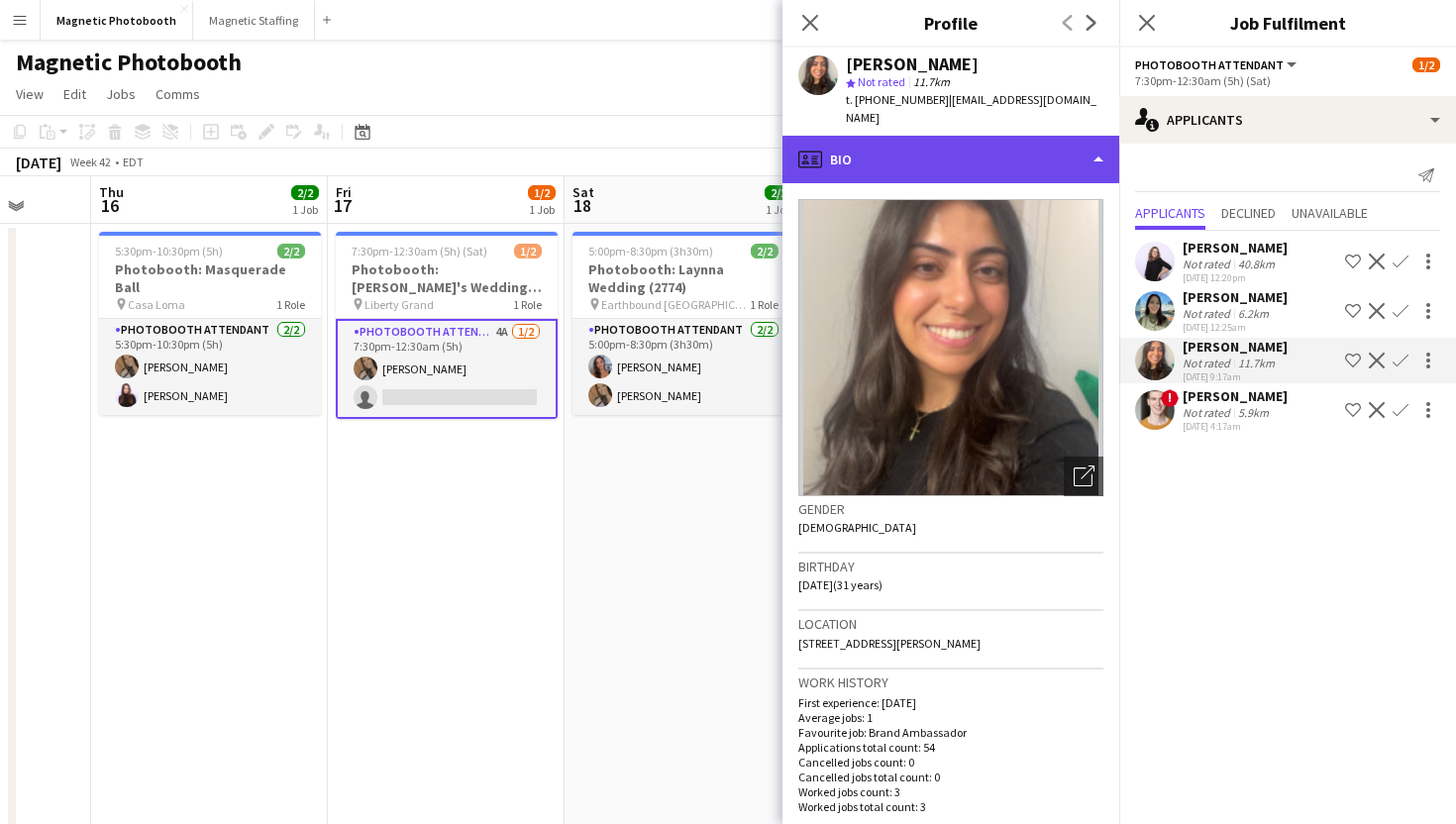
click at [1092, 136] on div "profile Bio" at bounding box center [951, 160] width 337 height 48
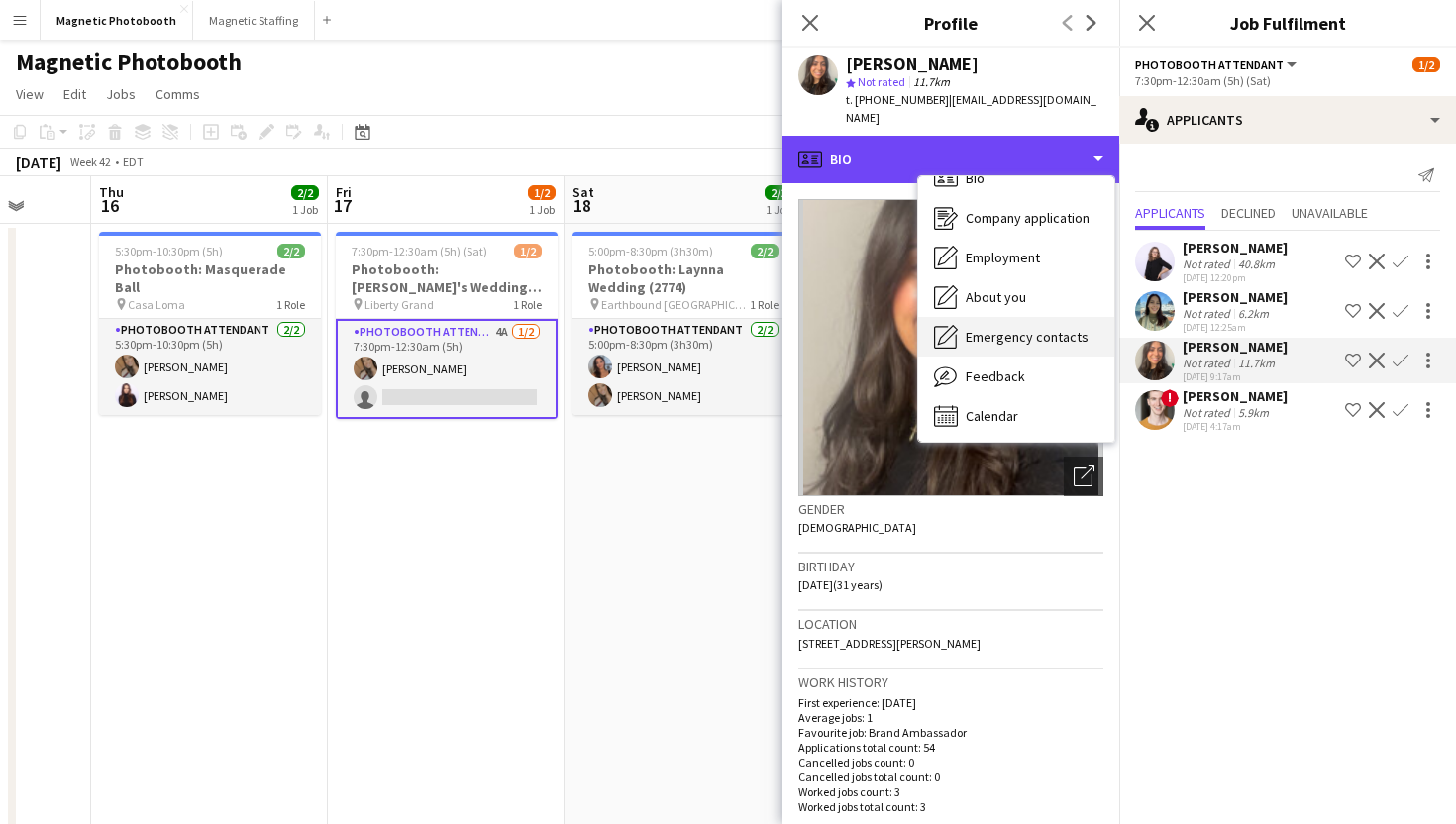
scroll to position [28, 0]
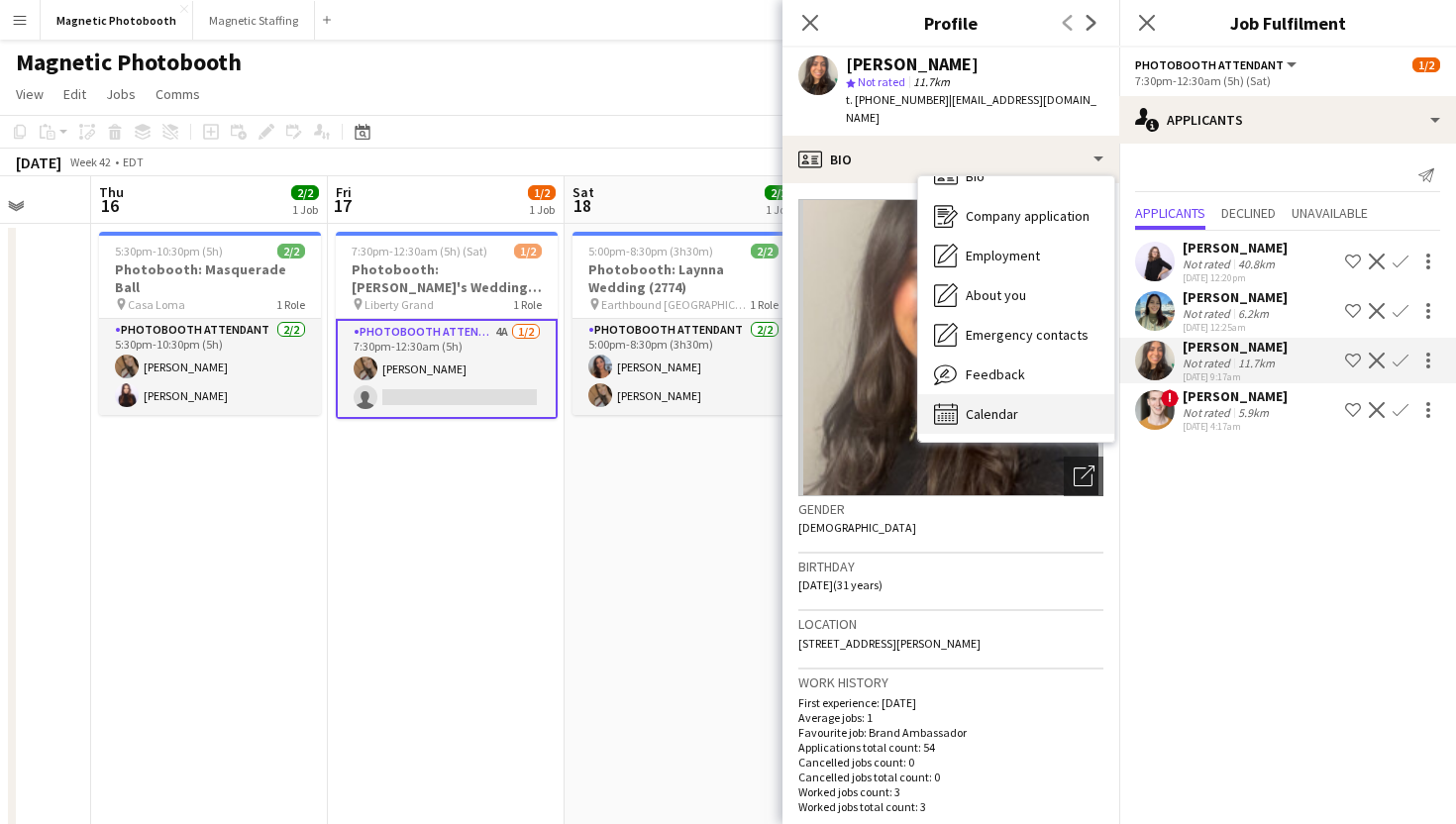
click at [1026, 395] on div "Calendar Calendar" at bounding box center [1016, 414] width 196 height 40
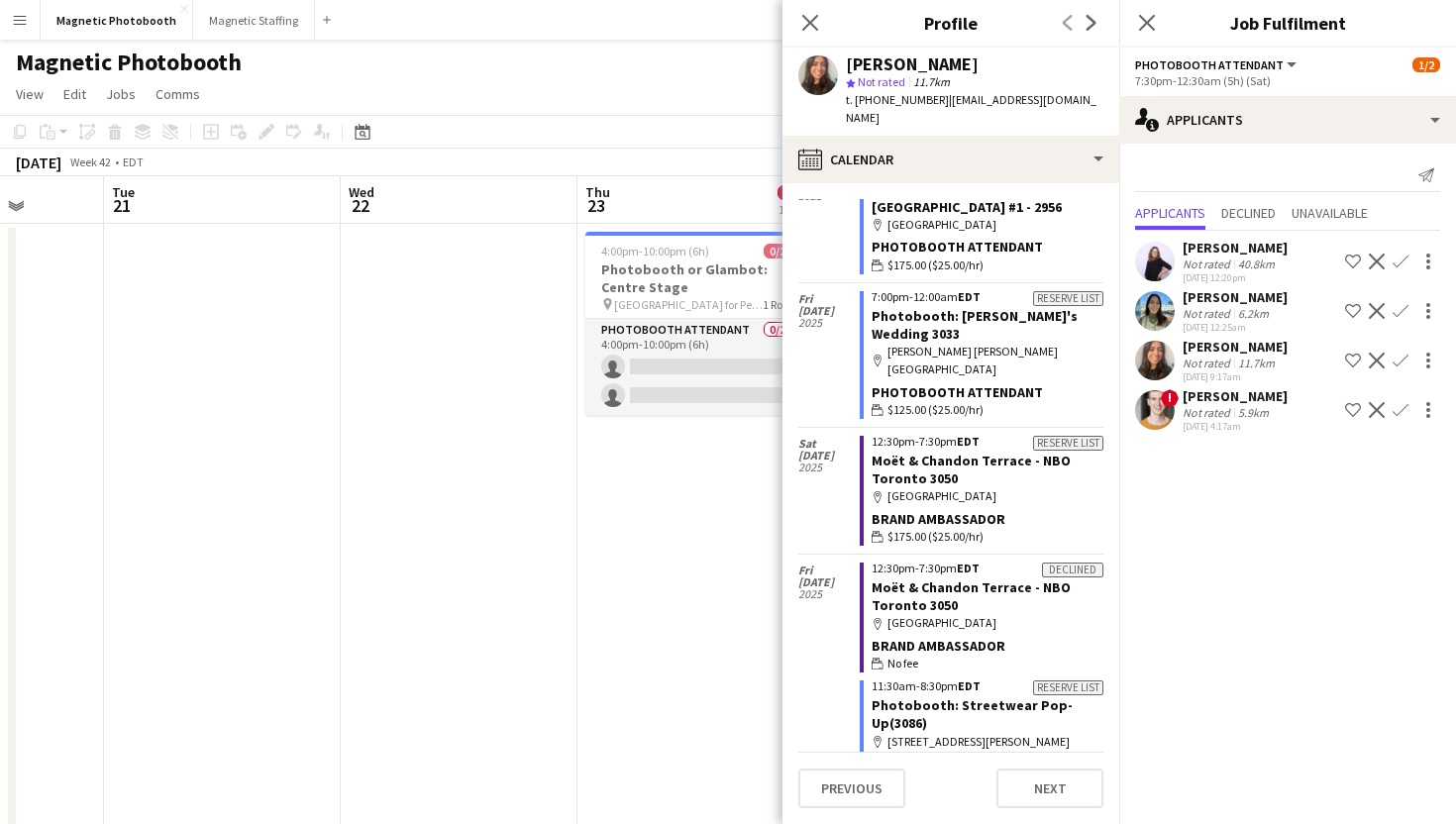
scroll to position [0, 631]
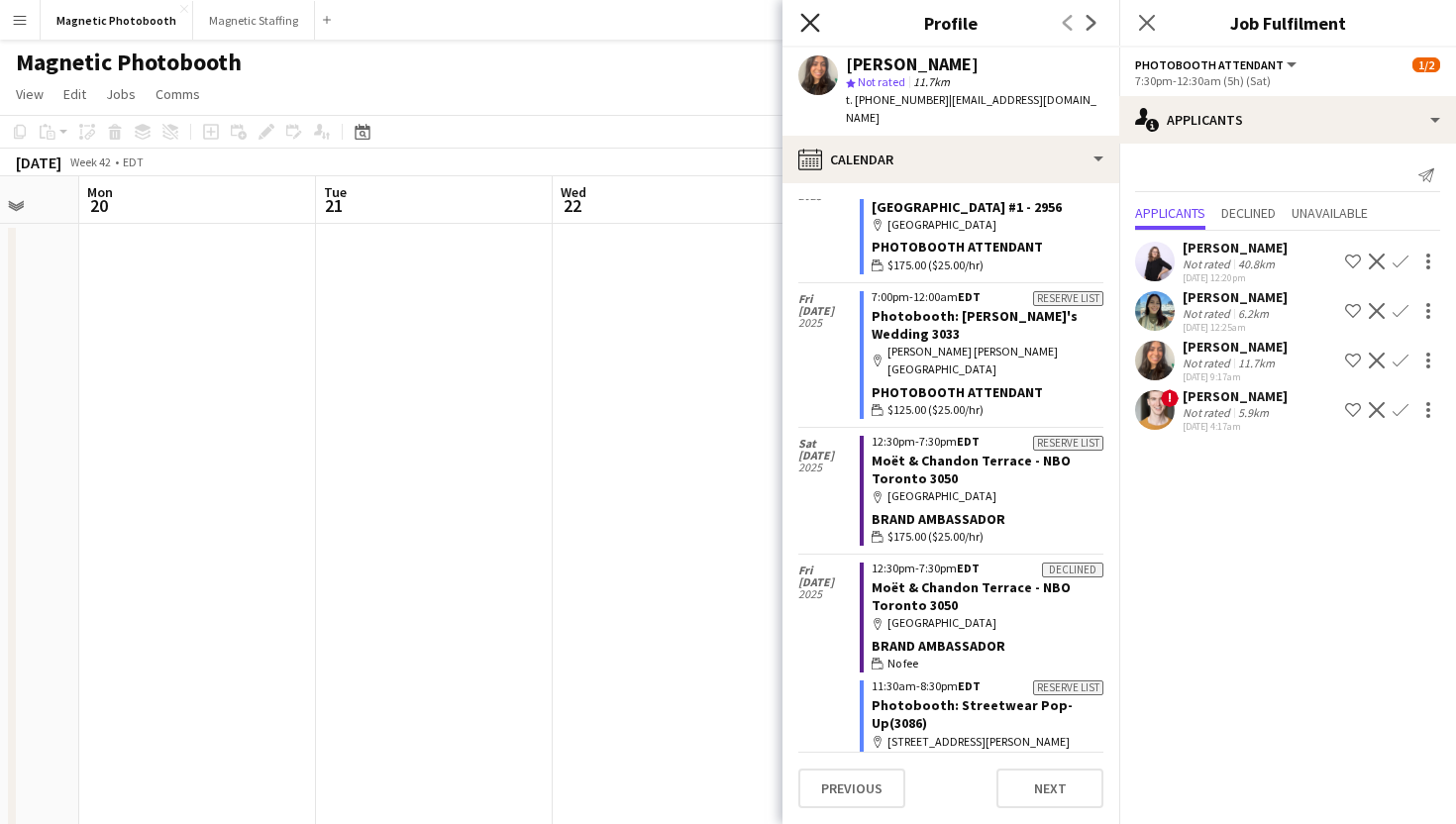
click at [804, 24] on icon "Close pop-in" at bounding box center [809, 22] width 19 height 19
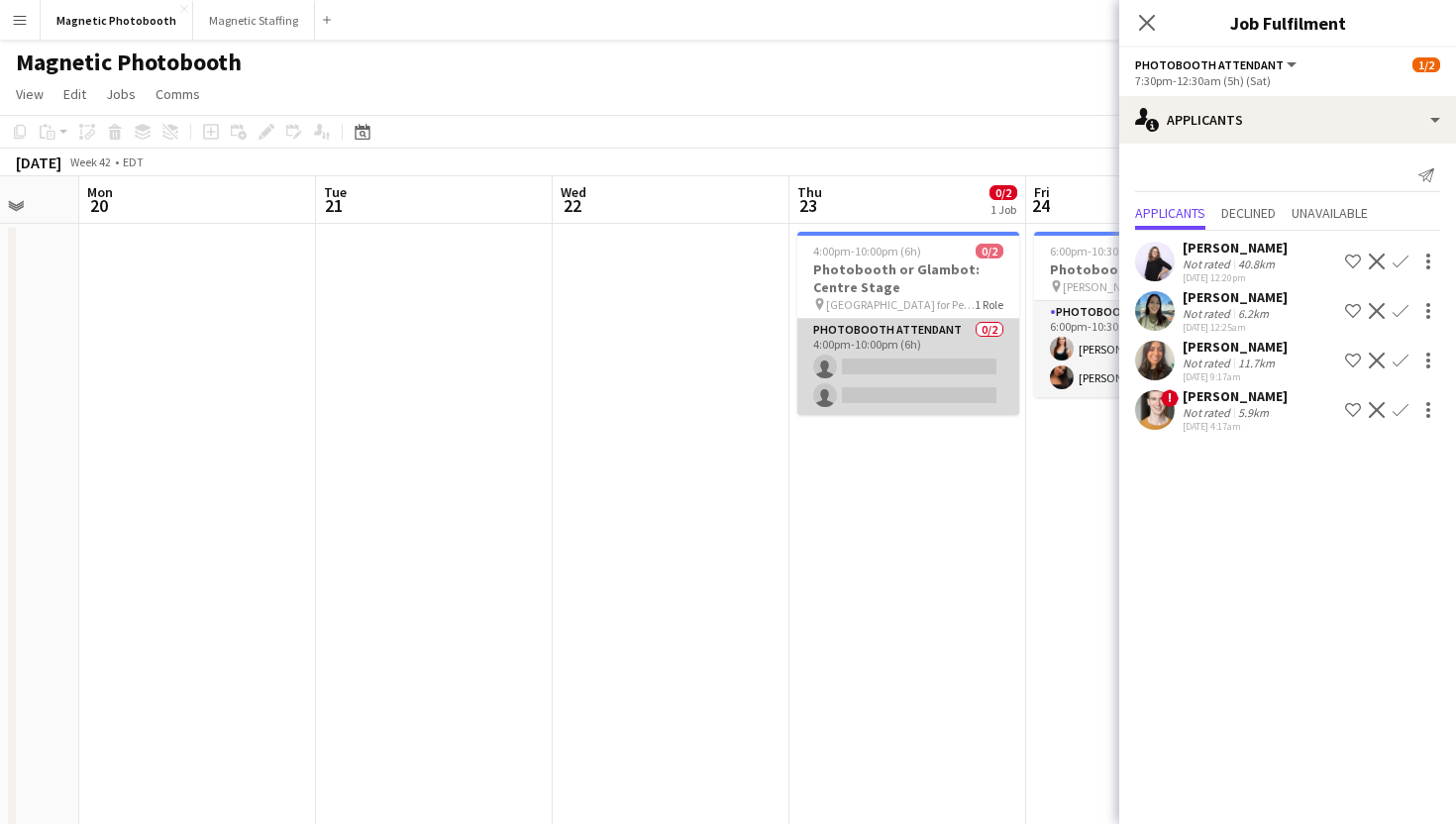
click at [823, 402] on app-card-role "Photobooth Attendant 0/2 4:00pm-10:00pm (6h) single-neutral-actions single-neut…" at bounding box center [908, 367] width 222 height 96
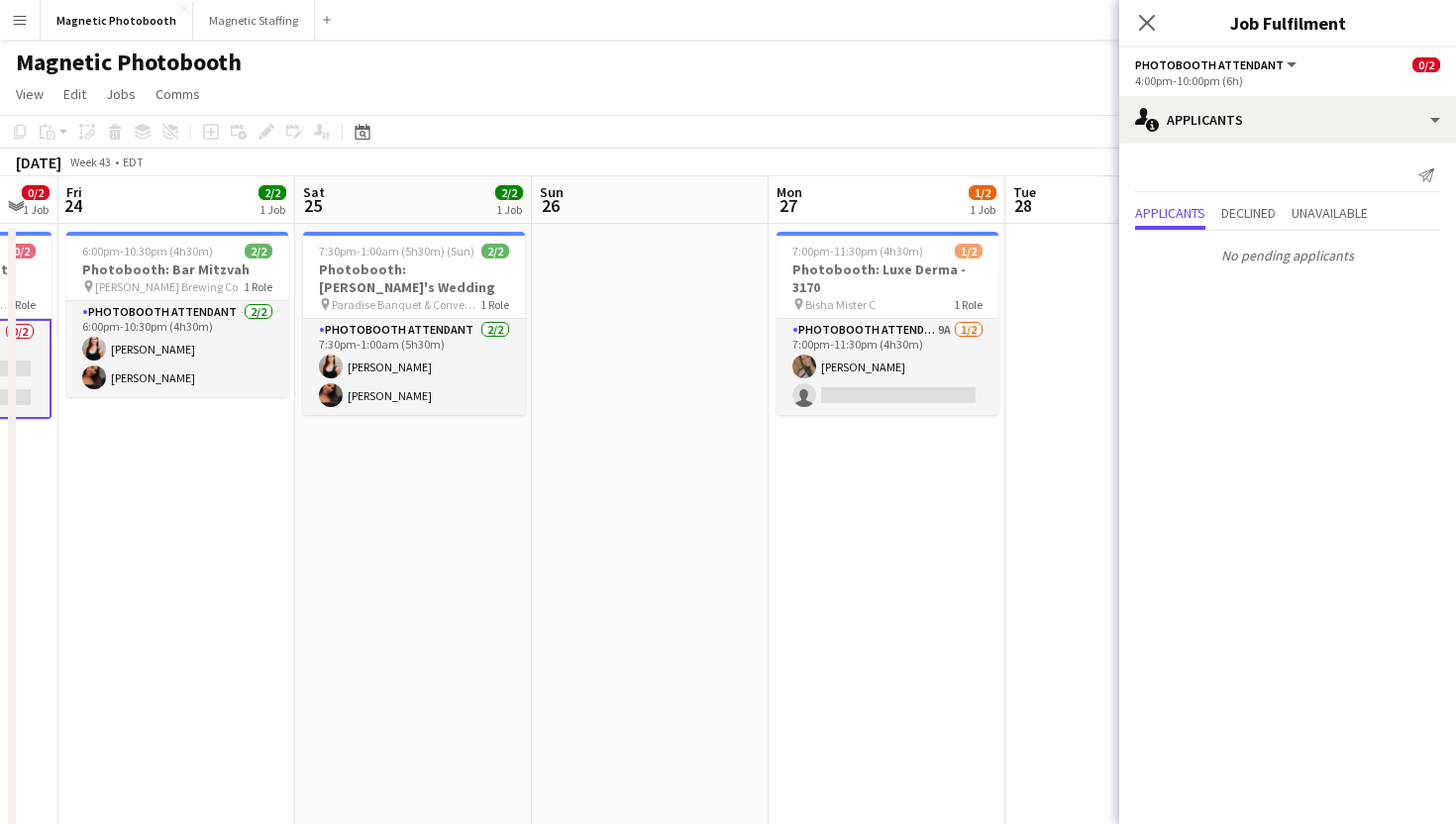
scroll to position [0, 653]
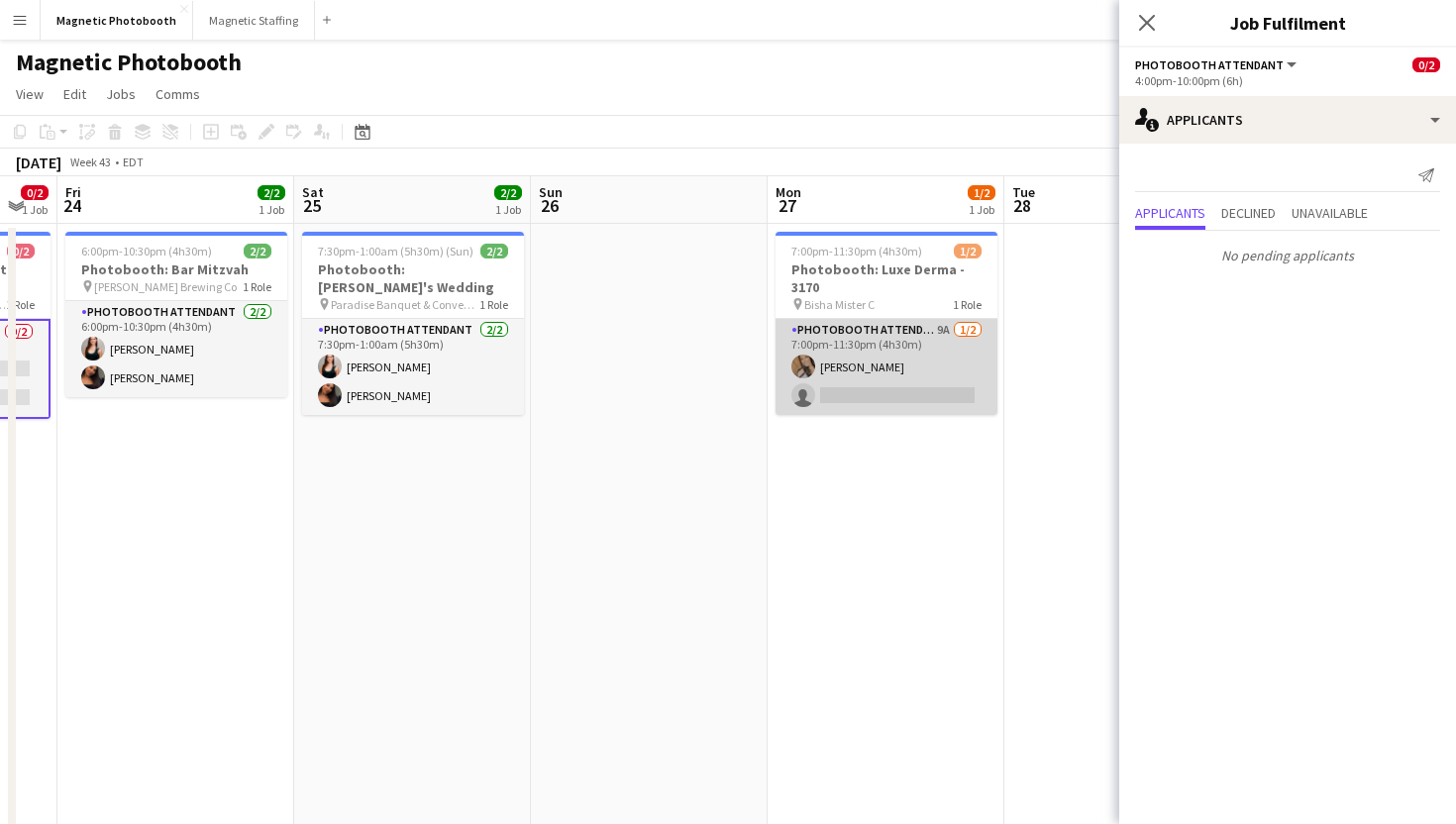
click at [831, 391] on app-card-role "Photobooth Attendant 9A 1/2 7:00pm-11:30pm (4h30m) erica Musso single-neutral-a…" at bounding box center [887, 367] width 222 height 96
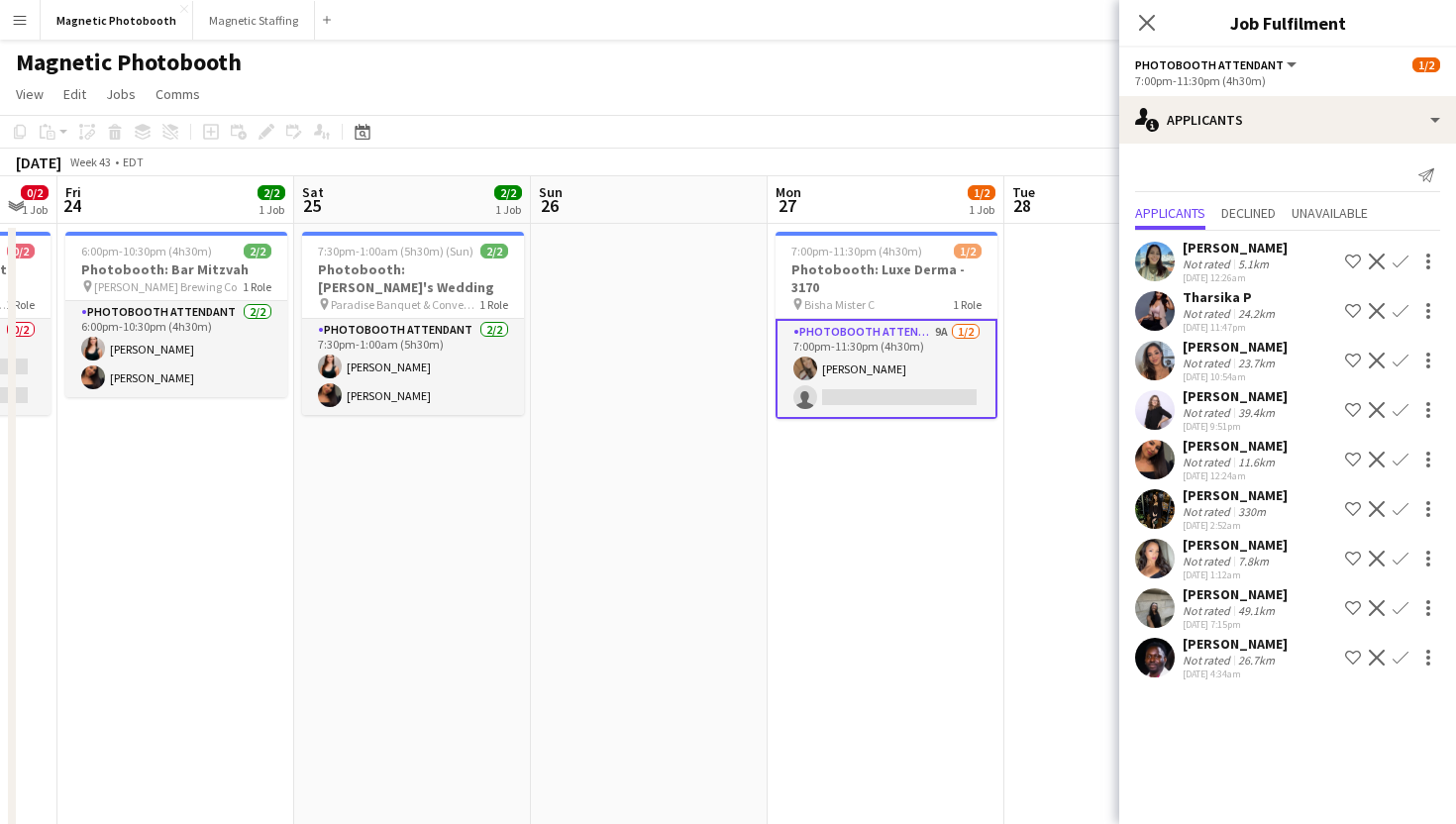
scroll to position [11, 0]
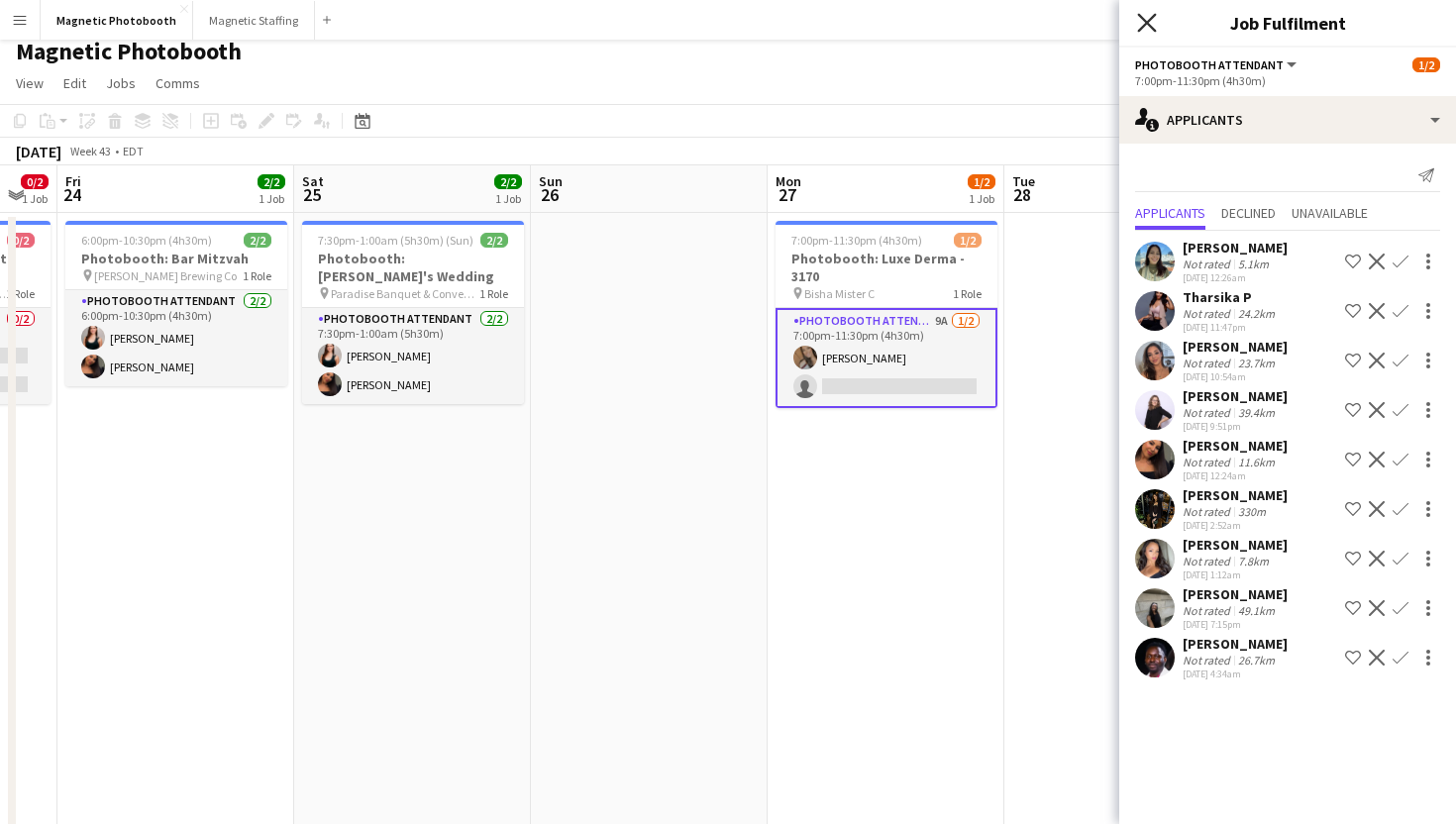
click at [1148, 29] on icon "Close pop-in" at bounding box center [1146, 22] width 19 height 19
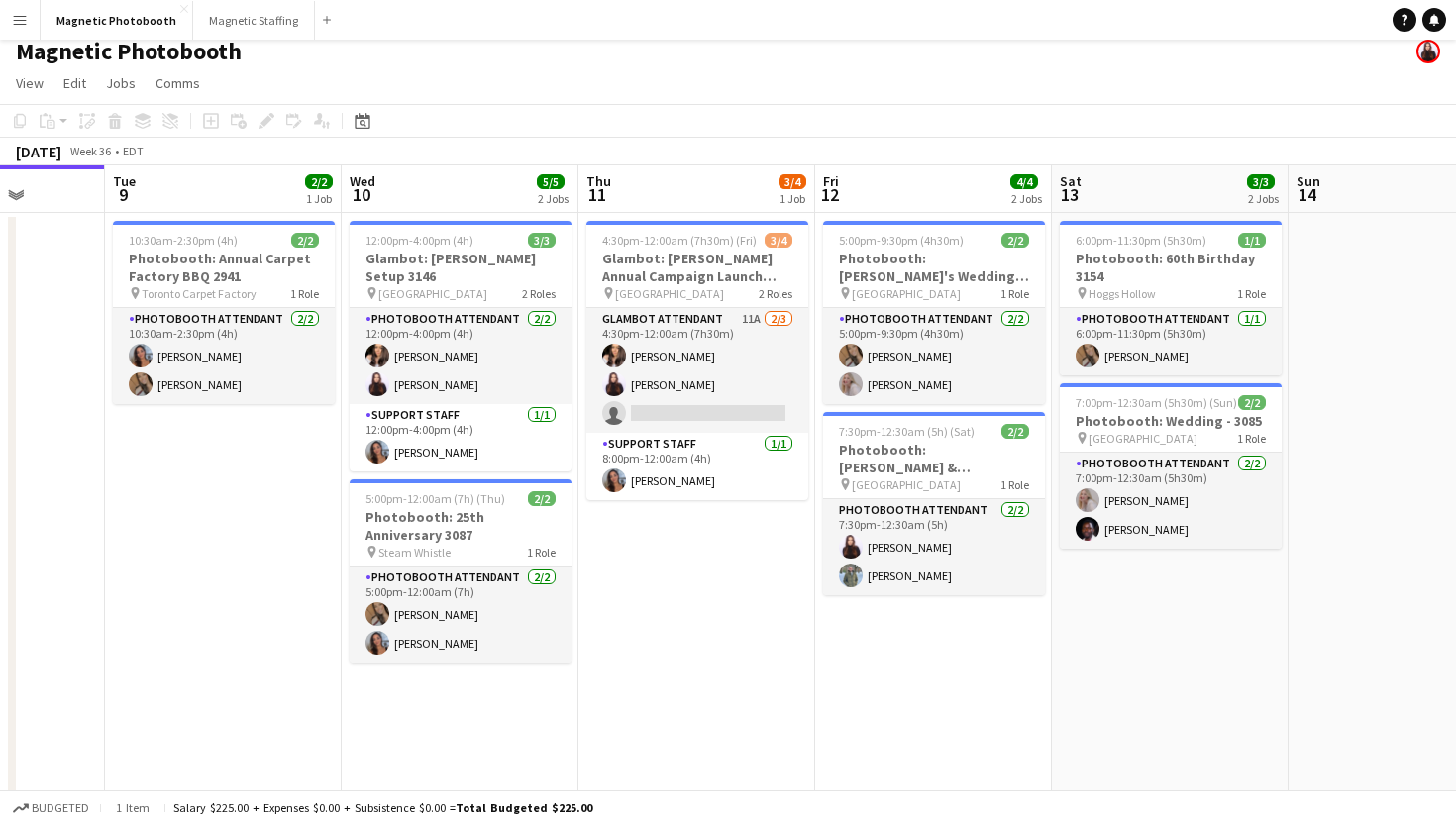
scroll to position [0, 470]
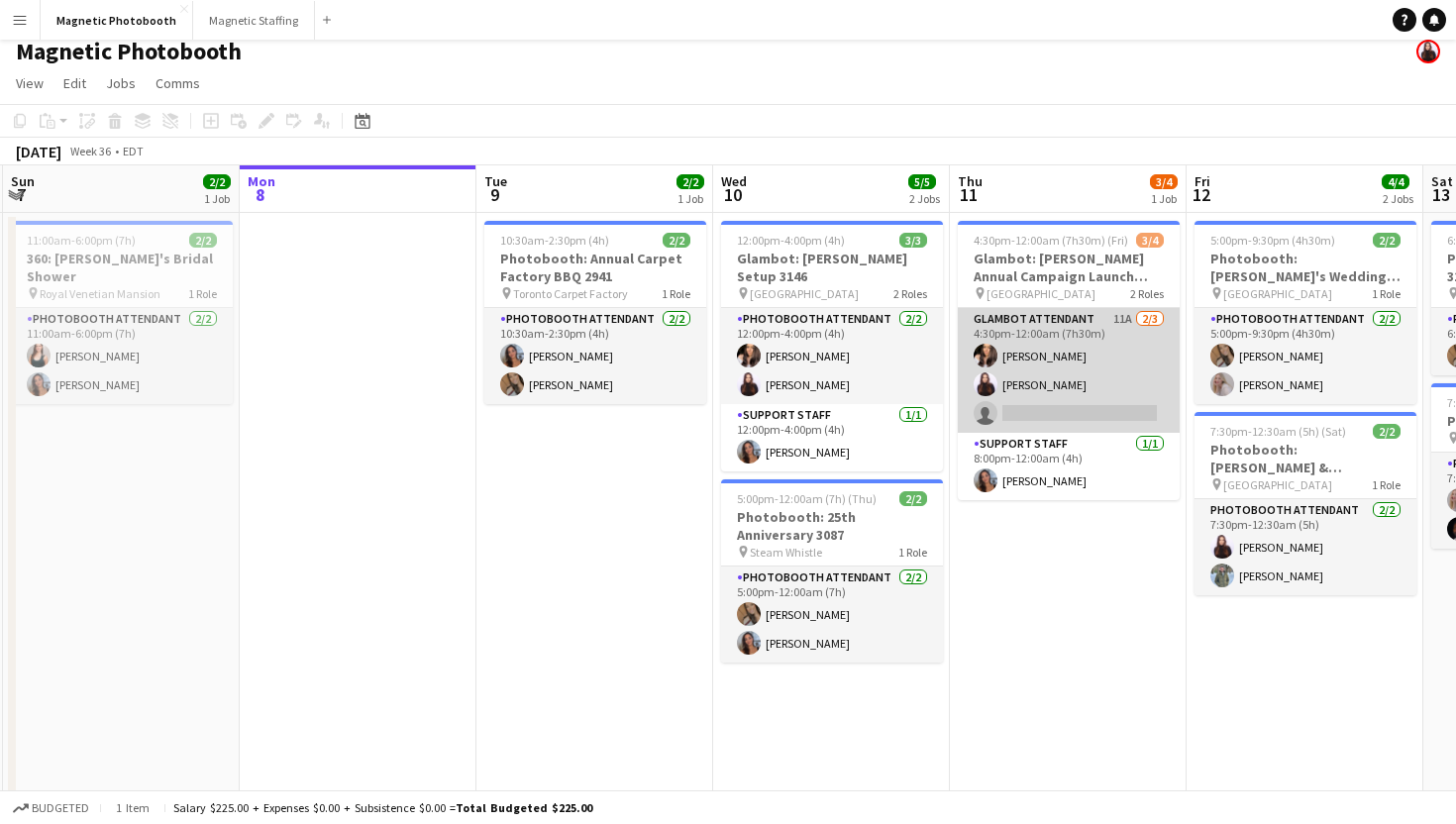
click at [1116, 398] on app-card-role "Glambot Attendant 11A 2/3 4:30pm-12:00am (7h30m) Melissa Romualdi Maria Lopes s…" at bounding box center [1069, 370] width 222 height 125
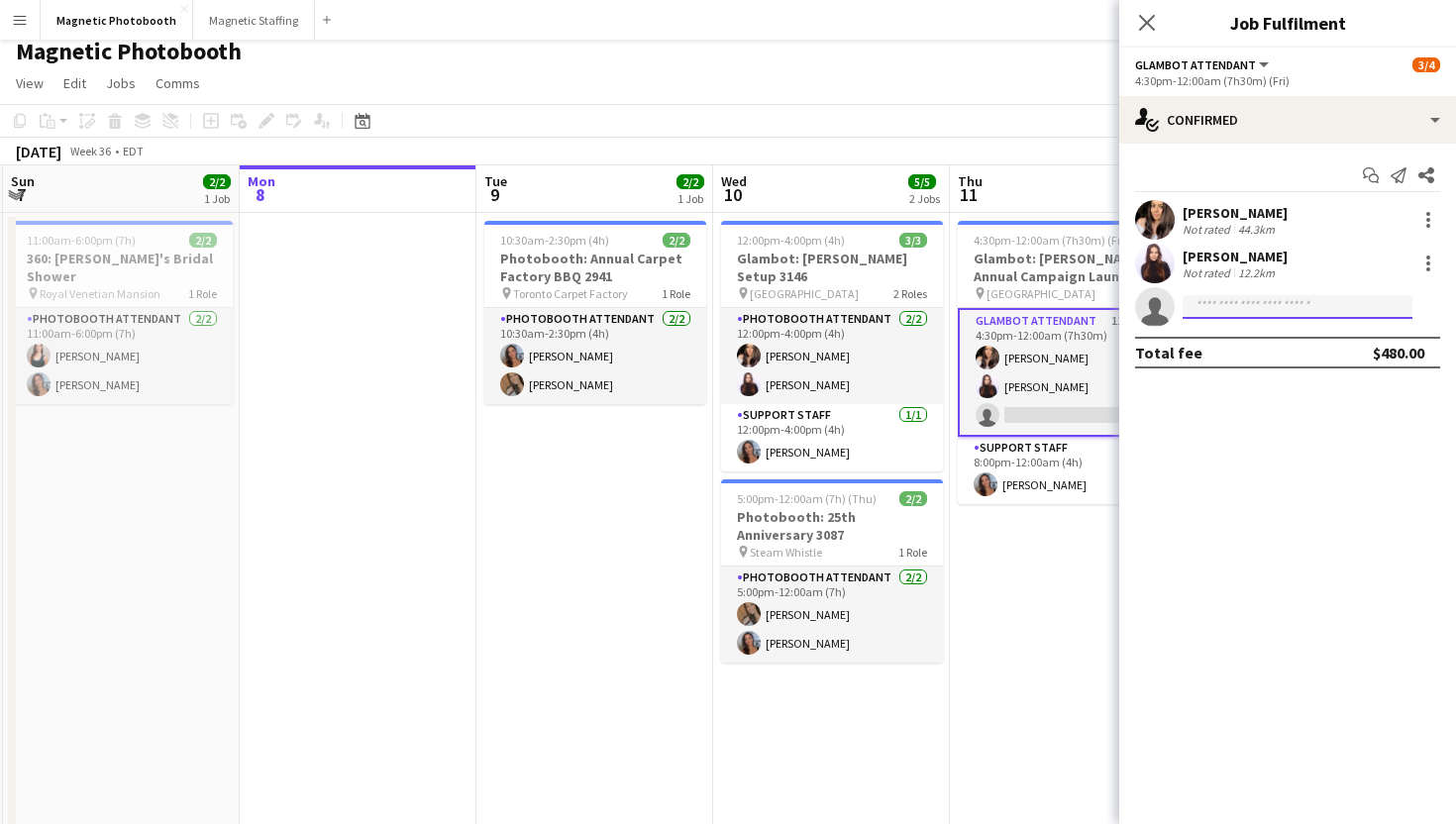
click at [1271, 313] on input at bounding box center [1297, 308] width 230 height 24
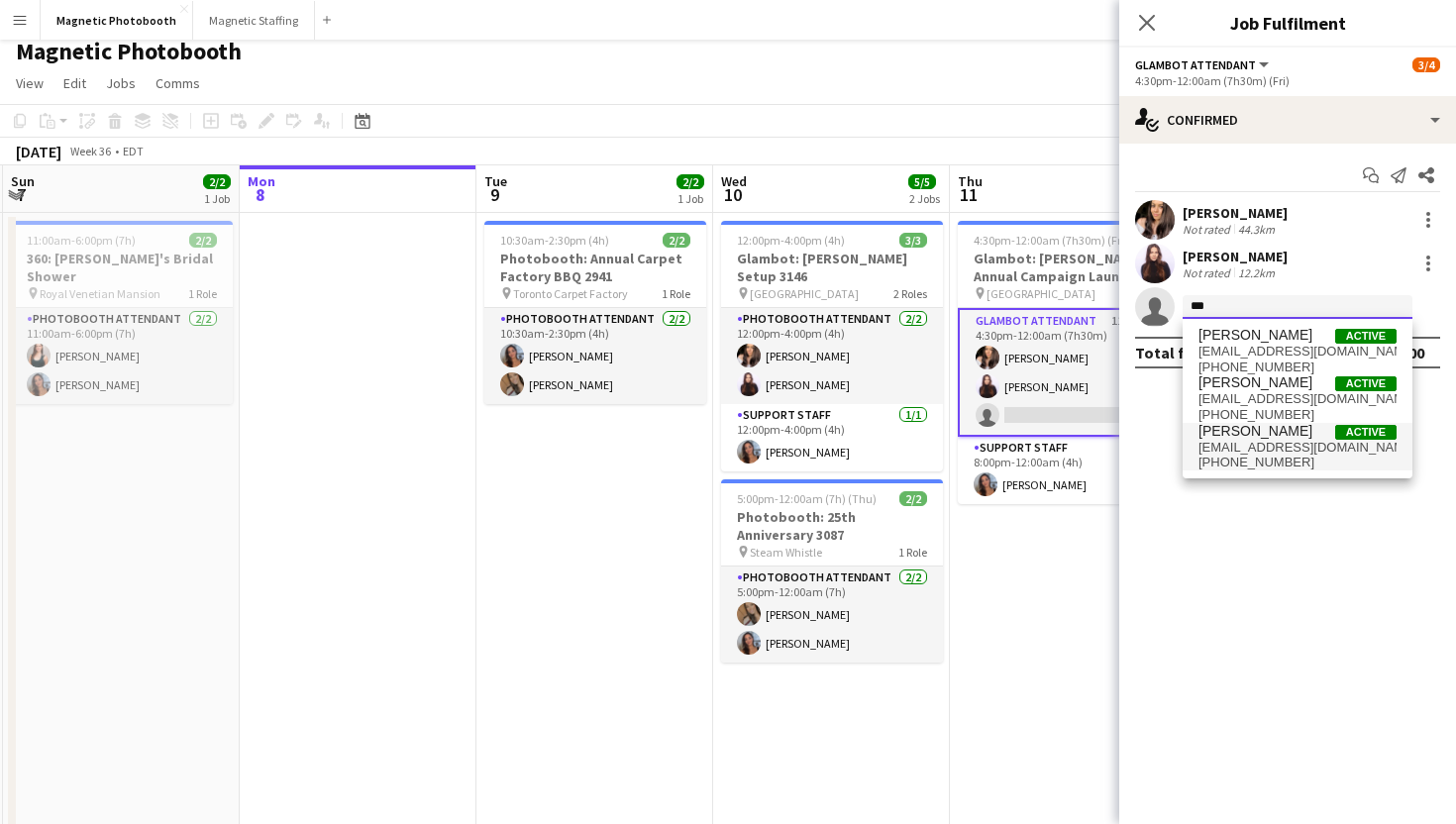
type input "***"
click at [1215, 424] on span "Michael Popovski" at bounding box center [1255, 430] width 114 height 17
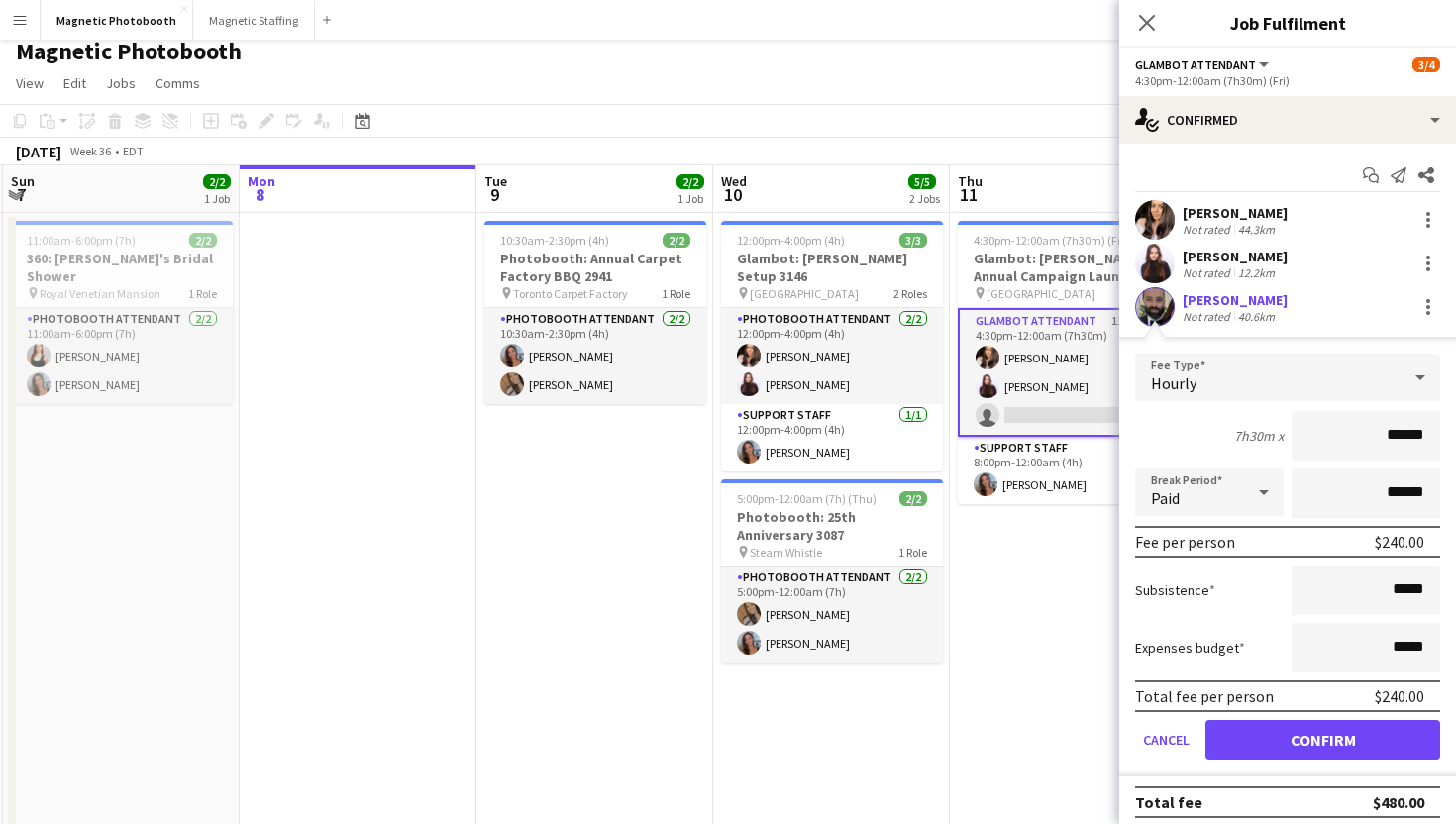
scroll to position [10, 0]
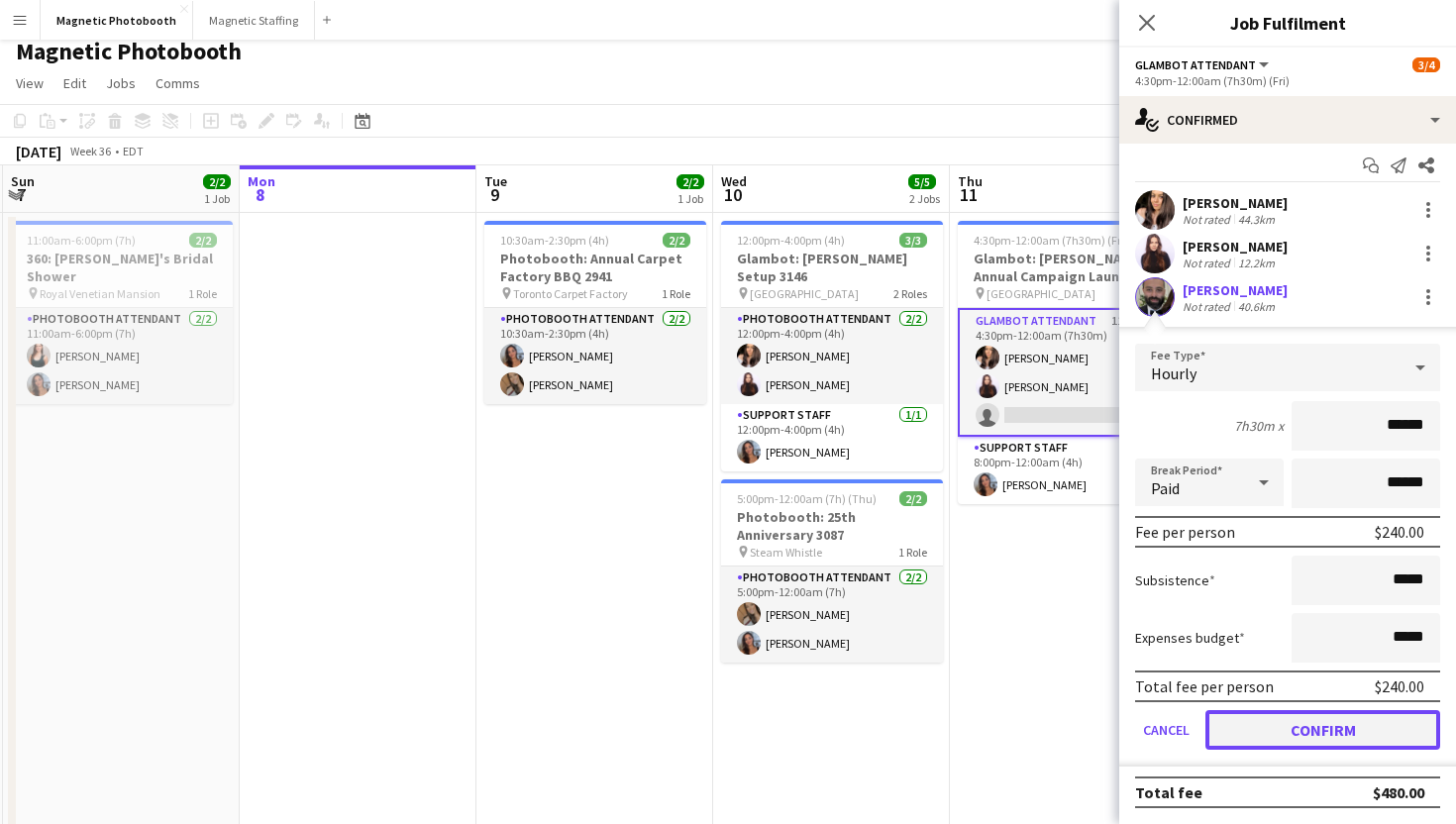
click at [1257, 717] on button "Confirm" at bounding box center [1322, 730] width 235 height 40
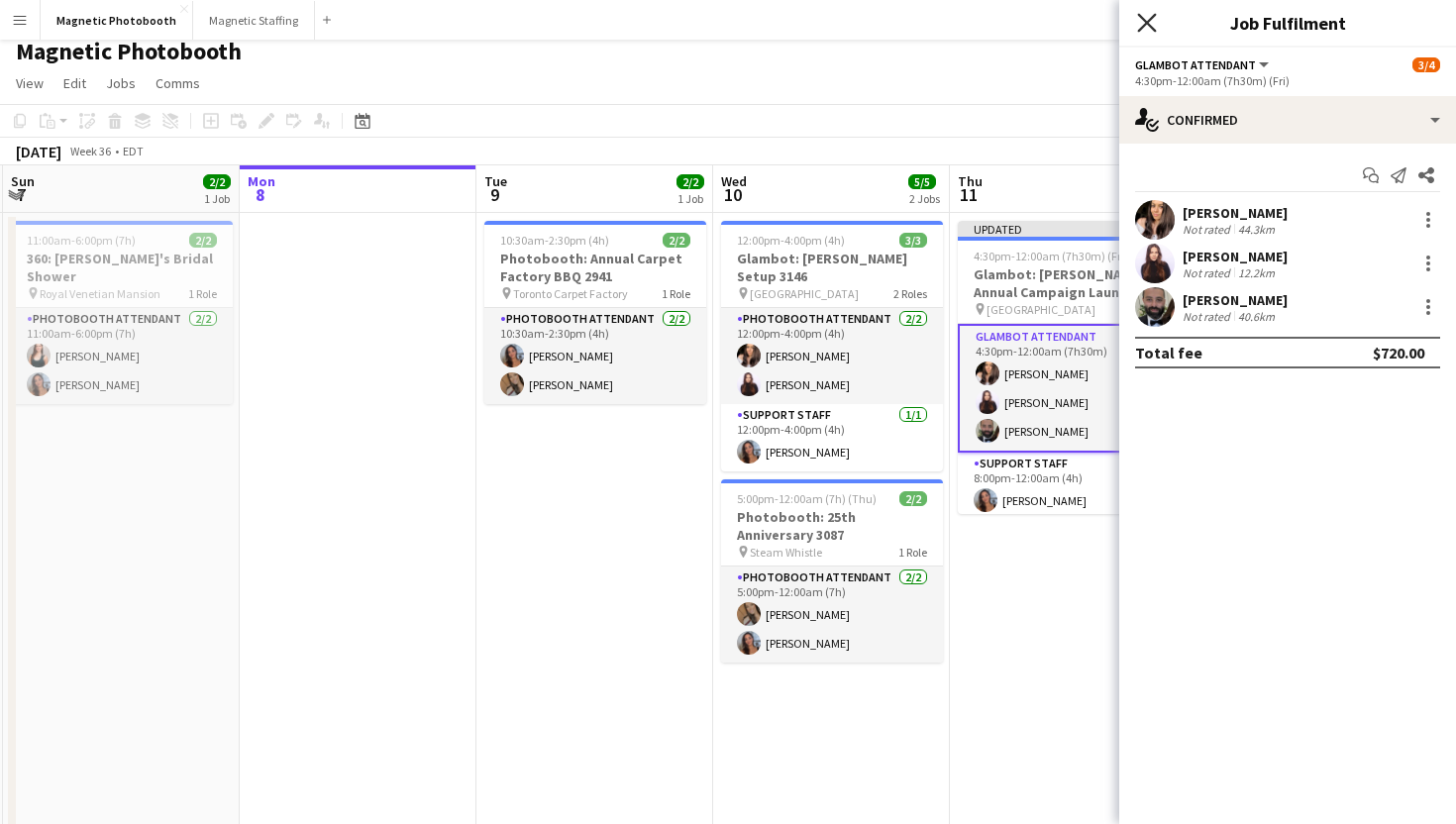
click at [1153, 27] on icon "Close pop-in" at bounding box center [1146, 22] width 19 height 19
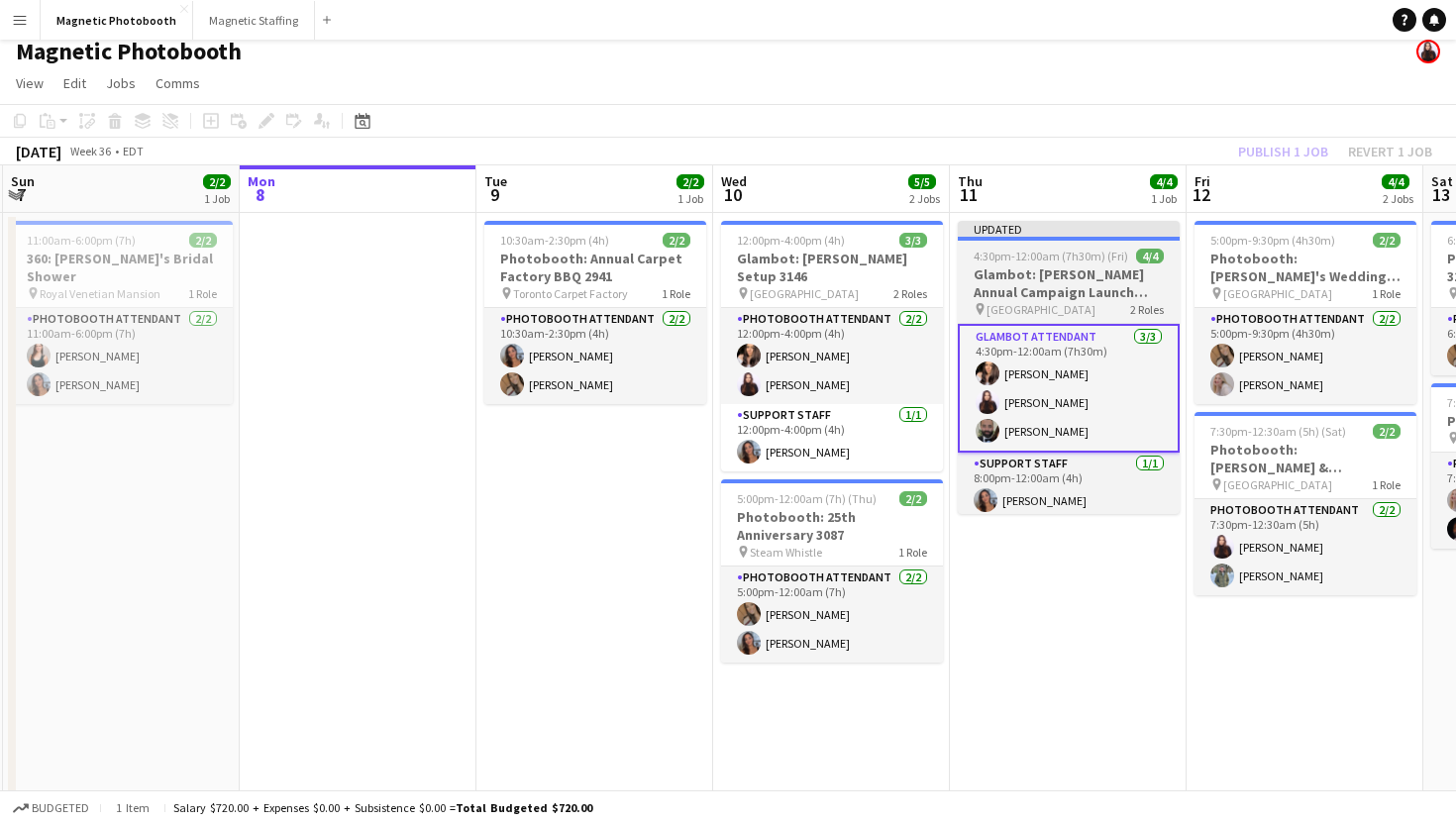
click at [1073, 275] on h3 "Glambot: [PERSON_NAME] Annual Campaign Launch 3146" at bounding box center [1069, 284] width 222 height 36
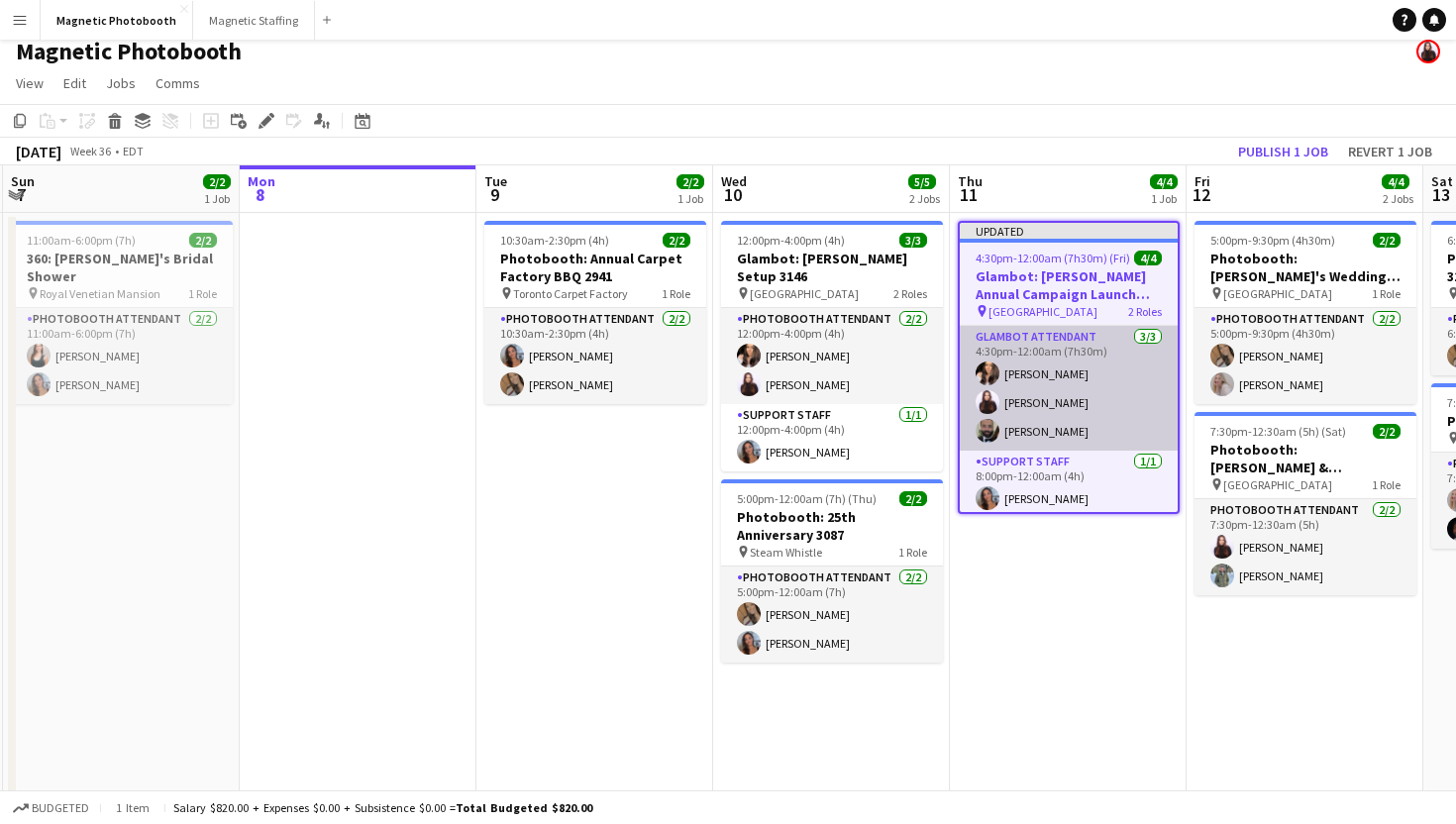
click at [990, 423] on app-user-avatar at bounding box center [988, 431] width 24 height 24
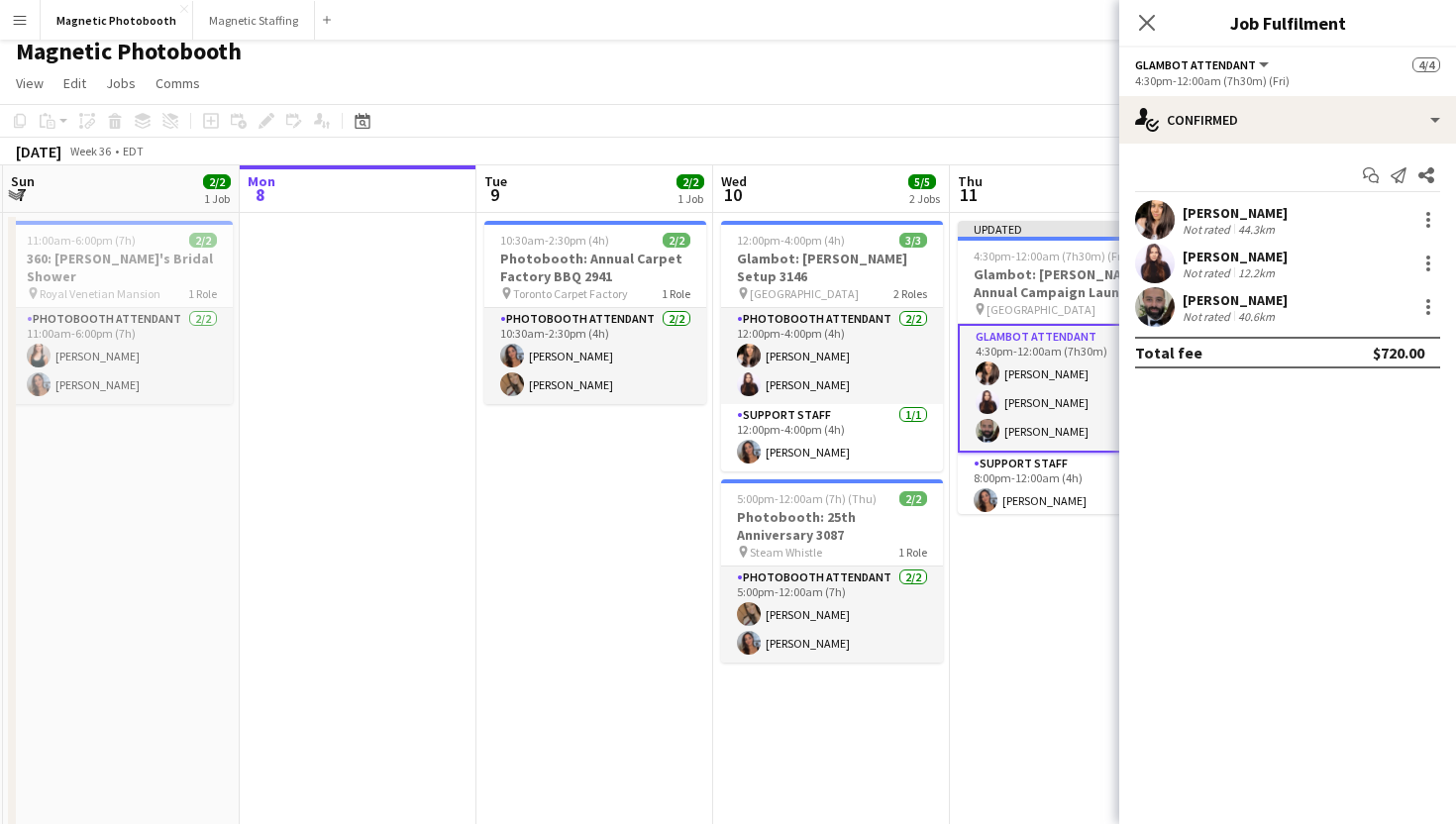
click at [1157, 312] on app-user-avatar at bounding box center [1155, 308] width 40 height 40
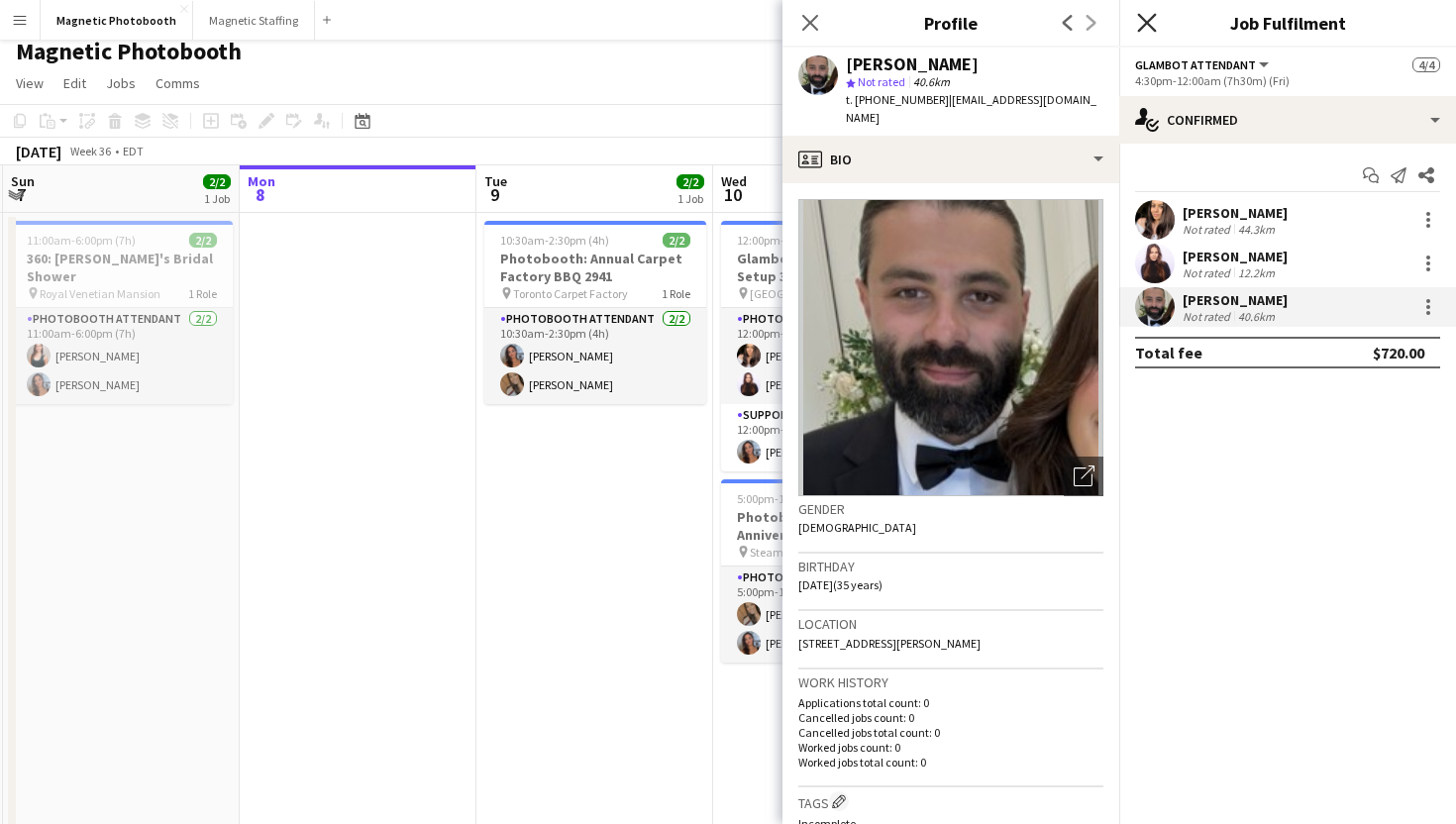
click at [1137, 28] on icon "Close pop-in" at bounding box center [1146, 22] width 19 height 19
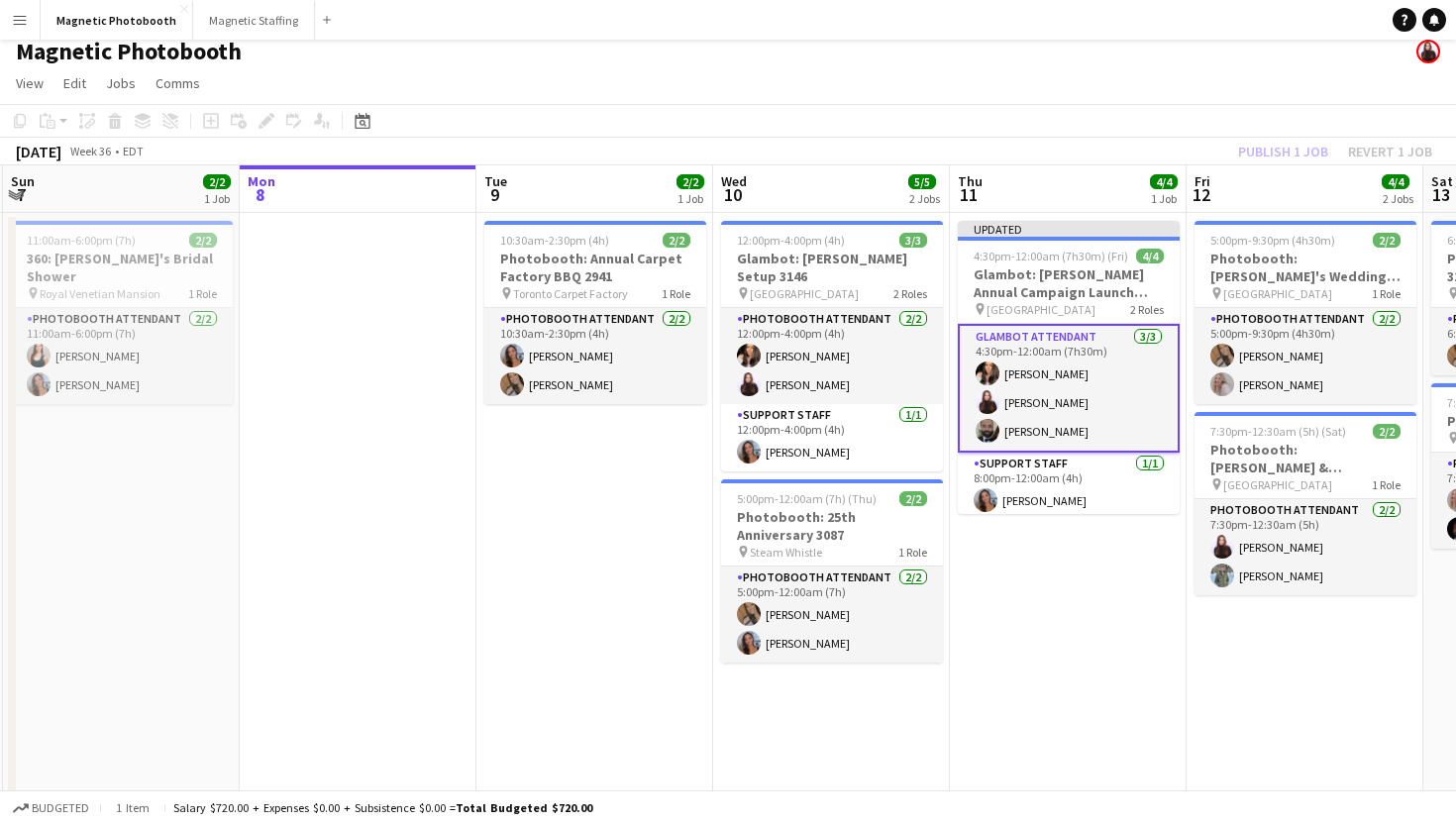
click at [1197, 109] on app-toolbar "Copy Paste Paste Command V Paste with crew Command Shift V Paste linked Job Del…" at bounding box center [728, 121] width 1456 height 34
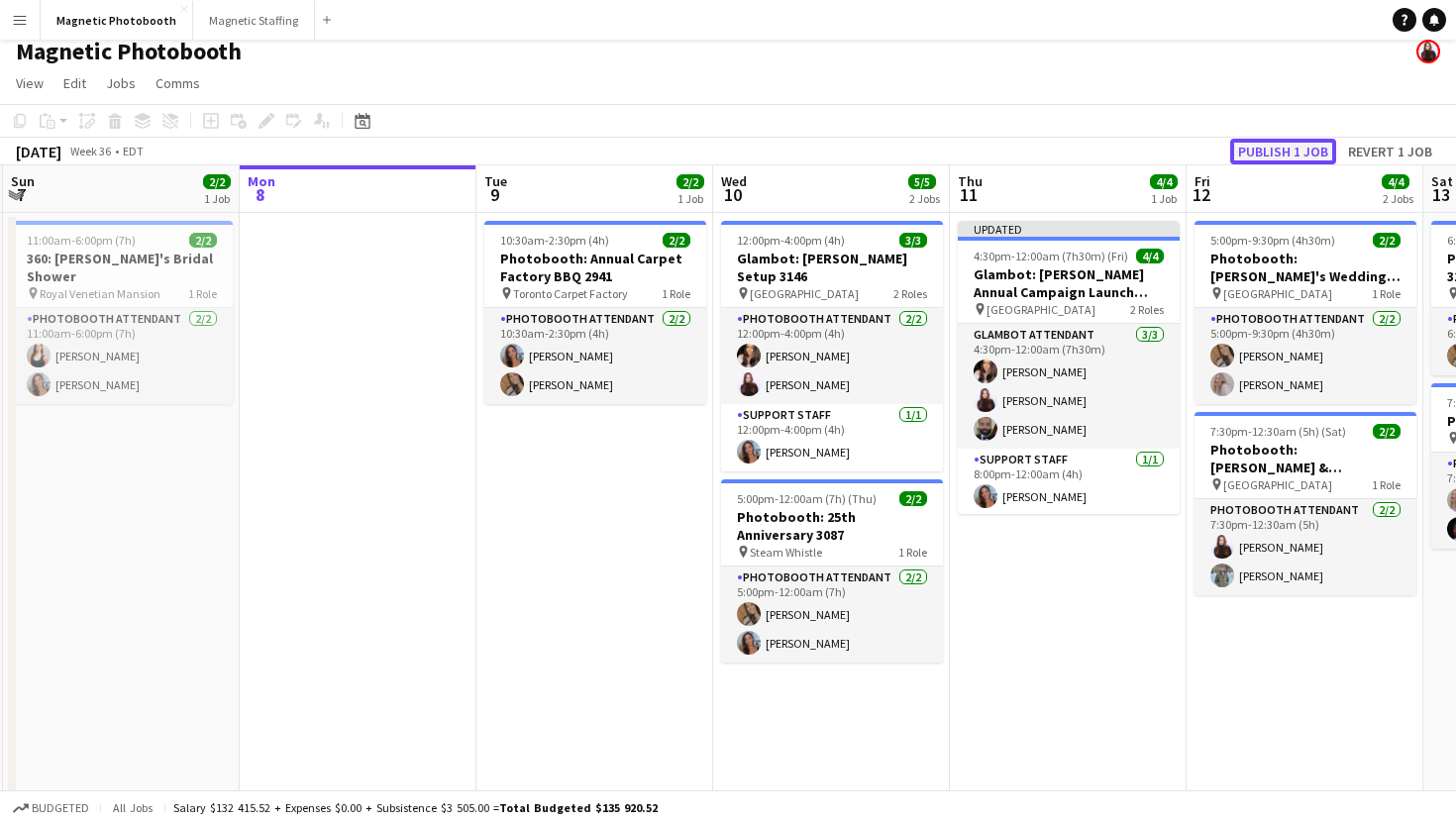
click at [1280, 156] on button "Publish 1 job" at bounding box center [1283, 152] width 106 height 26
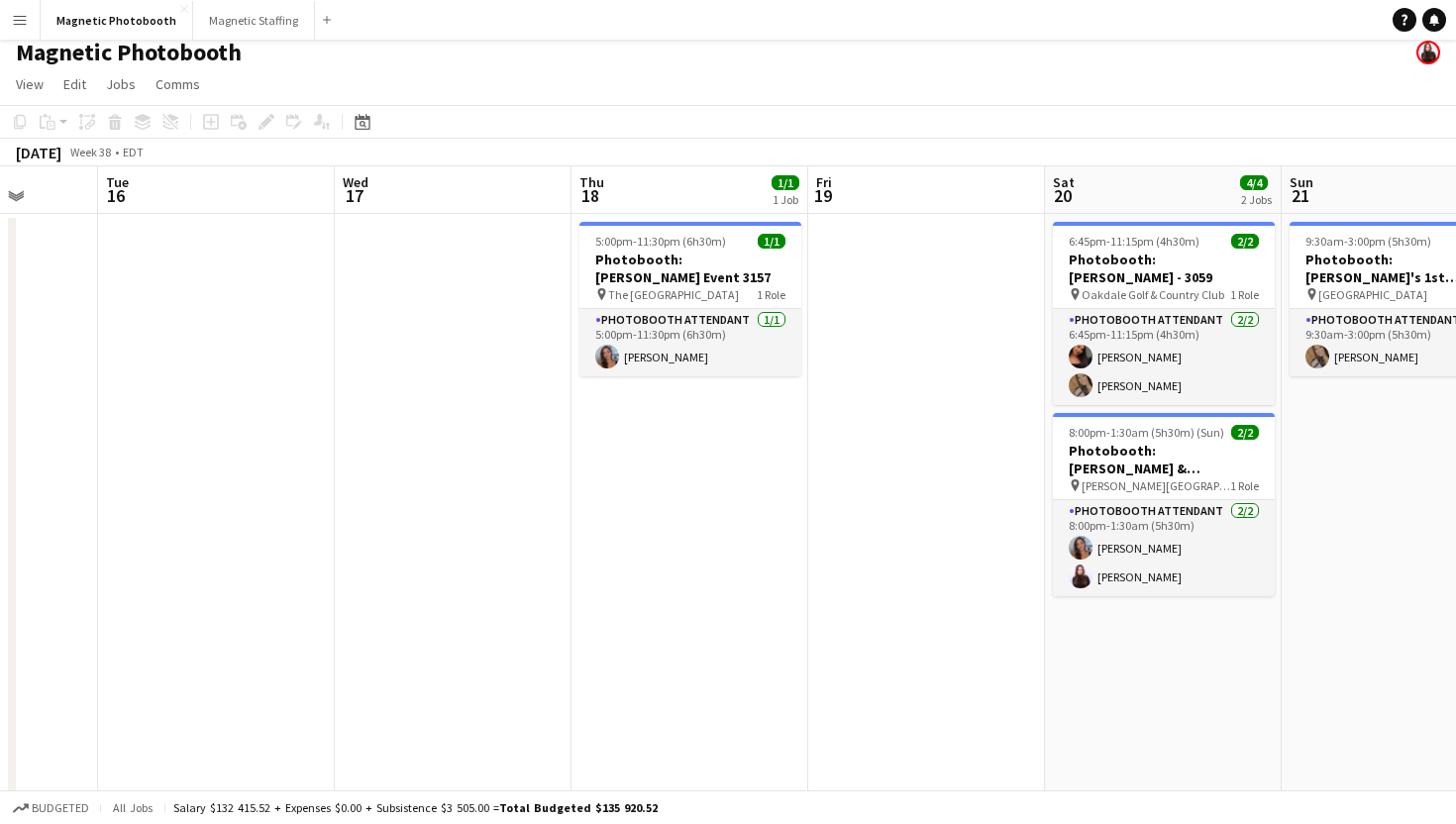
scroll to position [0, 519]
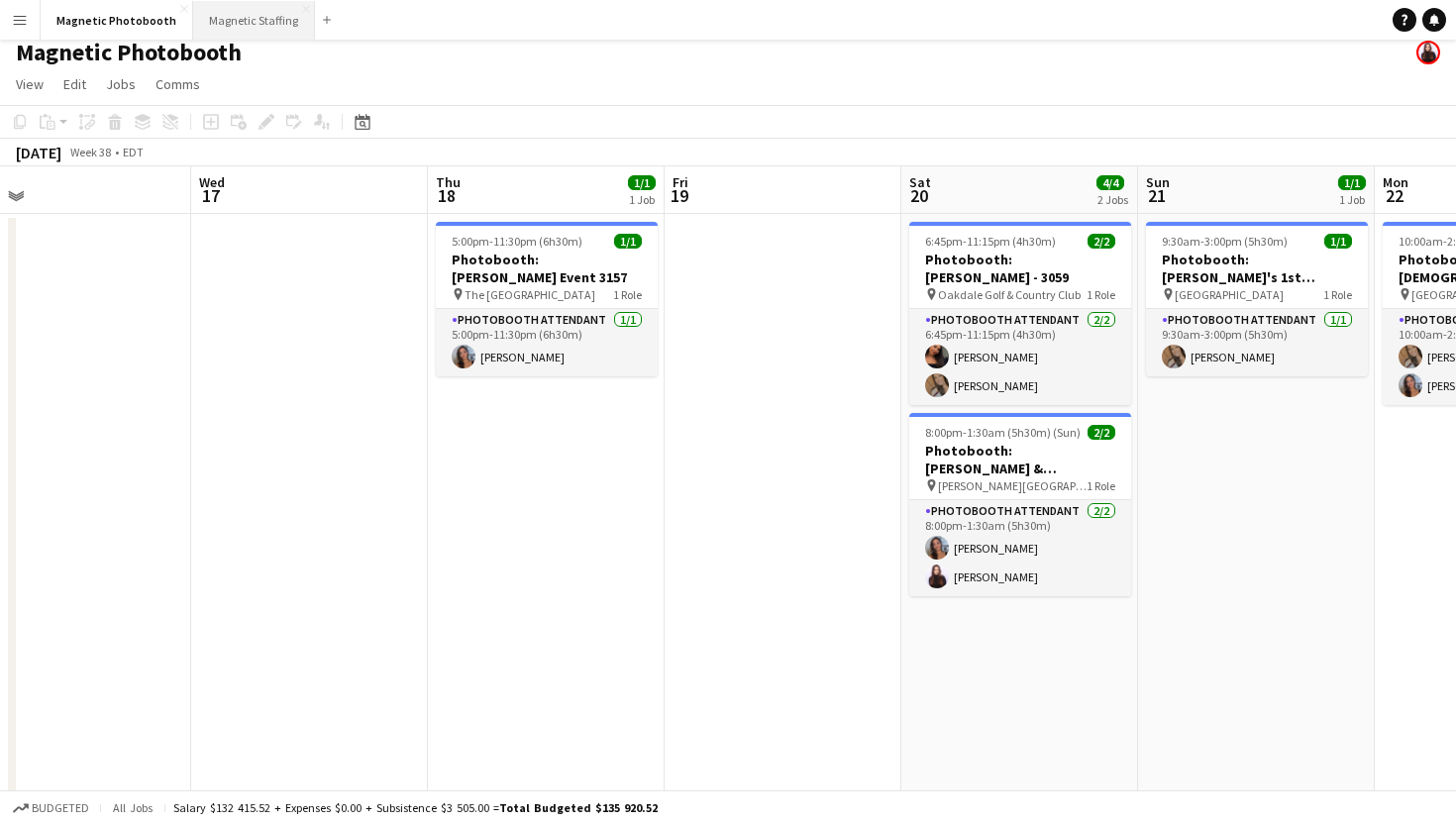
click at [254, 1] on button "Magnetic Staffing Close" at bounding box center [254, 20] width 122 height 39
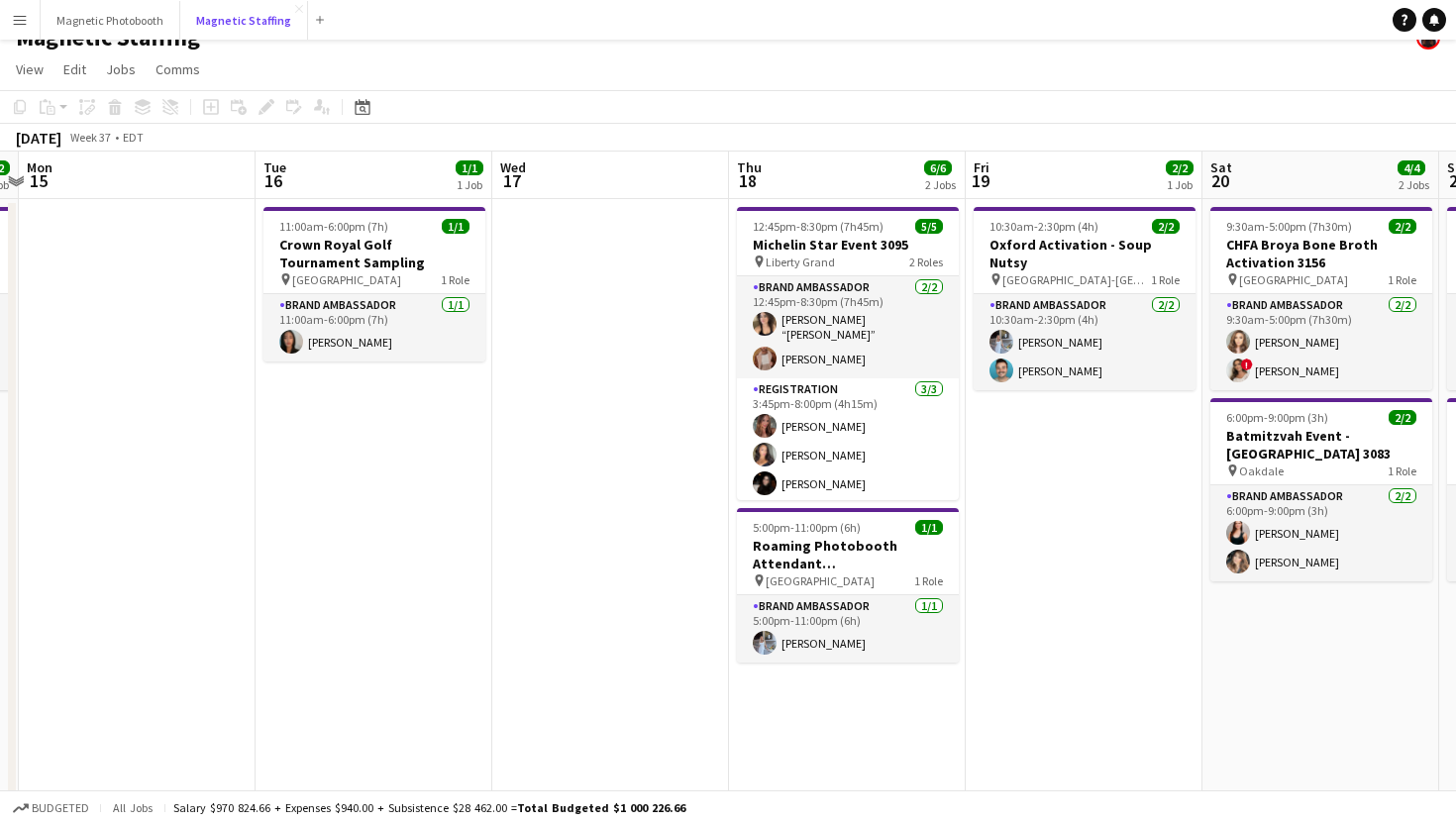
scroll to position [28, 0]
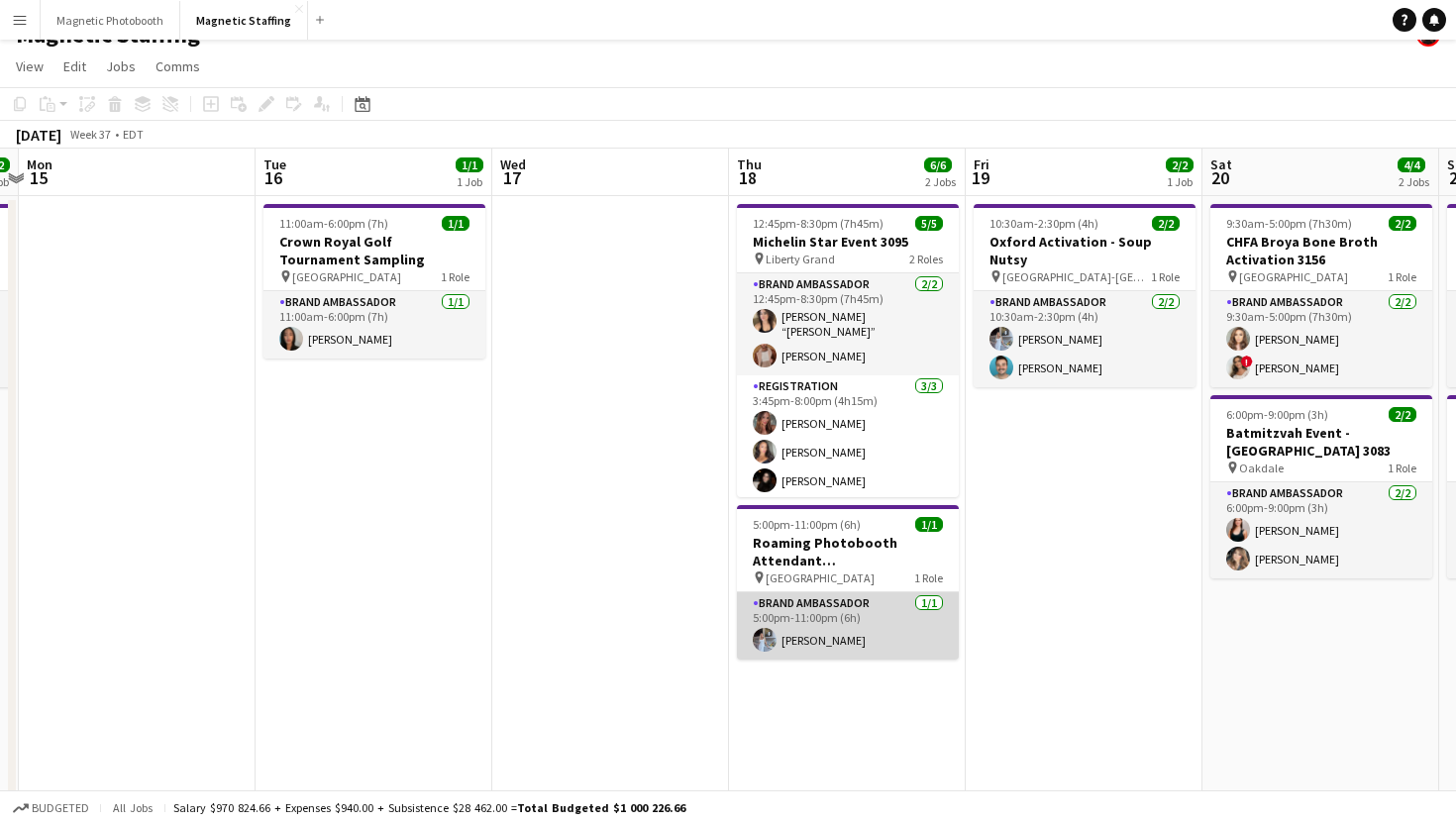
click at [789, 612] on app-card-role "Brand Ambassador 1/1 5:00pm-11:00pm (6h) Heather Siemonsen" at bounding box center [848, 625] width 222 height 67
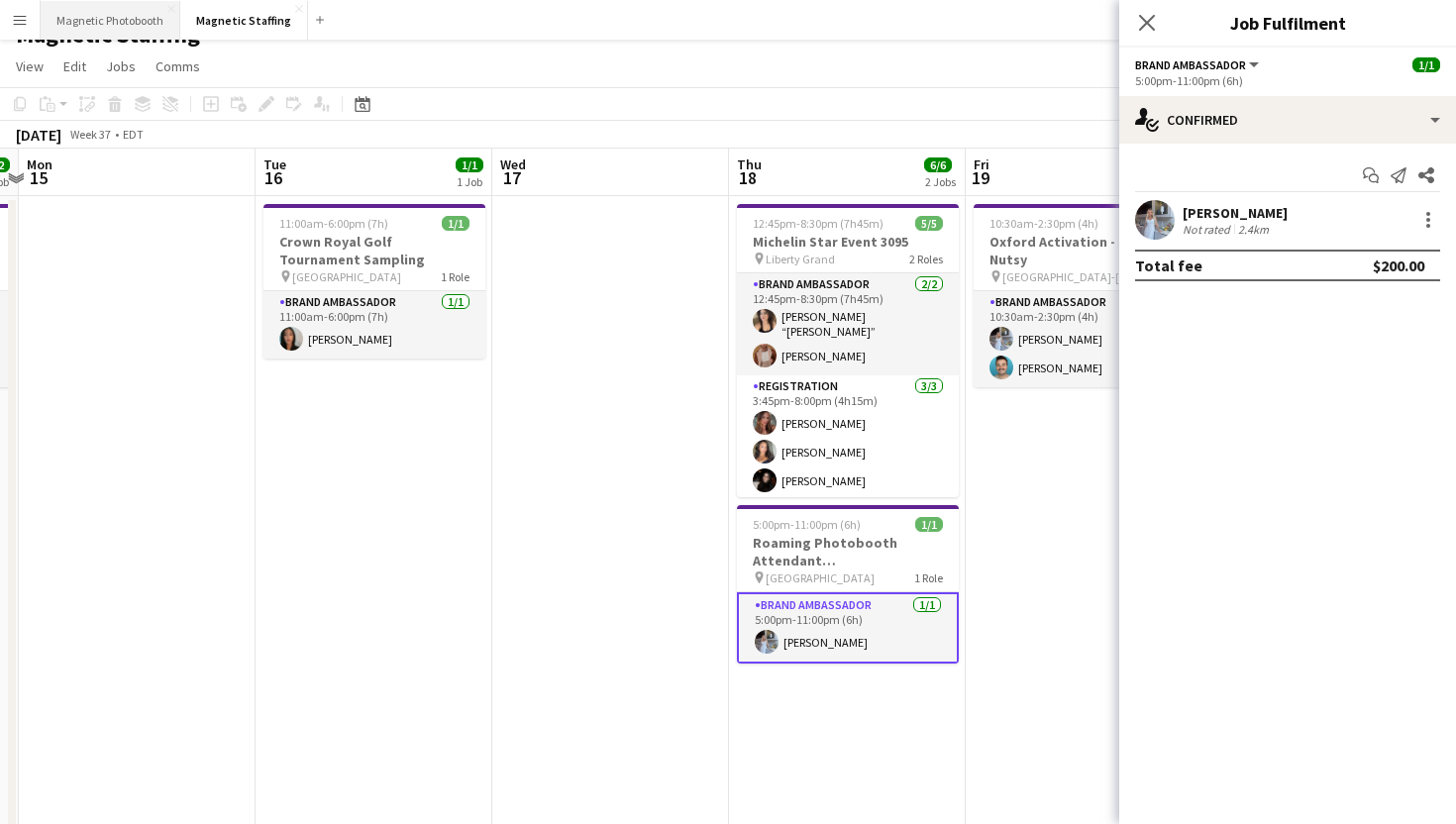
click at [109, 25] on button "Magnetic Photobooth Close" at bounding box center [111, 20] width 140 height 39
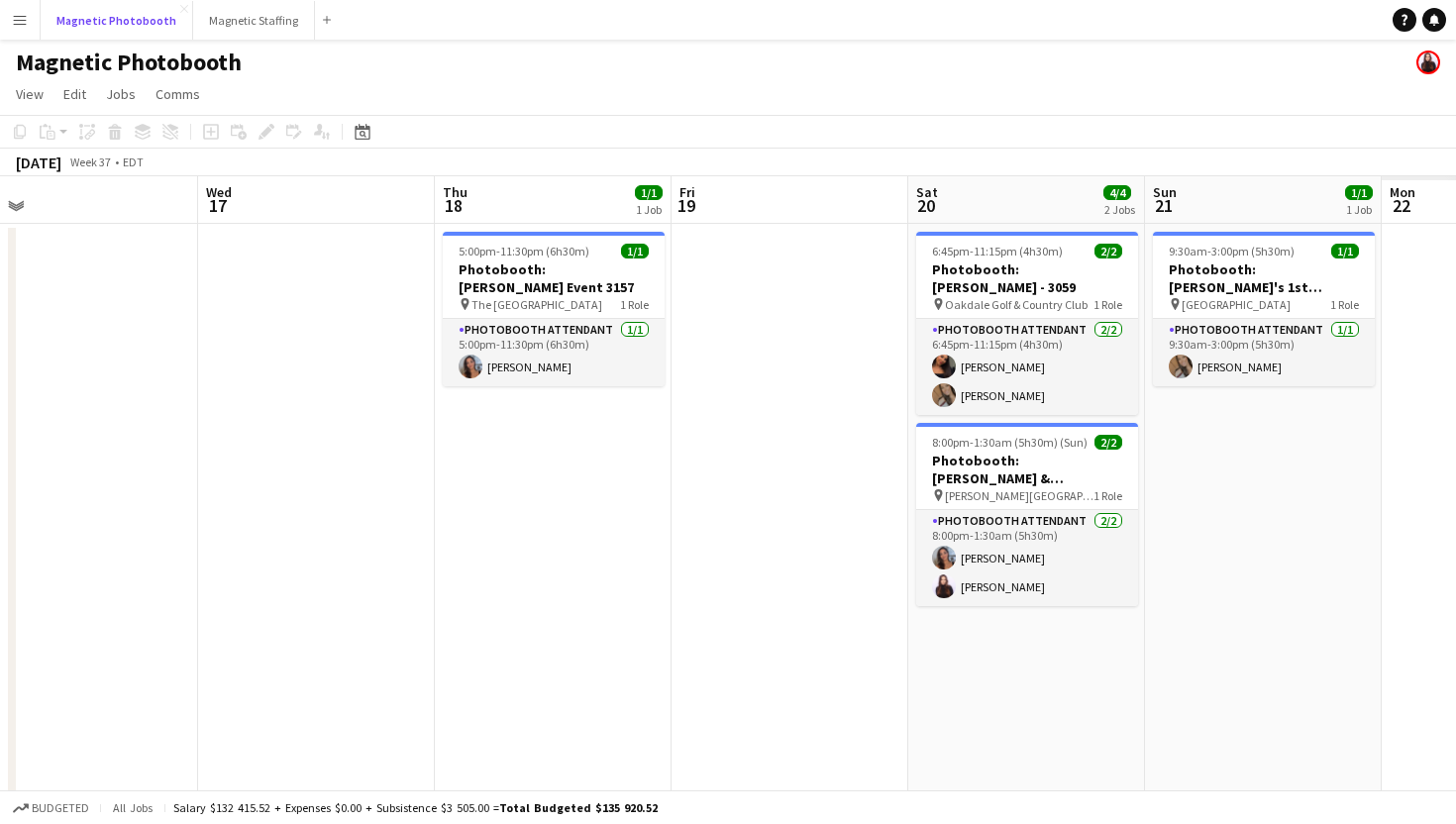
scroll to position [0, 717]
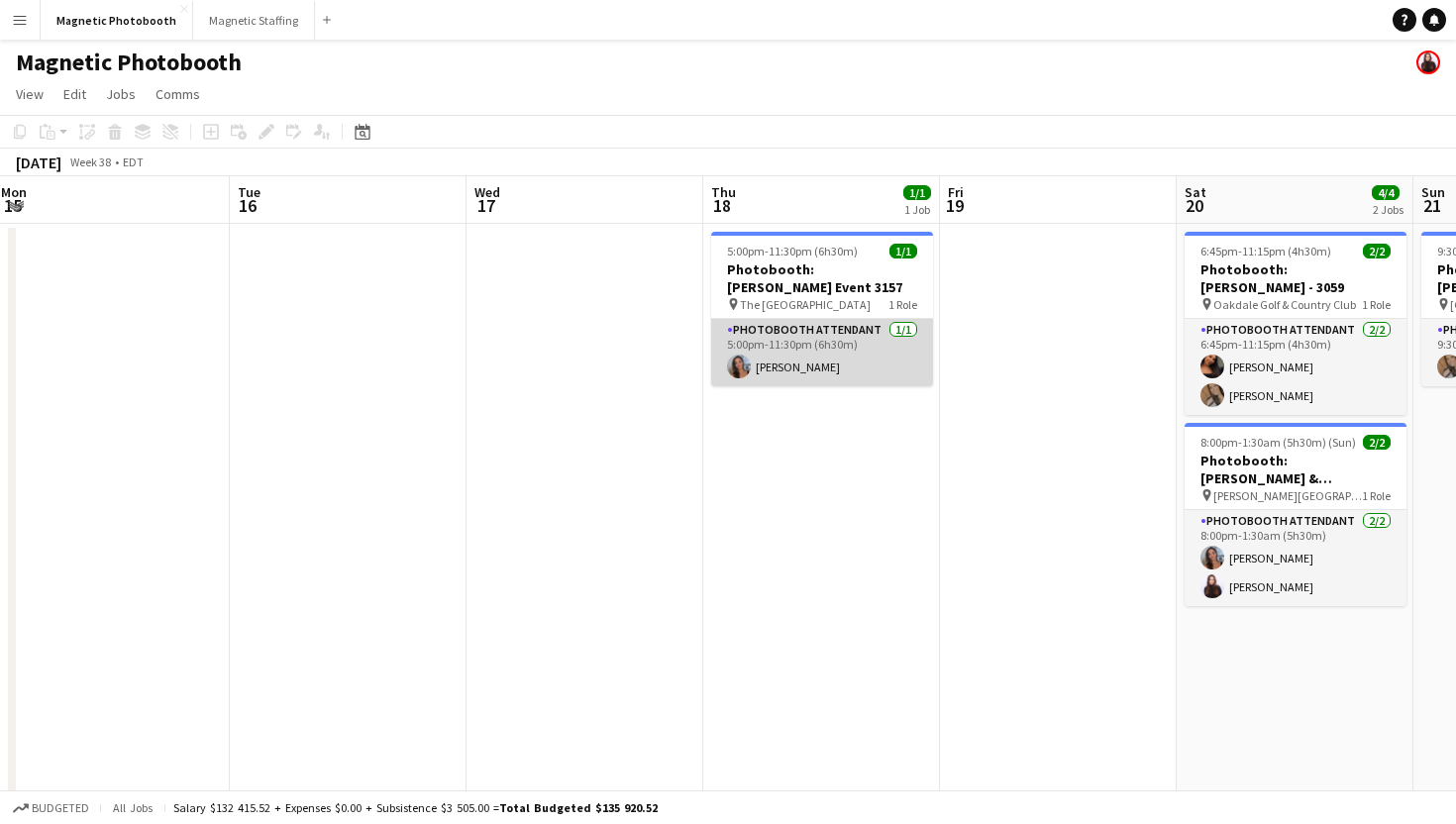
click at [764, 381] on app-card-role "Photobooth Attendant 1/1 5:00pm-11:30pm (6h30m) Diana Michailidis" at bounding box center [822, 352] width 222 height 67
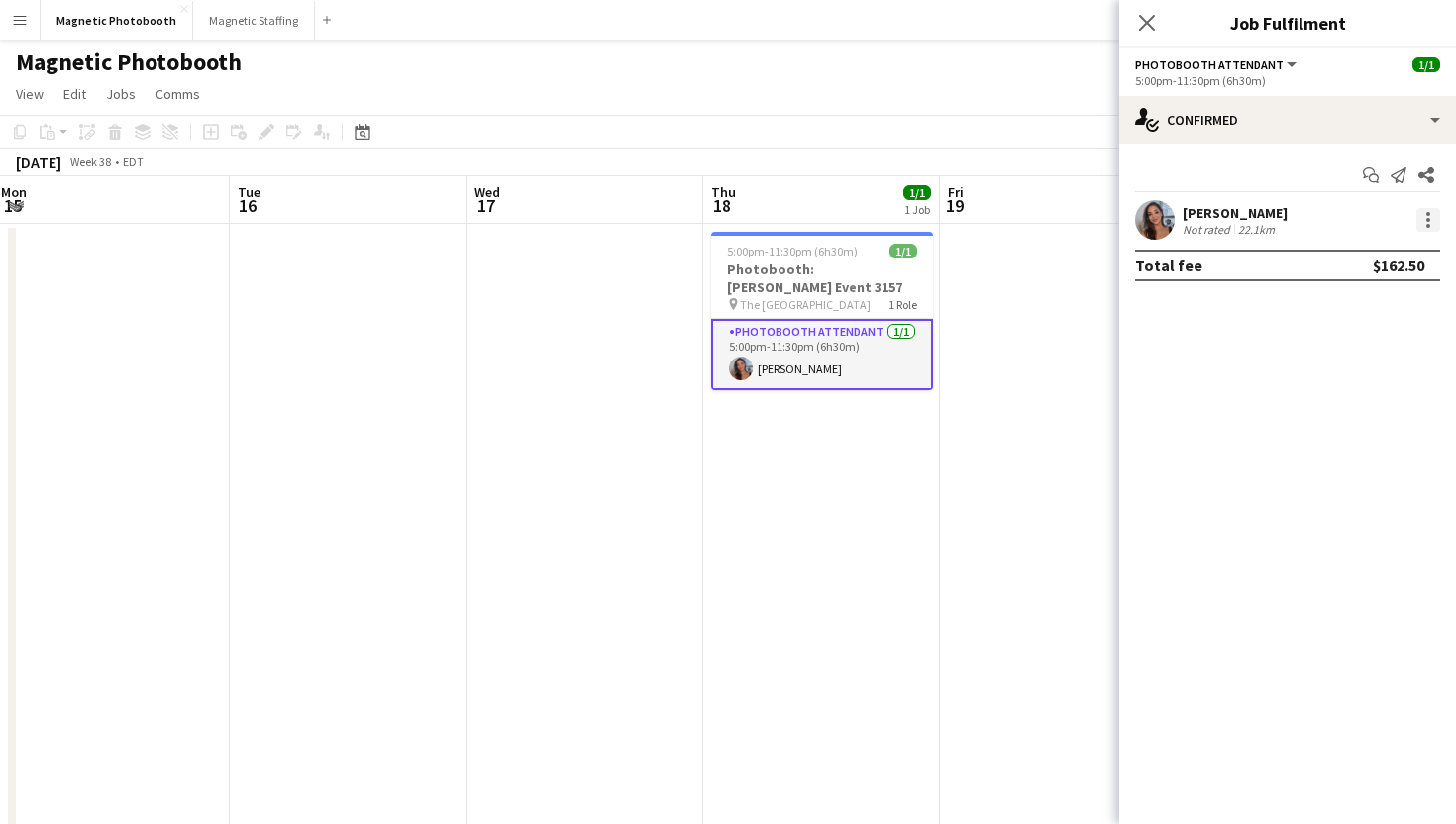
click at [1438, 210] on div at bounding box center [1428, 220] width 24 height 24
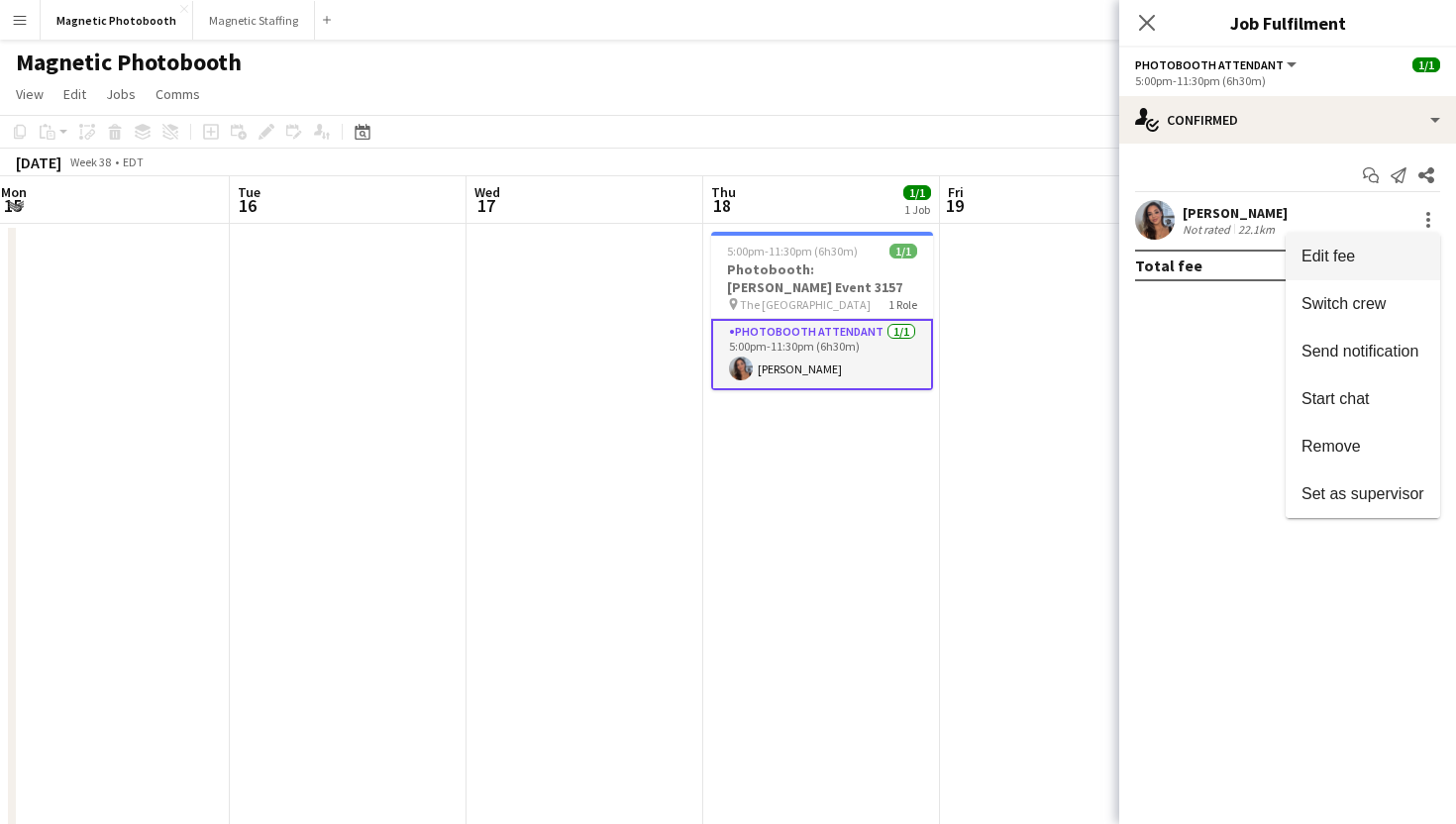
click at [1380, 274] on button "Edit fee" at bounding box center [1362, 257] width 155 height 48
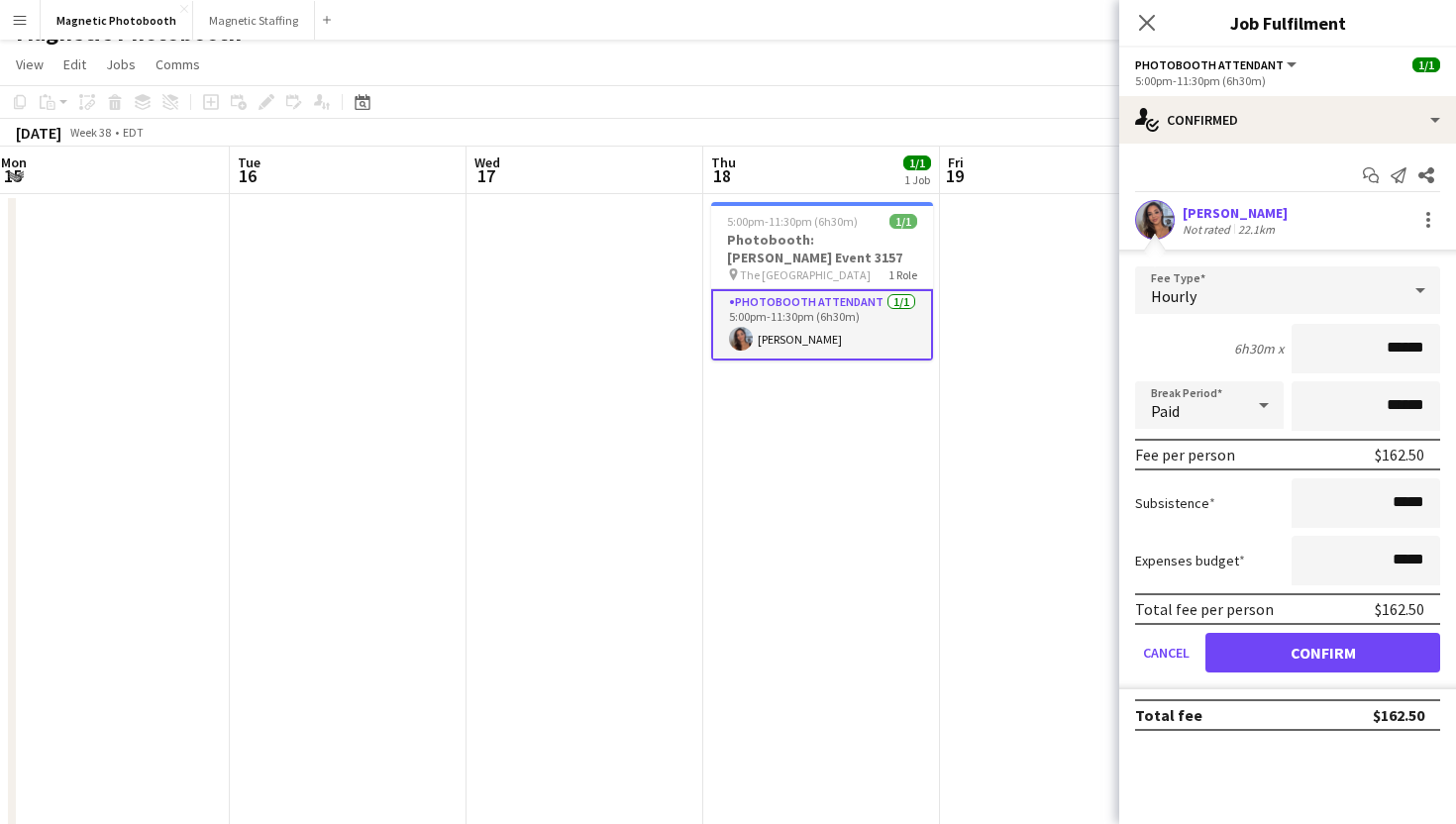
scroll to position [0, 0]
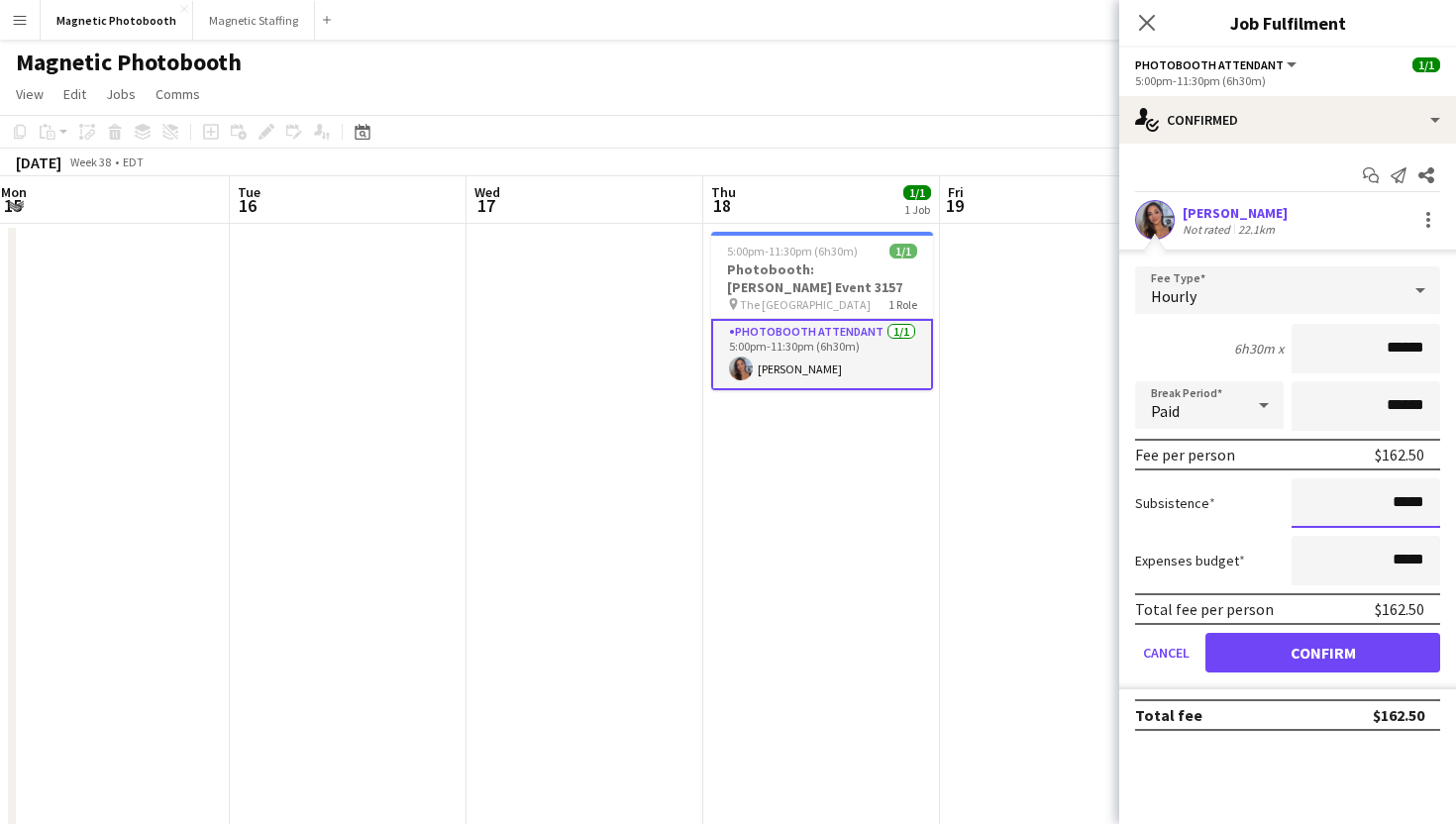
click at [1399, 496] on input "*****" at bounding box center [1365, 503] width 149 height 50
type input "******"
click at [1362, 640] on button "Confirm" at bounding box center [1322, 653] width 235 height 40
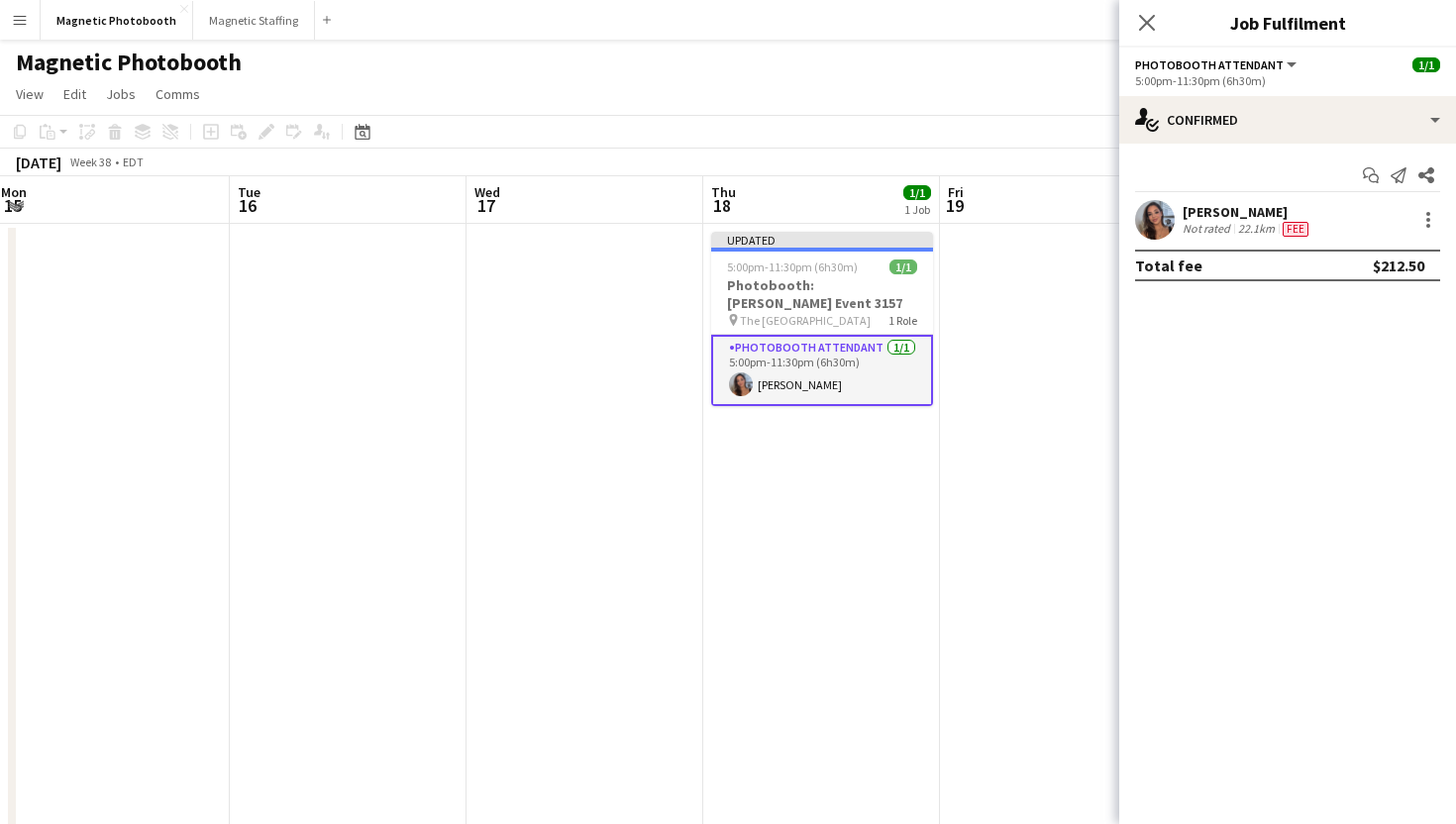
click at [1155, 37] on div "Close pop-in" at bounding box center [1147, 23] width 56 height 46
click at [1146, 21] on icon at bounding box center [1146, 22] width 19 height 19
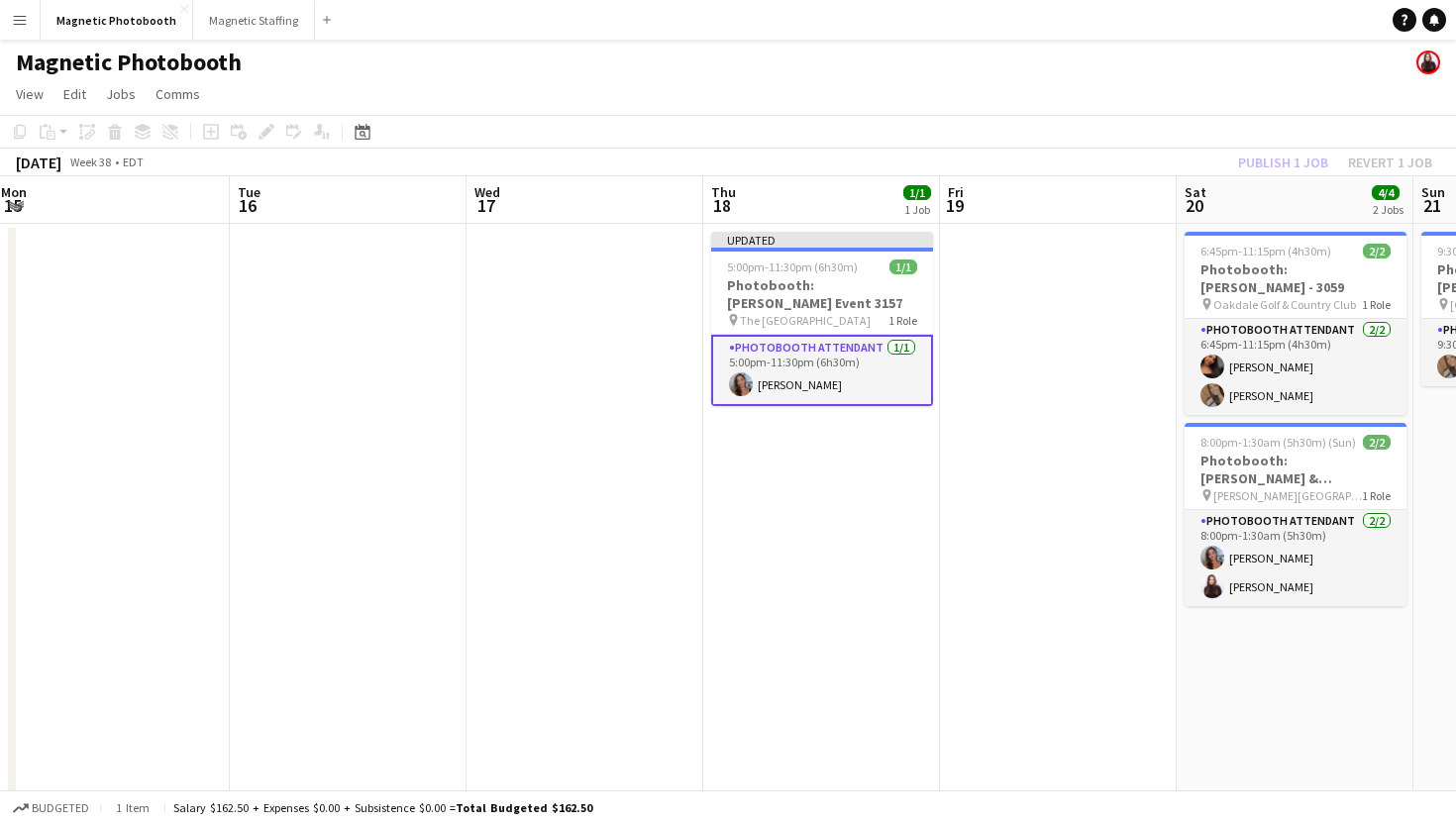
click at [1173, 69] on div "Magnetic Photobooth" at bounding box center [728, 59] width 1456 height 38
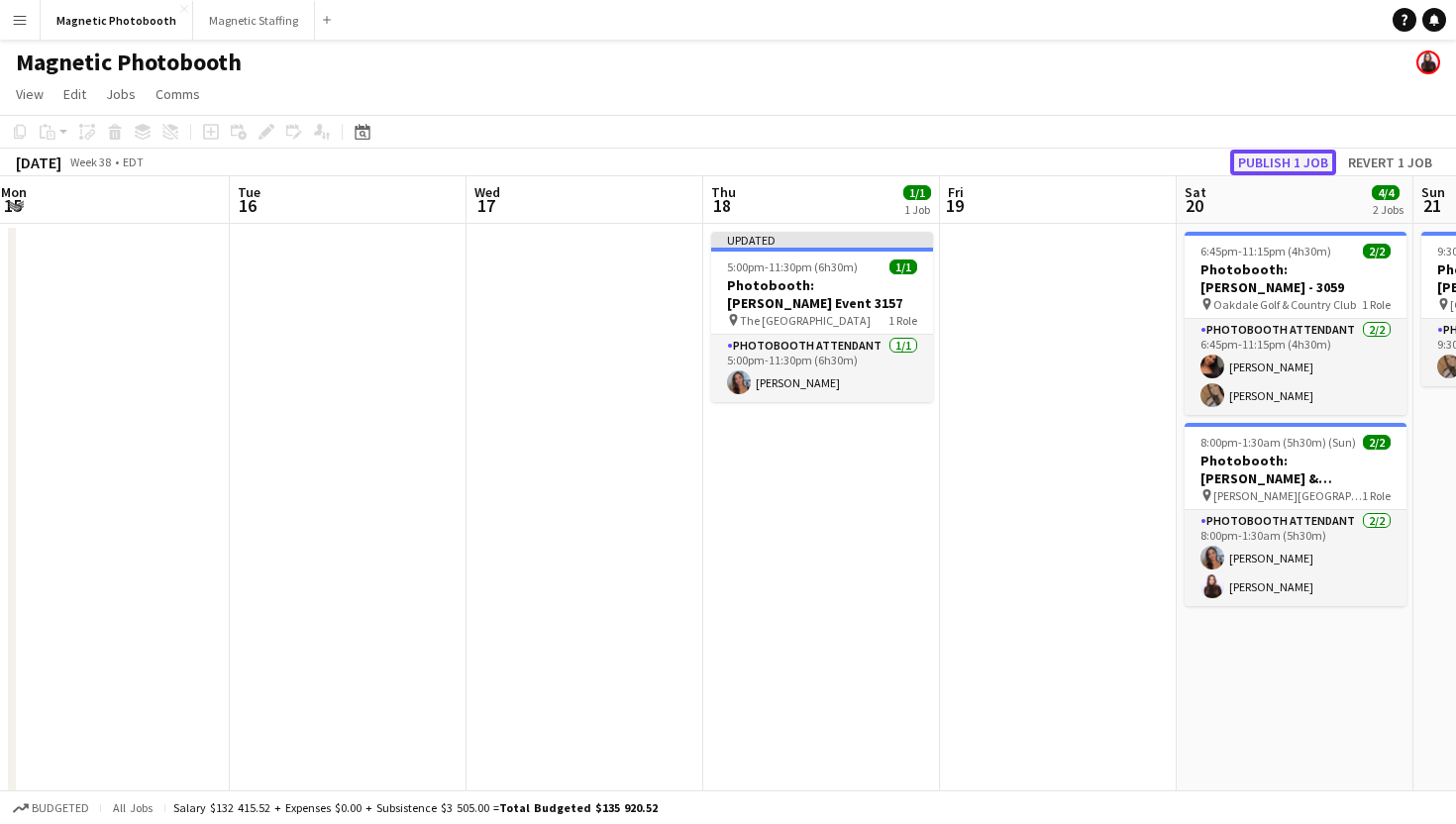
click at [1311, 161] on button "Publish 1 job" at bounding box center [1283, 163] width 106 height 26
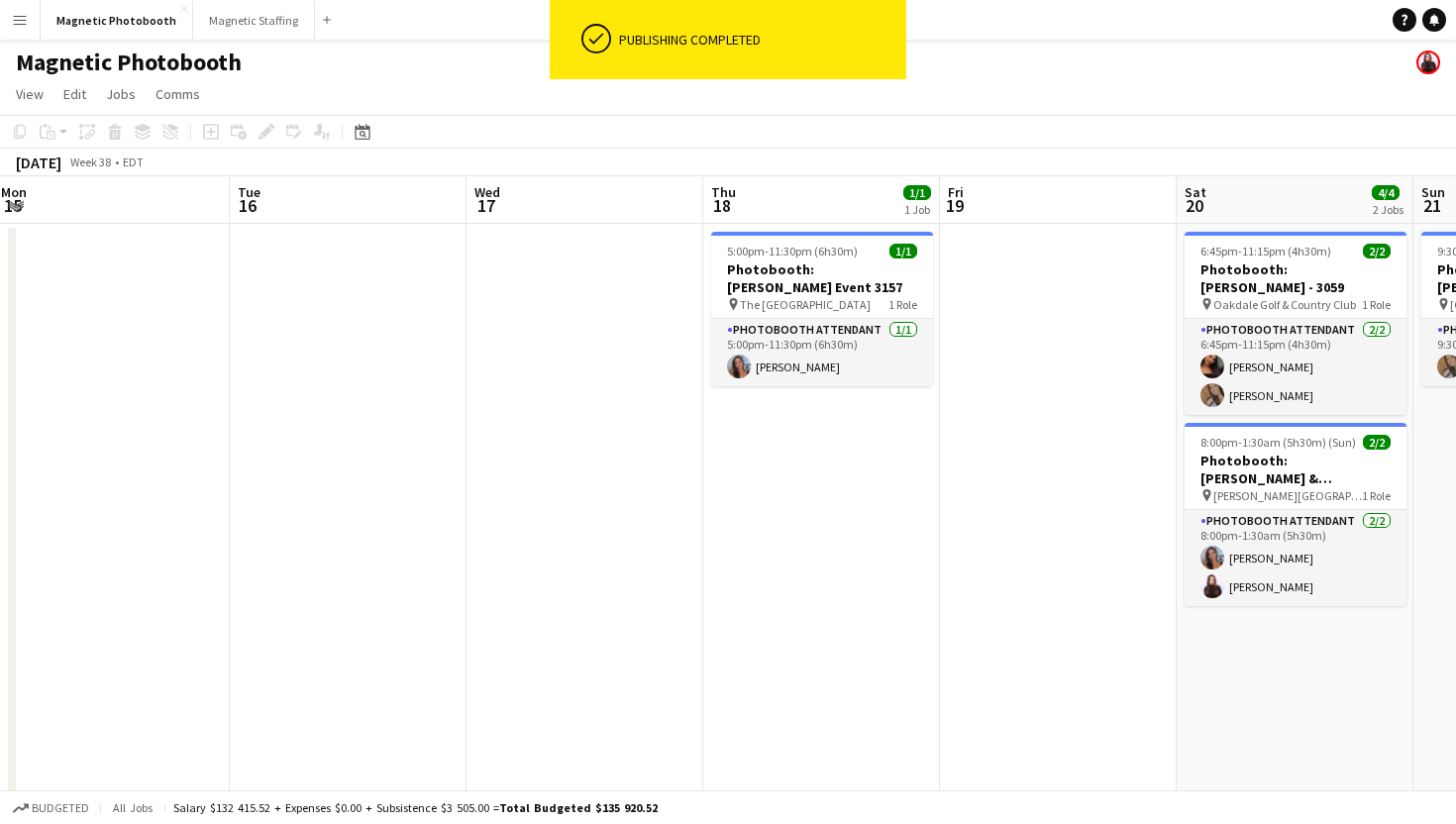
click at [21, 35] on button "Menu" at bounding box center [20, 20] width 40 height 40
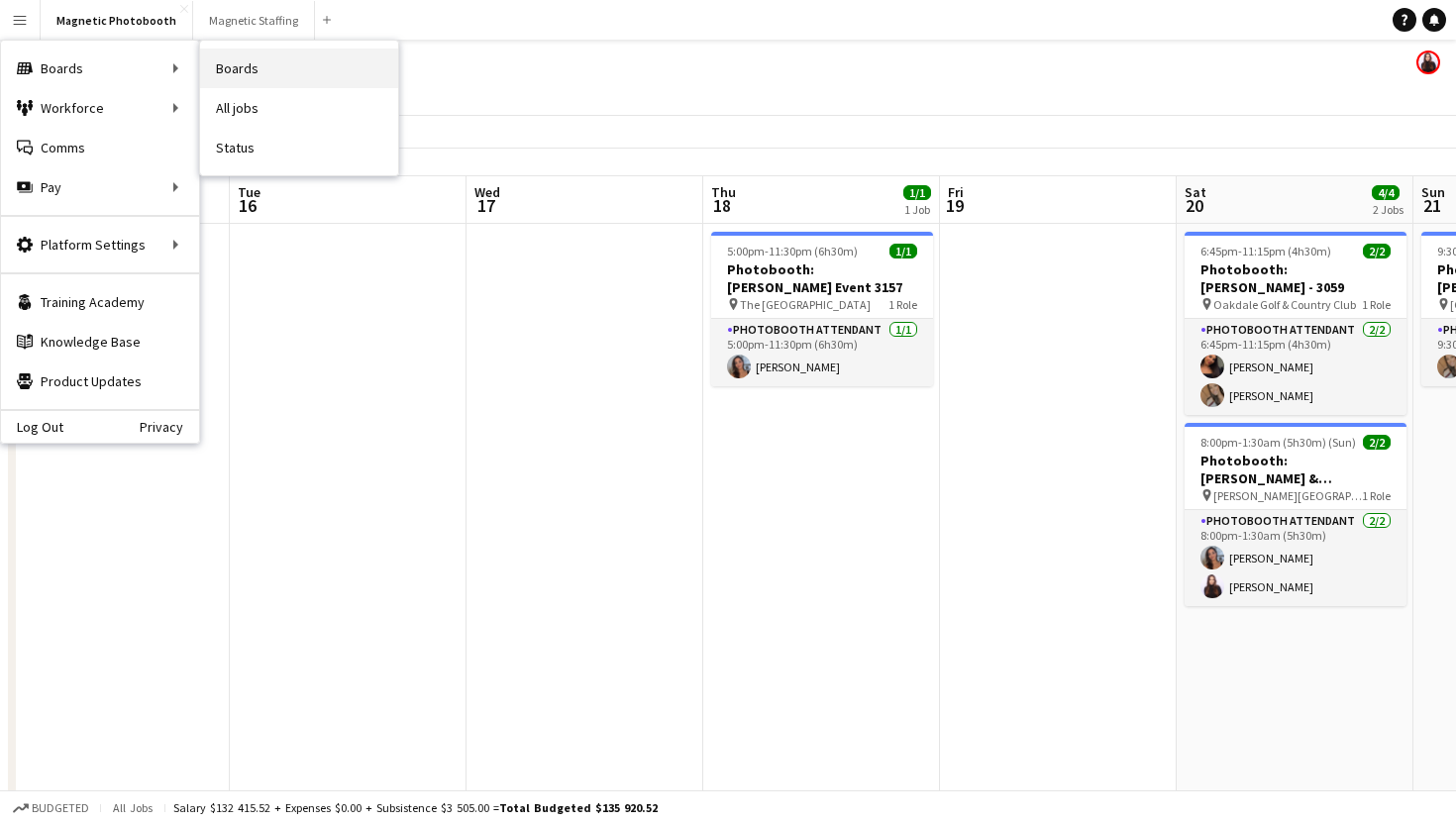
click at [255, 83] on link "Boards" at bounding box center [299, 69] width 198 height 40
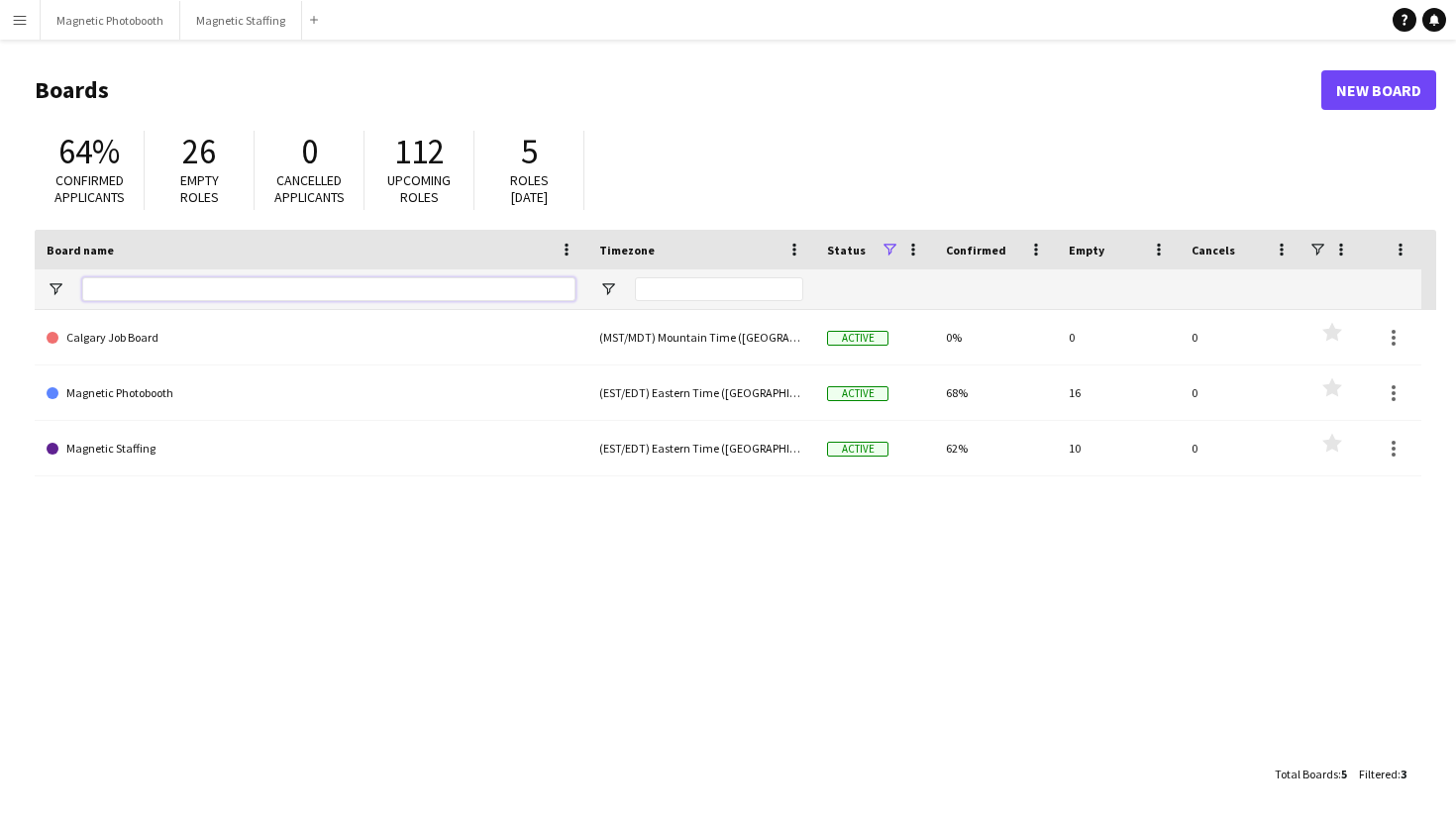
click at [434, 288] on input "Board name Filter Input" at bounding box center [329, 290] width 493 height 24
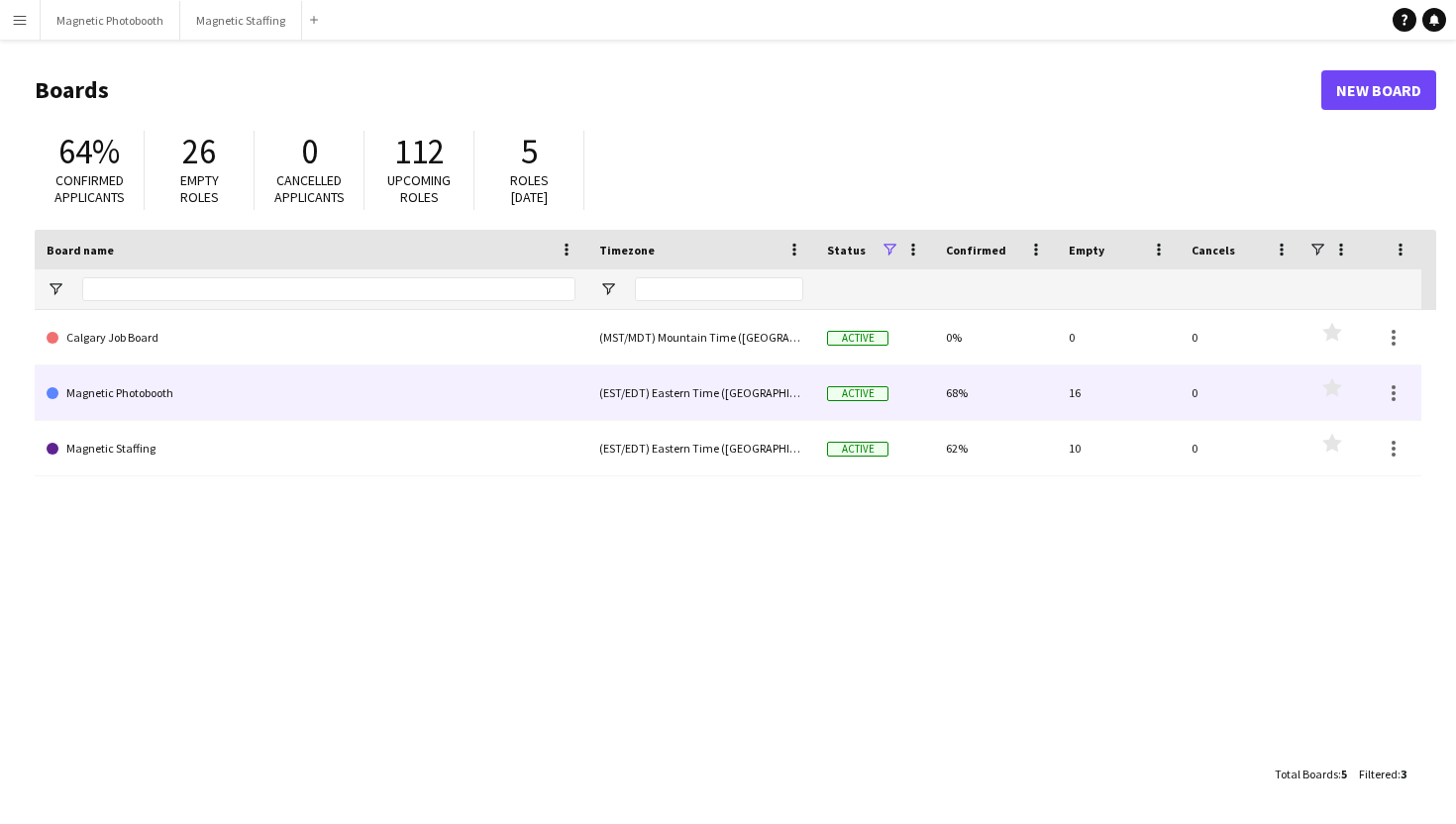
click at [295, 404] on link "Magnetic Photobooth" at bounding box center [312, 394] width 529 height 56
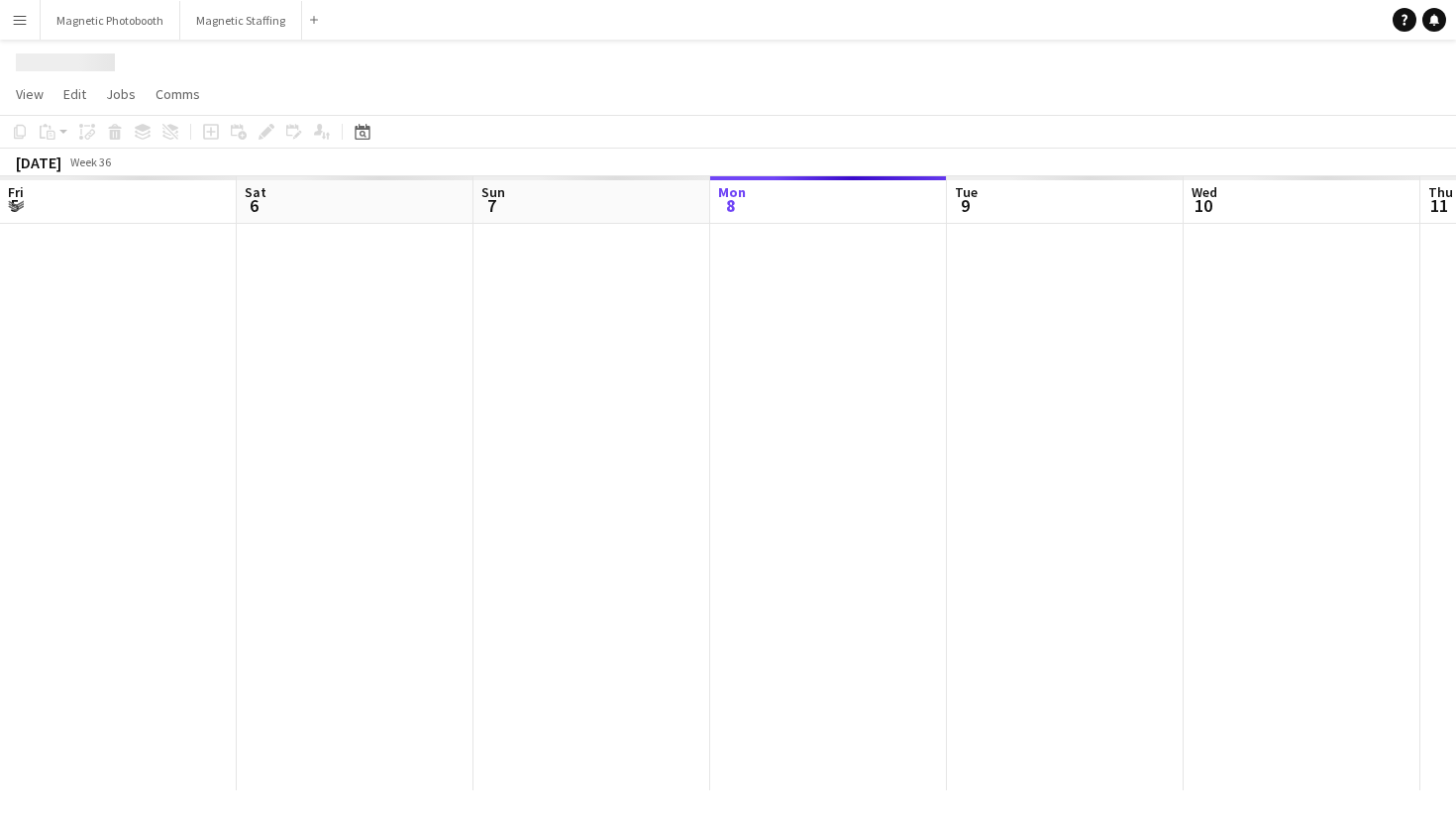
scroll to position [0, 473]
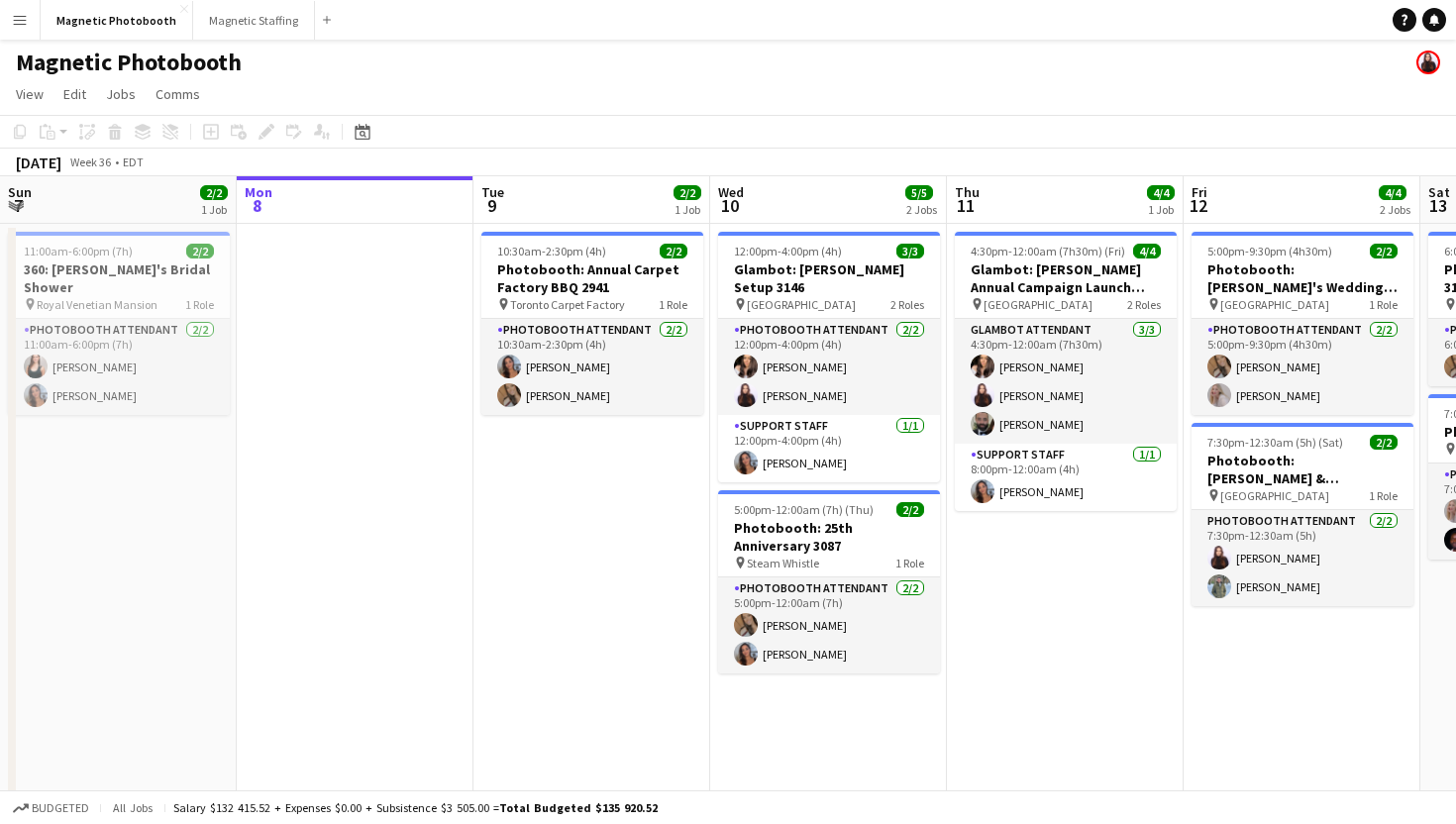
click at [26, 12] on app-icon "Menu" at bounding box center [20, 20] width 16 height 16
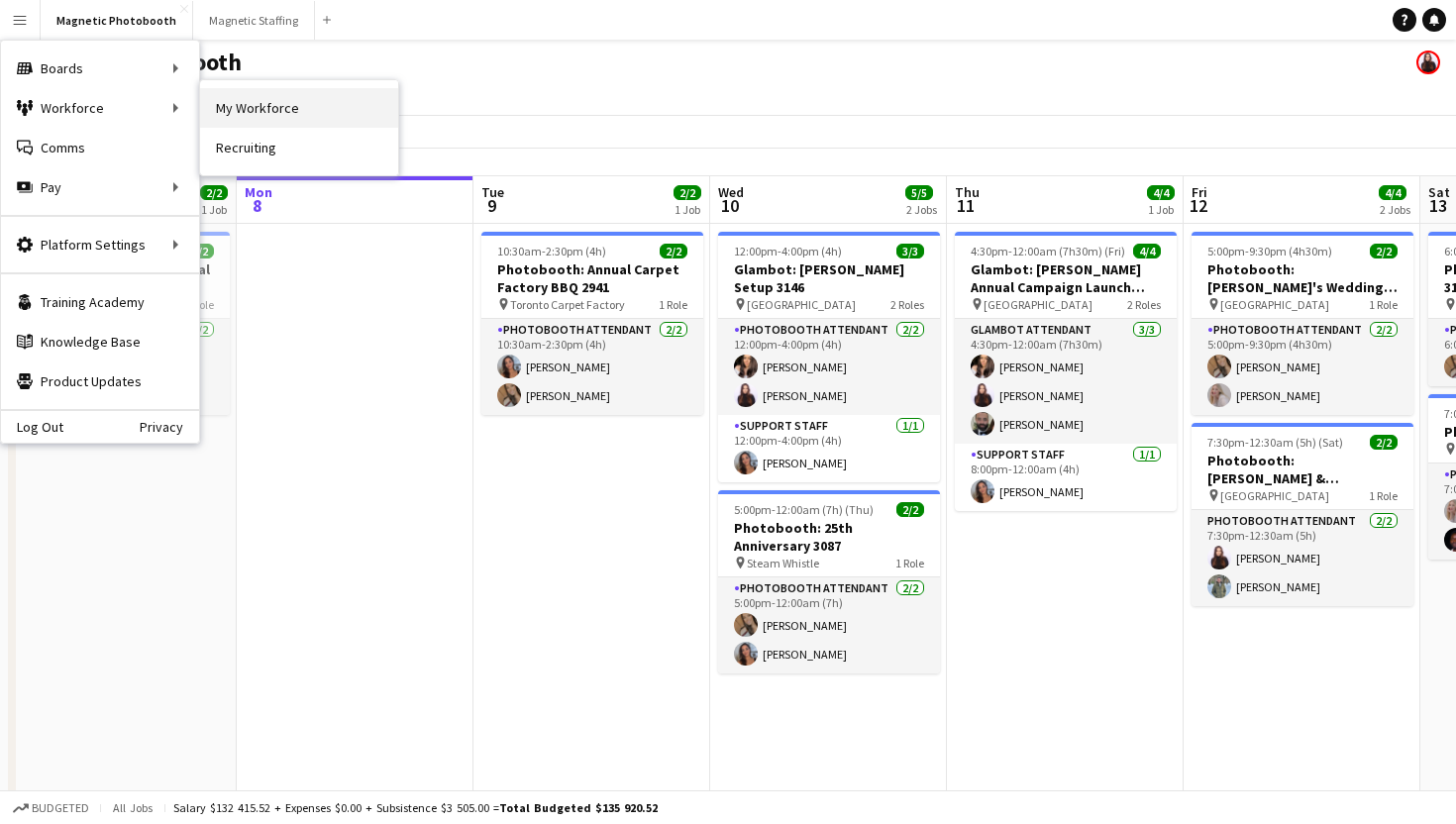
click at [252, 105] on link "My Workforce" at bounding box center [299, 108] width 198 height 40
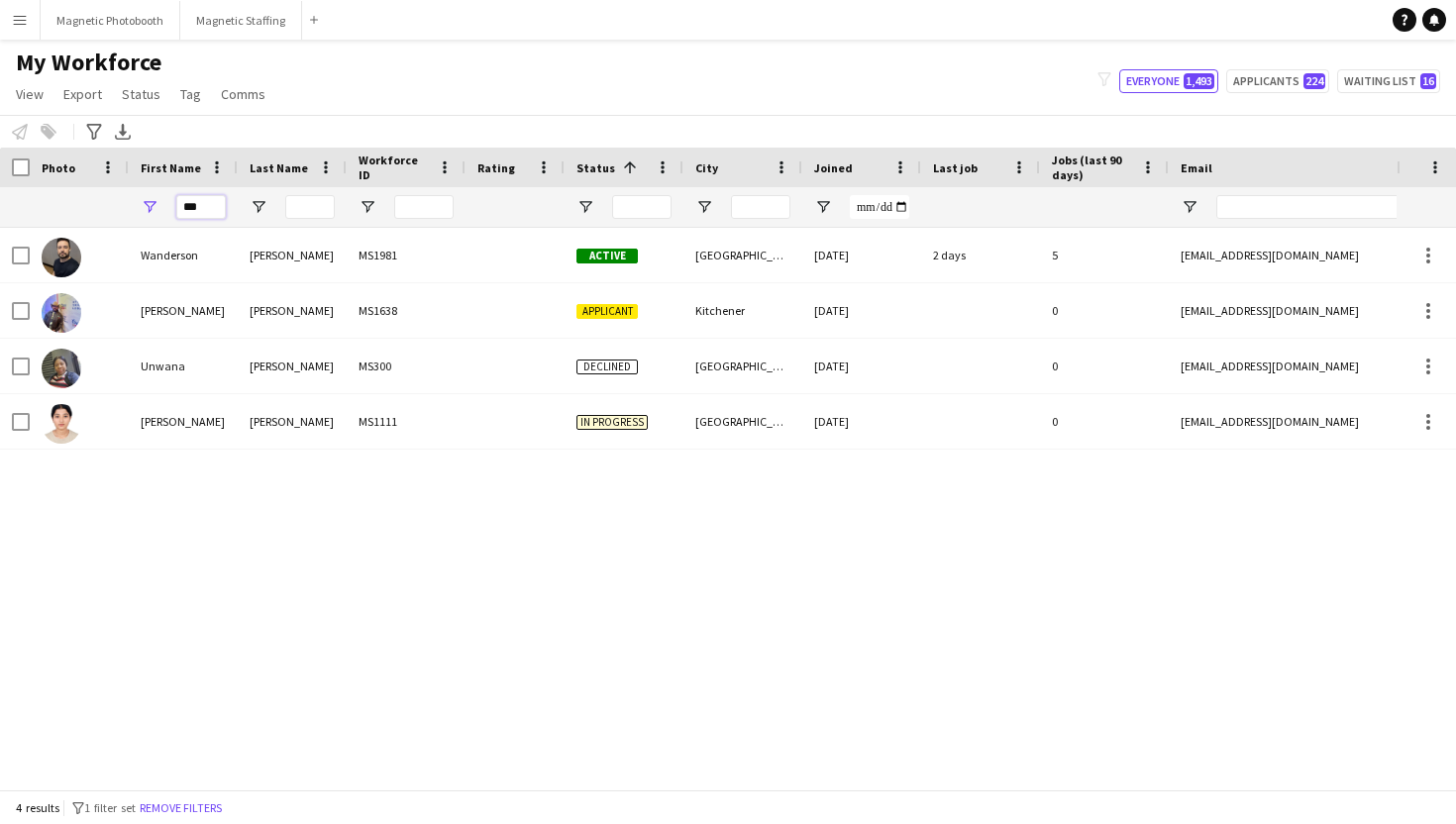
click at [201, 210] on input "***" at bounding box center [202, 207] width 50 height 24
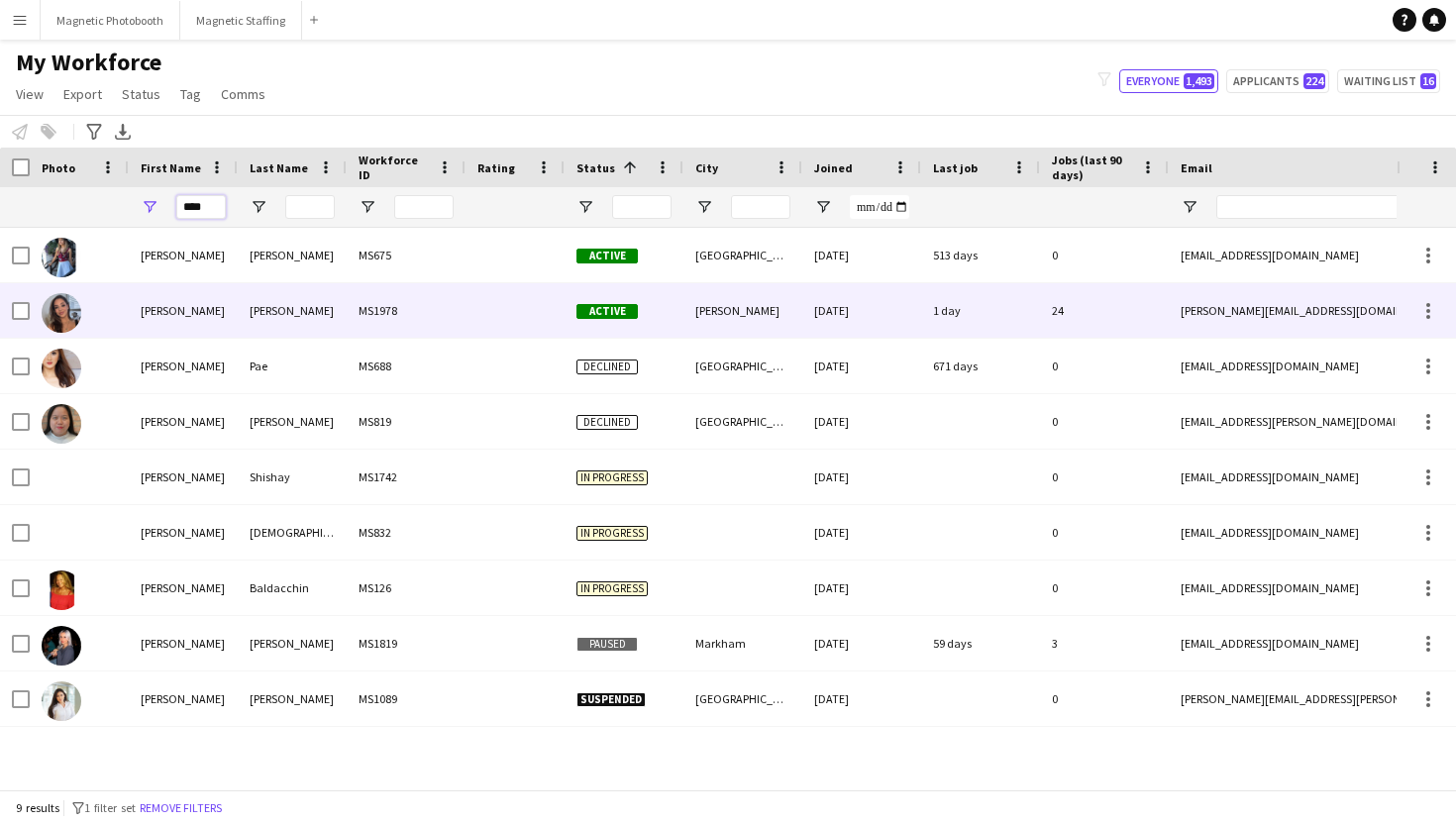
type input "****"
click at [234, 292] on div "Diana" at bounding box center [183, 311] width 109 height 55
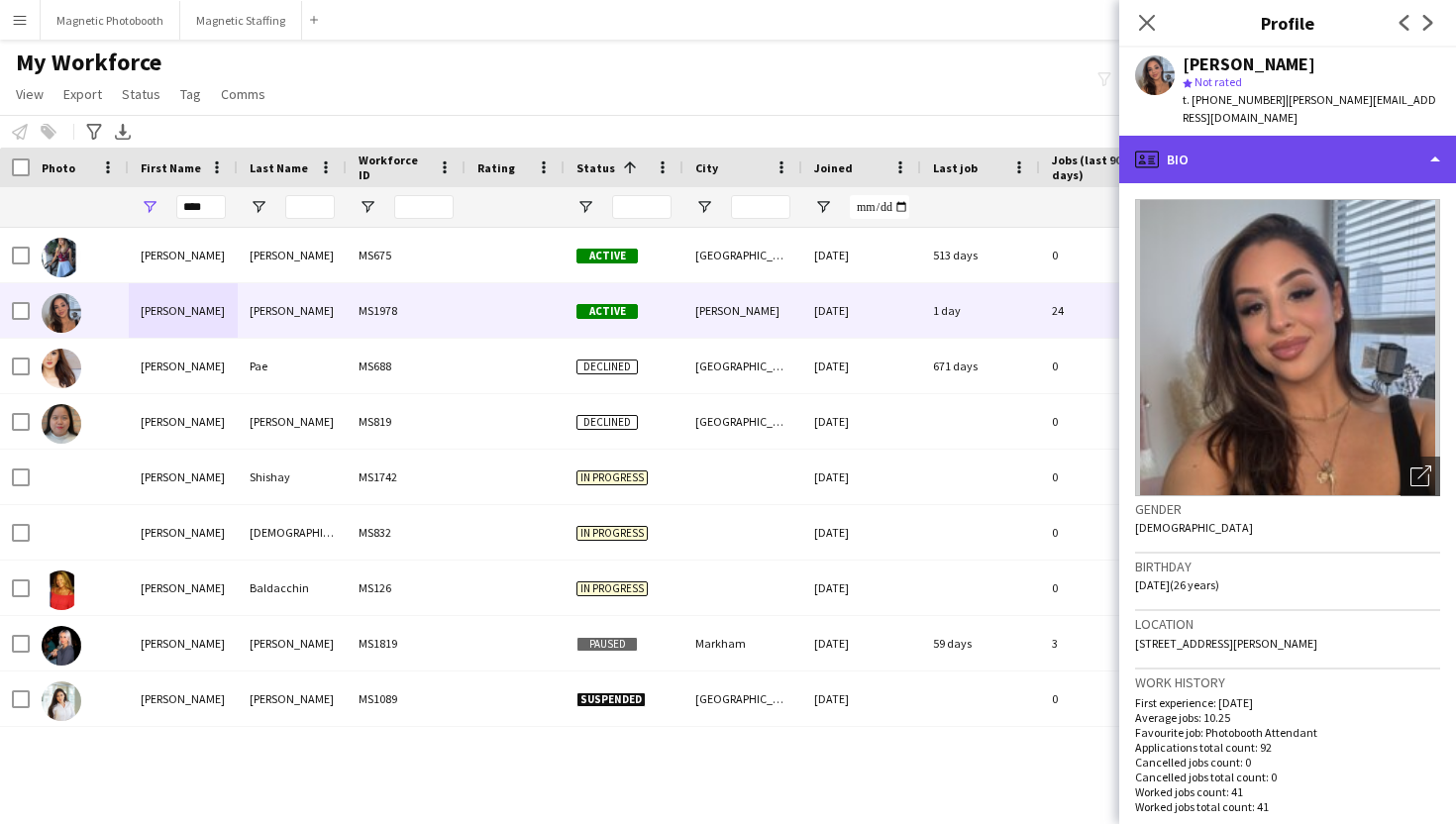
click at [1317, 144] on div "profile Bio" at bounding box center [1287, 160] width 337 height 48
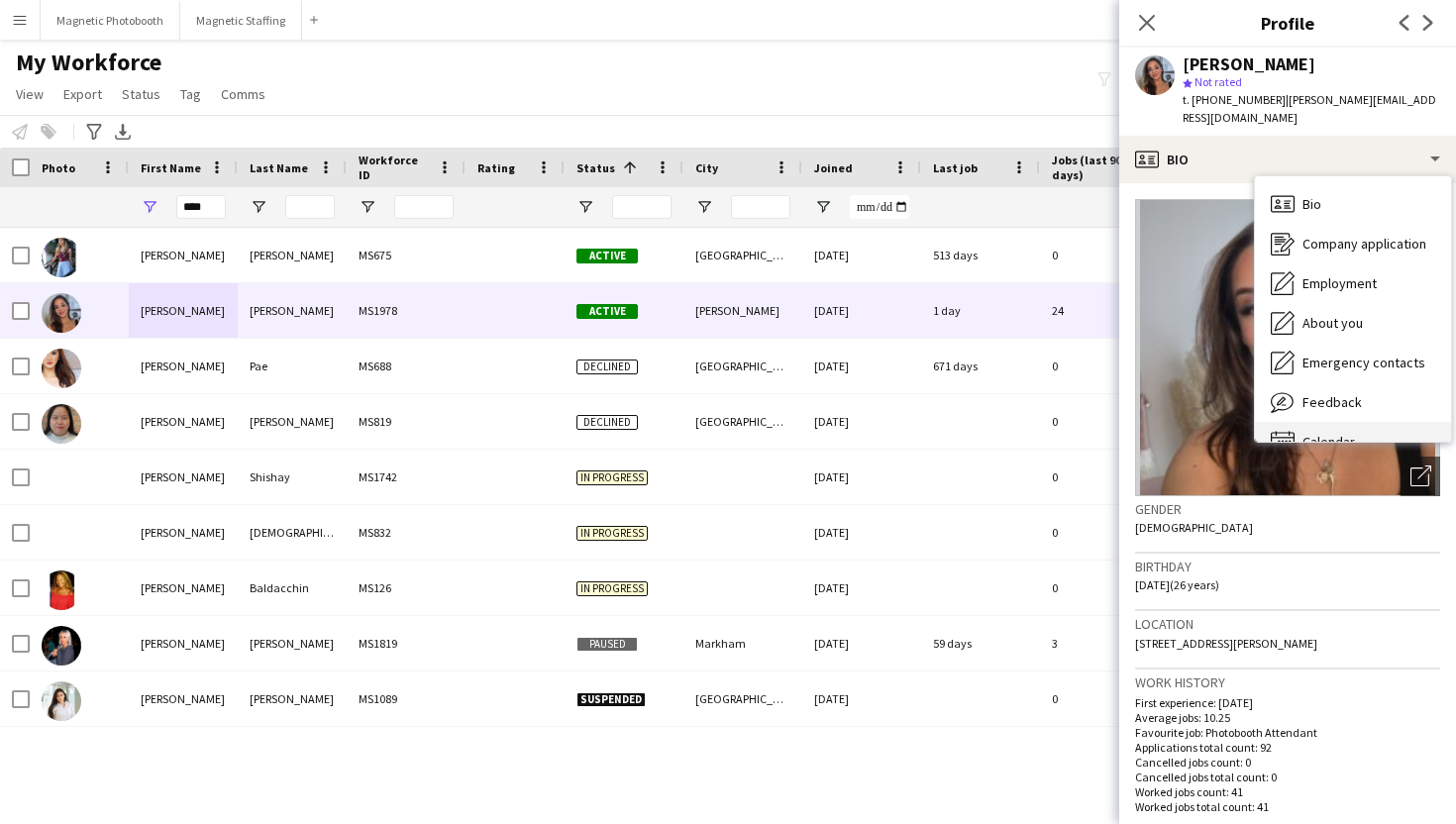
click at [1295, 422] on div "Calendar Calendar" at bounding box center [1353, 442] width 196 height 40
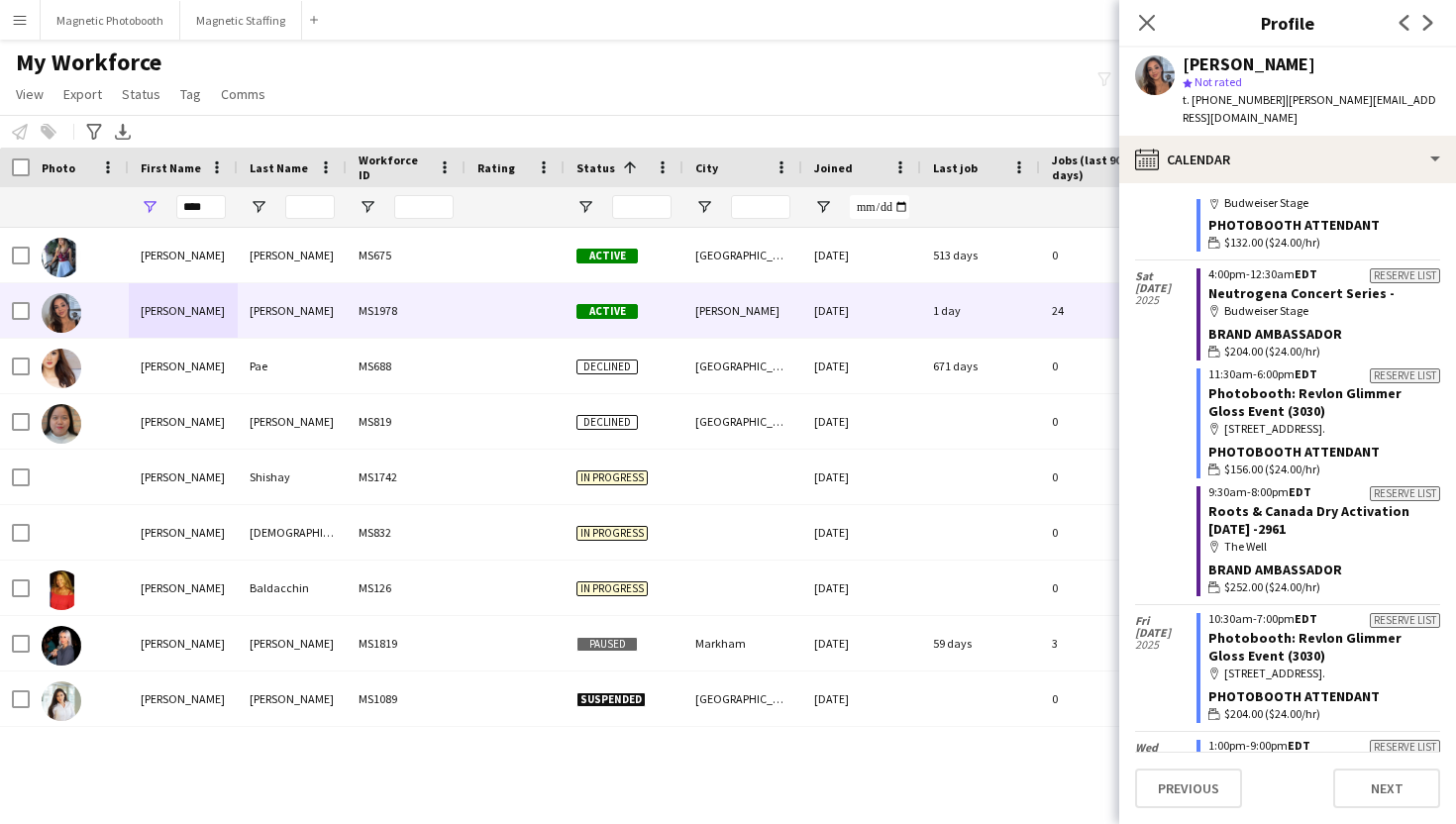
scroll to position [6000, 0]
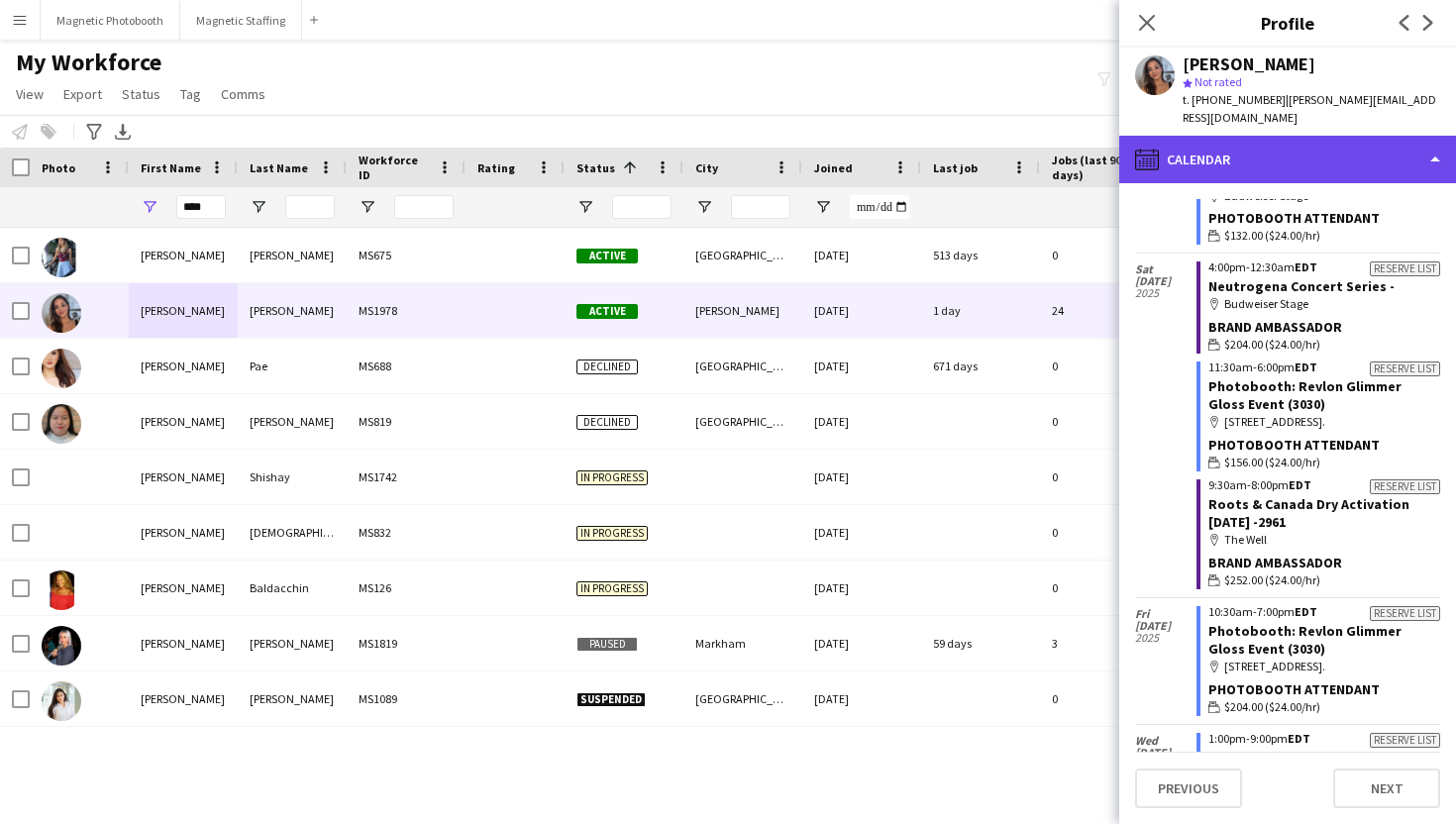
click at [1383, 136] on div "calendar-full Calendar" at bounding box center [1287, 160] width 337 height 48
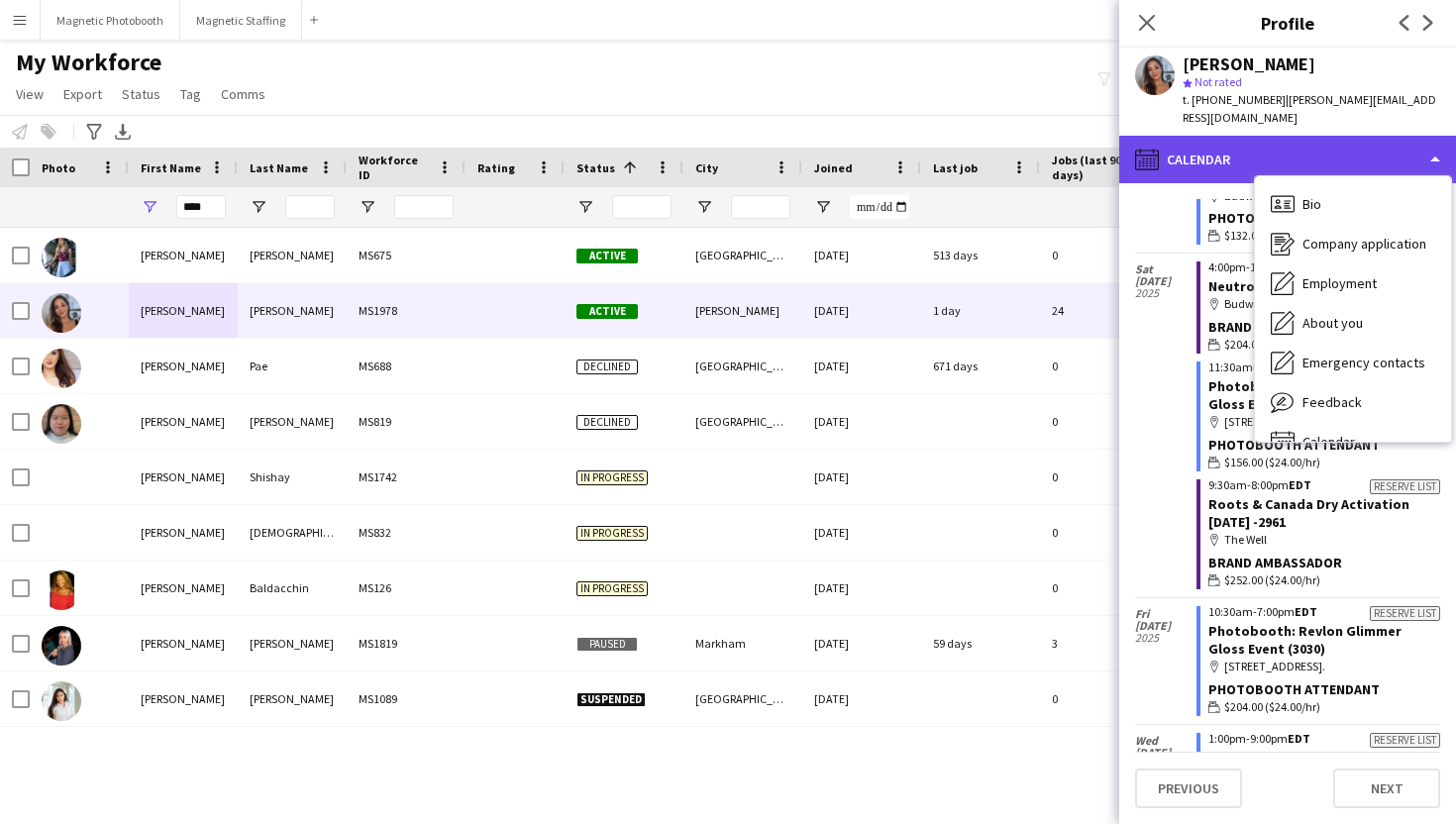
click at [1383, 136] on div "calendar-full Calendar" at bounding box center [1287, 160] width 337 height 48
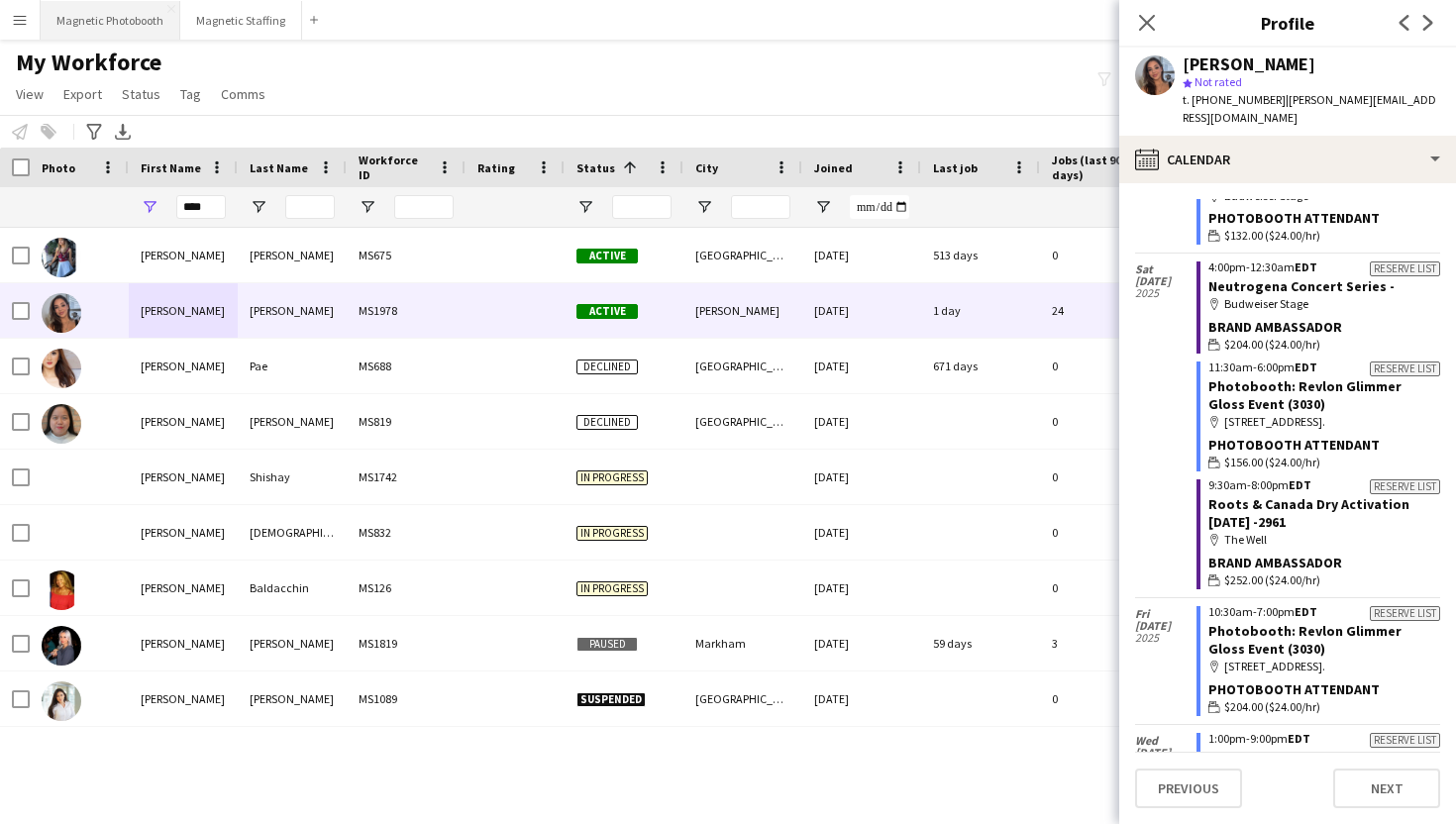
click at [77, 34] on button "Magnetic Photobooth Close" at bounding box center [111, 20] width 140 height 39
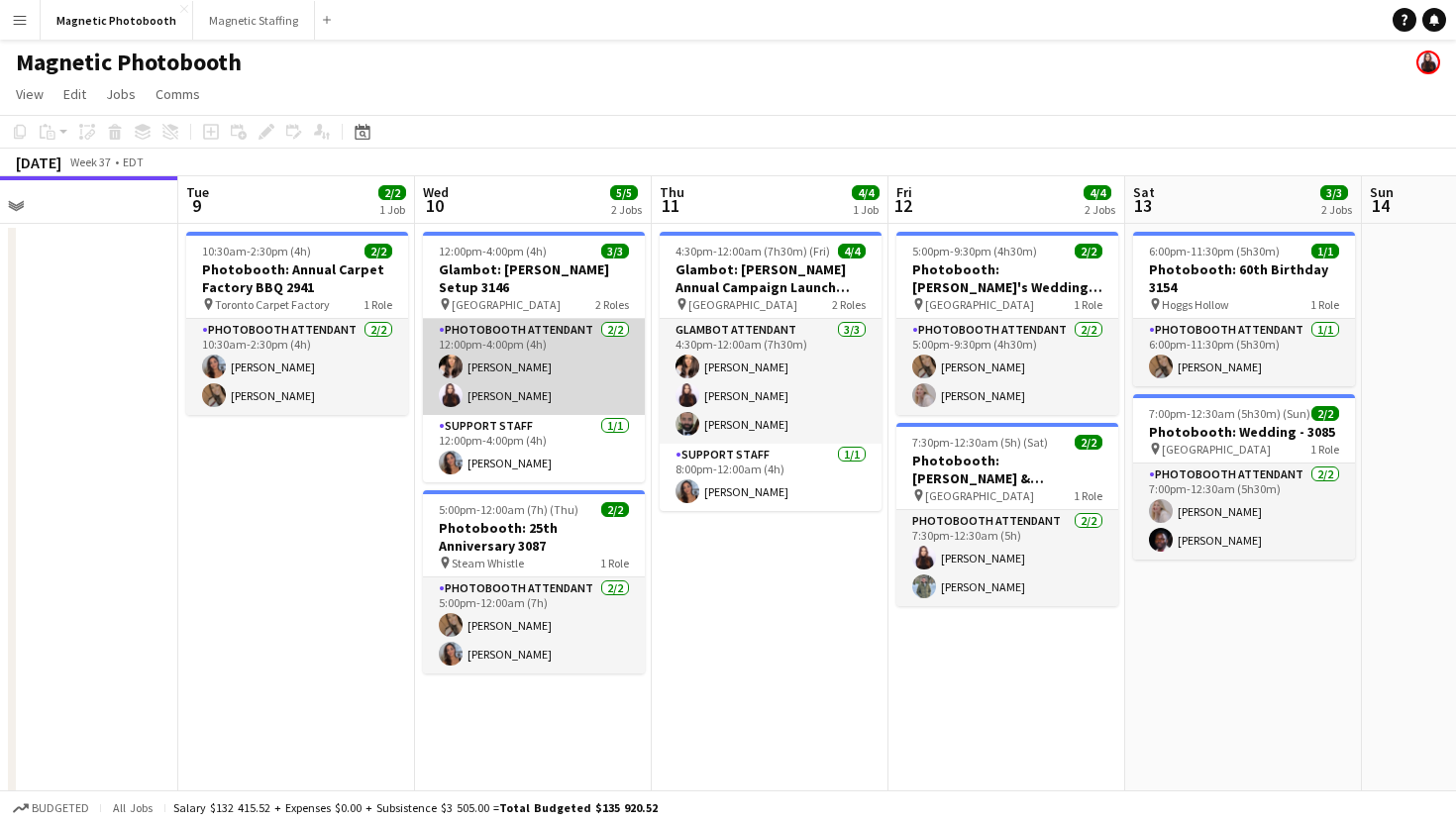
scroll to position [0, 768]
click at [495, 344] on app-card-role "Photobooth Attendant 2/2 12:00pm-4:00pm (4h) Melissa Romualdi Maria Lopes" at bounding box center [534, 367] width 222 height 96
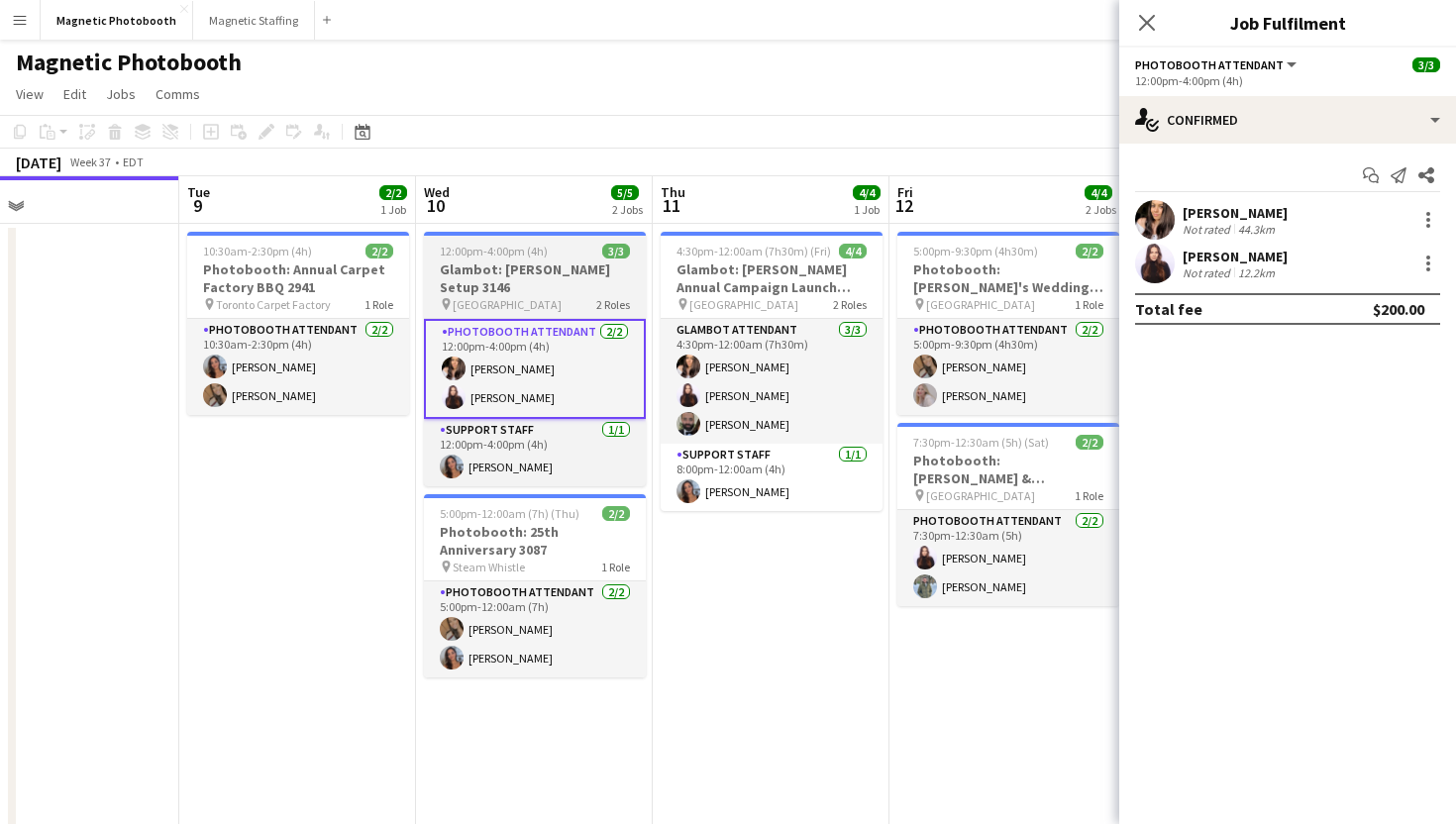
click at [528, 274] on h3 "Glambot: [PERSON_NAME] Setup 3146" at bounding box center [534, 279] width 222 height 36
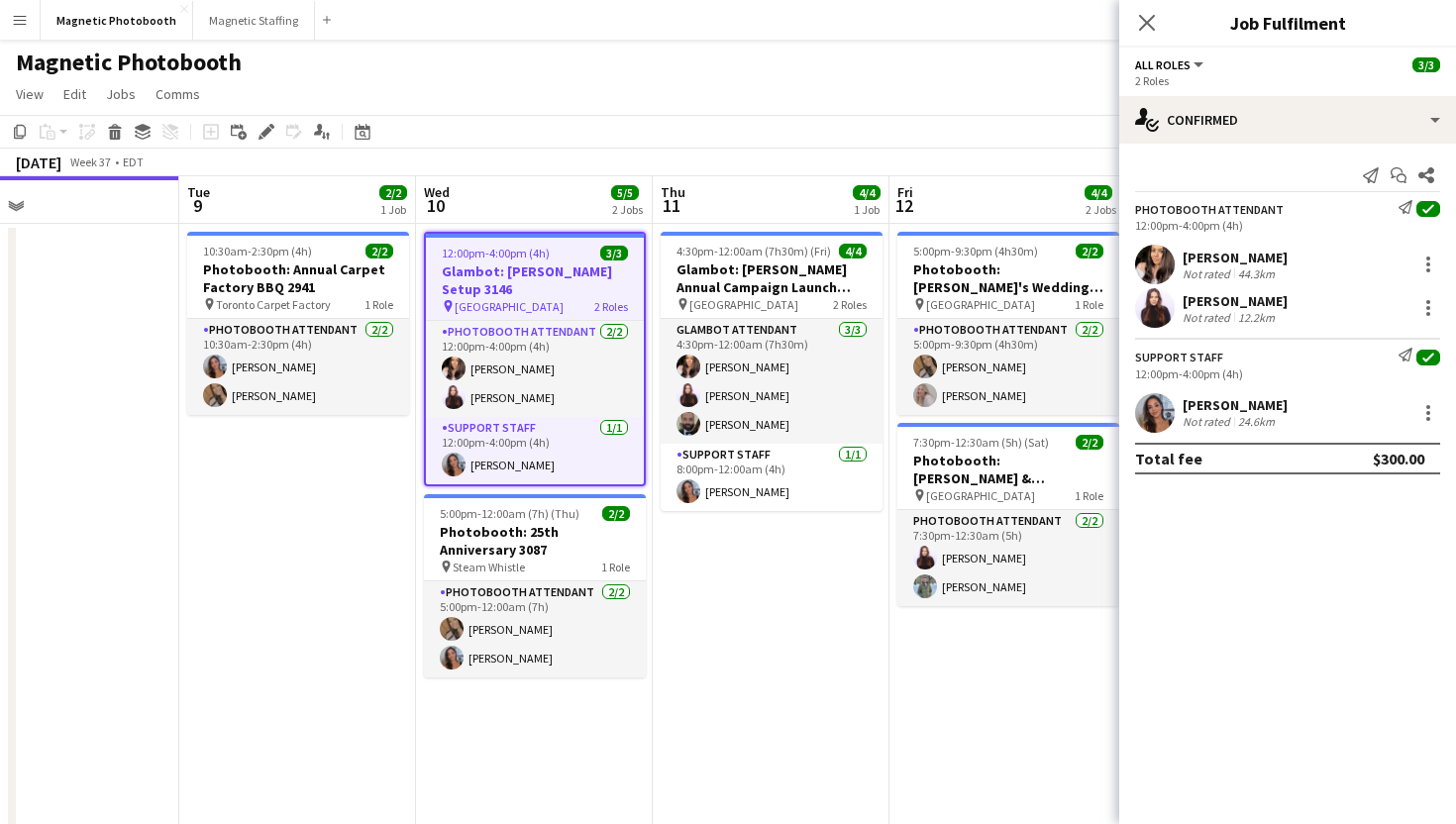
click at [261, 145] on app-toolbar "Copy Paste Paste Command V Paste with crew Command Shift V Paste linked Job Del…" at bounding box center [728, 132] width 1456 height 34
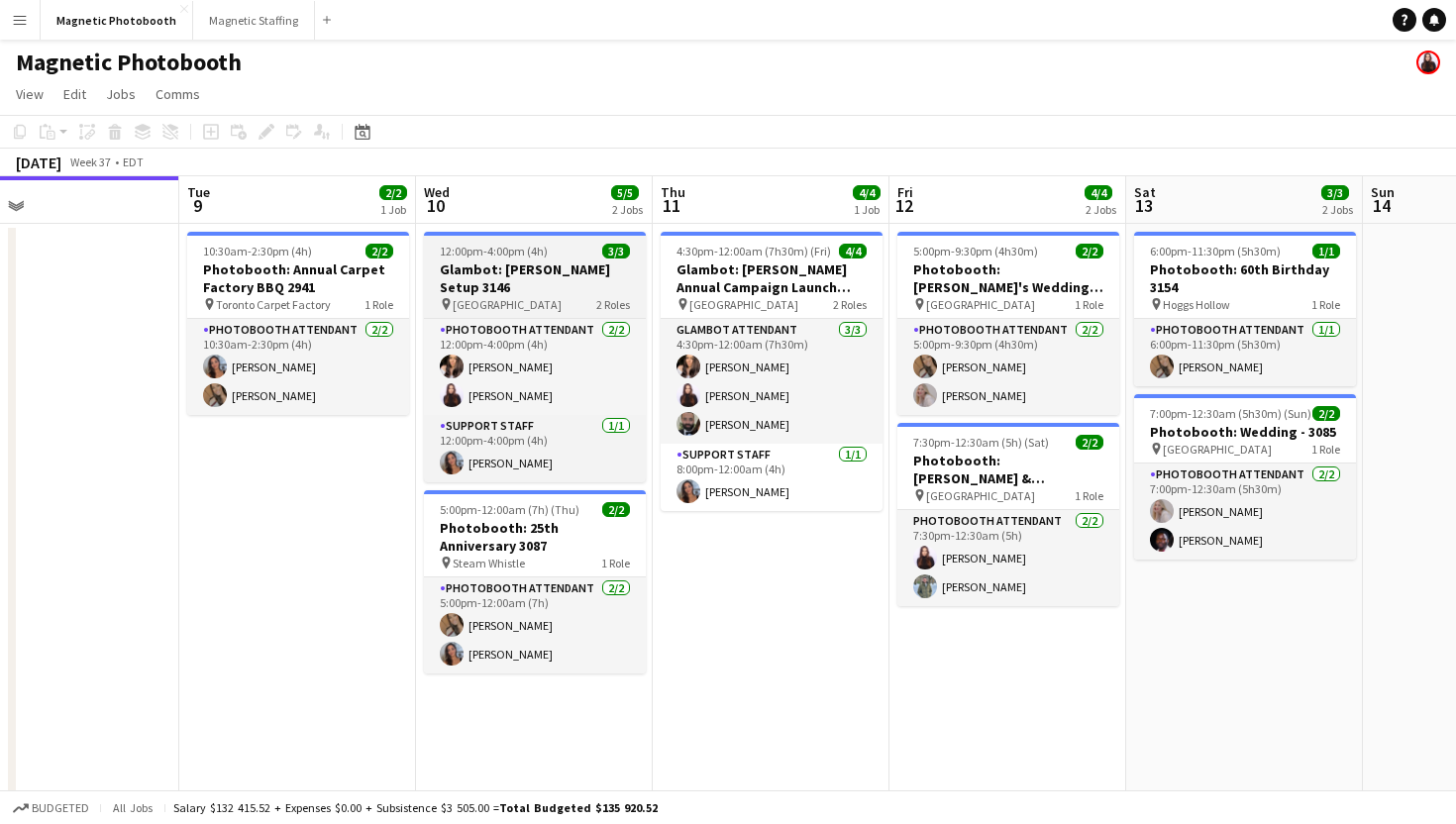
click at [543, 297] on app-job-card "12:00pm-4:00pm (4h) 3/3 Glambot: UJAs Setup 3146 pin Meridian Hall 2 Roles Phot…" at bounding box center [534, 357] width 222 height 251
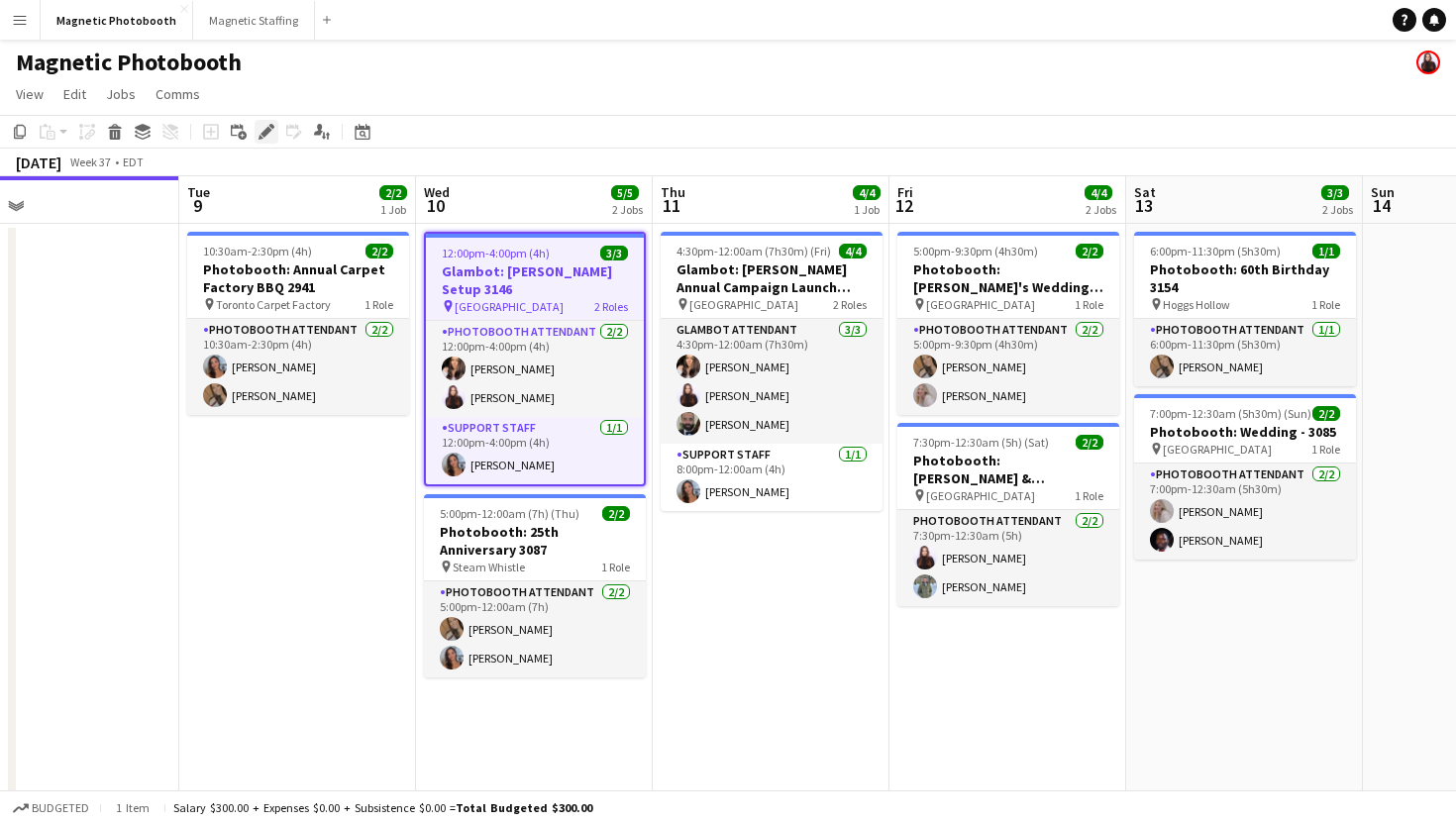
click at [264, 124] on icon "Edit" at bounding box center [267, 132] width 16 height 16
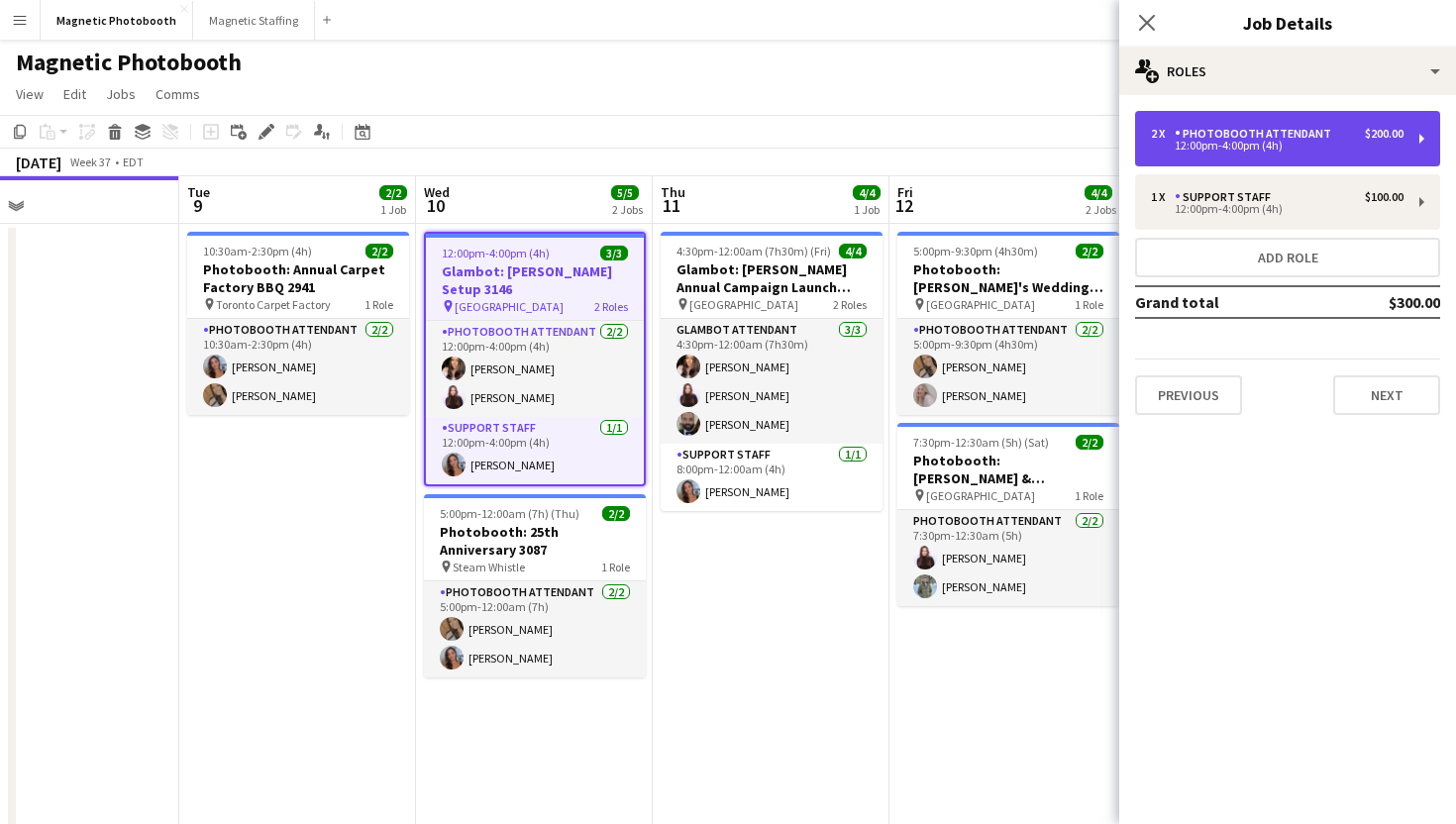
click at [1153, 148] on div "12:00pm-4:00pm (4h)" at bounding box center [1276, 146] width 253 height 10
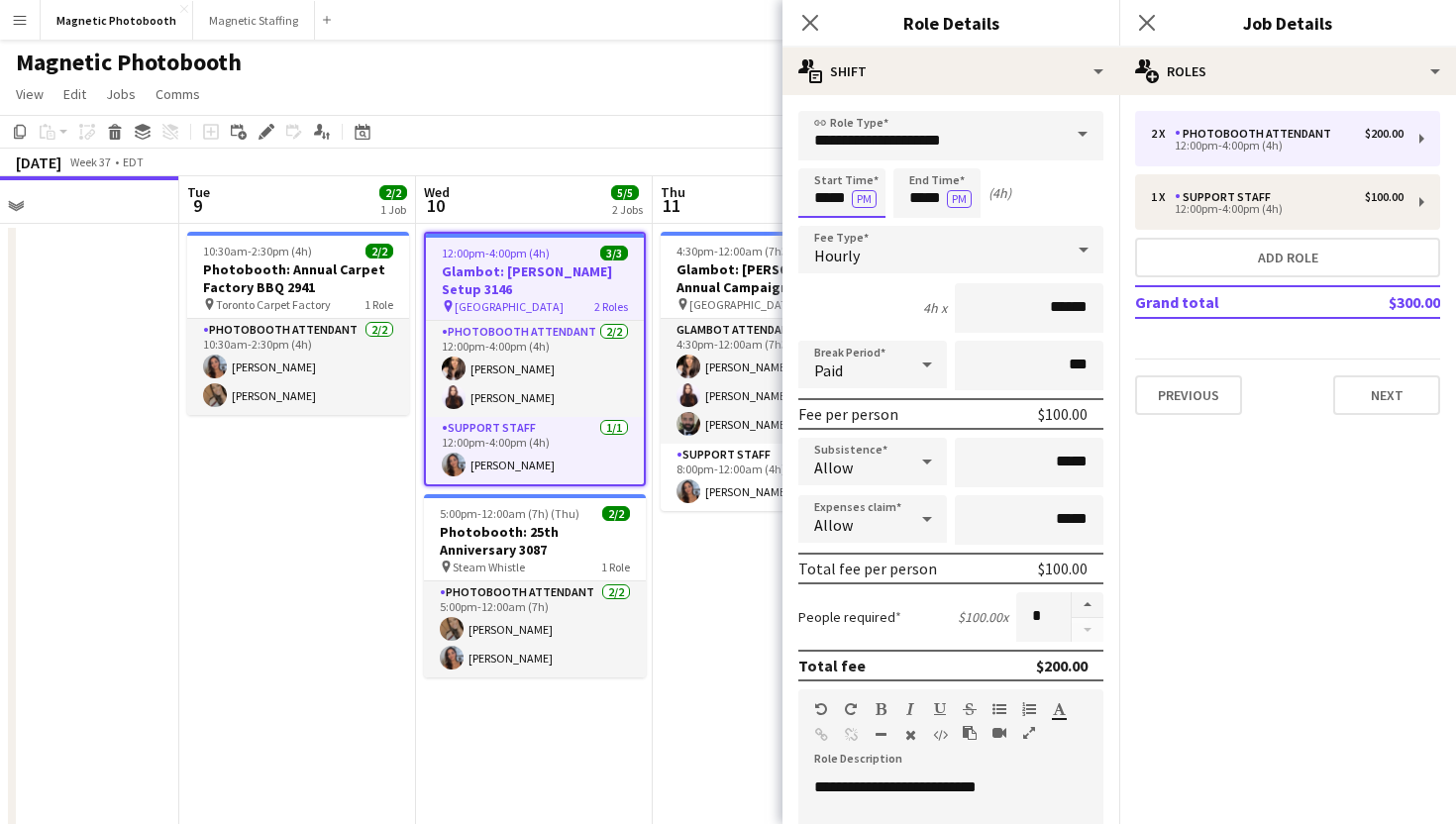
click at [814, 191] on input "*****" at bounding box center [841, 194] width 87 height 50
type input "*****"
click at [835, 229] on div at bounding box center [822, 228] width 40 height 20
click at [942, 186] on input "*****" at bounding box center [937, 194] width 87 height 50
type input "*****"
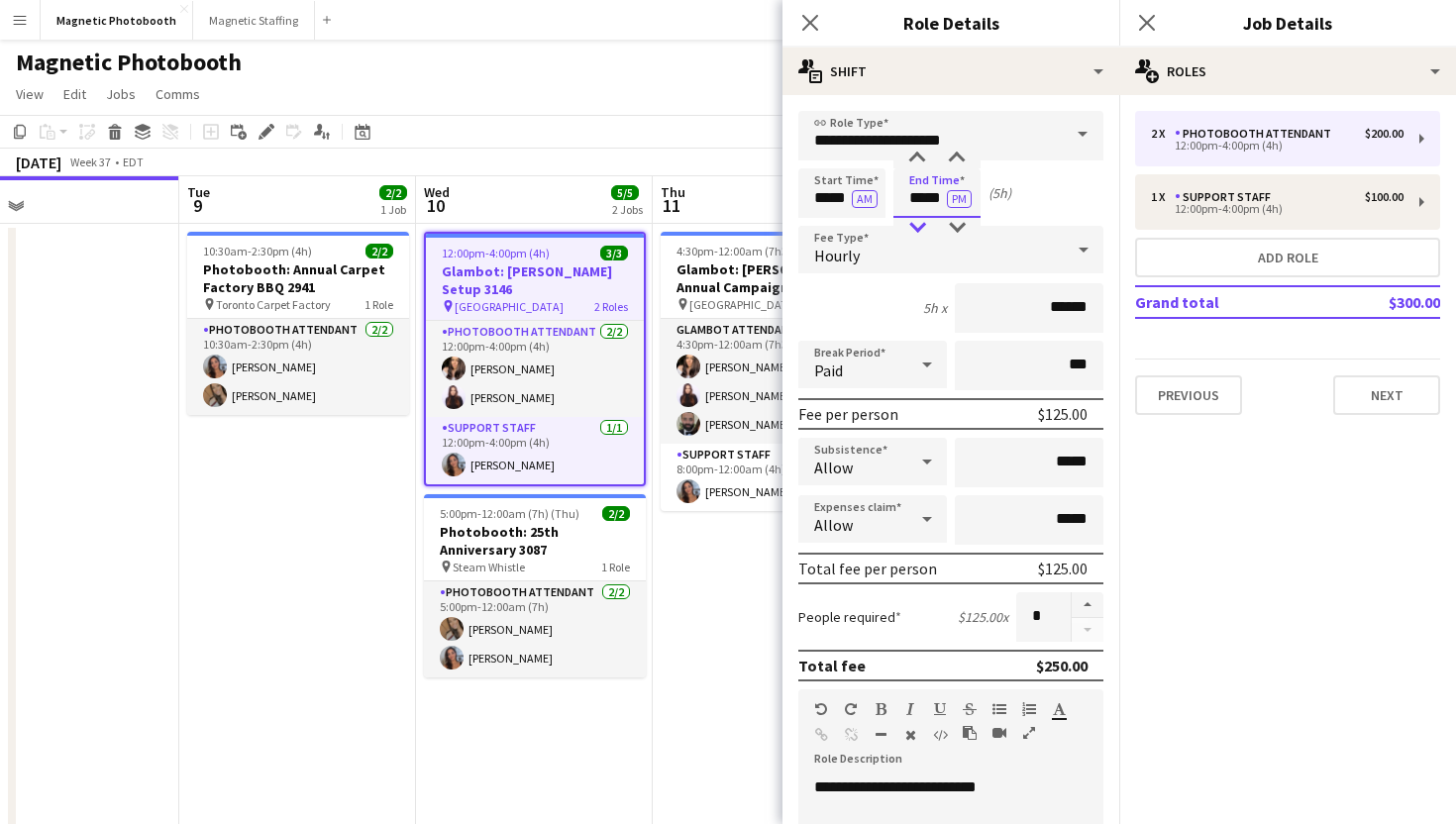
click at [929, 219] on div at bounding box center [918, 228] width 40 height 20
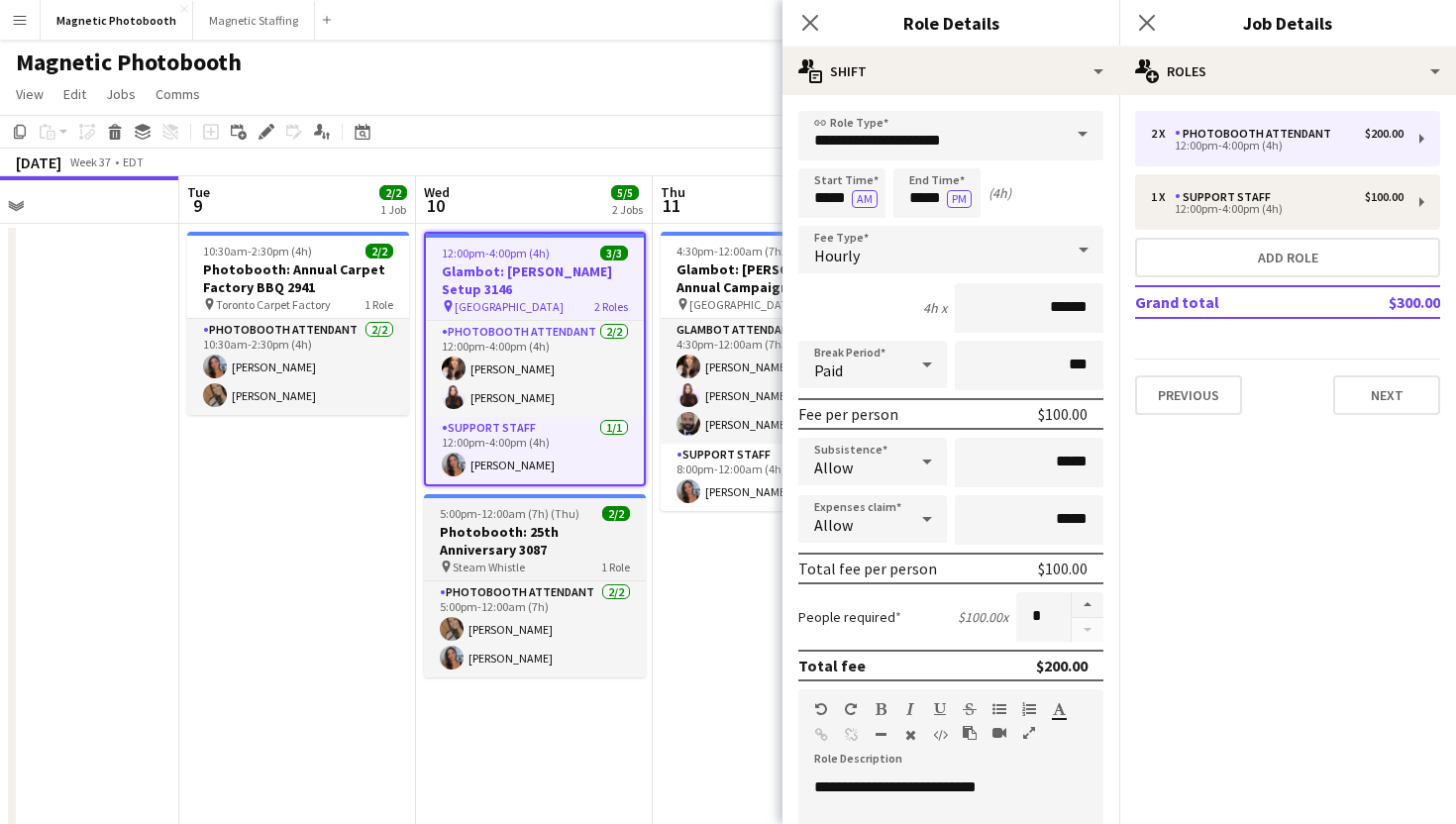
click at [590, 558] on app-job-card "5:00pm-12:00am (7h) (Thu) 2/2 Photobooth: 25th Anniversary 3087 pin Steam Whist…" at bounding box center [534, 585] width 222 height 183
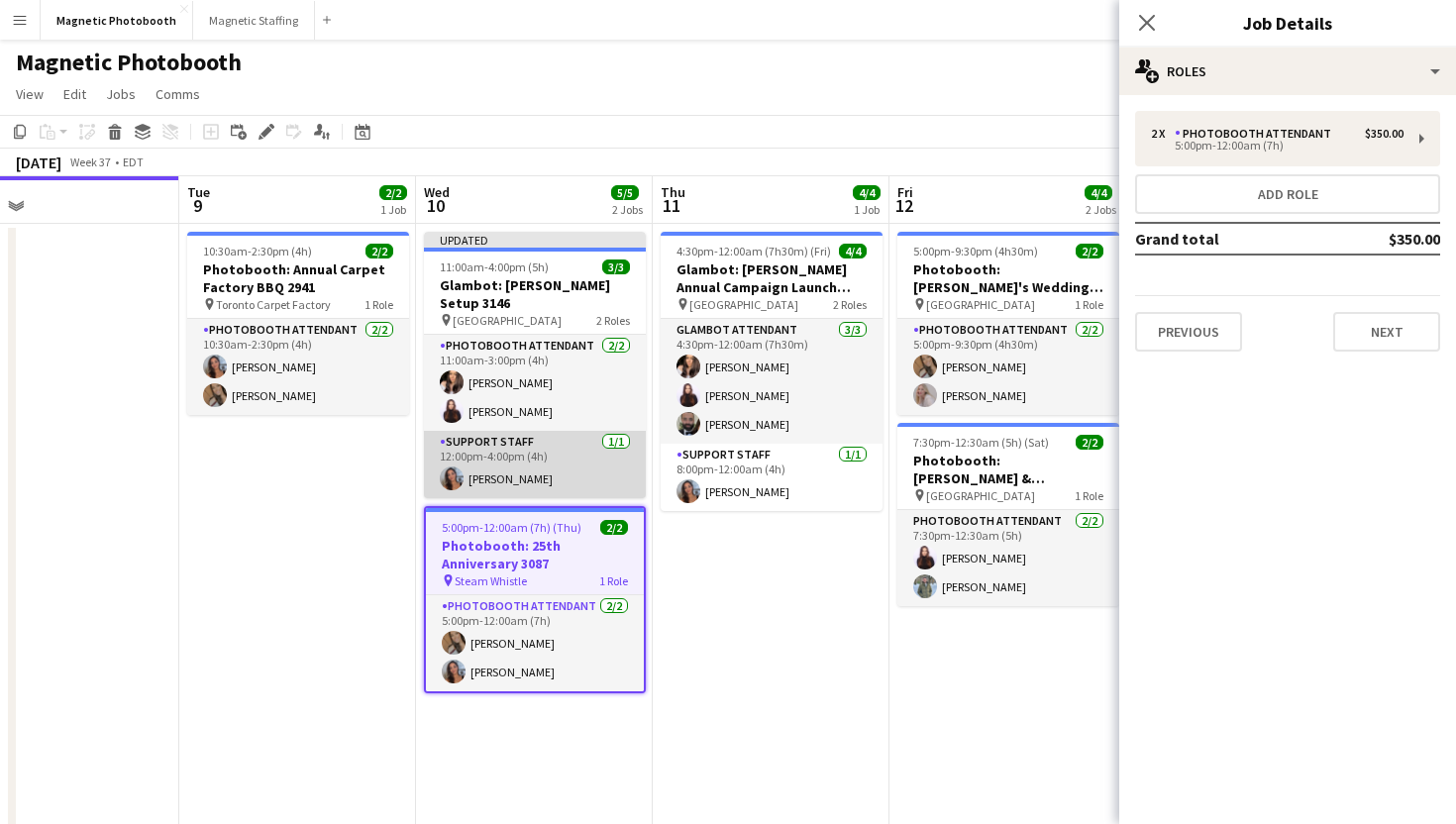
click at [560, 449] on app-card-role "Support Staff 1/1 12:00pm-4:00pm (4h) Diana Michailidis" at bounding box center [534, 463] width 222 height 67
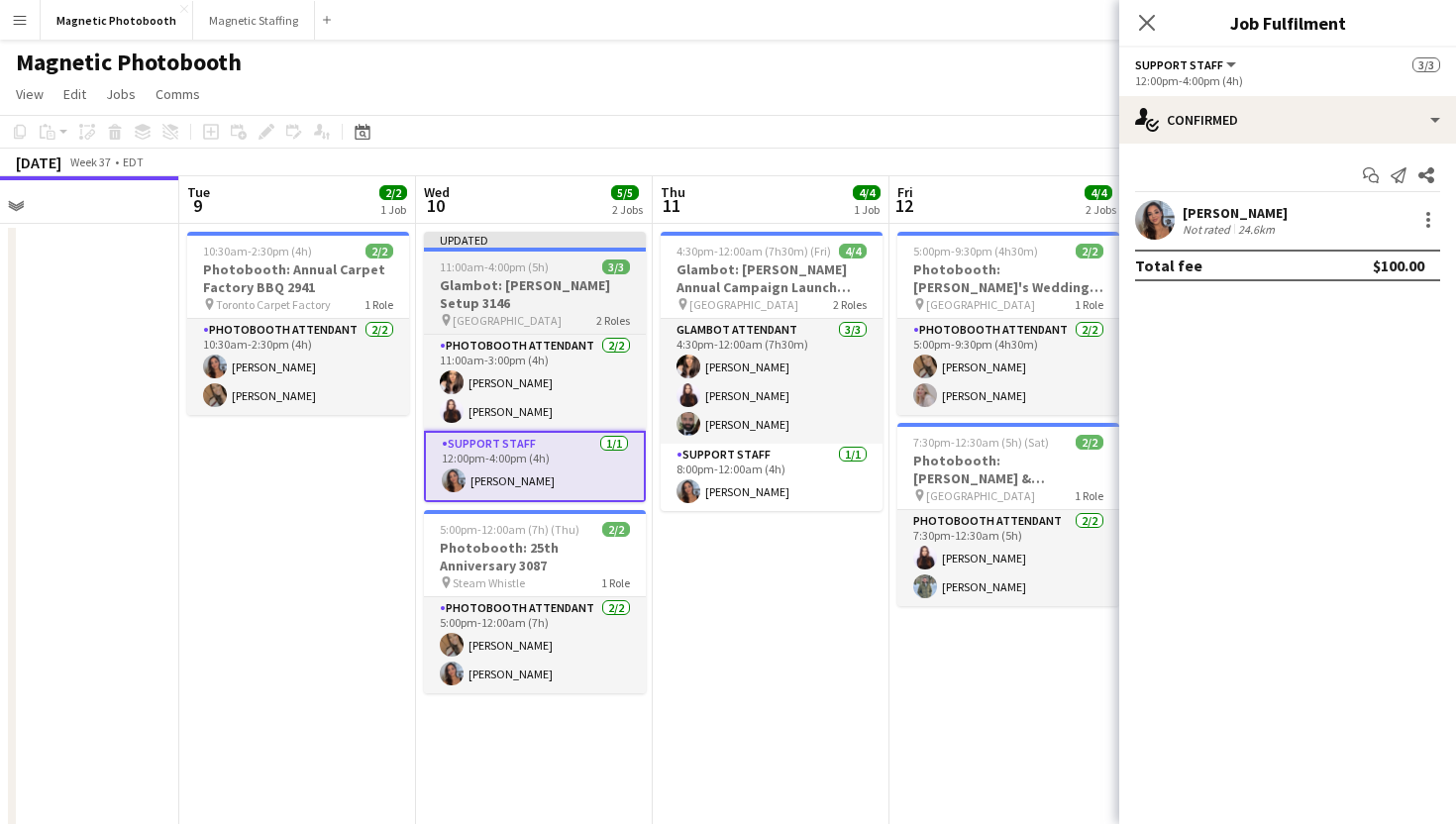
click at [535, 312] on div "pin Meridian Hall 2 Roles" at bounding box center [534, 320] width 222 height 16
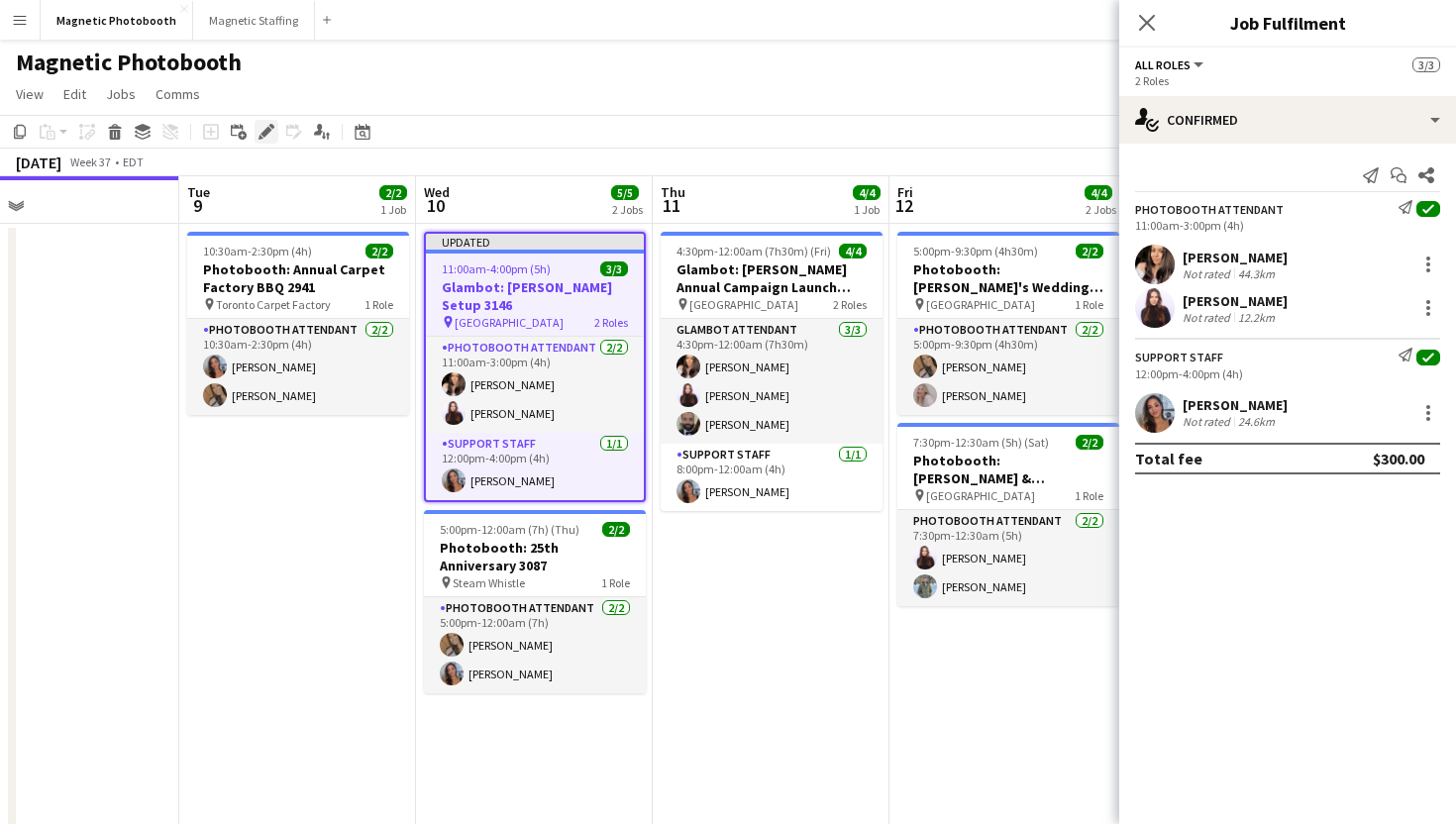
click at [264, 137] on icon at bounding box center [266, 132] width 11 height 11
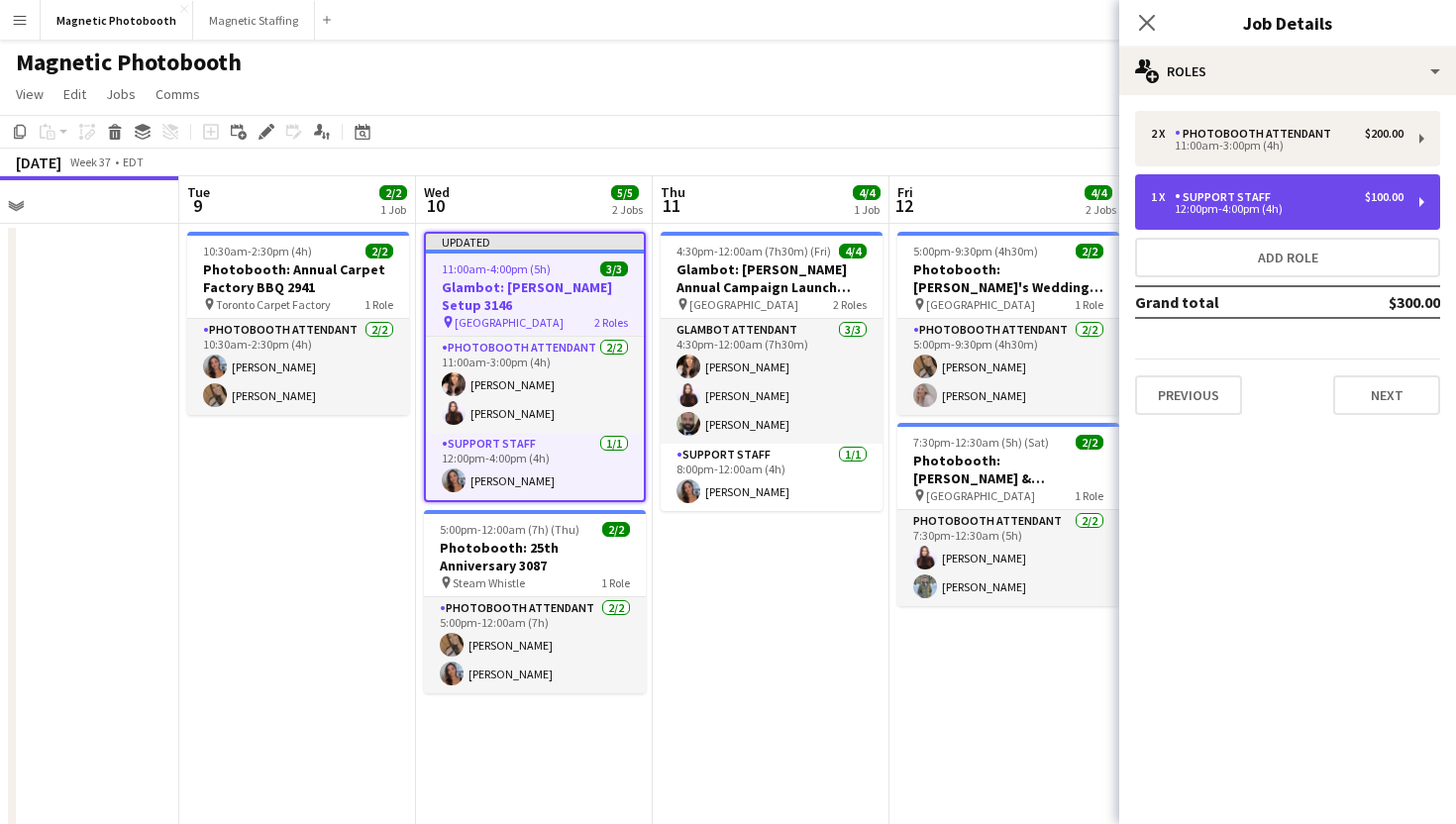
click at [1238, 210] on div "12:00pm-4:00pm (4h)" at bounding box center [1276, 209] width 253 height 10
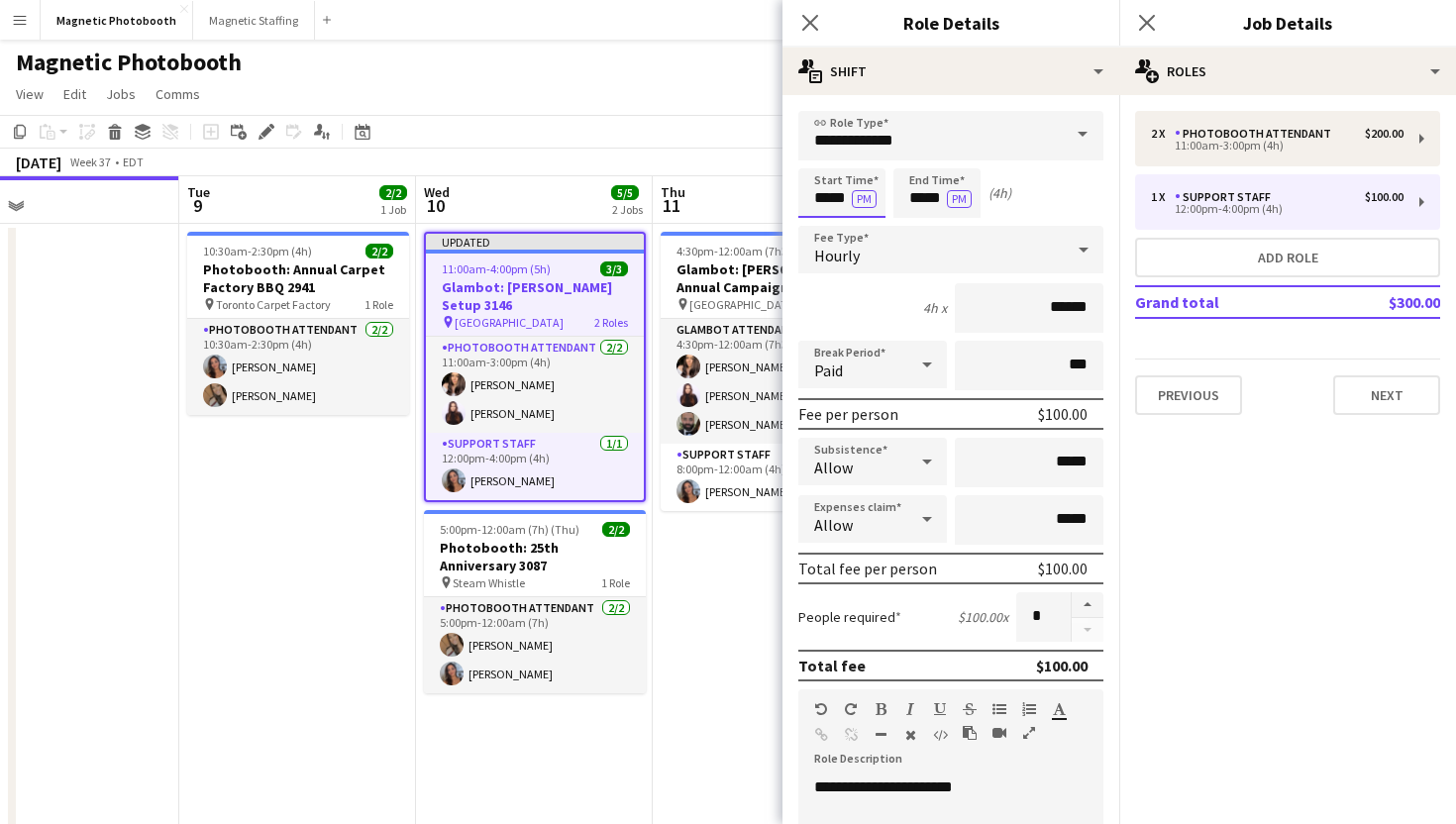
click at [832, 197] on input "*****" at bounding box center [841, 194] width 87 height 50
type input "*****"
click at [829, 234] on div at bounding box center [822, 228] width 40 height 20
click at [929, 201] on input "*****" at bounding box center [937, 194] width 87 height 50
type input "*****"
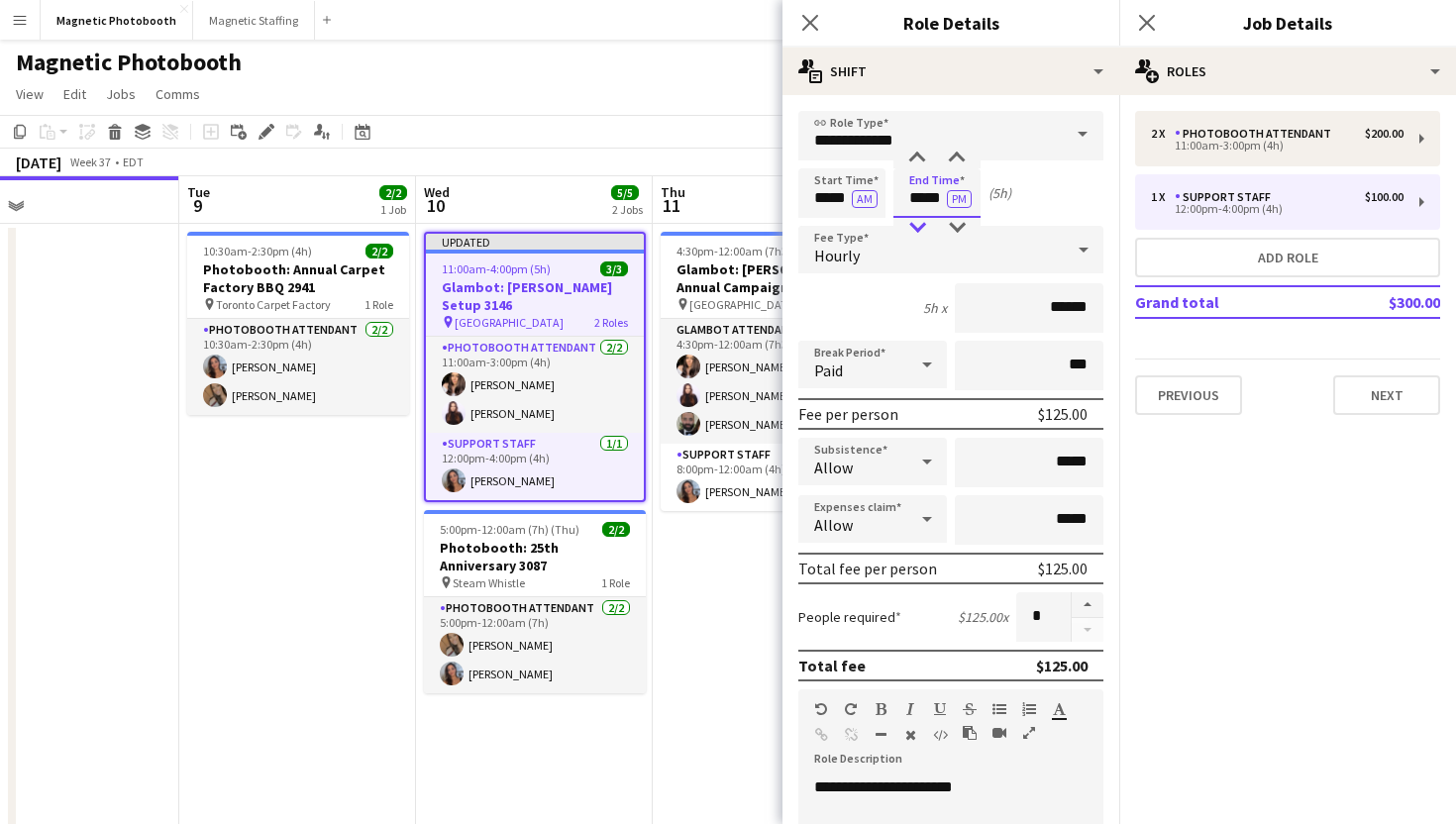
click at [918, 218] on div at bounding box center [918, 228] width 40 height 20
click at [1151, 8] on div "Close pop-in" at bounding box center [1147, 23] width 56 height 46
click at [1147, 28] on icon "Close pop-in" at bounding box center [1146, 22] width 19 height 19
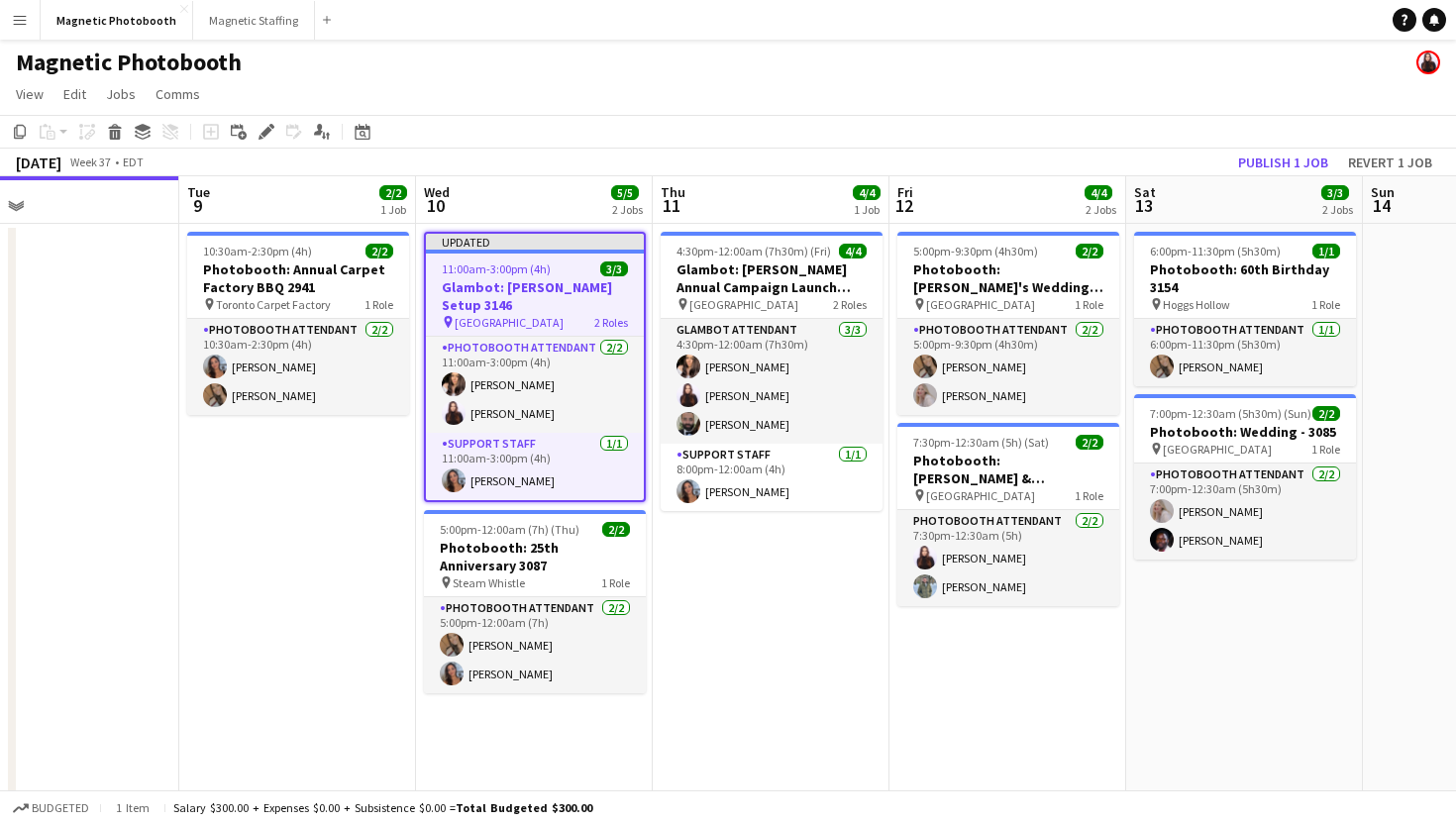
click at [1025, 49] on div "Magnetic Photobooth" at bounding box center [728, 59] width 1456 height 38
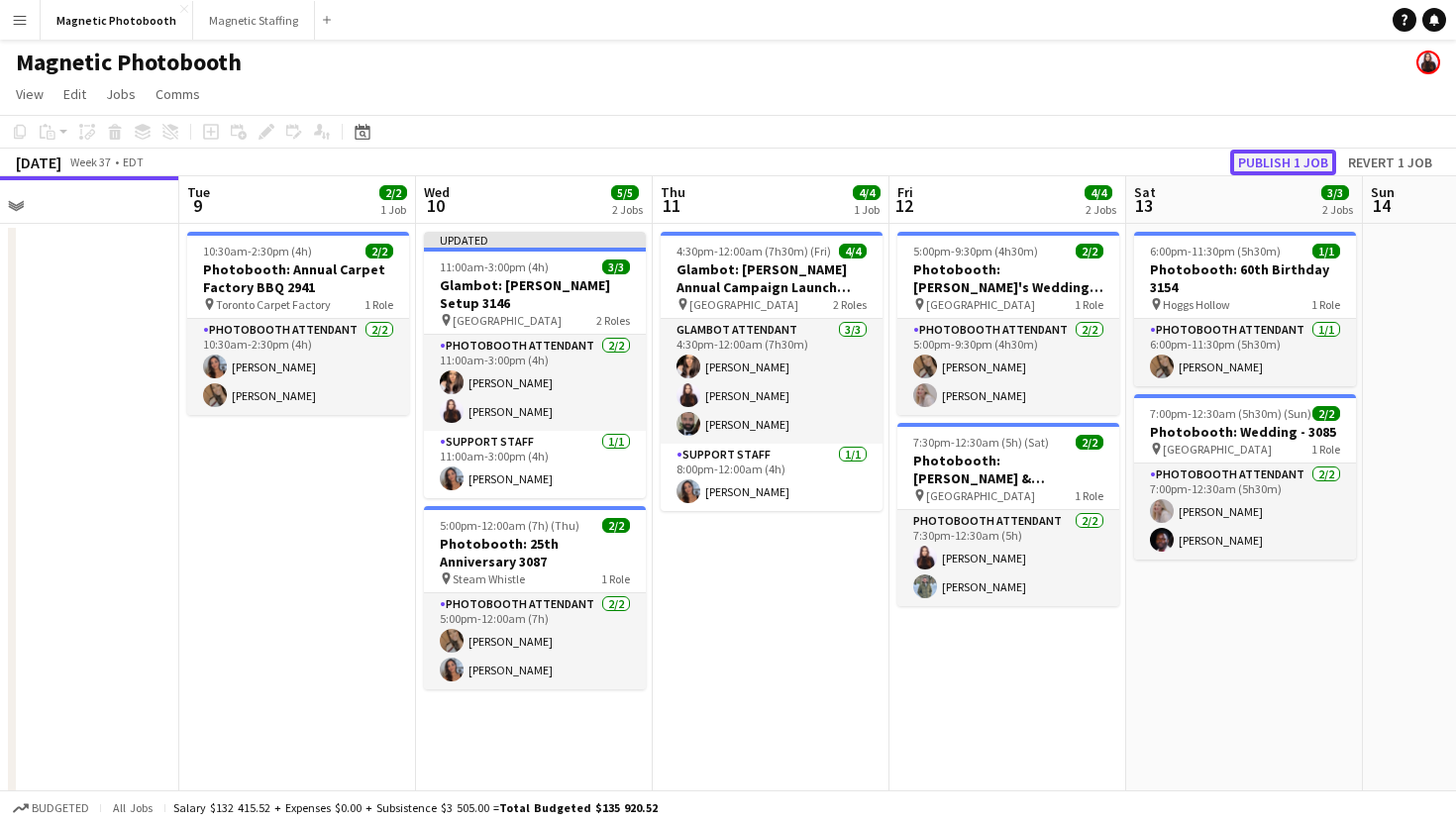
click at [1274, 159] on button "Publish 1 job" at bounding box center [1283, 163] width 106 height 26
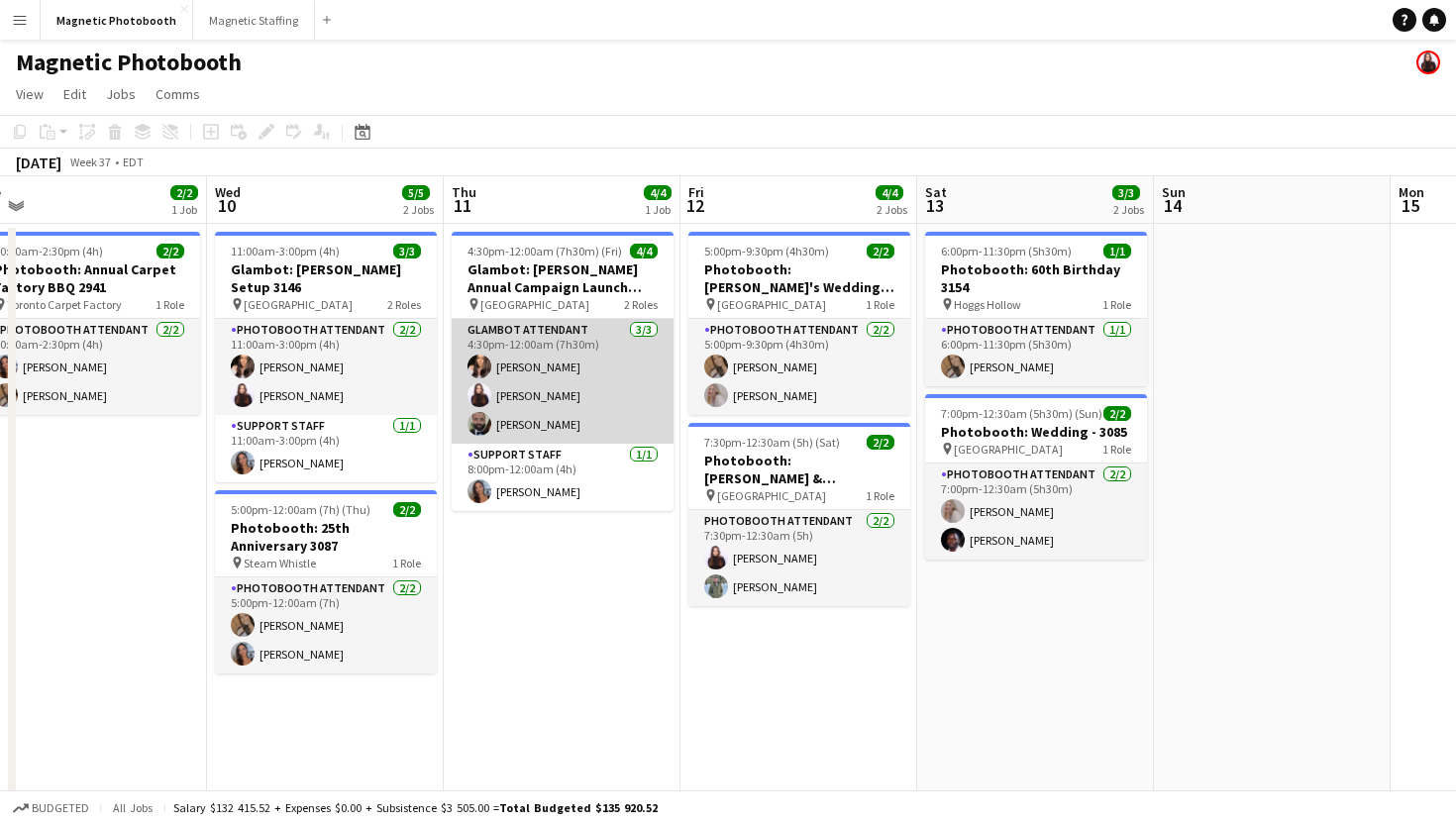
scroll to position [0, 451]
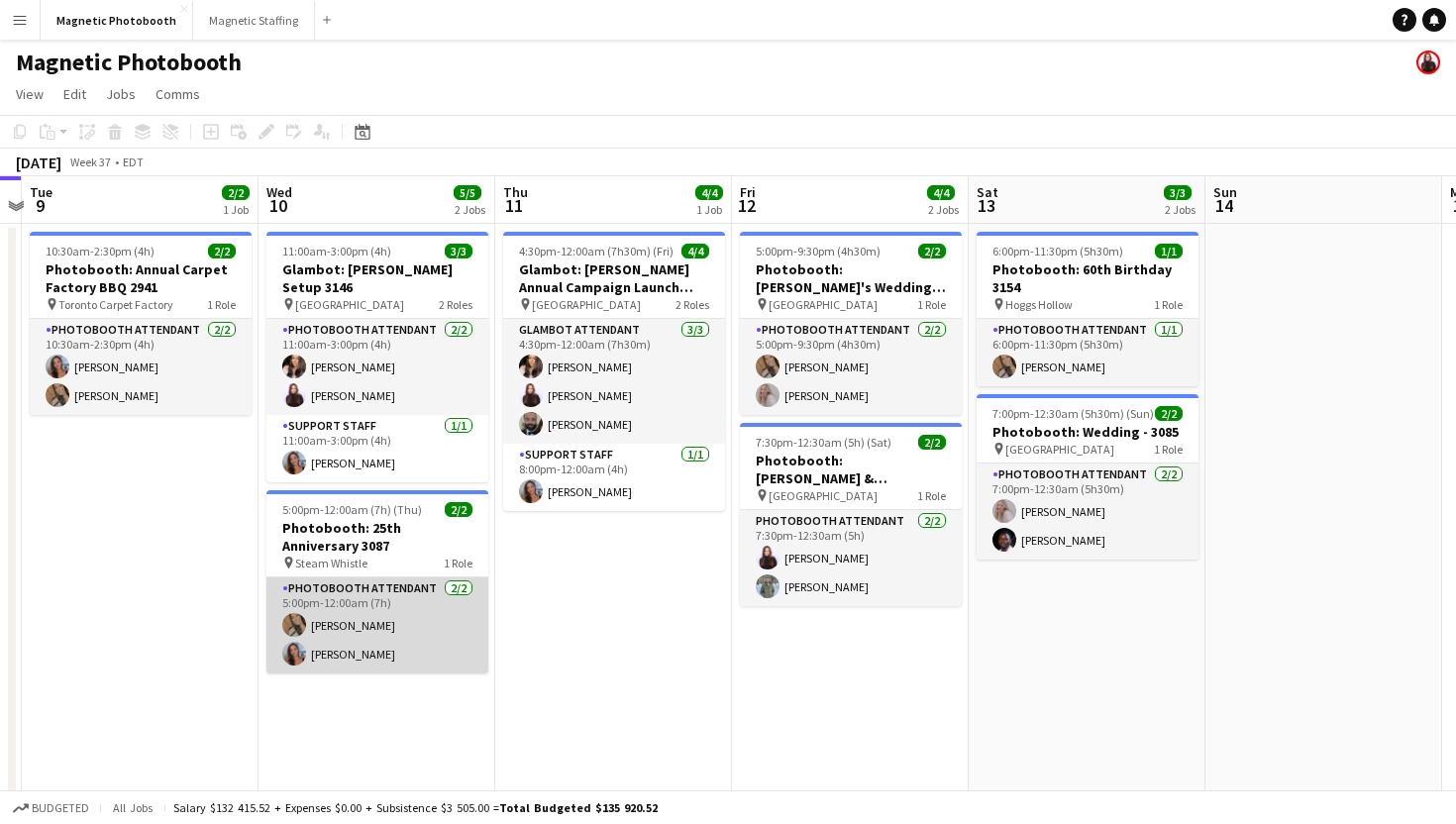
click at [421, 594] on app-card-role "Photobooth Attendant 2/2 5:00pm-12:00am (7h) erica Musso Diana Michailidis" at bounding box center [377, 625] width 222 height 96
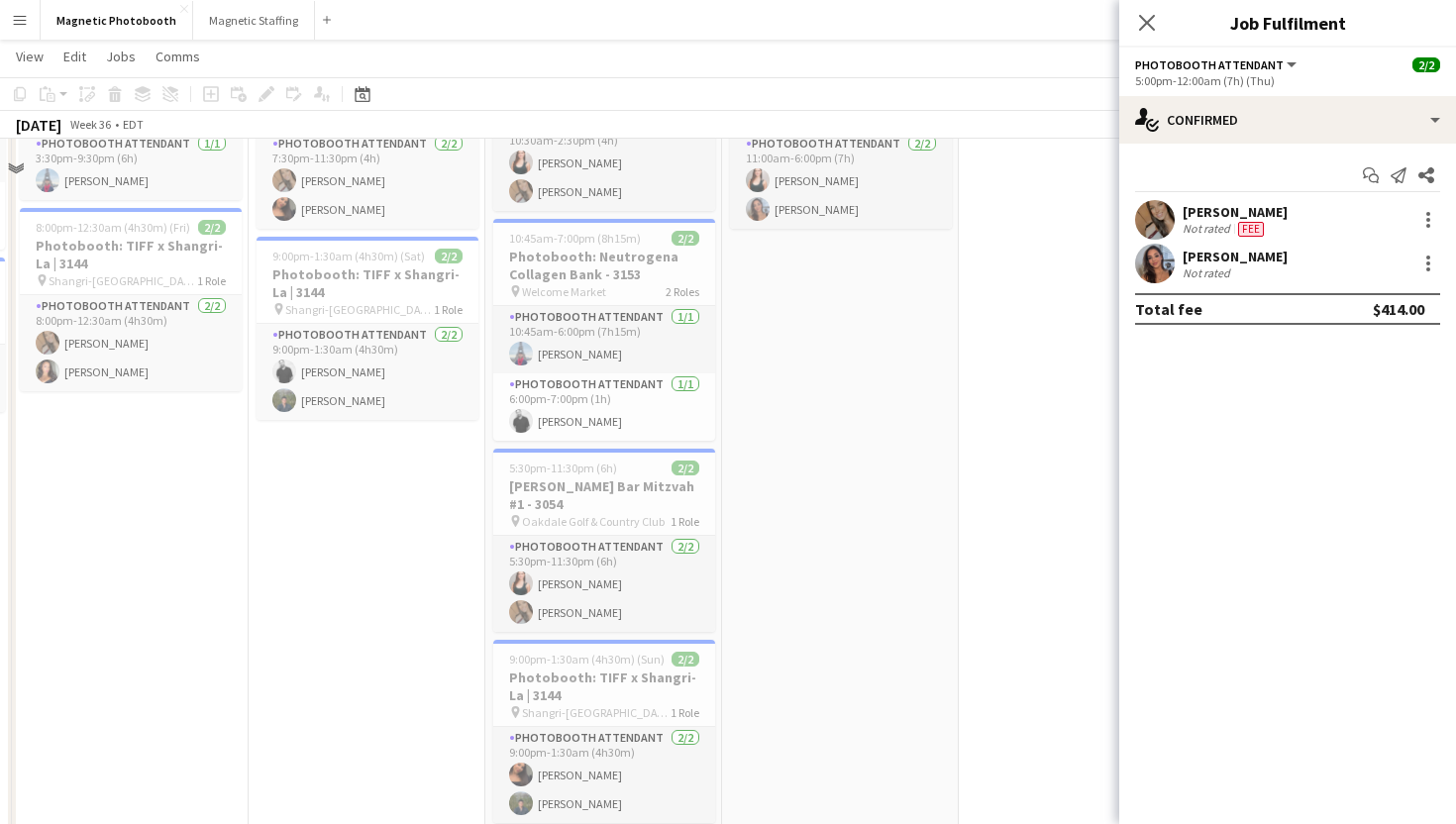
scroll to position [126, 0]
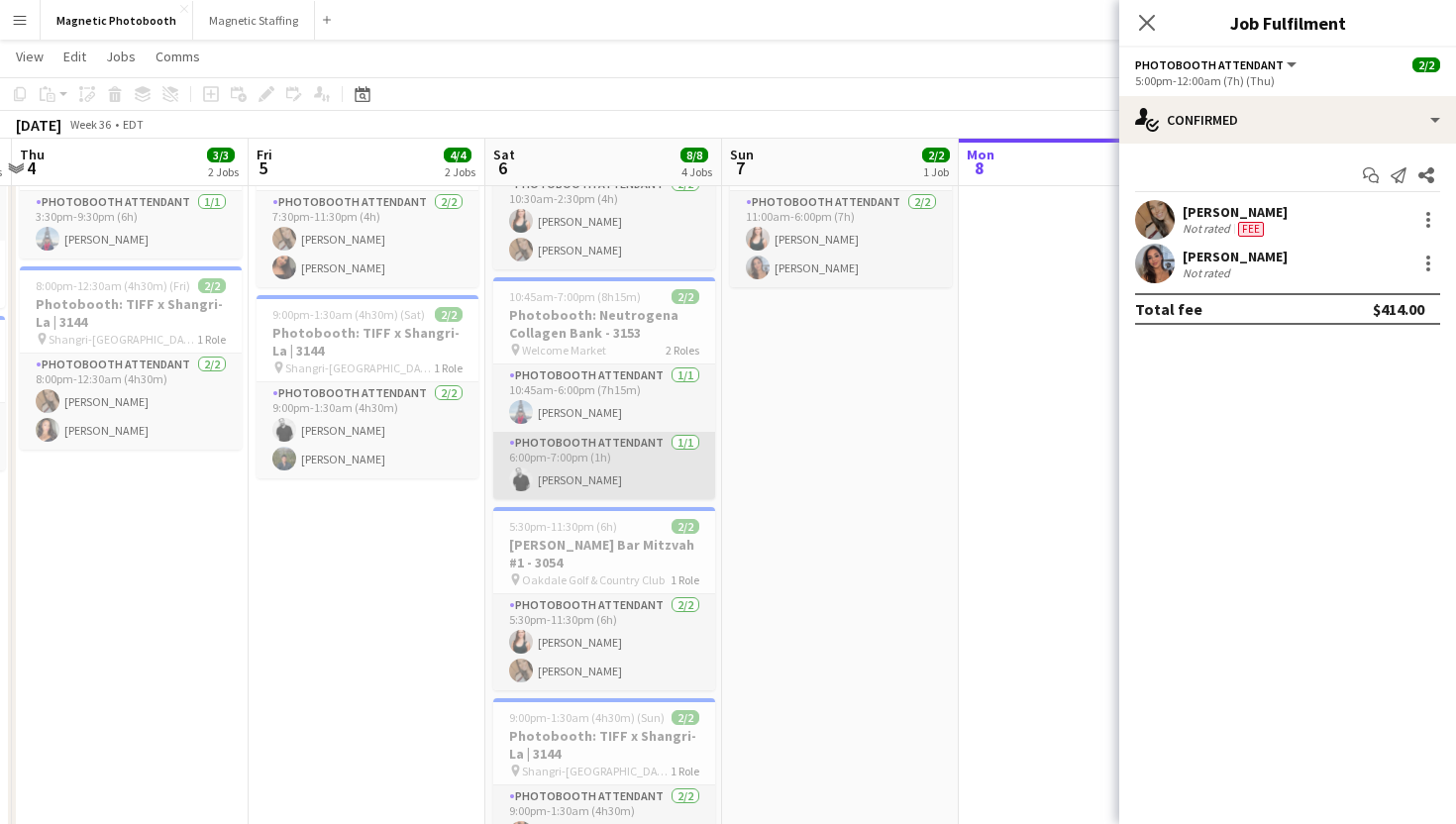
click at [599, 480] on app-card-role "Photobooth Attendant 1/1 6:00pm-7:00pm (1h) jean-philippe roy" at bounding box center [604, 464] width 222 height 67
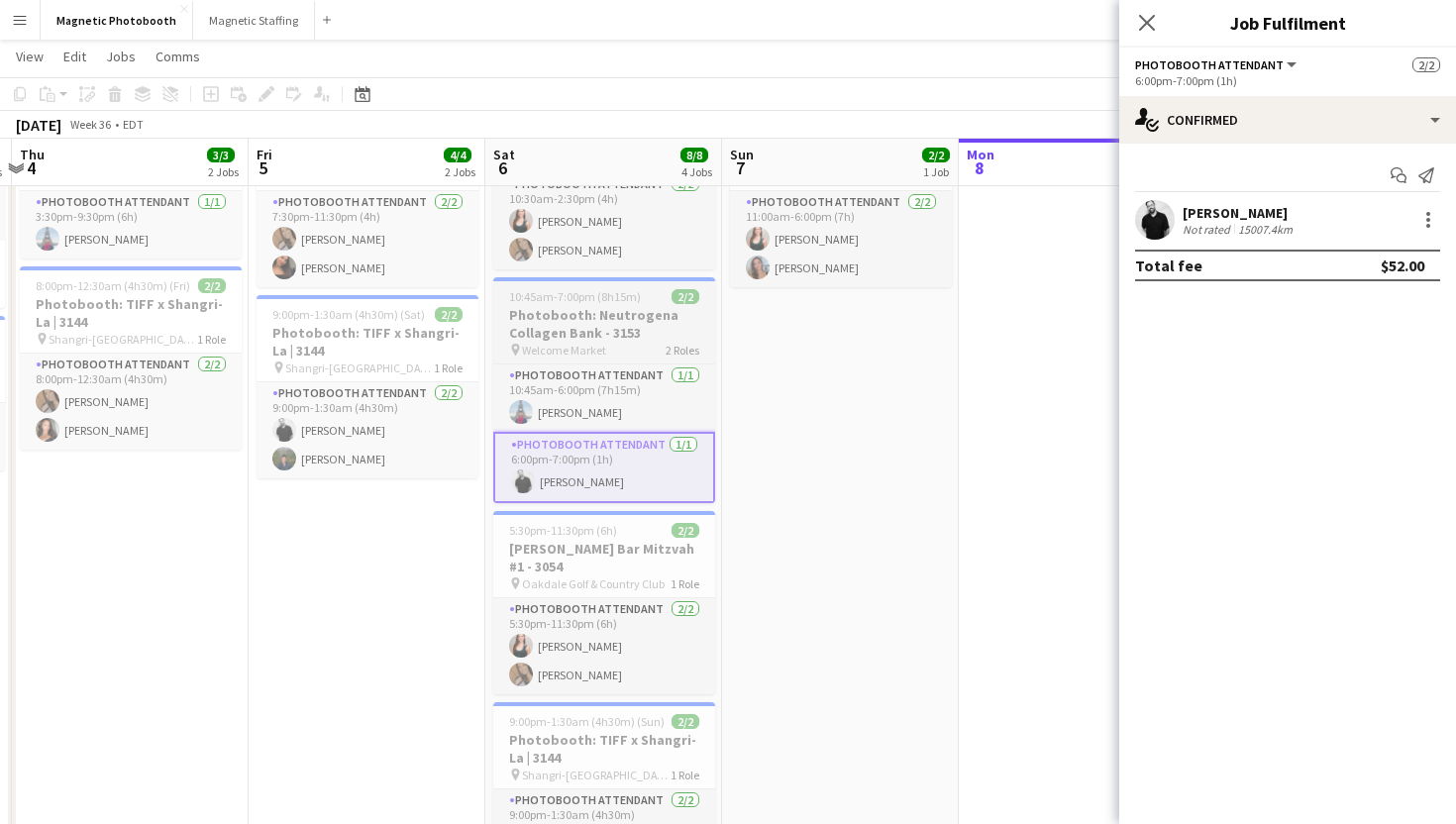
click at [660, 339] on h3 "Photobooth: Neutrogena Collagen Bank - 3153" at bounding box center [604, 324] width 222 height 36
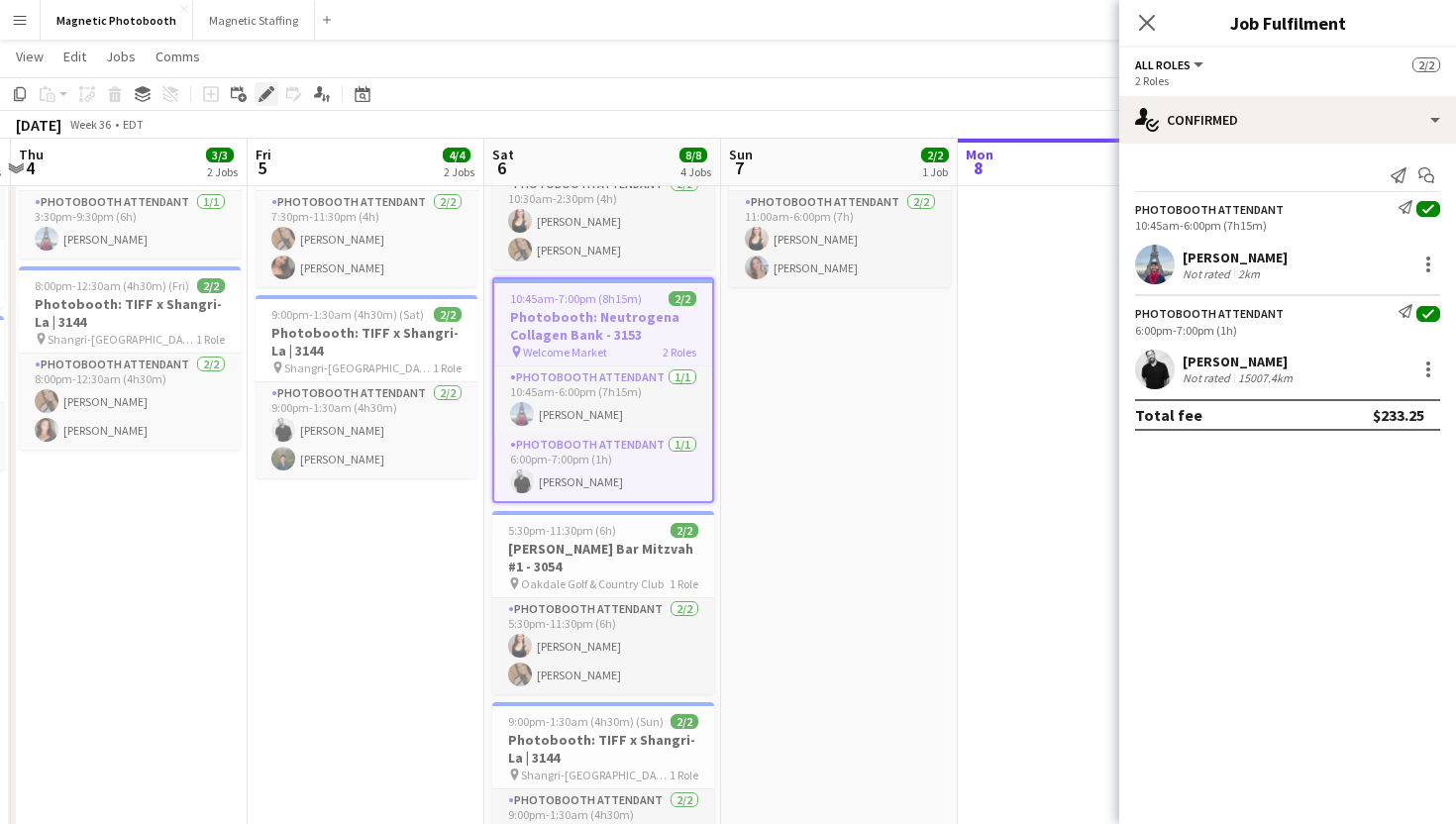
click at [272, 96] on icon "Edit" at bounding box center [267, 94] width 16 height 16
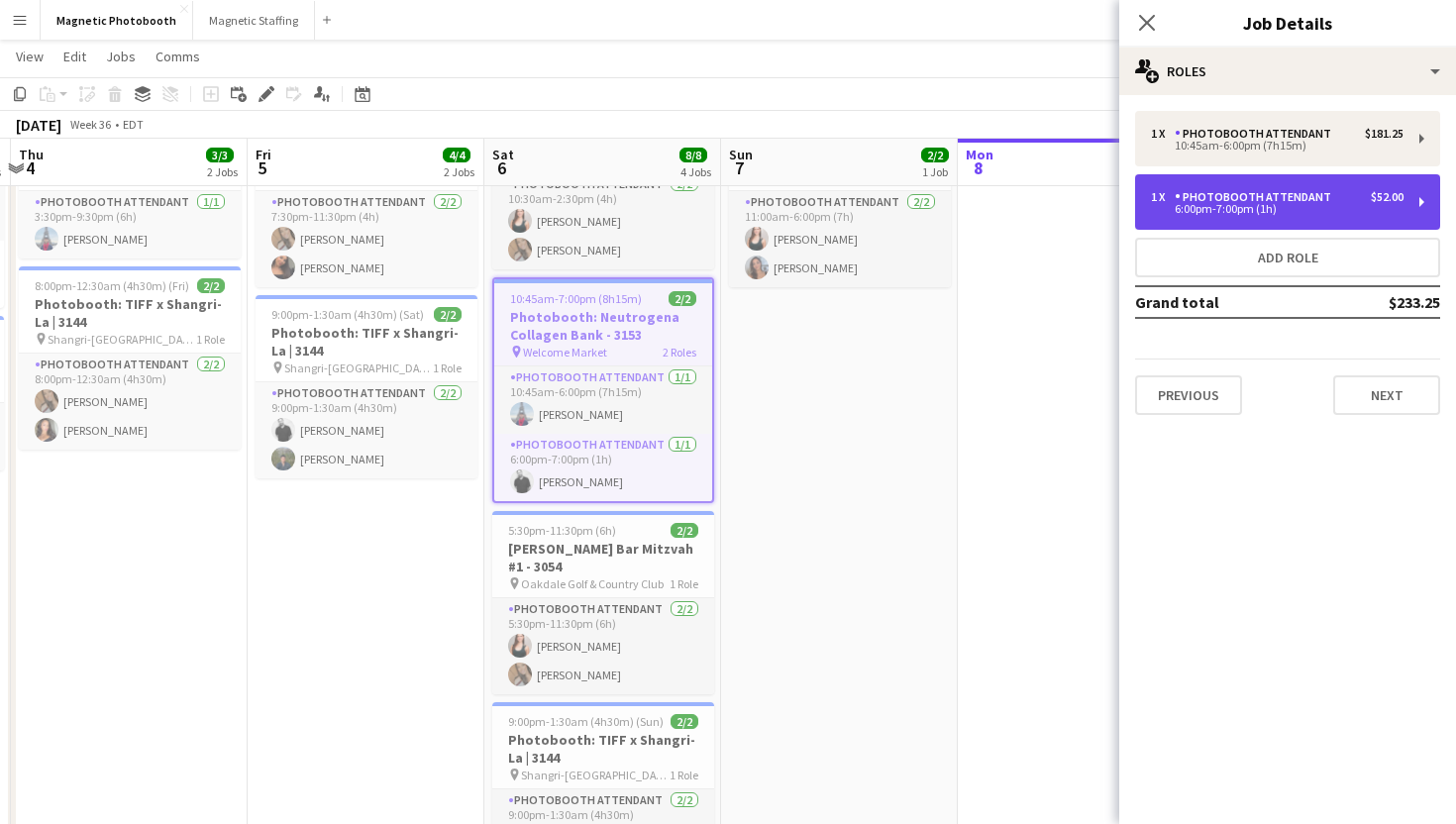
click at [1371, 200] on div "$52.00" at bounding box center [1387, 197] width 33 height 14
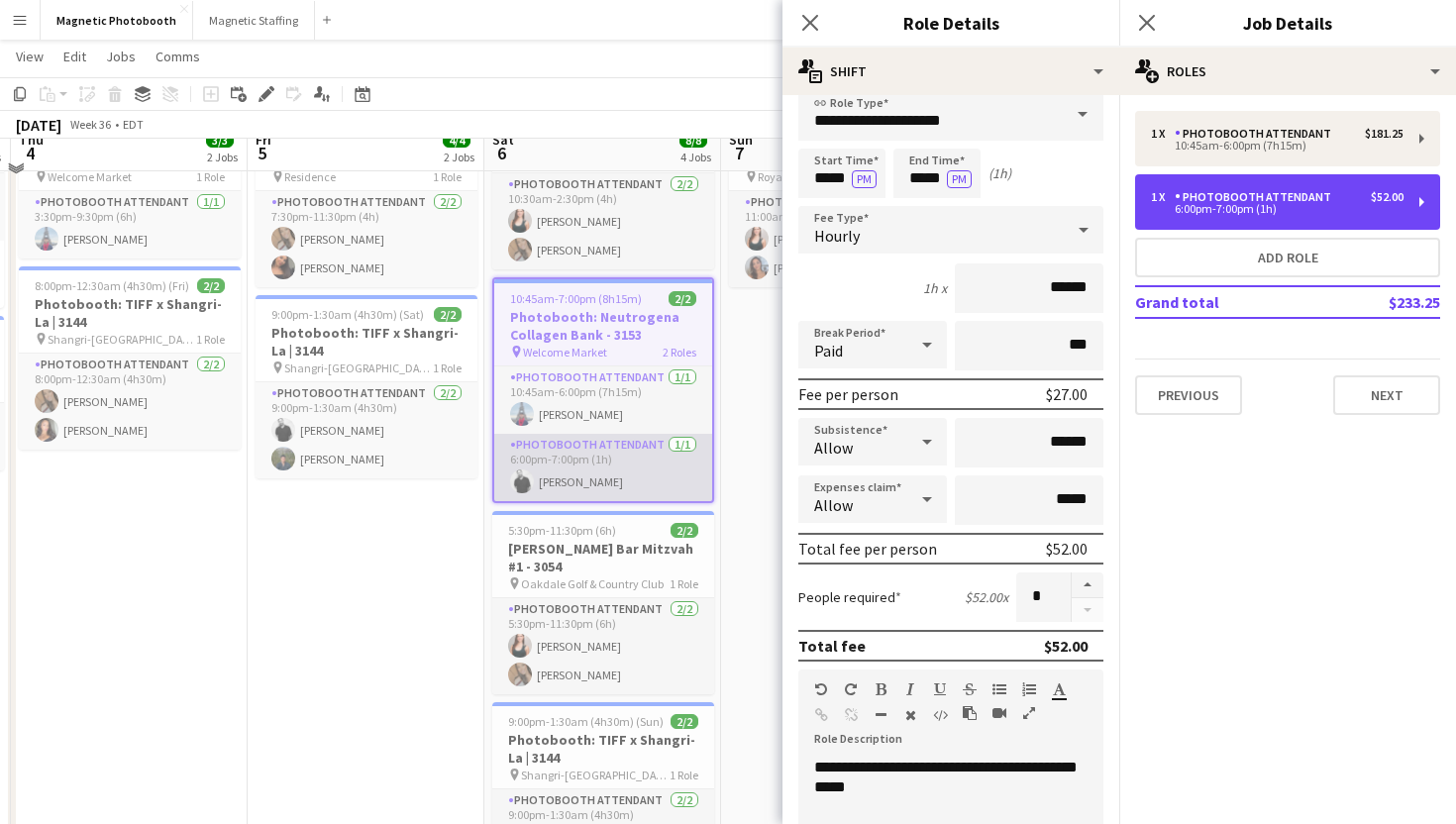
scroll to position [106, 0]
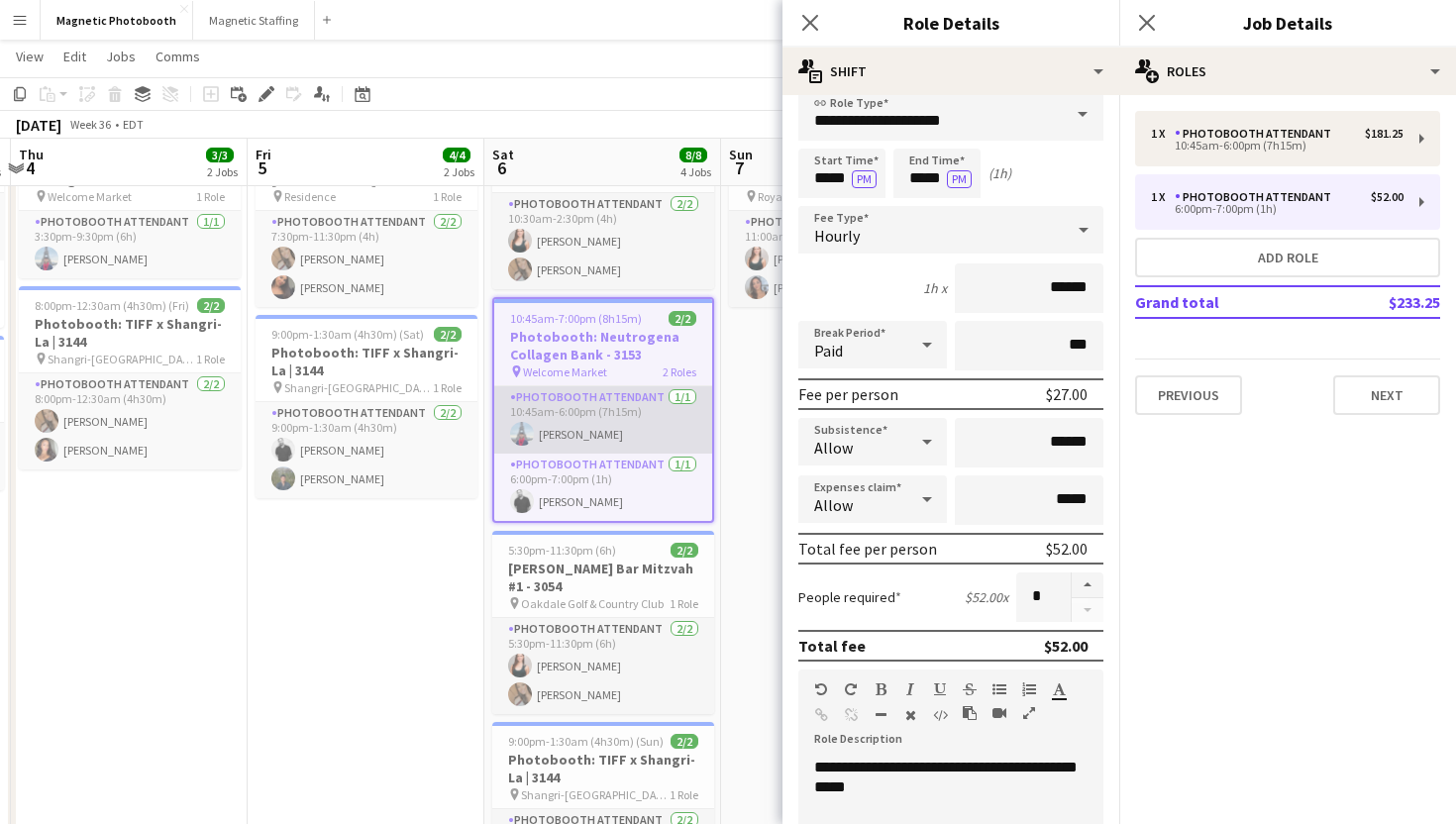
click at [679, 414] on app-card-role "Photobooth Attendant 1/1 10:45am-6:00pm (7h15m) Luccas Correia" at bounding box center [603, 419] width 218 height 67
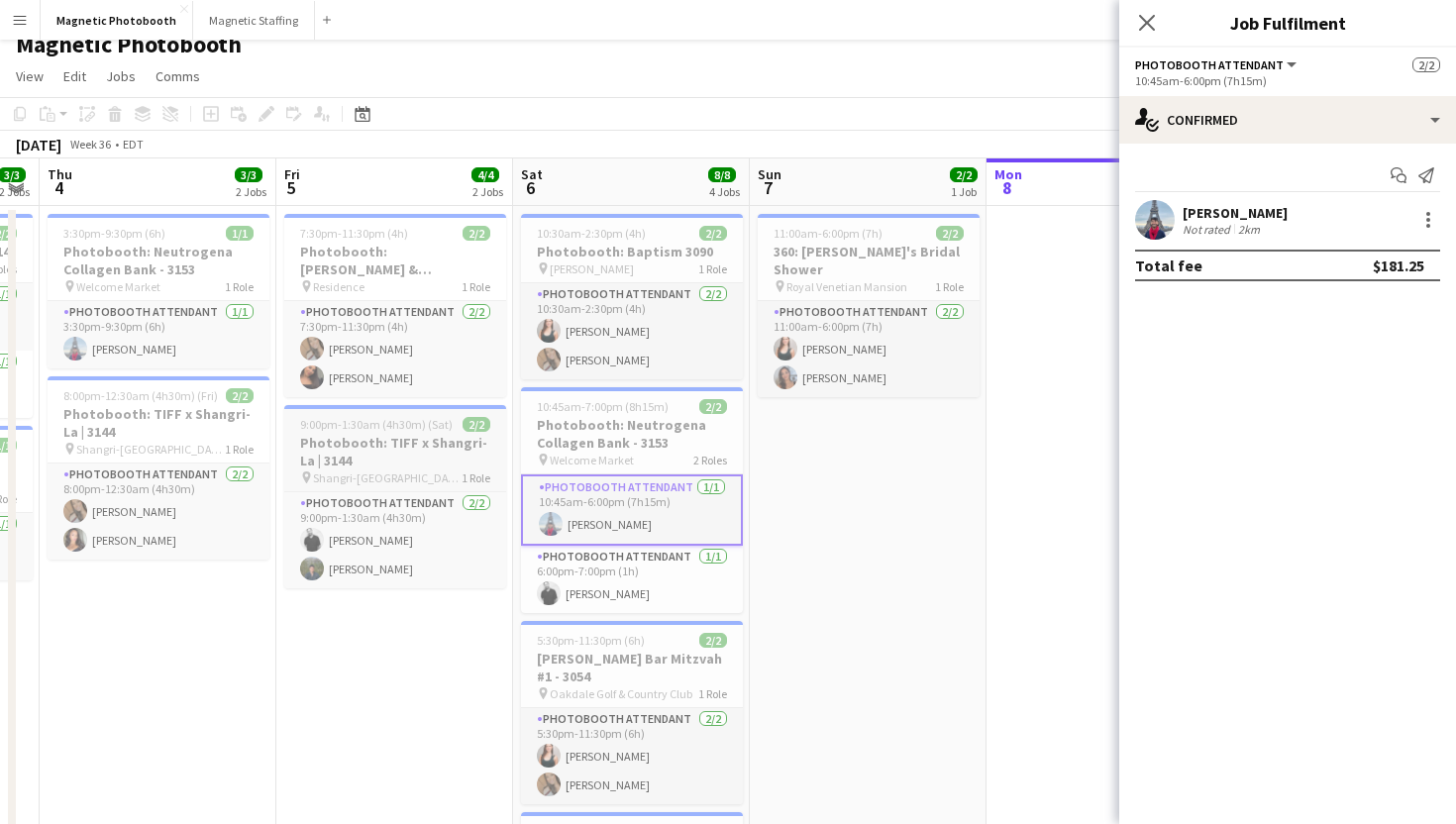
scroll to position [7, 0]
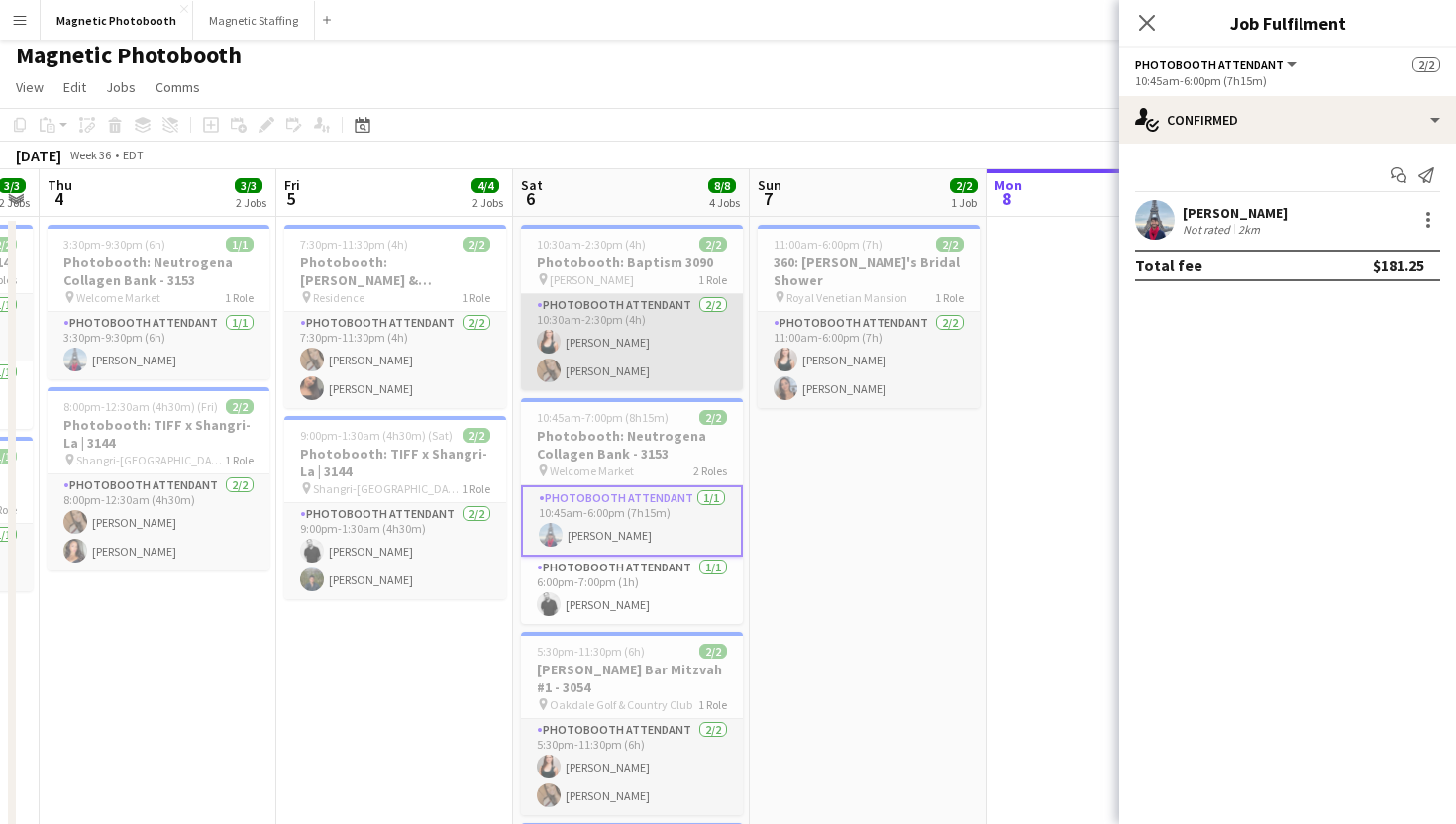
click at [629, 333] on app-card-role "Photobooth Attendant 2/2 10:30am-2:30pm (4h) Amy Matyszczuk erica Musso" at bounding box center [632, 343] width 222 height 96
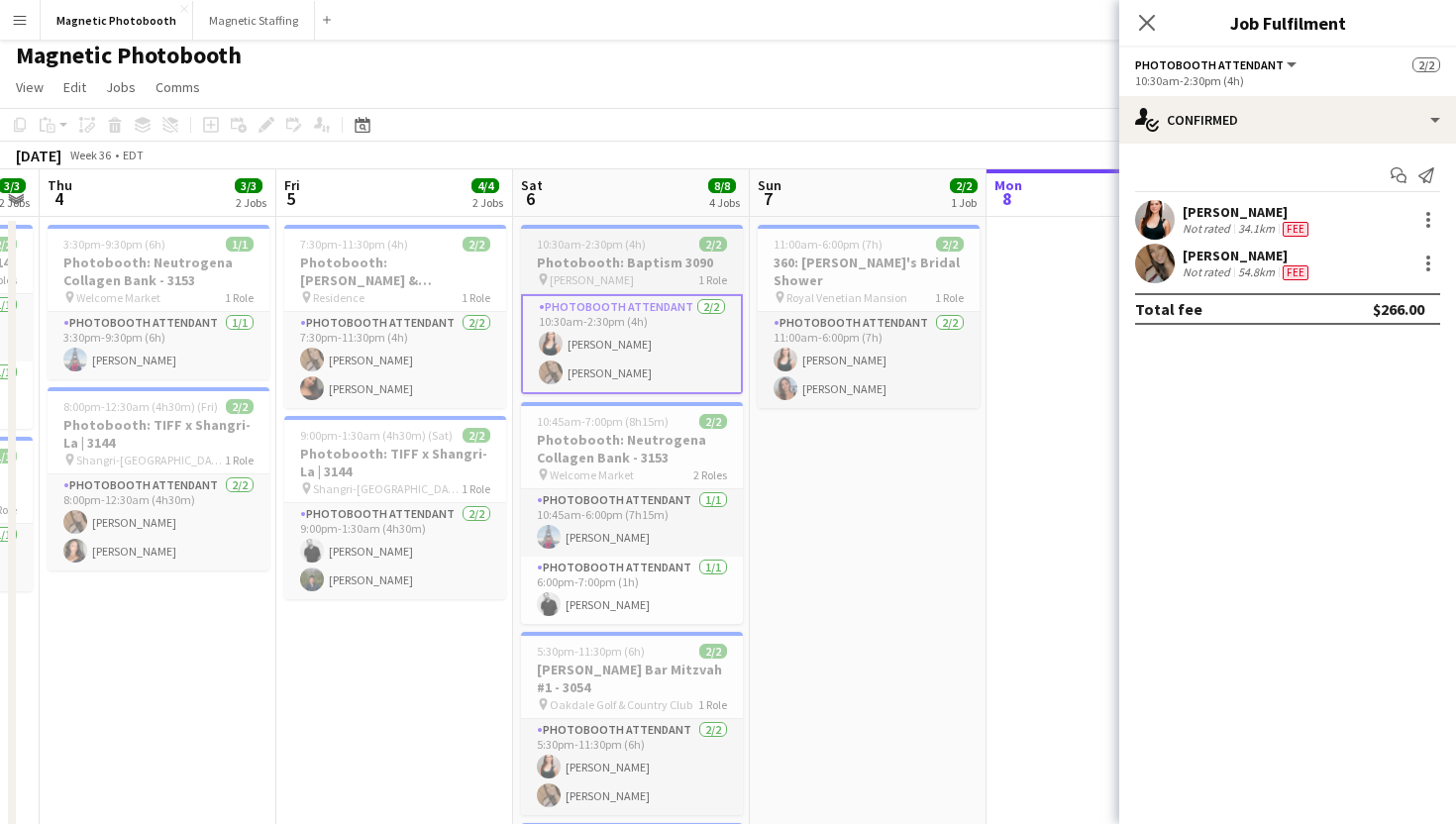
click at [648, 269] on h3 "Photobooth: Baptism 3090" at bounding box center [632, 263] width 222 height 18
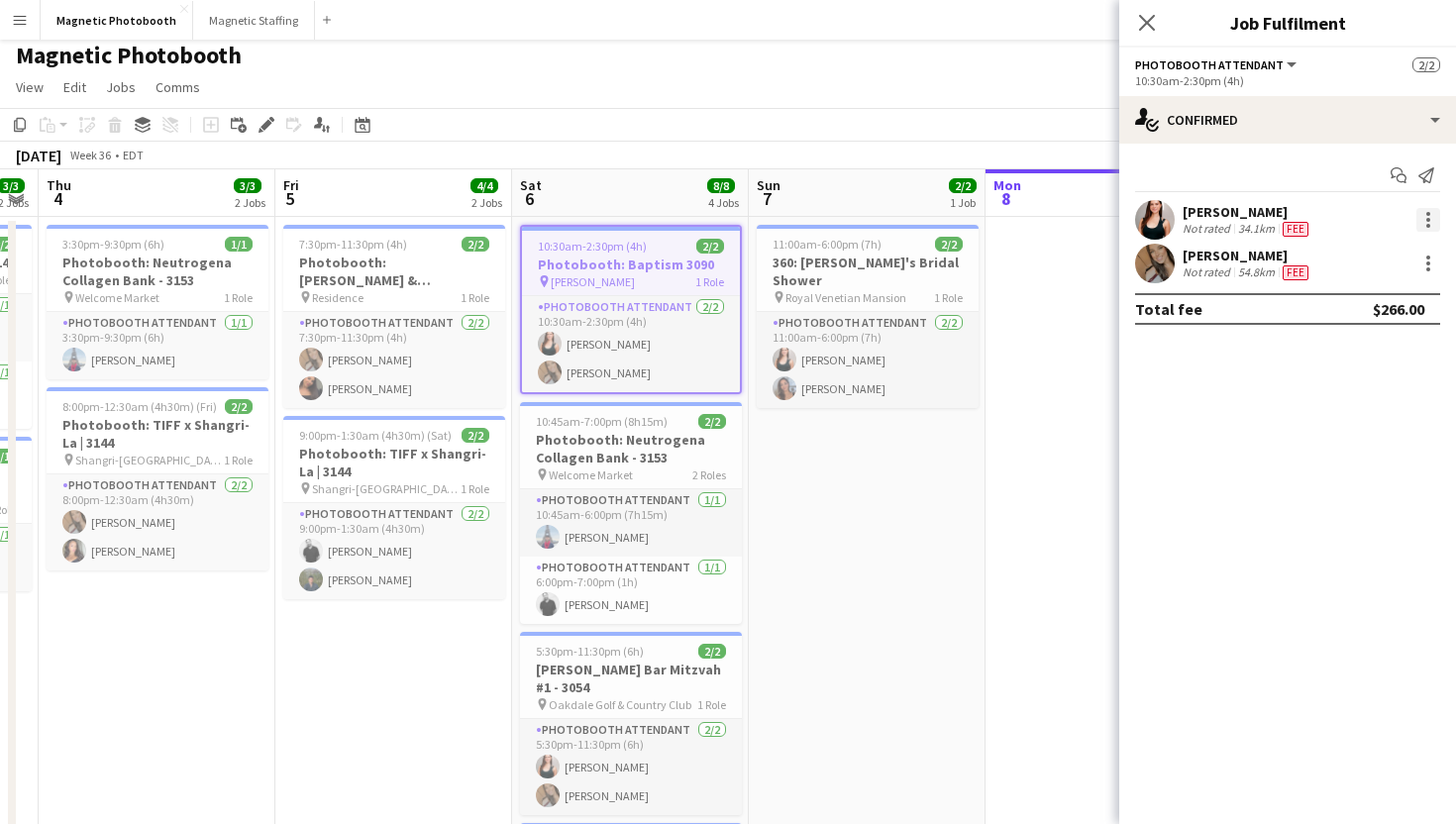
click at [1428, 225] on div at bounding box center [1428, 226] width 4 height 4
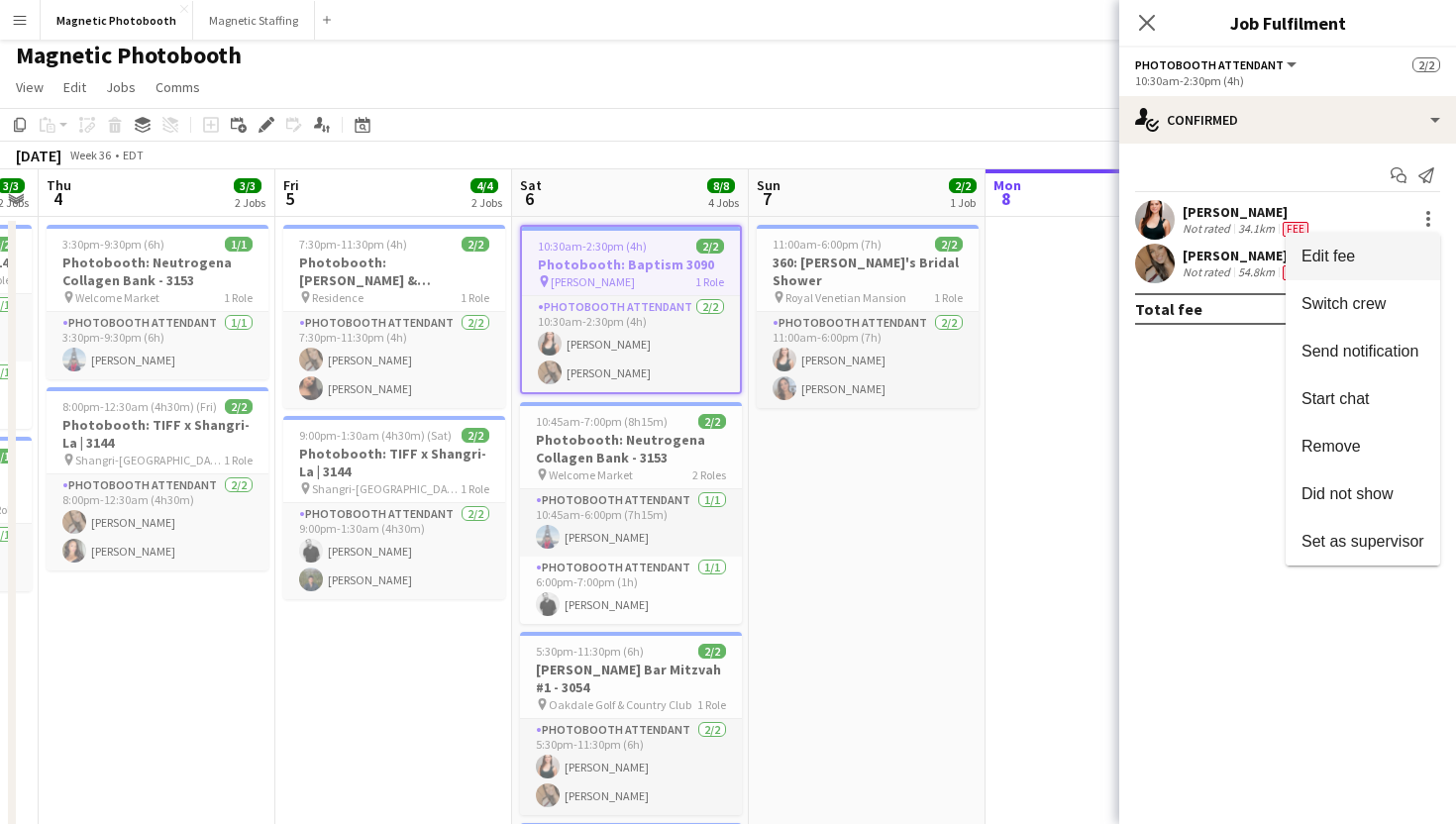
click at [1376, 256] on span "Edit fee" at bounding box center [1362, 257] width 123 height 18
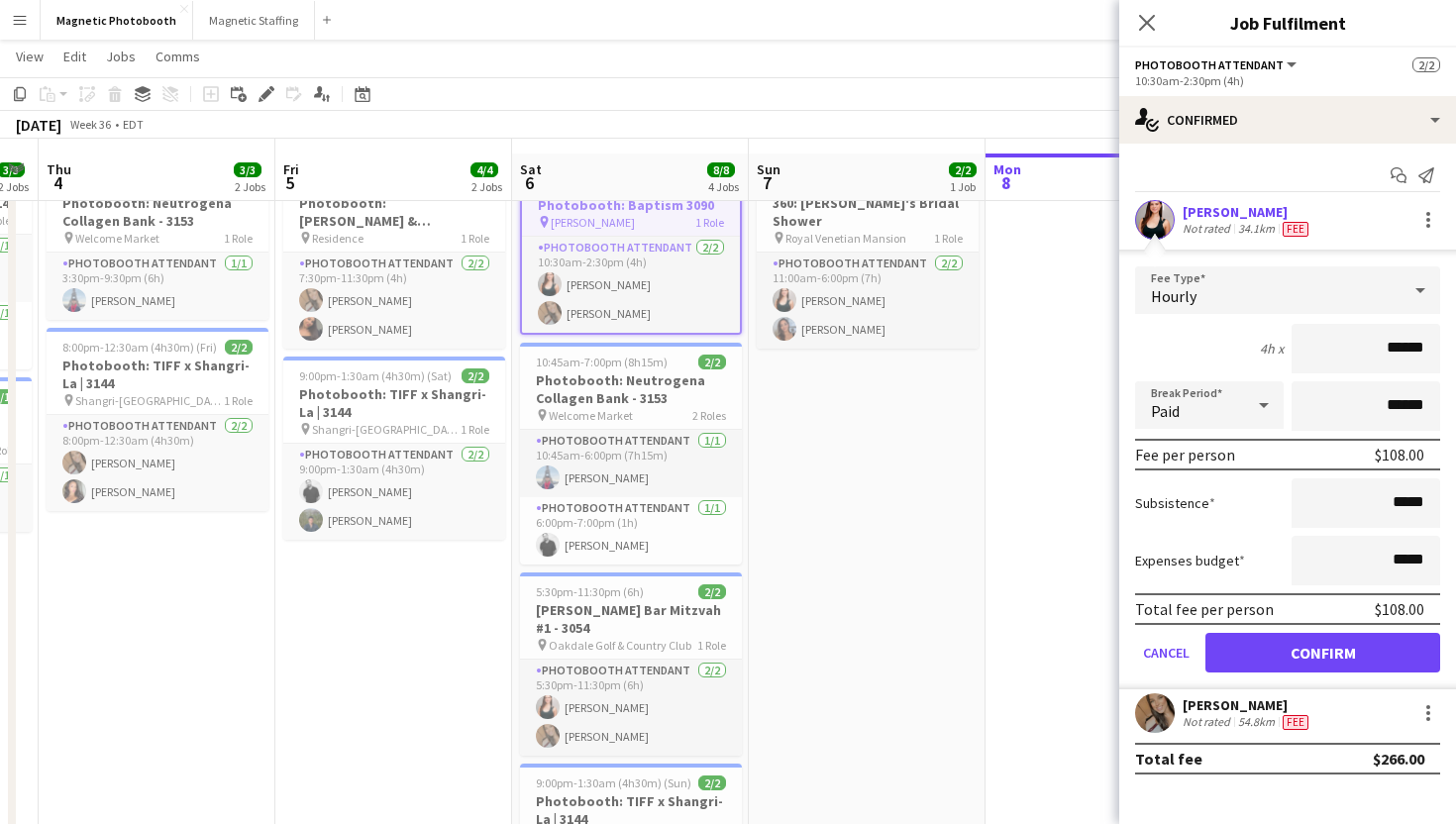
scroll to position [79, 0]
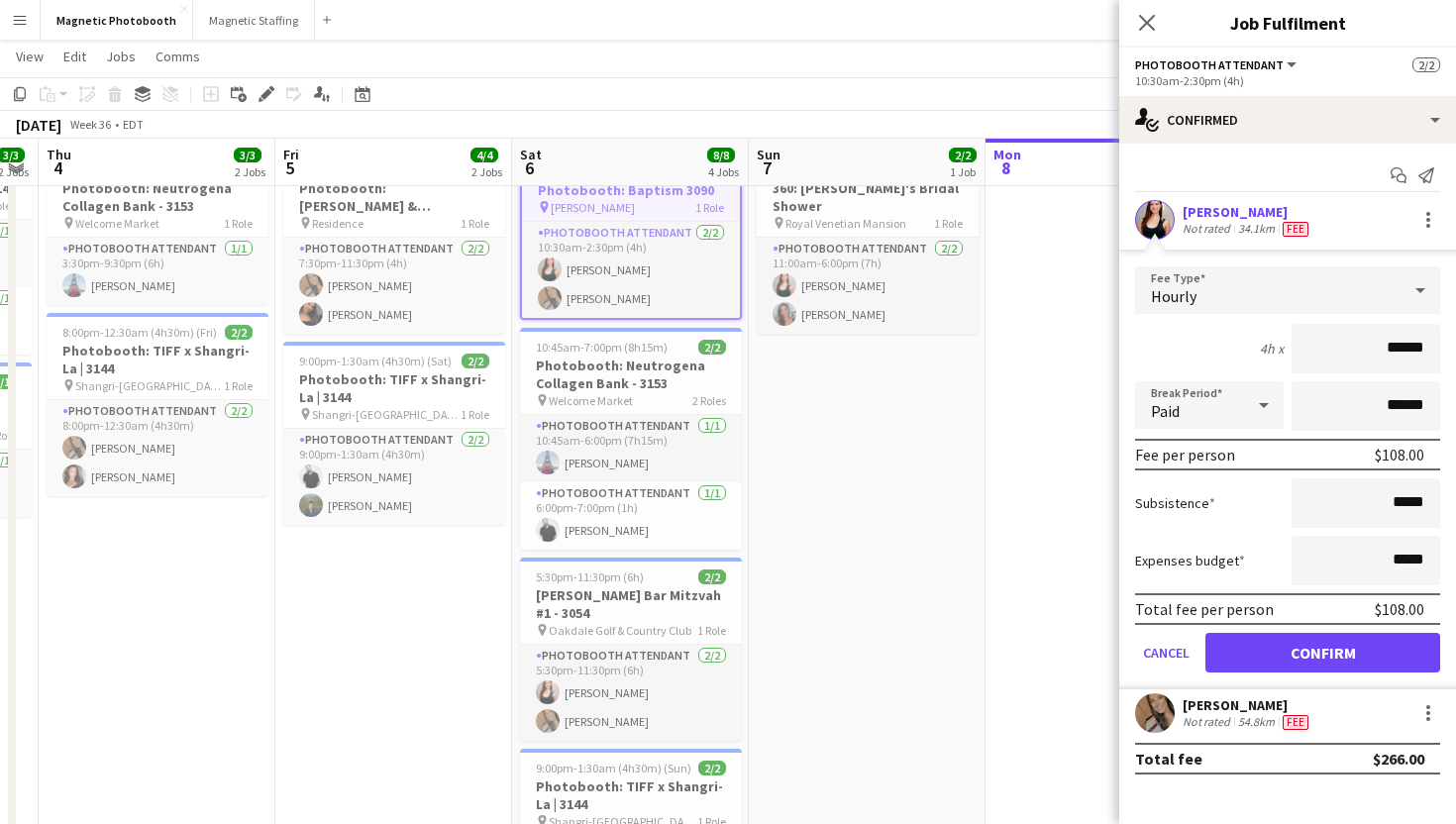
click at [1341, 223] on div "Amy Matyszczuk Not rated 34.1km Fee" at bounding box center [1287, 220] width 337 height 40
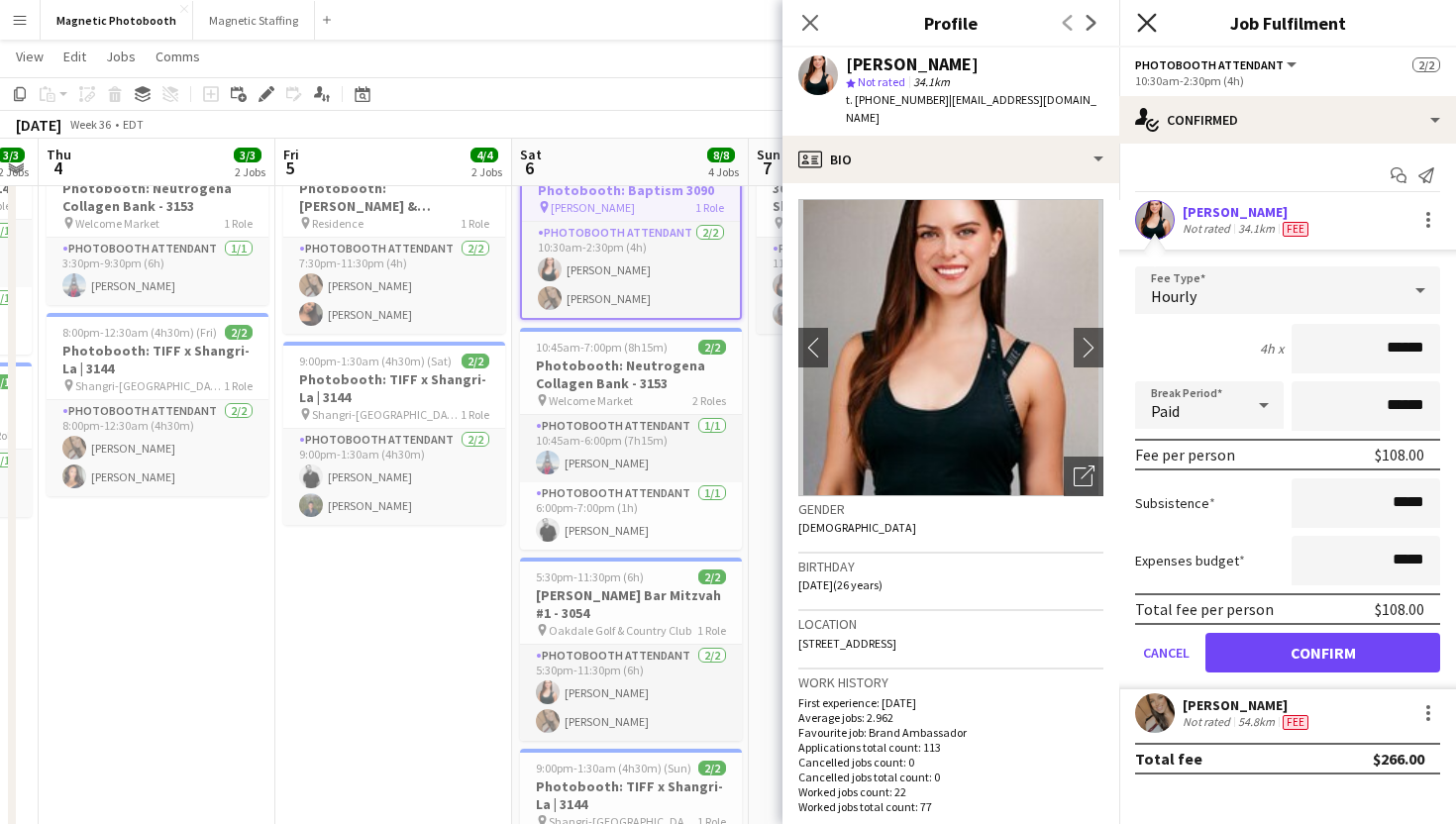
click at [1144, 21] on icon at bounding box center [1146, 22] width 19 height 19
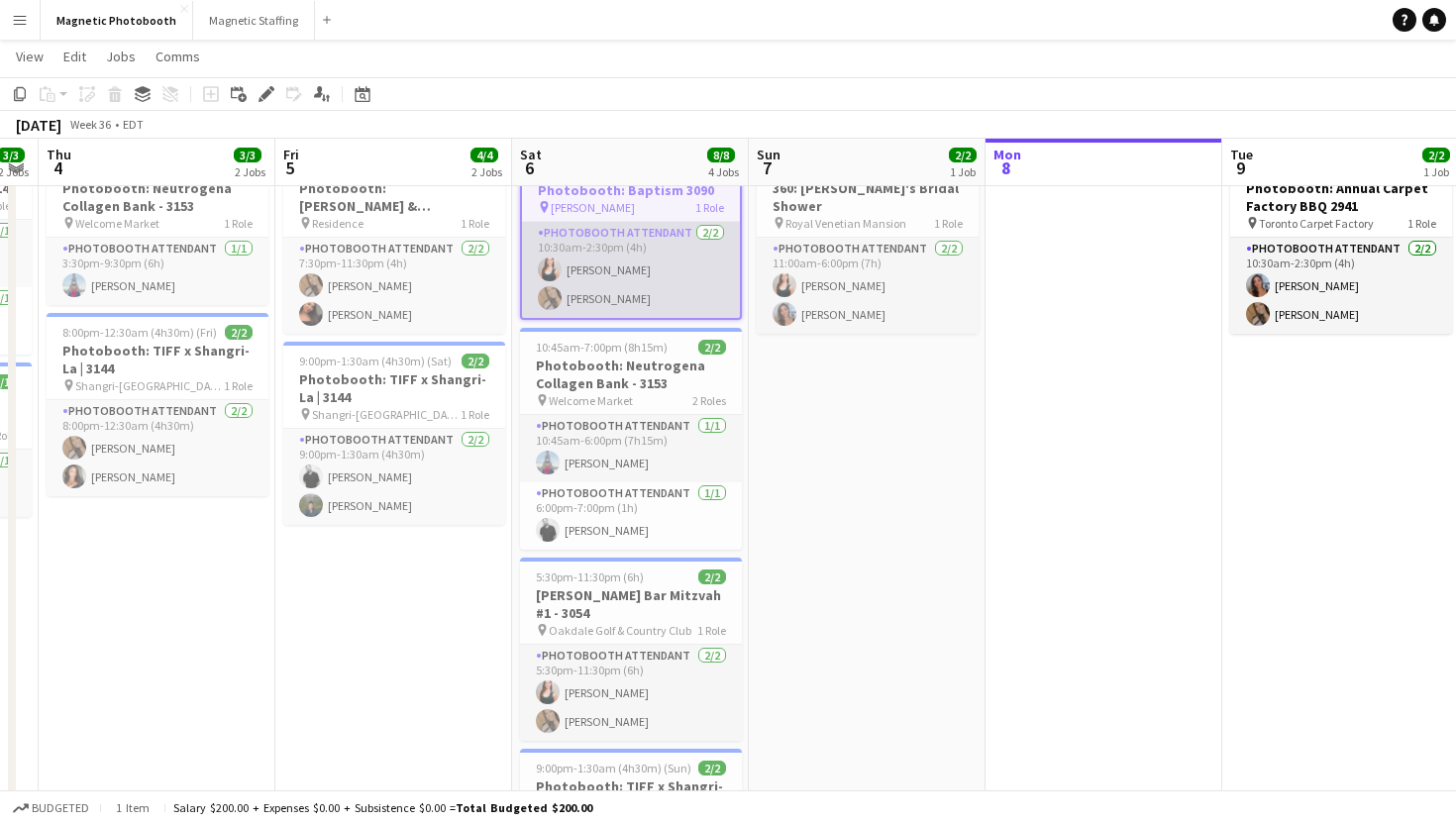
click at [676, 287] on app-card-role "Photobooth Attendant 2/2 10:30am-2:30pm (4h) Amy Matyszczuk erica Musso" at bounding box center [631, 270] width 218 height 96
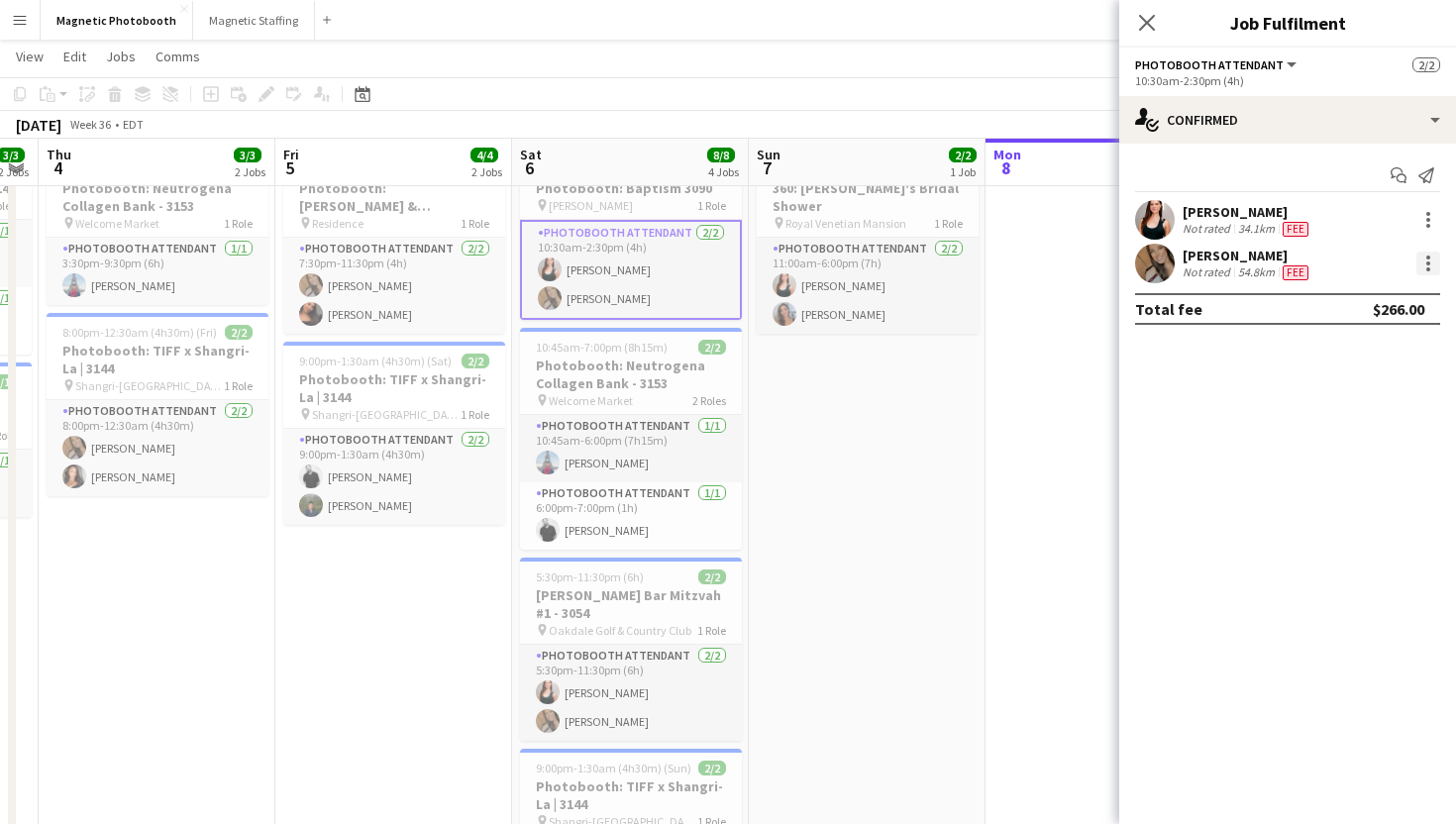
click at [1417, 266] on div at bounding box center [1428, 264] width 24 height 24
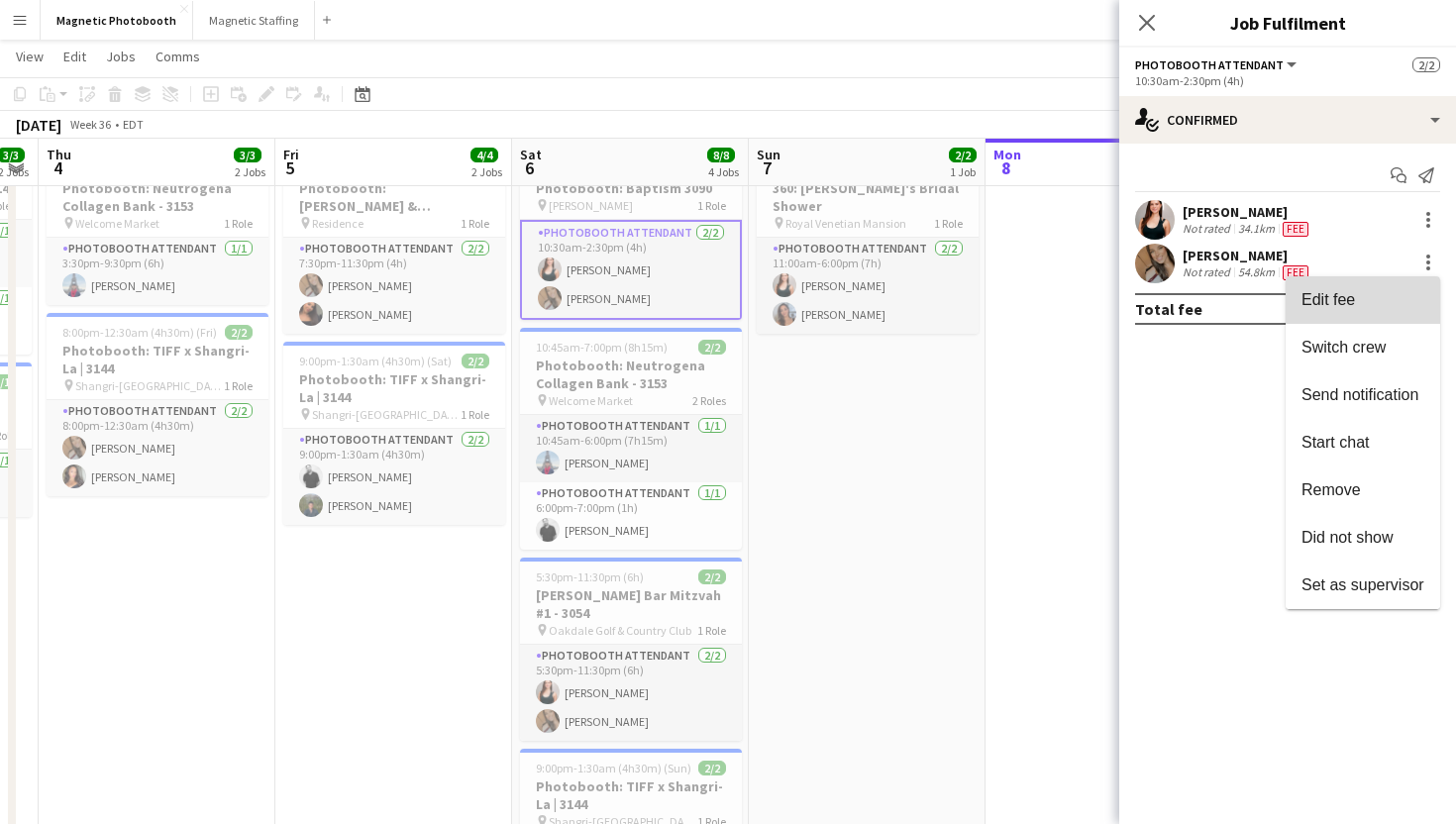
click at [1392, 287] on button "Edit fee" at bounding box center [1362, 301] width 155 height 48
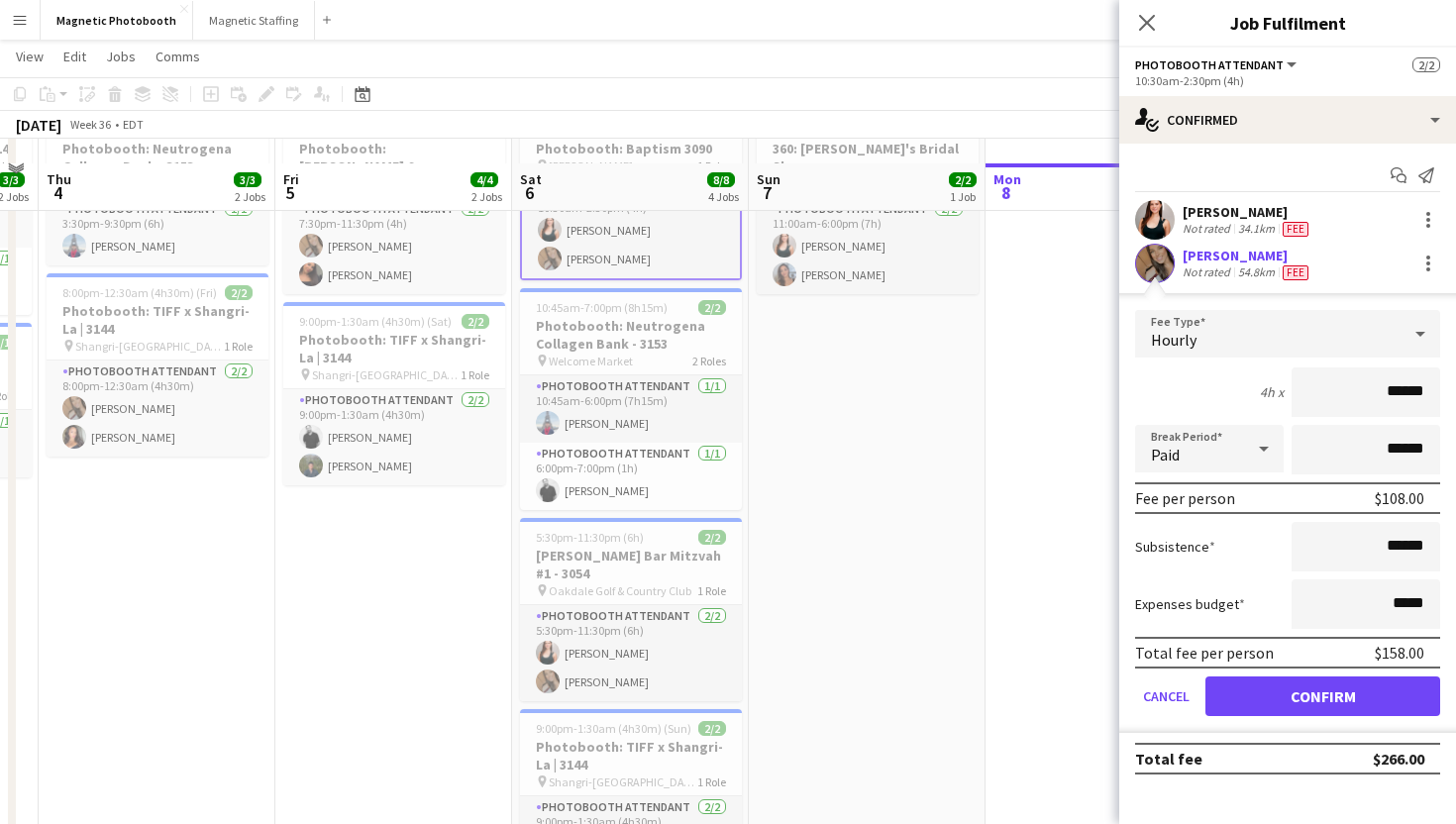
scroll to position [147, 0]
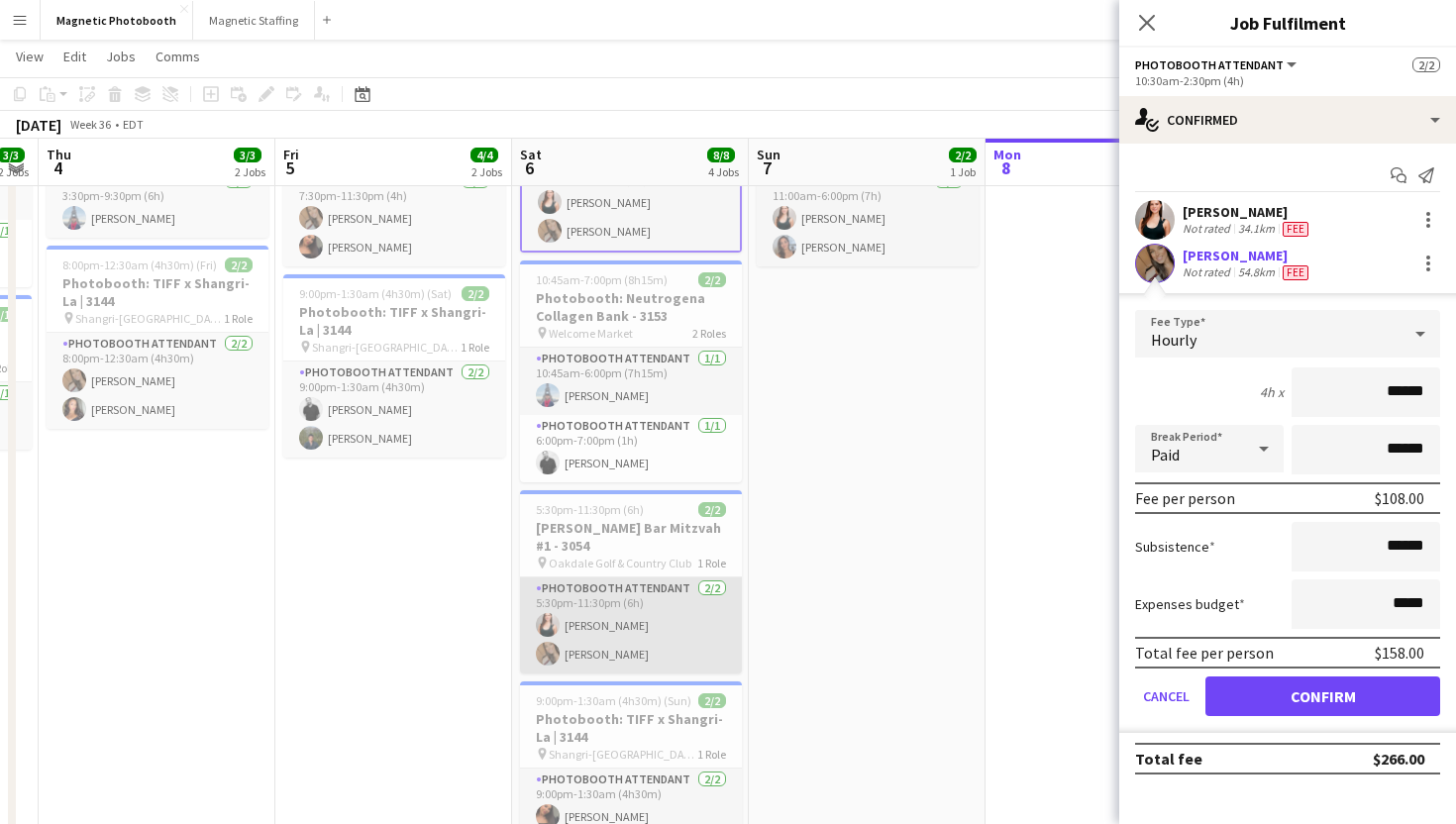
click at [599, 587] on app-card-role "Photobooth Attendant 2/2 5:30pm-11:30pm (6h) Amy Matyszczuk erica Musso" at bounding box center [631, 625] width 222 height 96
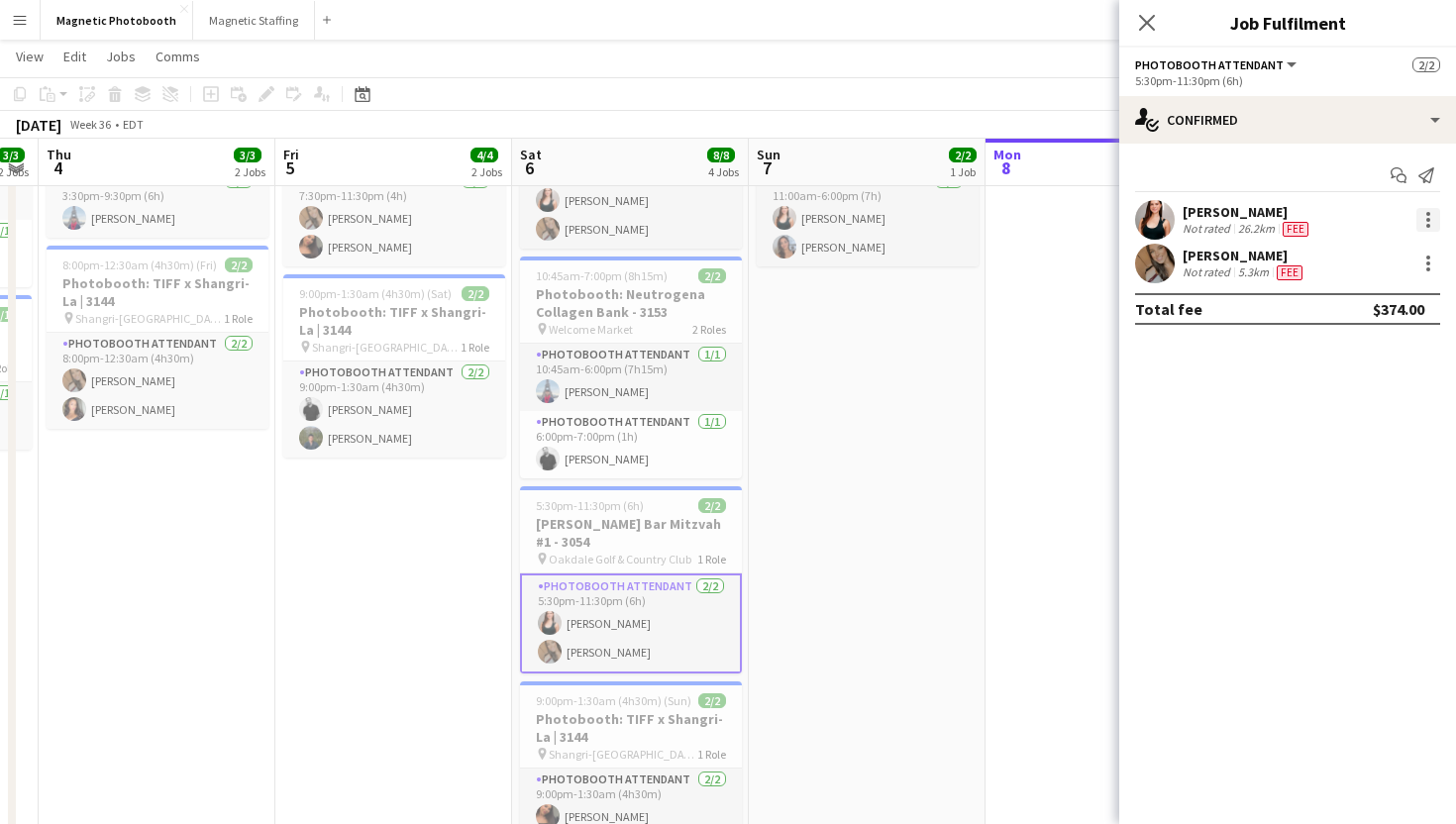
click at [1428, 221] on div at bounding box center [1428, 220] width 4 height 4
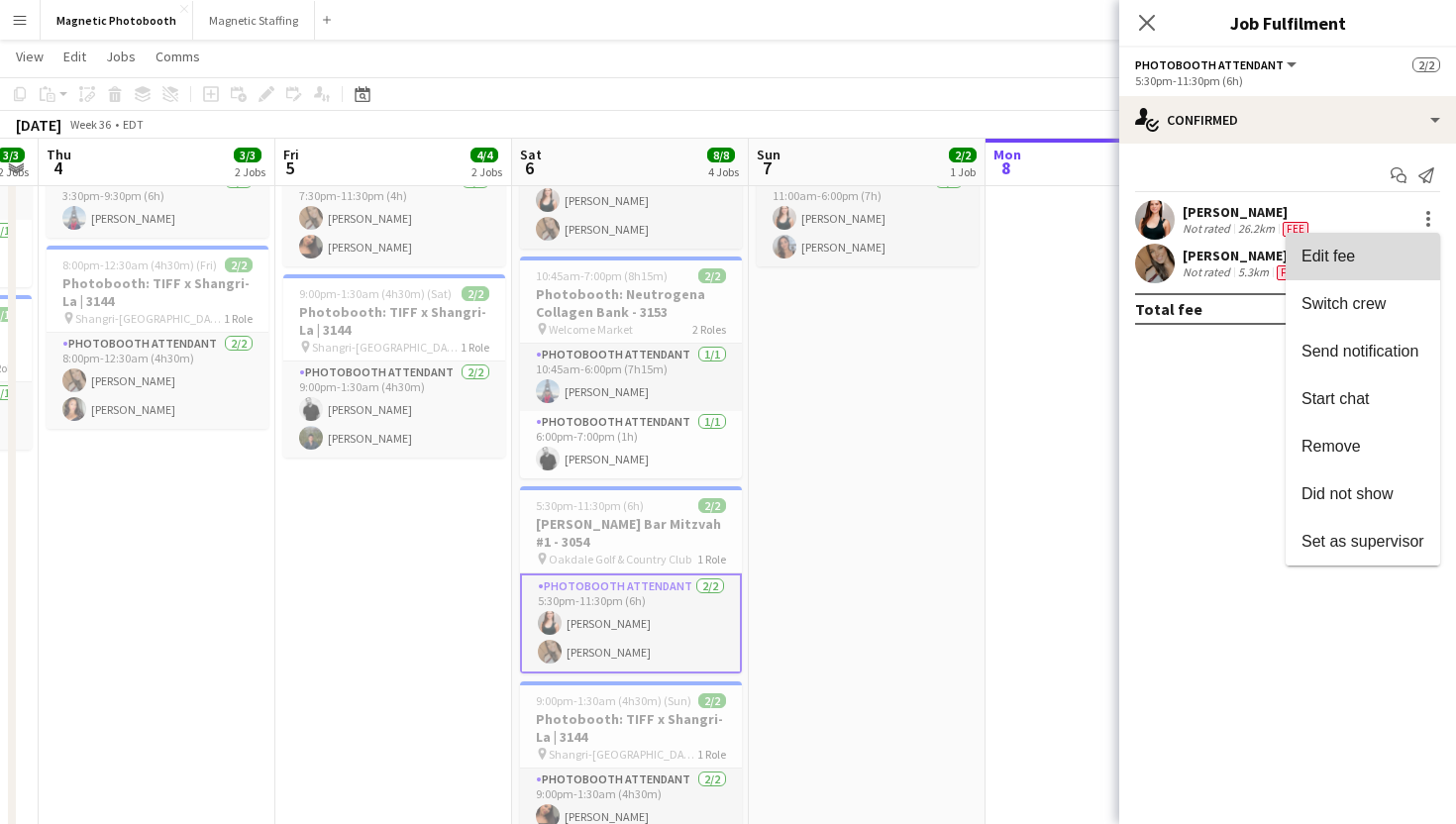
click at [1382, 265] on span "Edit fee" at bounding box center [1362, 257] width 123 height 18
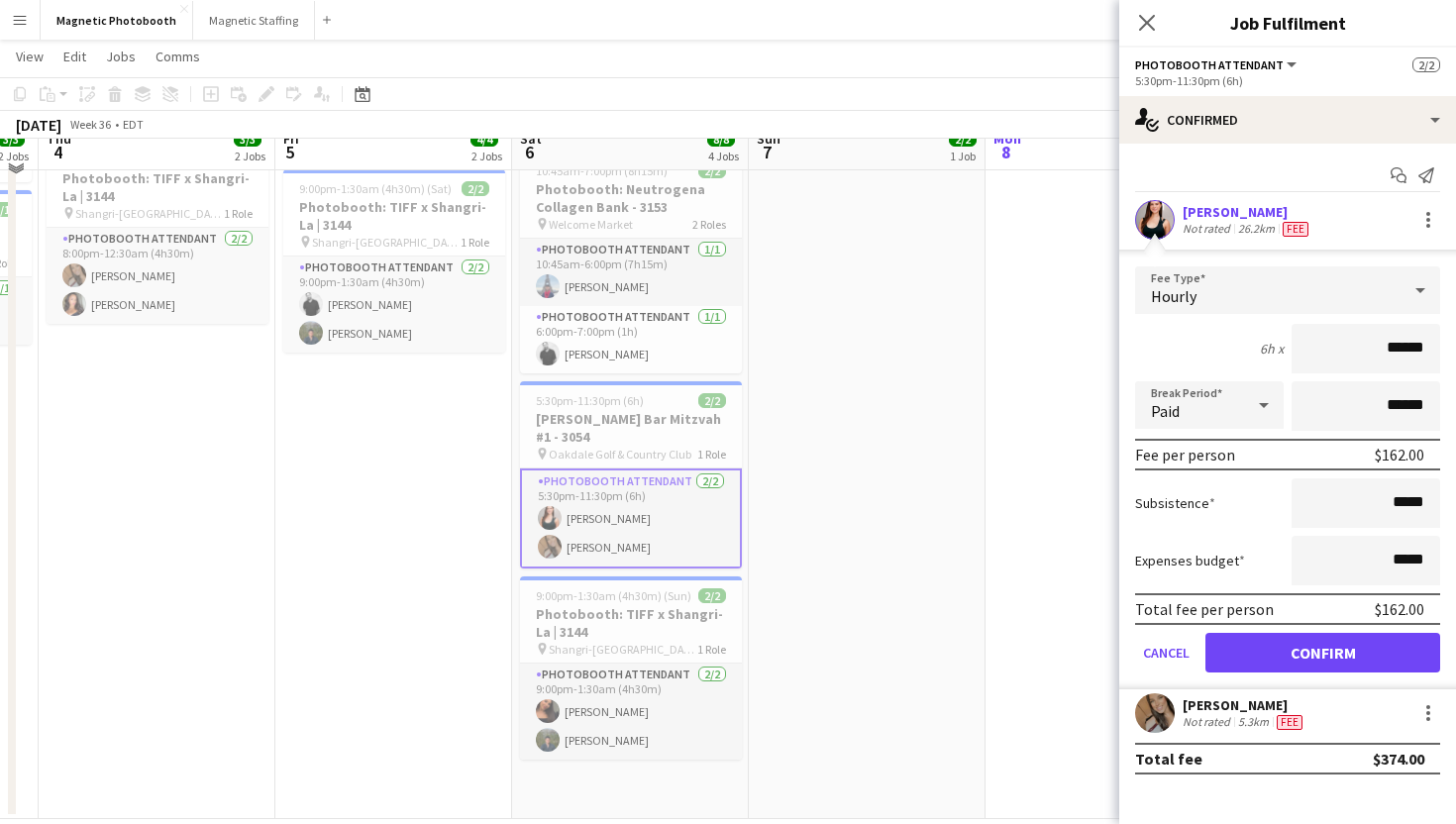
scroll to position [281, 0]
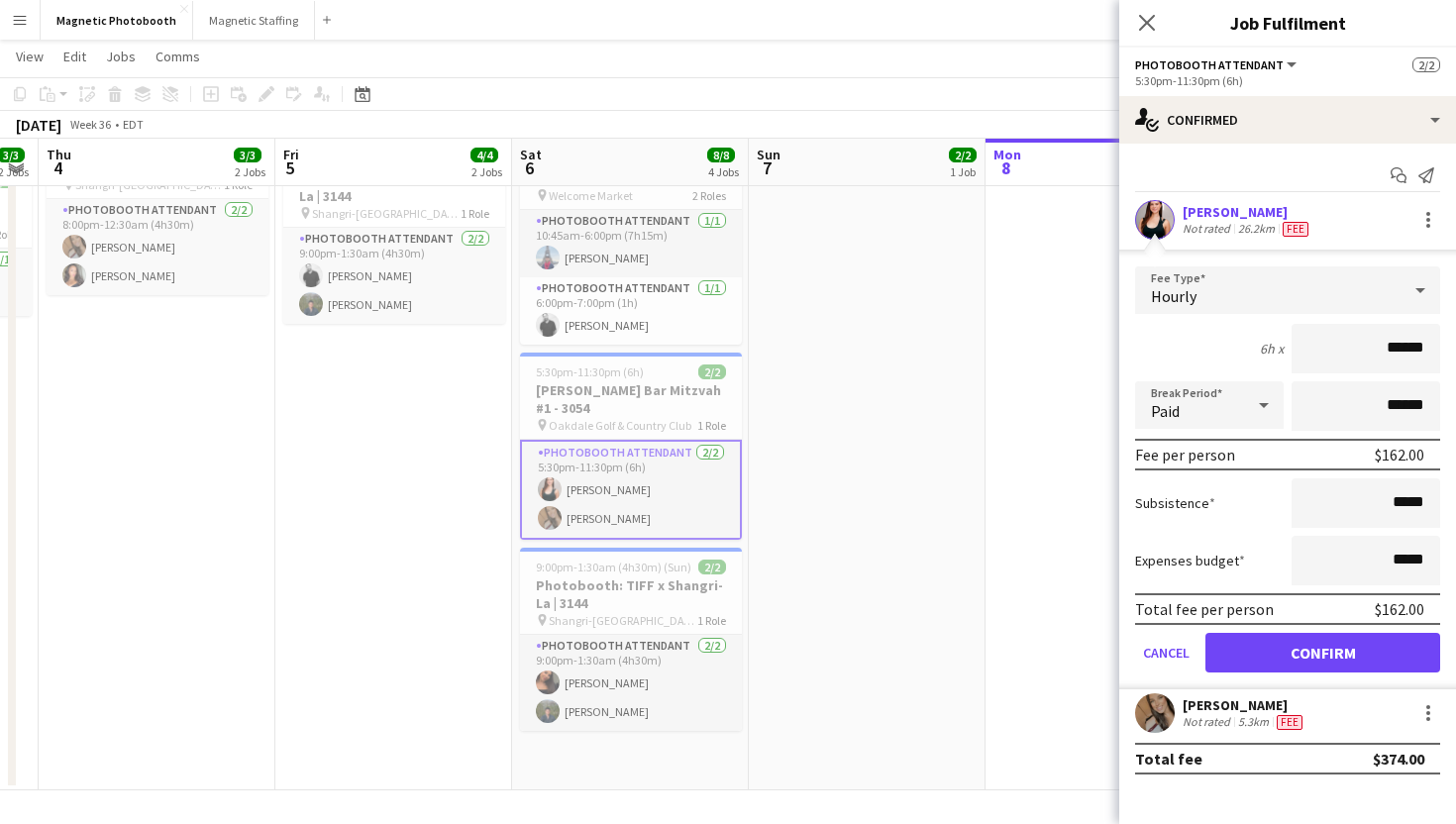
click at [1244, 733] on div "erica Musso Not rated 5.3km Fee" at bounding box center [1287, 713] width 337 height 40
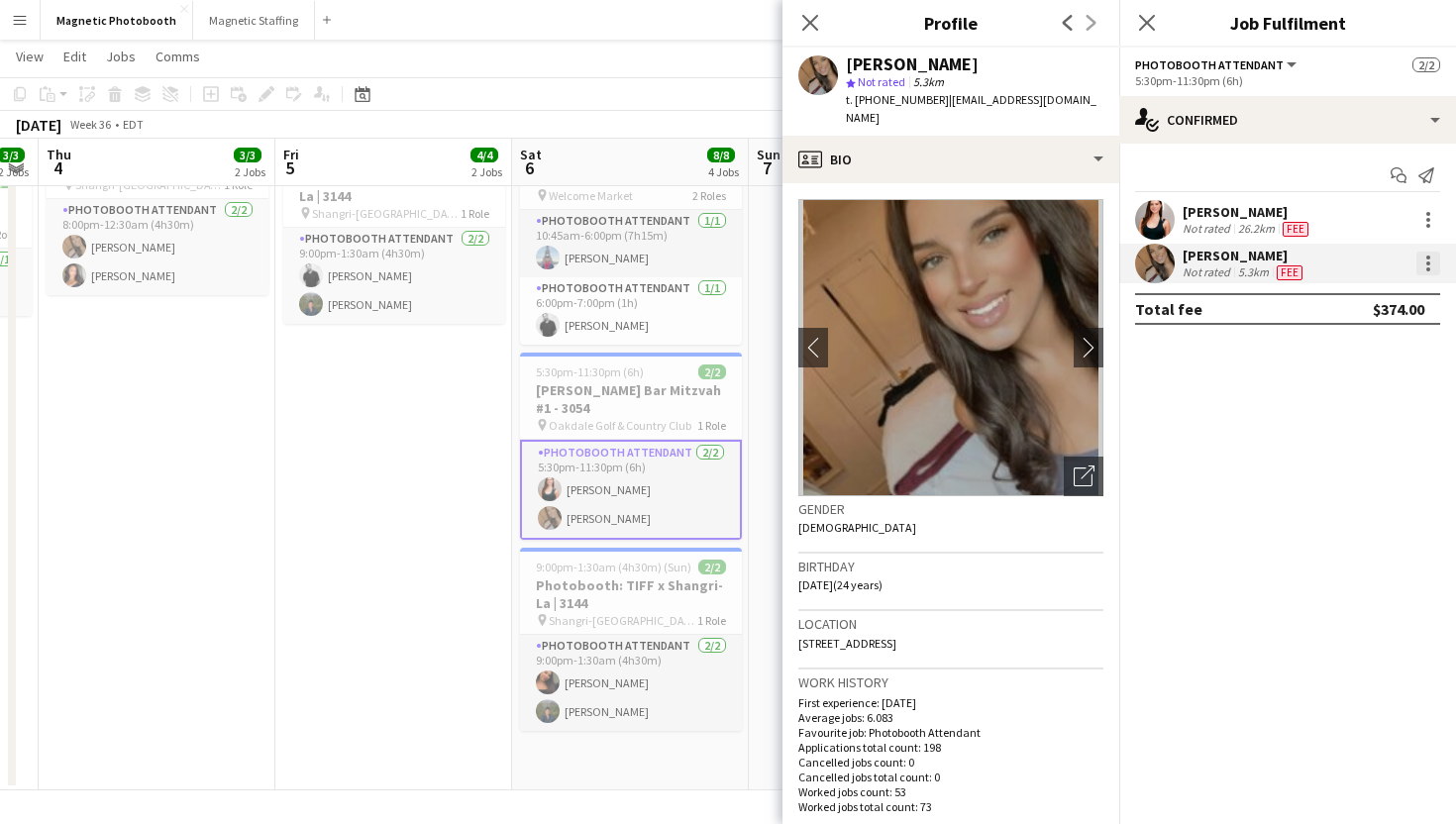
click at [1430, 275] on div at bounding box center [1428, 264] width 24 height 24
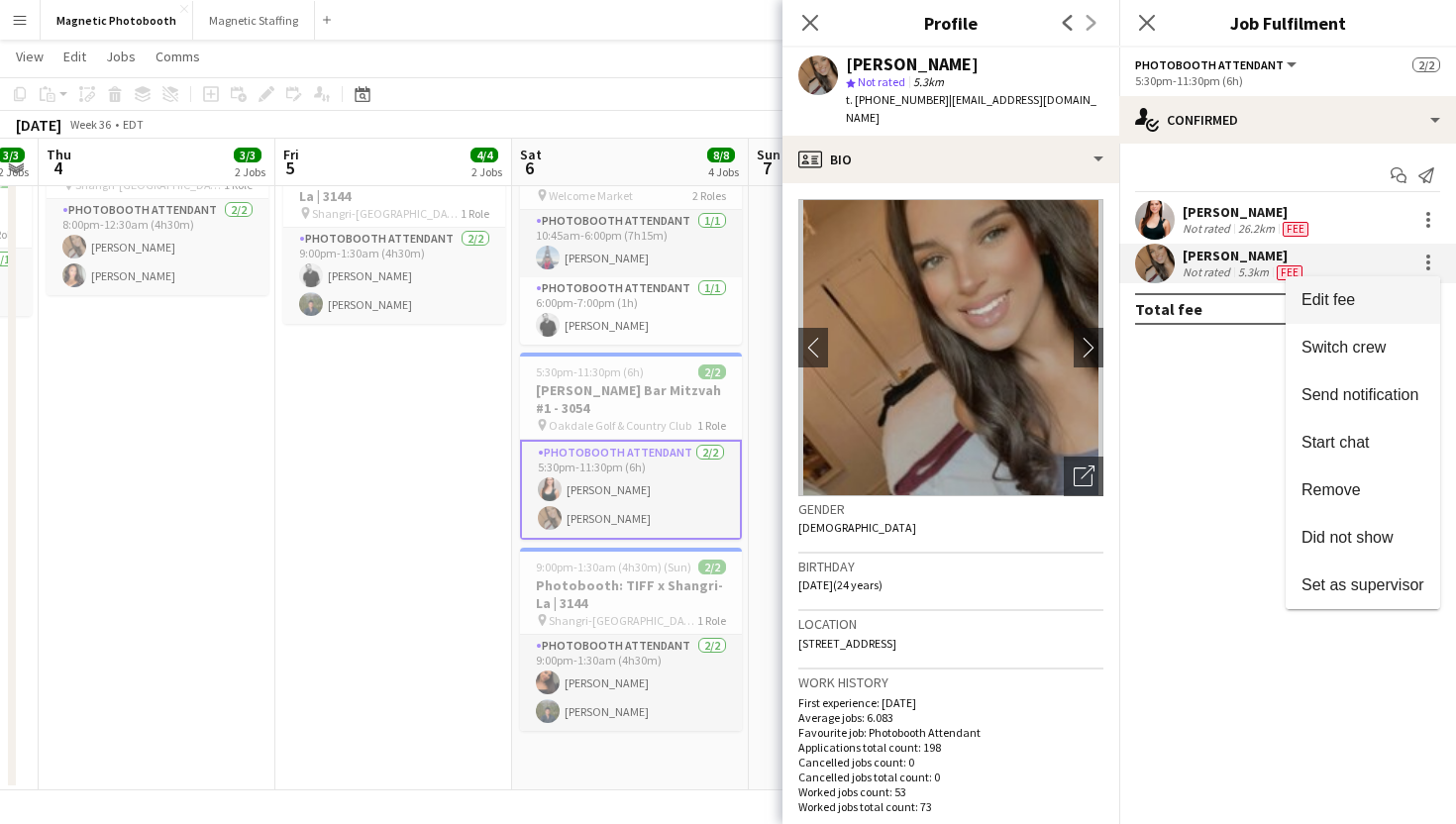
click at [1404, 300] on span "Edit fee" at bounding box center [1362, 301] width 123 height 18
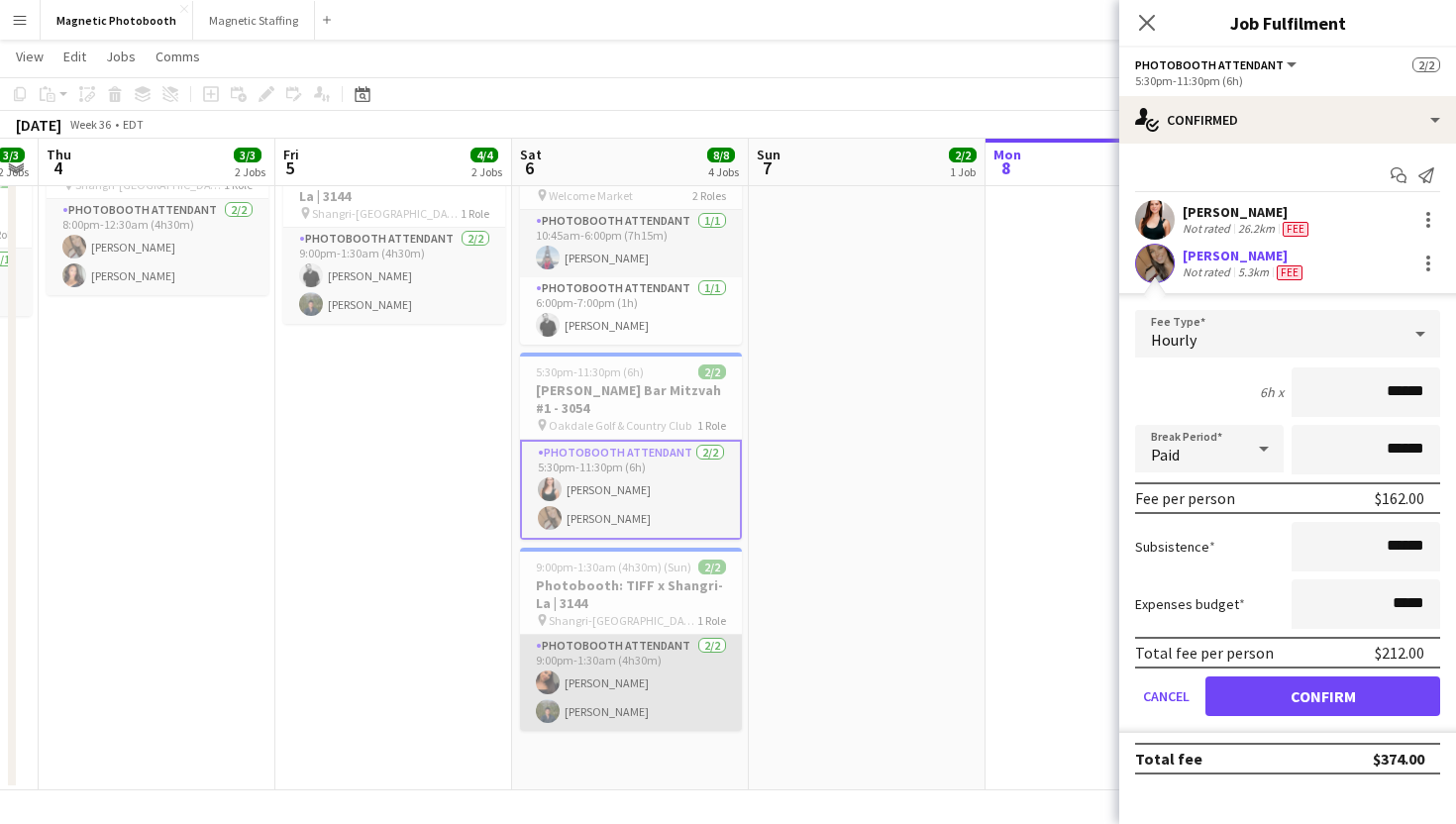
click at [655, 650] on app-card-role "Photobooth Attendant 2/2 9:00pm-1:30am (4h30m) Jessica Lopes Farid Mir" at bounding box center [631, 683] width 222 height 96
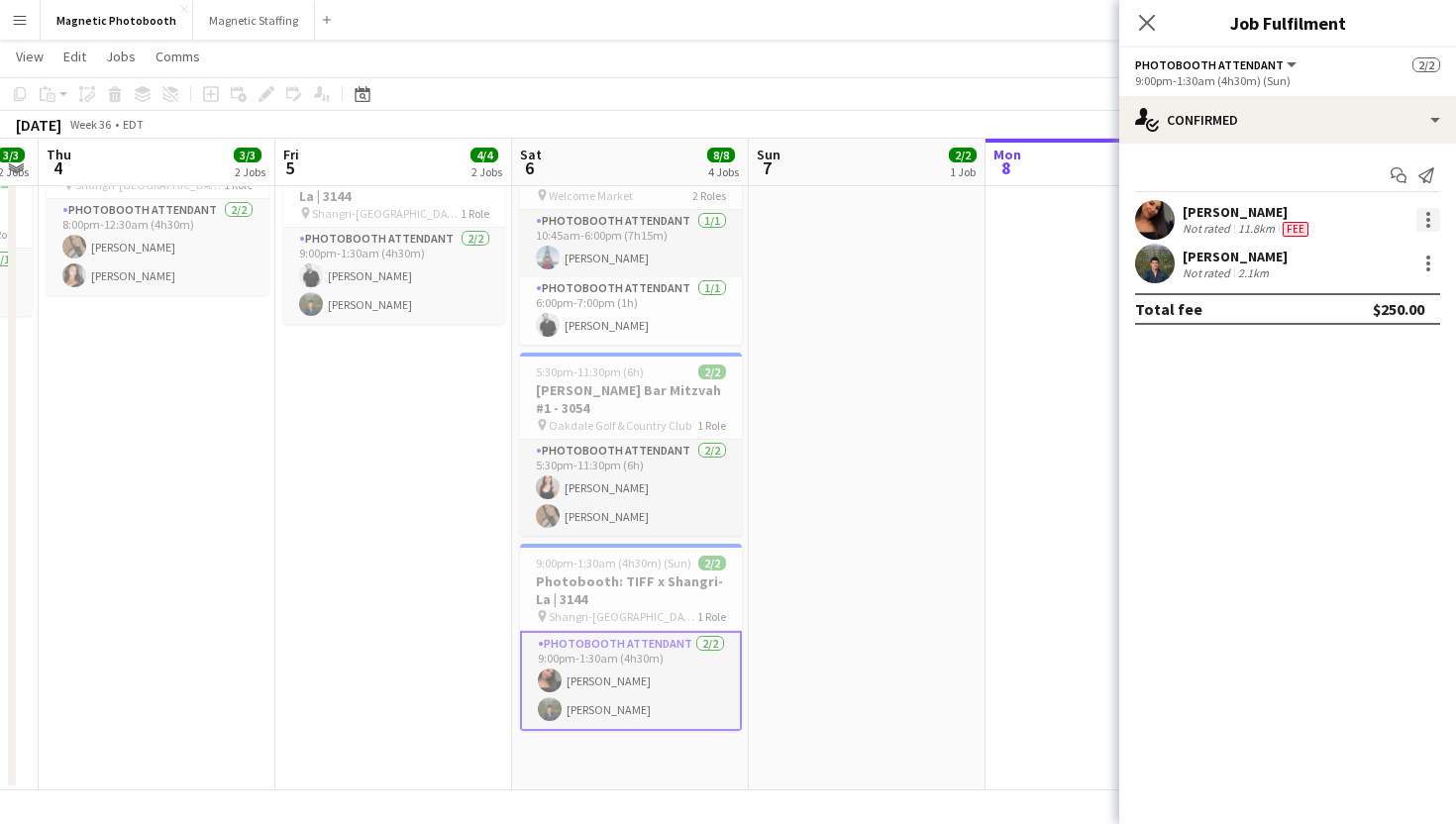
click at [1431, 217] on div at bounding box center [1428, 220] width 24 height 24
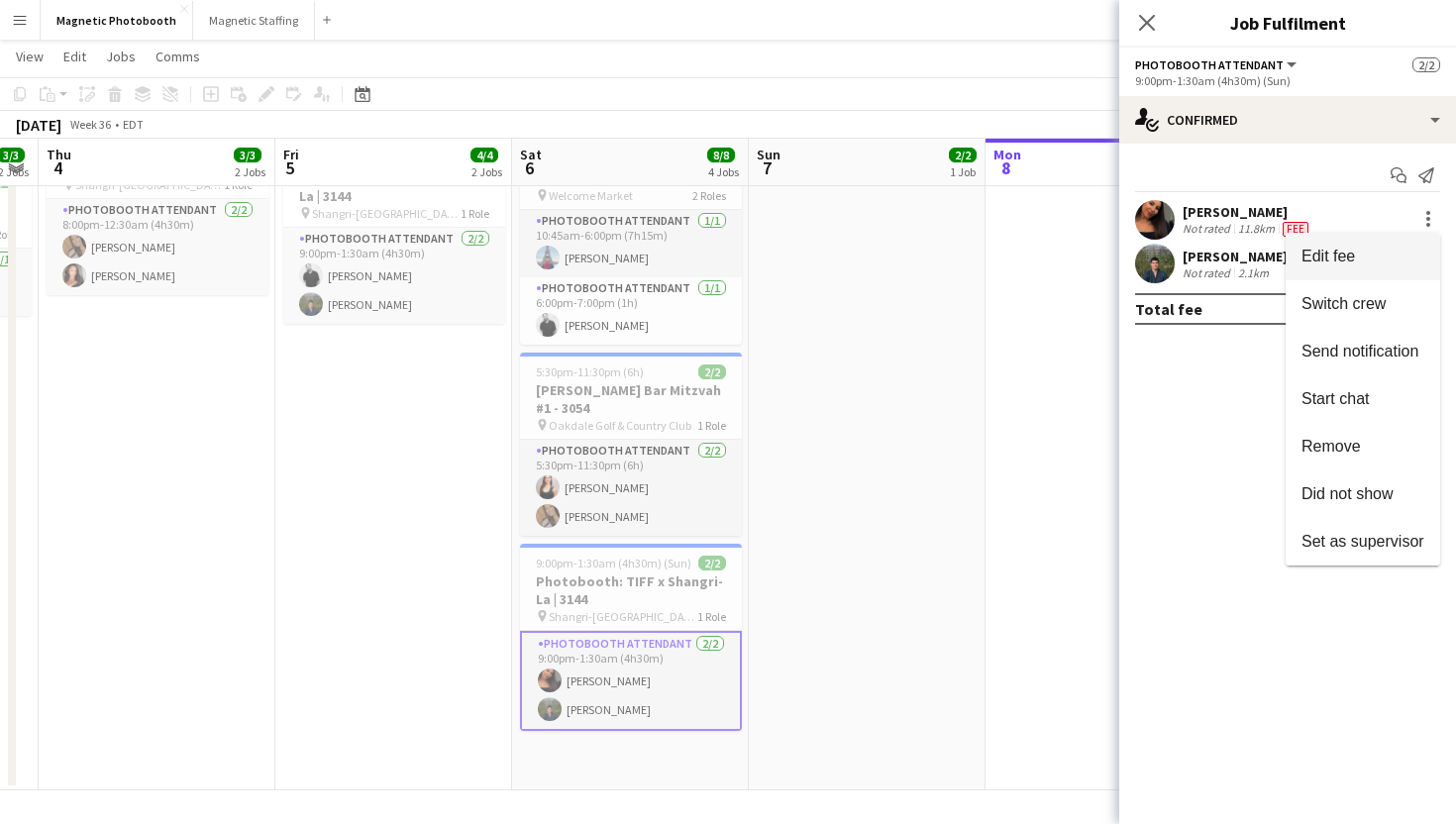
click at [1387, 252] on span "Edit fee" at bounding box center [1362, 257] width 123 height 18
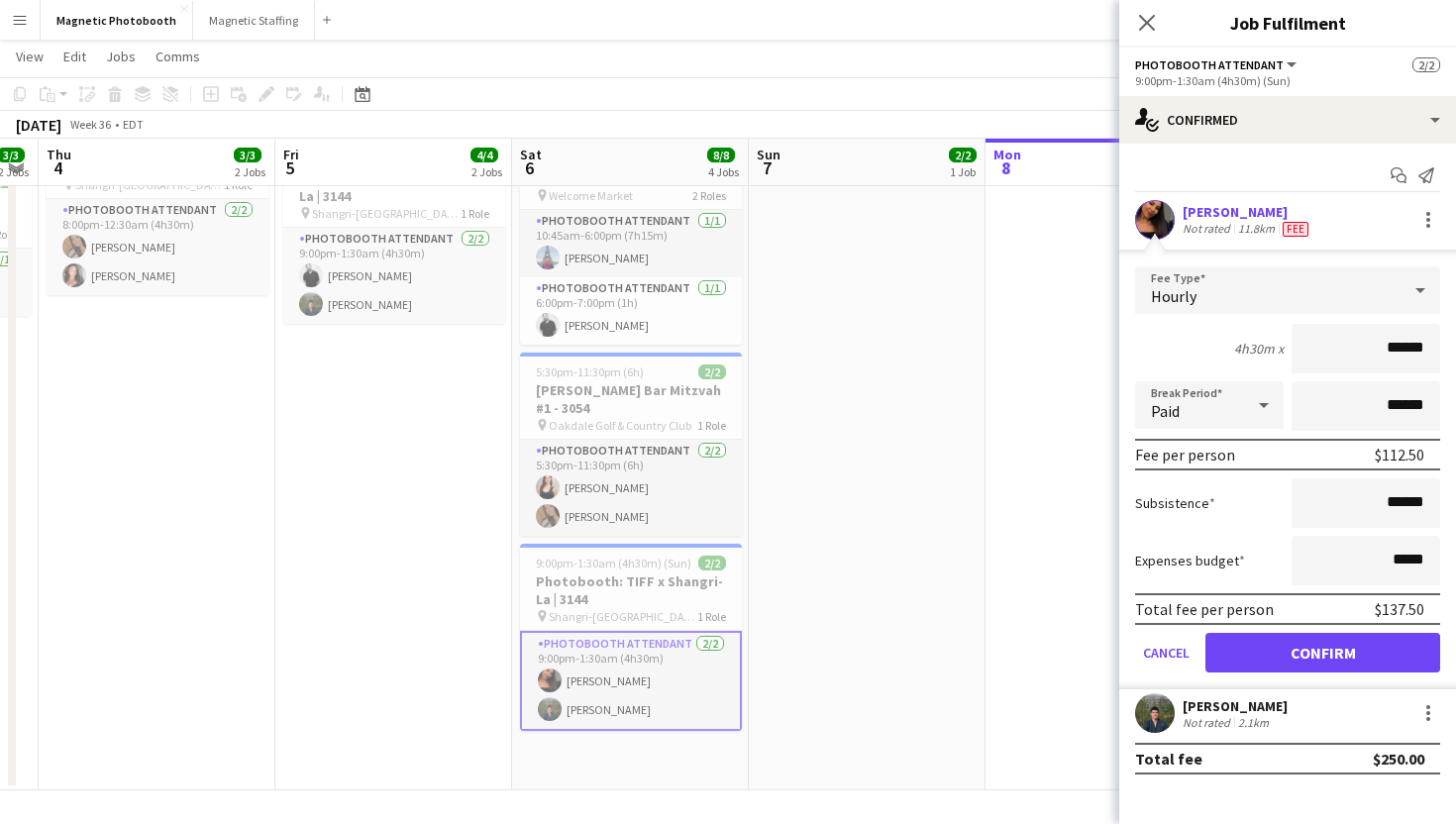
click at [1399, 343] on input "******" at bounding box center [1365, 349] width 149 height 50
type input "******"
click at [1398, 649] on button "Confirm" at bounding box center [1322, 653] width 235 height 40
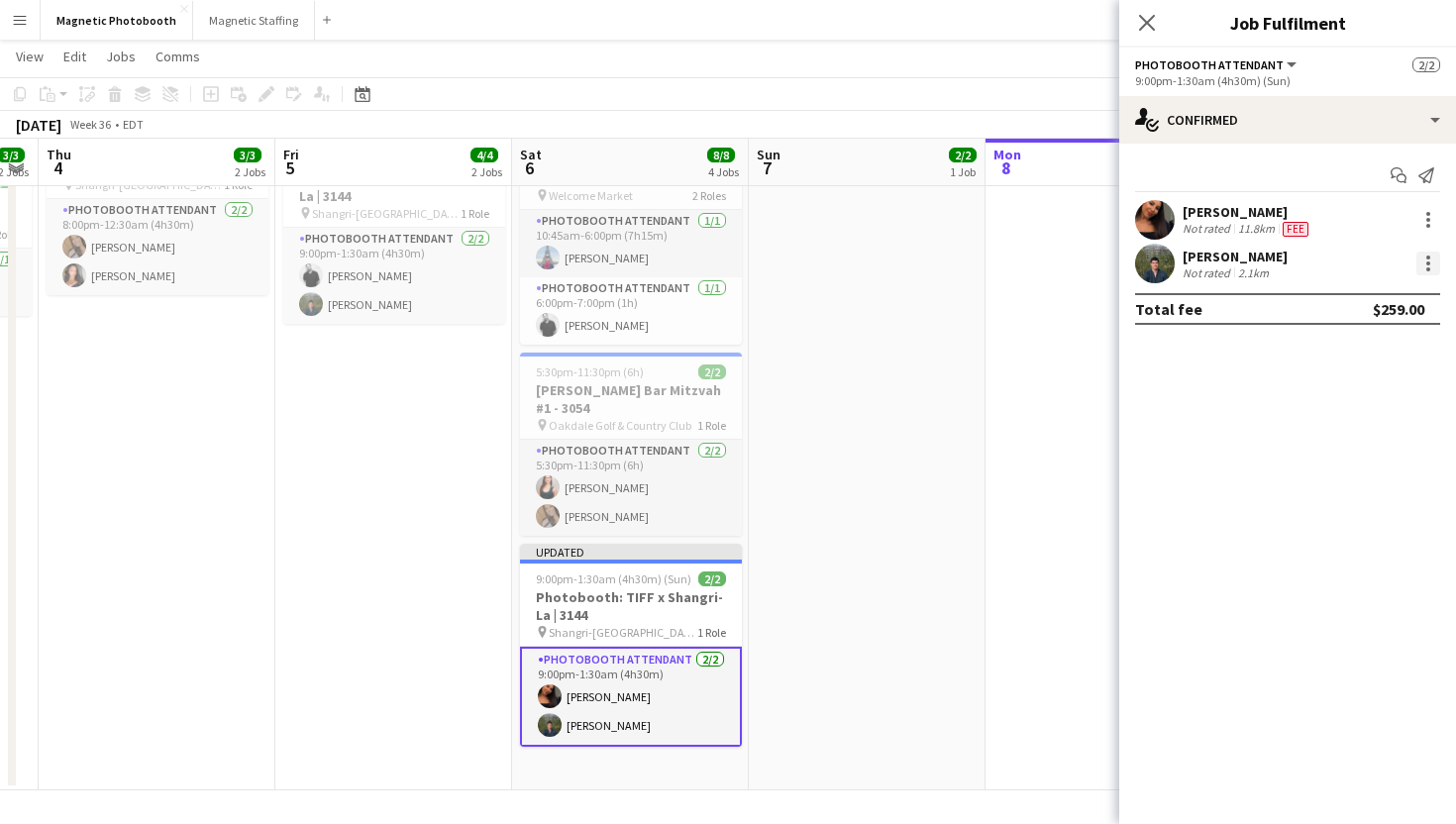
click at [1428, 261] on div at bounding box center [1428, 264] width 24 height 24
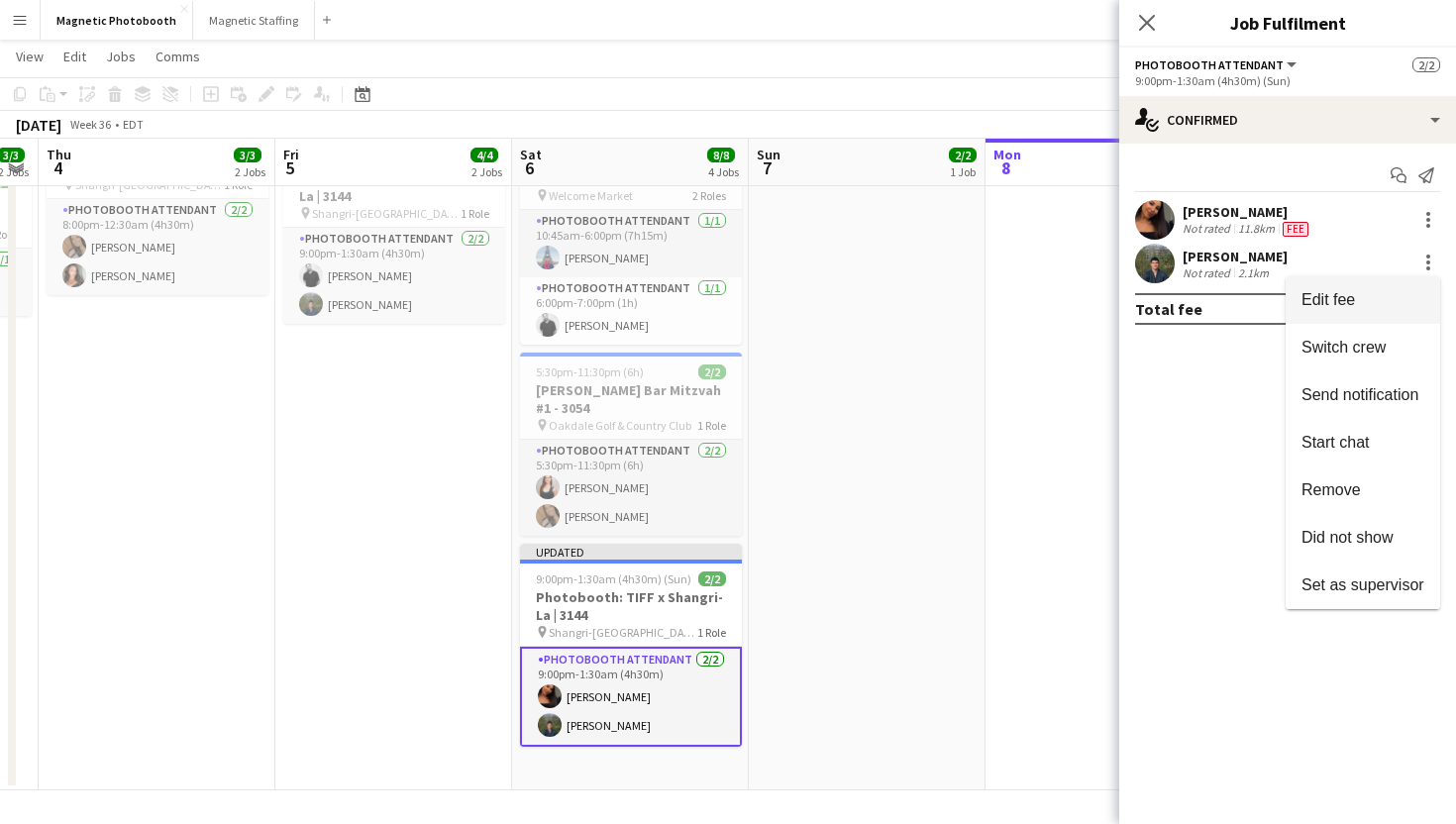
click at [1401, 281] on button "Edit fee" at bounding box center [1362, 301] width 155 height 48
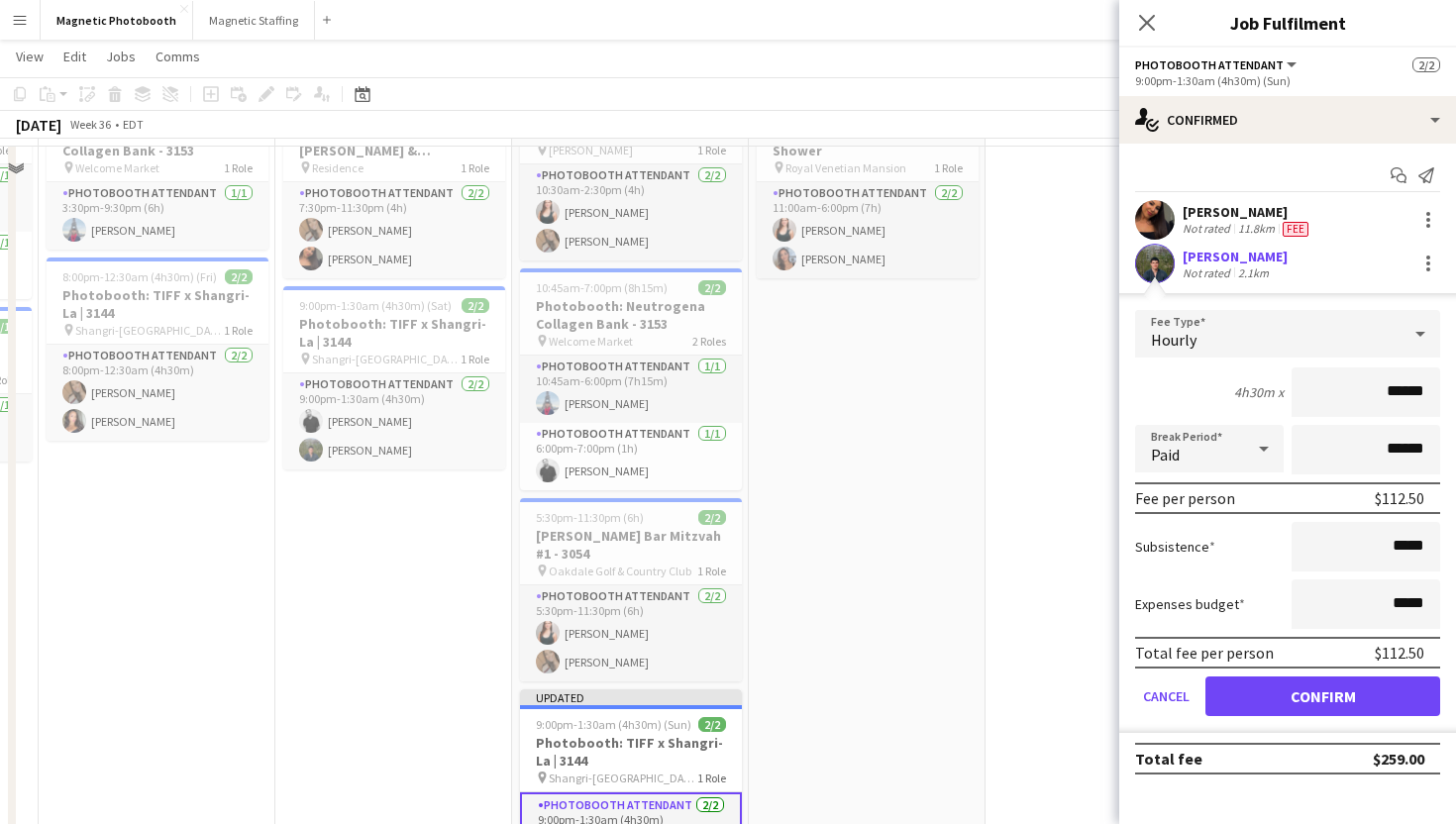
scroll to position [95, 0]
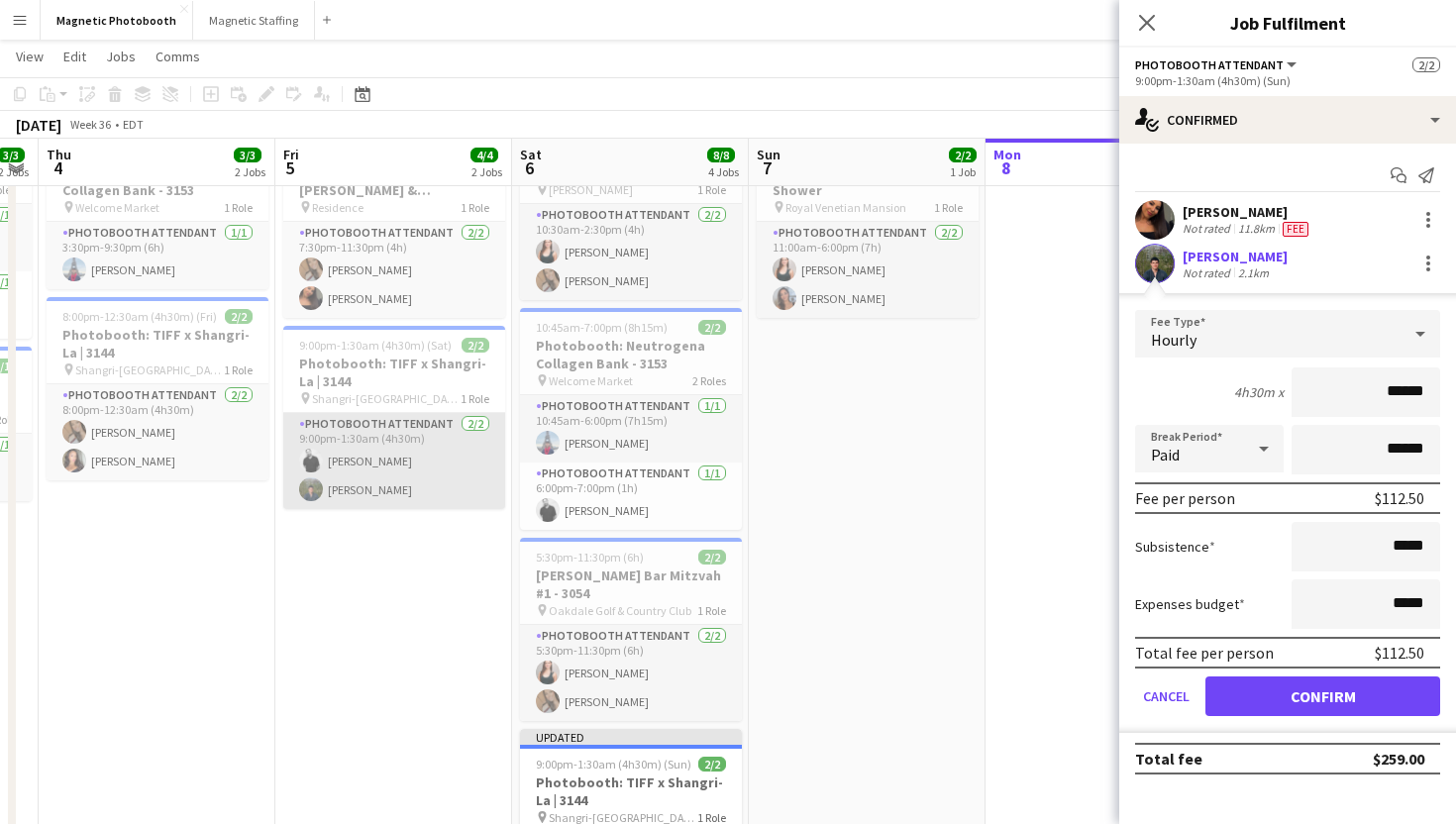
click at [451, 457] on app-card-role "Photobooth Attendant 2/2 9:00pm-1:30am (4h30m) jean-philippe roy Farid Mir" at bounding box center [394, 461] width 222 height 96
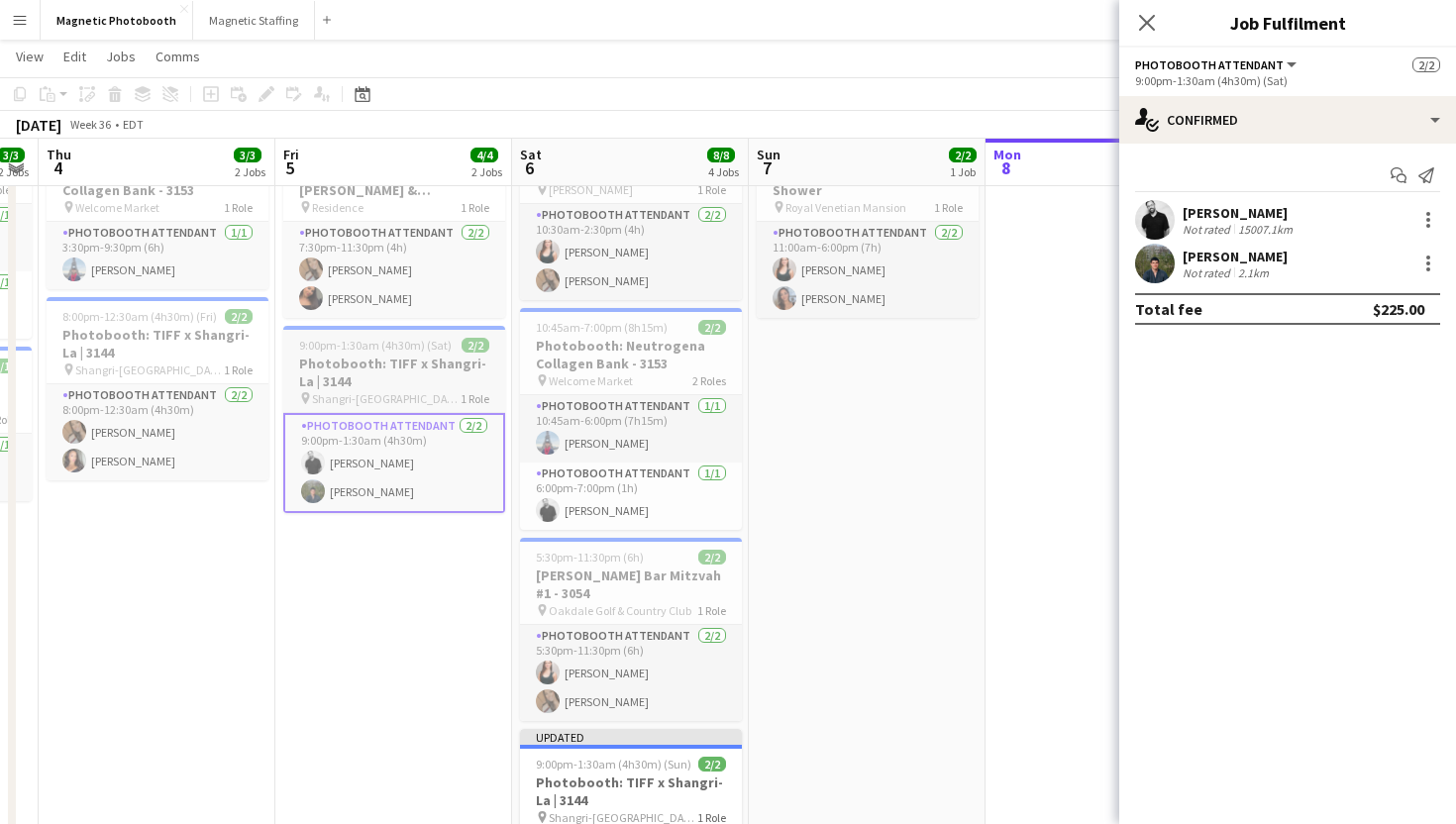
click at [473, 394] on span "1 Role" at bounding box center [474, 399] width 29 height 15
click at [455, 442] on app-card-role "Photobooth Attendant 2/2 9:00pm-1:30am (4h30m) jean-philippe roy Farid Mir" at bounding box center [394, 463] width 222 height 100
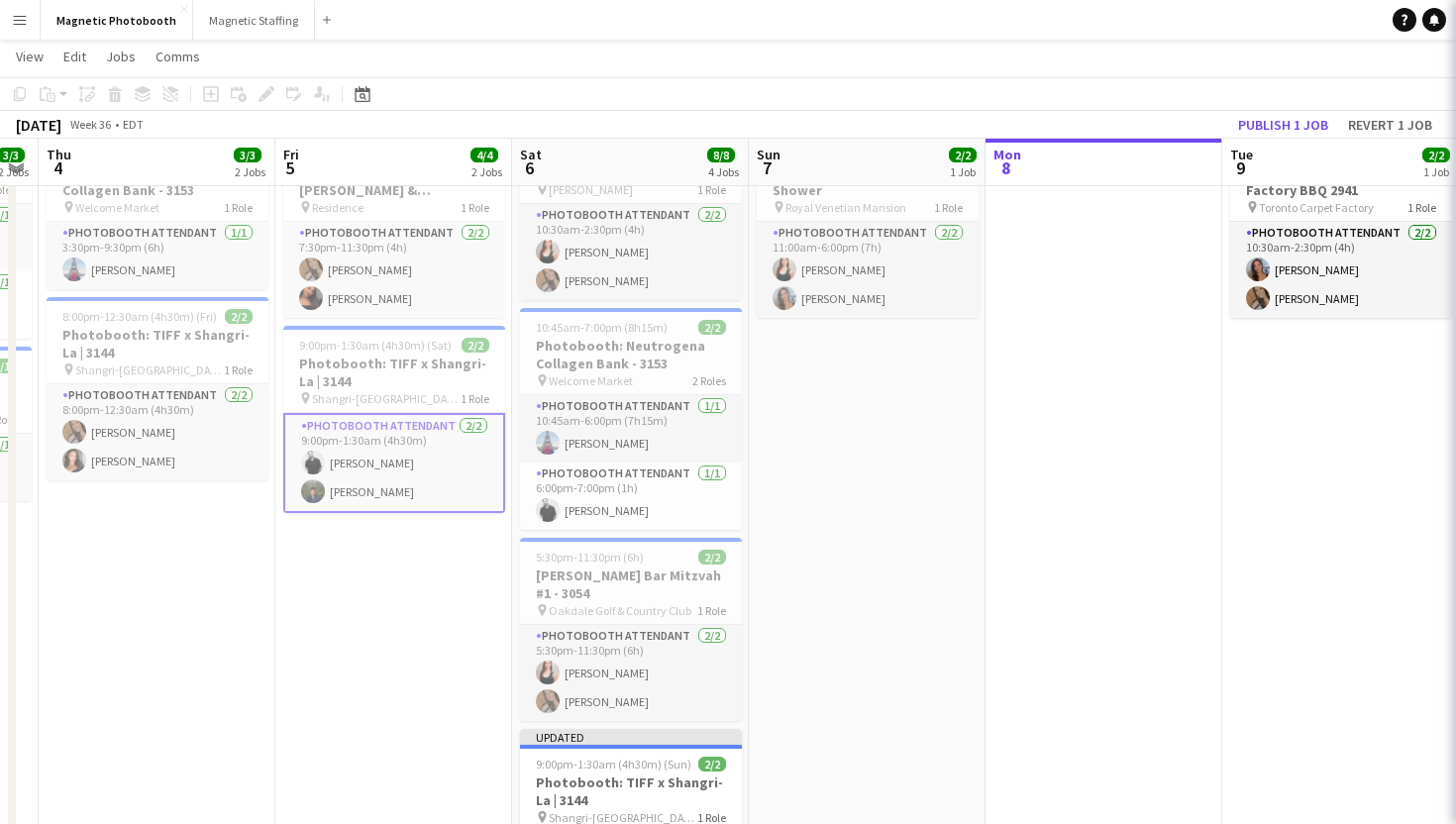
scroll to position [0, 435]
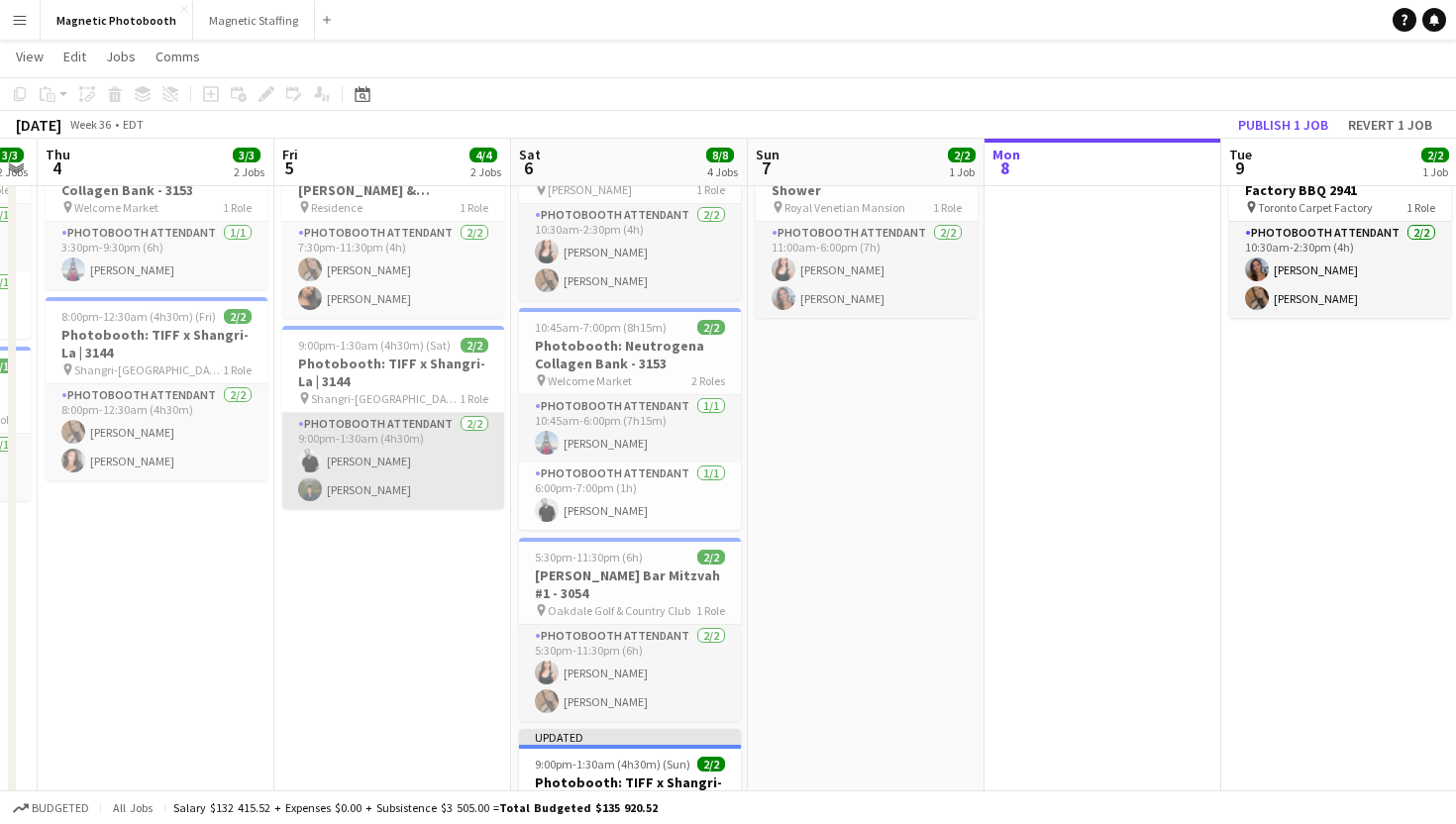
click at [456, 442] on app-card-role "Photobooth Attendant 2/2 9:00pm-1:30am (4h30m) jean-philippe roy Farid Mir" at bounding box center [393, 461] width 222 height 96
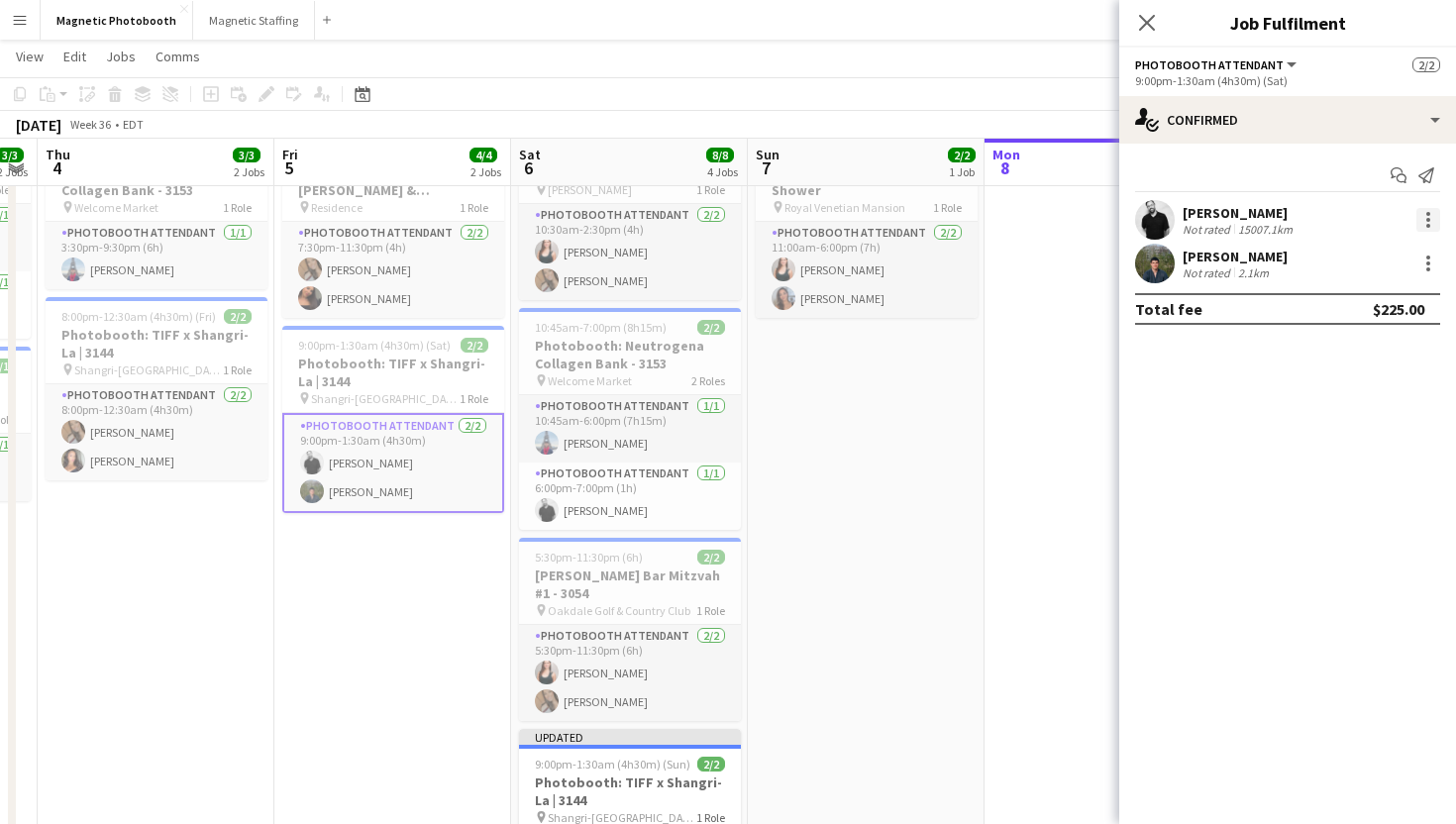
click at [1435, 219] on div at bounding box center [1428, 220] width 24 height 24
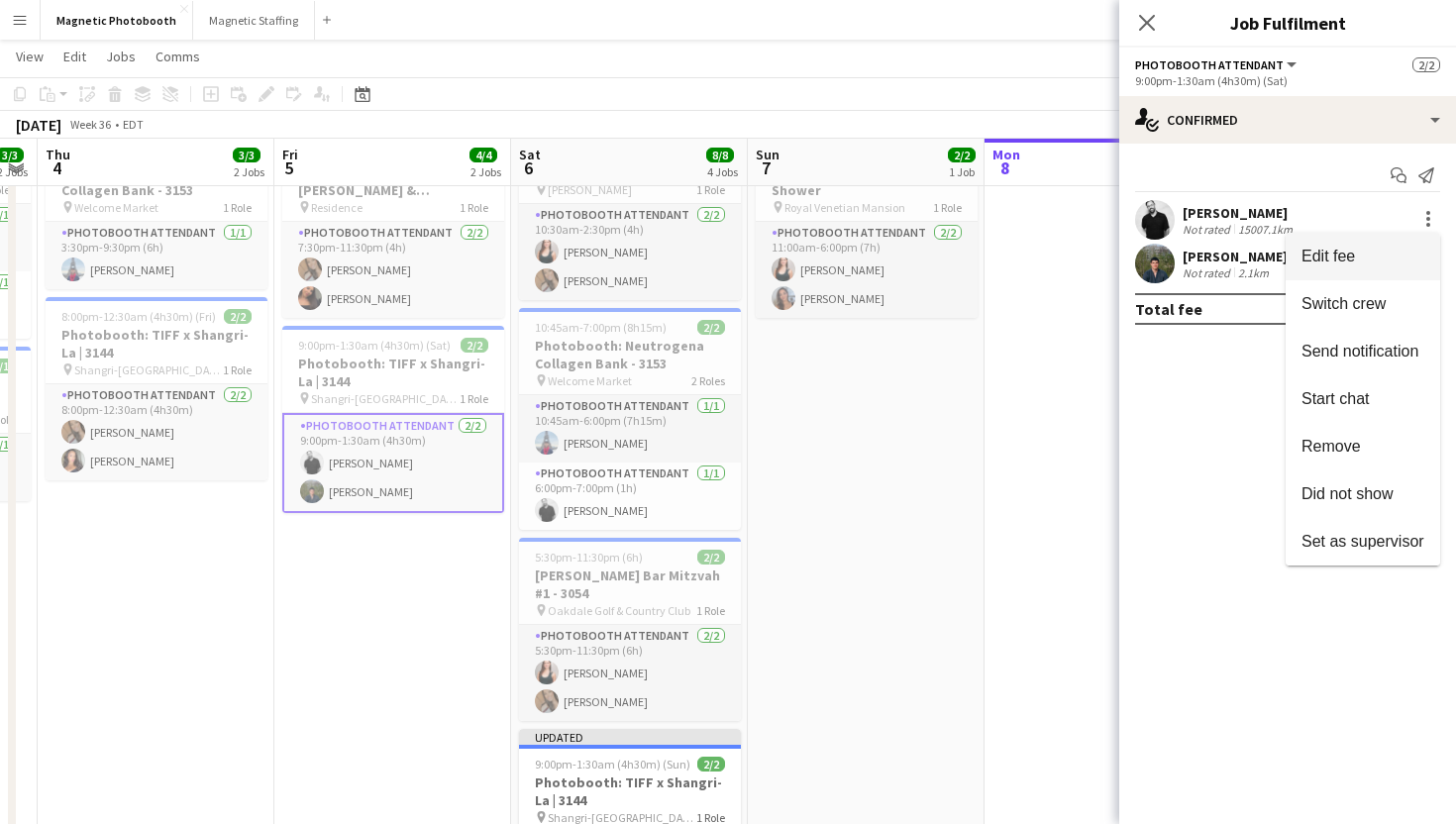
click at [1388, 238] on button "Edit fee" at bounding box center [1362, 257] width 155 height 48
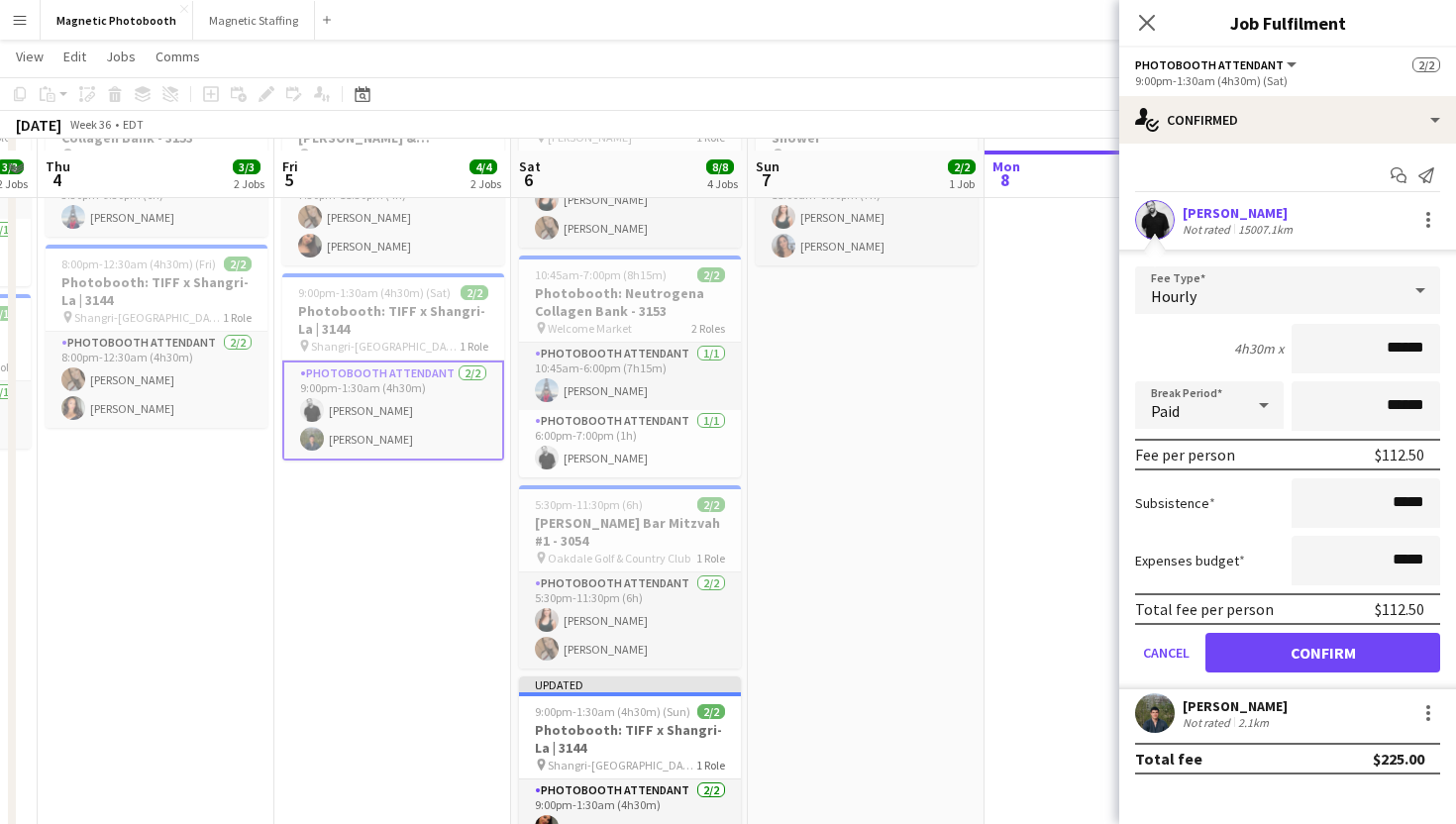
scroll to position [160, 0]
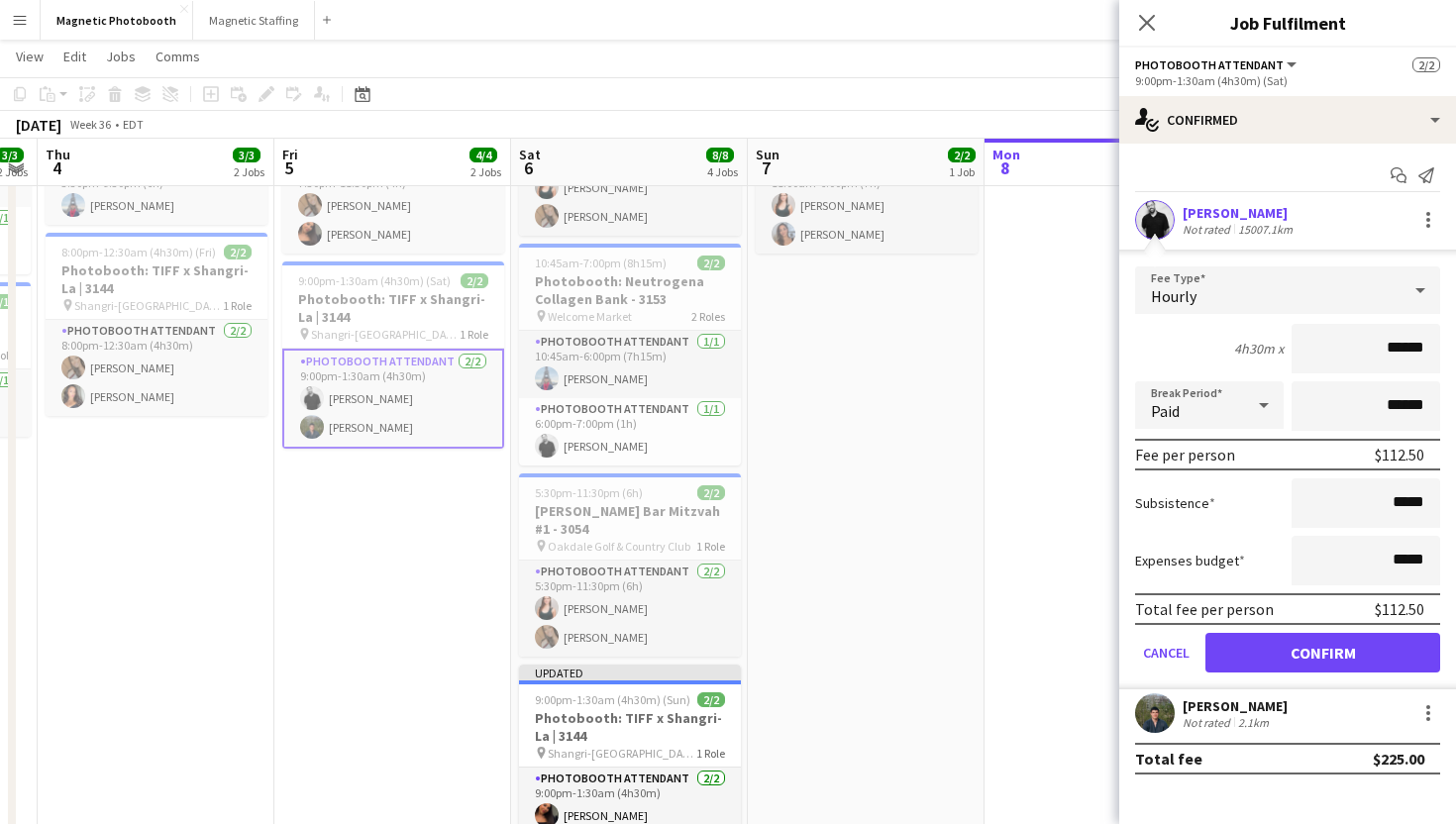
click at [1262, 713] on div "[PERSON_NAME]" at bounding box center [1234, 706] width 105 height 18
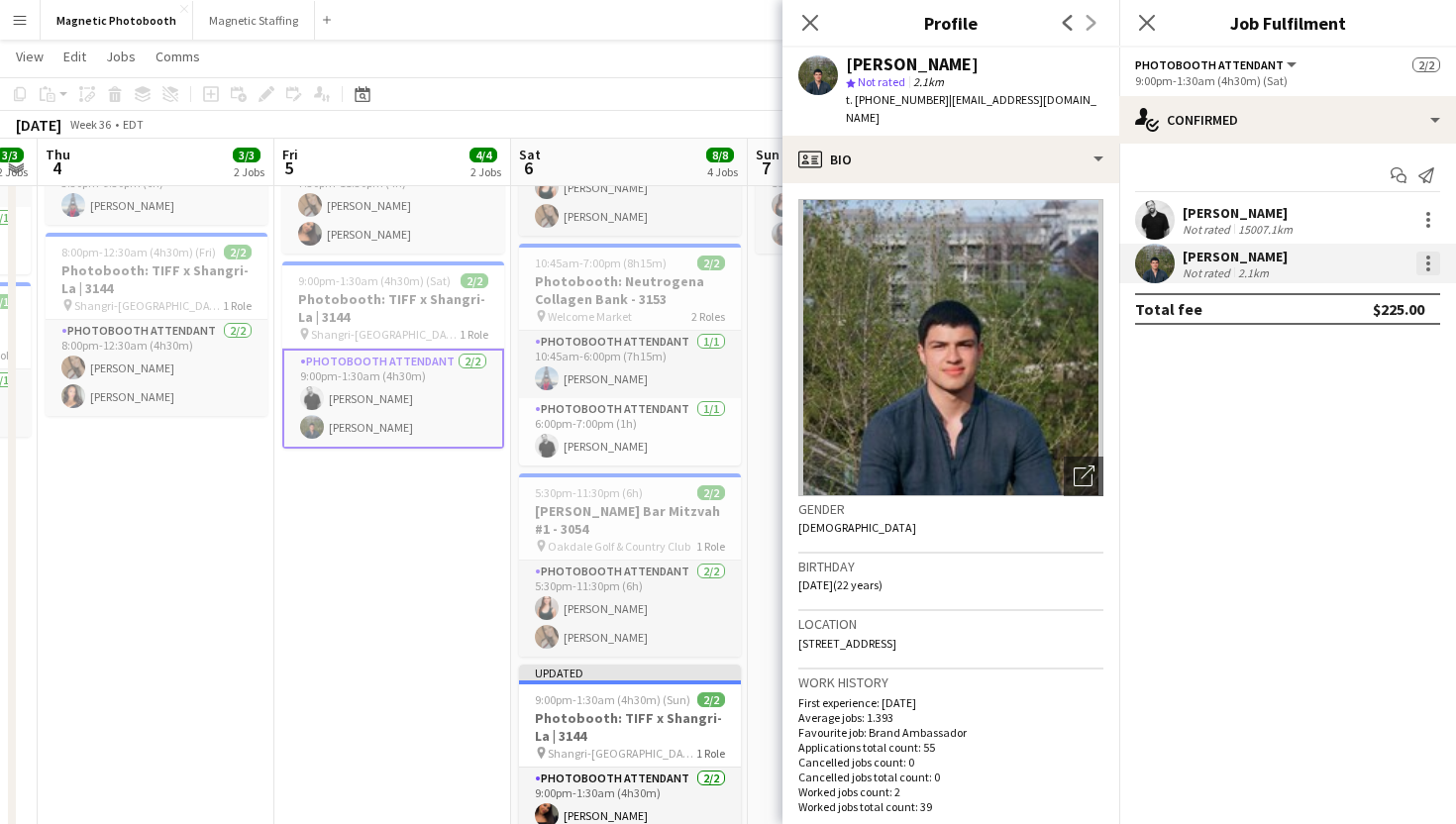
click at [1423, 265] on div at bounding box center [1428, 264] width 24 height 24
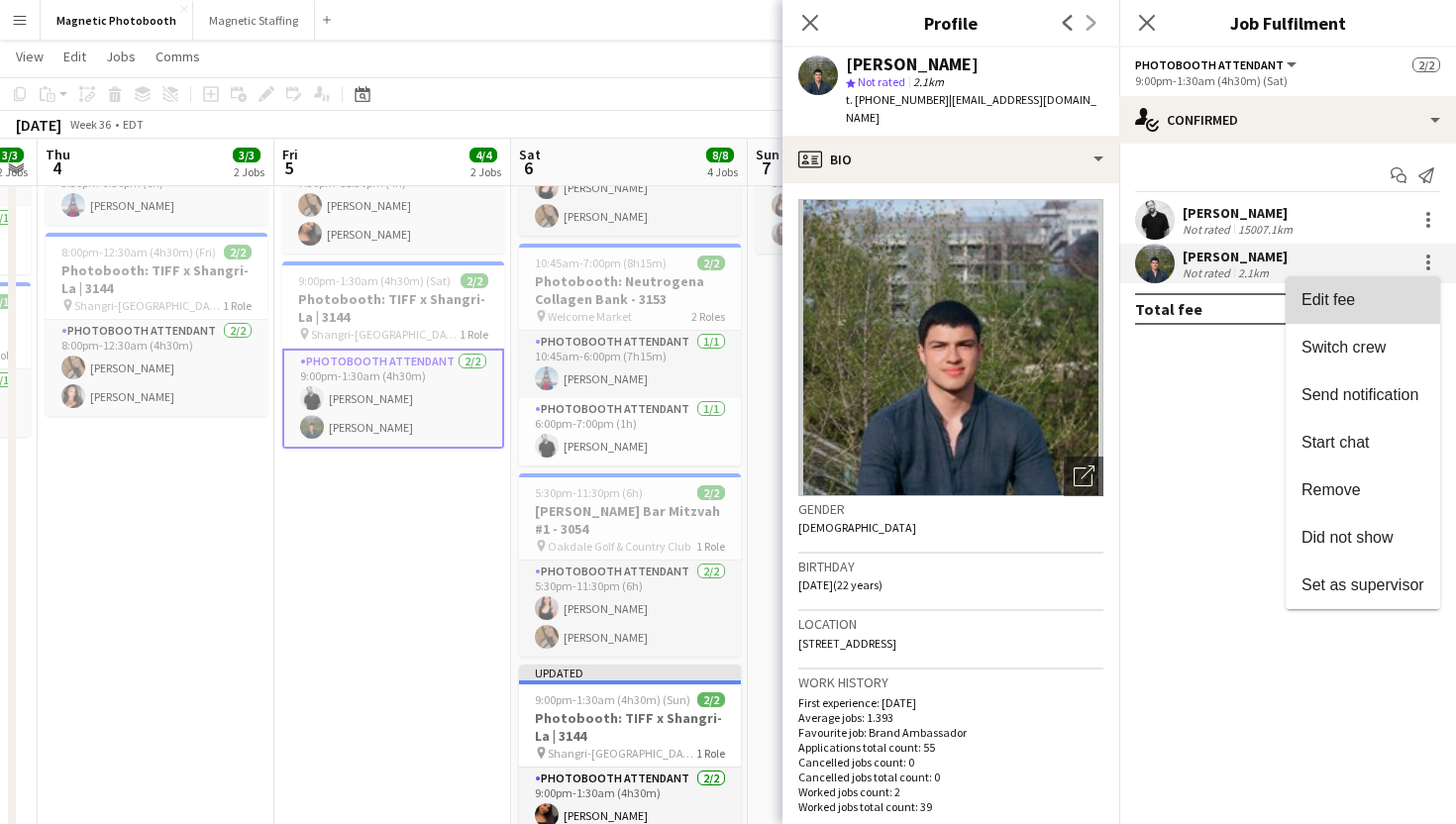
click at [1400, 294] on span "Edit fee" at bounding box center [1362, 301] width 123 height 18
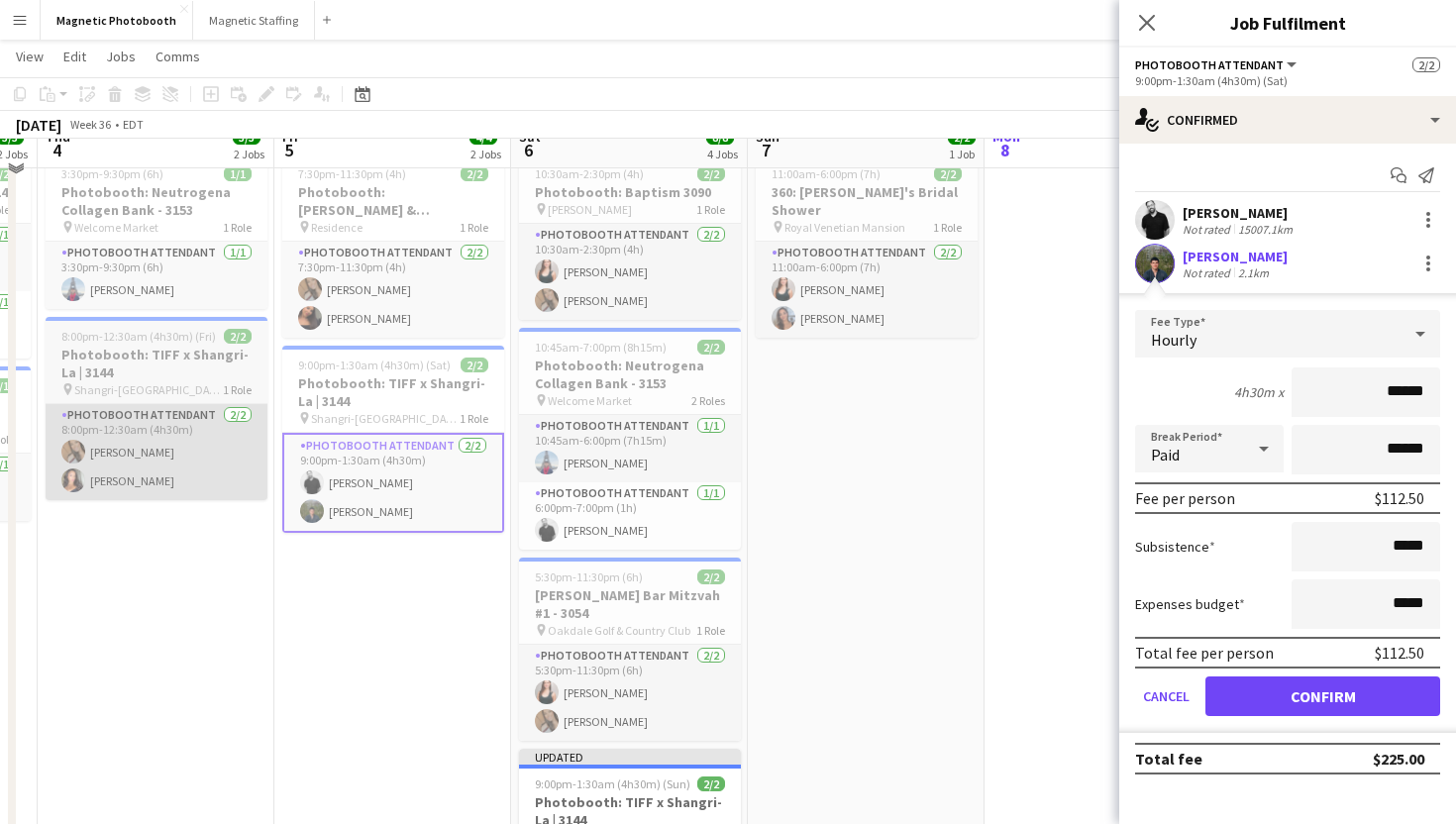
scroll to position [52, 0]
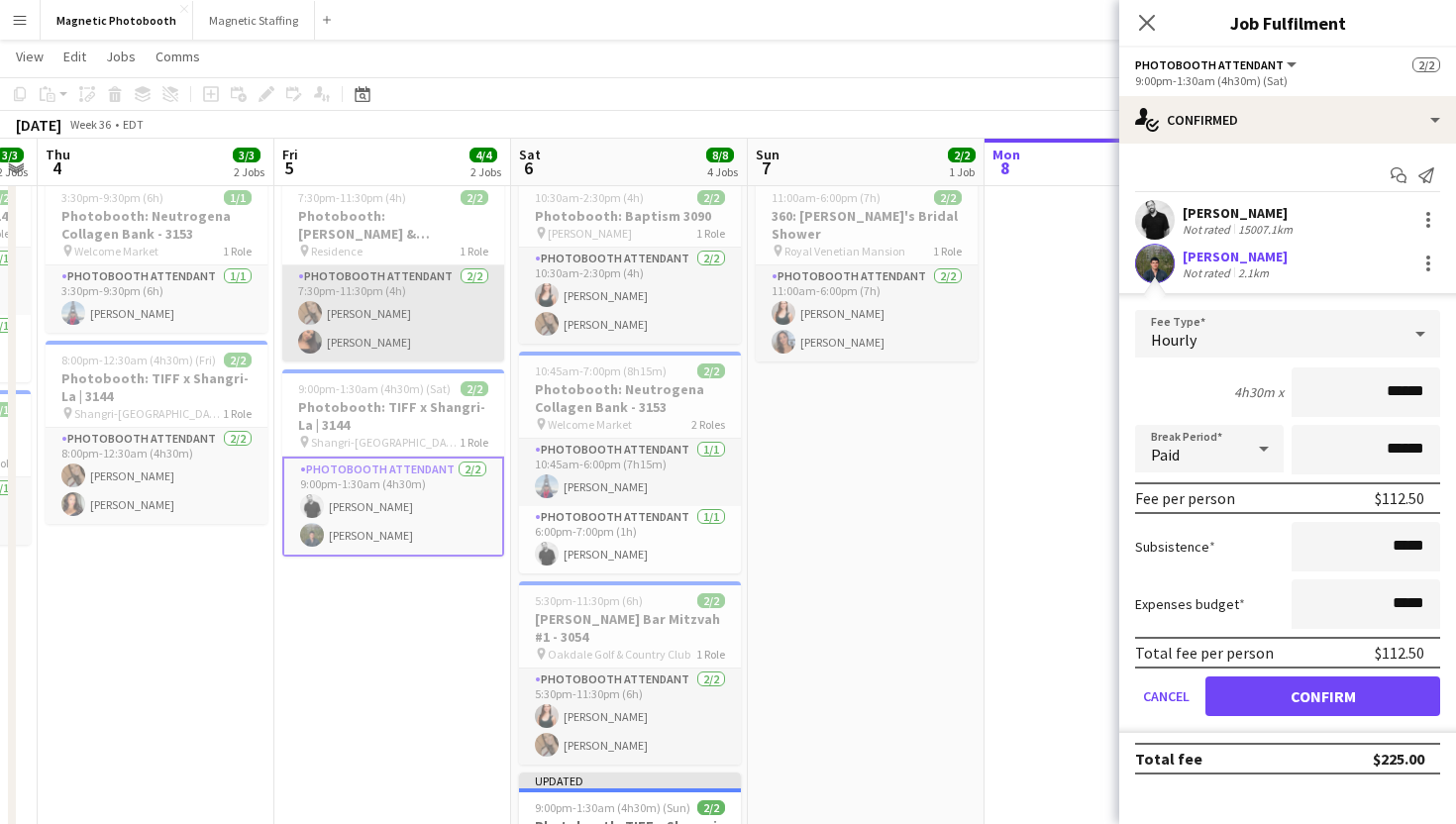
click at [360, 290] on app-card-role "Photobooth Attendant 2/2 7:30pm-11:30pm (4h) erica Musso Jessica Lopes" at bounding box center [393, 314] width 222 height 96
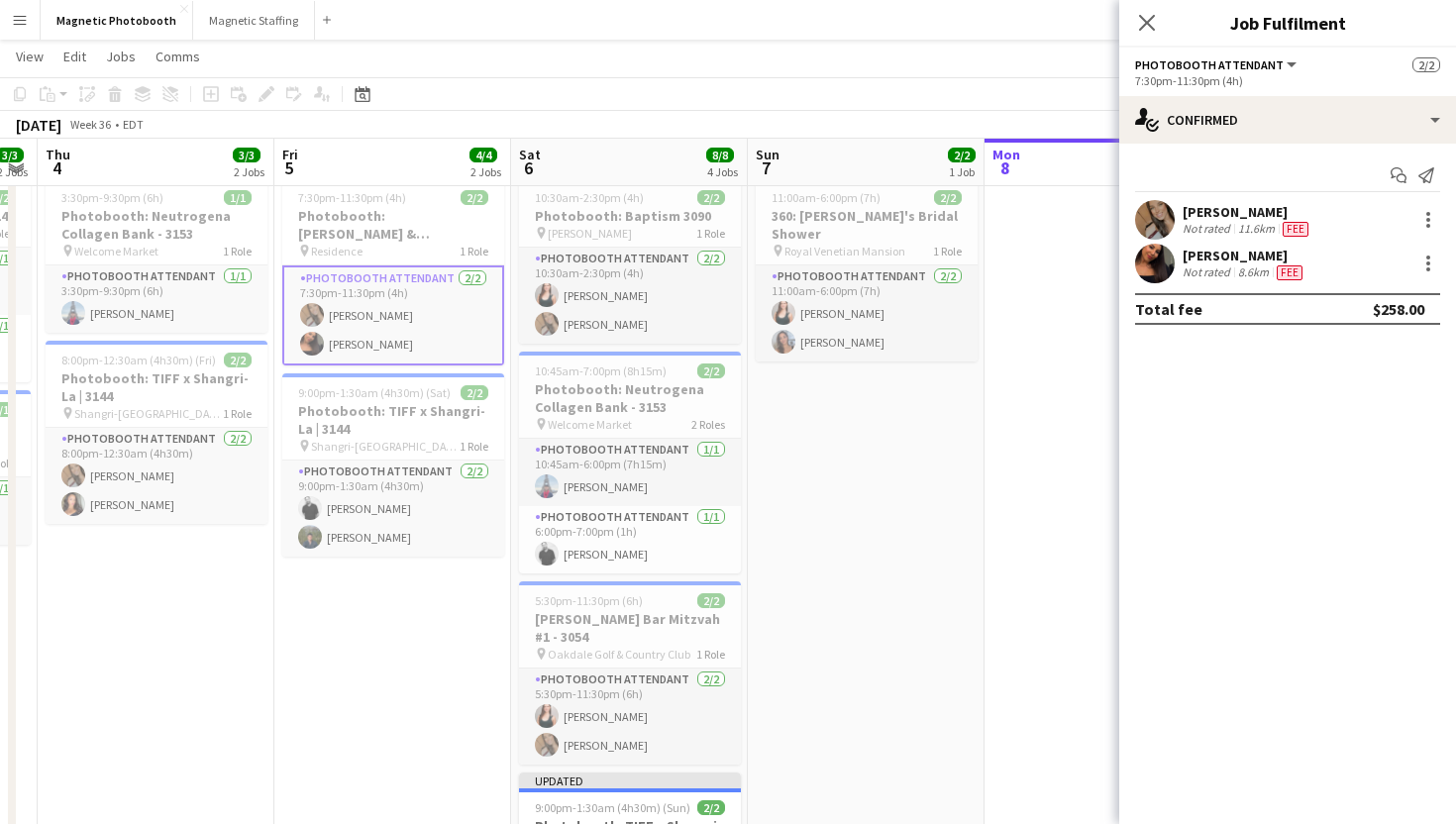
click at [1406, 225] on div "erica Musso Not rated 11.6km Fee" at bounding box center [1287, 220] width 337 height 40
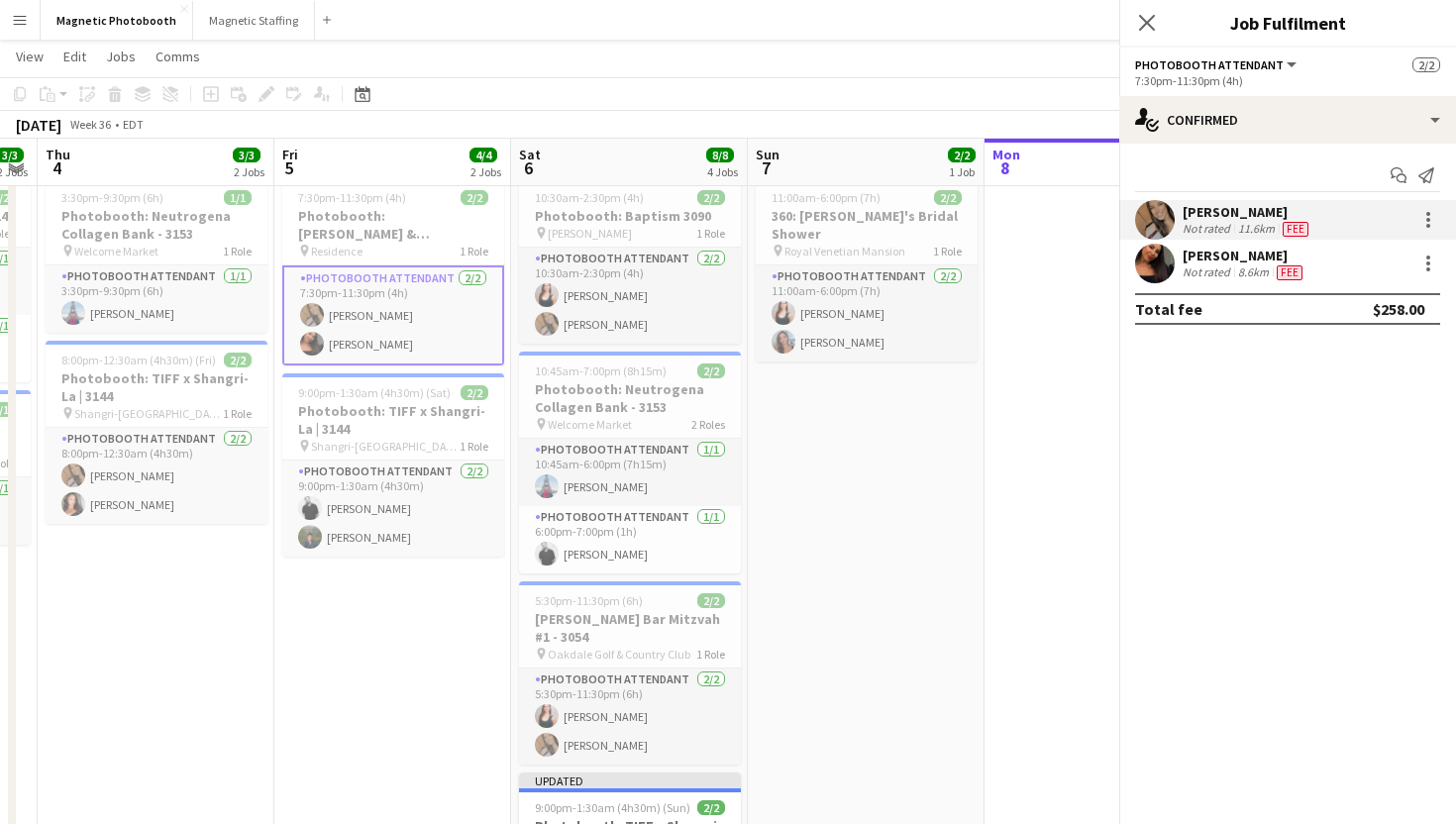
click at [1413, 224] on div at bounding box center [1426, 220] width 28 height 24
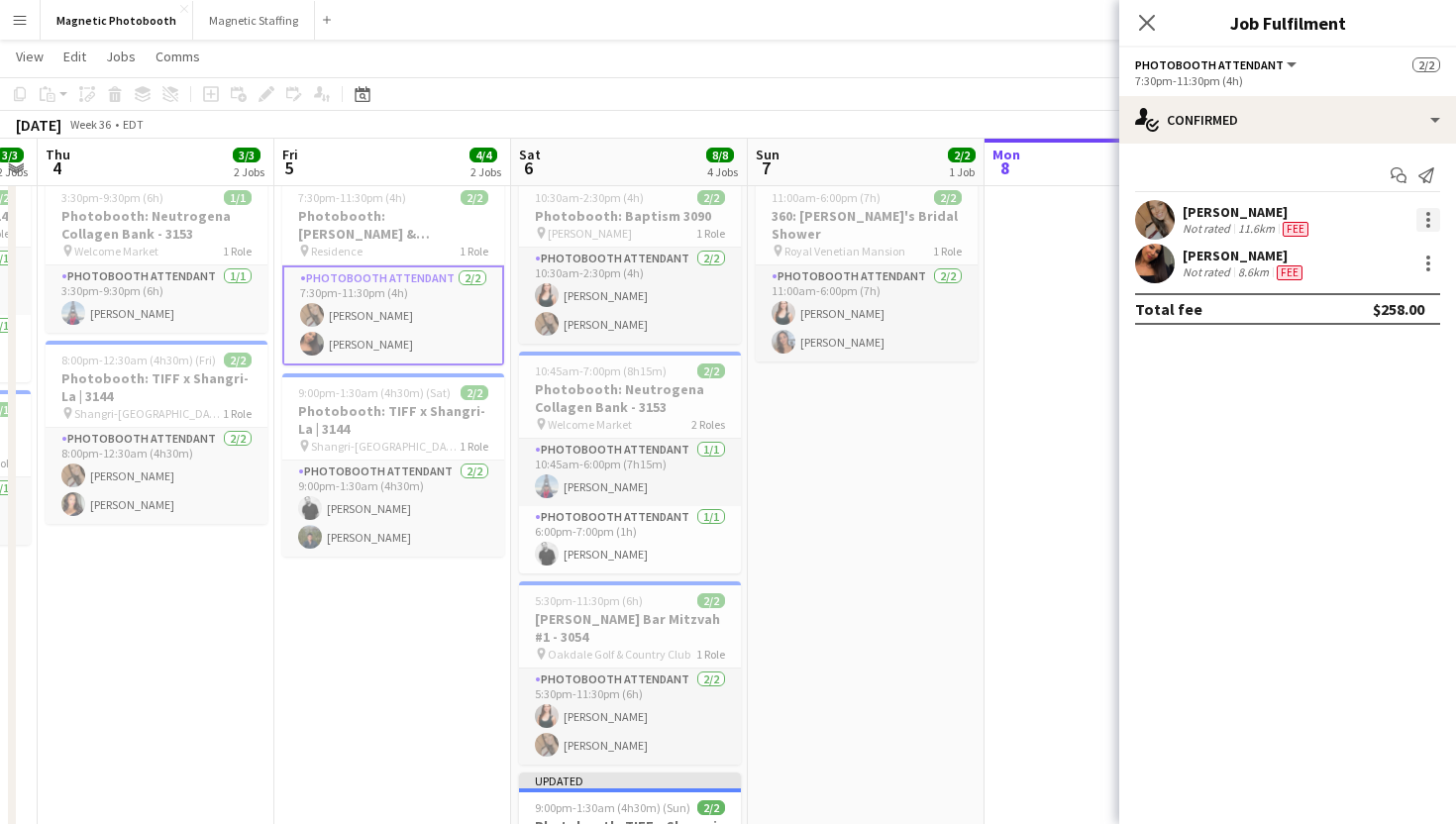
click at [1431, 220] on div at bounding box center [1428, 220] width 24 height 24
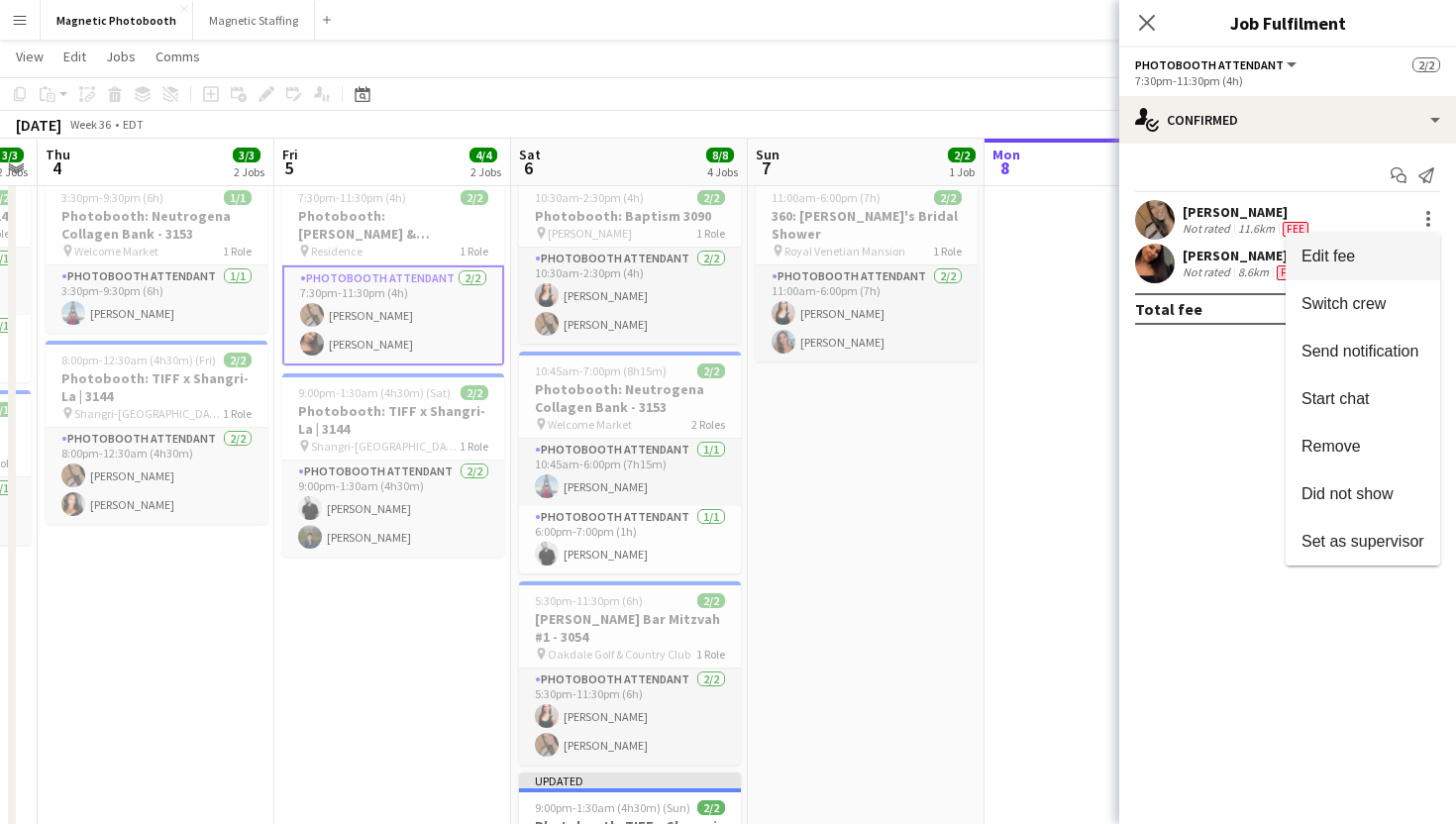
click at [1390, 250] on span "Edit fee" at bounding box center [1362, 257] width 123 height 18
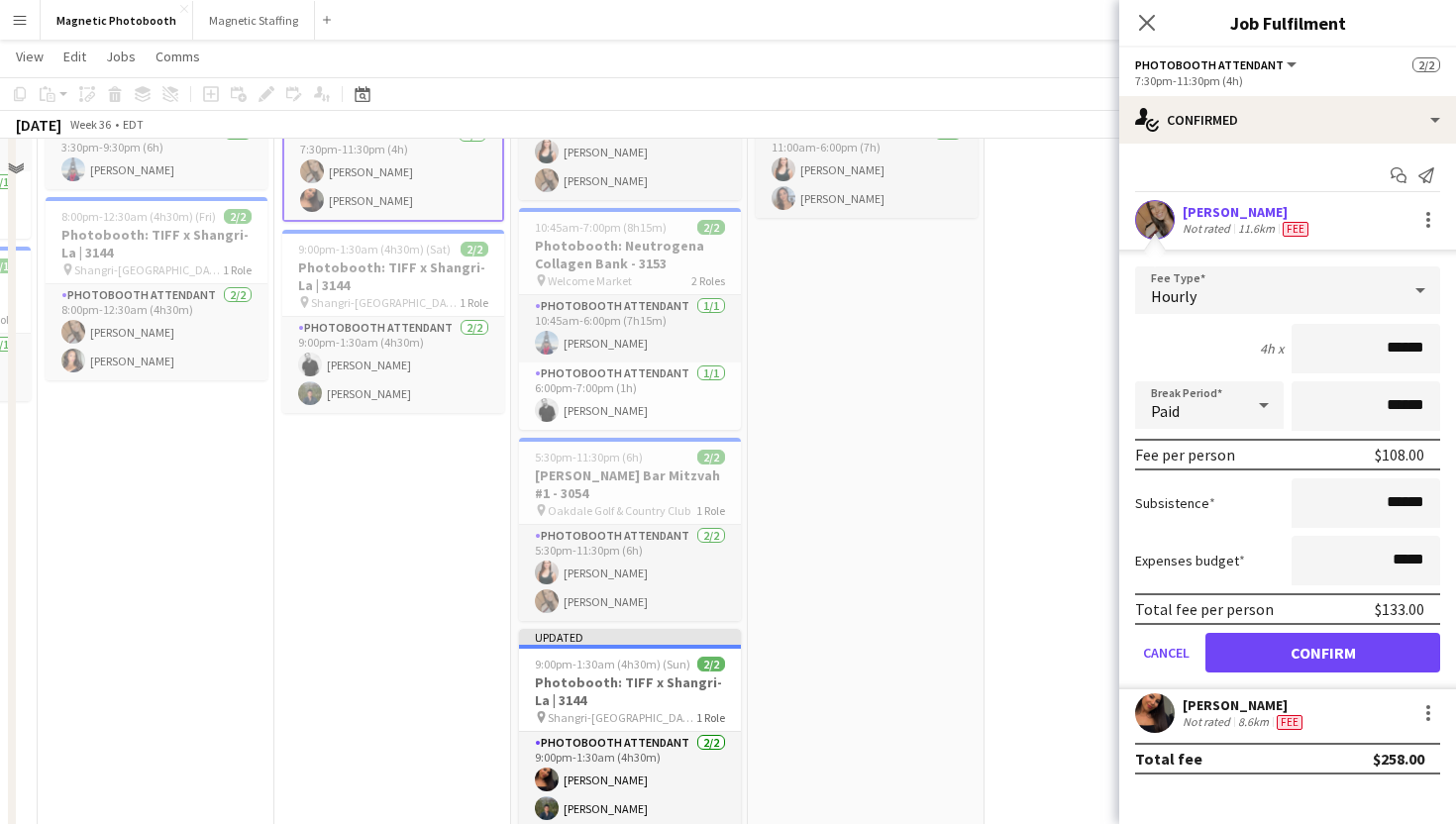
scroll to position [297, 0]
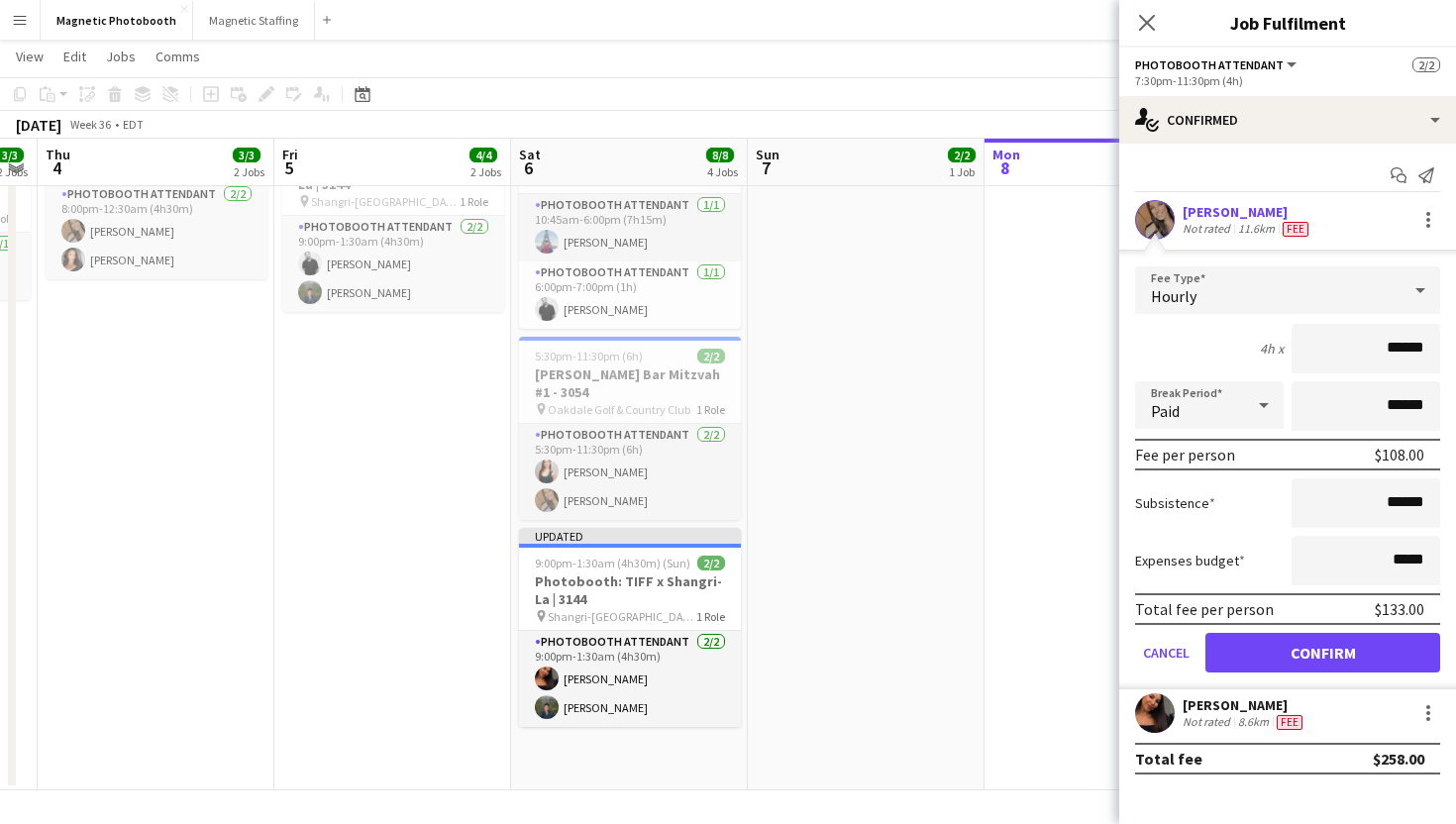
click at [1215, 718] on div "Not rated" at bounding box center [1208, 722] width 52 height 16
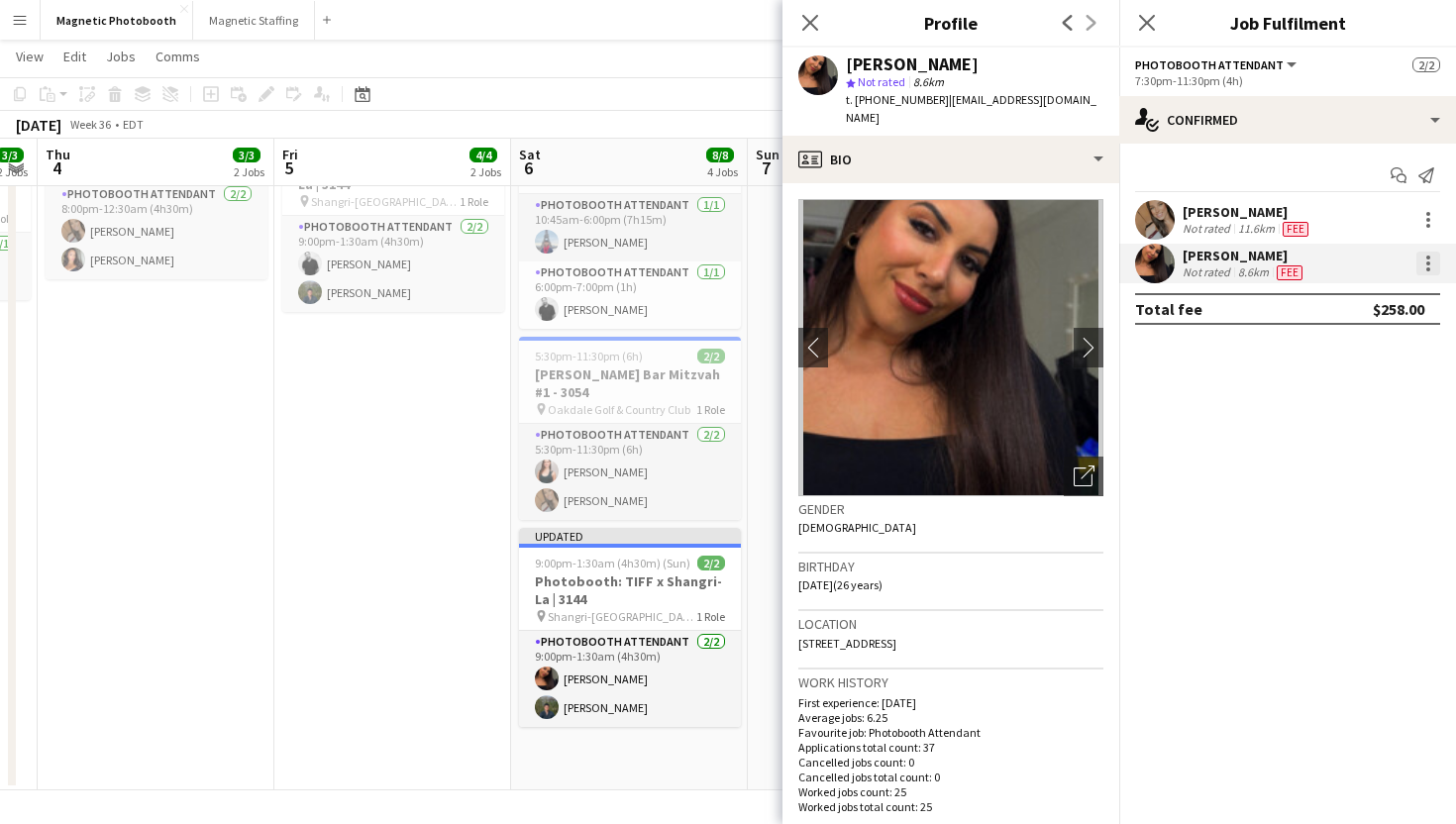
click at [1432, 262] on div at bounding box center [1428, 264] width 24 height 24
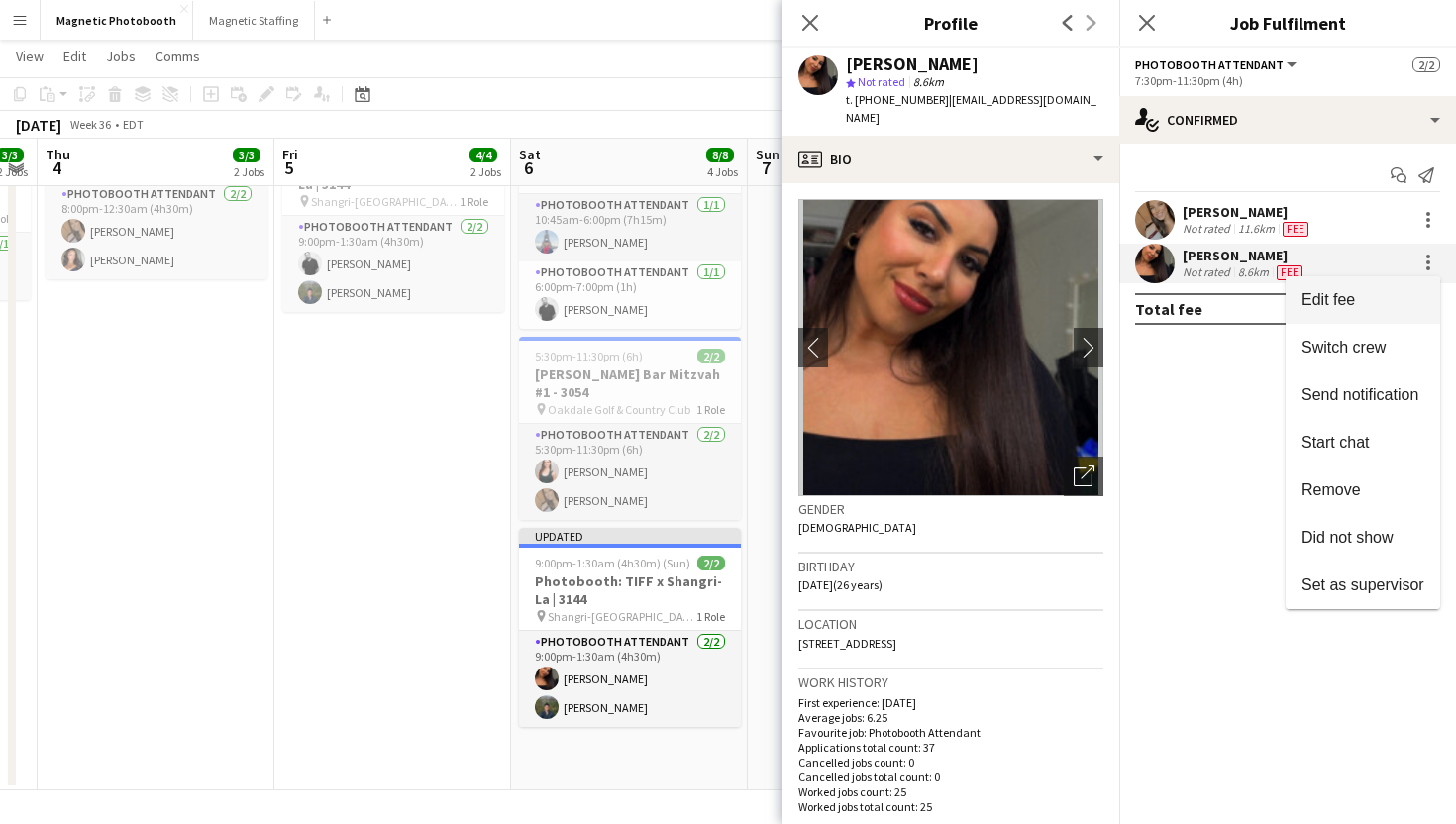
click at [1398, 298] on span "Edit fee" at bounding box center [1362, 301] width 123 height 18
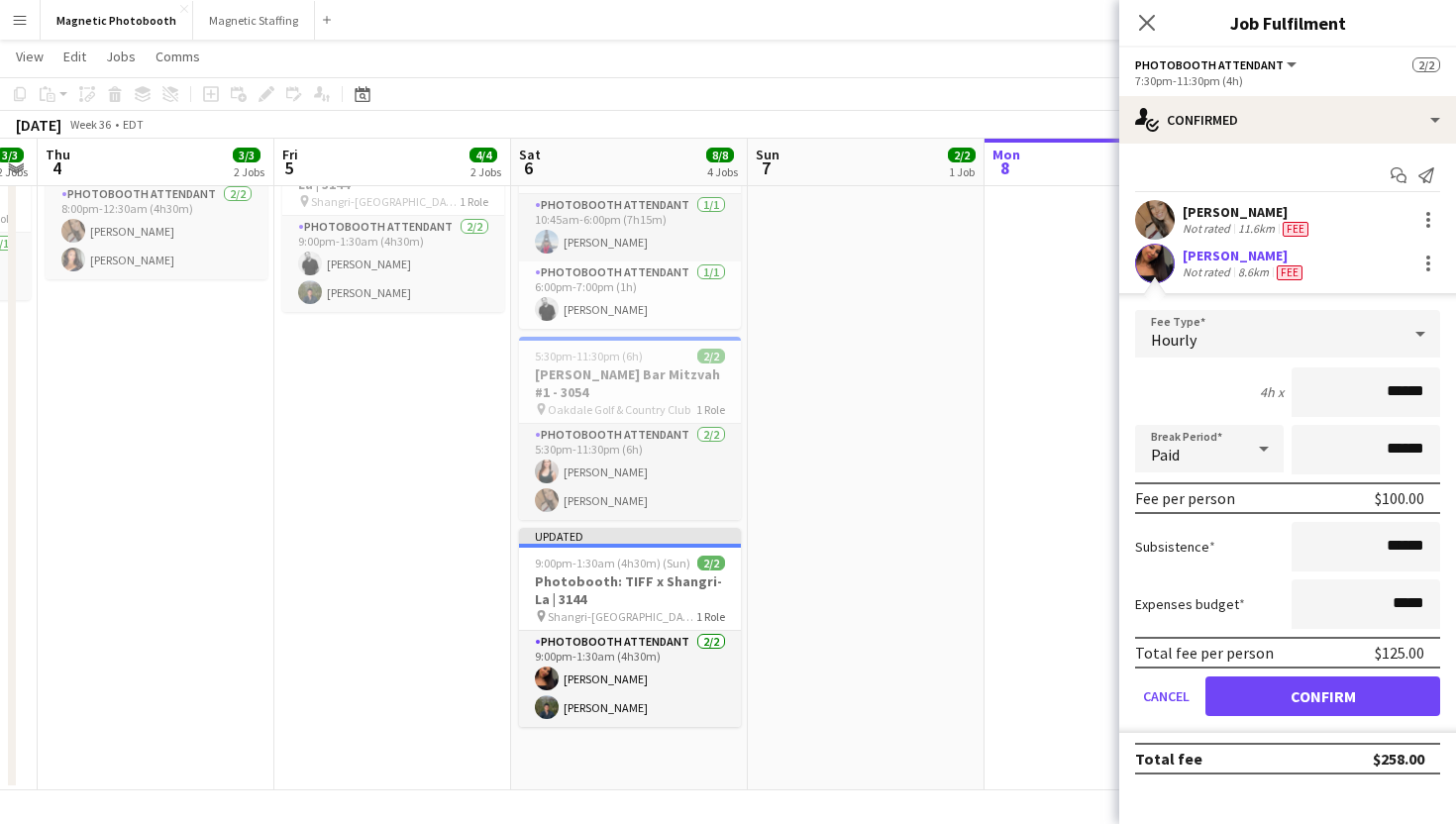
click at [1401, 393] on input "******" at bounding box center [1365, 393] width 149 height 50
type input "******"
click at [1314, 705] on button "Confirm" at bounding box center [1322, 696] width 235 height 40
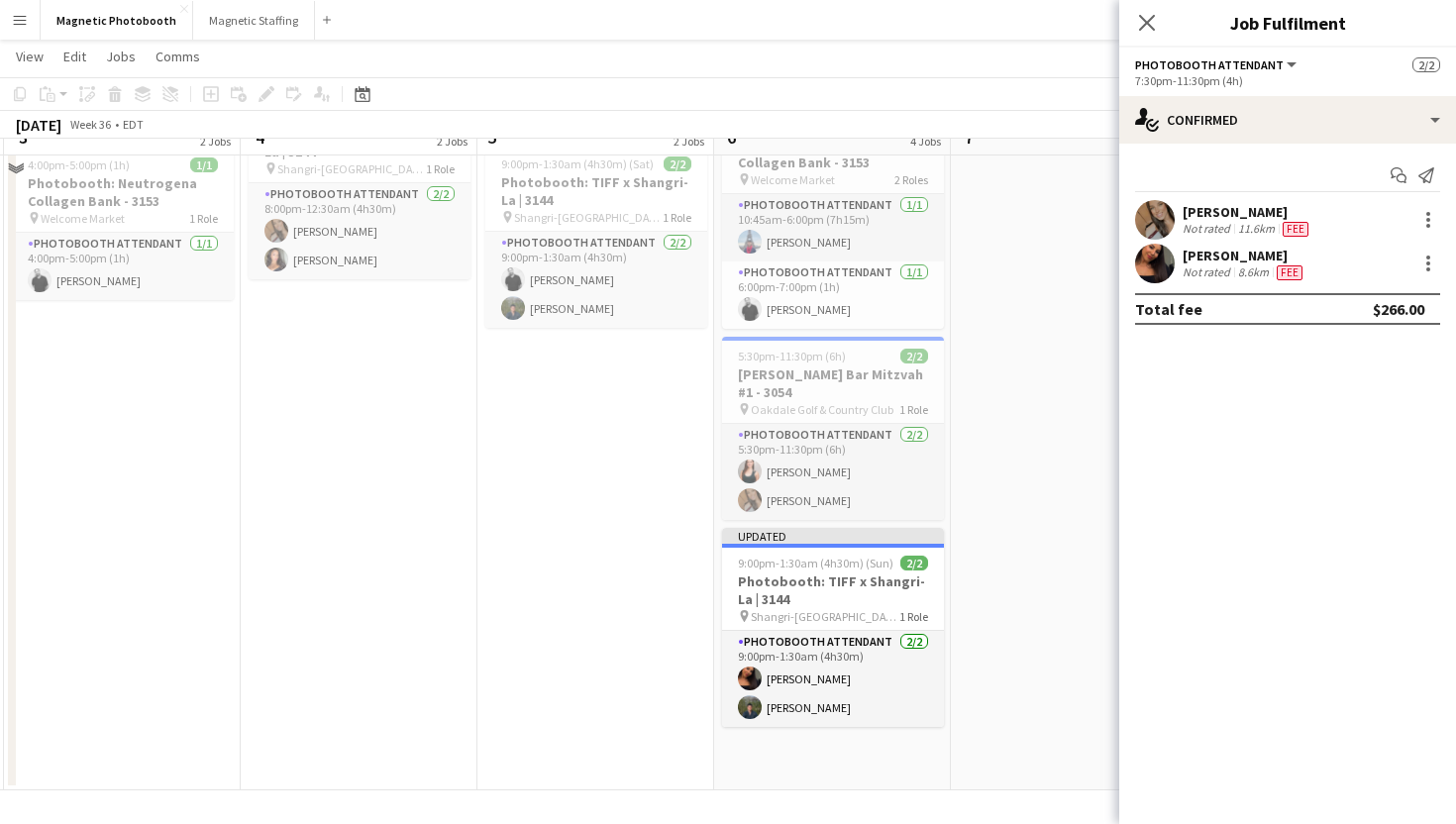
scroll to position [251, 0]
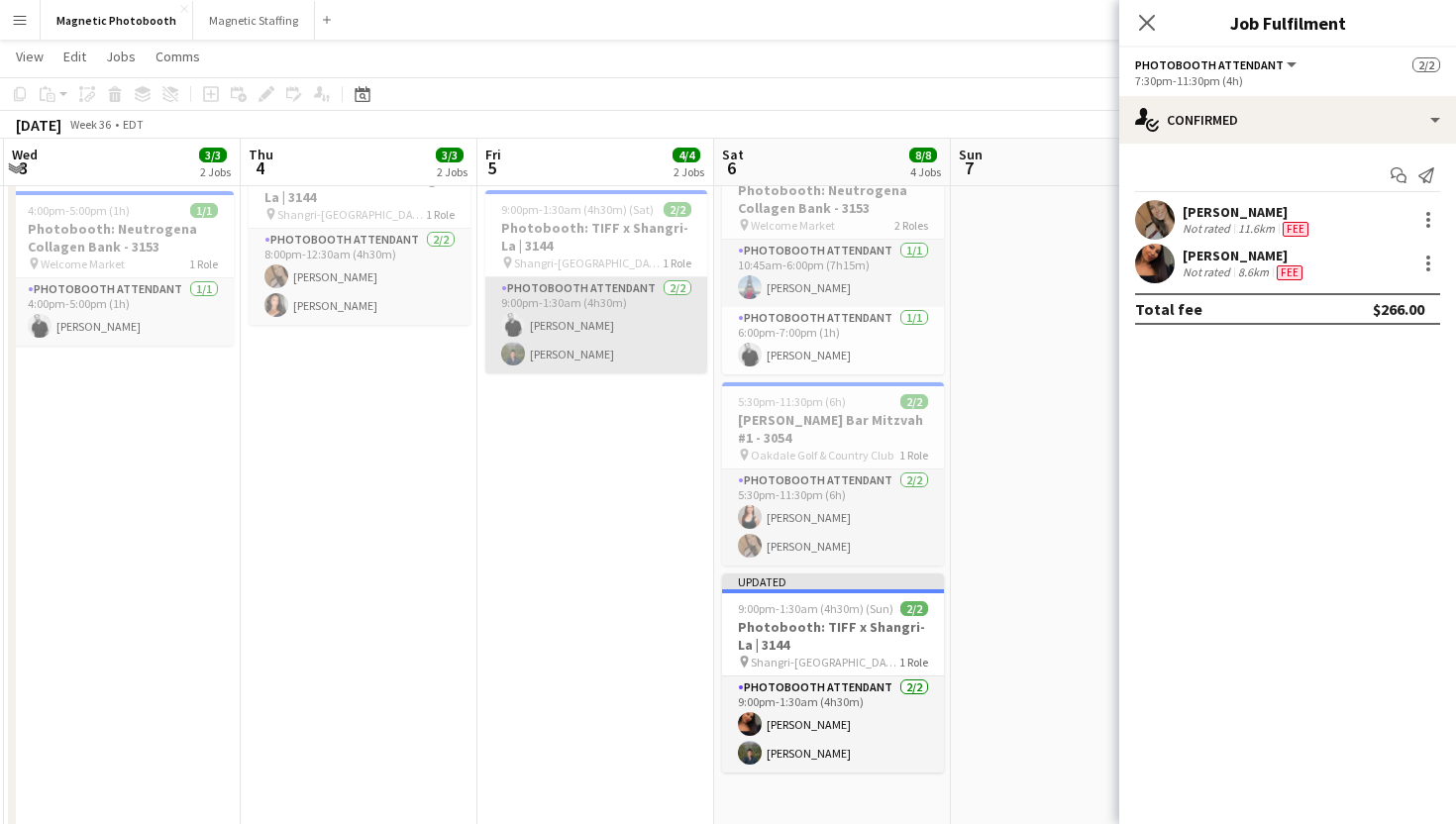
click at [535, 332] on app-card-role "Photobooth Attendant 2/2 9:00pm-1:30am (4h30m) jean-philippe roy Farid Mir" at bounding box center [596, 326] width 222 height 96
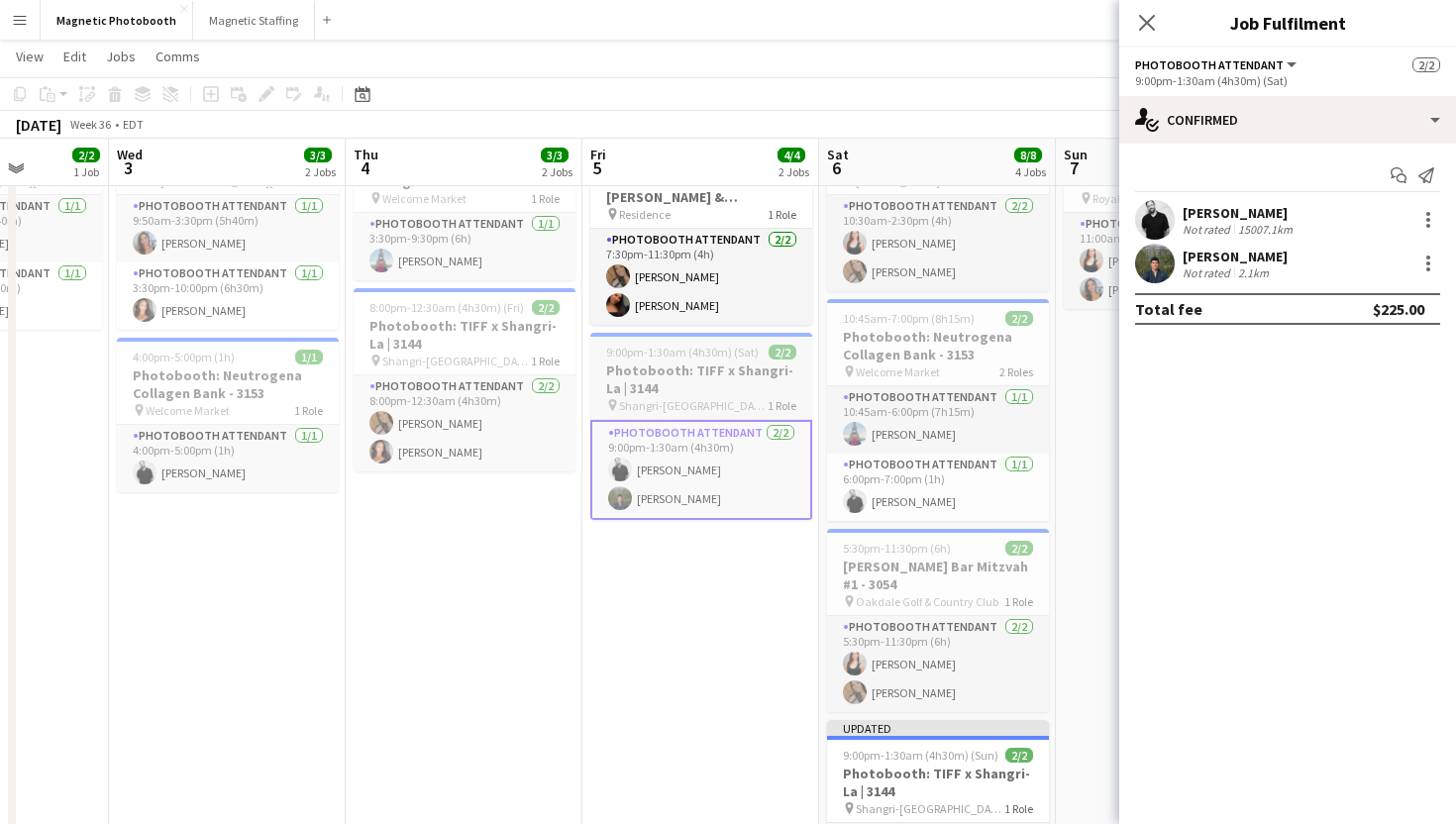
scroll to position [0, 572]
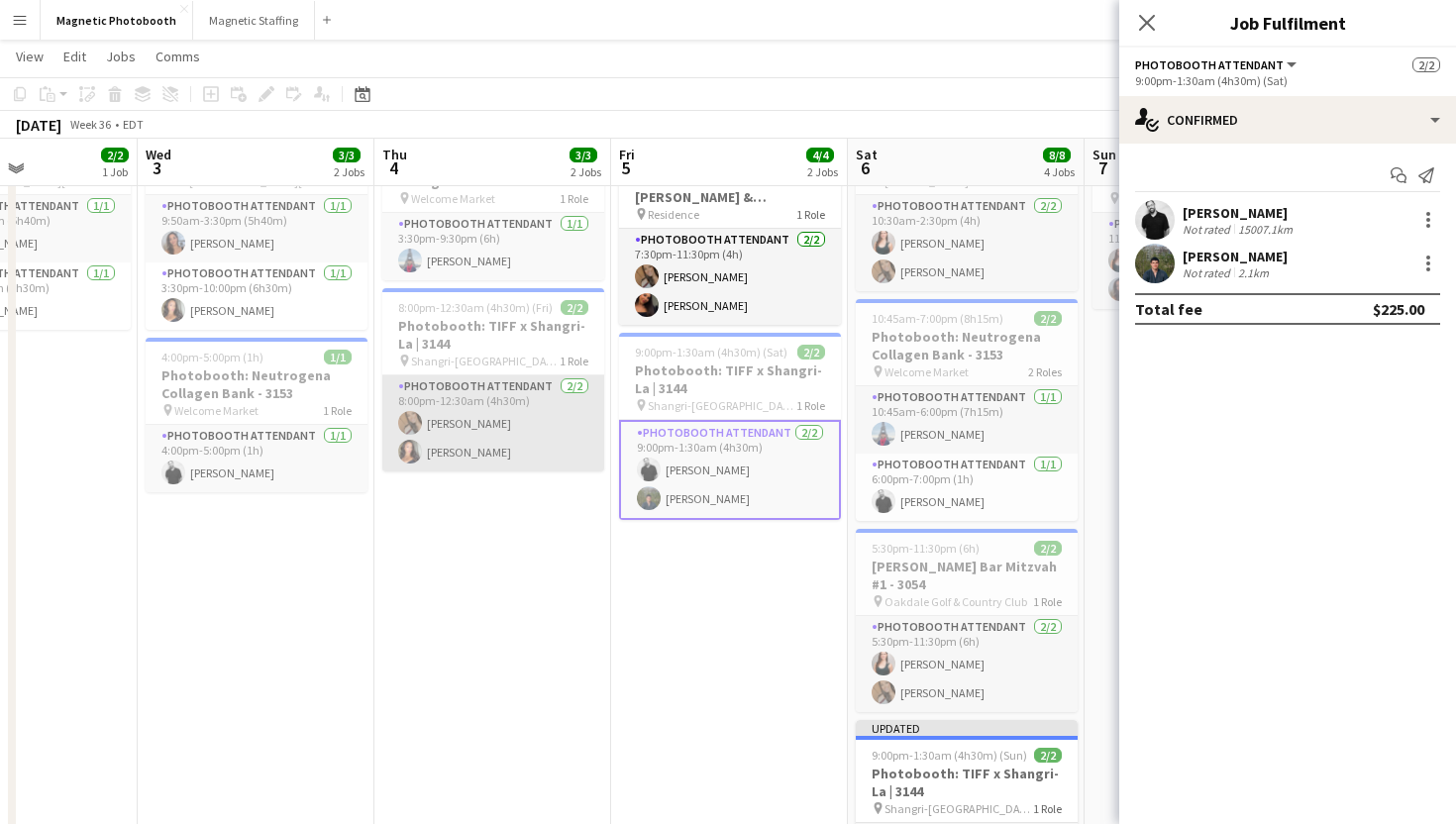
click at [539, 406] on app-card-role "Photobooth Attendant 2/2 8:00pm-12:30am (4h30m) erica Musso Katelynn Espinosa" at bounding box center [493, 423] width 222 height 96
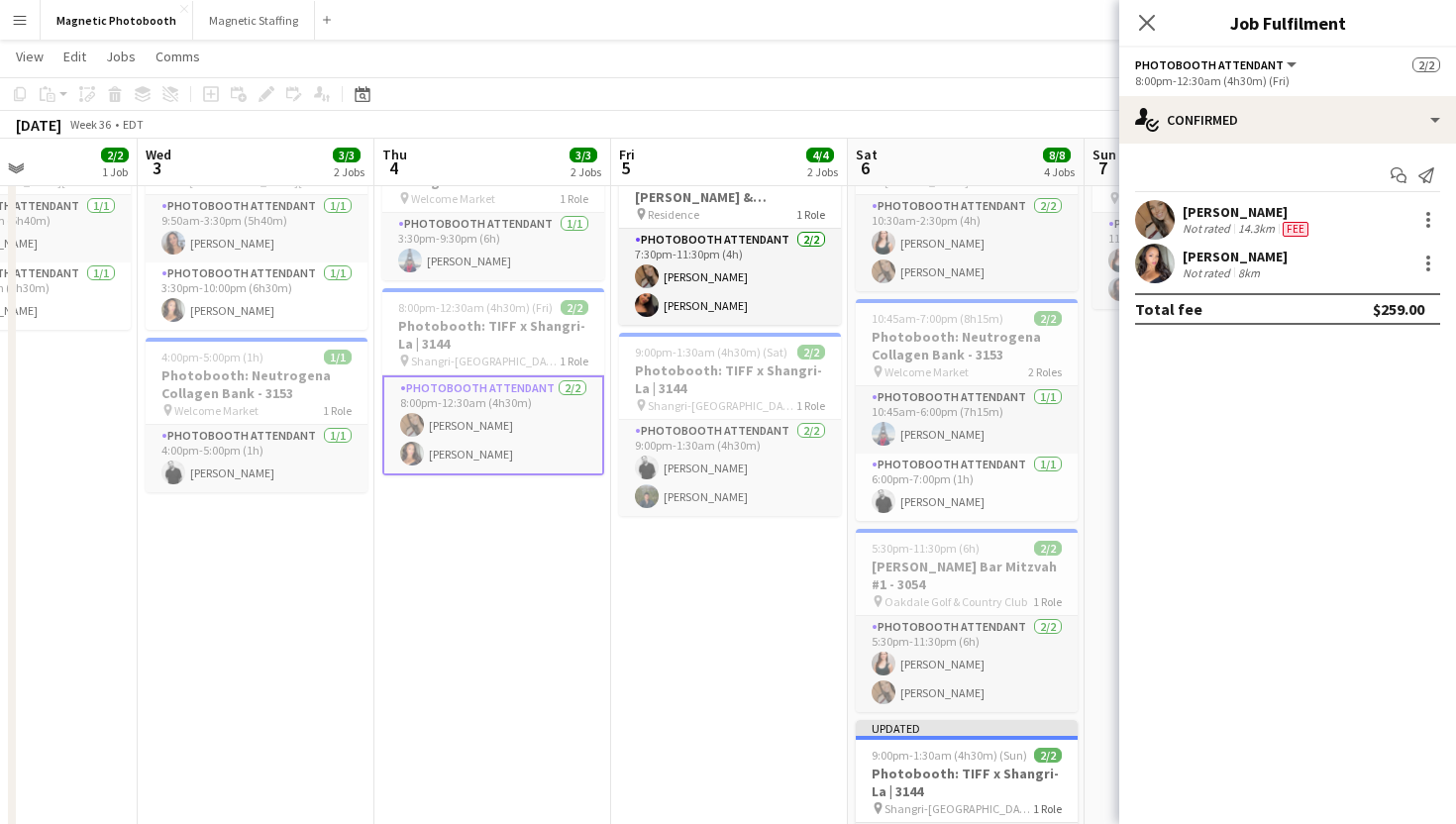
click at [1432, 205] on div "erica Musso Not rated 14.3km Fee" at bounding box center [1287, 220] width 337 height 40
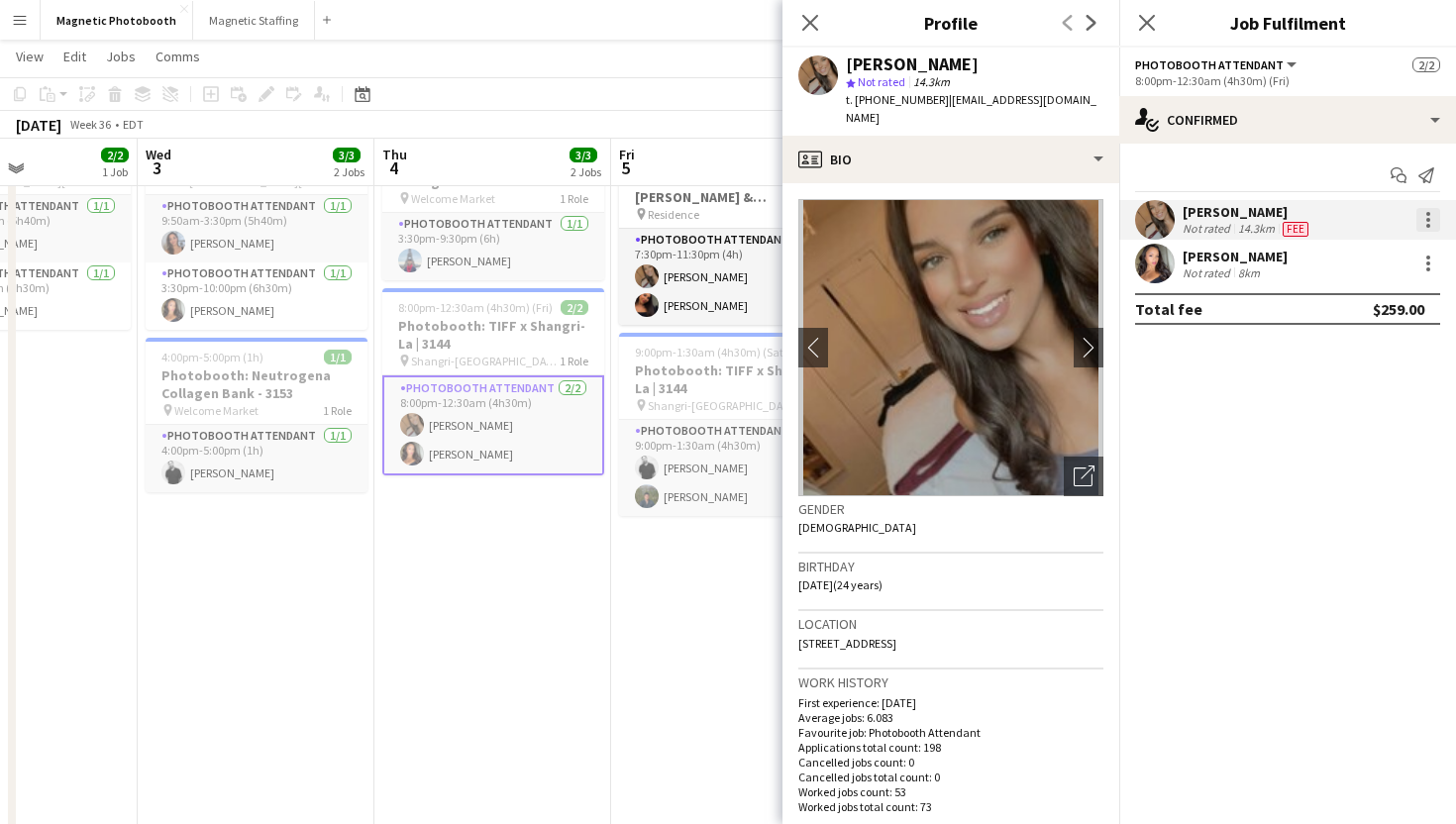
click at [1422, 222] on div at bounding box center [1428, 220] width 24 height 24
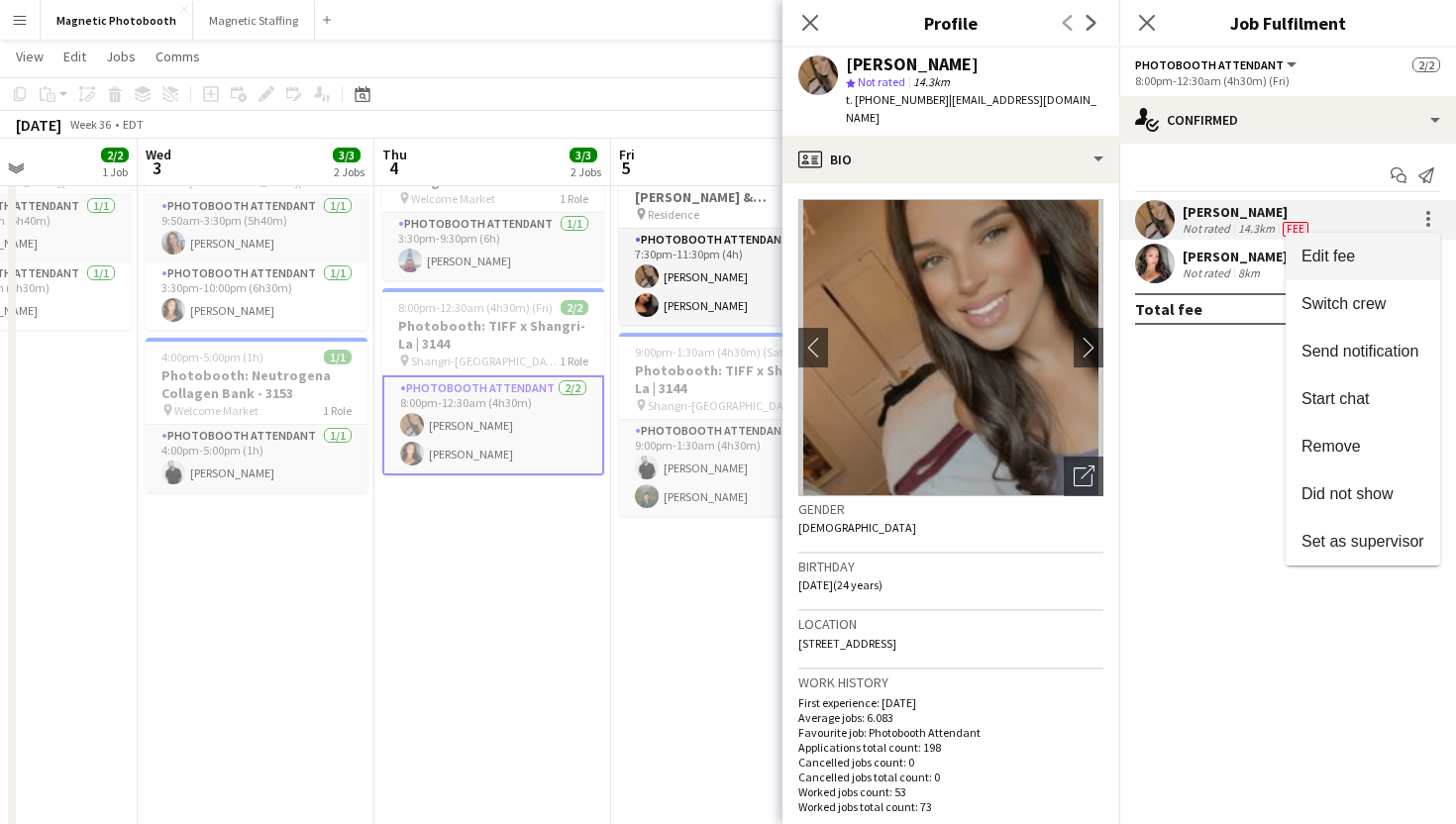
click at [1373, 259] on span "Edit fee" at bounding box center [1362, 257] width 123 height 18
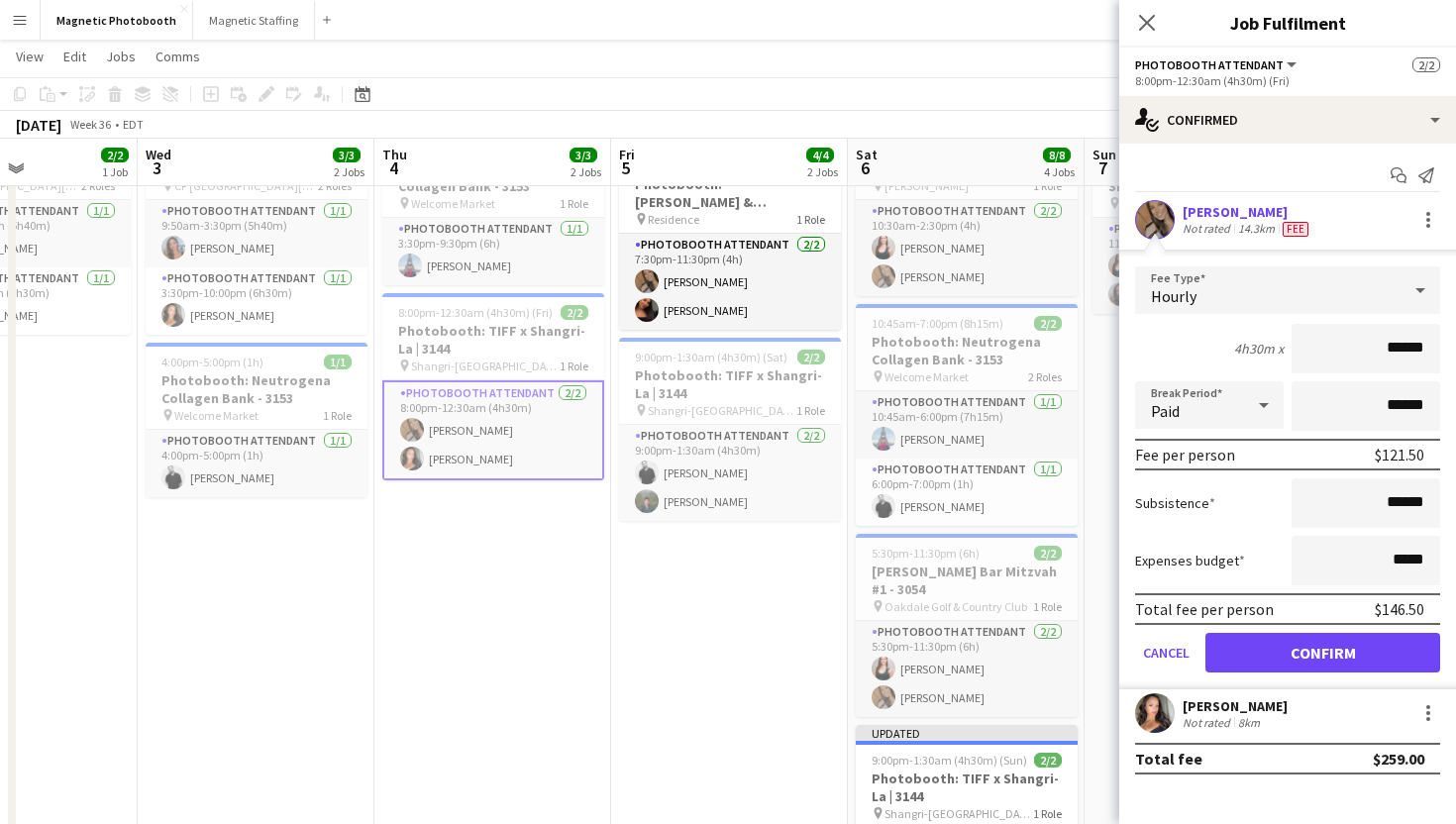
scroll to position [101, 0]
click at [1279, 200] on div "erica Musso Not rated 14.3km Fee" at bounding box center [1287, 220] width 337 height 40
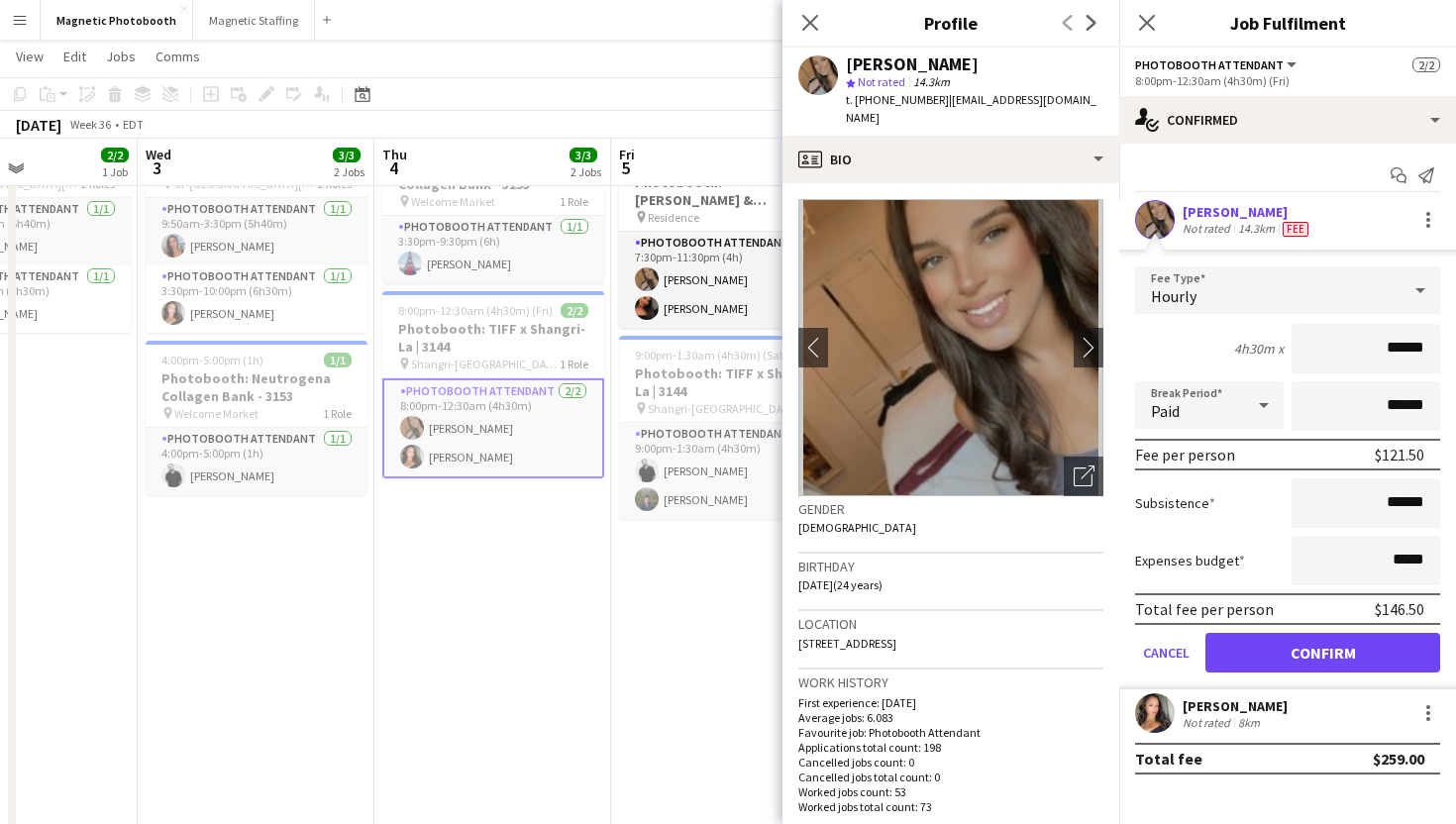
click at [1272, 200] on div "erica Musso Not rated 14.3km Fee" at bounding box center [1287, 220] width 337 height 40
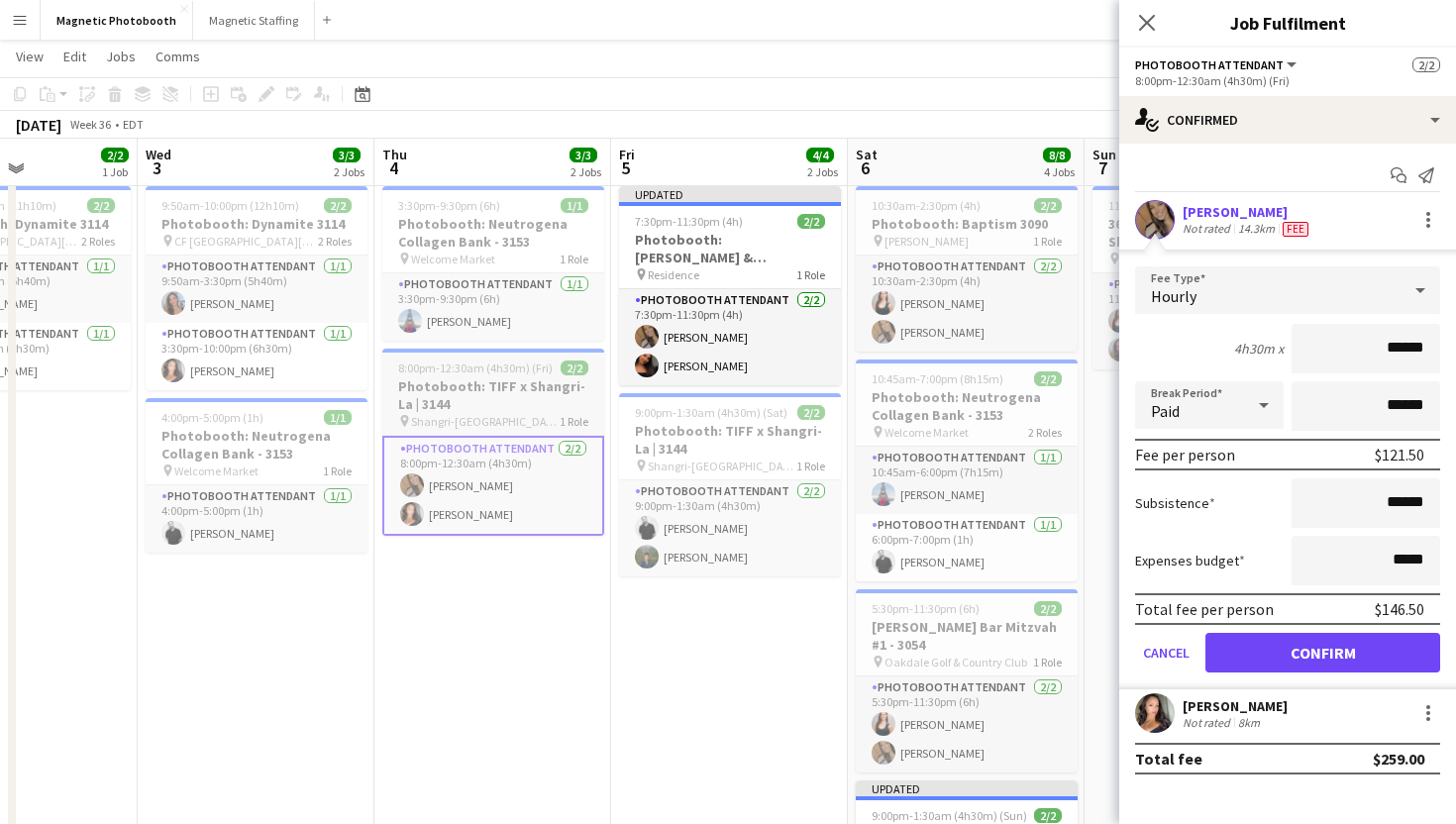
scroll to position [43, 0]
click at [509, 319] on app-card-role "Photobooth Attendant 1/1 3:30pm-9:30pm (6h) Luccas Correia" at bounding box center [493, 308] width 222 height 67
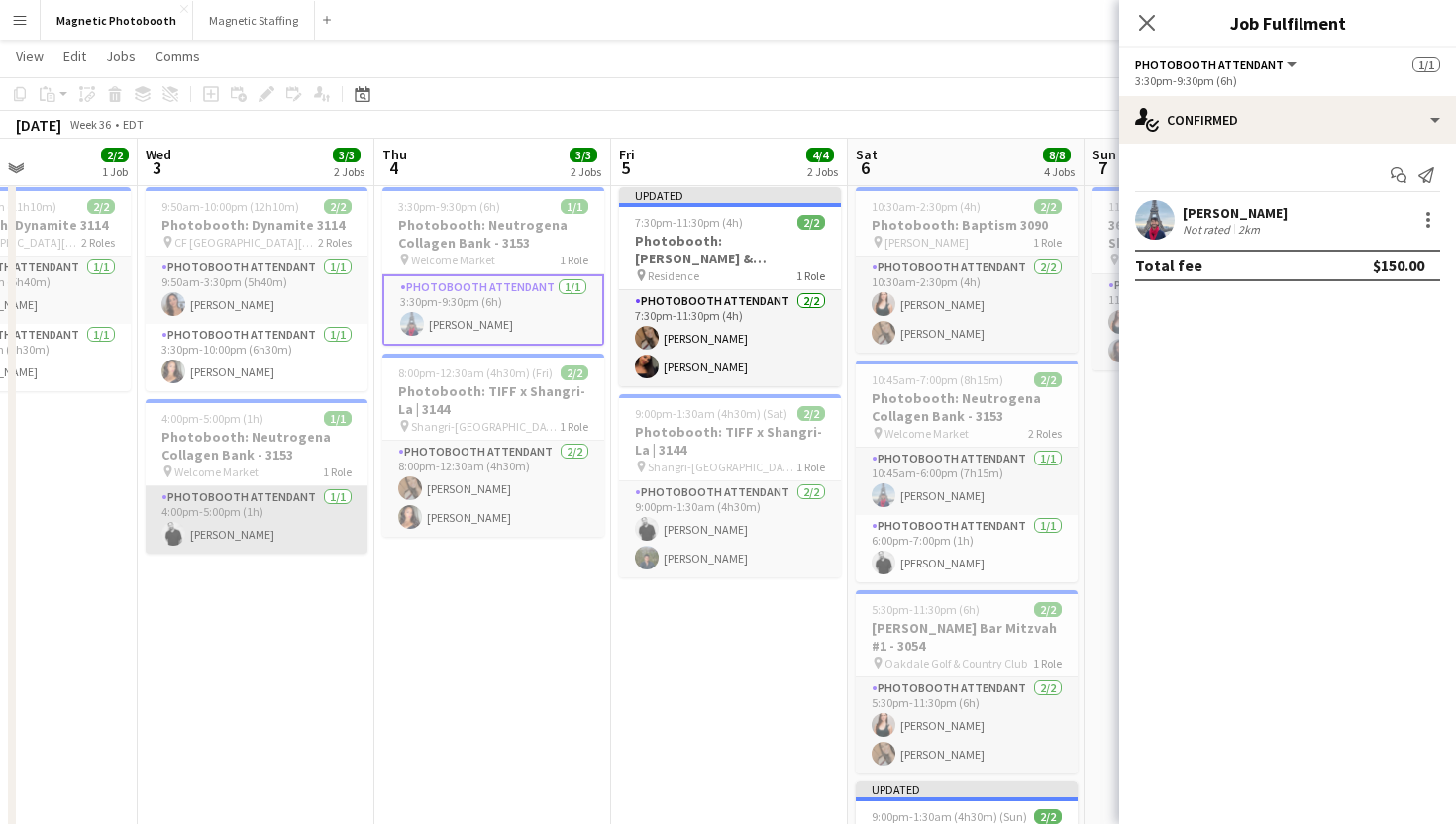
click at [265, 513] on app-card-role "Photobooth Attendant 1/1 4:00pm-5:00pm (1h) jean-philippe roy" at bounding box center [257, 519] width 222 height 67
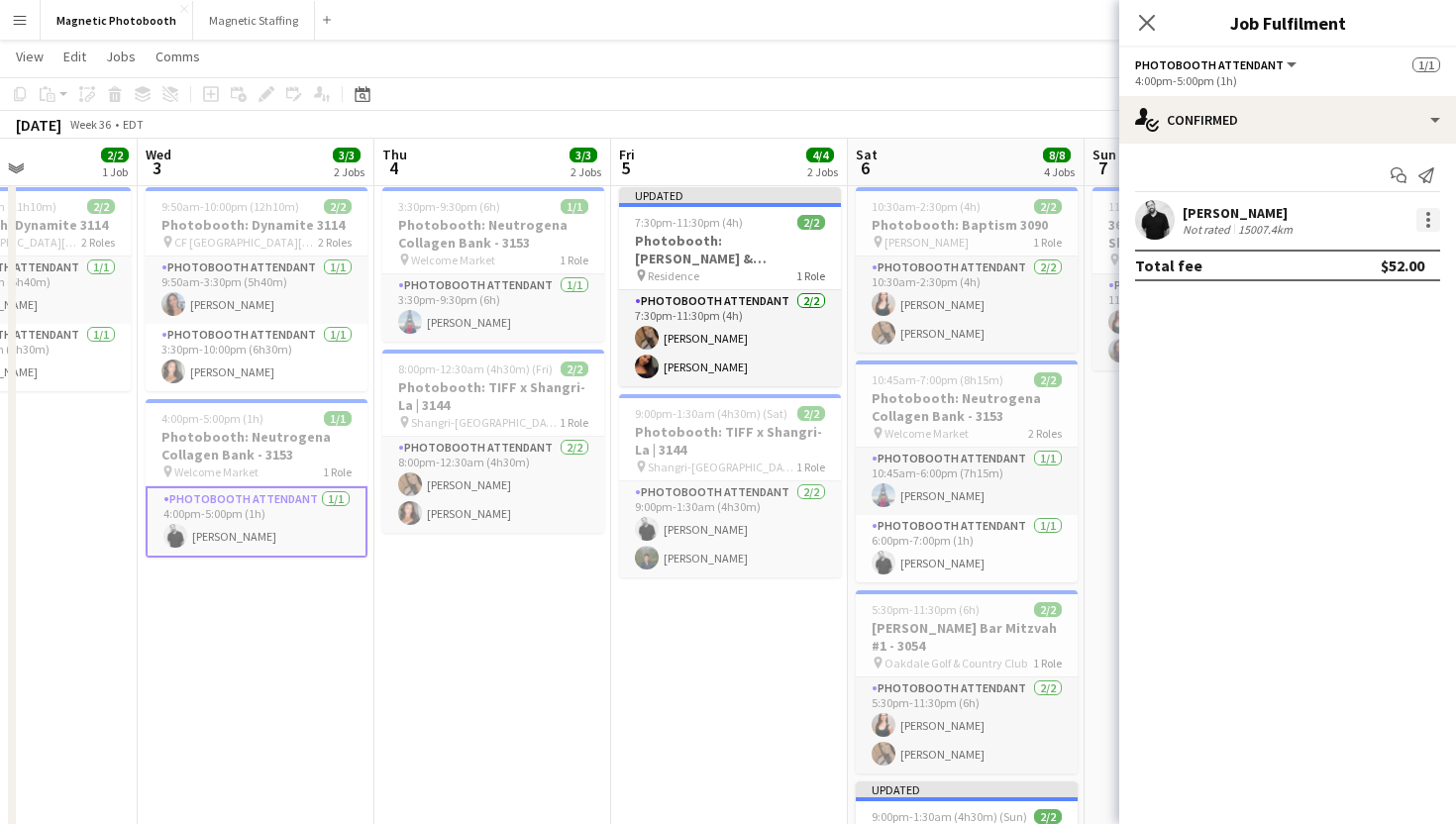
click at [1426, 220] on div at bounding box center [1428, 220] width 4 height 4
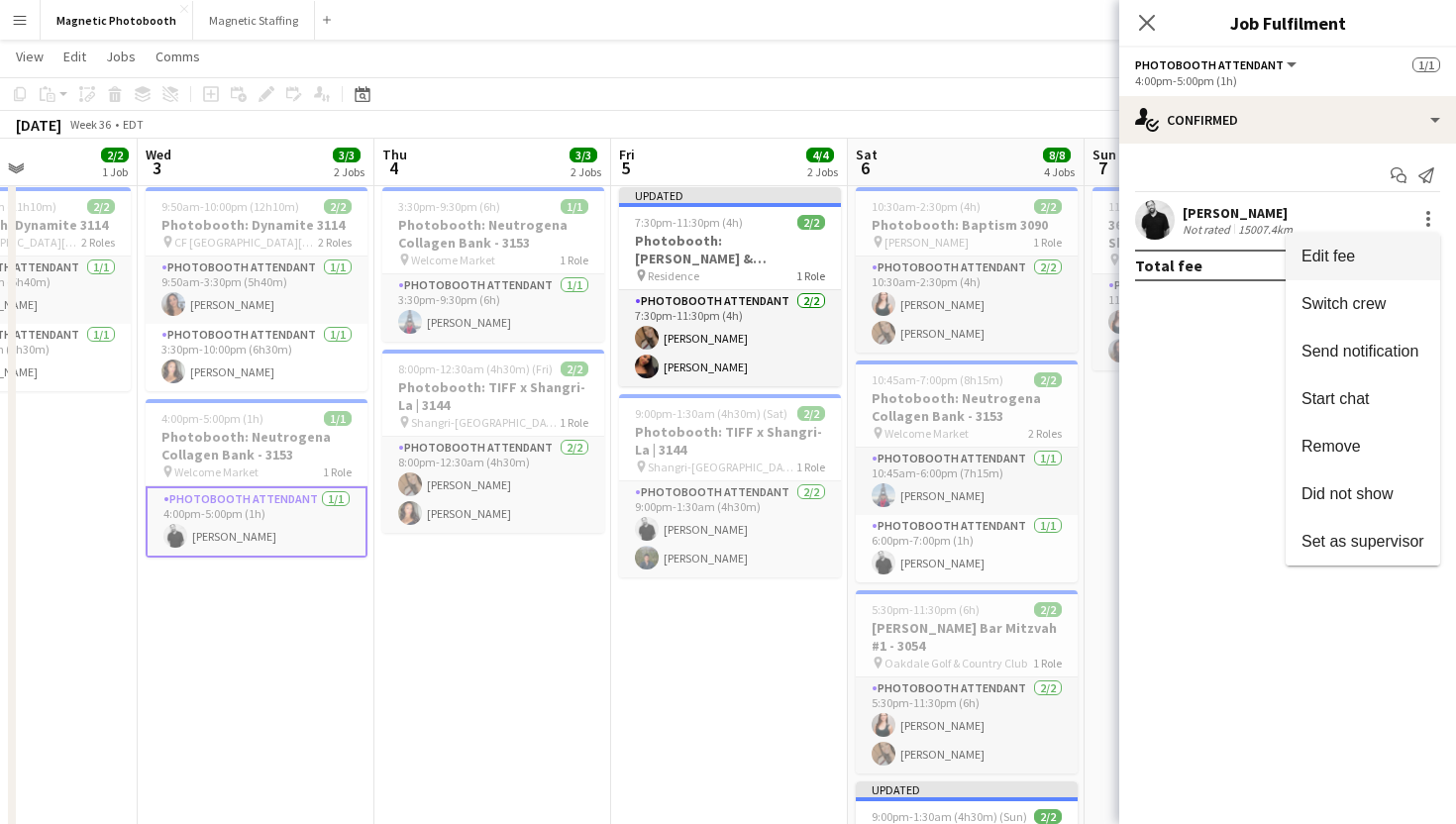
click at [1396, 245] on button "Edit fee" at bounding box center [1362, 257] width 155 height 48
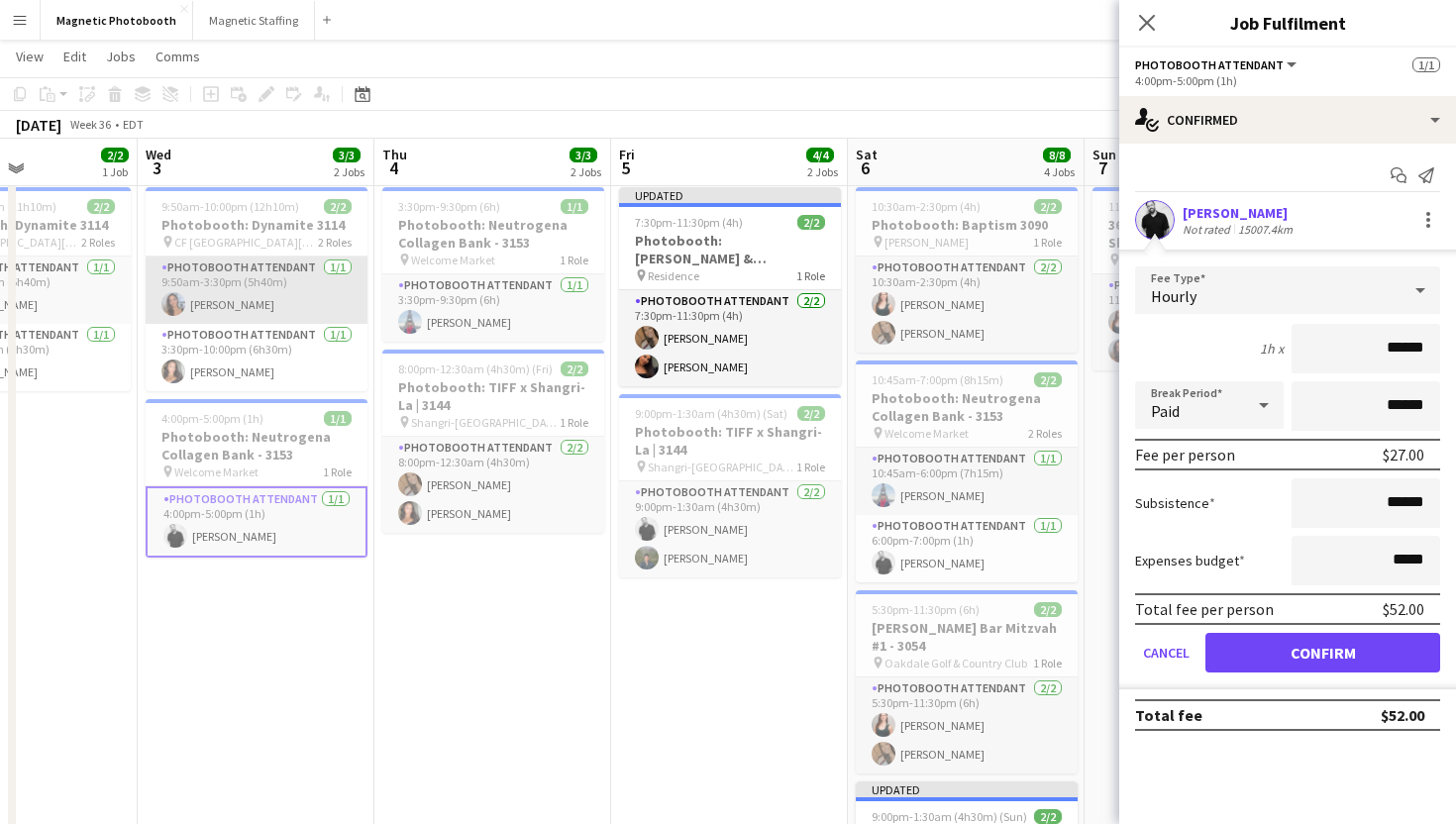
click at [342, 297] on app-card-role "Photobooth Attendant 1/1 9:50am-3:30pm (5h40m) Diana Michailidis" at bounding box center [257, 290] width 222 height 67
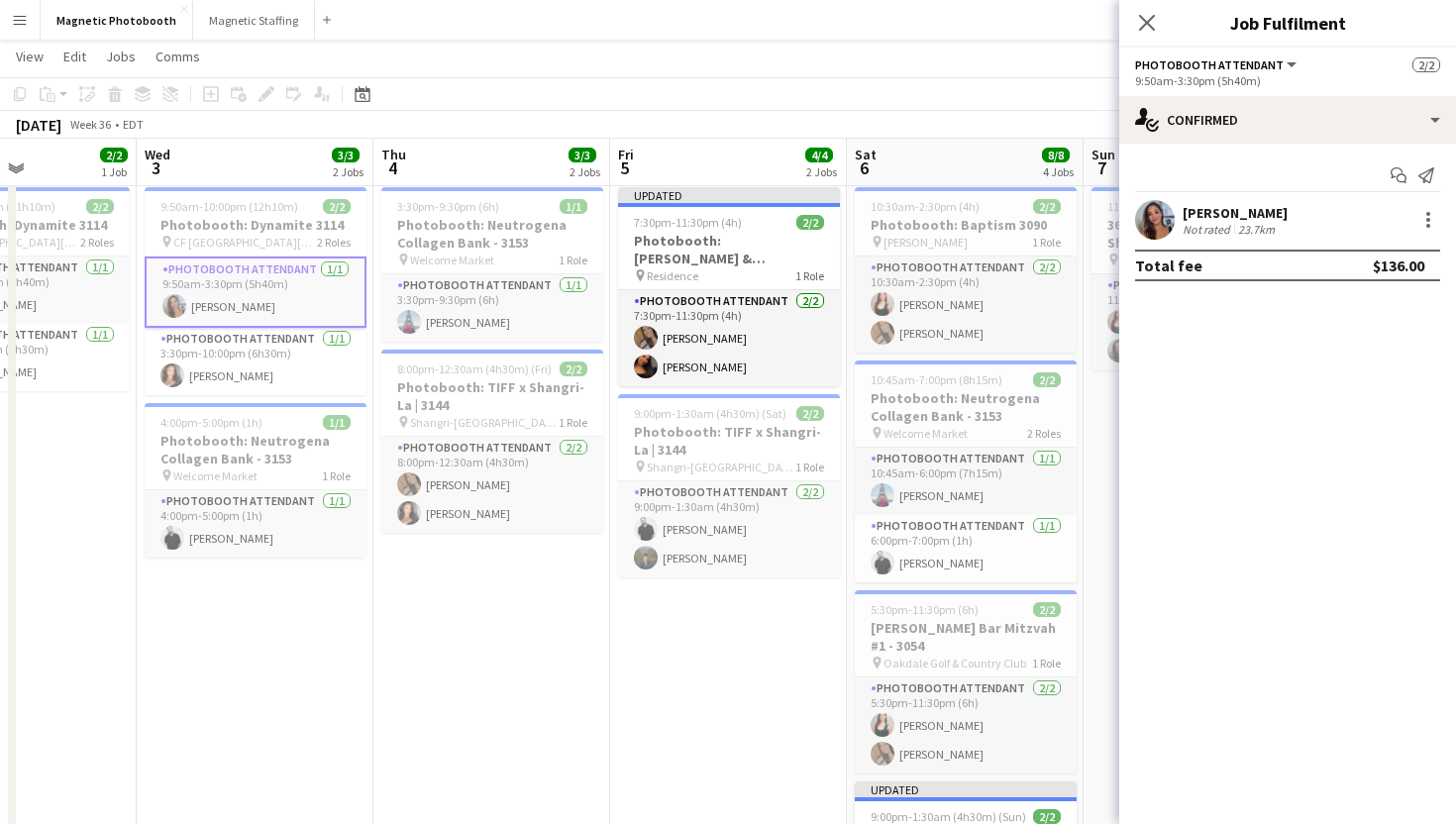
click at [1171, 14] on div "Close pop-in" at bounding box center [1147, 23] width 56 height 46
click at [1146, 15] on icon "Close pop-in" at bounding box center [1146, 22] width 19 height 19
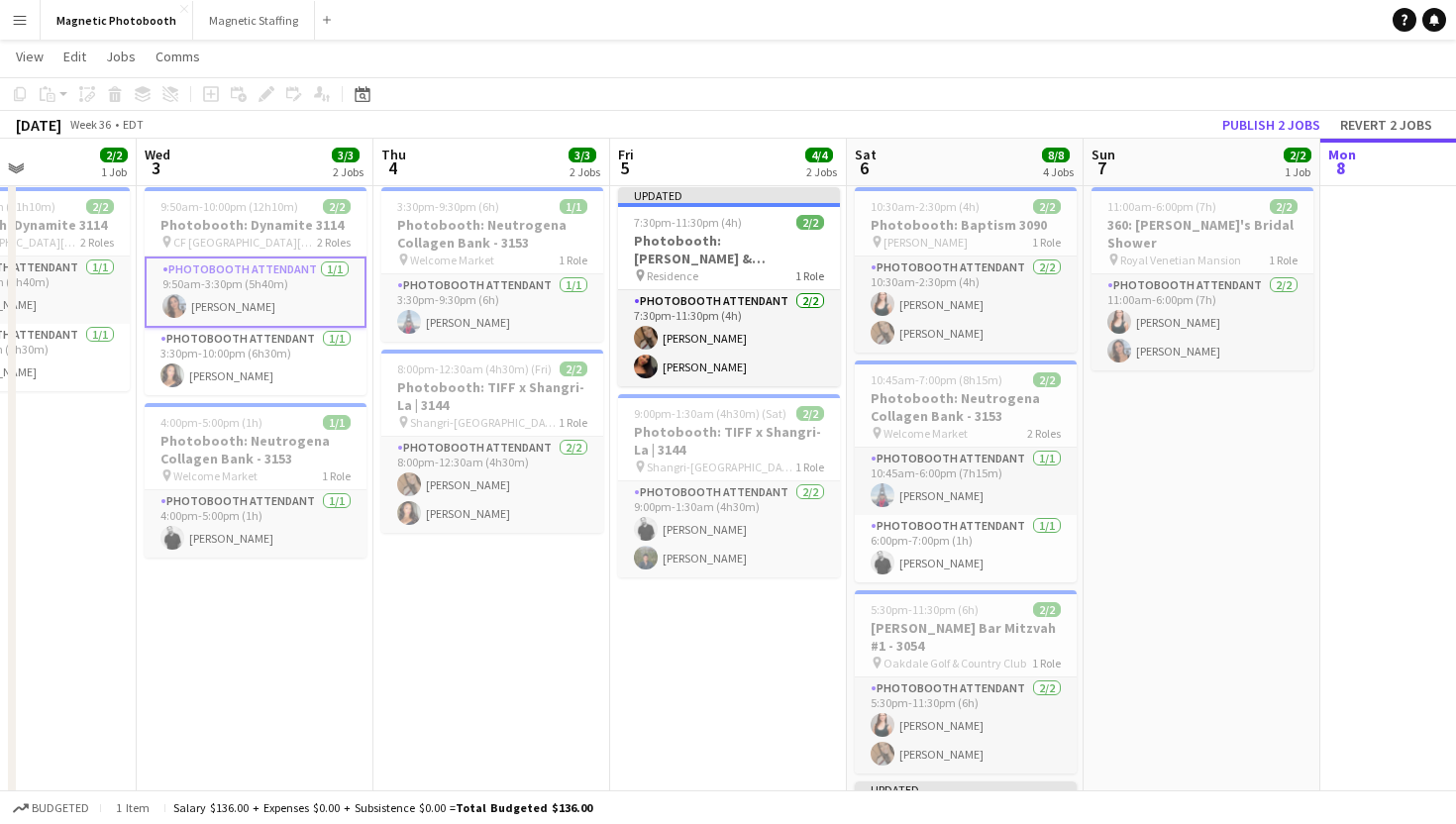
click at [1146, 15] on app-navbar "Menu Boards Boards Boards All jobs Status Workforce Workforce My Workforce Recr…" at bounding box center [728, 20] width 1456 height 40
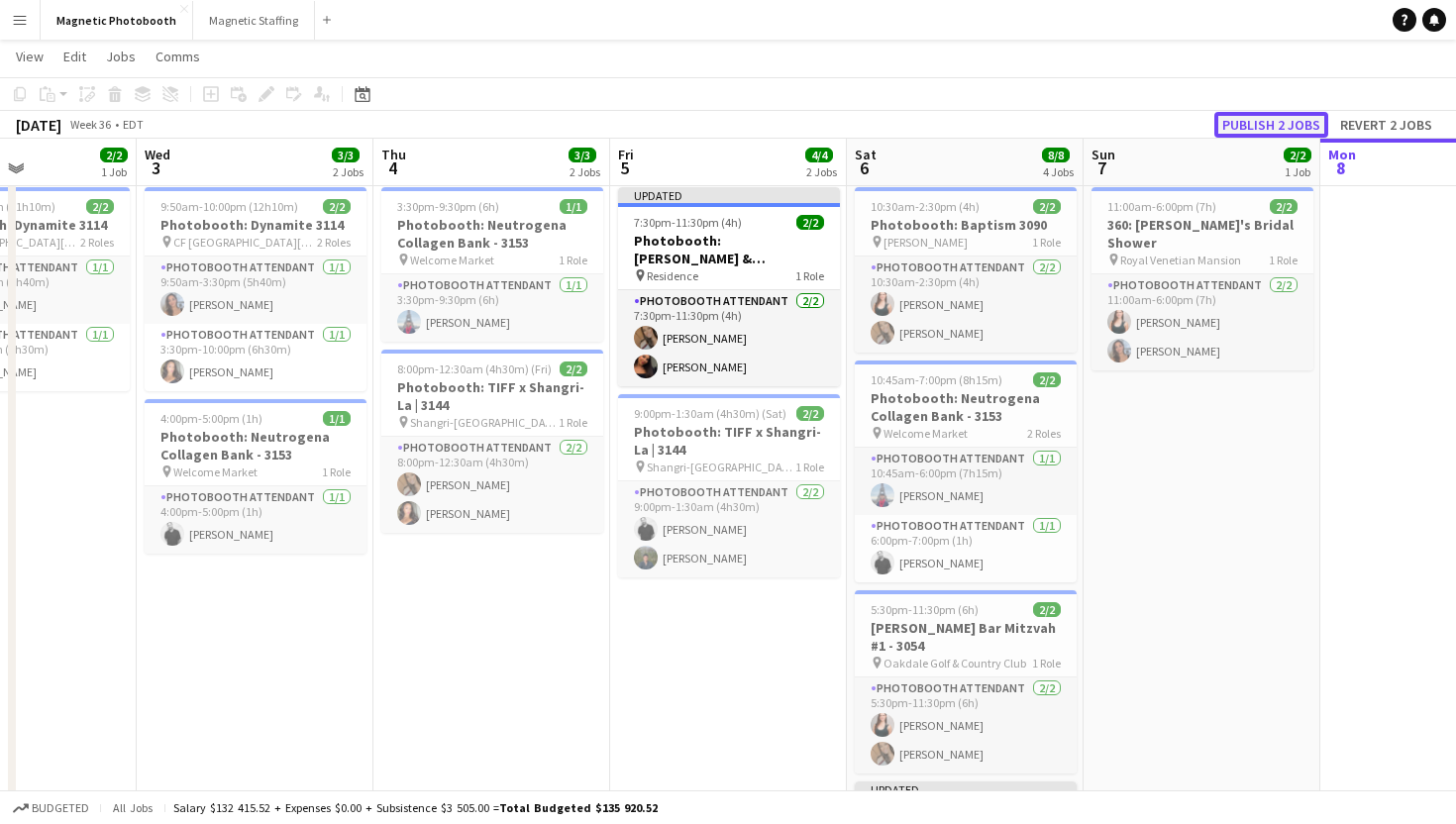
click at [1242, 116] on button "Publish 2 jobs" at bounding box center [1271, 125] width 114 height 26
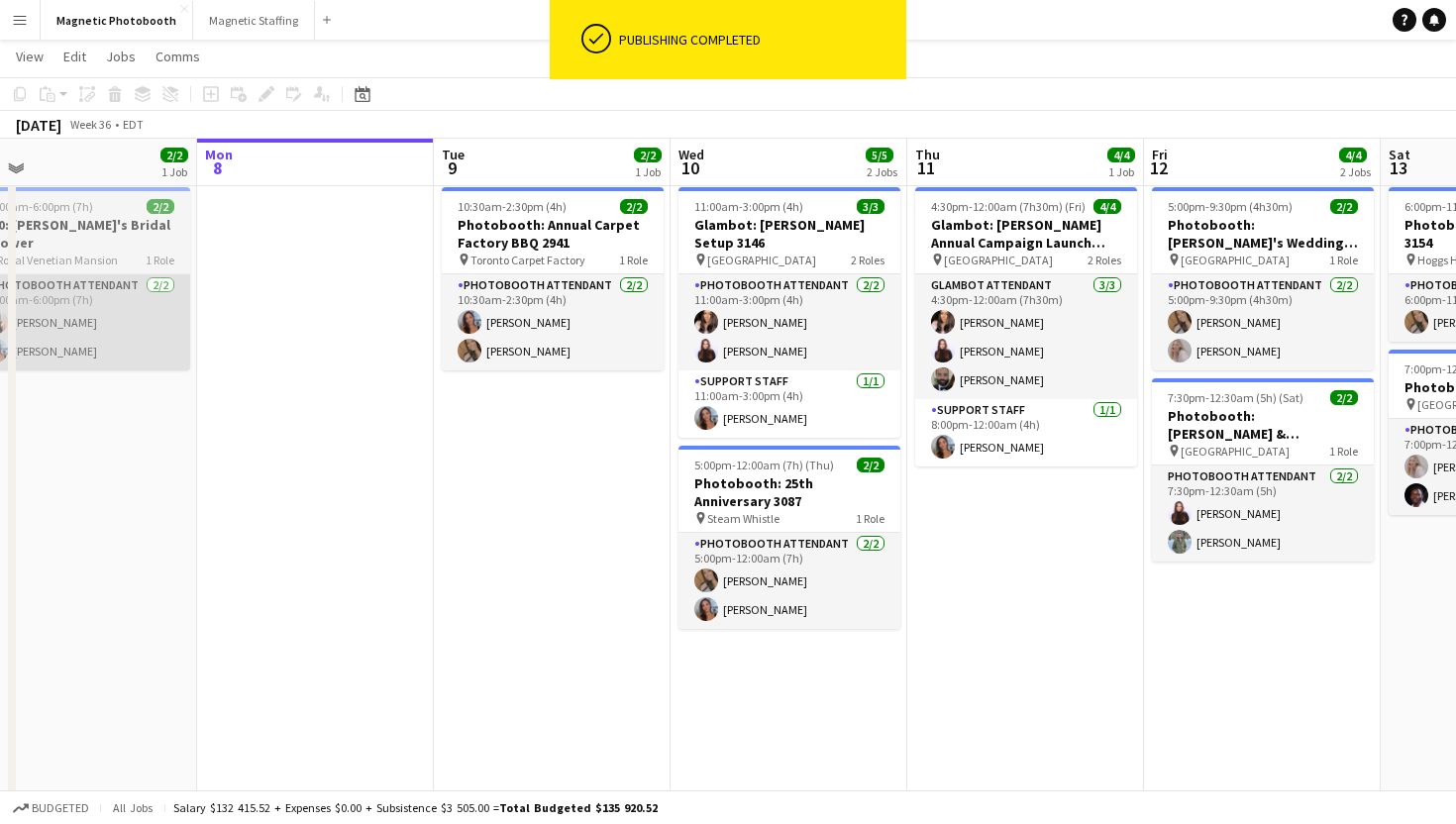
scroll to position [0, 752]
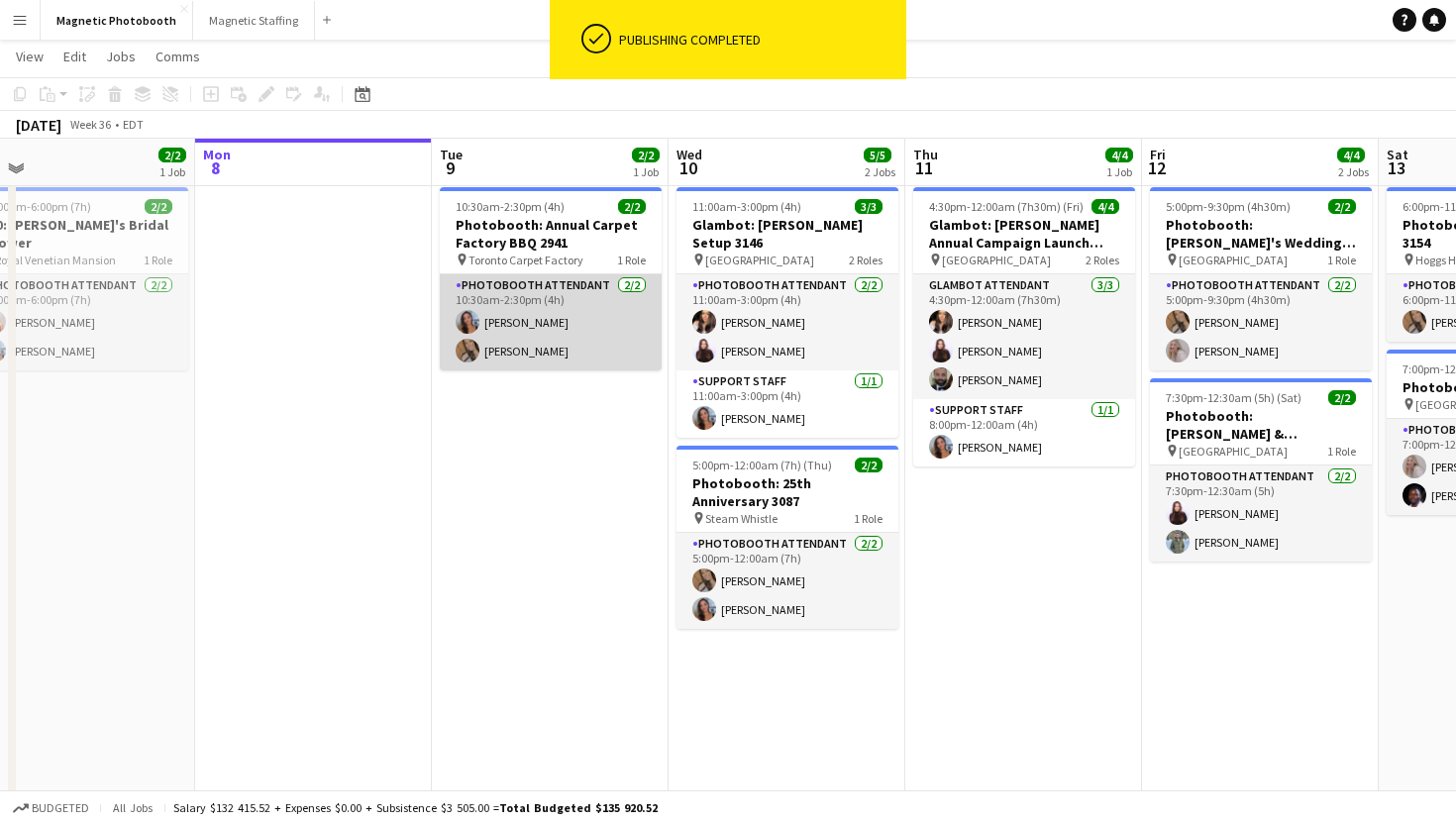
click at [615, 325] on app-card-role "Photobooth Attendant 2/2 10:30am-2:30pm (4h) Diana Michailidis erica Musso" at bounding box center [550, 323] width 222 height 96
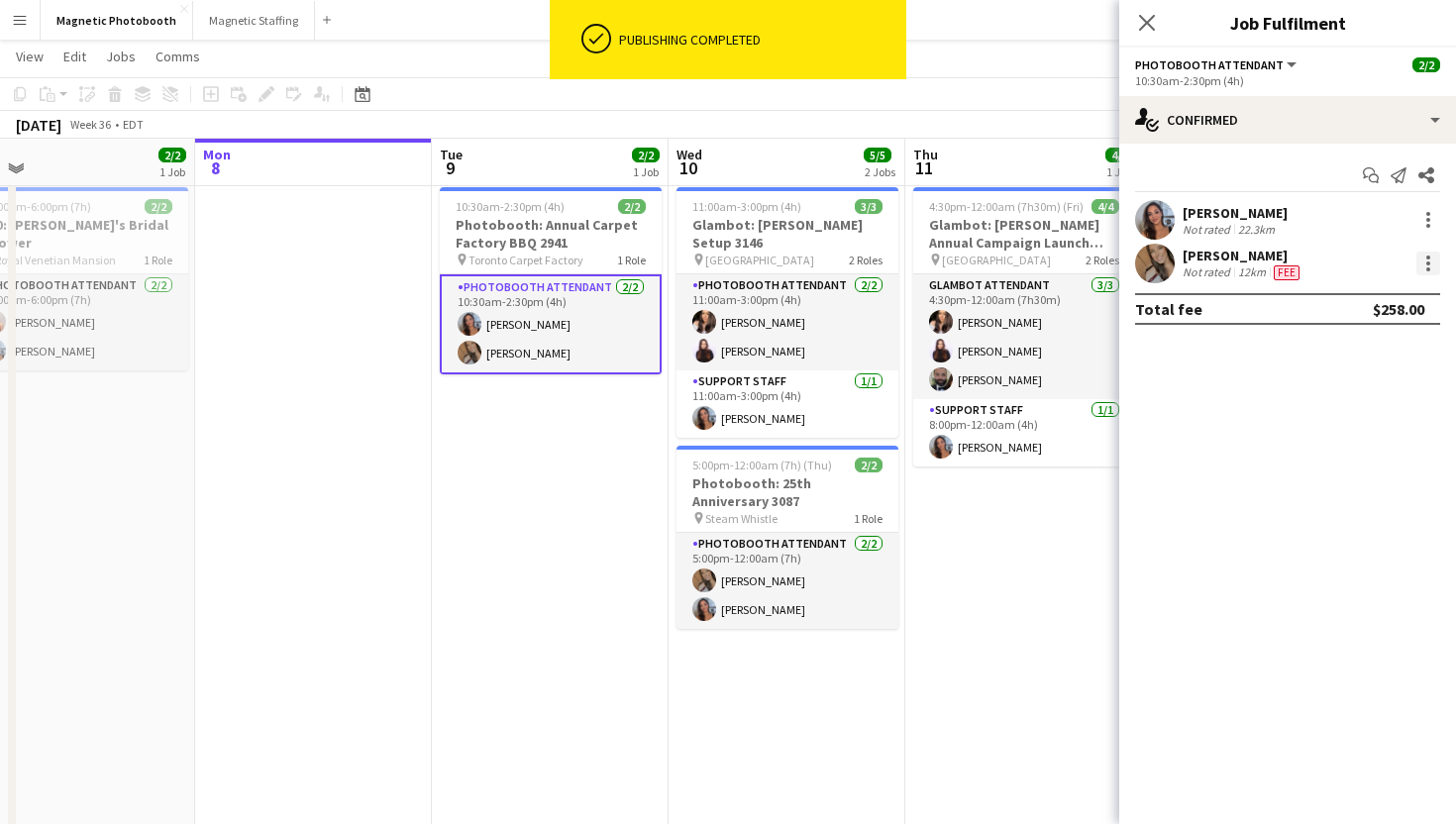
click at [1436, 260] on div at bounding box center [1428, 264] width 24 height 24
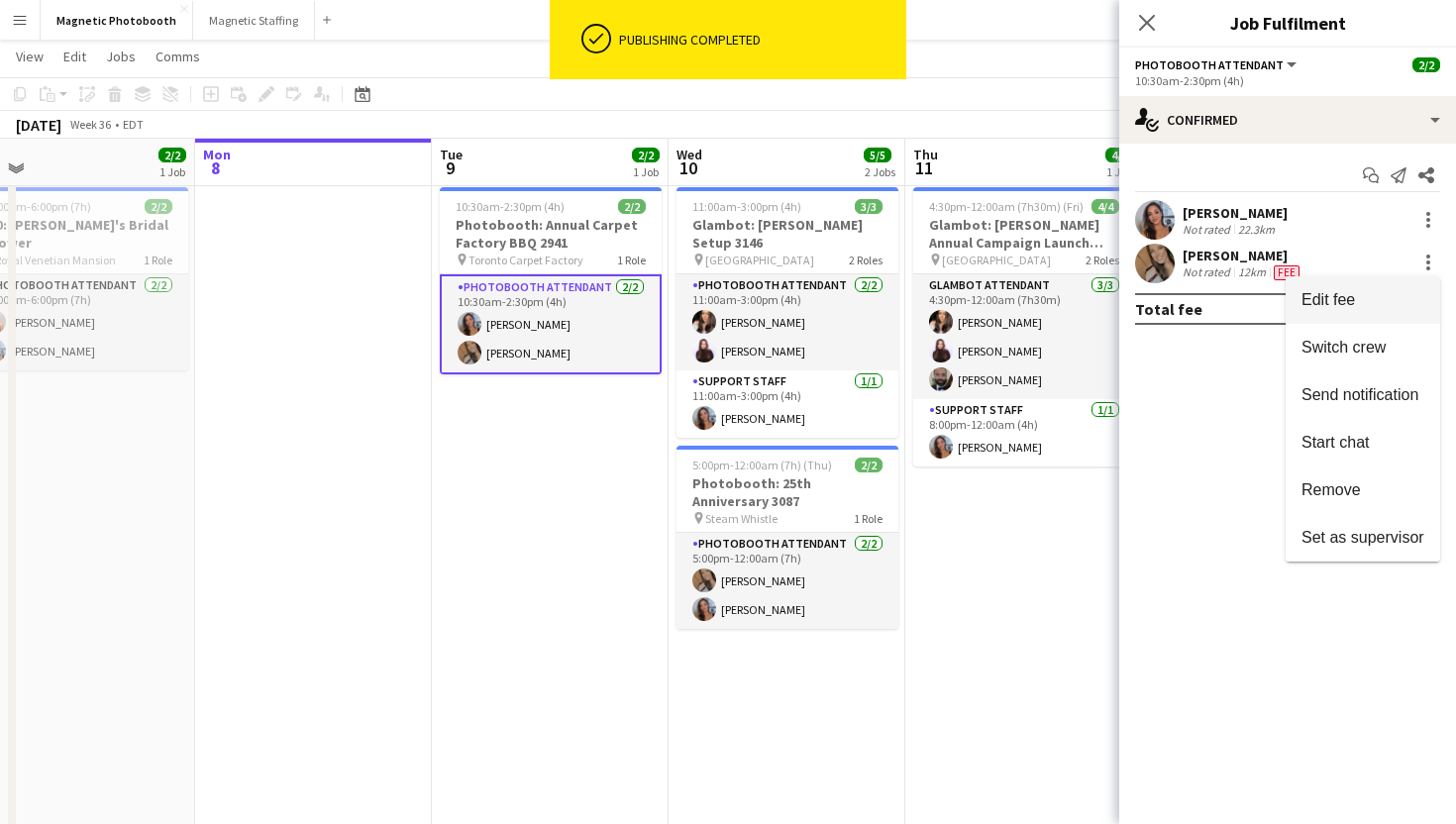
click at [1412, 302] on span "Edit fee" at bounding box center [1362, 301] width 123 height 18
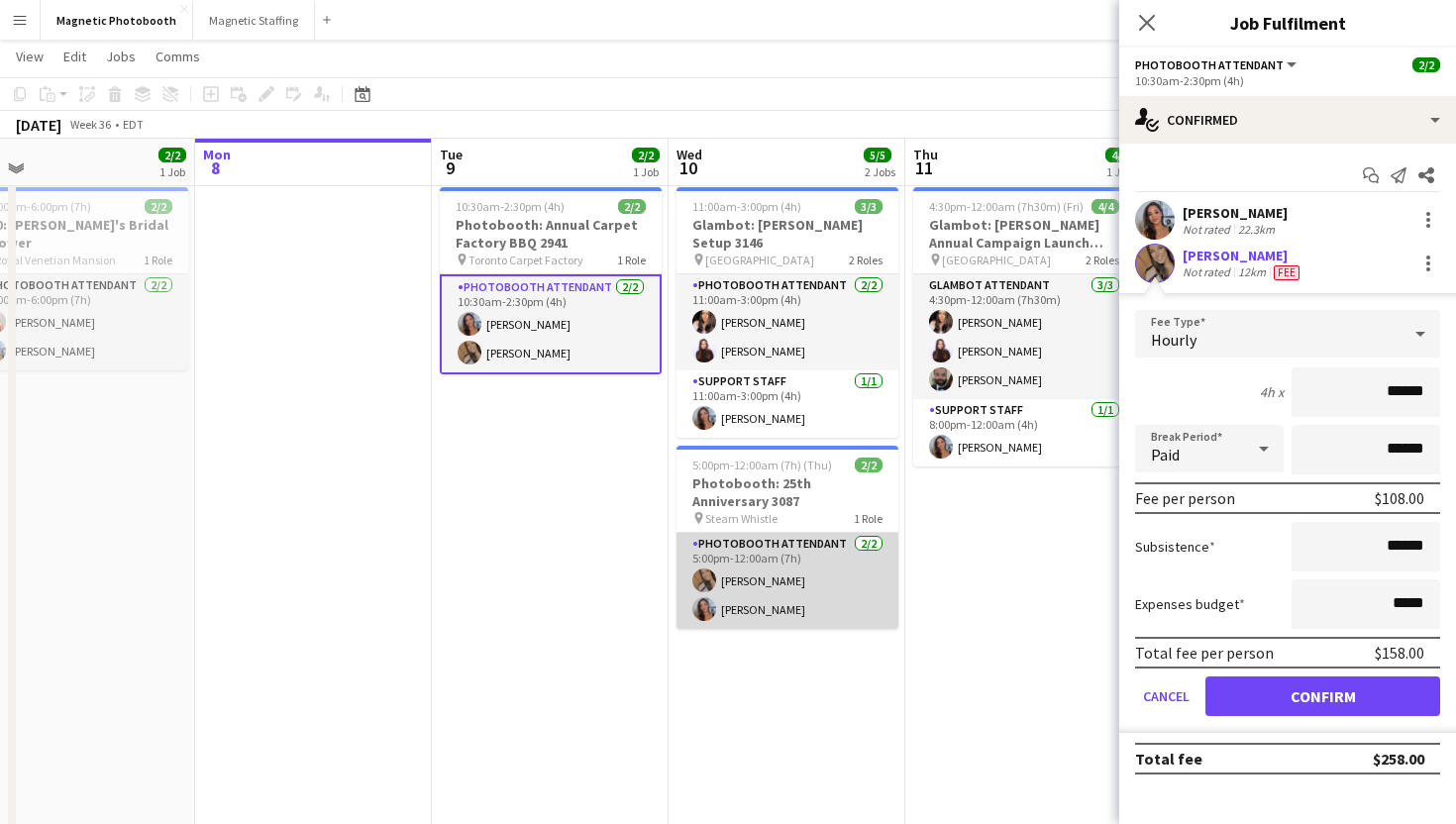
click at [821, 563] on app-card-role "Photobooth Attendant 2/2 5:00pm-12:00am (7h) erica Musso Diana Michailidis" at bounding box center [787, 581] width 222 height 96
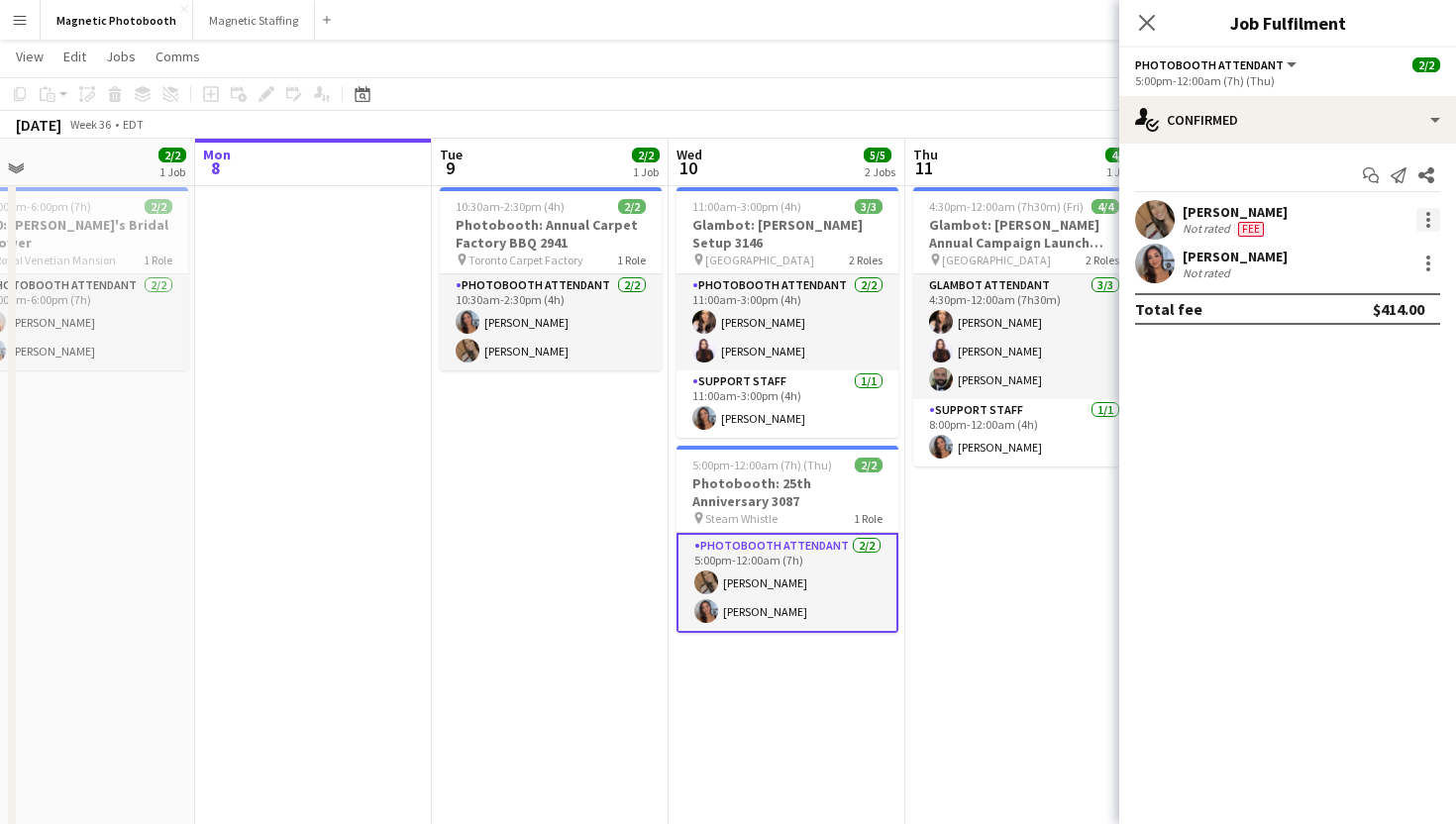
click at [1436, 230] on div at bounding box center [1428, 220] width 24 height 24
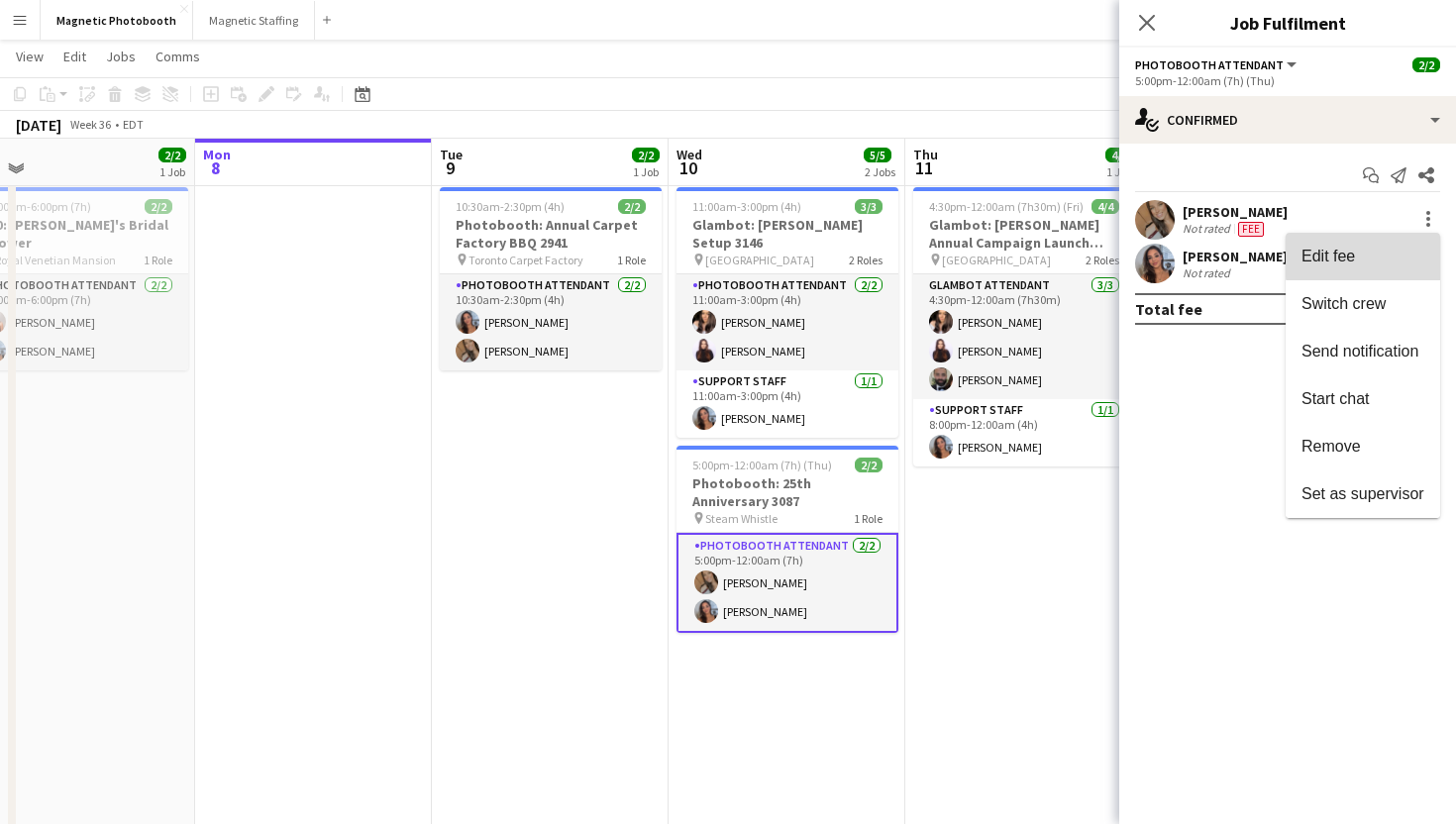
click at [1404, 257] on span "Edit fee" at bounding box center [1362, 257] width 123 height 18
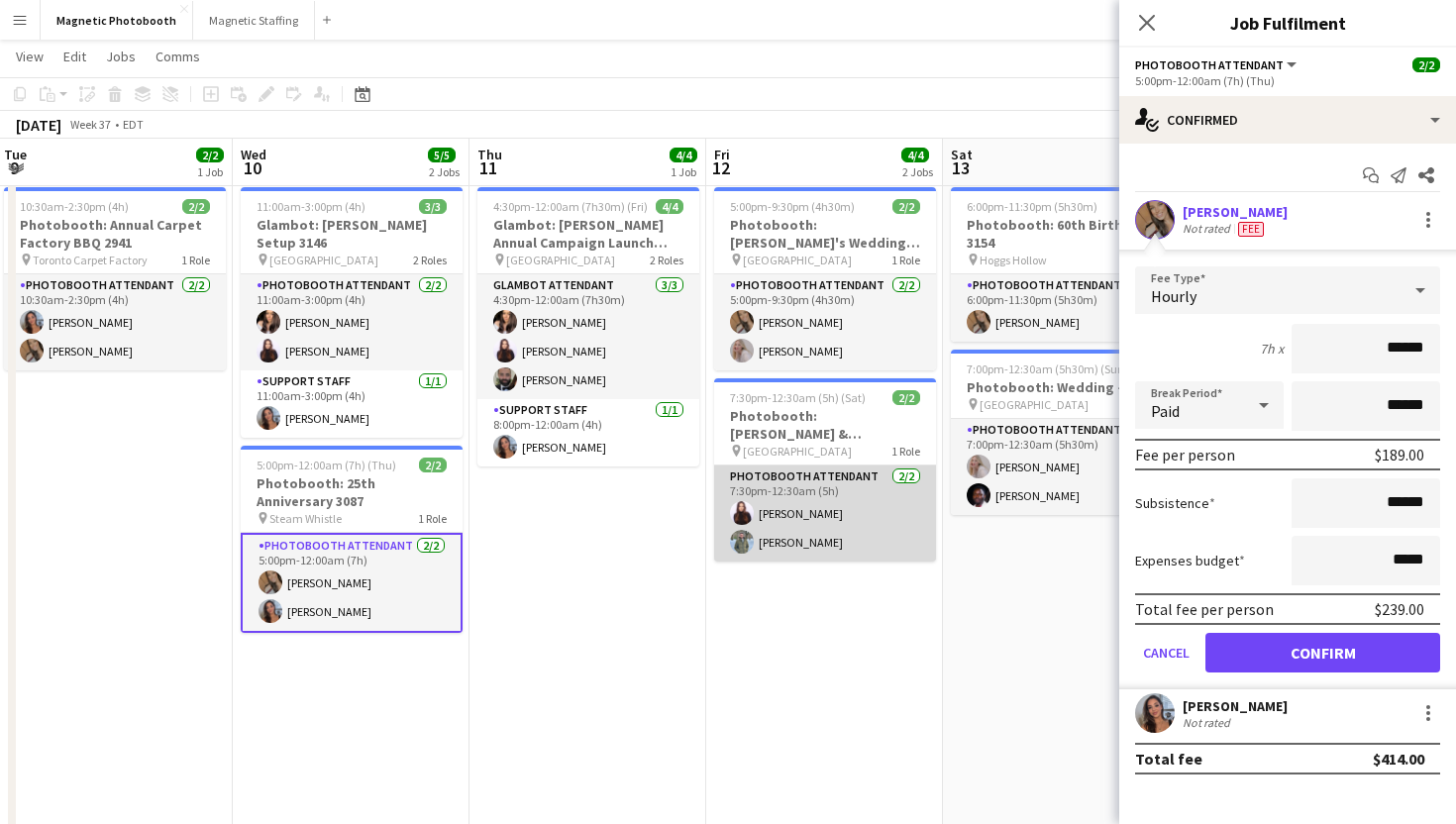
scroll to position [0, 774]
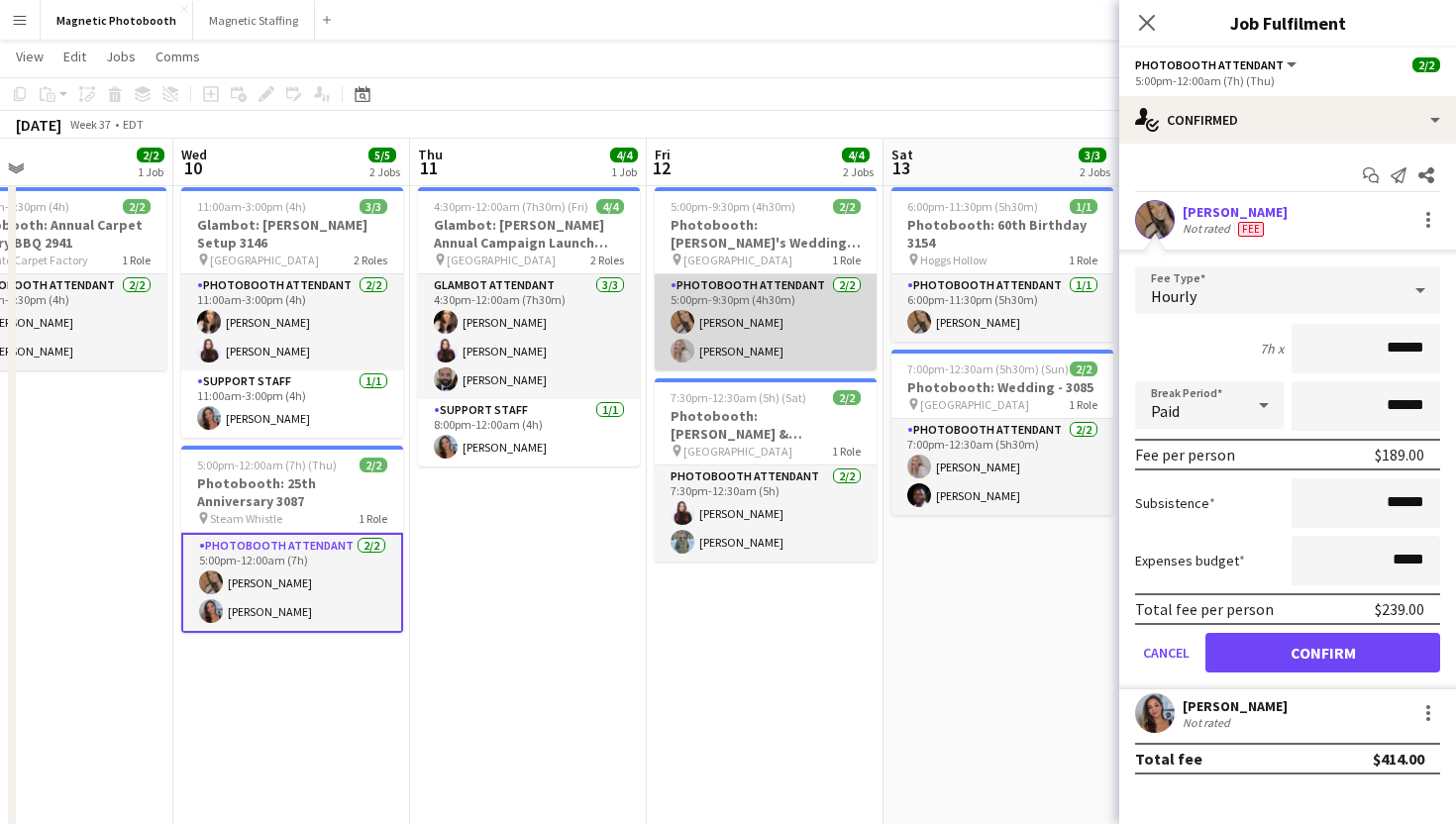
click at [841, 311] on app-card-role "Photobooth Attendant 2/2 5:00pm-9:30pm (4h30m) erica Musso Roxanna Cyganek" at bounding box center [766, 323] width 222 height 96
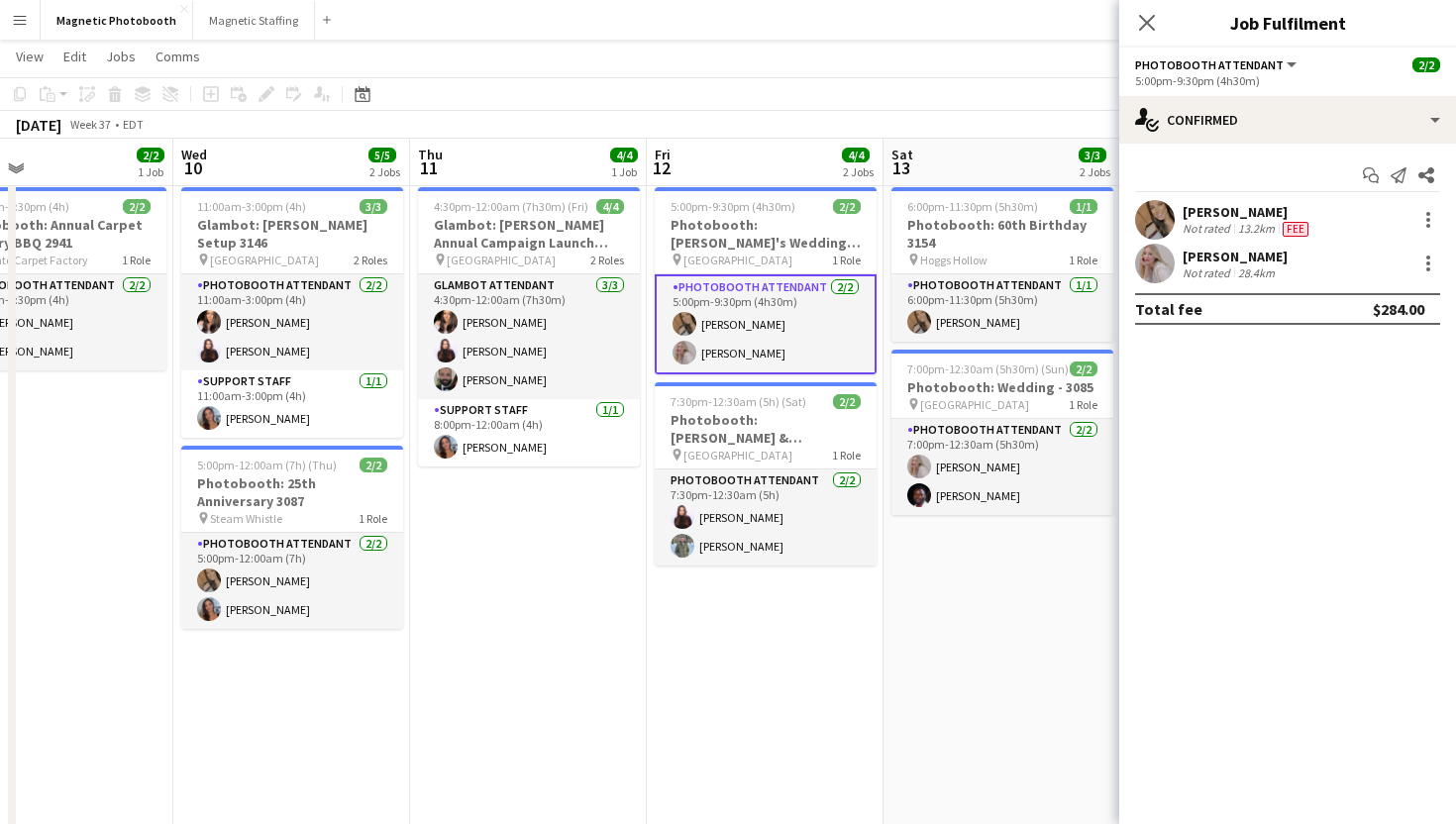
click at [1443, 220] on div "erica Musso Not rated 13.2km Fee" at bounding box center [1287, 220] width 337 height 40
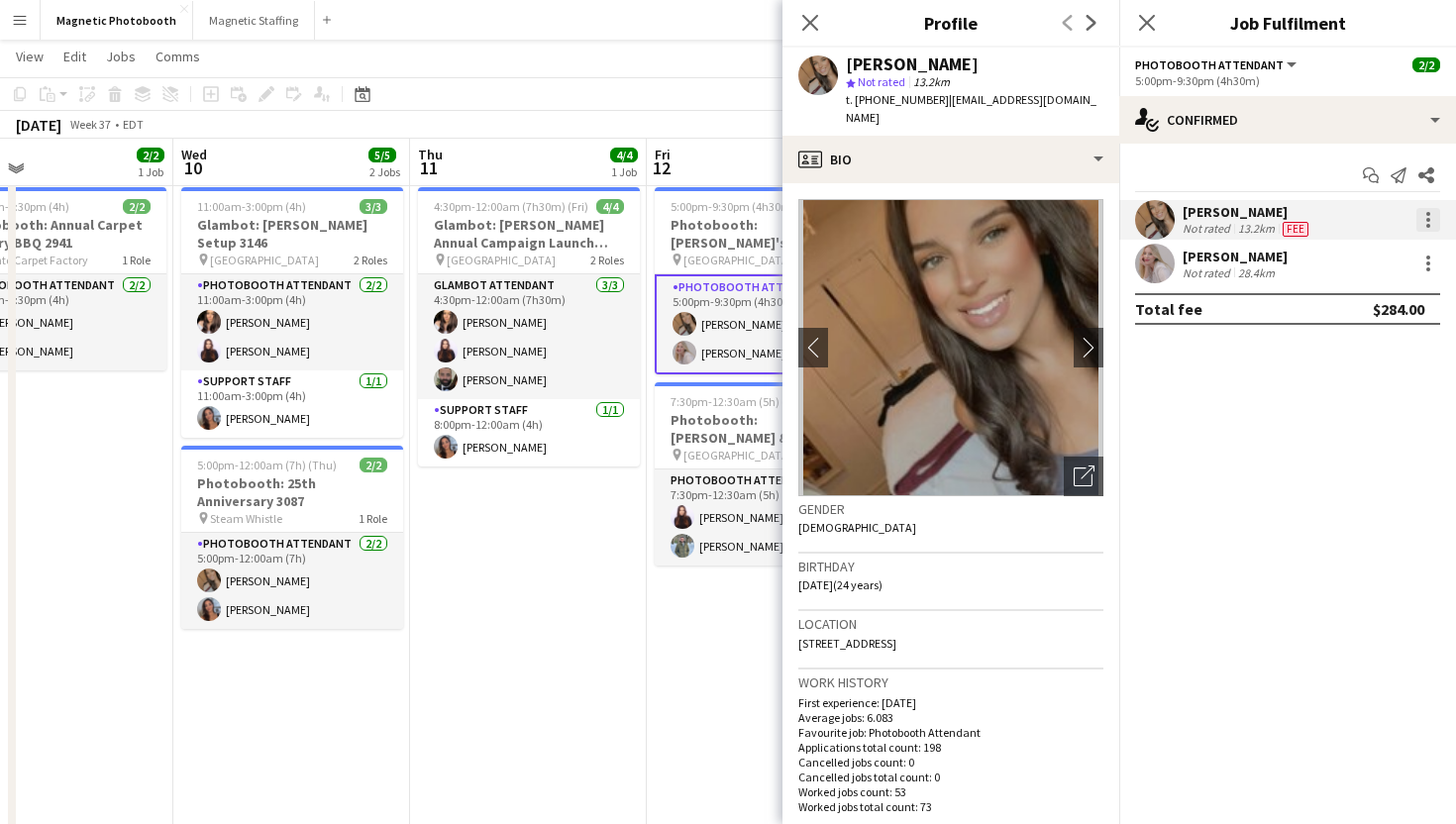
click at [1425, 220] on div at bounding box center [1428, 220] width 24 height 24
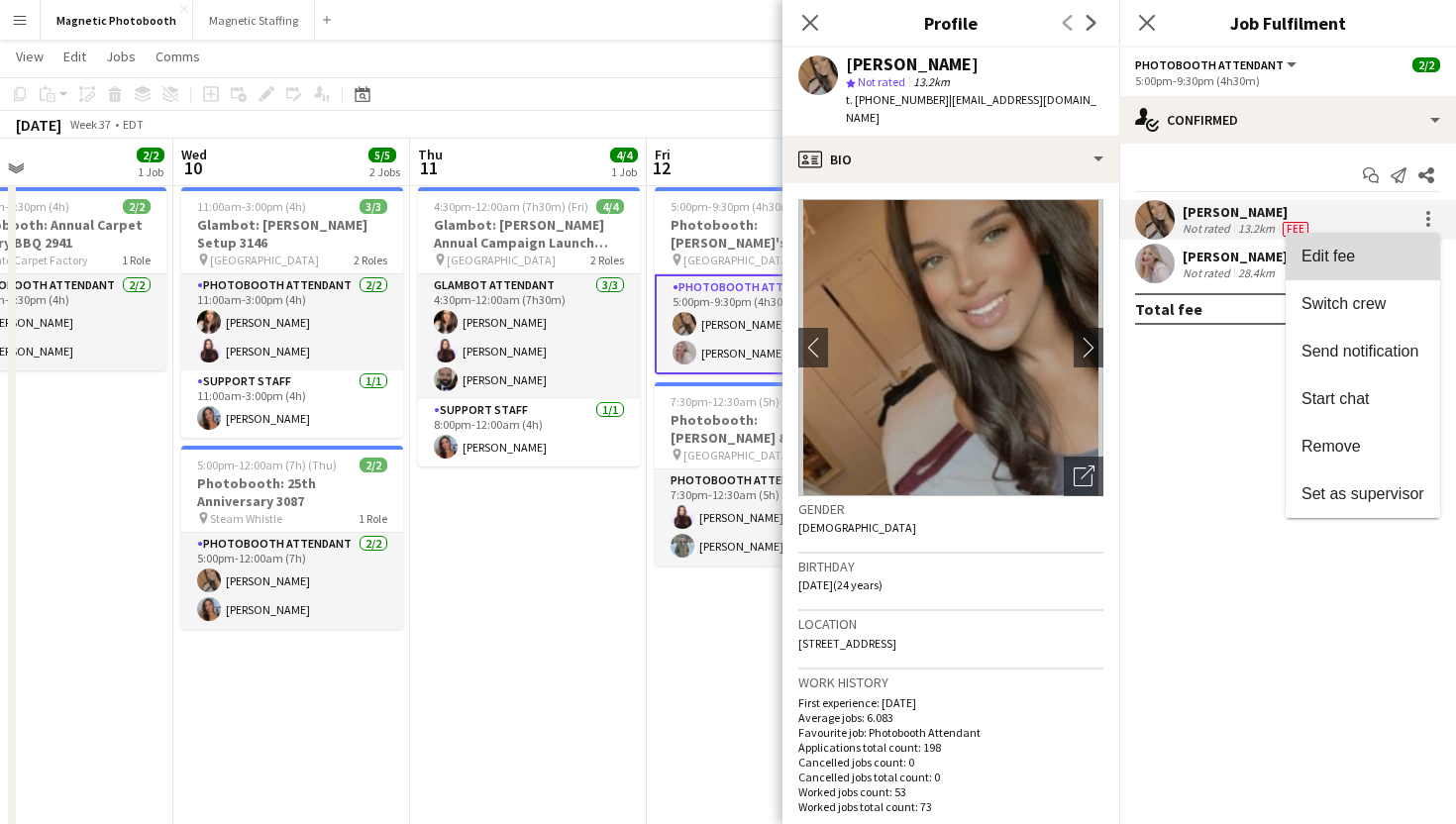
click at [1407, 256] on span "Edit fee" at bounding box center [1362, 257] width 123 height 18
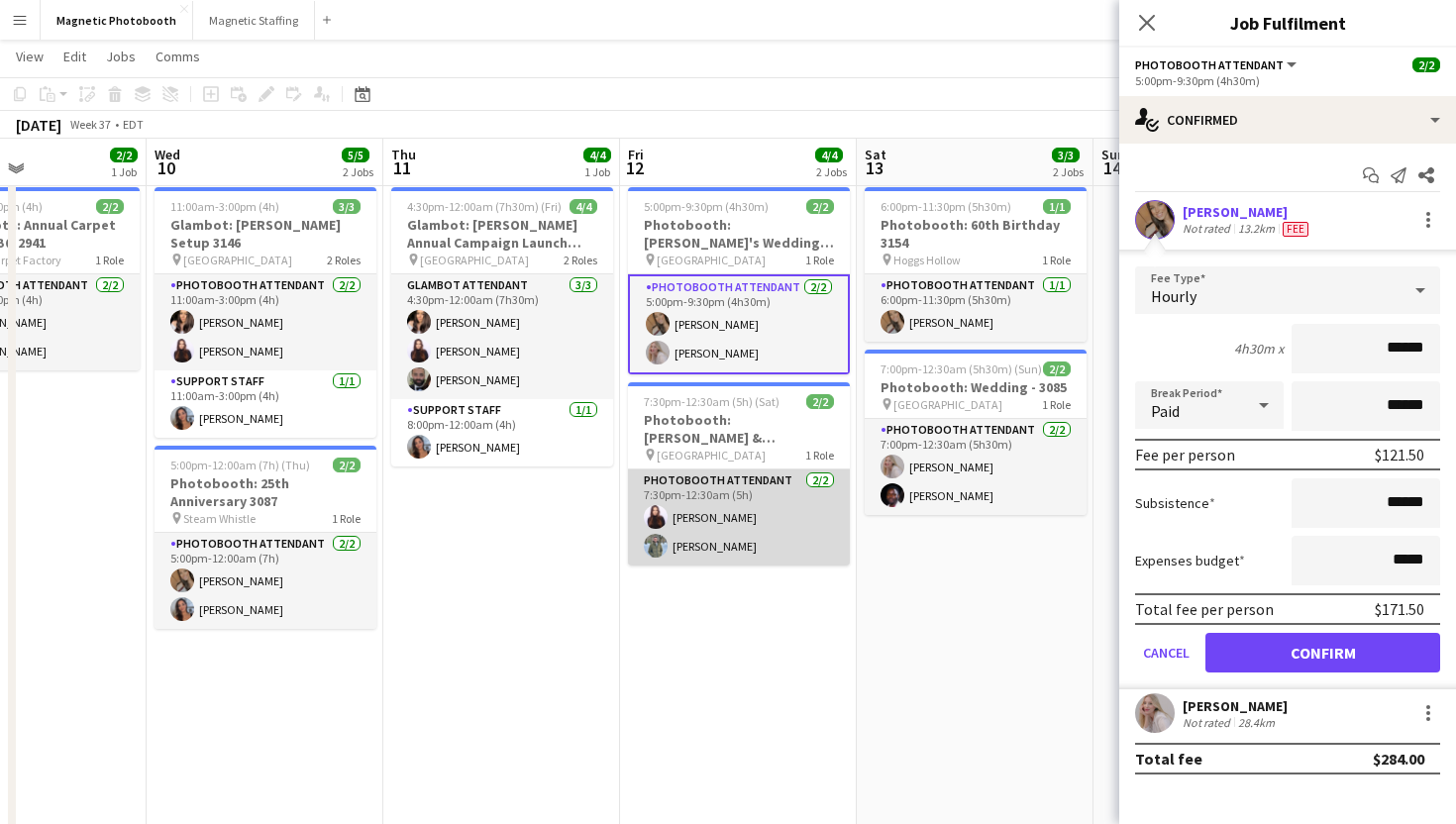
scroll to position [0, 806]
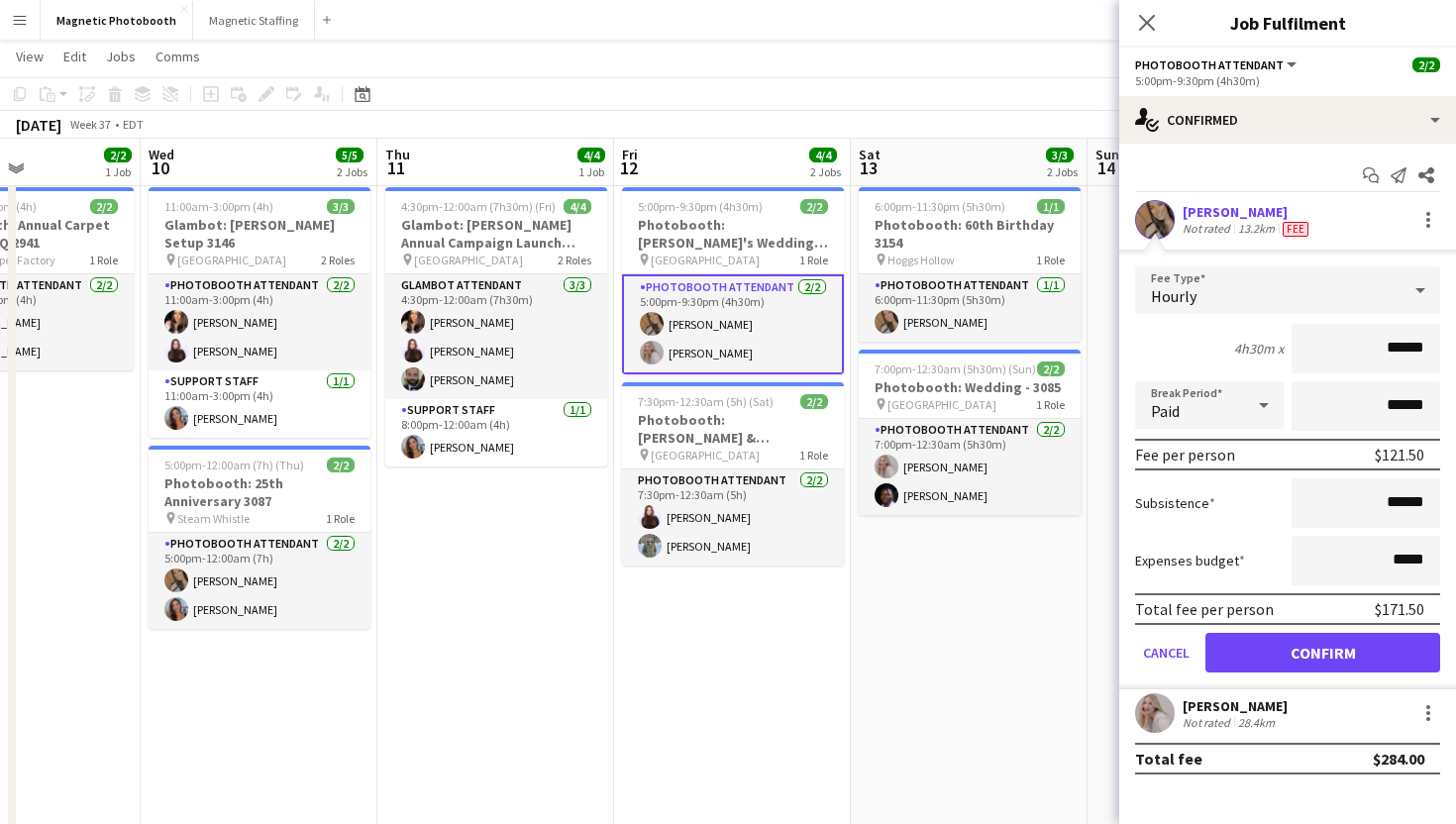
click at [785, 354] on app-card-role "Photobooth Attendant 2/2 5:00pm-9:30pm (4h30m) erica Musso Roxanna Cyganek" at bounding box center [733, 325] width 222 height 100
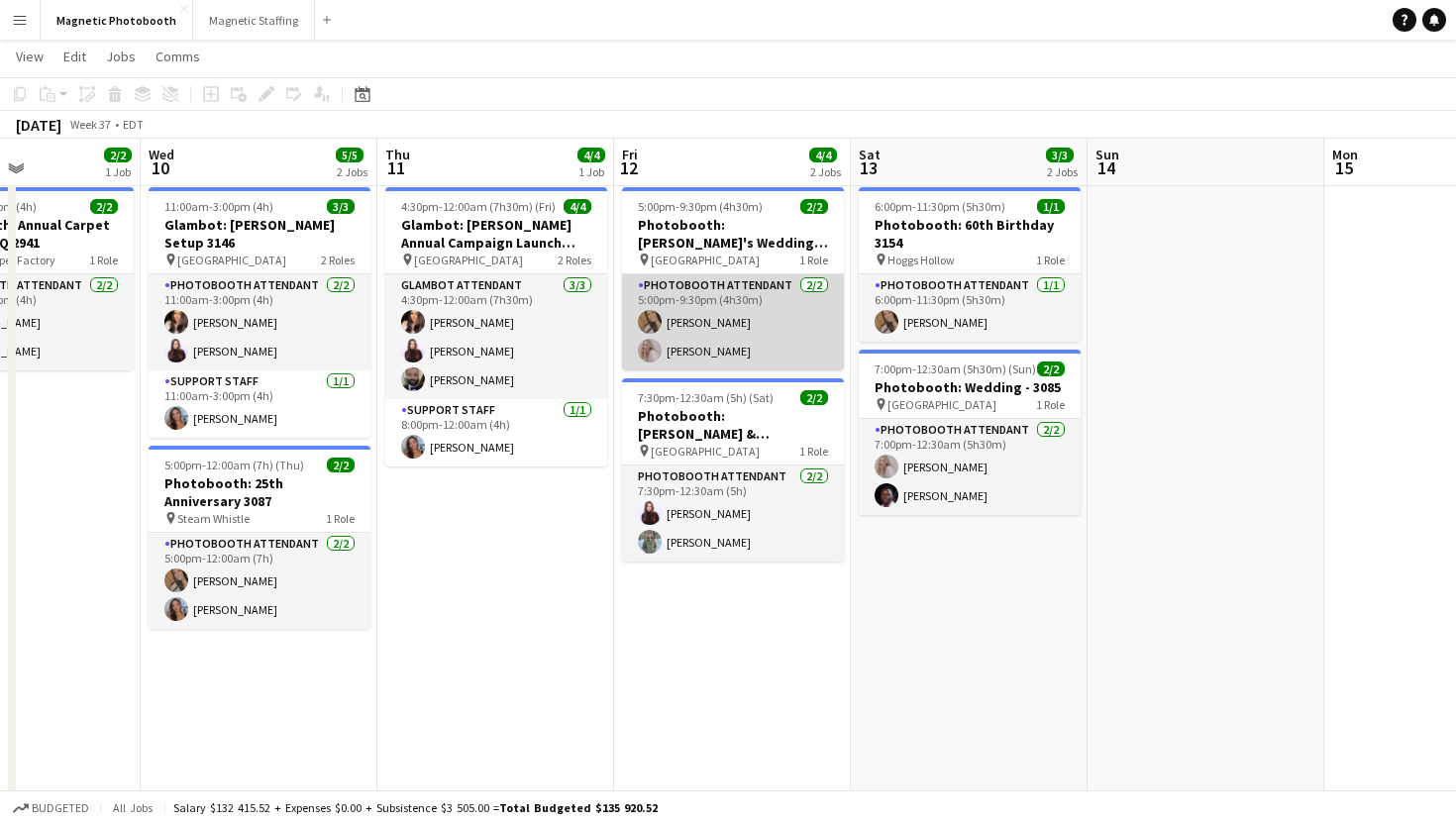
click at [785, 354] on app-card-role "Photobooth Attendant 2/2 5:00pm-9:30pm (4h30m) erica Musso Roxanna Cyganek" at bounding box center [733, 323] width 222 height 96
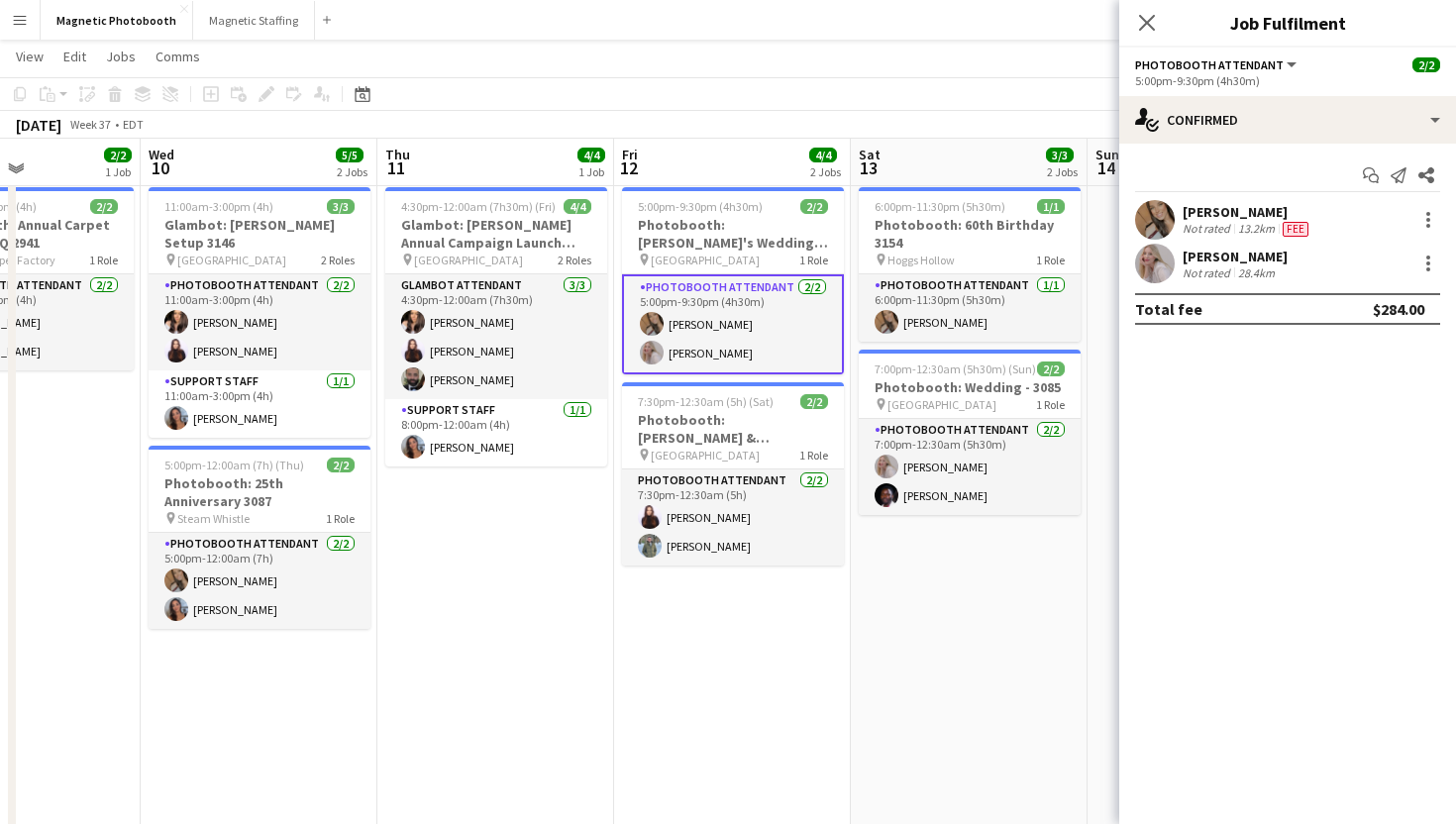
click at [1260, 276] on div "28.4km" at bounding box center [1256, 273] width 45 height 15
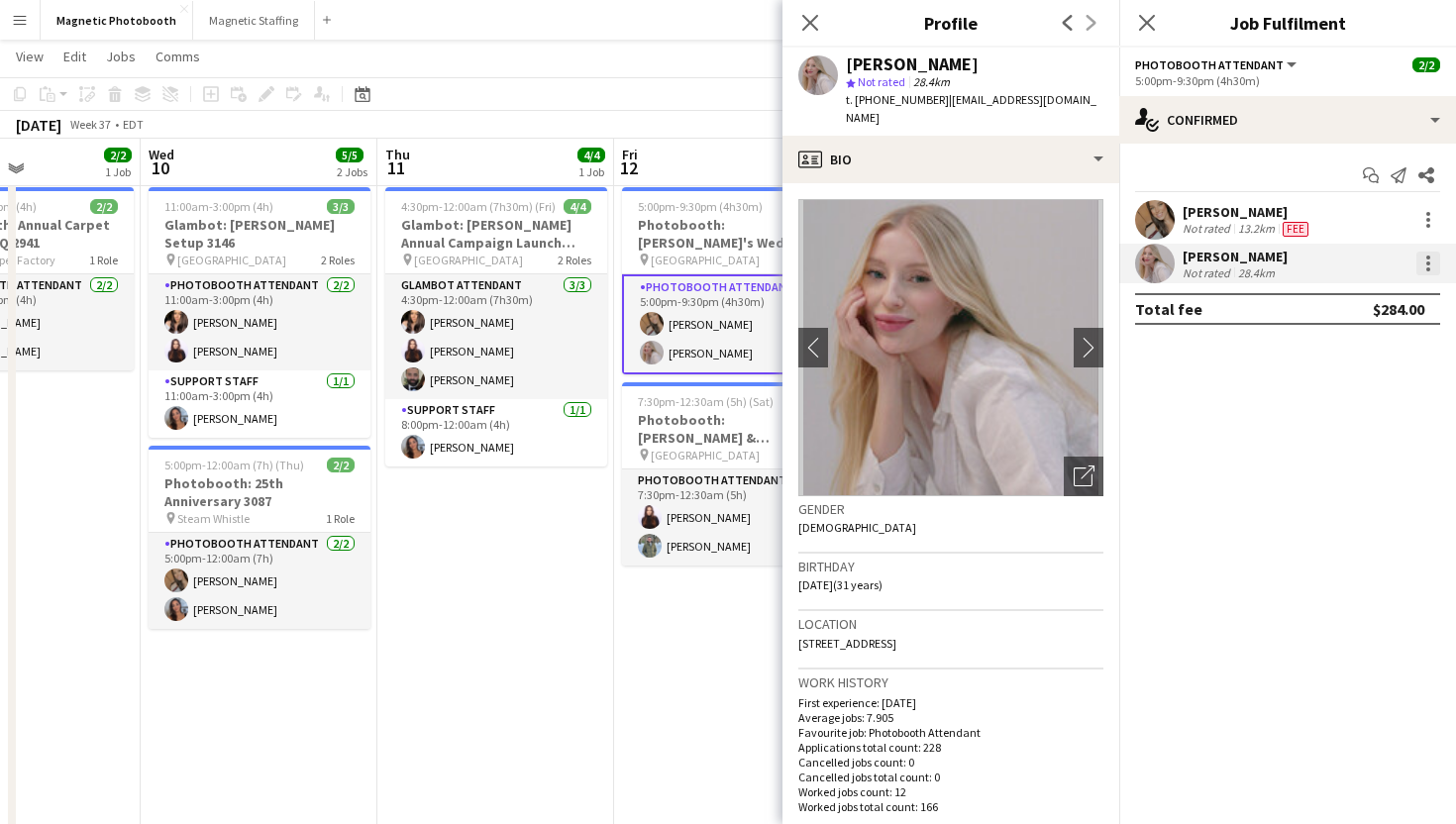
click at [1433, 265] on div at bounding box center [1428, 264] width 24 height 24
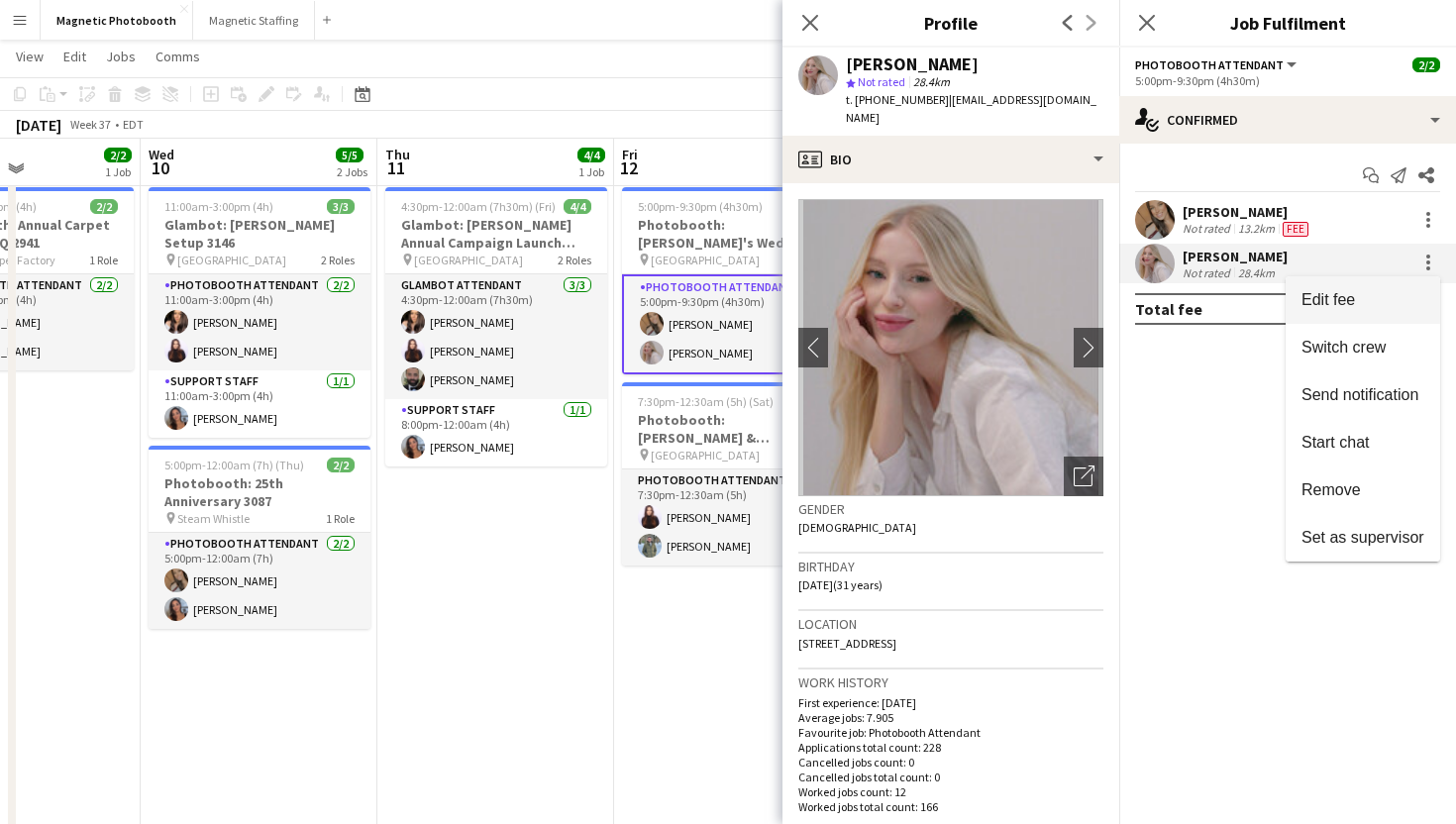
click at [1393, 293] on span "Edit fee" at bounding box center [1362, 301] width 123 height 18
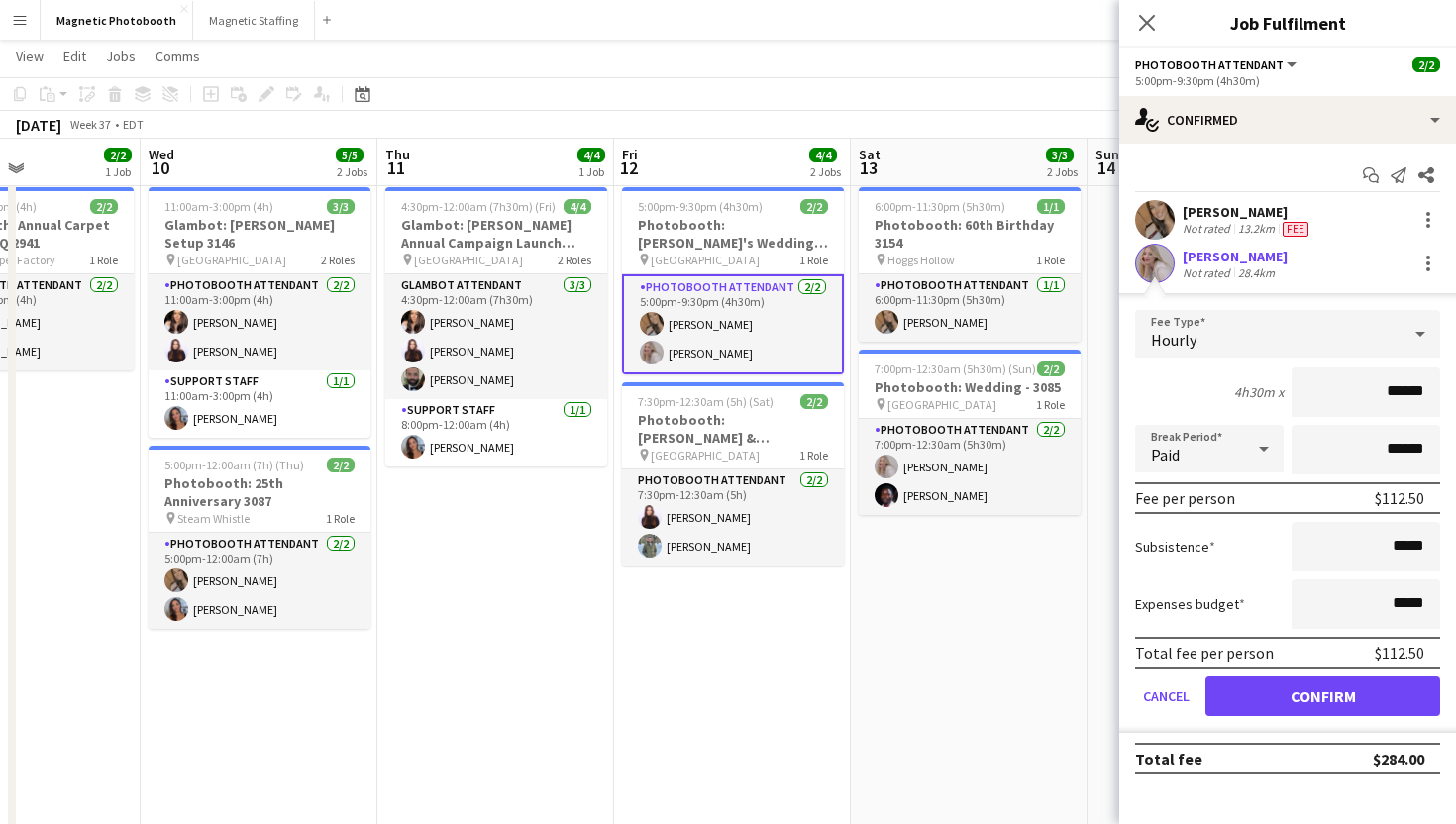
click at [1401, 390] on input "******" at bounding box center [1365, 393] width 149 height 50
type input "**"
type input "***"
click at [1327, 696] on button "Confirm" at bounding box center [1322, 696] width 235 height 40
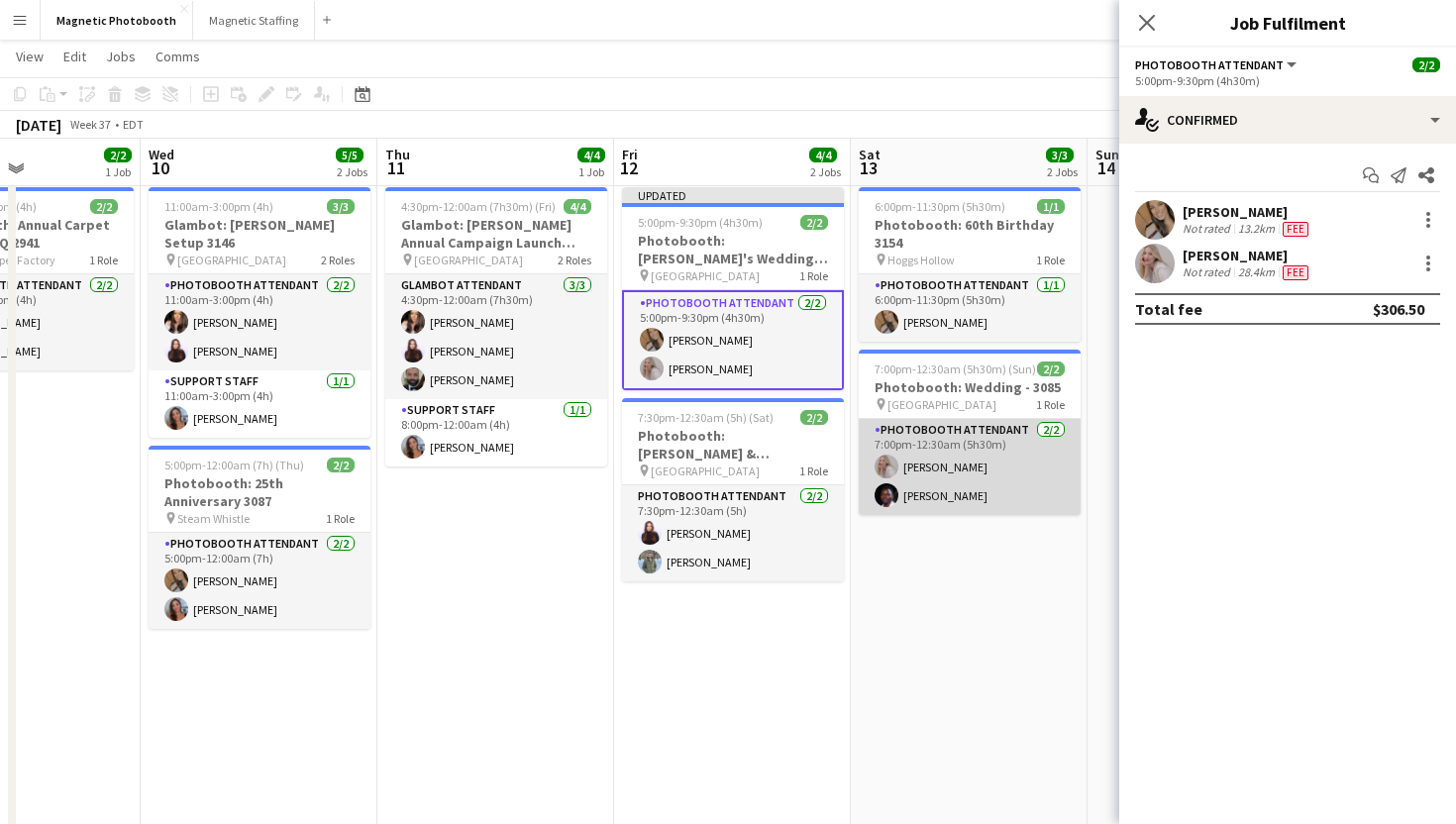
click at [991, 468] on app-card-role "Photobooth Attendant 2/2 7:00pm-12:30am (5h30m) Roxanna Cyganek Anthony Kerr" at bounding box center [970, 467] width 222 height 96
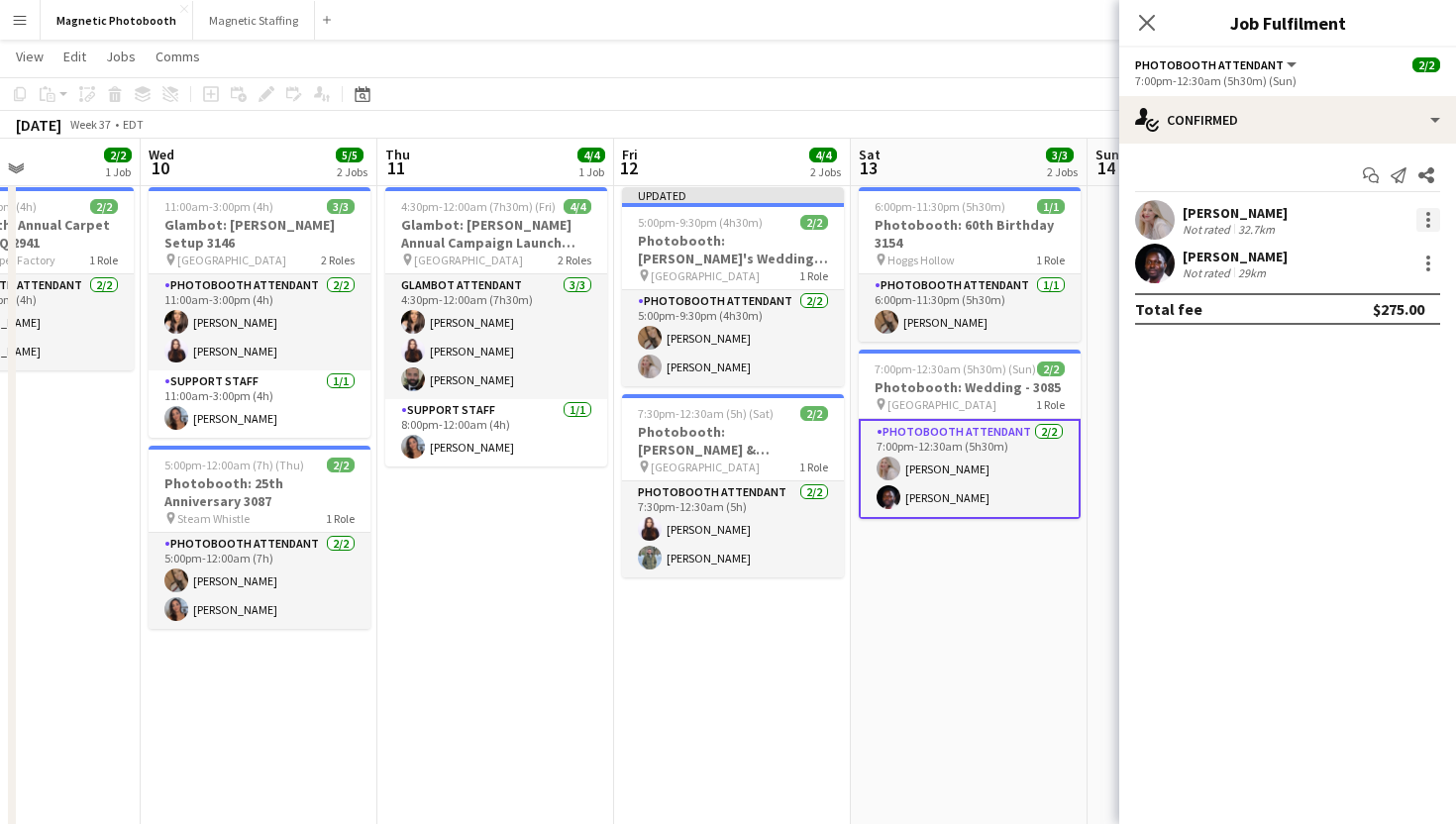
click at [1429, 226] on div at bounding box center [1428, 226] width 4 height 4
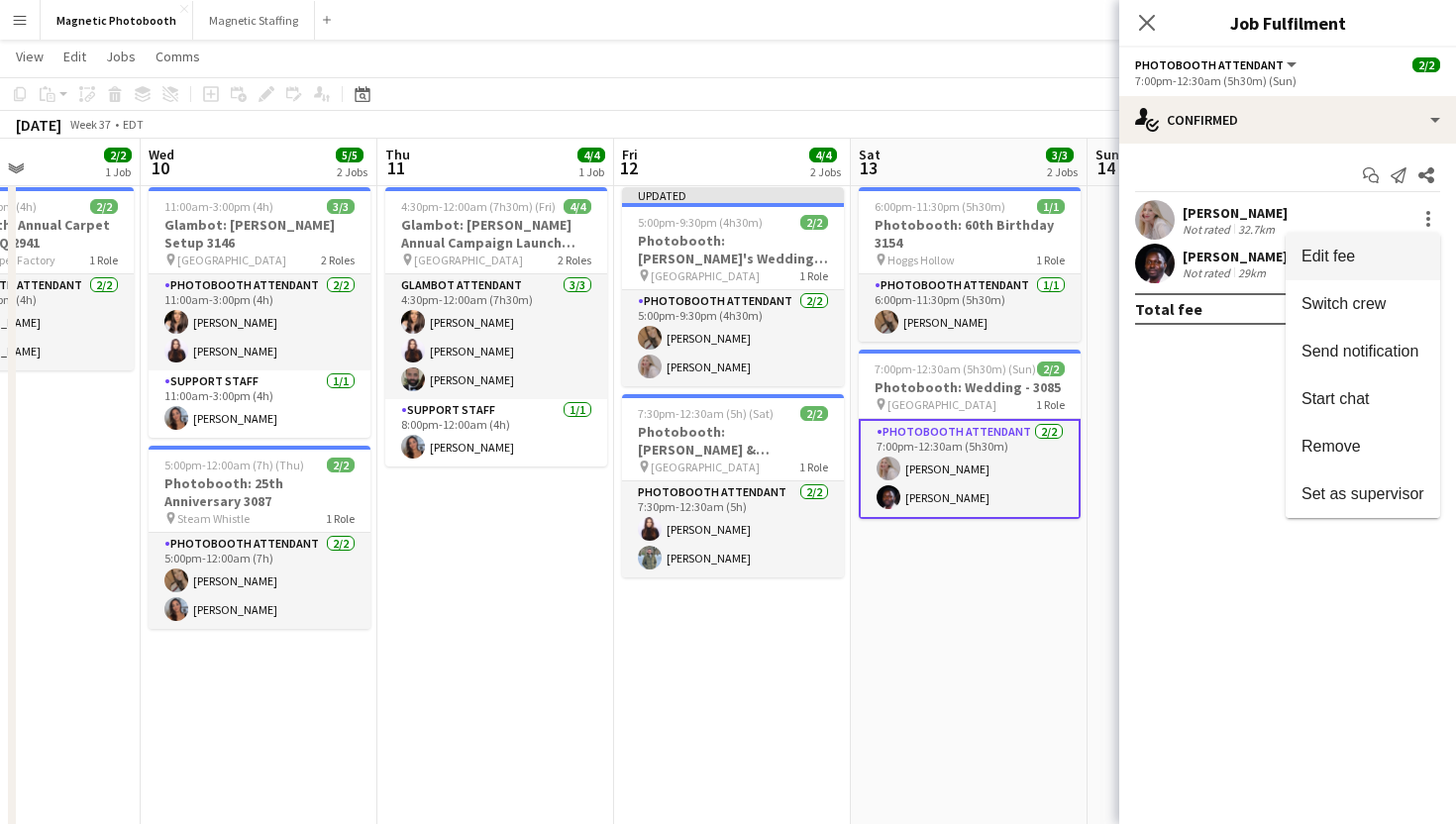
click at [1407, 253] on span "Edit fee" at bounding box center [1362, 257] width 123 height 18
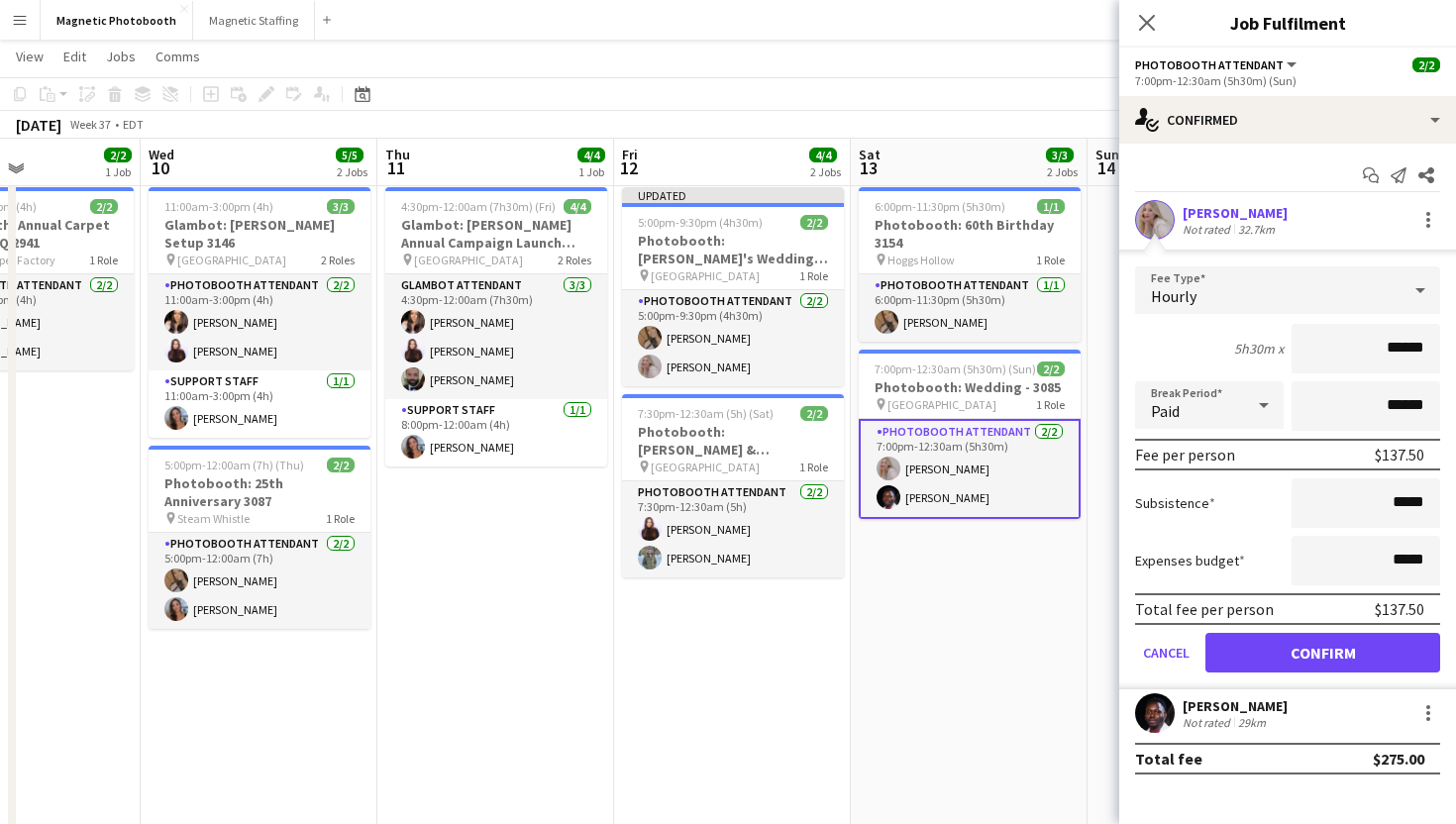
click at [1395, 344] on input "******" at bounding box center [1365, 349] width 149 height 50
type input "***"
click at [1386, 546] on input "*****" at bounding box center [1365, 561] width 149 height 50
click at [1399, 503] on input "*****" at bounding box center [1365, 503] width 149 height 50
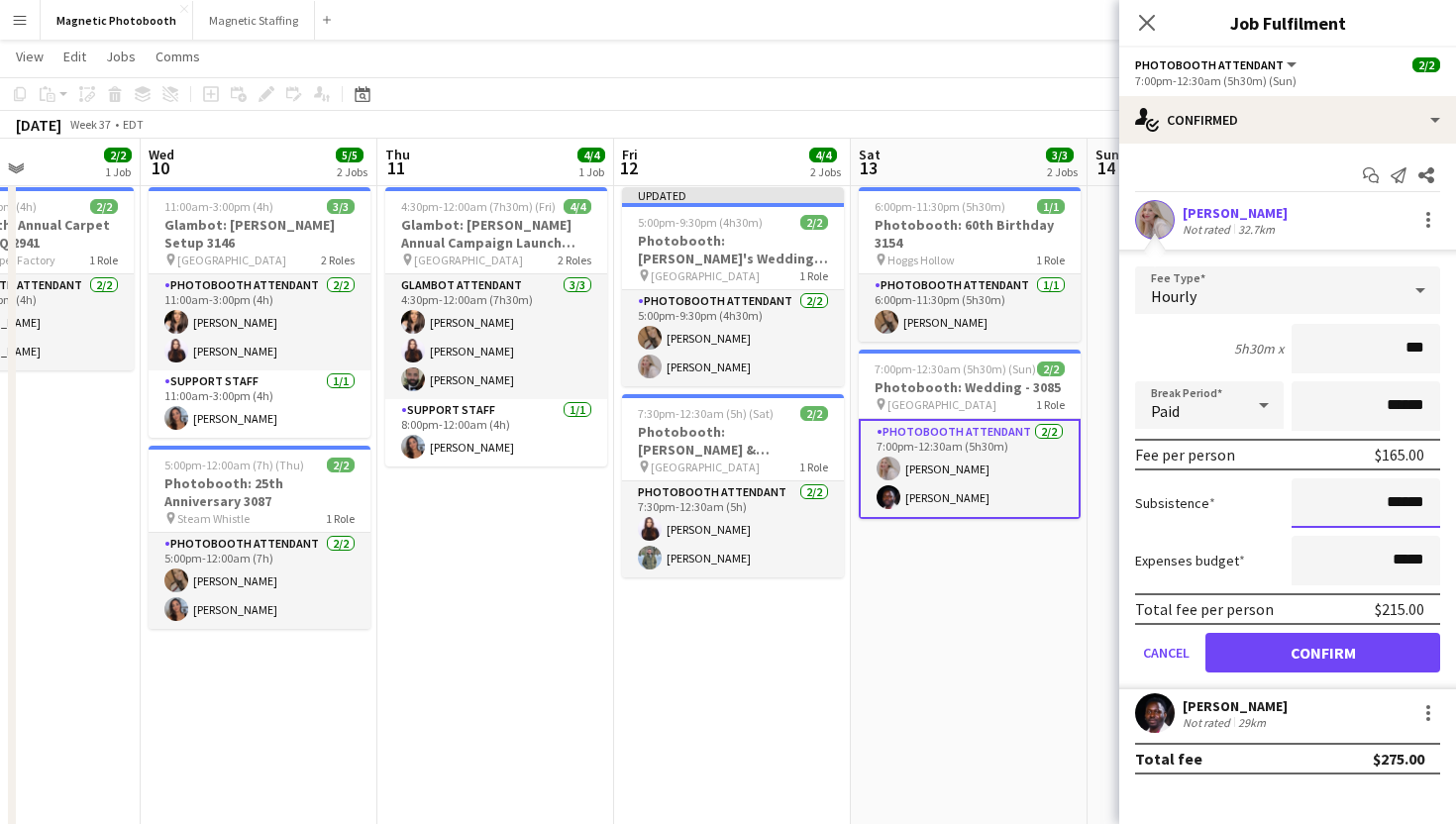
type input "******"
click at [1368, 656] on button "Confirm" at bounding box center [1322, 653] width 235 height 40
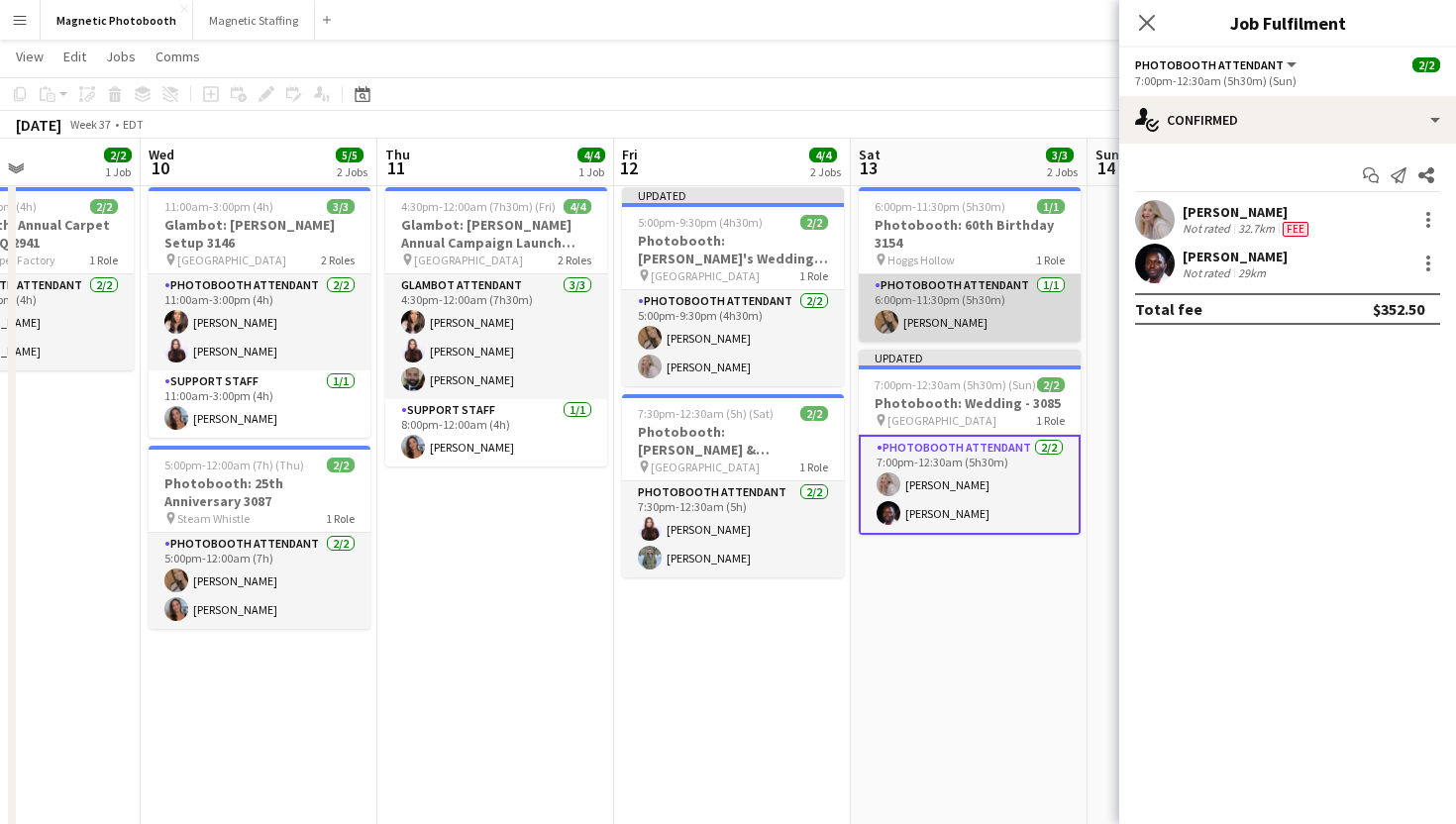
click at [1021, 292] on app-card-role "Photobooth Attendant 1/1 6:00pm-11:30pm (5h30m) erica Musso" at bounding box center [970, 308] width 222 height 67
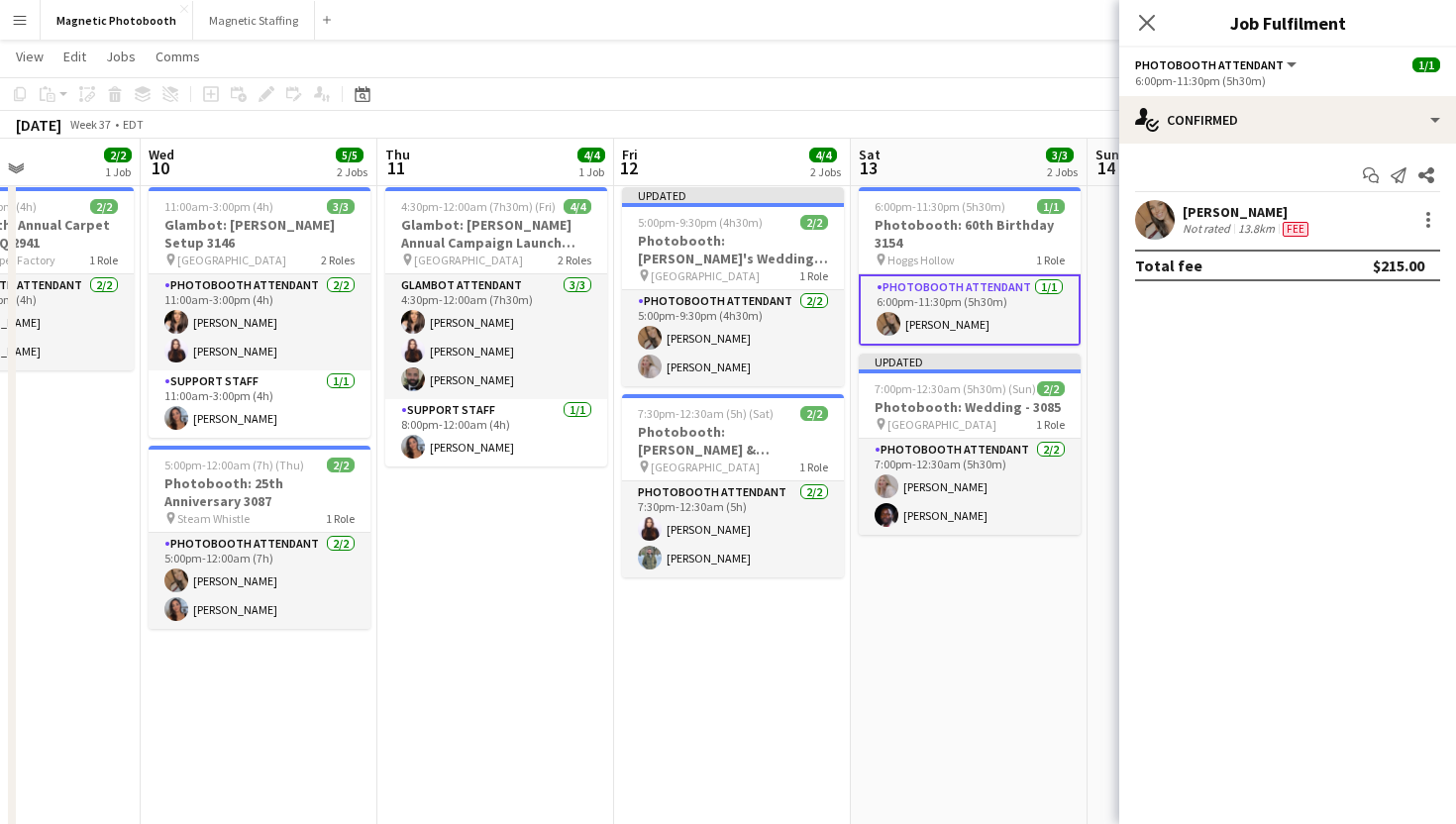
click at [1428, 206] on div "erica Musso Not rated 13.8km Fee" at bounding box center [1287, 220] width 337 height 40
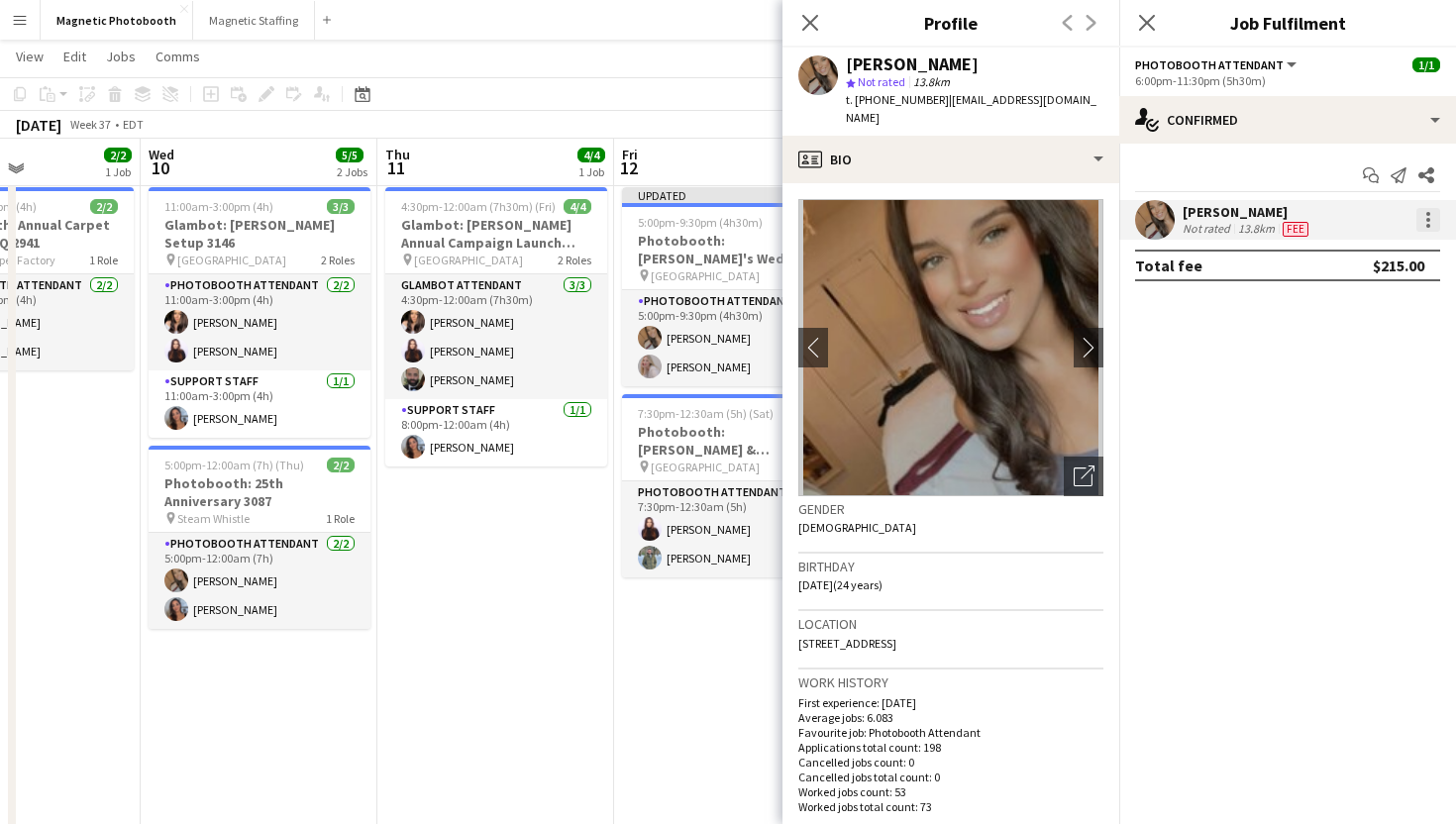
click at [1430, 227] on div at bounding box center [1428, 220] width 24 height 24
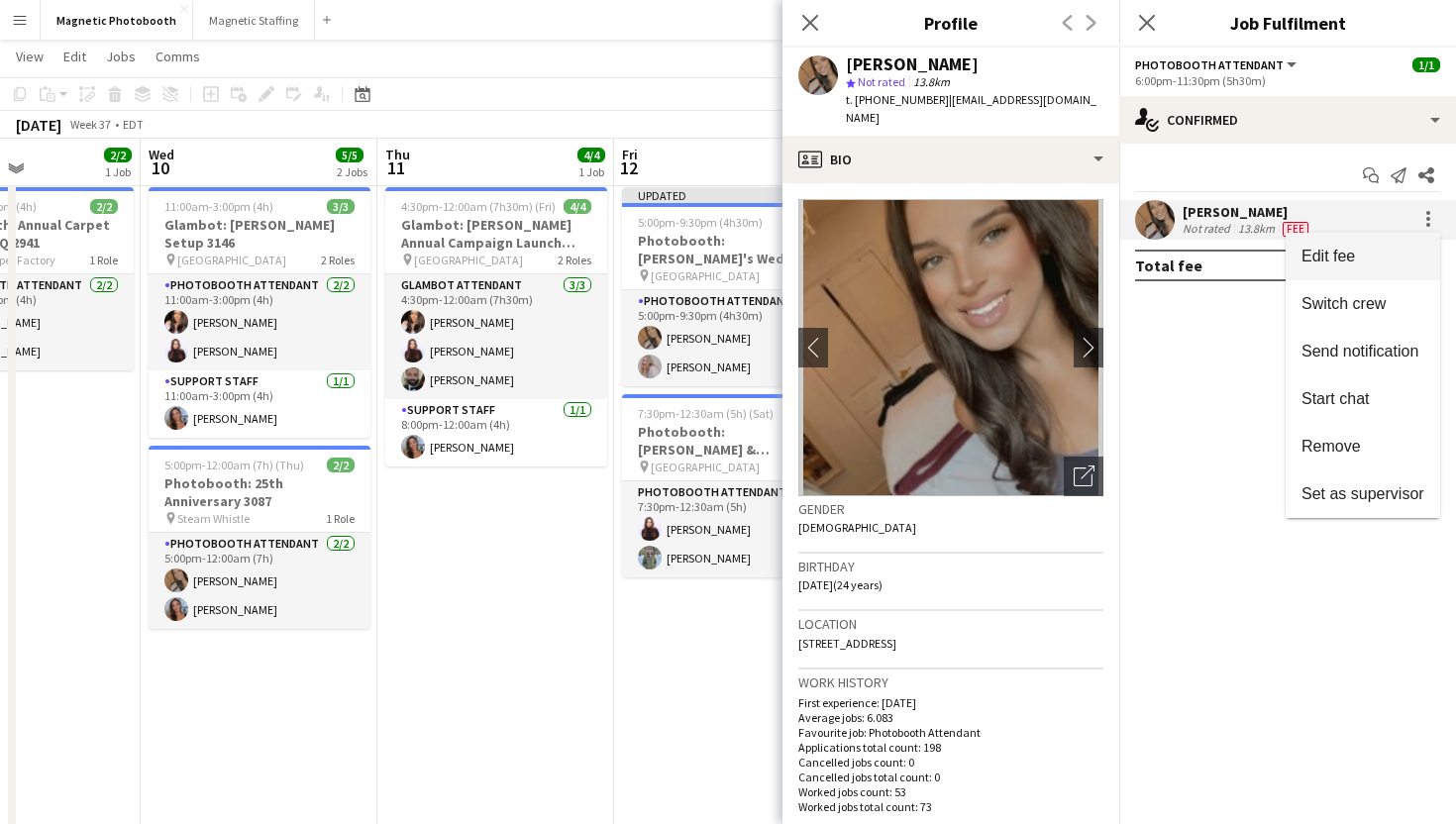
click at [1404, 256] on span "Edit fee" at bounding box center [1362, 257] width 123 height 18
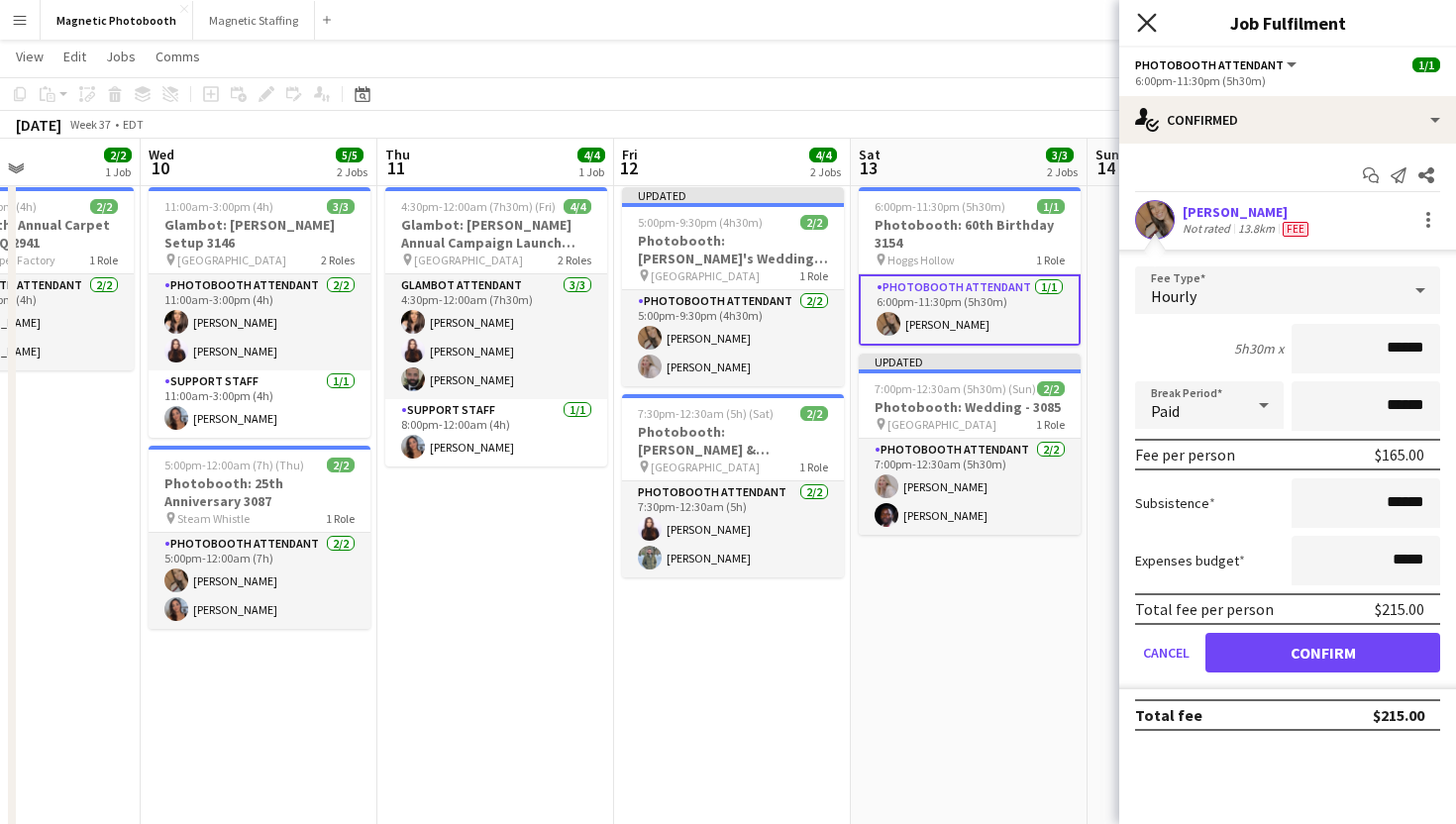
click at [1143, 16] on icon "Close pop-in" at bounding box center [1146, 22] width 19 height 19
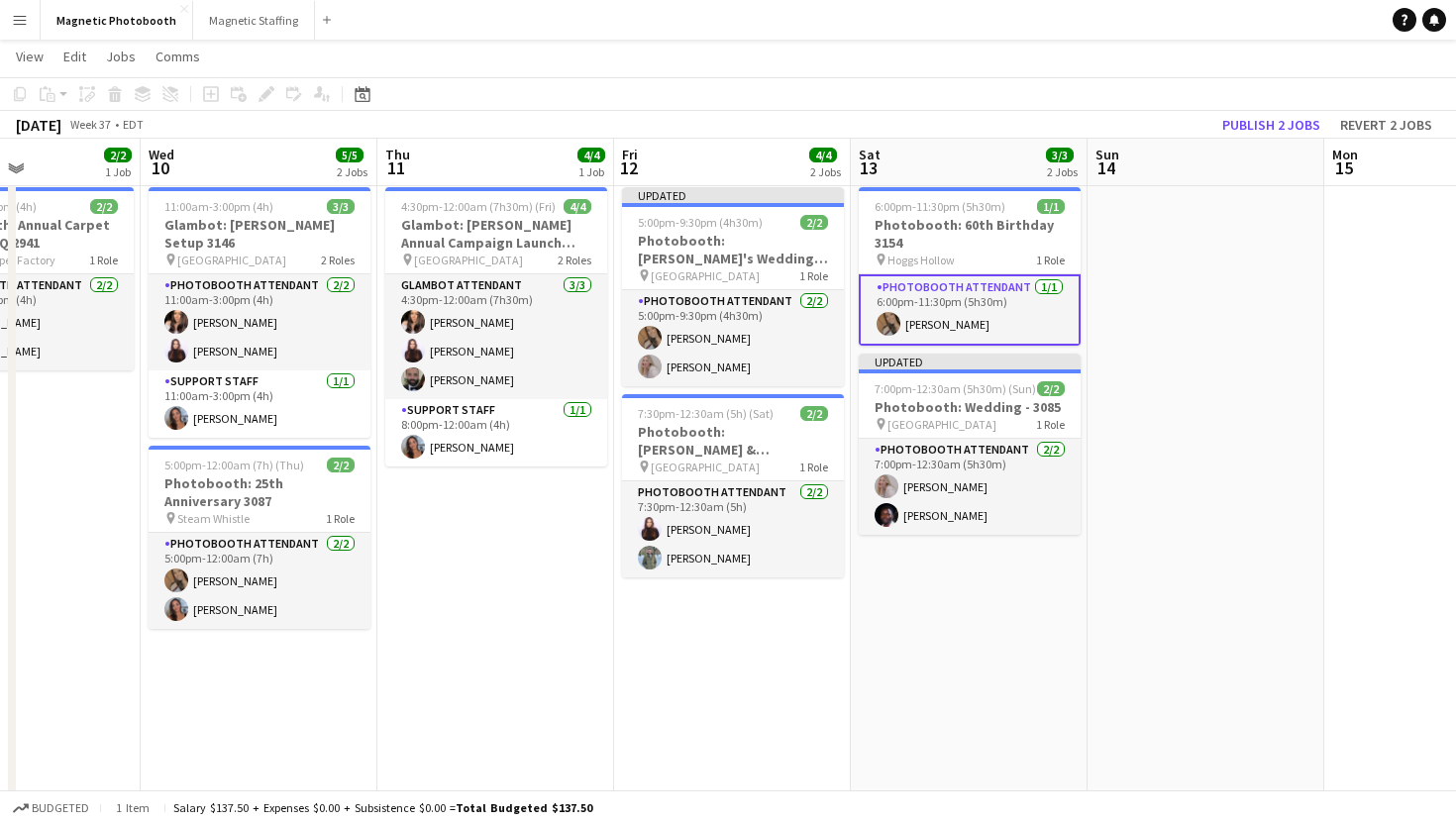
click at [1143, 16] on app-navbar "Menu Boards Boards Boards All jobs Status Workforce Workforce My Workforce Recr…" at bounding box center [728, 20] width 1456 height 40
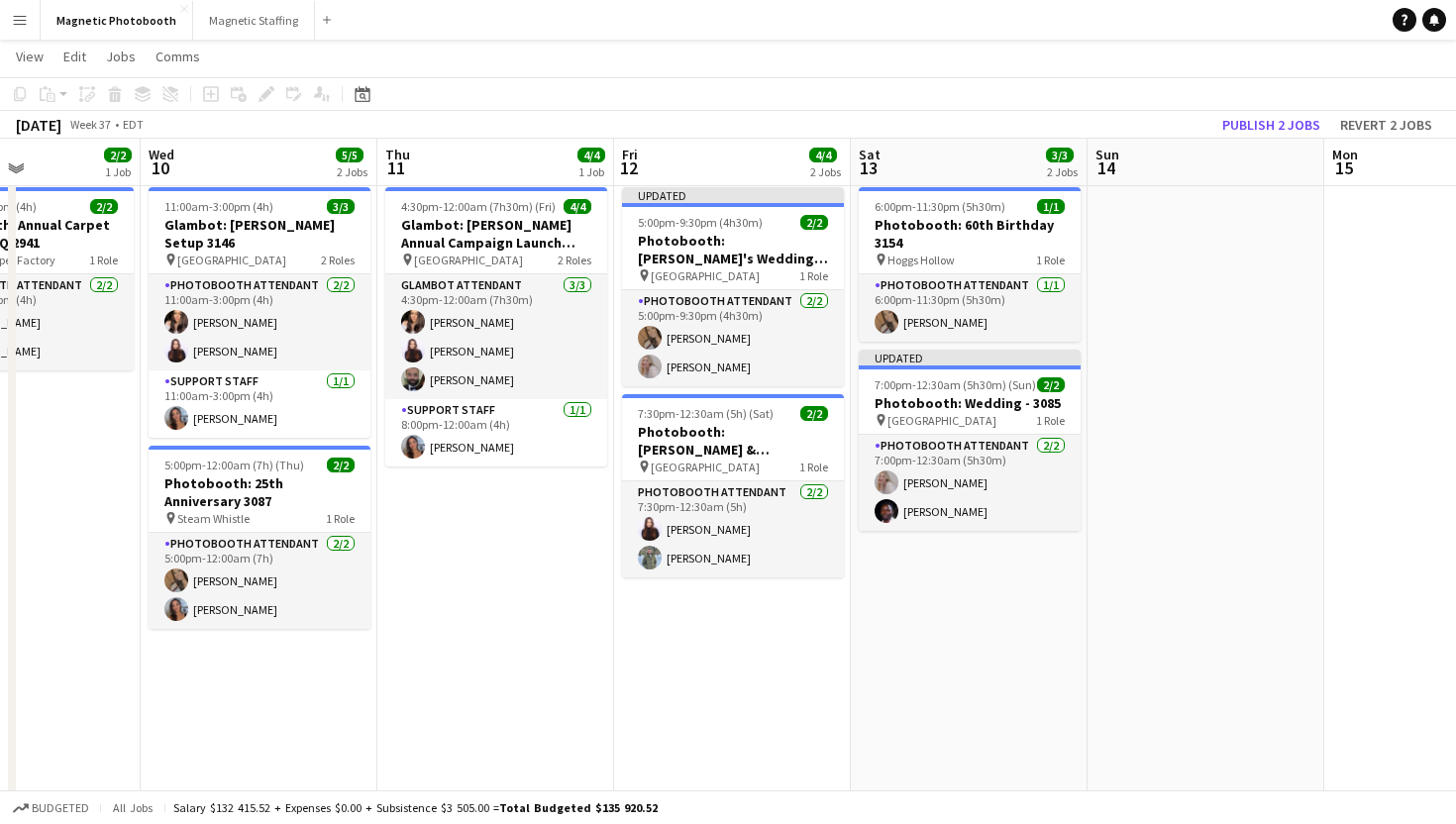
click at [1292, 109] on app-toolbar "Copy Paste Paste Command V Paste with crew Command Shift V Paste linked Job Del…" at bounding box center [728, 94] width 1456 height 34
click at [1292, 113] on button "Publish 2 jobs" at bounding box center [1271, 125] width 114 height 26
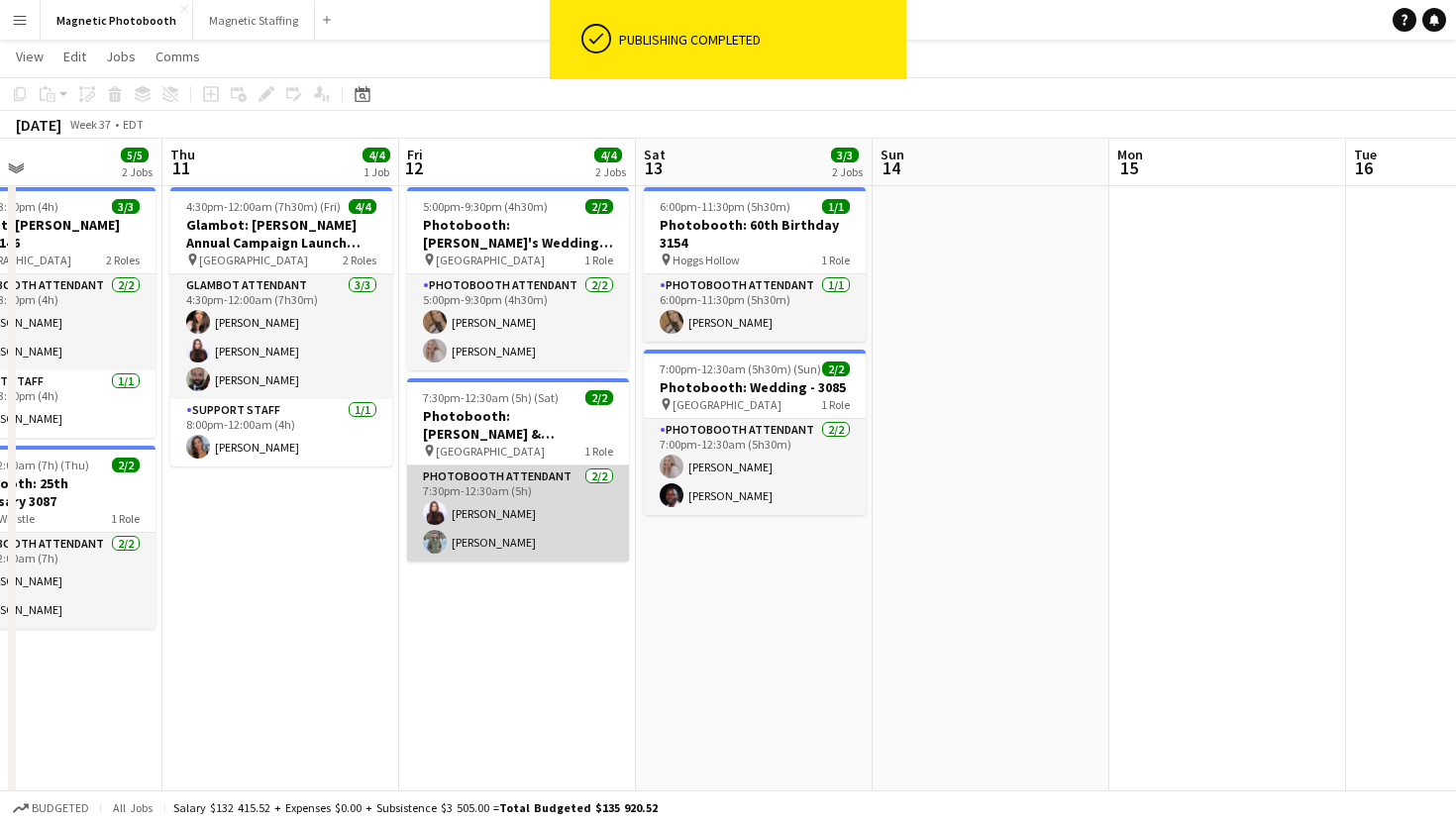
click at [581, 493] on app-card-role "Photobooth Attendant 2/2 7:30pm-12:30am (5h) Maria Lopes Ramon Lopes" at bounding box center [518, 513] width 222 height 96
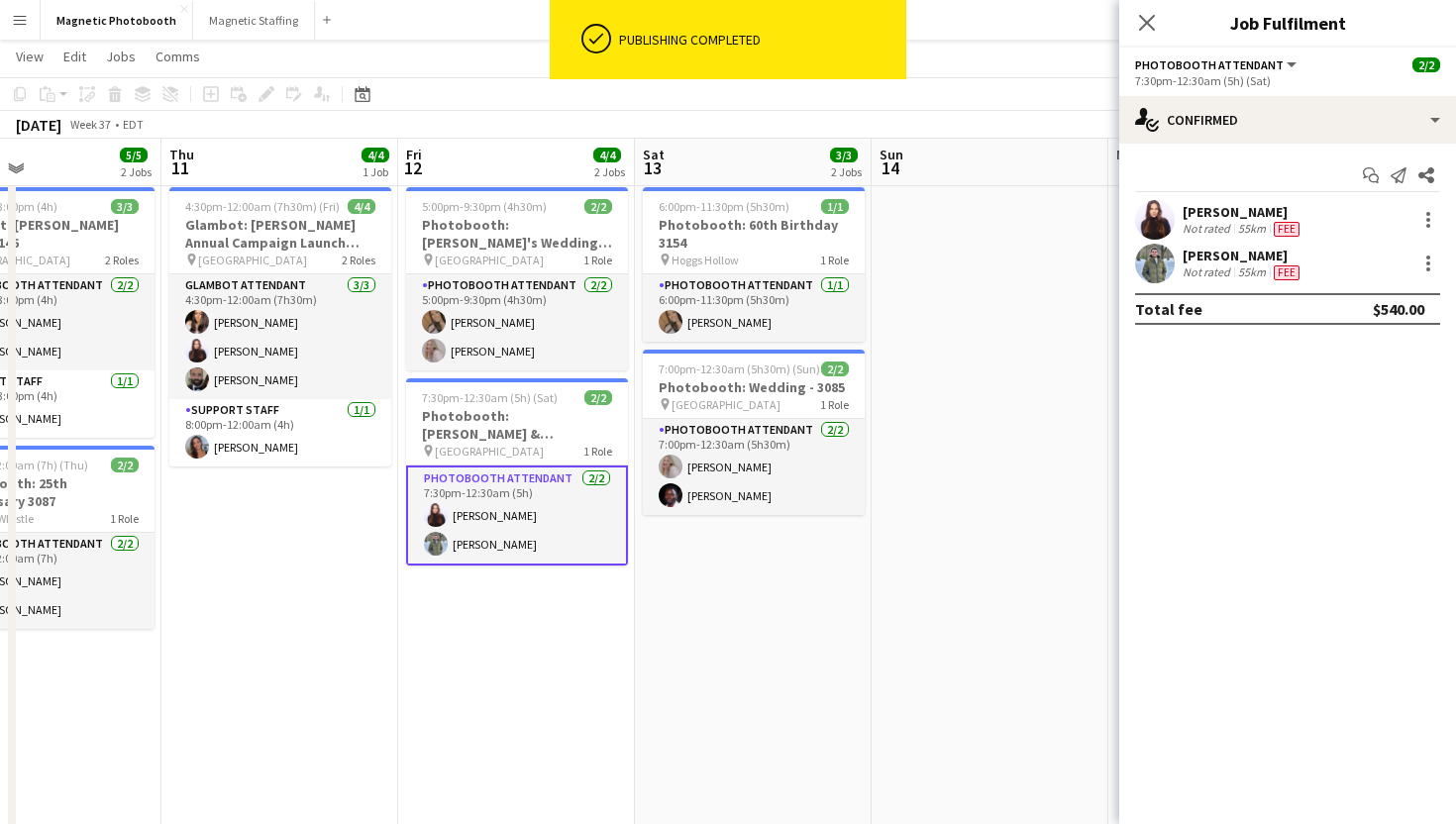
click at [1414, 223] on div at bounding box center [1426, 220] width 28 height 24
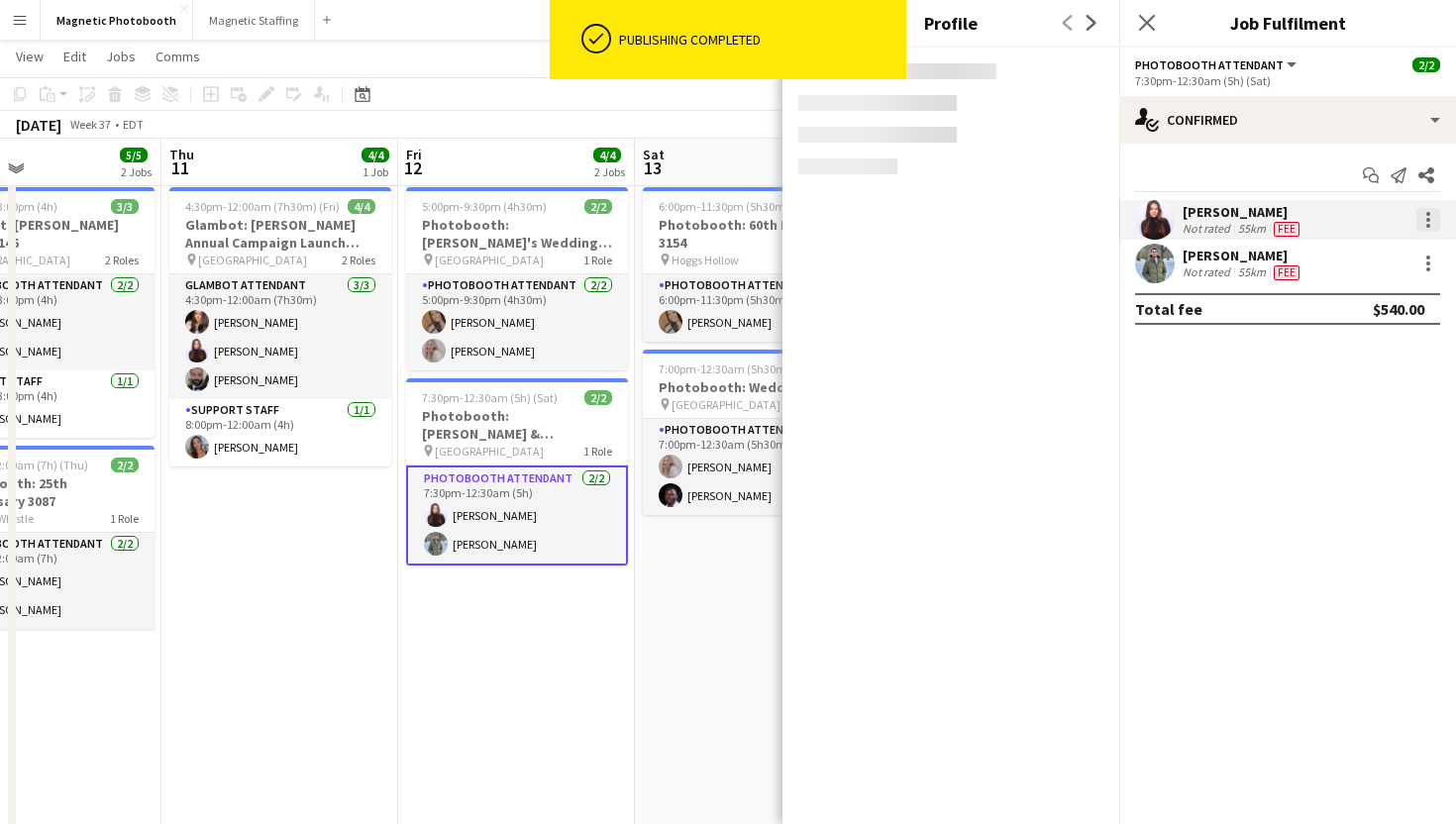
click at [1419, 225] on div at bounding box center [1428, 220] width 24 height 24
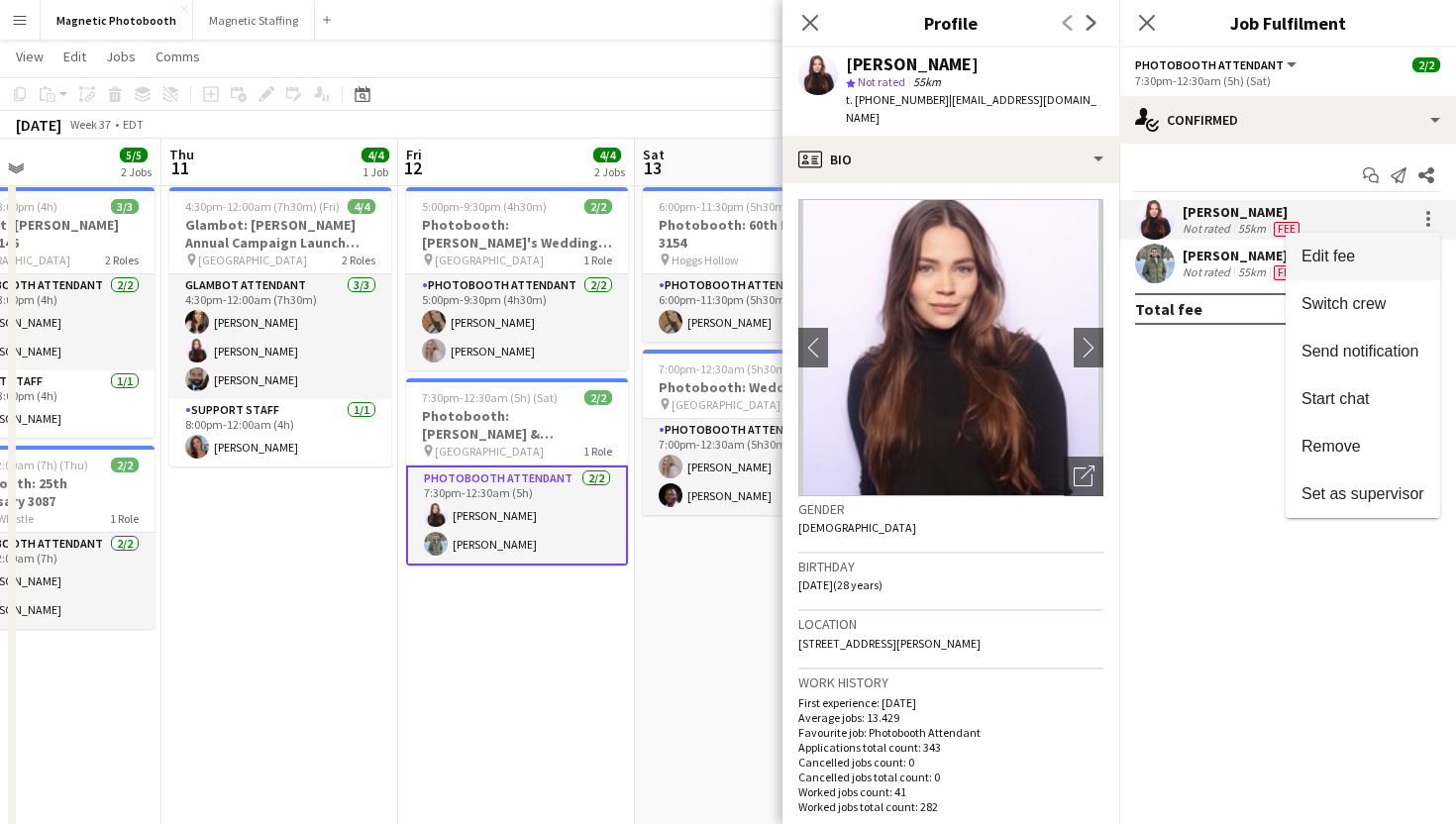
click at [1385, 261] on span "Edit fee" at bounding box center [1362, 257] width 123 height 18
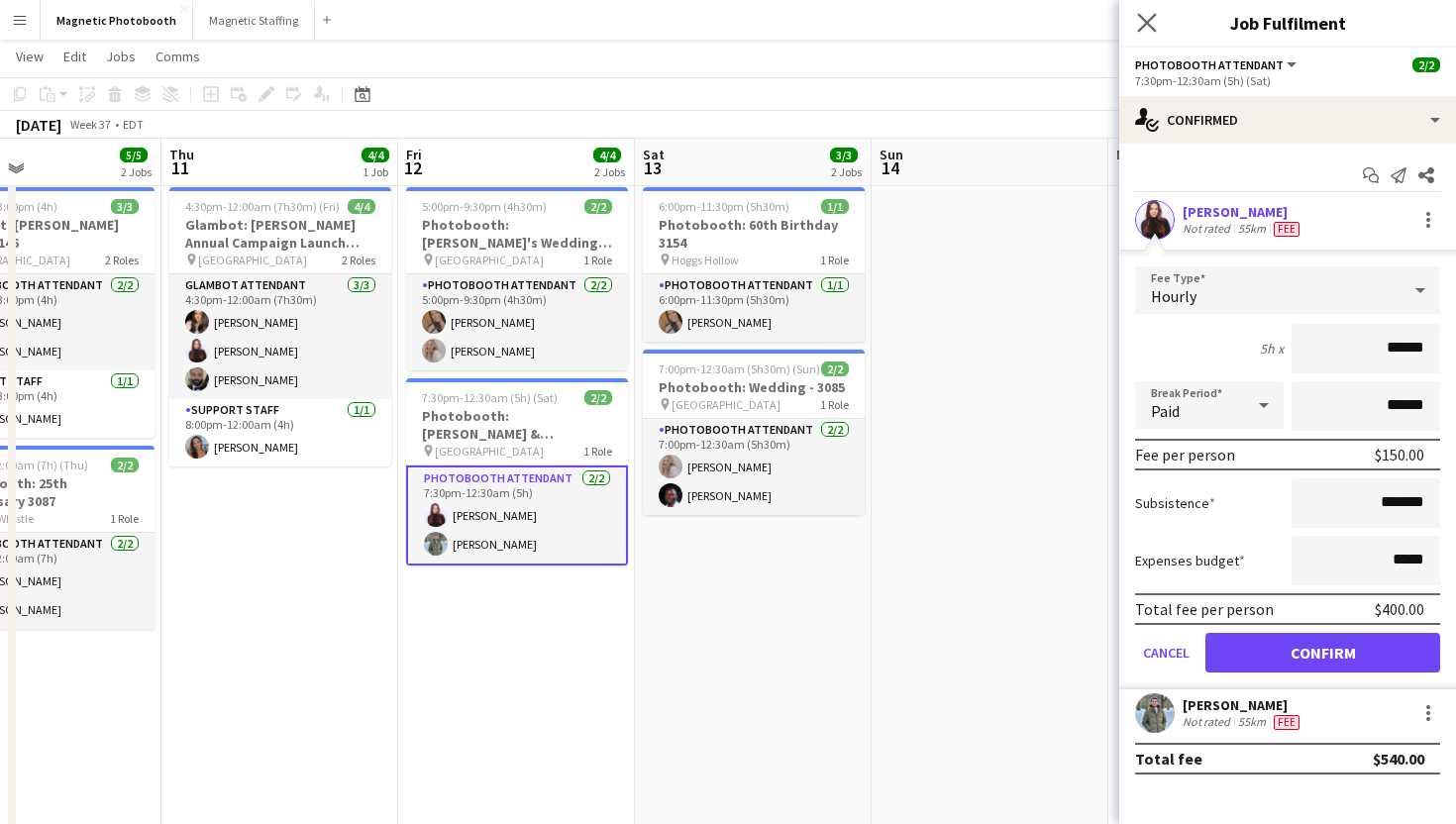
click at [1156, 29] on app-icon "Close pop-in" at bounding box center [1147, 23] width 29 height 29
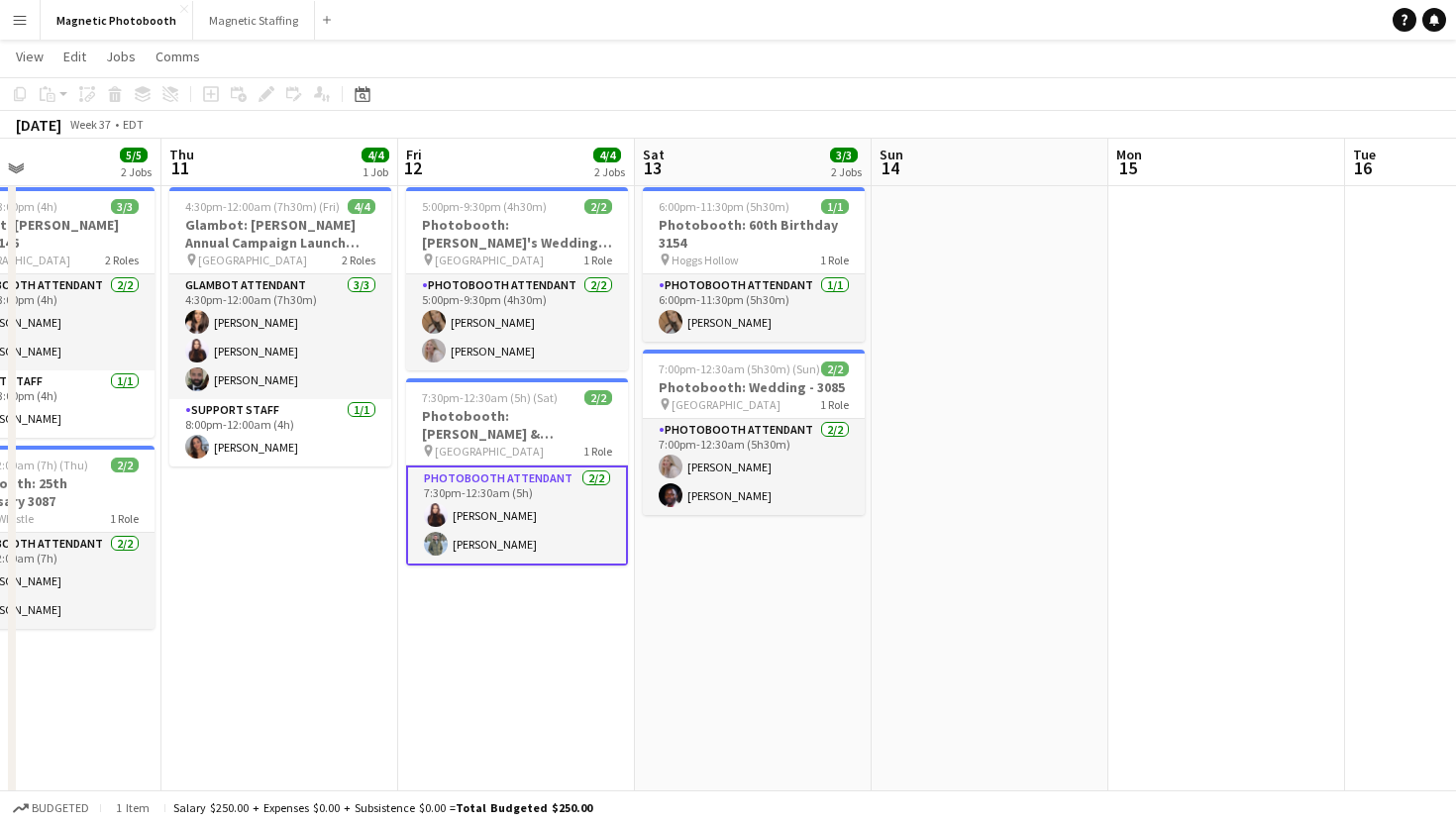
click at [499, 541] on app-card-role "Photobooth Attendant 2/2 7:30pm-12:30am (5h) Maria Lopes Ramon Lopes" at bounding box center [517, 515] width 222 height 100
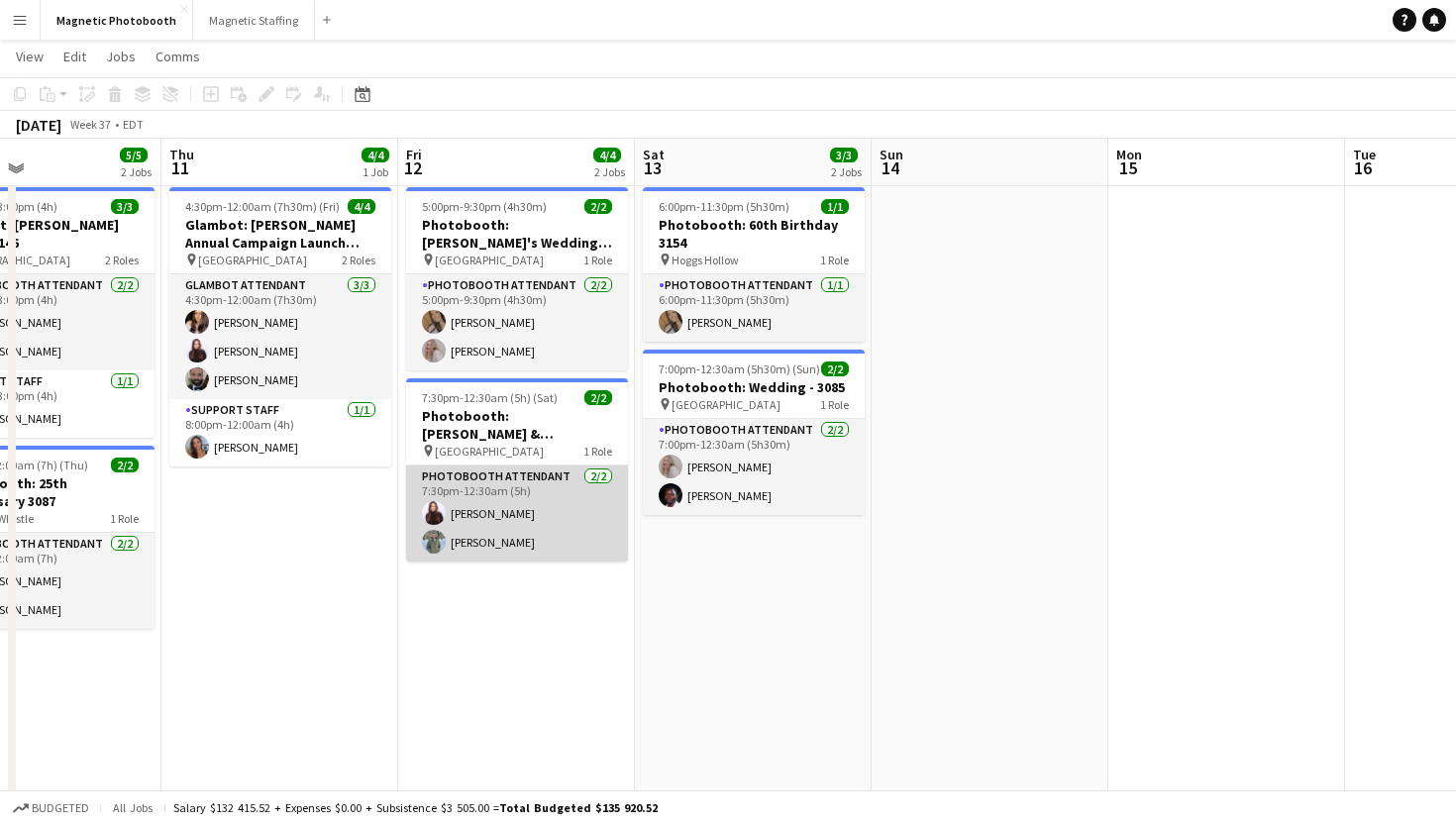
click at [586, 541] on app-card-role "Photobooth Attendant 2/2 7:30pm-12:30am (5h) Maria Lopes Ramon Lopes" at bounding box center [517, 513] width 222 height 96
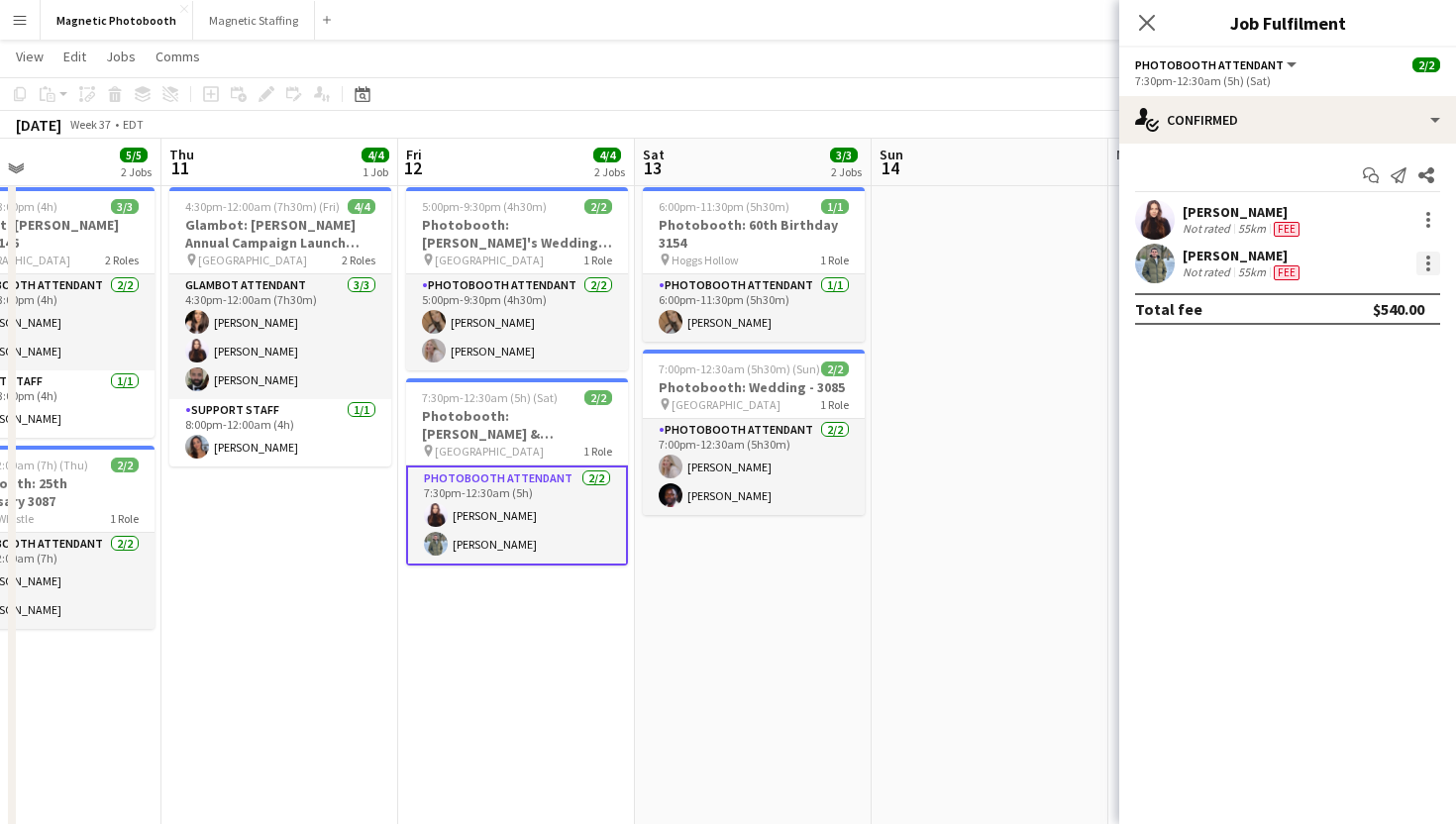
click at [1428, 260] on div at bounding box center [1428, 264] width 24 height 24
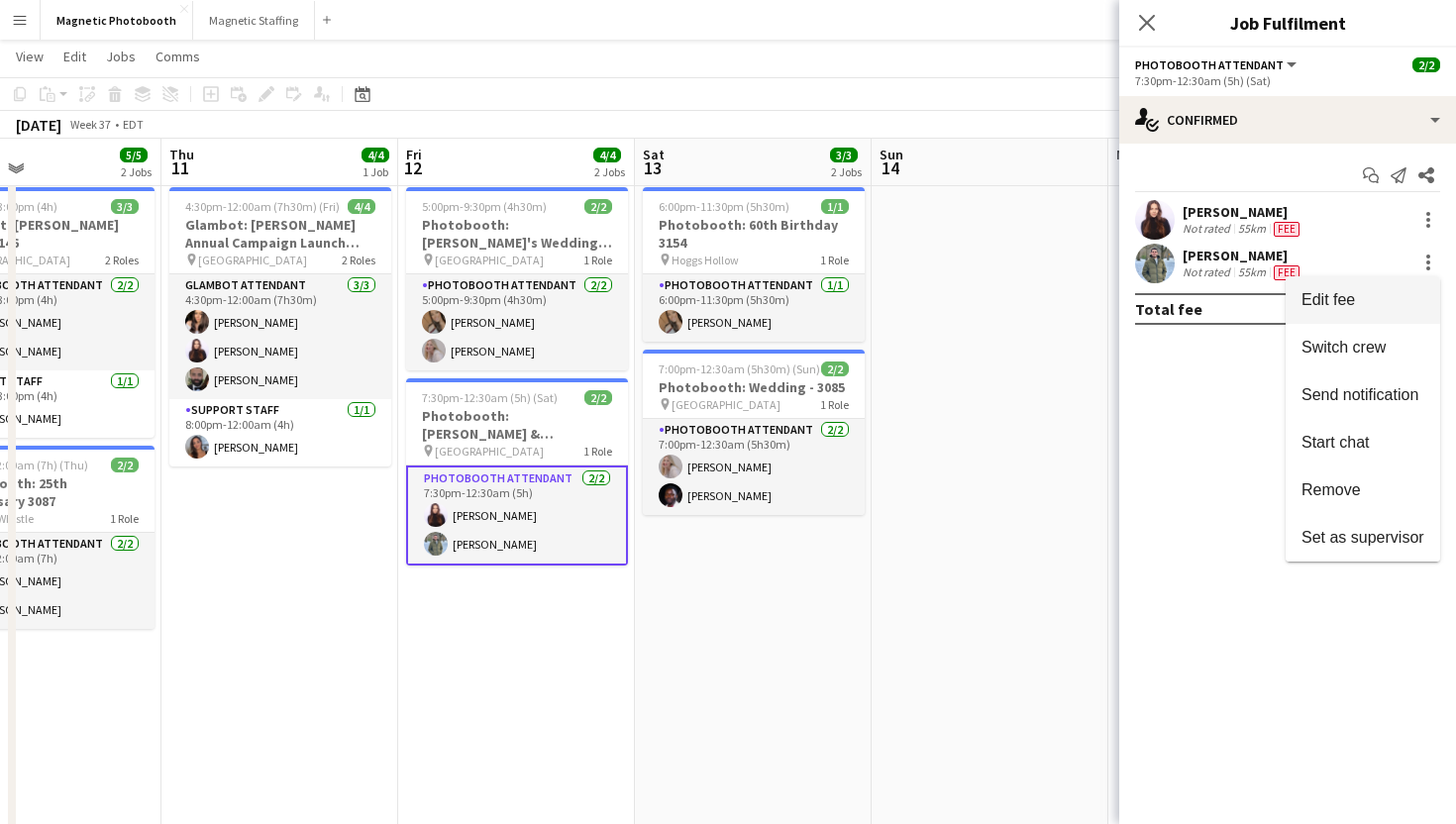
click at [1396, 294] on span "Edit fee" at bounding box center [1362, 301] width 123 height 18
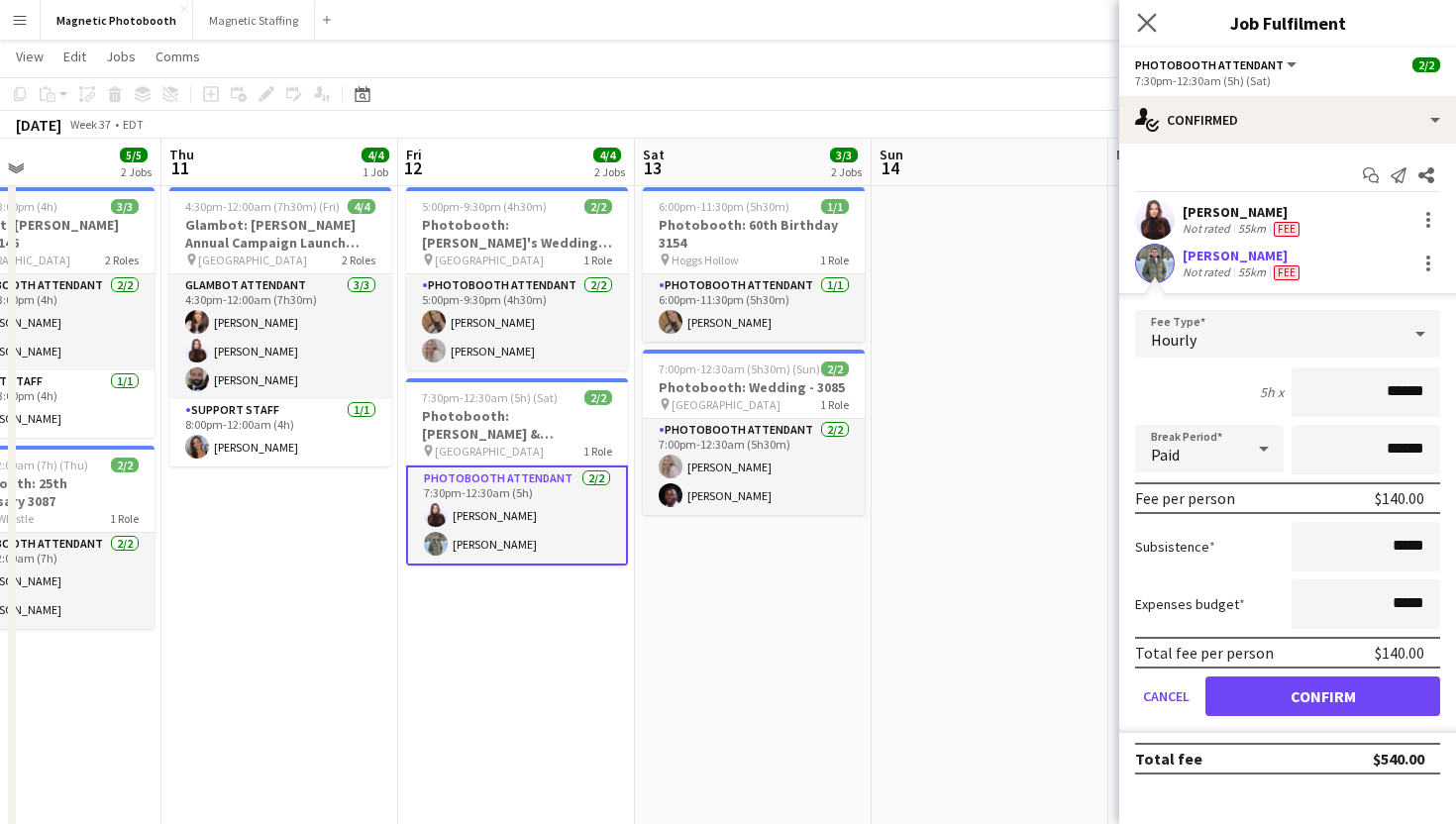
click at [1155, 35] on app-icon "Close pop-in" at bounding box center [1147, 23] width 29 height 29
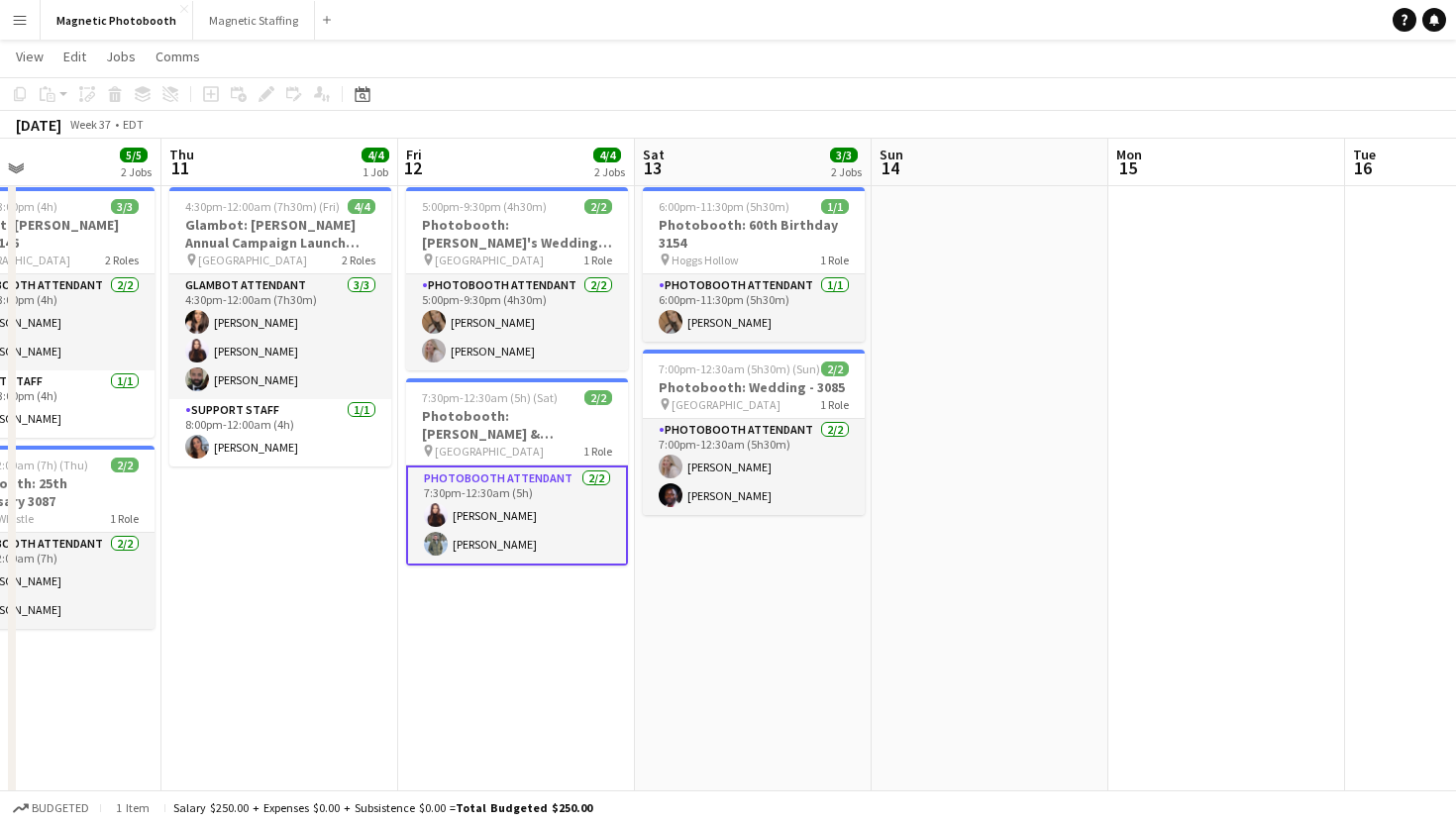
click at [1155, 35] on app-navbar "Menu Boards Boards Boards All jobs Status Workforce Workforce My Workforce Recr…" at bounding box center [728, 20] width 1456 height 40
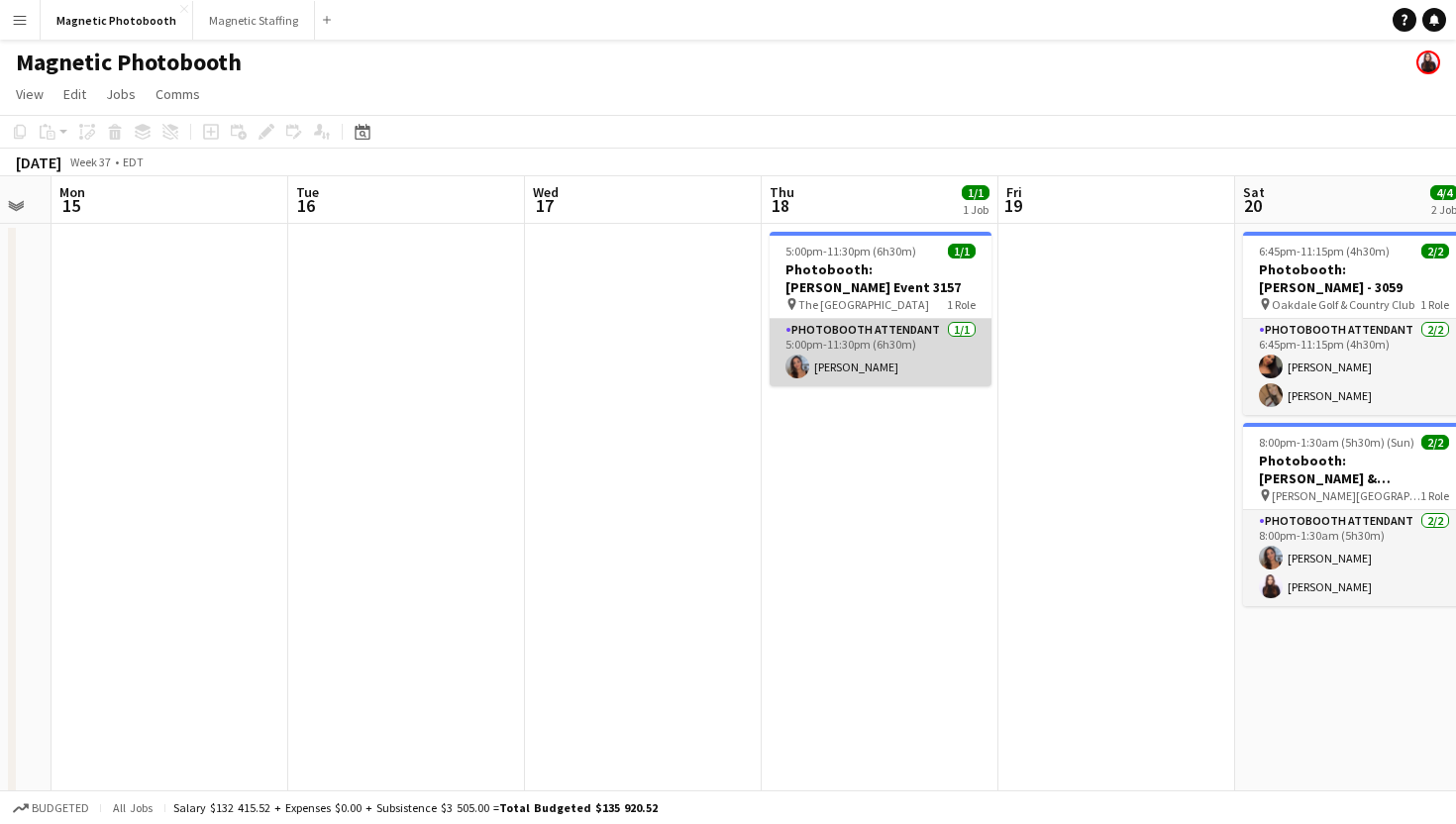
scroll to position [0, 662]
click at [950, 357] on app-card-role "Photobooth Attendant 1/1 5:00pm-11:30pm (6h30m) Diana Michailidis" at bounding box center [878, 352] width 222 height 67
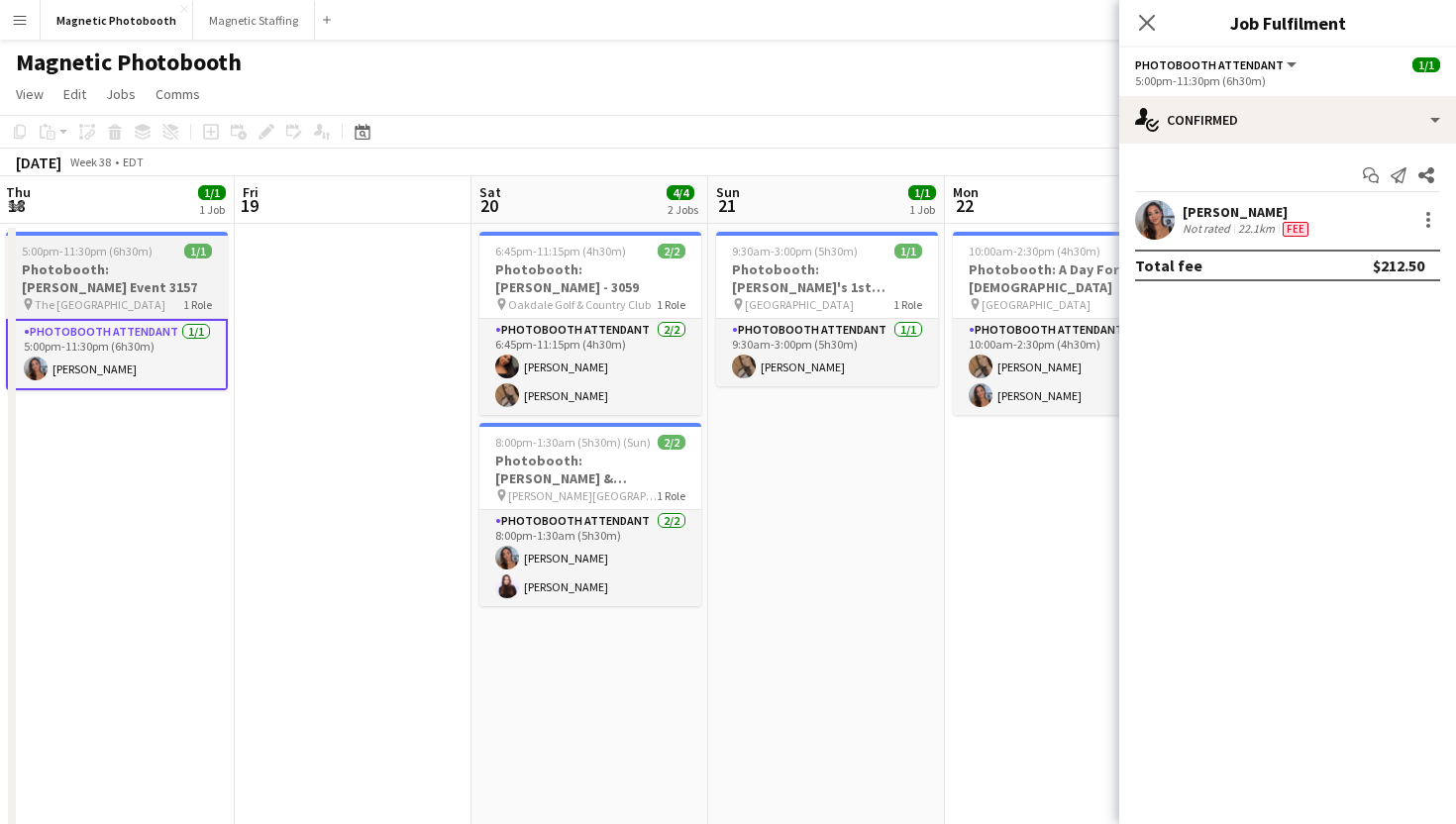
scroll to position [0, 596]
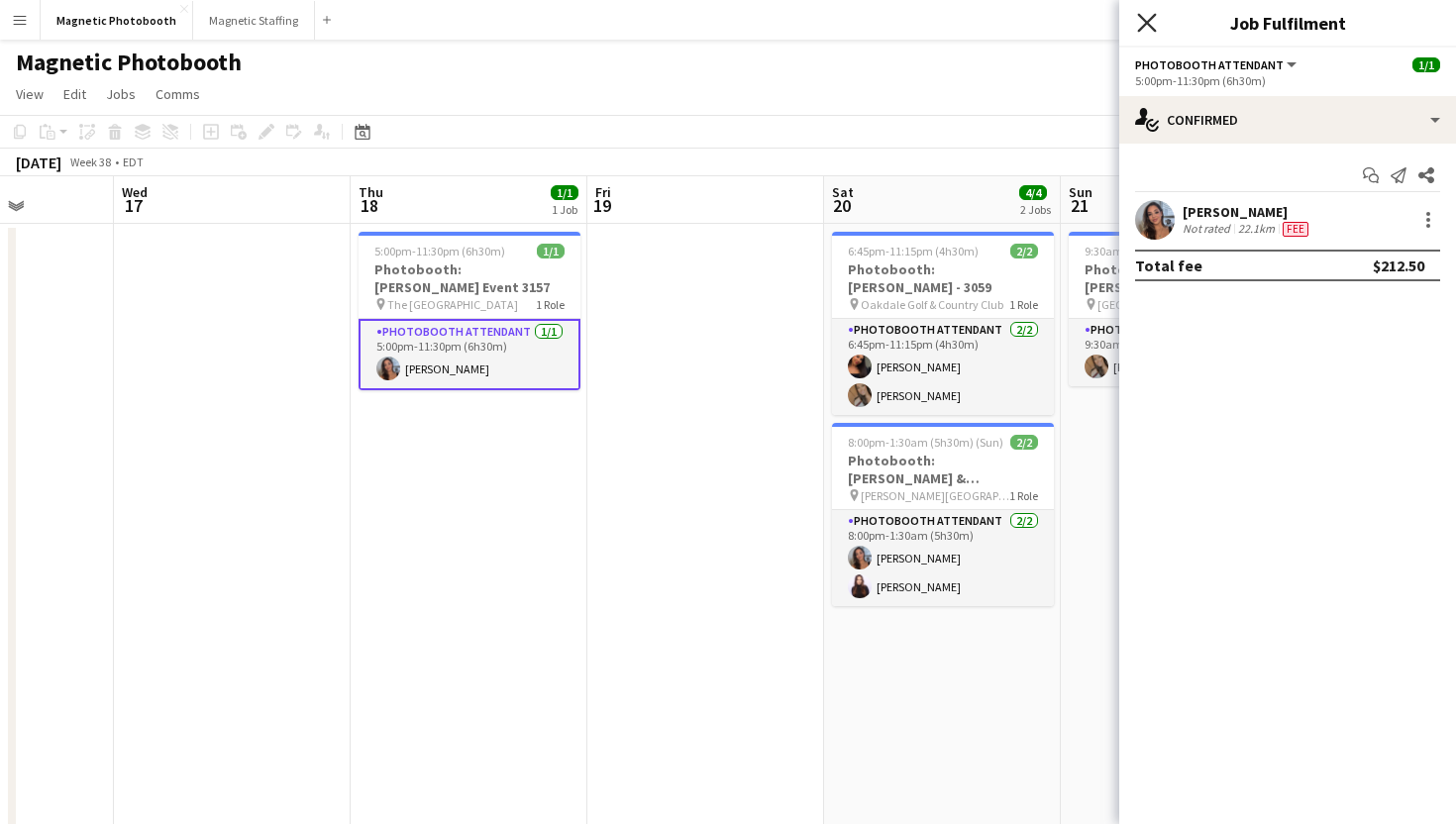
click at [1145, 13] on app-icon "Close pop-in" at bounding box center [1147, 23] width 29 height 29
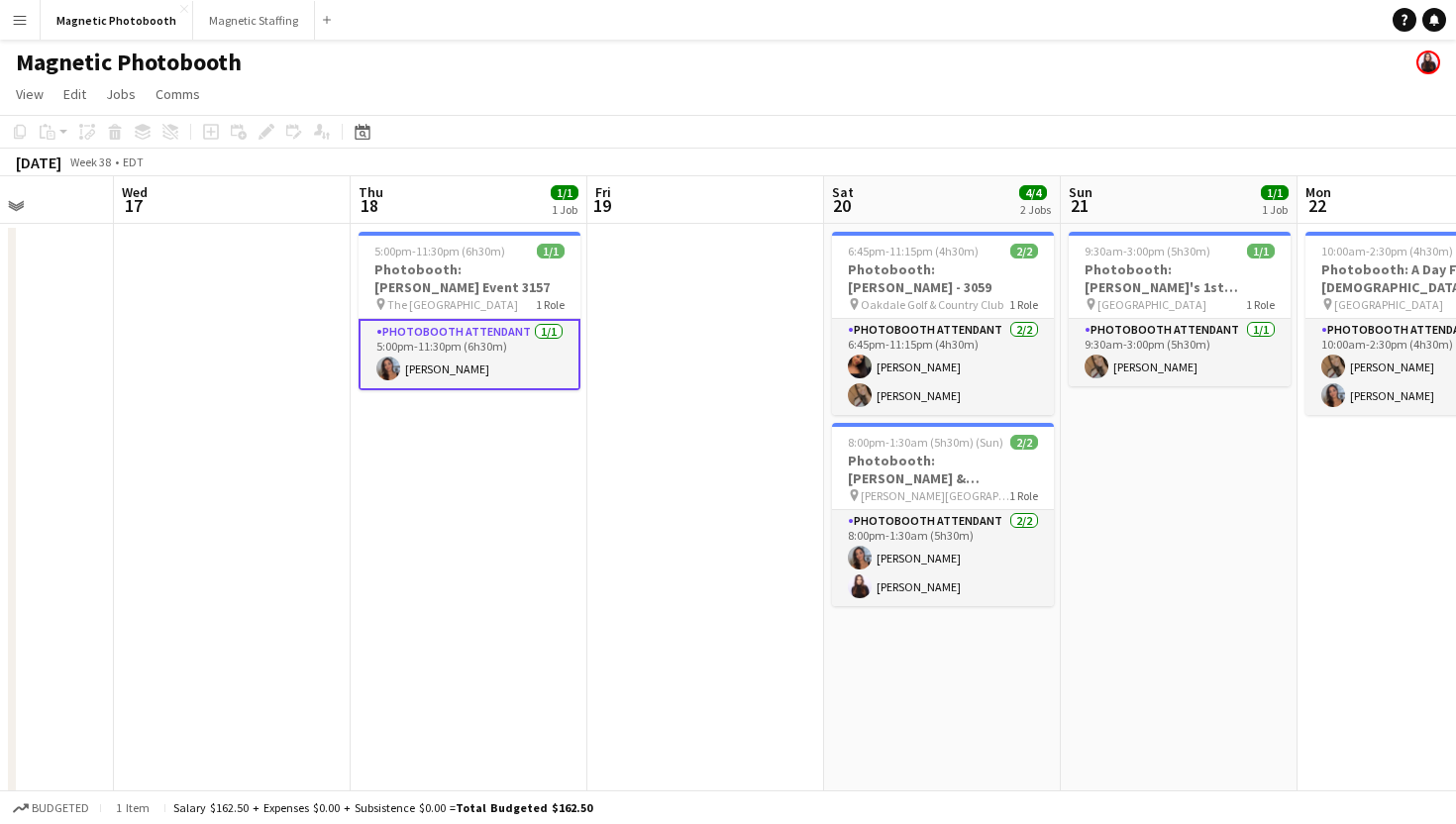
click at [1145, 13] on app-navbar "Menu Boards Boards Boards All jobs Status Workforce Workforce My Workforce Recr…" at bounding box center [728, 20] width 1456 height 40
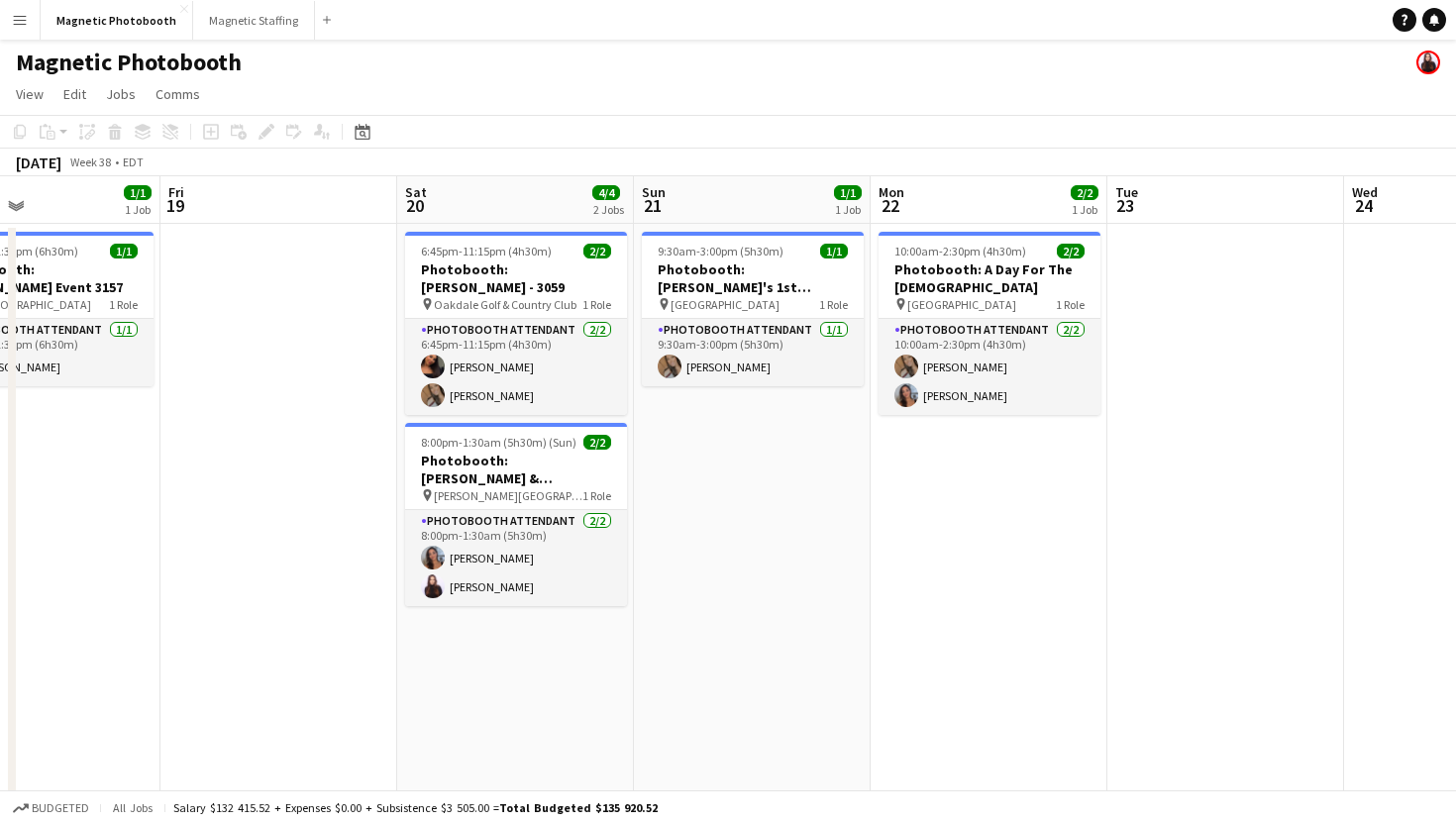
scroll to position [0, 691]
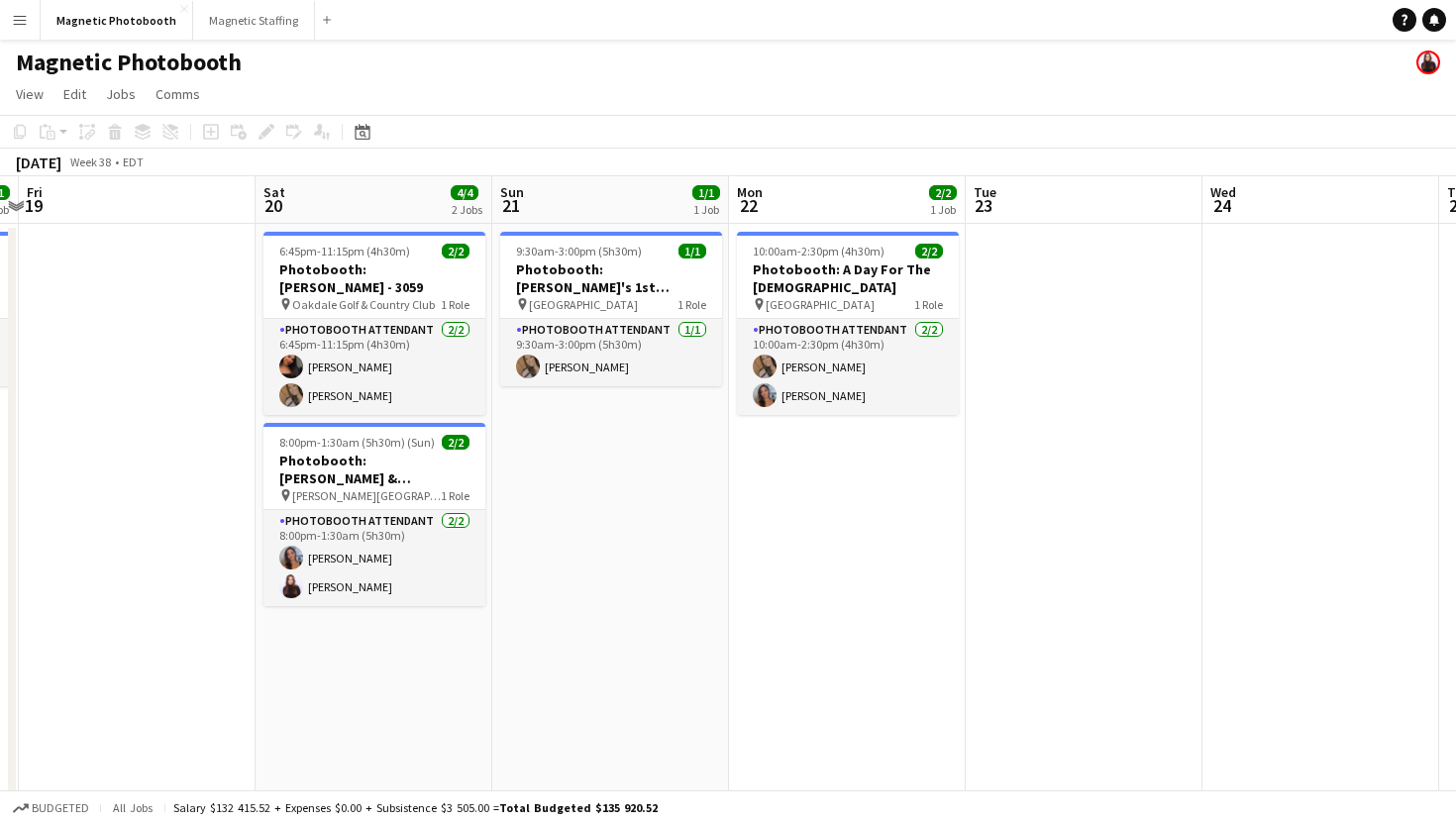
click at [1302, 102] on app-page-menu "View Day view expanded Day view collapsed Month view Date picker Jump to today …" at bounding box center [728, 96] width 1456 height 38
